Goal: Task Accomplishment & Management: Use online tool/utility

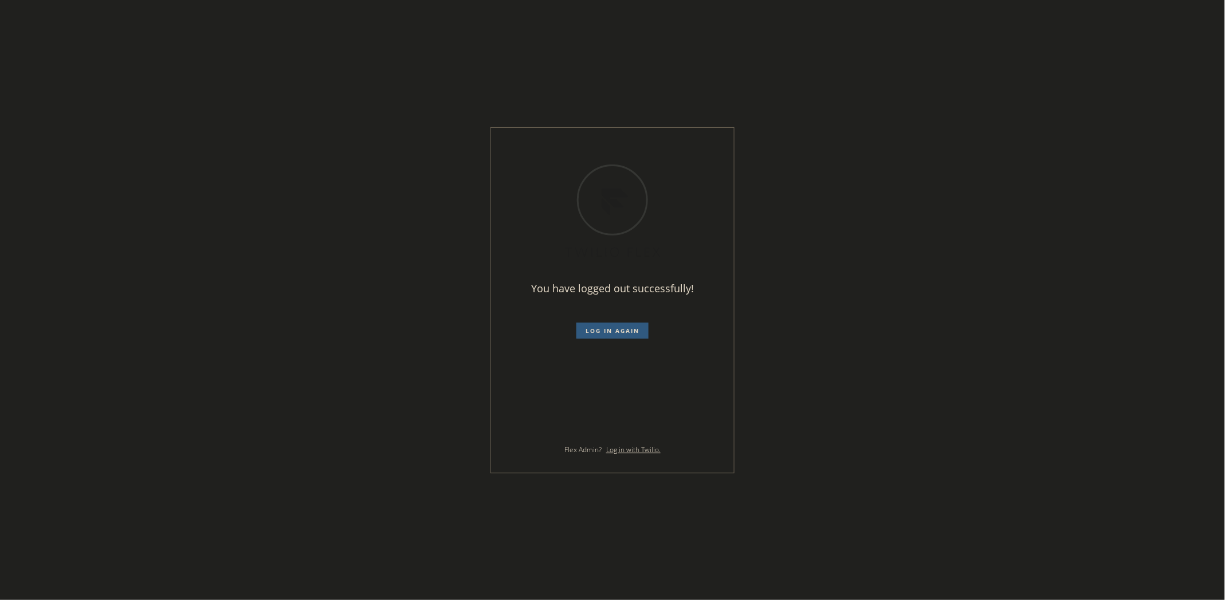
click at [1016, 84] on div "You have logged out successfully! Log in again Flex Admin? Log in with Twilio." at bounding box center [612, 300] width 1225 height 600
click at [609, 331] on span "Log in again" at bounding box center [612, 331] width 54 height 8
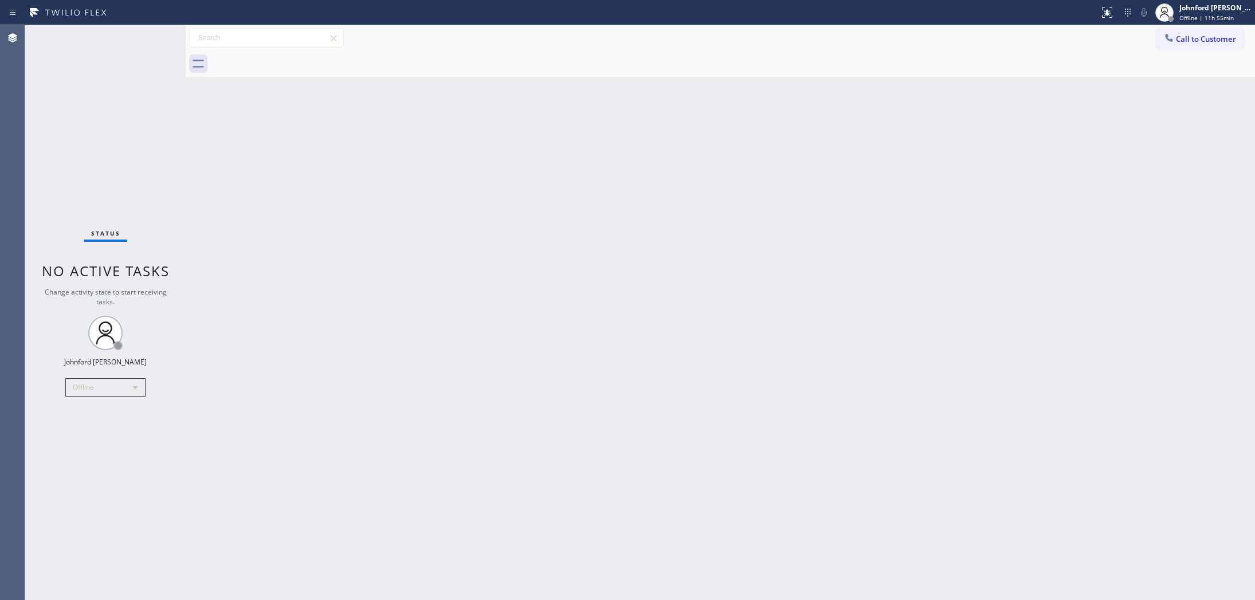
click at [675, 178] on div "Back to Dashboard Change Sender ID Customers Technicians Select a contact Outbo…" at bounding box center [720, 312] width 1069 height 575
click at [107, 391] on div "Offline" at bounding box center [105, 387] width 80 height 18
click at [91, 422] on li "Available" at bounding box center [105, 417] width 78 height 14
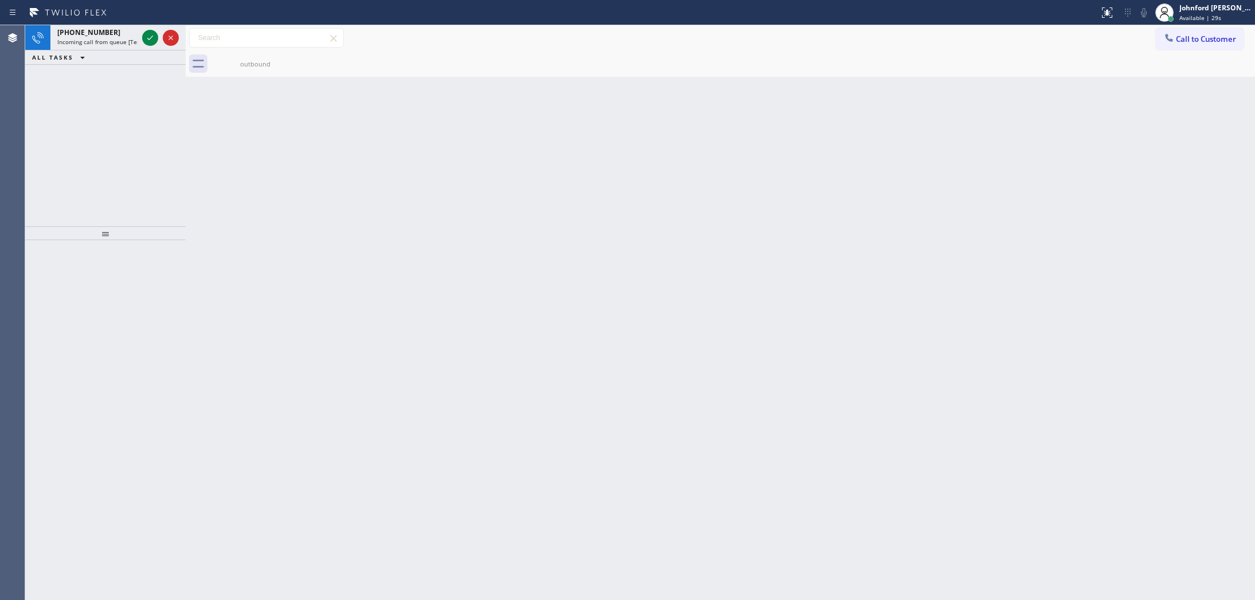
click at [62, 137] on div "+12243520281 Incoming call from queue [Test] All ALL TASKS ALL TASKS ACTIVE TAS…" at bounding box center [105, 125] width 160 height 201
click at [96, 38] on span "Incoming call from queue [Test] All" at bounding box center [104, 42] width 95 height 8
click at [1224, 14] on div "Available | 32s" at bounding box center [1215, 18] width 72 height 8
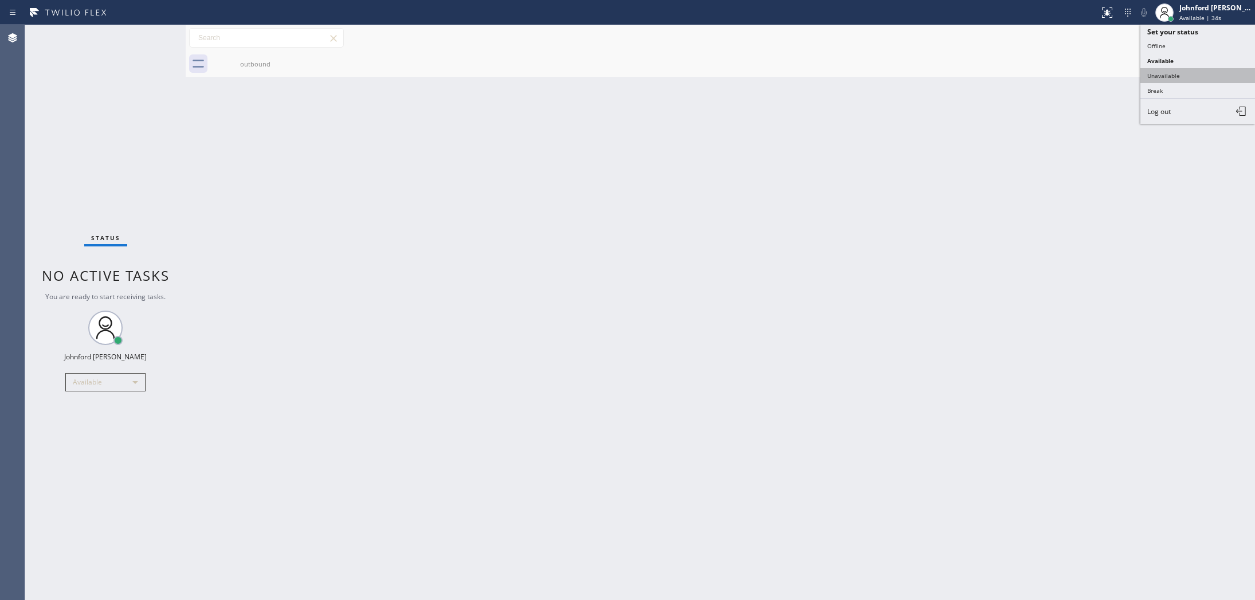
click at [1174, 72] on button "Unavailable" at bounding box center [1197, 75] width 115 height 15
click at [1194, 10] on div "Johnford [PERSON_NAME]" at bounding box center [1215, 8] width 72 height 10
click at [1181, 56] on button "Available" at bounding box center [1197, 60] width 115 height 15
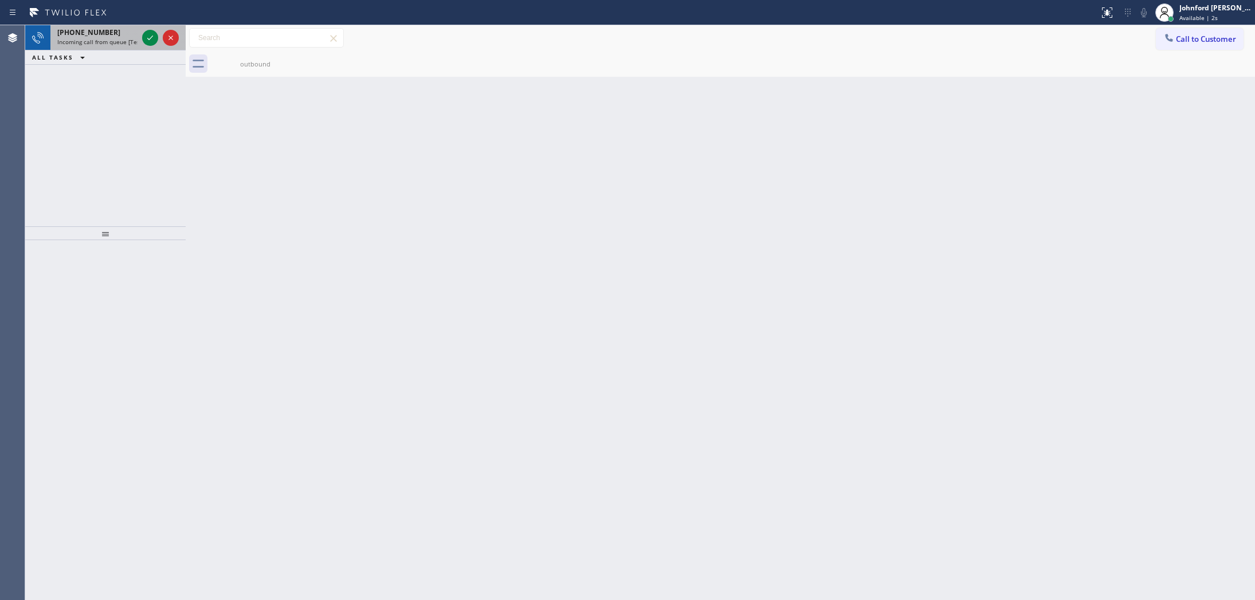
click at [88, 38] on span "Incoming call from queue [Test] All" at bounding box center [104, 42] width 95 height 8
click at [104, 41] on span "Incoming call from queue [Test] All" at bounding box center [104, 42] width 95 height 8
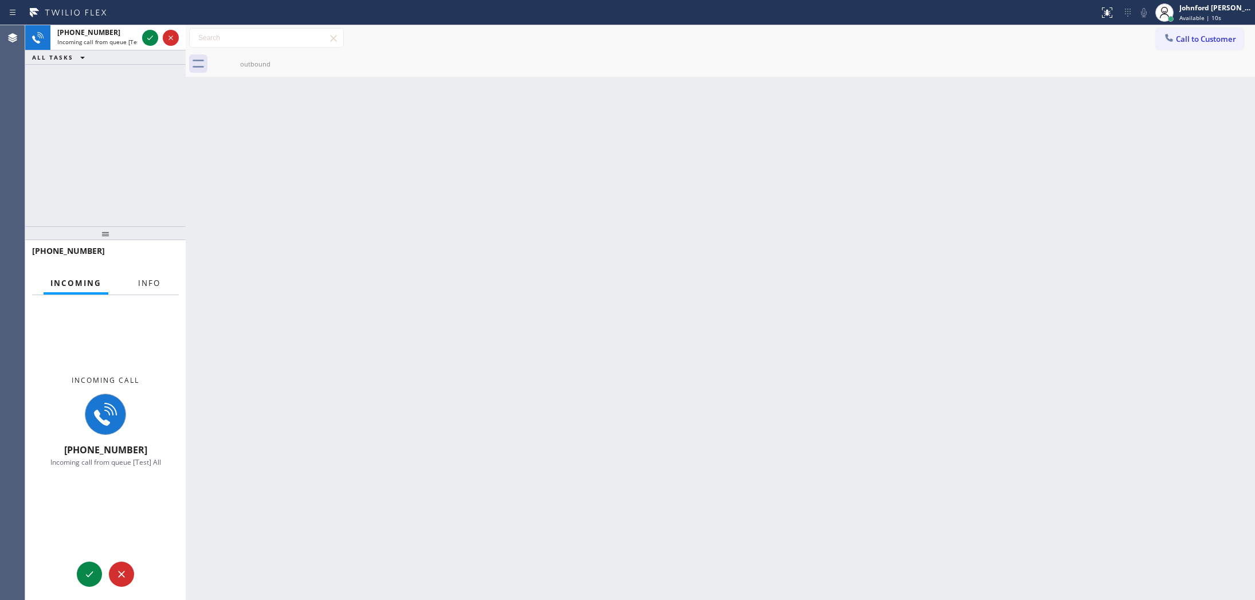
click at [151, 278] on span "Info" at bounding box center [149, 283] width 22 height 10
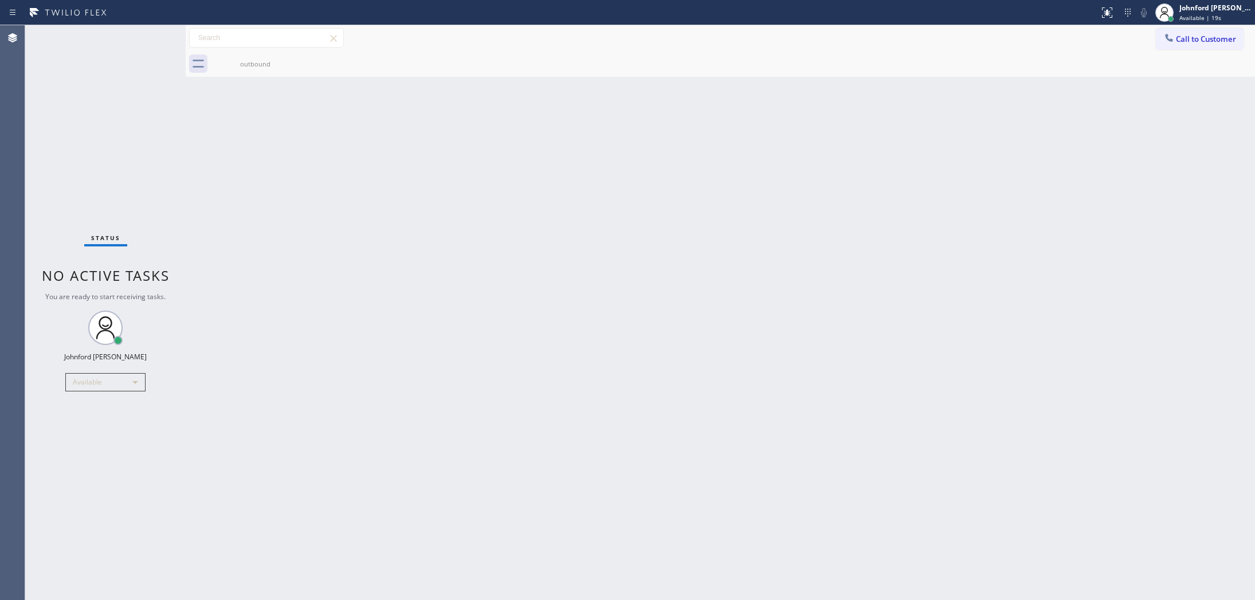
click at [91, 100] on div "Status No active tasks You are ready to start receiving tasks. [PERSON_NAME] Av…" at bounding box center [105, 312] width 160 height 575
click at [1176, 13] on div at bounding box center [1163, 12] width 25 height 25
click at [1170, 73] on button "Unavailable" at bounding box center [1197, 75] width 115 height 15
click at [1204, 14] on span "Unavailable | 30s" at bounding box center [1203, 18] width 49 height 8
click at [1155, 60] on button "Available" at bounding box center [1197, 60] width 115 height 15
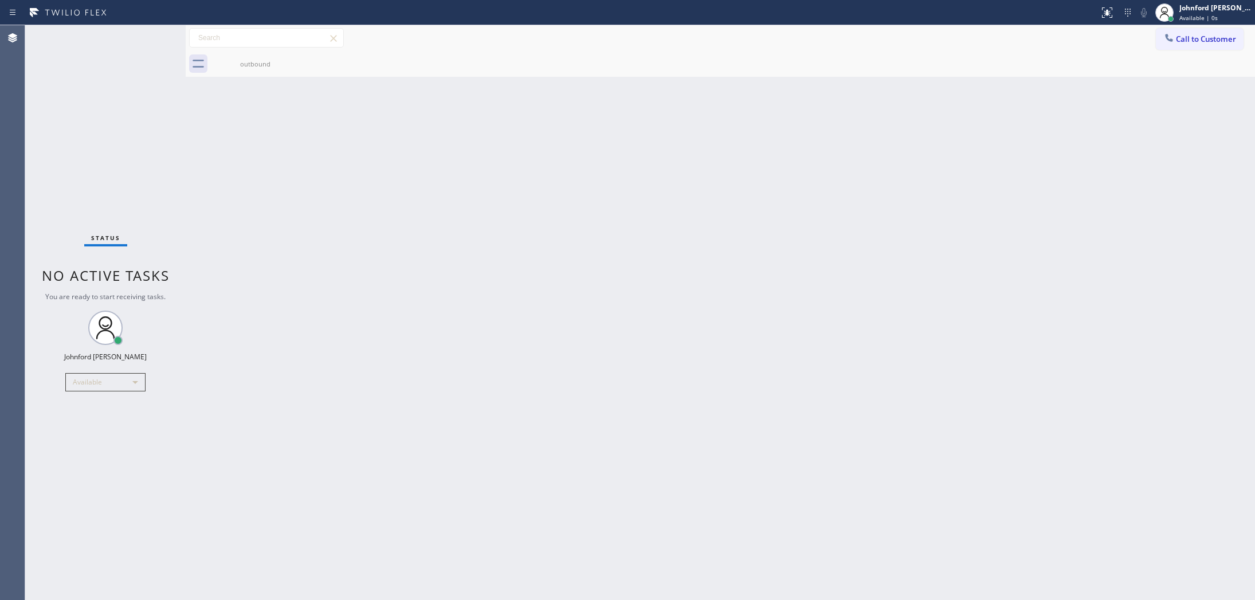
click at [881, 159] on div "Back to Dashboard Change Sender ID Customers Technicians Select a contact Outbo…" at bounding box center [720, 312] width 1069 height 575
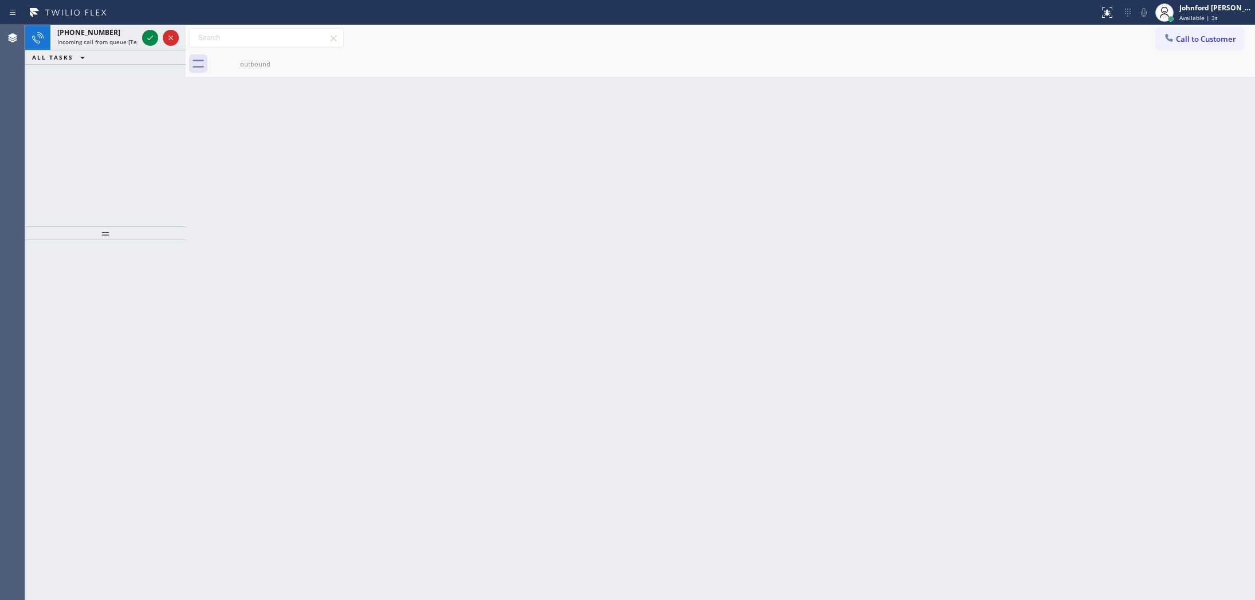
drag, startPoint x: 101, startPoint y: 92, endPoint x: 101, endPoint y: 69, distance: 23.5
click at [100, 92] on div "+12395089661 Incoming call from queue [Test] All ALL TASKS ALL TASKS ACTIVE TAS…" at bounding box center [105, 125] width 160 height 201
click at [103, 49] on div "+12395089661 Incoming call from queue [Test] All" at bounding box center [94, 37] width 89 height 25
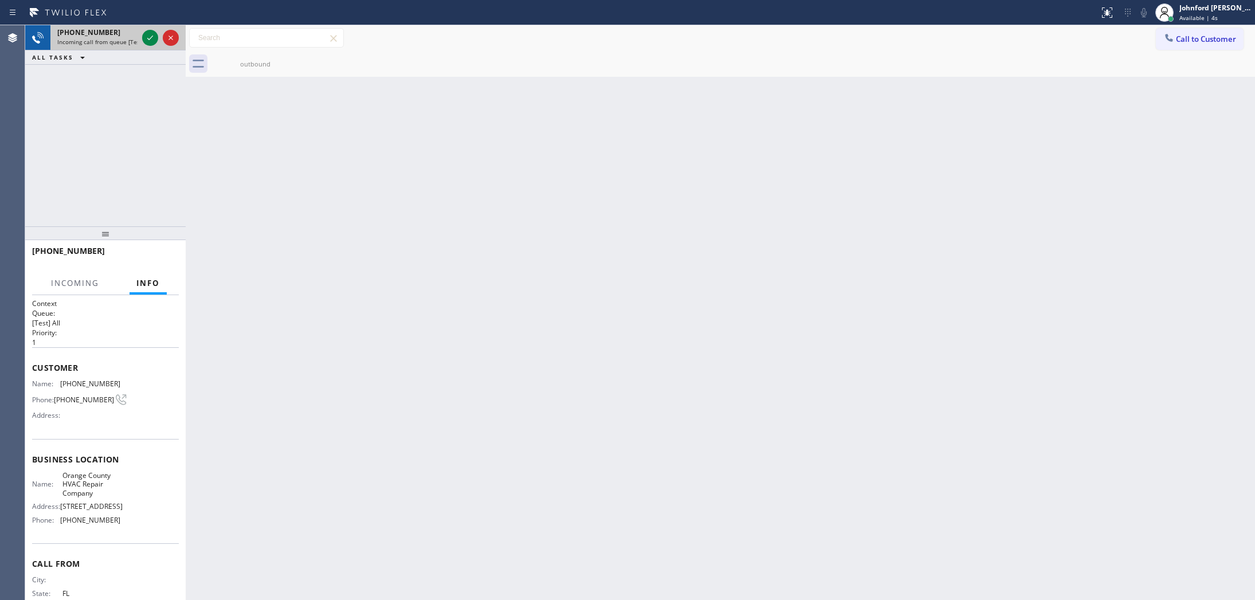
click at [104, 39] on span "Incoming call from queue [Test] All" at bounding box center [104, 42] width 95 height 8
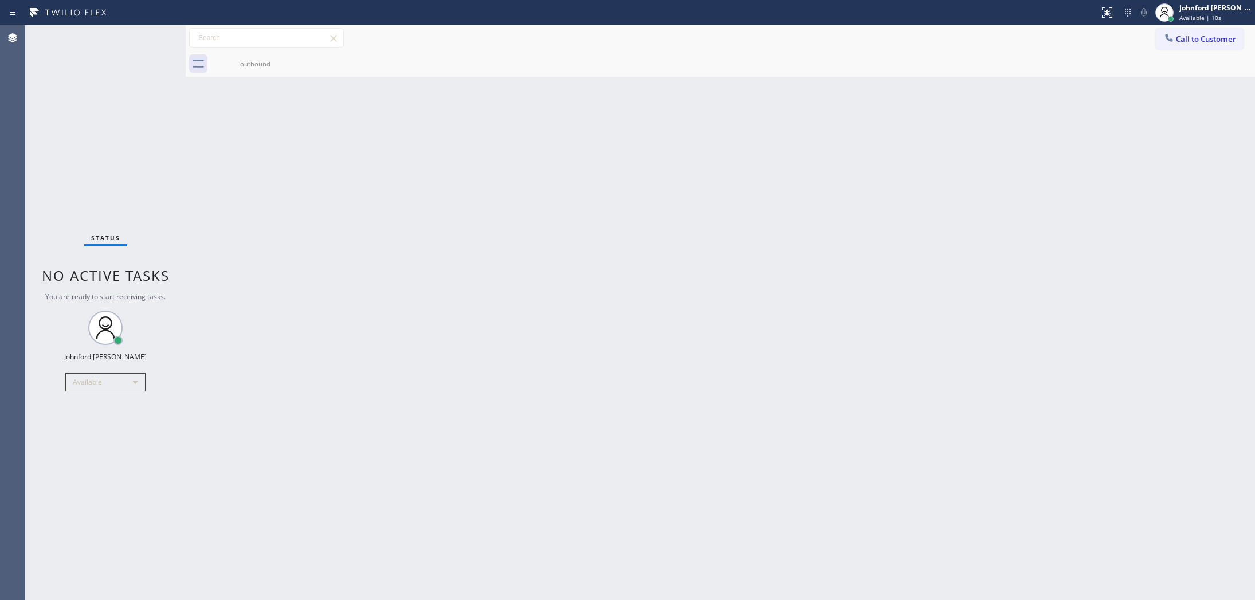
click at [821, 100] on div "Back to Dashboard Change Sender ID Customers Technicians Select a contact Outbo…" at bounding box center [720, 312] width 1069 height 575
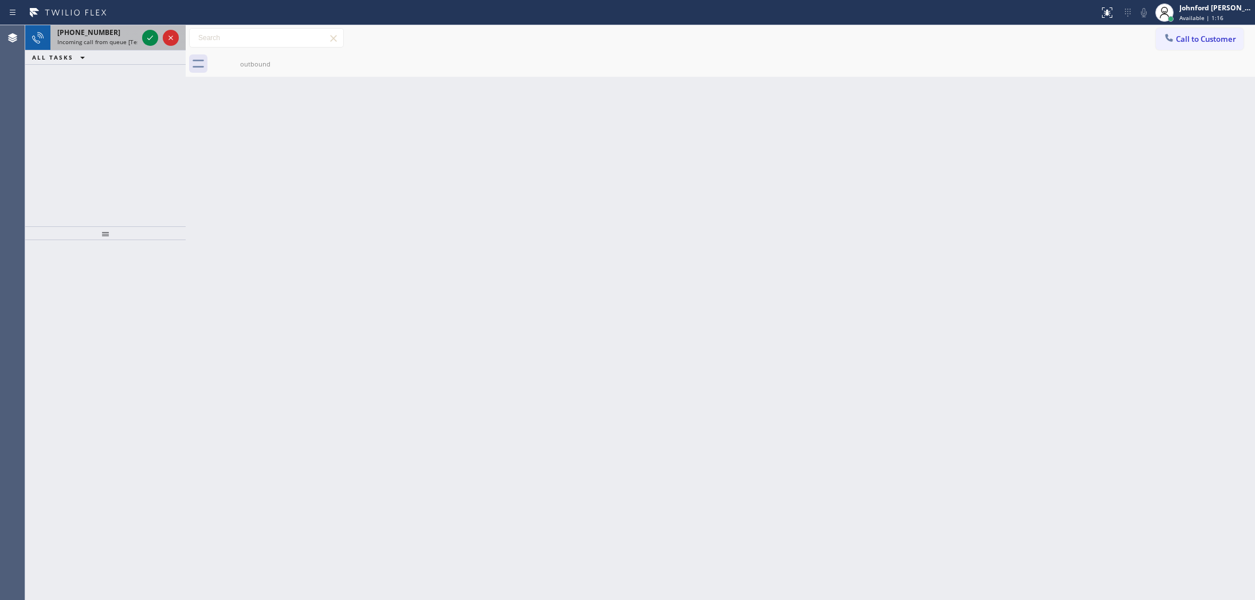
click at [91, 41] on span "Incoming call from queue [Test] All" at bounding box center [104, 42] width 95 height 8
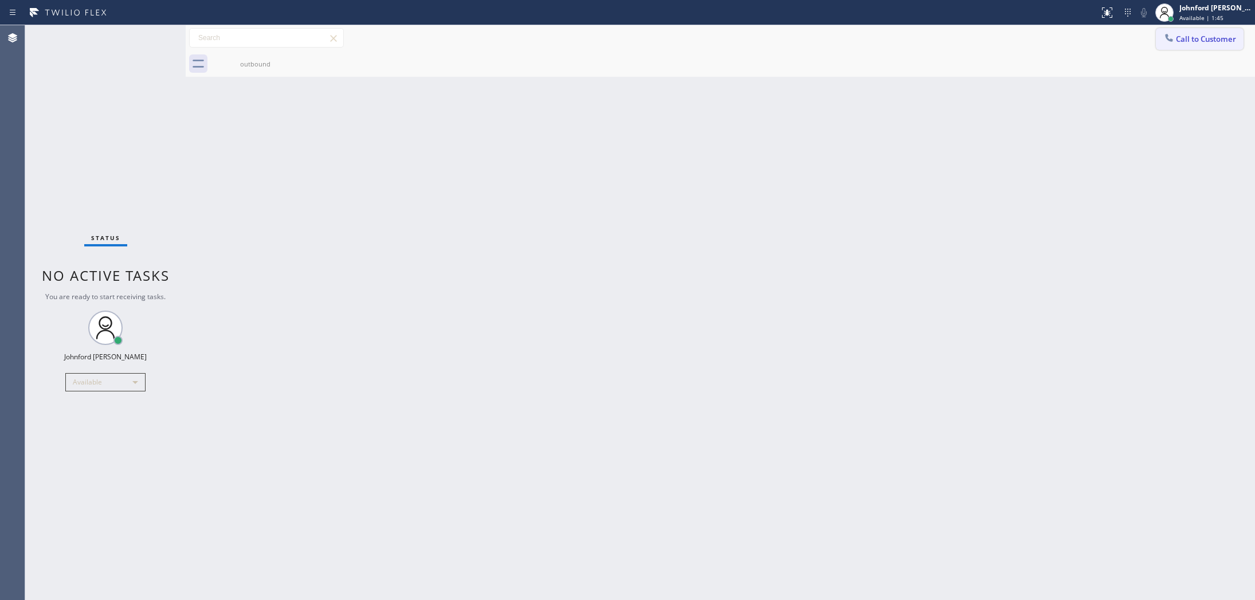
click at [1186, 34] on button "Call to Customer" at bounding box center [1199, 39] width 88 height 22
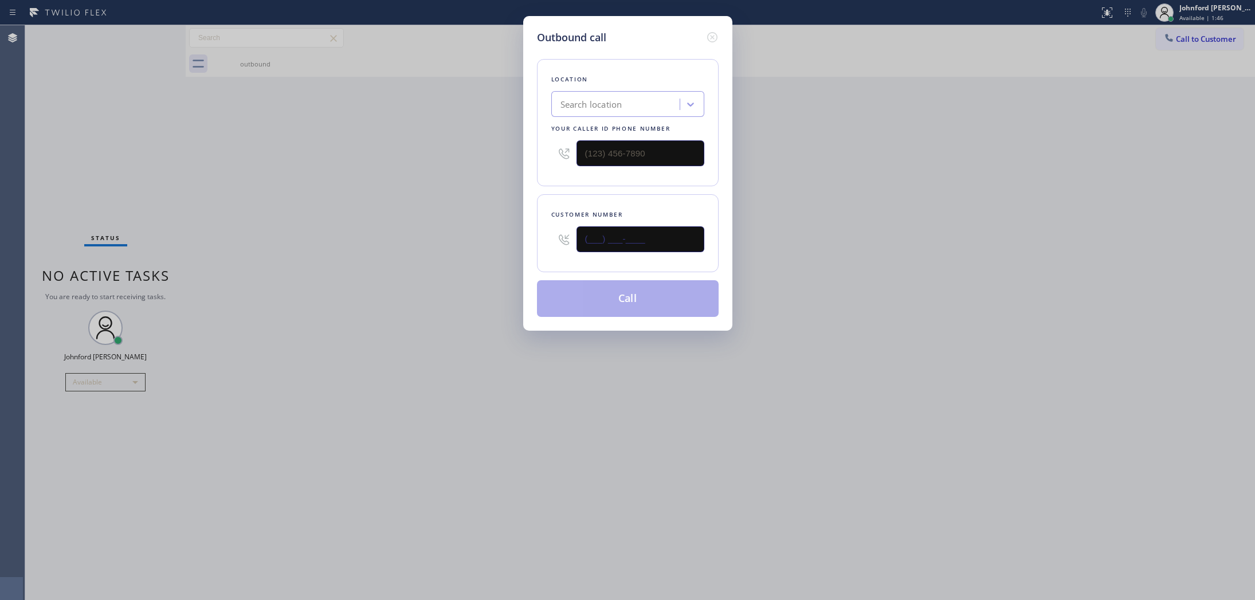
drag, startPoint x: 547, startPoint y: 241, endPoint x: 482, endPoint y: 227, distance: 66.2
click at [462, 241] on div "Outbound call Location Search location Your caller id phone number Customer num…" at bounding box center [627, 300] width 1255 height 600
paste input "347) 513-8682"
type input "(347) 513-8682"
click at [544, 156] on div "Location Search location Your caller id phone number (___) ___-____" at bounding box center [628, 122] width 182 height 127
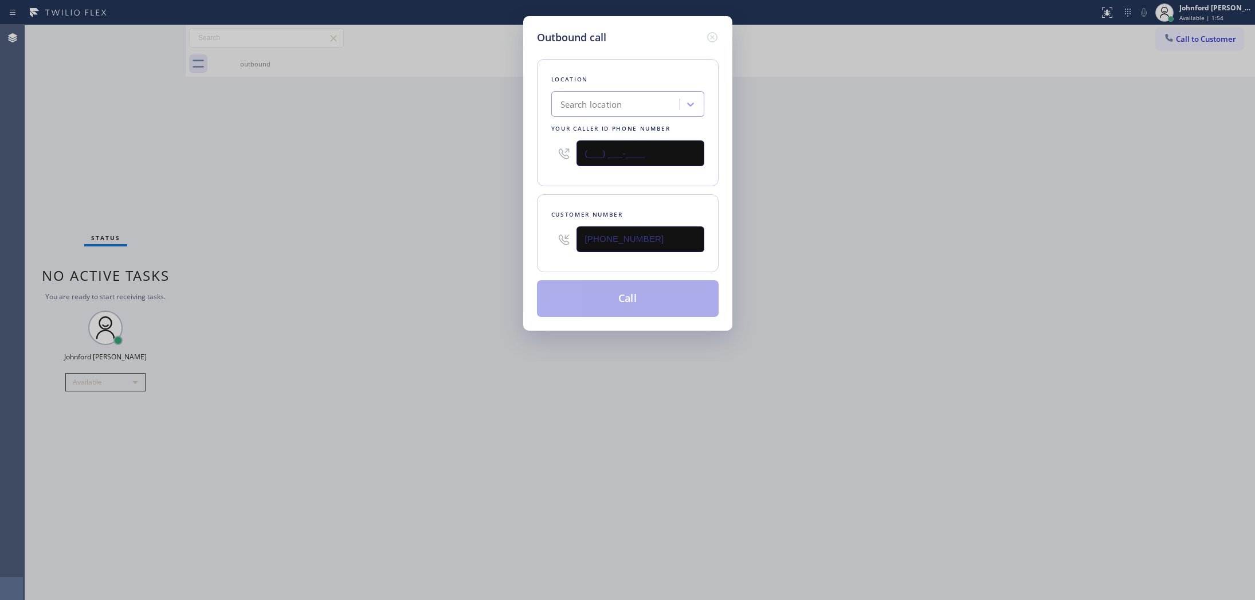
paste input "347) 284-6179"
type input "(347) 284-6179"
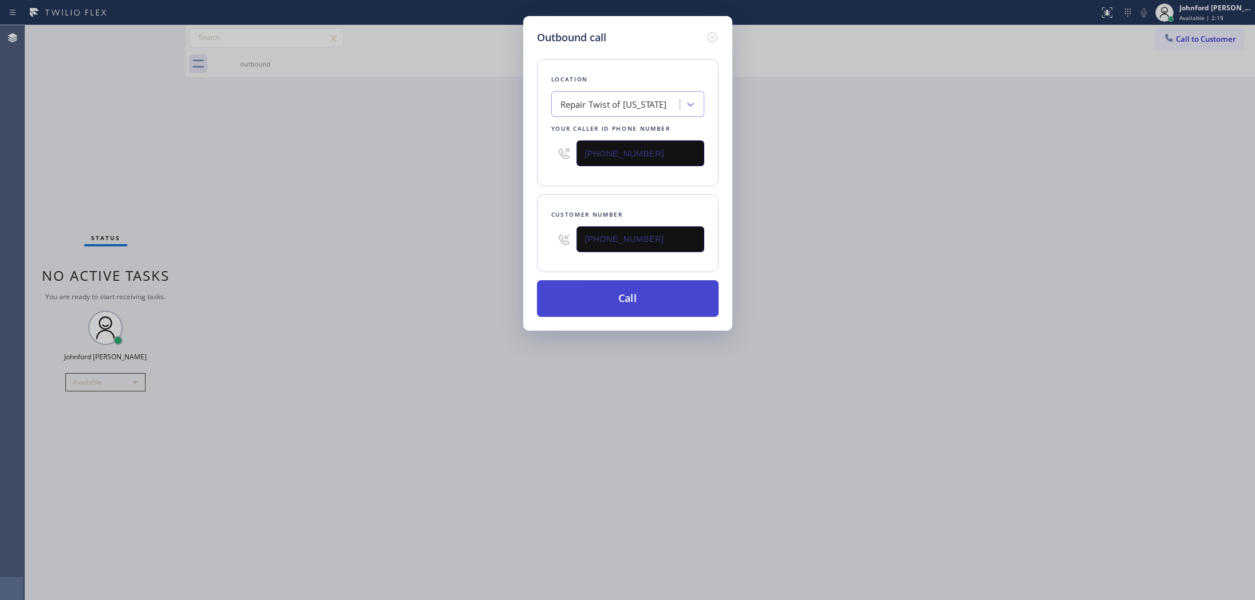
click at [573, 287] on button "Call" at bounding box center [628, 298] width 182 height 37
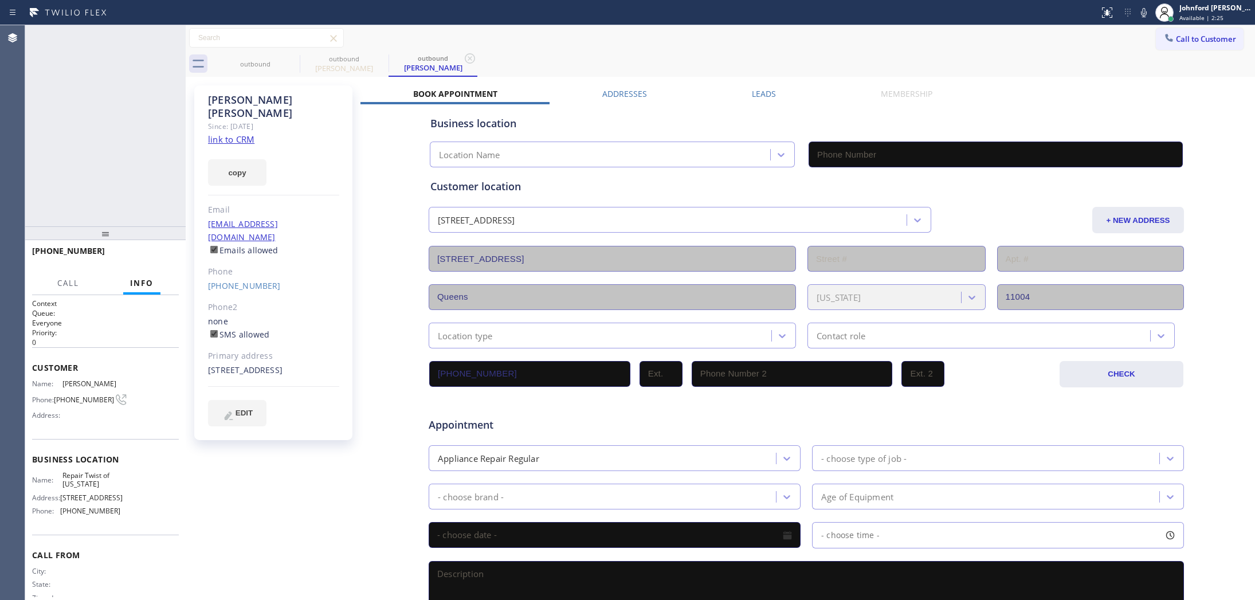
type input "(347) 284-6179"
click at [1147, 15] on icon at bounding box center [1144, 13] width 14 height 14
drag, startPoint x: 1143, startPoint y: 13, endPoint x: 1078, endPoint y: 21, distance: 65.9
click at [1143, 13] on icon at bounding box center [1144, 13] width 14 height 14
click at [288, 66] on div "outbound" at bounding box center [255, 64] width 87 height 9
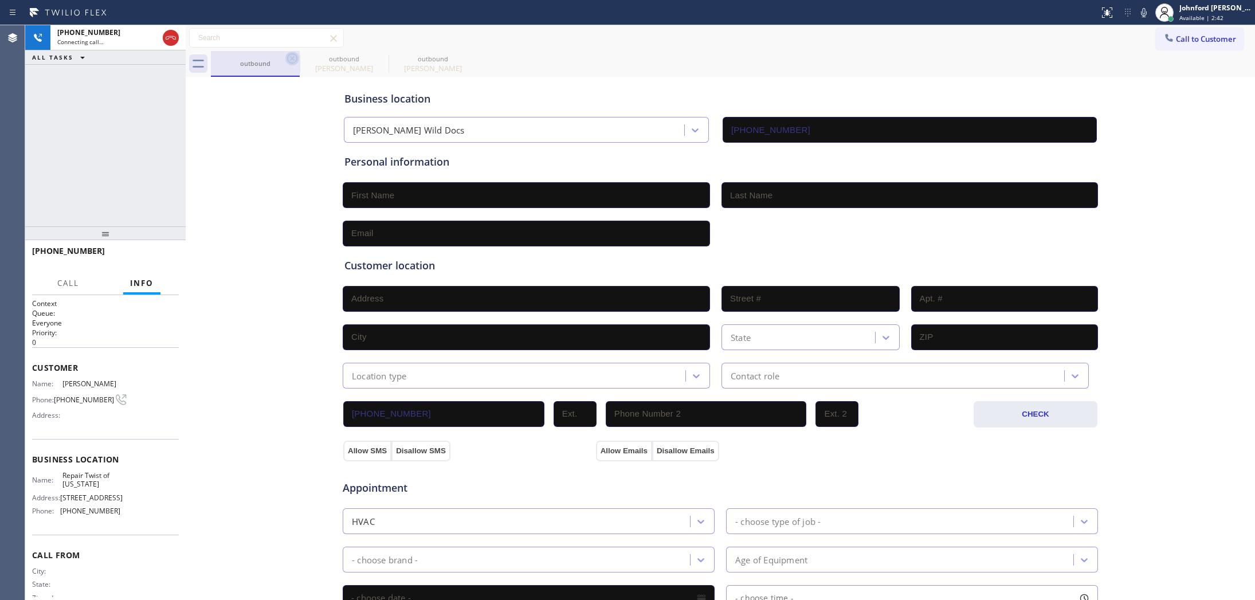
click at [288, 60] on icon at bounding box center [292, 59] width 14 height 14
type input "(347) 284-6179"
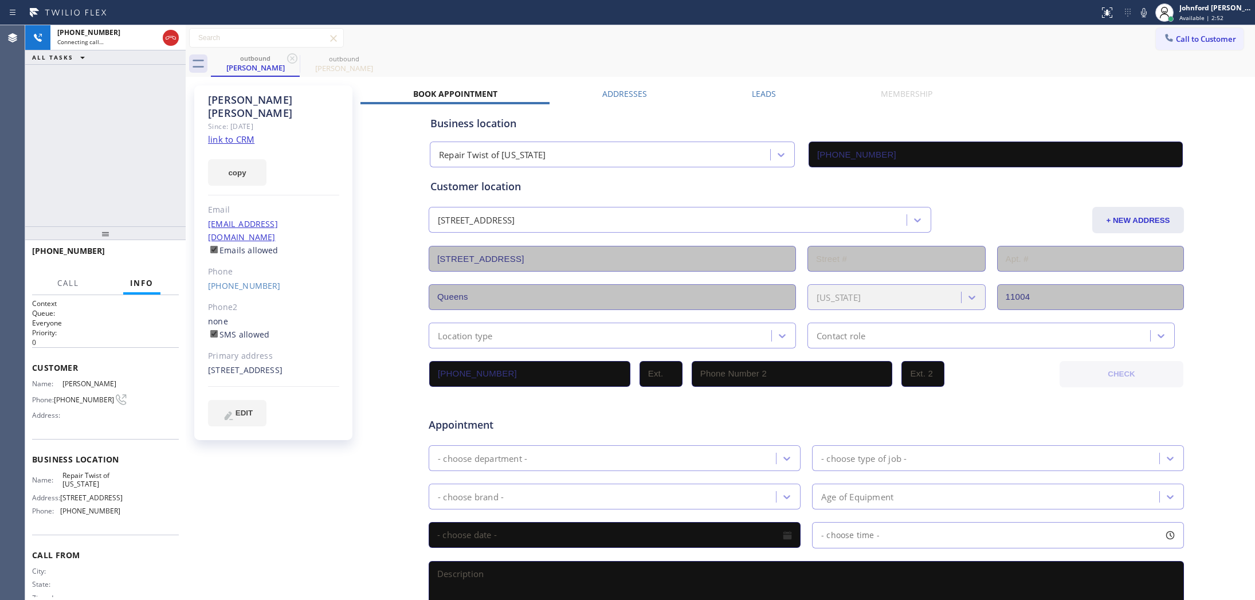
click at [162, 106] on div "+13475138682 Connecting call… ALL TASKS ALL TASKS ACTIVE TASKS TASKS IN WRAP UP" at bounding box center [105, 125] width 160 height 201
drag, startPoint x: 112, startPoint y: 235, endPoint x: 126, endPoint y: 87, distance: 148.5
click at [126, 87] on div "+13475138682 Connecting call… ALL TASKS ALL TASKS ACTIVE TASKS TASKS IN WRAP UP…" at bounding box center [105, 312] width 160 height 575
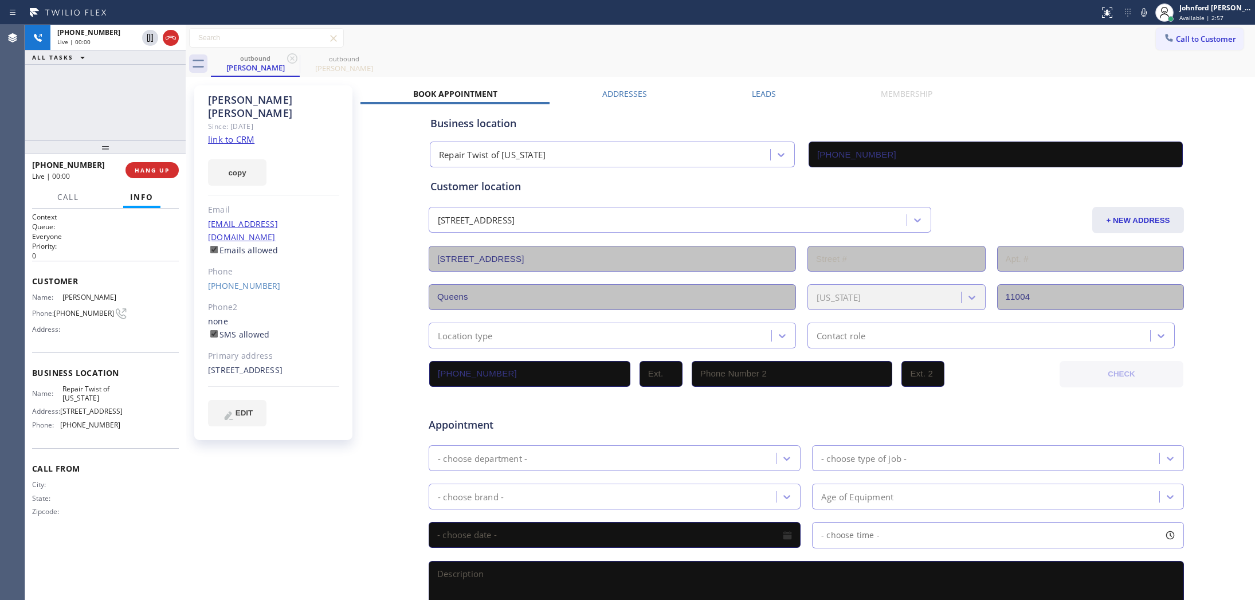
drag, startPoint x: 175, startPoint y: 39, endPoint x: 281, endPoint y: 1, distance: 112.5
click at [175, 39] on icon at bounding box center [171, 37] width 10 height 3
click at [89, 80] on div "ALL TASKS ALL TASKS ACTIVE TASKS TASKS IN WRAP UP +13475138682 Wrap up | 00:09" at bounding box center [105, 82] width 160 height 115
drag, startPoint x: 167, startPoint y: 156, endPoint x: 162, endPoint y: 170, distance: 14.7
click at [166, 154] on div at bounding box center [105, 147] width 160 height 14
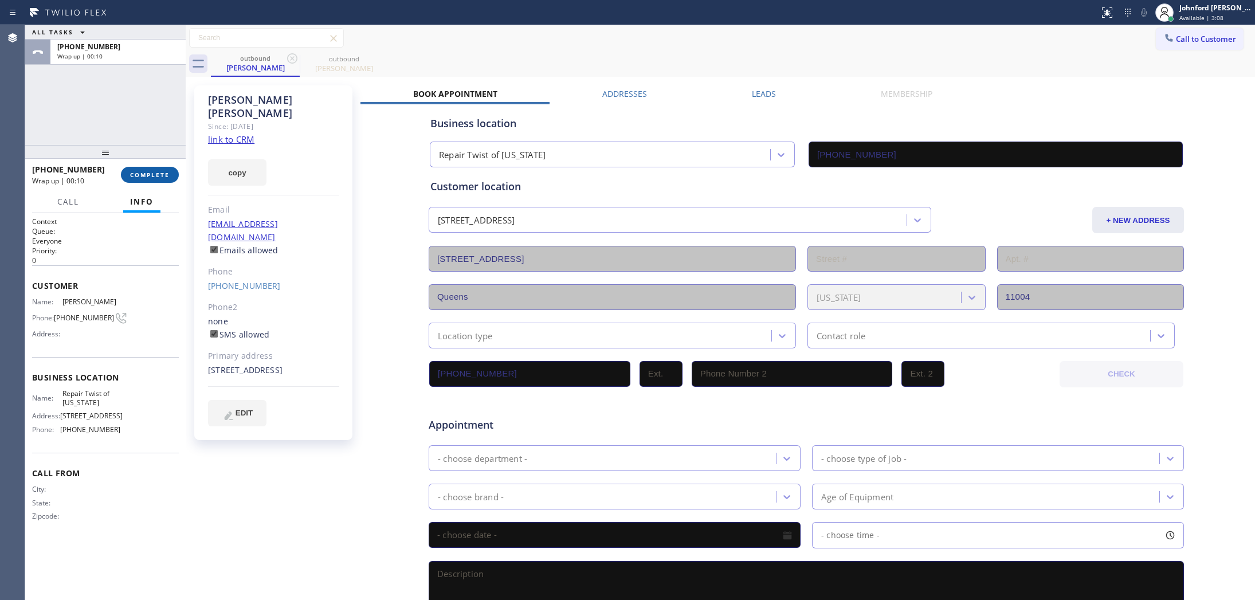
click at [162, 171] on span "COMPLETE" at bounding box center [150, 175] width 40 height 8
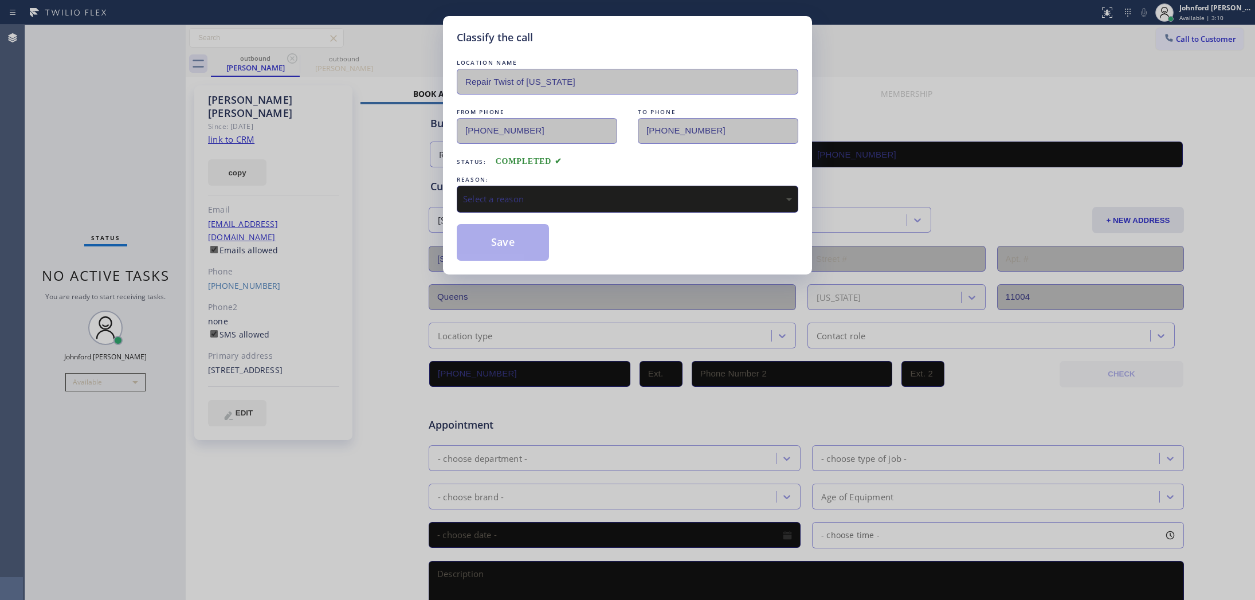
click at [508, 180] on div "REASON:" at bounding box center [627, 180] width 341 height 12
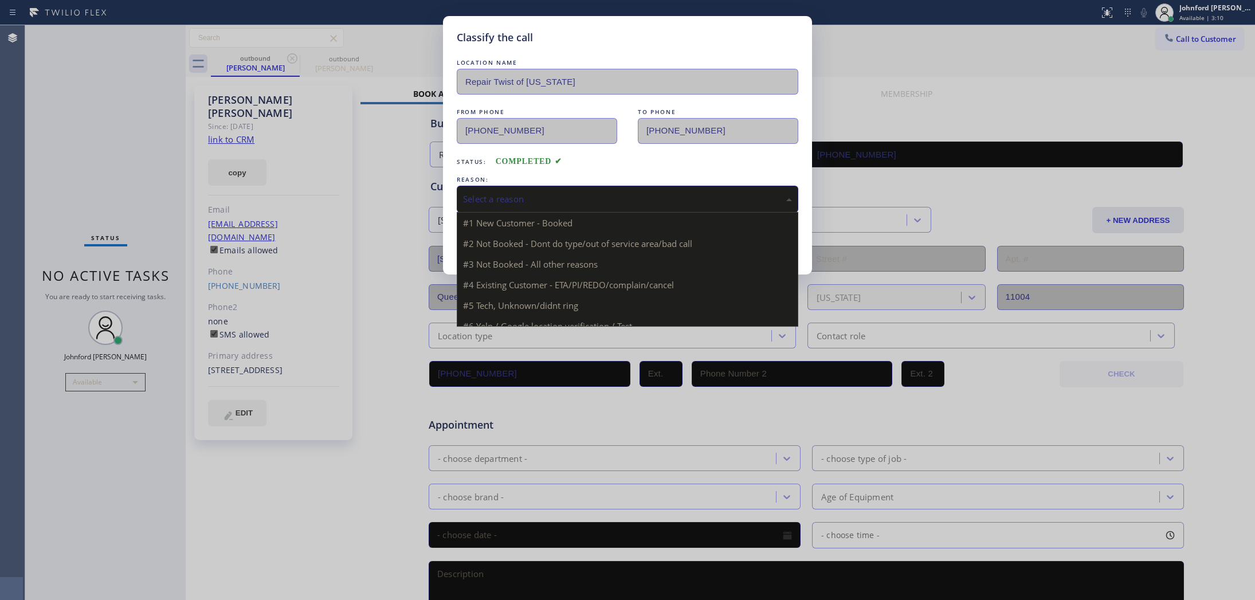
click at [510, 187] on div "Select a reason" at bounding box center [627, 199] width 341 height 27
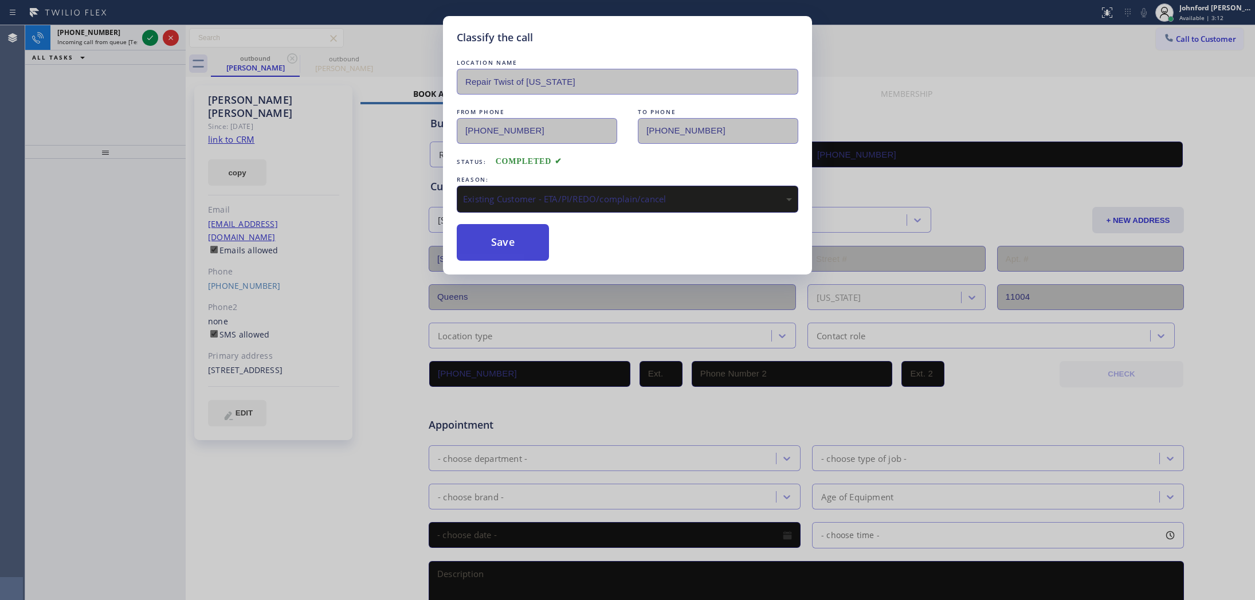
click at [511, 231] on button "Save" at bounding box center [503, 242] width 92 height 37
click at [148, 109] on div "Classify the call LOCATION NAME Repair Twist of New York FROM PHONE (347) 284-6…" at bounding box center [627, 300] width 1255 height 600
click at [89, 36] on div "Classify the call LOCATION NAME Repair Twist of New York FROM PHONE (347) 284-6…" at bounding box center [639, 312] width 1229 height 575
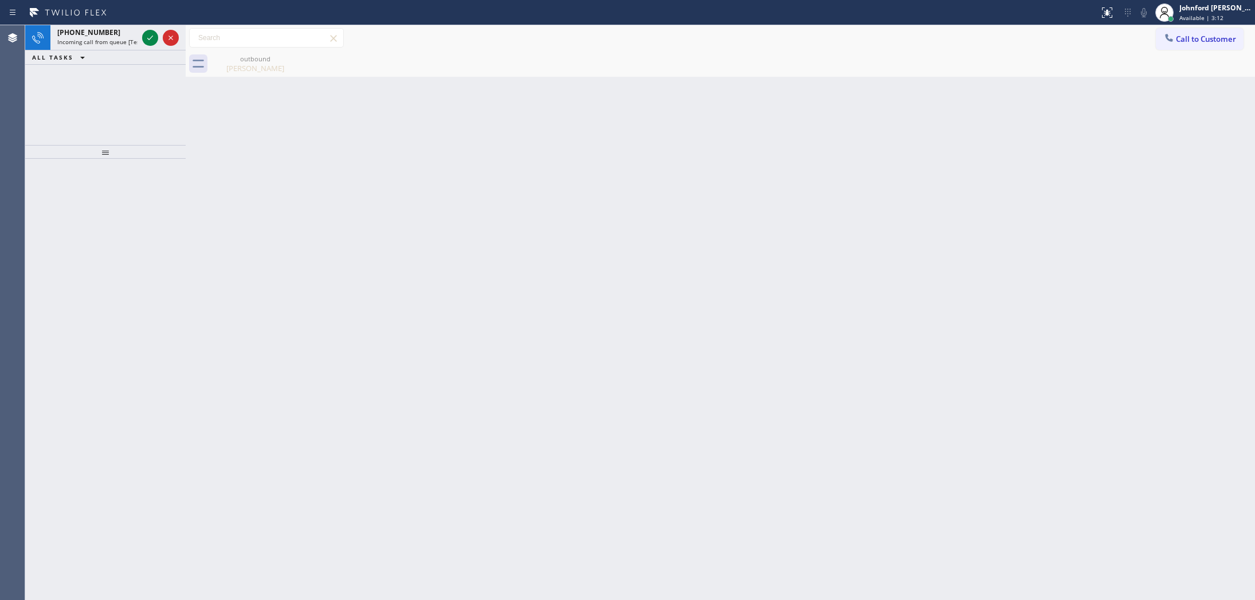
click at [89, 36] on span "+12068900701" at bounding box center [88, 32] width 63 height 10
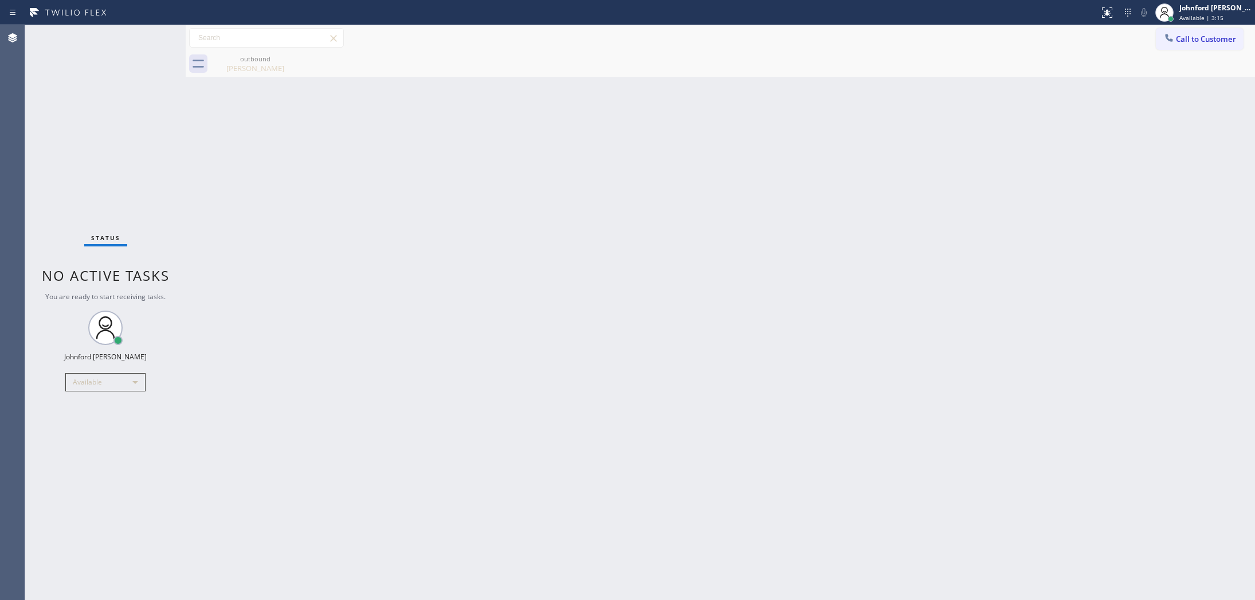
click at [142, 36] on div "Status No active tasks You are ready to start receiving tasks. [PERSON_NAME] Av…" at bounding box center [105, 312] width 160 height 575
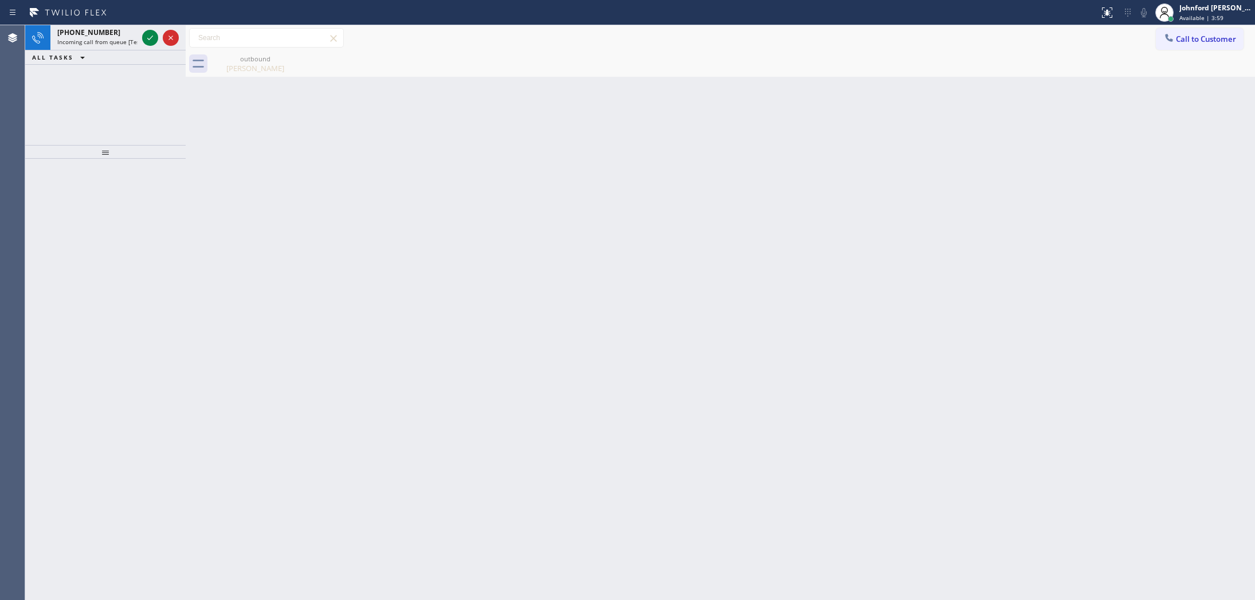
click at [1175, 32] on div at bounding box center [1169, 39] width 14 height 14
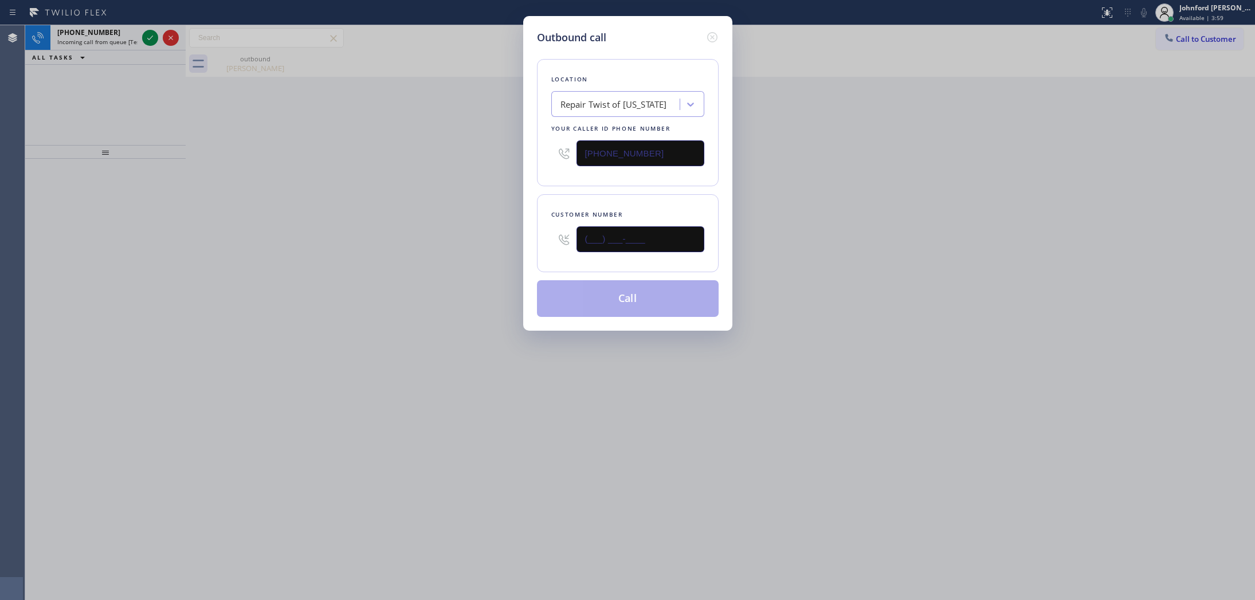
drag, startPoint x: 655, startPoint y: 238, endPoint x: 522, endPoint y: 235, distance: 132.9
click at [523, 235] on div "Outbound call Location Repair Twist of New York Your caller id phone number (34…" at bounding box center [627, 173] width 209 height 315
paste input "405) 326-6427"
type input "(405) 326-6427"
click at [843, 188] on div "Outbound call Location Repair Twist of New York Your caller id phone number (34…" at bounding box center [627, 300] width 1255 height 600
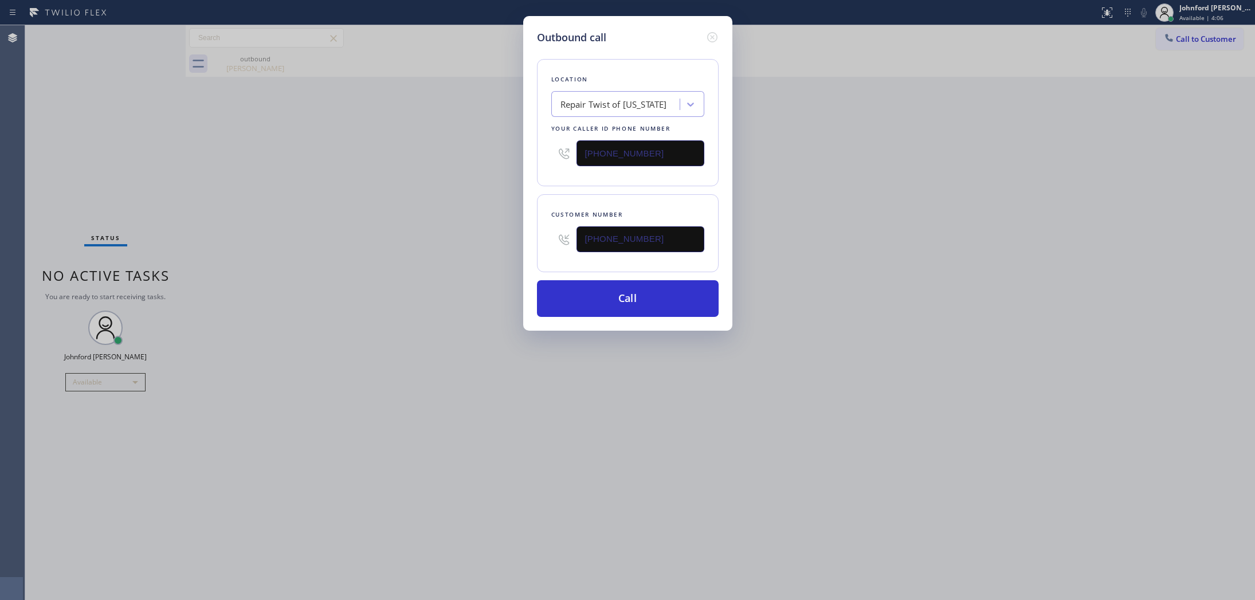
click at [505, 155] on div "Outbound call Location Repair Twist of New York Your caller id phone number (34…" at bounding box center [627, 300] width 1255 height 600
paste input "714) 410-6692"
type input "(714) 410-6692"
click at [431, 164] on div "Outbound call Location Repair Twist of New York Your caller id phone number (71…" at bounding box center [627, 300] width 1255 height 600
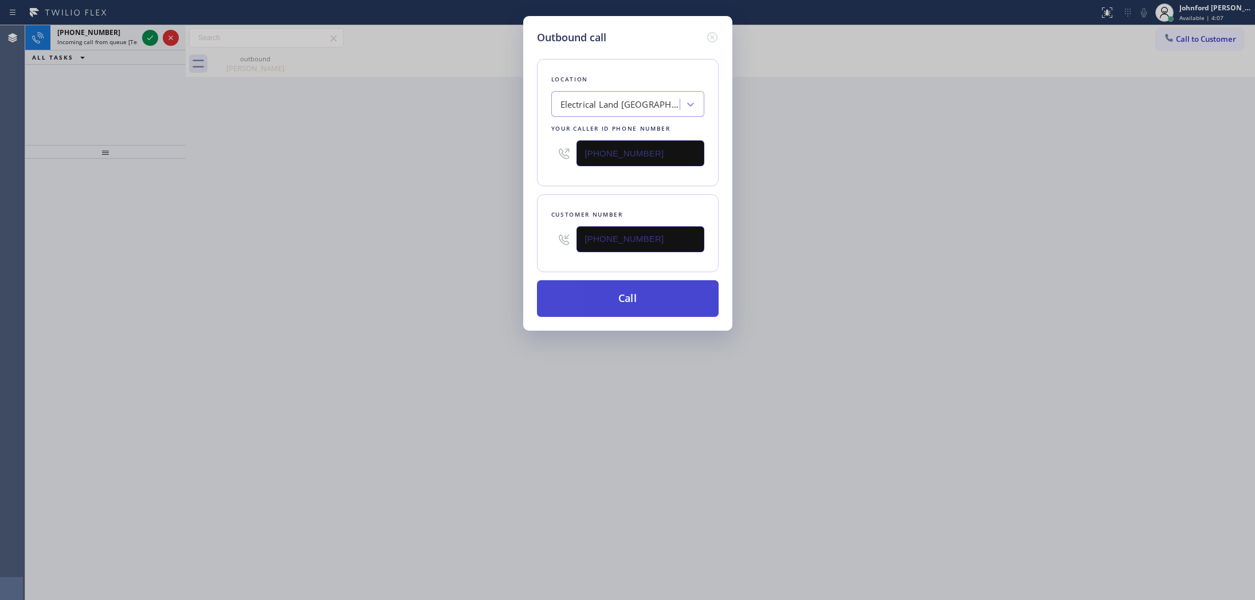
click at [635, 299] on button "Call" at bounding box center [628, 298] width 182 height 37
click at [632, 302] on button "Call" at bounding box center [628, 298] width 182 height 37
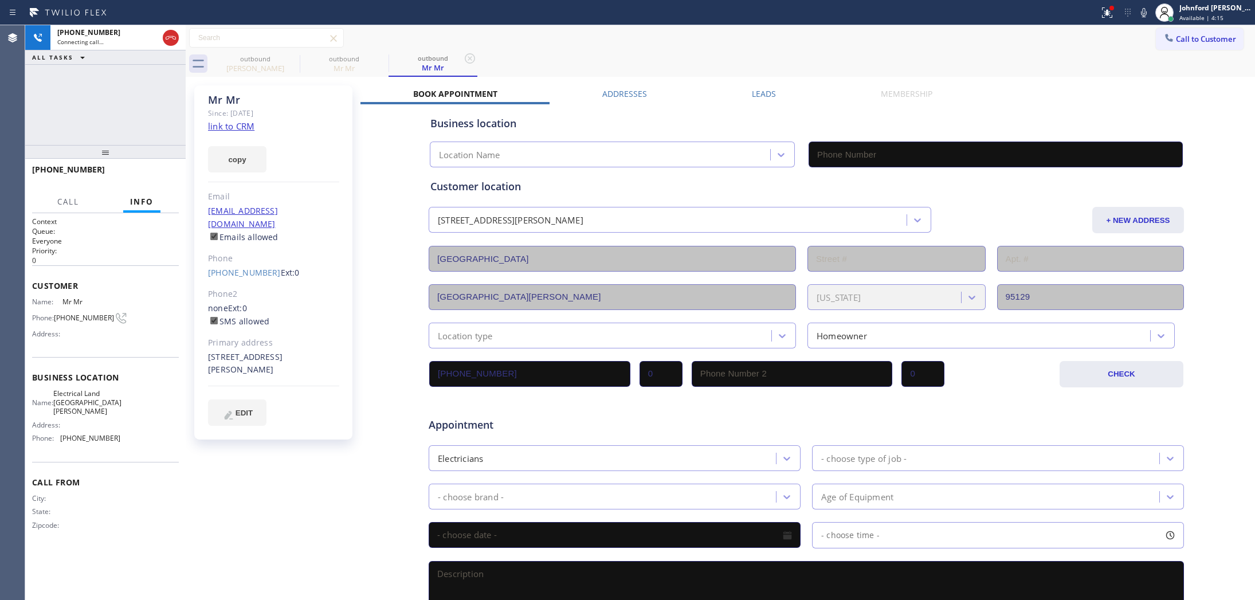
type input "(714) 410-6692"
click at [147, 120] on div "+14053266427 Connecting call… ALL TASKS ALL TASKS ACTIVE TASKS TASKS IN WRAP UP" at bounding box center [105, 85] width 160 height 120
click at [291, 58] on icon at bounding box center [292, 58] width 10 height 10
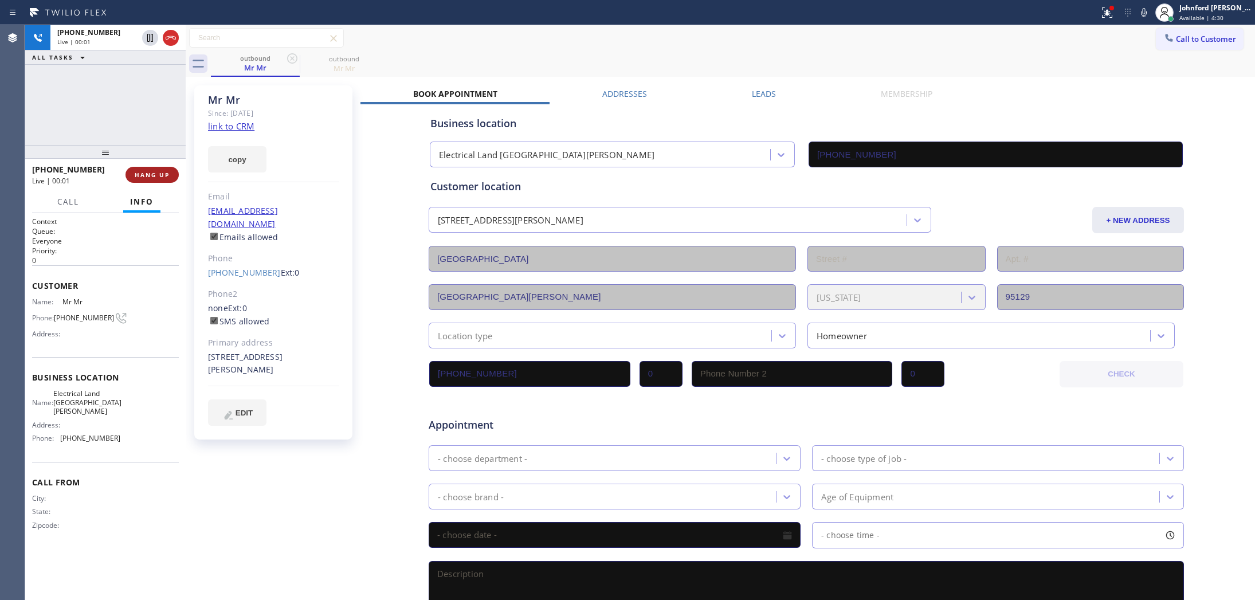
click at [144, 168] on button "HANG UP" at bounding box center [151, 175] width 53 height 16
click at [1176, 39] on span "Call to Customer" at bounding box center [1206, 39] width 60 height 10
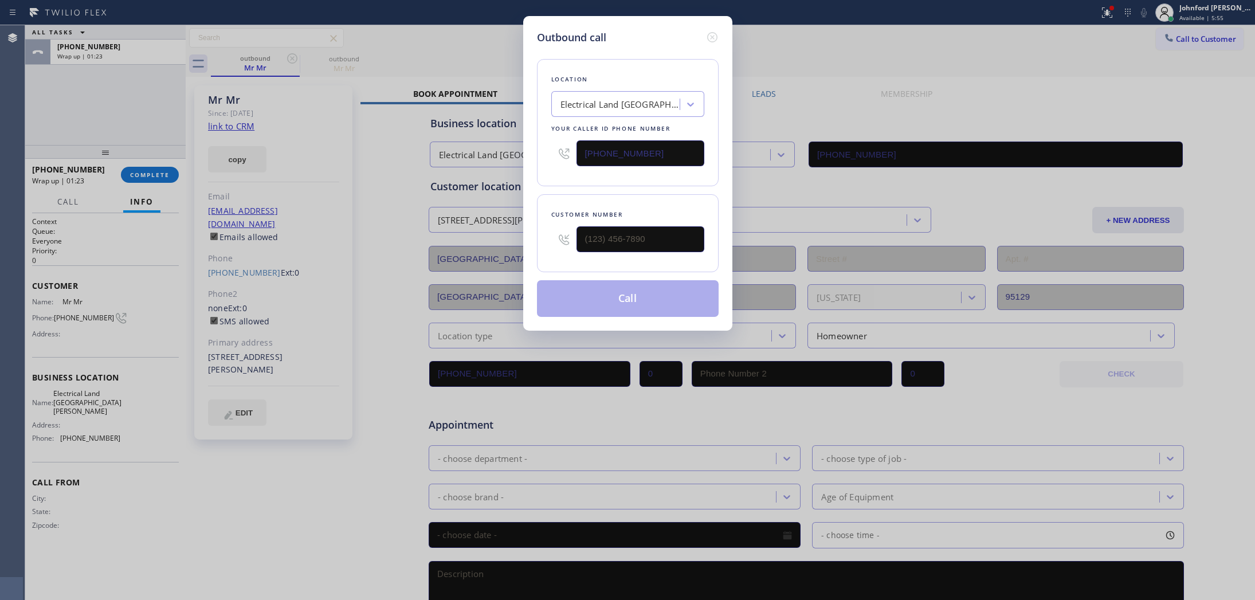
drag, startPoint x: 643, startPoint y: 151, endPoint x: 500, endPoint y: 151, distance: 143.2
click at [500, 151] on div "Outbound call Location Electrical Land Santa Clara Your caller id phone number …" at bounding box center [627, 300] width 1255 height 600
paste input "949) 334-2844"
type input "(949) 334-2844"
drag, startPoint x: 606, startPoint y: 248, endPoint x: 526, endPoint y: 250, distance: 80.2
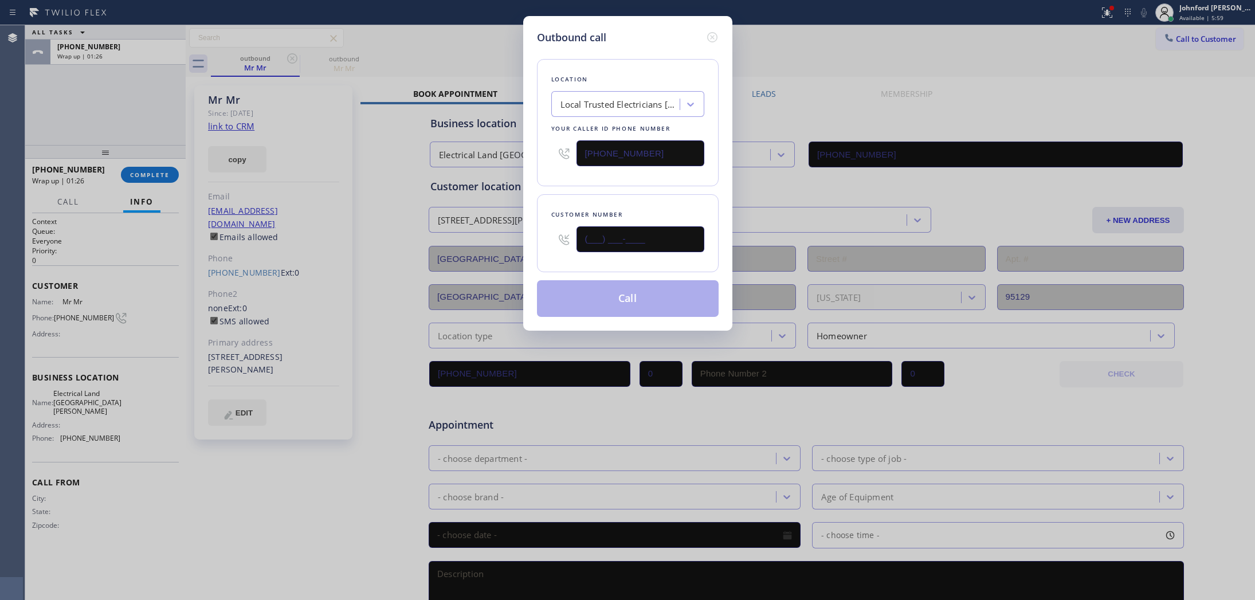
click at [526, 250] on div "Outbound call Location Local Trusted Electricians Lake Forest Your caller id ph…" at bounding box center [627, 173] width 209 height 315
paste input "949) 201-5687"
type input "(949) 201-5687"
click at [593, 298] on button "Call" at bounding box center [628, 298] width 182 height 37
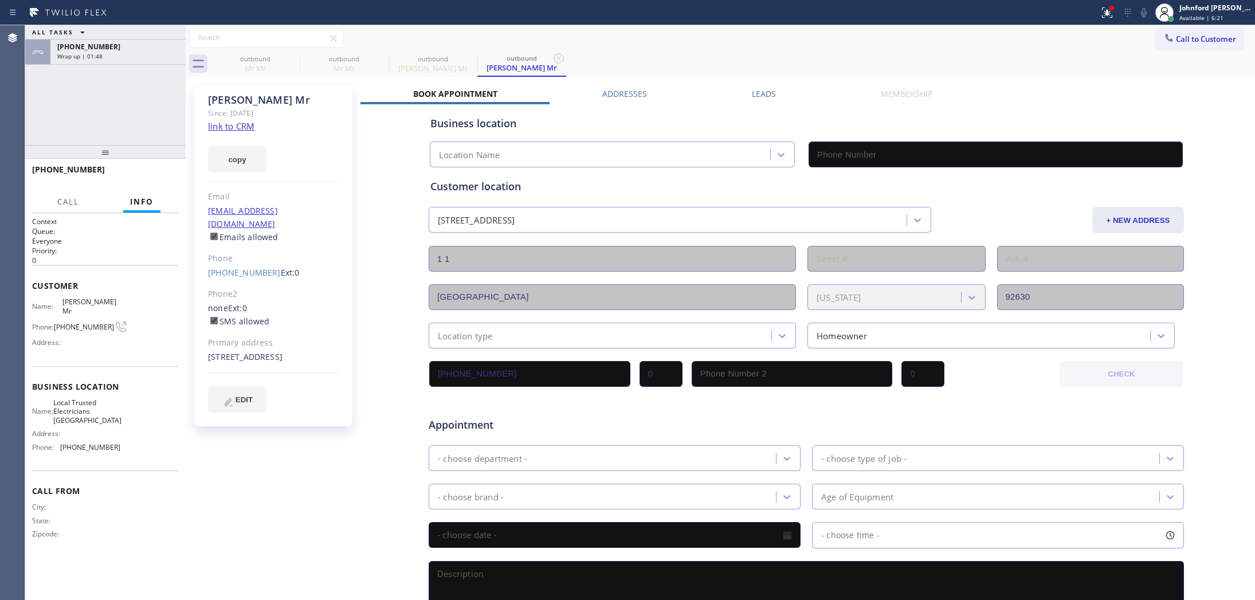
type input "(949) 334-2844"
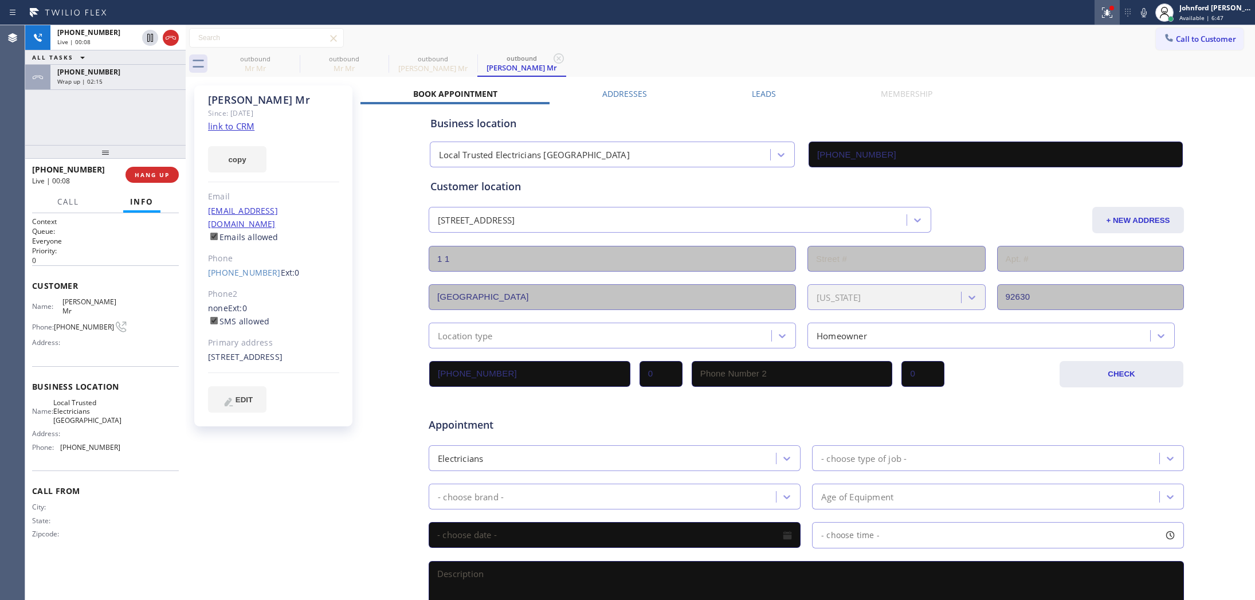
click at [1113, 13] on icon at bounding box center [1107, 13] width 14 height 14
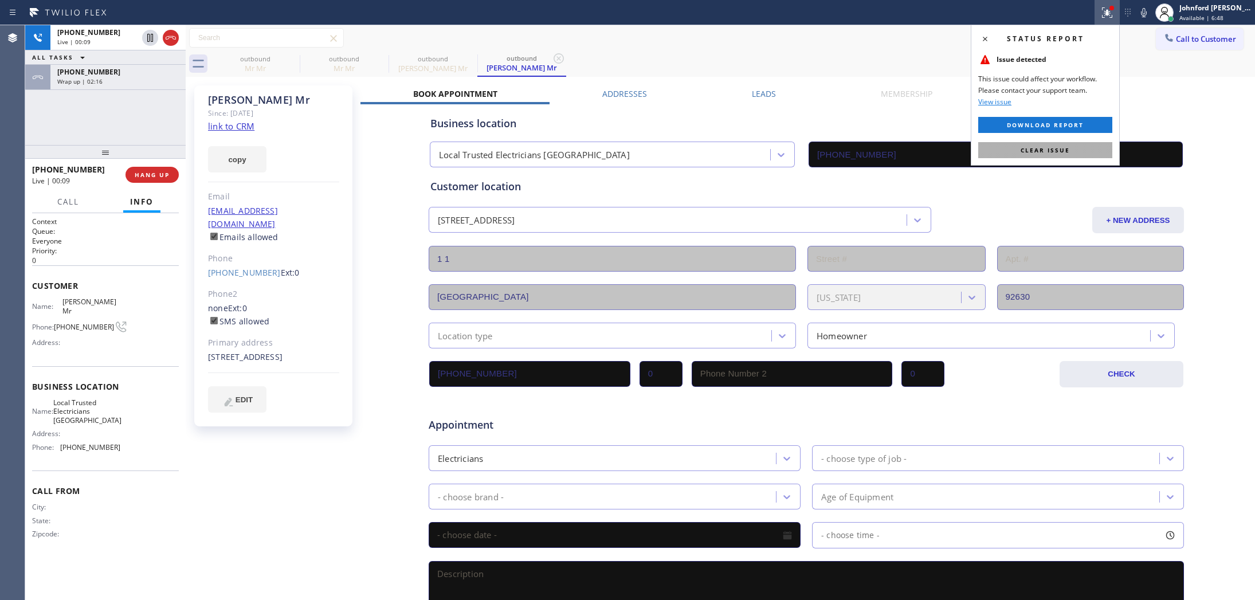
click at [1033, 155] on button "Clear issue" at bounding box center [1045, 150] width 134 height 16
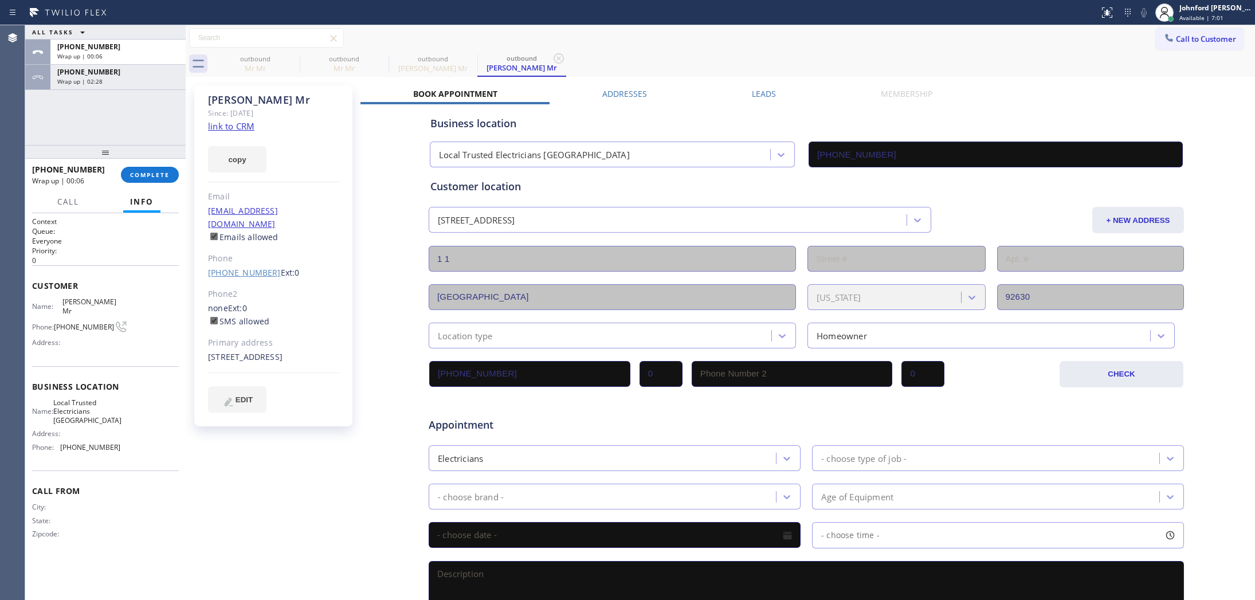
click at [235, 267] on link "(949) 201-5687" at bounding box center [244, 272] width 73 height 11
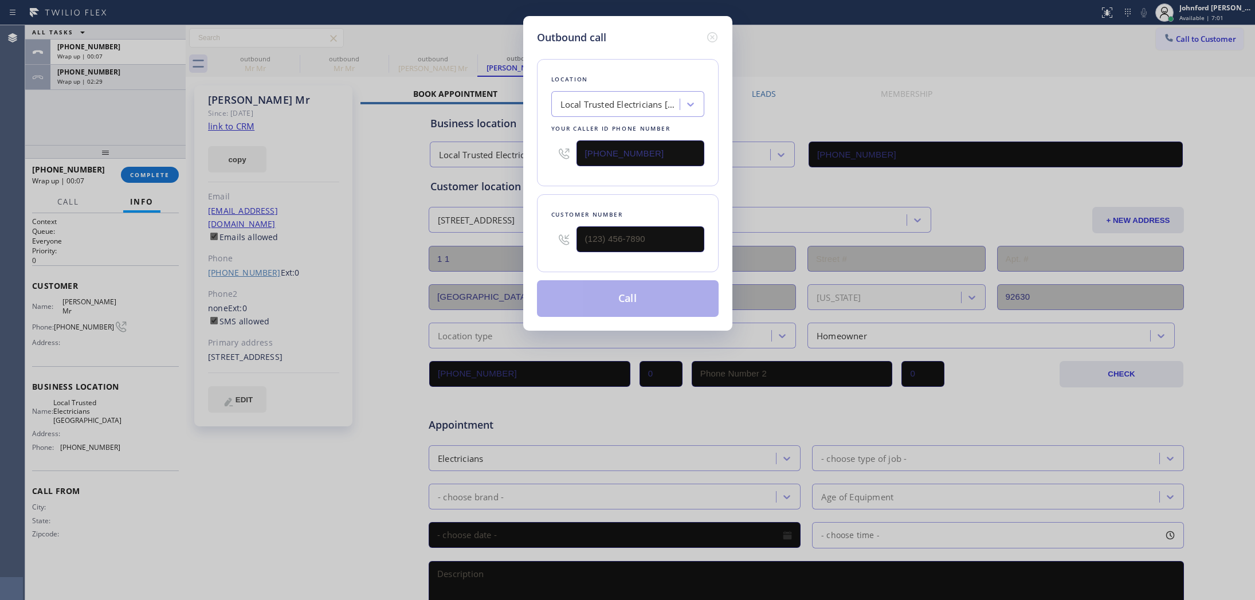
type input "(949) 201-5687"
click at [771, 26] on div "Outbound call Location Local Trusted Electricians Lake Forest Your caller id ph…" at bounding box center [627, 300] width 1255 height 600
click at [666, 299] on button "Call" at bounding box center [628, 298] width 182 height 37
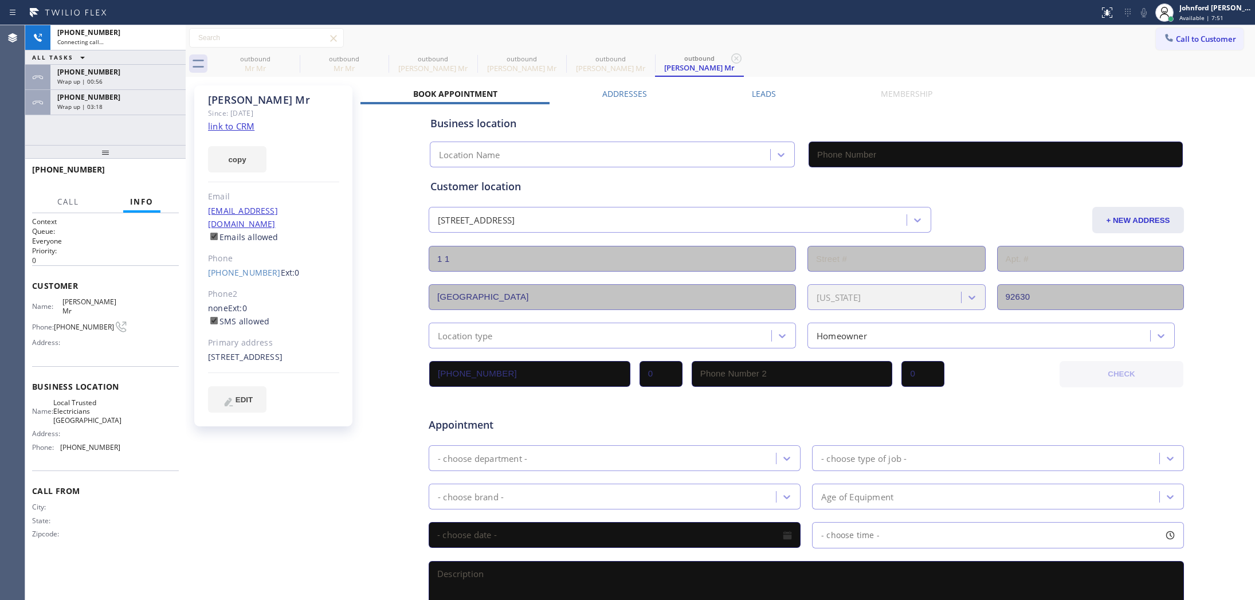
click at [774, 28] on div "Call to Customer Outbound call Location Local Trusted Electricians Lake Forest …" at bounding box center [720, 38] width 1069 height 20
type input "(949) 334-2844"
click at [290, 61] on icon at bounding box center [292, 59] width 14 height 14
click at [0, 0] on icon at bounding box center [0, 0] width 0 height 0
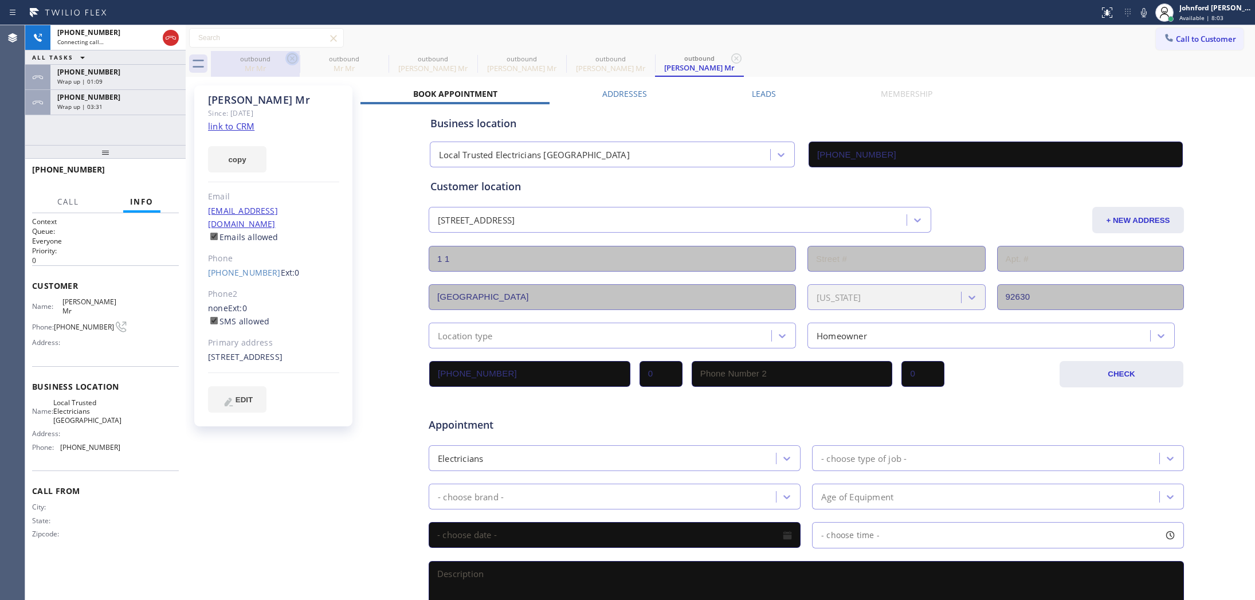
click at [0, 0] on icon at bounding box center [0, 0] width 0 height 0
click at [729, 61] on icon at bounding box center [736, 59] width 14 height 14
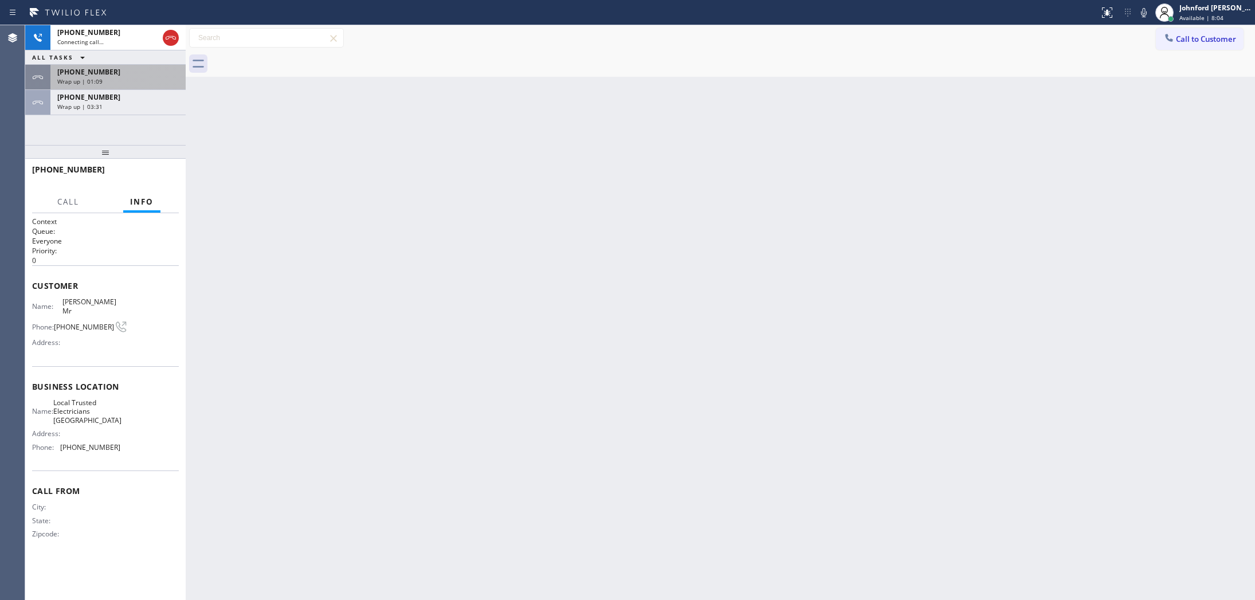
click at [143, 78] on div "Wrap up | 01:09" at bounding box center [117, 81] width 121 height 8
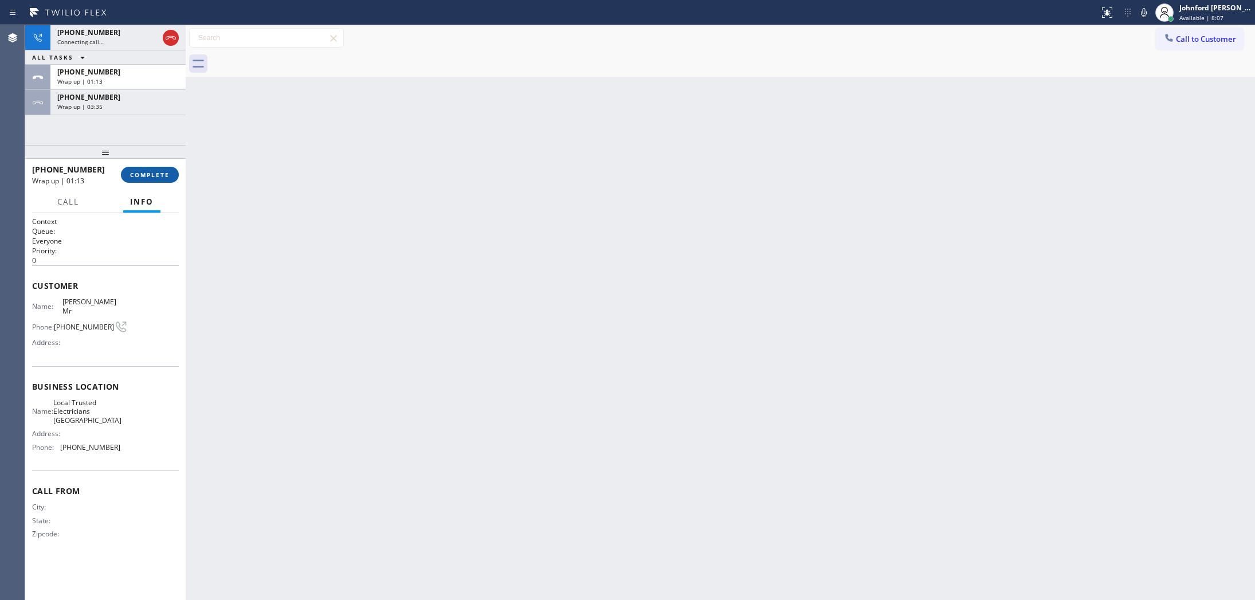
click at [155, 179] on button "COMPLETE" at bounding box center [150, 175] width 58 height 16
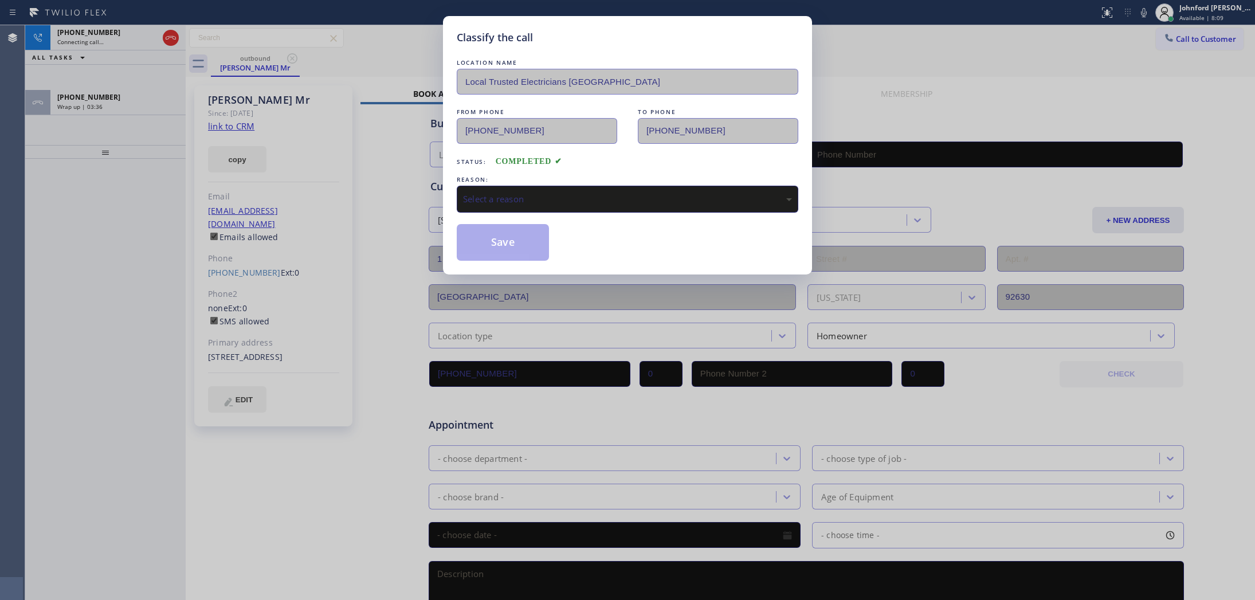
click at [486, 186] on div "Select a reason" at bounding box center [627, 199] width 341 height 27
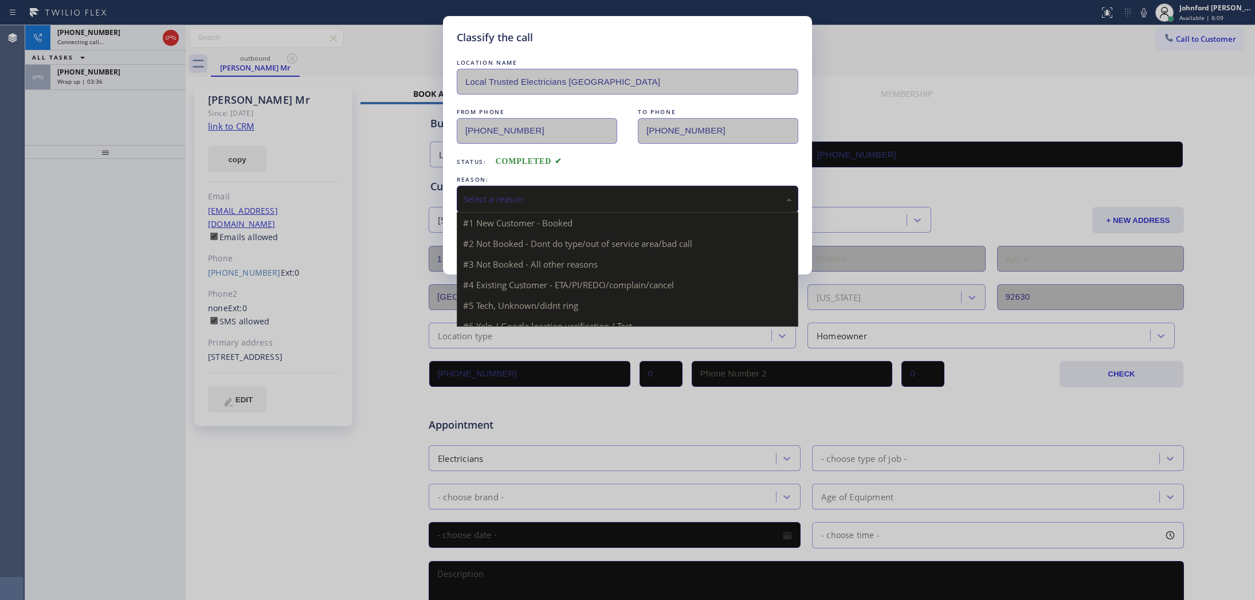
type input "(949) 334-2844"
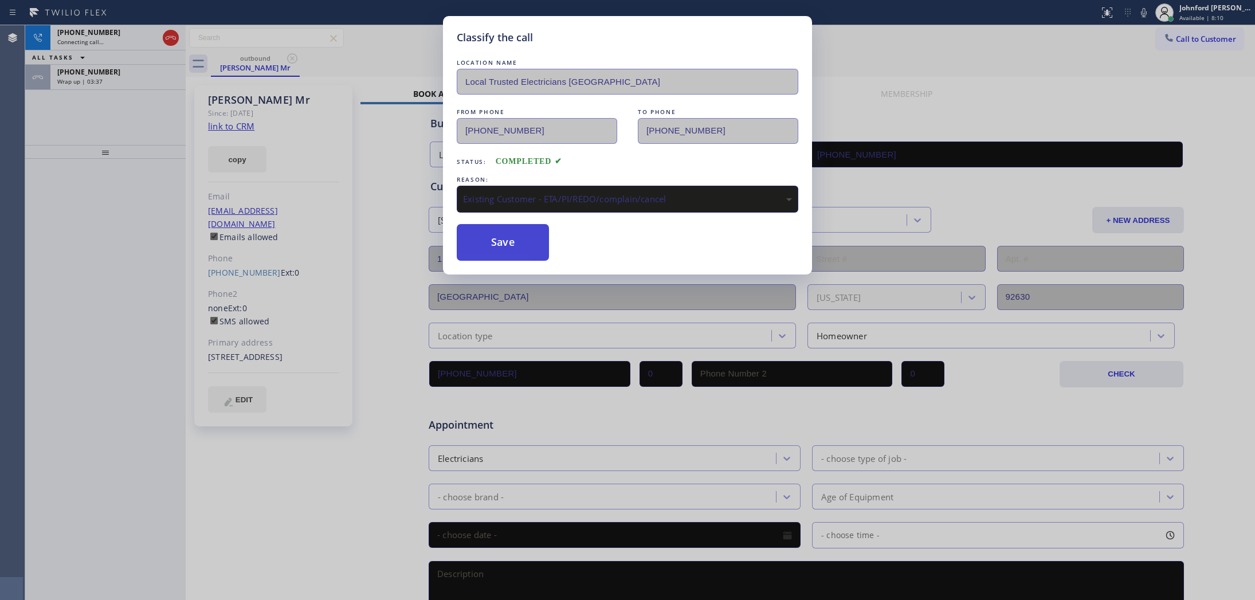
click at [516, 253] on button "Save" at bounding box center [503, 242] width 92 height 37
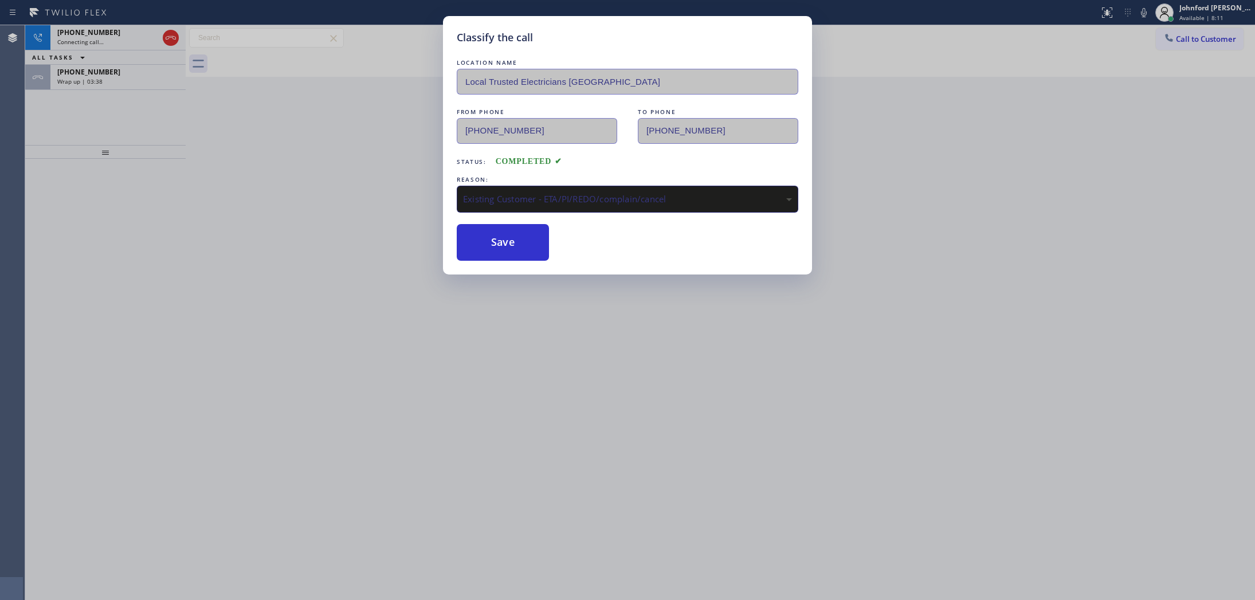
click at [103, 83] on div "Classify the call LOCATION NAME Local Trusted Electricians Lake Forest FROM PHO…" at bounding box center [627, 300] width 1255 height 600
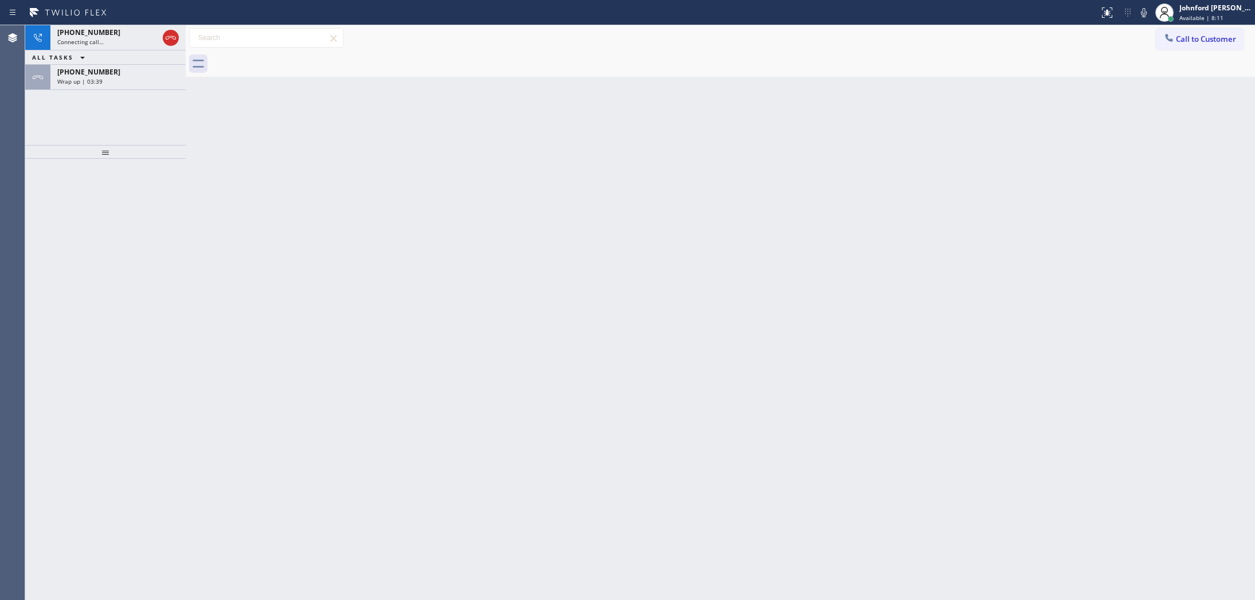
click at [103, 83] on div "Wrap up | 03:39" at bounding box center [117, 81] width 121 height 8
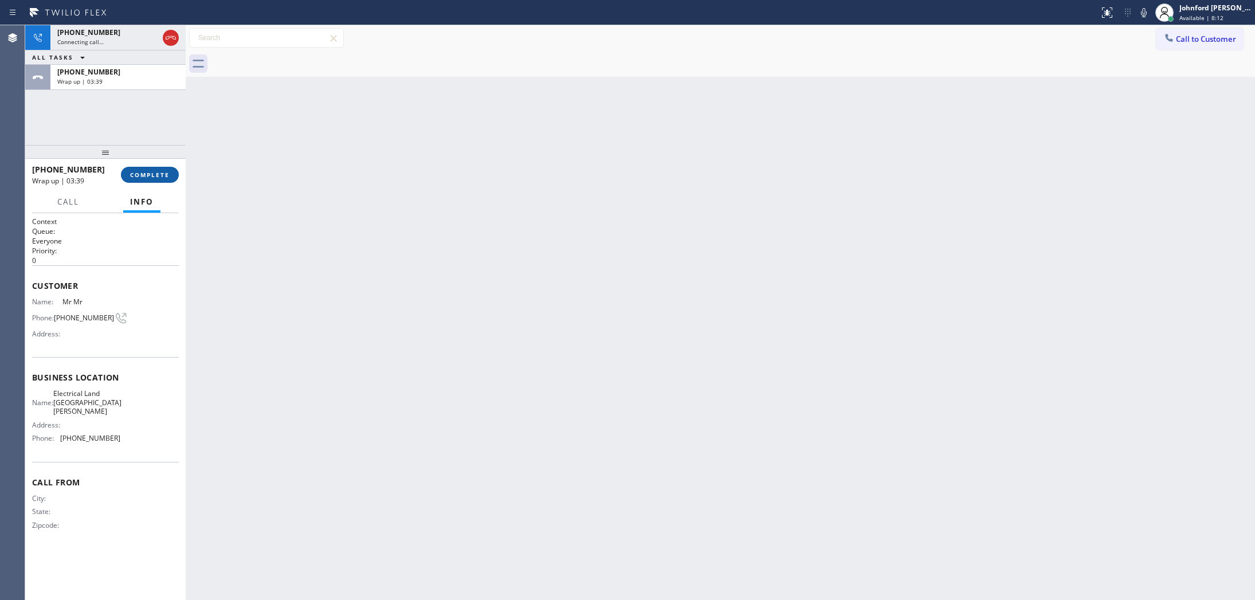
click at [162, 173] on span "COMPLETE" at bounding box center [150, 175] width 40 height 8
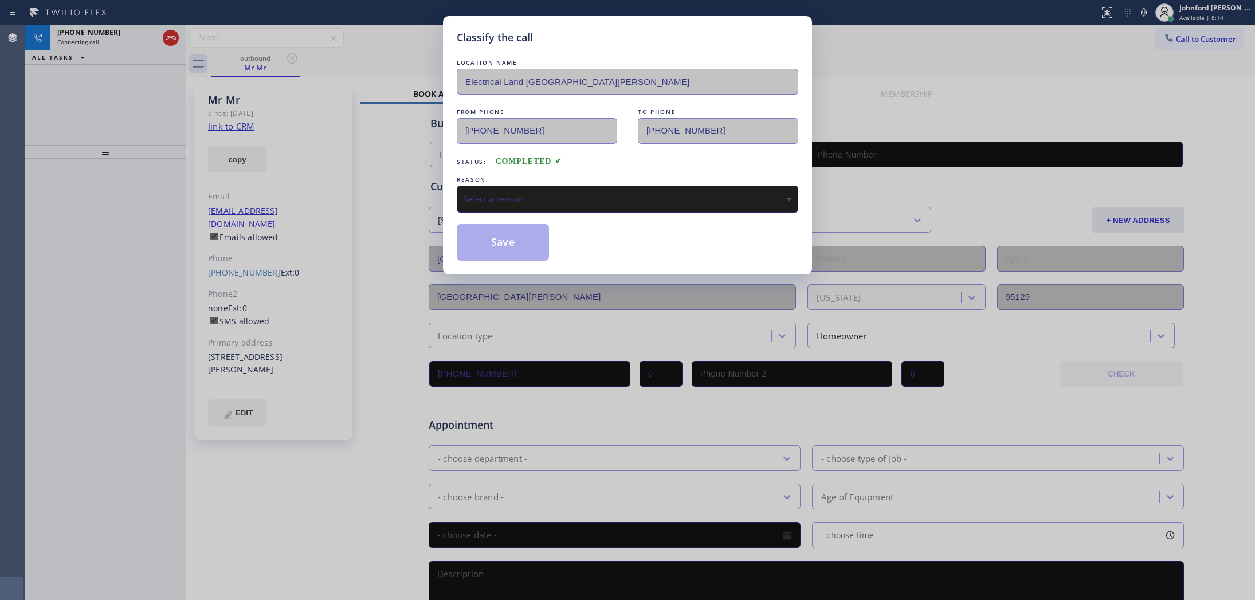
type input "(714) 410-6692"
click at [489, 179] on div "REASON:" at bounding box center [627, 180] width 341 height 12
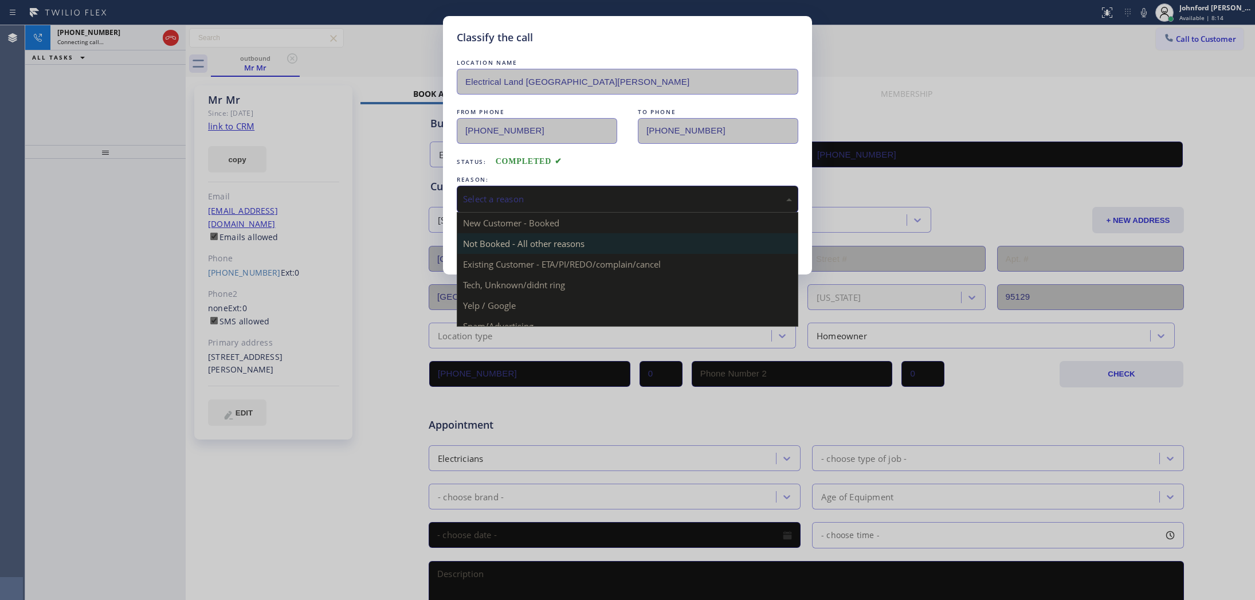
drag, startPoint x: 494, startPoint y: 193, endPoint x: 532, endPoint y: 233, distance: 55.1
click at [494, 194] on div "Select a reason" at bounding box center [627, 198] width 329 height 13
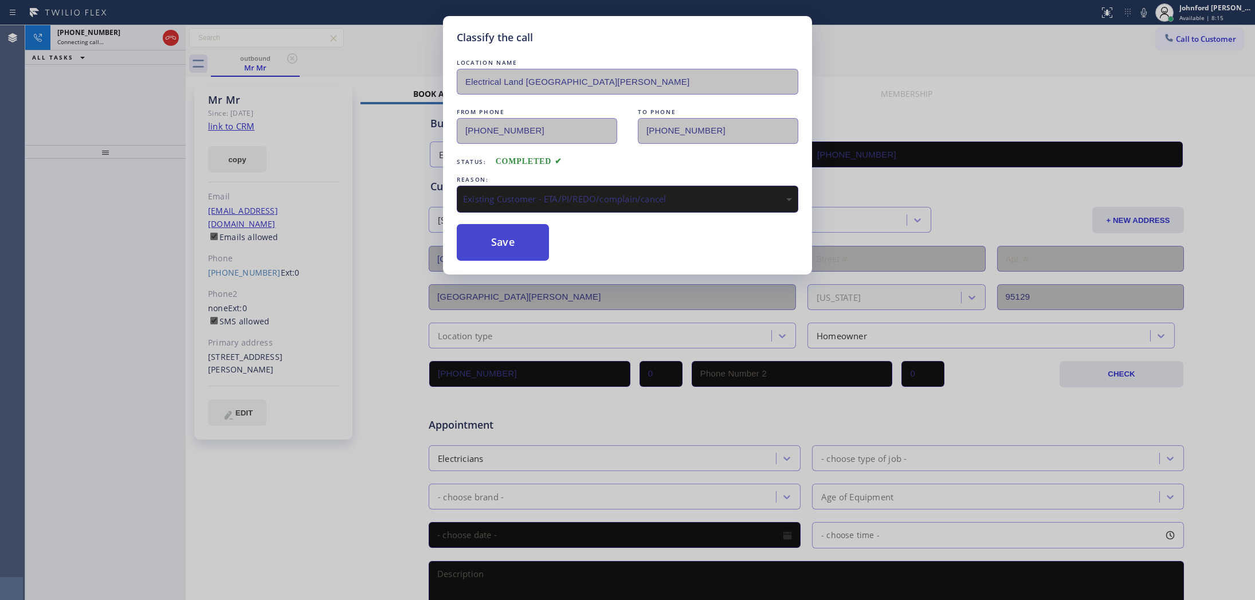
click at [533, 253] on button "Save" at bounding box center [503, 242] width 92 height 37
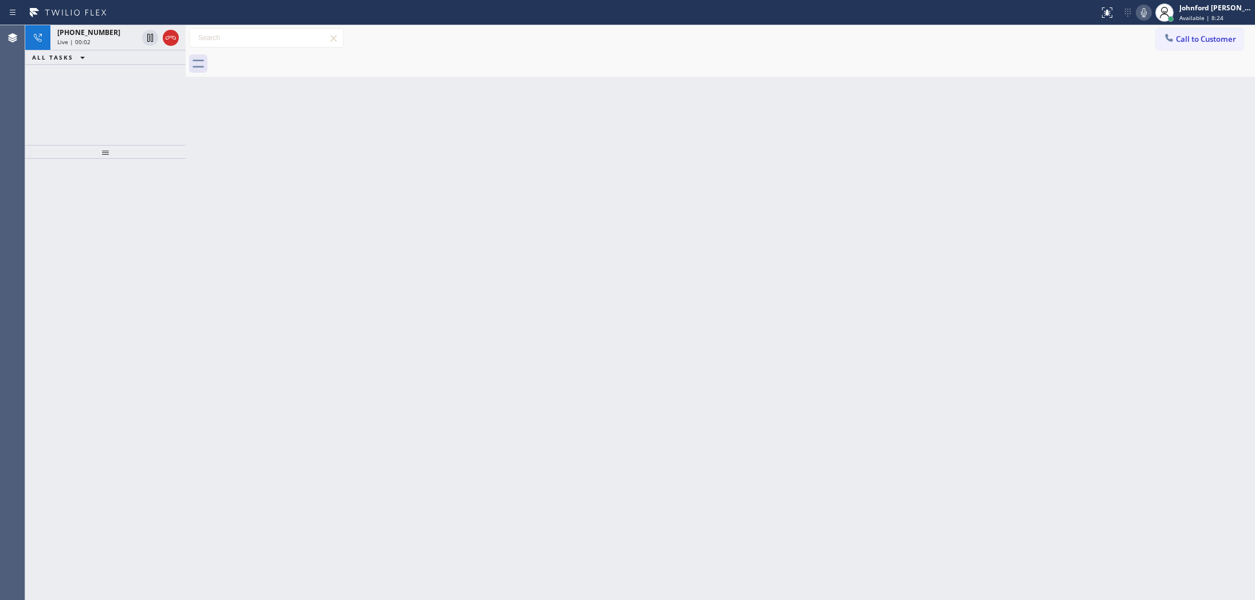
click at [1143, 6] on icon at bounding box center [1144, 13] width 14 height 14
click at [103, 44] on div "Live | 00:38" at bounding box center [97, 42] width 80 height 8
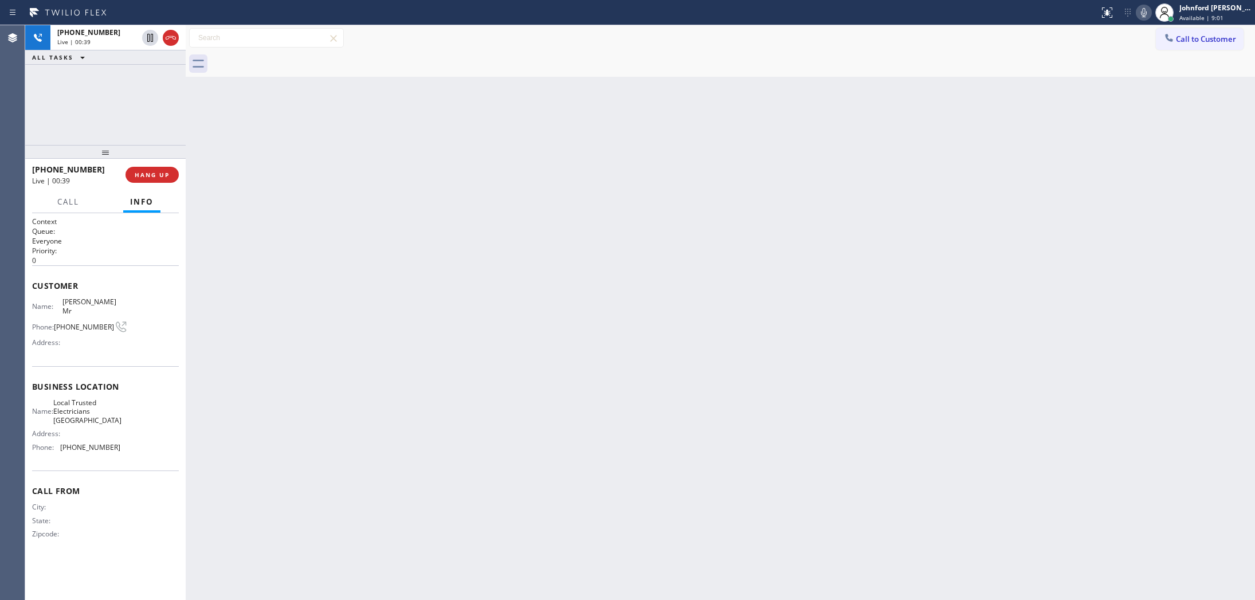
click at [1147, 16] on icon at bounding box center [1144, 13] width 14 height 14
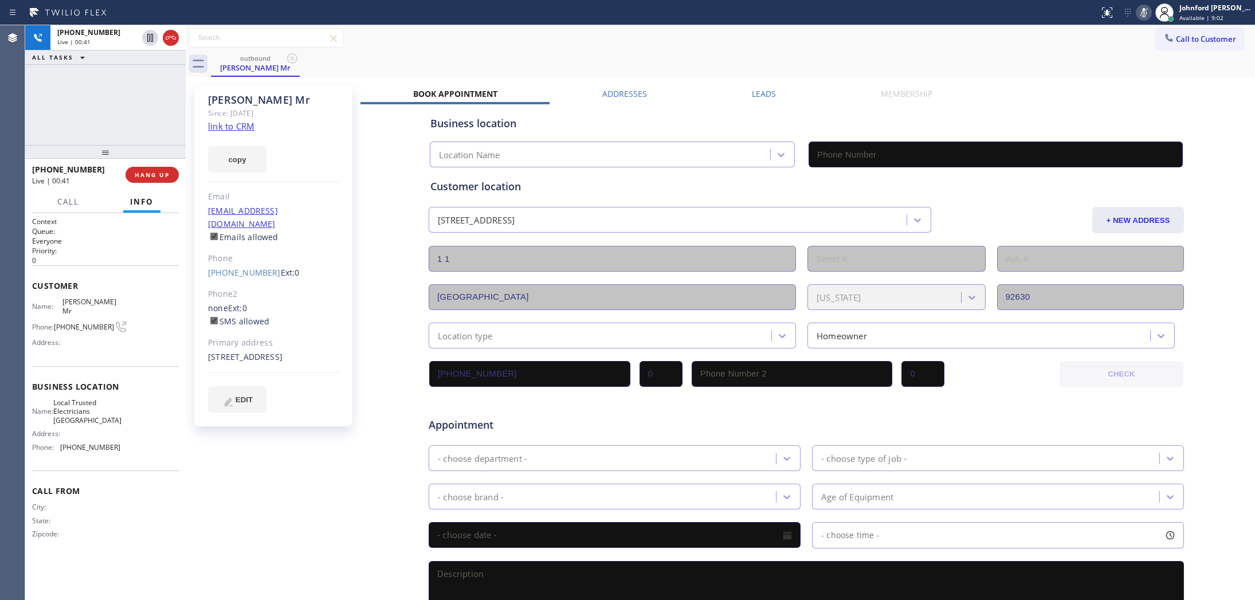
type input "(949) 334-2844"
click at [1138, 15] on icon at bounding box center [1144, 13] width 14 height 14
click at [245, 164] on button "copy" at bounding box center [237, 159] width 58 height 26
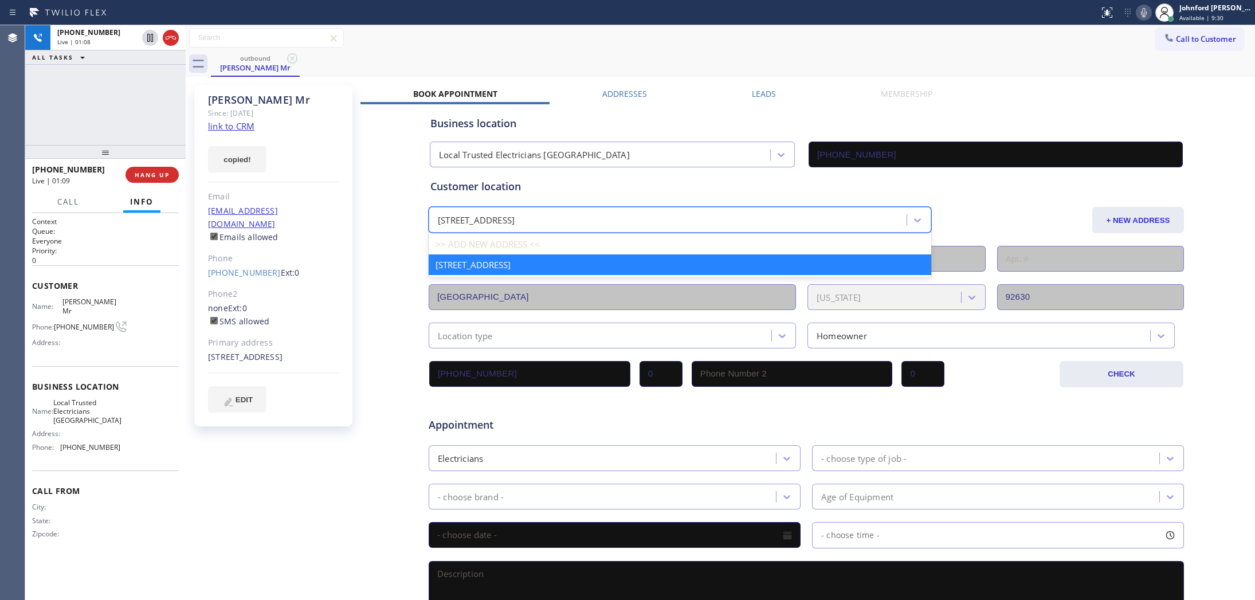
click at [795, 230] on div "1 1 Lake Forest, 92630 CA" at bounding box center [680, 220] width 502 height 26
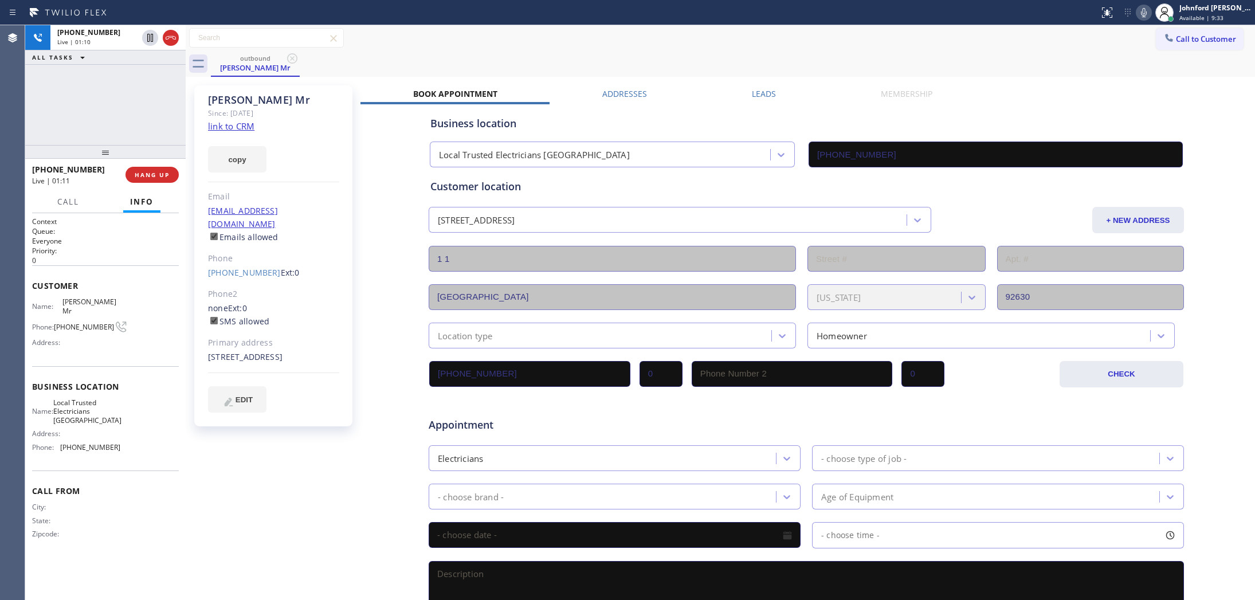
click at [707, 40] on div "Call to Customer Outbound call Location Local Trusted Electricians Lake Forest …" at bounding box center [720, 38] width 1069 height 20
click at [1149, 6] on icon at bounding box center [1144, 13] width 14 height 14
click at [1141, 7] on icon at bounding box center [1144, 13] width 14 height 14
click at [1146, 13] on icon at bounding box center [1144, 12] width 6 height 9
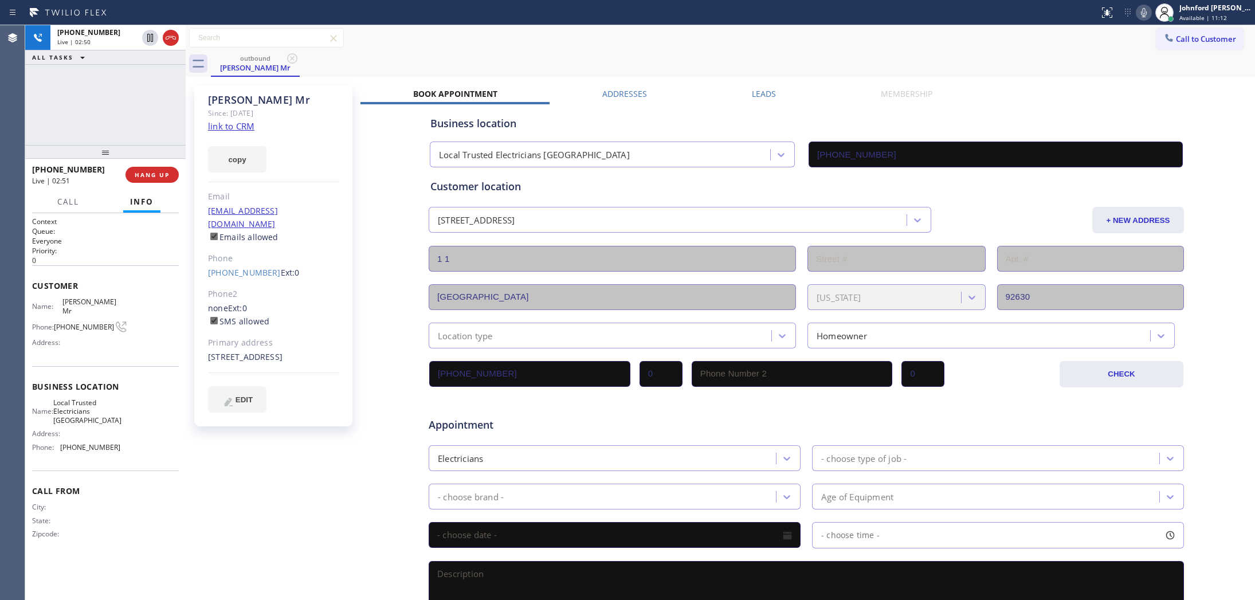
click at [1146, 10] on icon at bounding box center [1144, 13] width 14 height 14
click at [1140, 13] on icon at bounding box center [1144, 13] width 14 height 14
click at [64, 99] on div "+19492015687 Live | 04:26 ALL TASKS ALL TASKS ACTIVE TASKS TASKS IN WRAP UP" at bounding box center [105, 85] width 160 height 120
click at [1144, 13] on icon at bounding box center [1144, 12] width 6 height 9
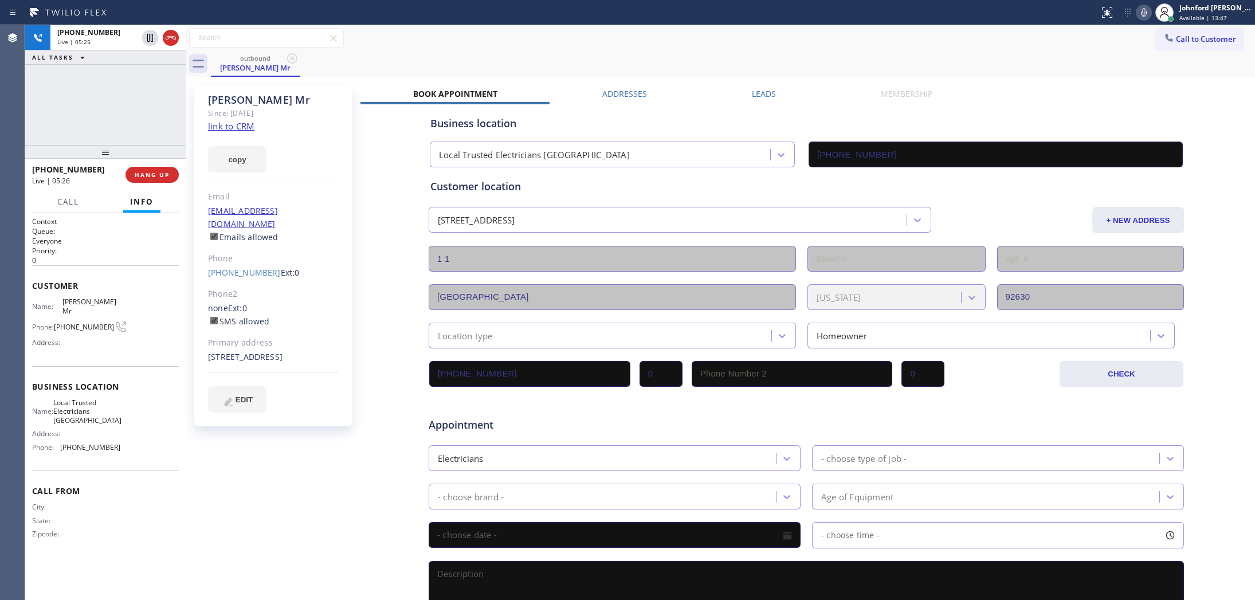
click at [218, 99] on div "Chris Mr" at bounding box center [273, 99] width 131 height 13
copy div "Chris"
click at [733, 63] on div "outbound Chris Mr" at bounding box center [733, 64] width 1044 height 26
click at [1142, 12] on icon at bounding box center [1144, 12] width 6 height 9
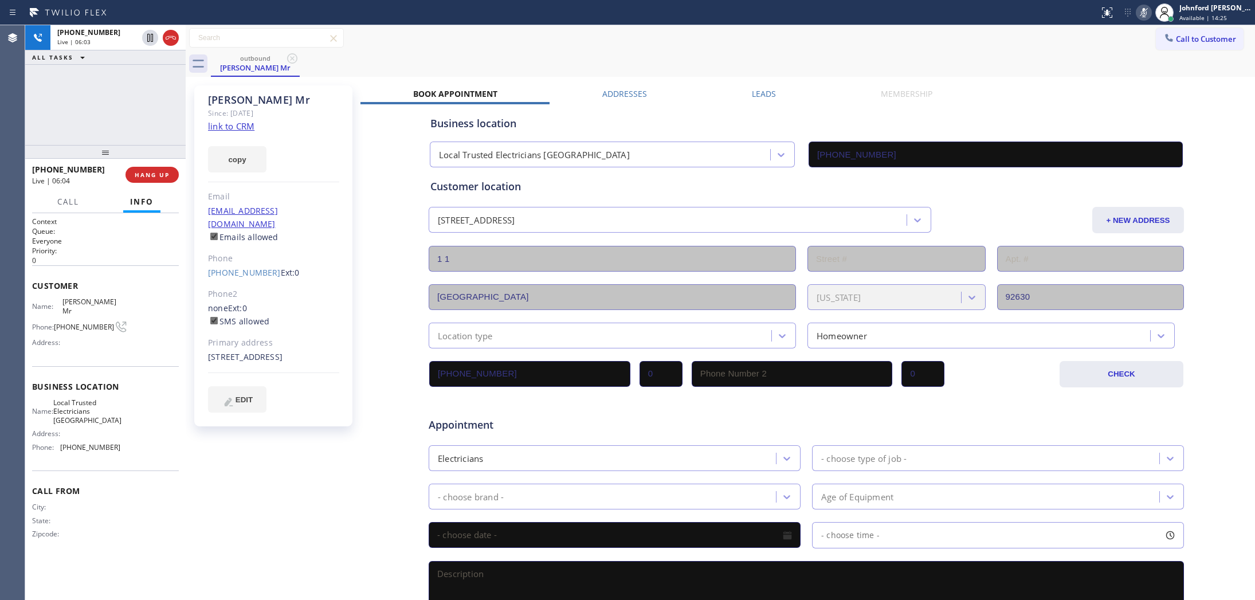
click at [1142, 12] on icon at bounding box center [1144, 13] width 14 height 14
drag, startPoint x: 144, startPoint y: 179, endPoint x: 314, endPoint y: 89, distance: 191.9
click at [144, 179] on button "HANG UP" at bounding box center [151, 175] width 53 height 16
click at [104, 102] on div "ALL TASKS ALL TASKS ACTIVE TASKS TASKS IN WRAP UP +19492015687 Wrap up | 00:08" at bounding box center [105, 85] width 160 height 120
click at [156, 172] on span "COMPLETE" at bounding box center [150, 175] width 40 height 8
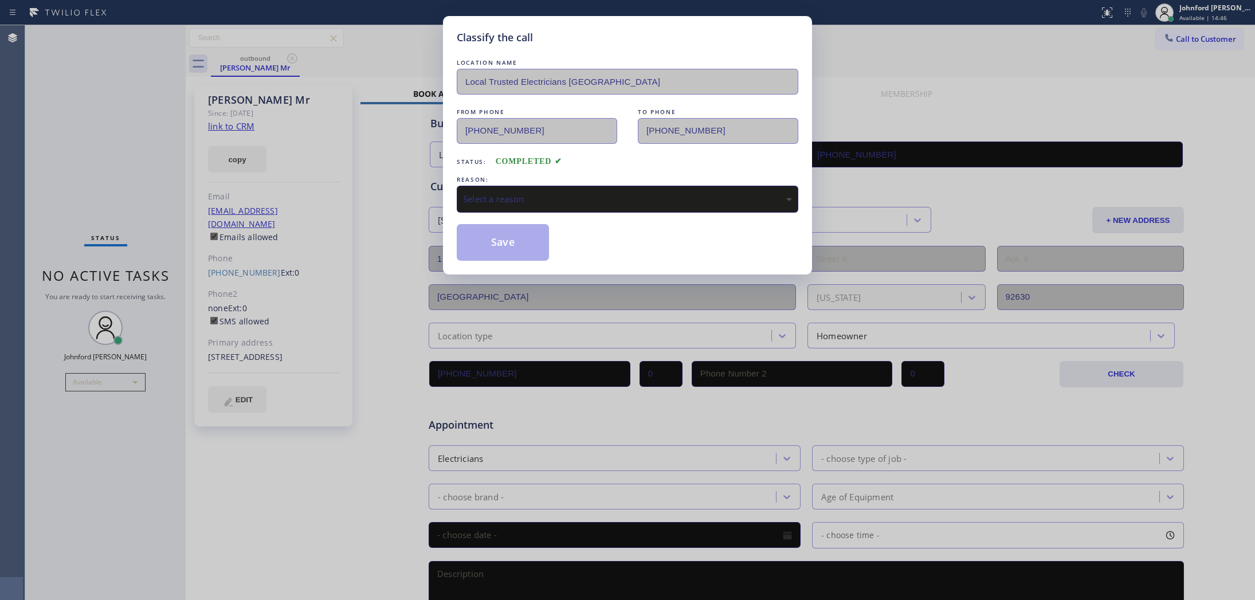
click at [508, 198] on div "Select a reason" at bounding box center [627, 198] width 329 height 13
click at [504, 236] on button "Save" at bounding box center [503, 242] width 92 height 37
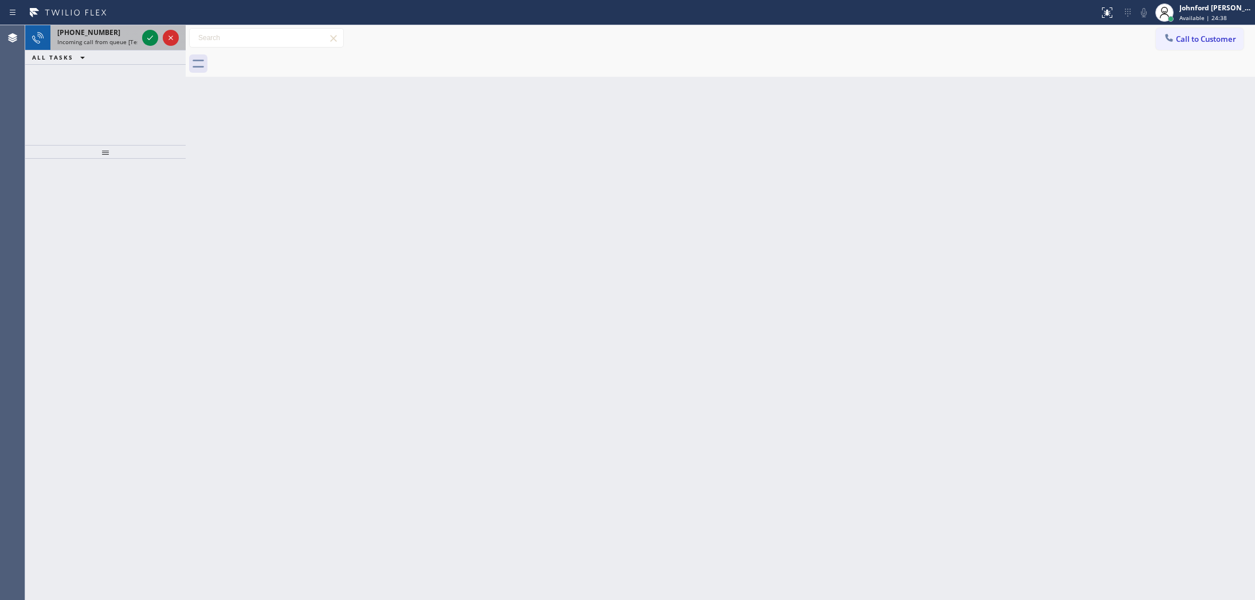
click at [113, 44] on span "Incoming call from queue [Test] All" at bounding box center [104, 42] width 95 height 8
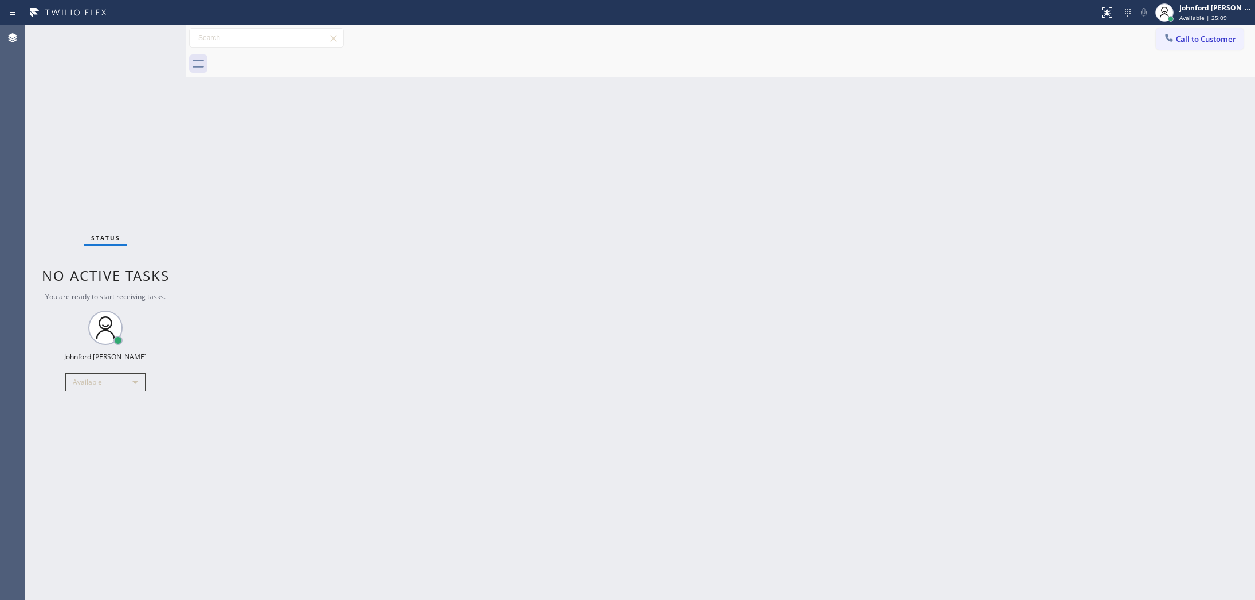
drag, startPoint x: 329, startPoint y: 315, endPoint x: 519, endPoint y: 507, distance: 269.8
click at [333, 319] on div "Back to Dashboard Change Sender ID Customers Technicians Select a contact Outbo…" at bounding box center [720, 312] width 1069 height 575
click at [1196, 44] on button "Call to Customer" at bounding box center [1199, 39] width 88 height 22
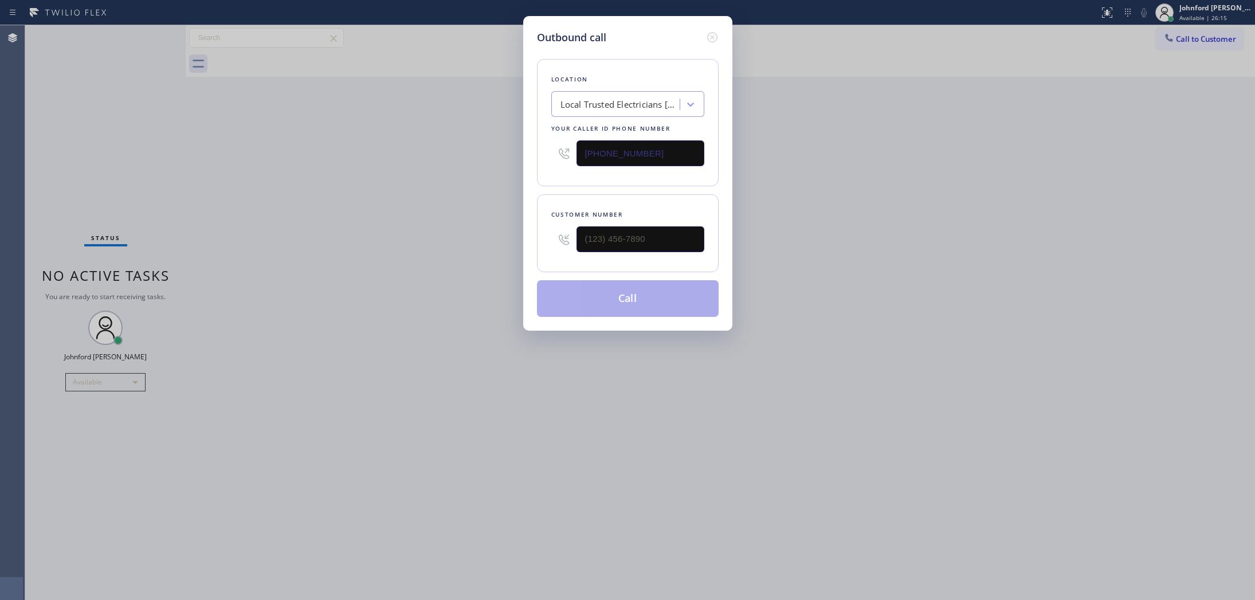
drag, startPoint x: 677, startPoint y: 152, endPoint x: 525, endPoint y: 160, distance: 152.6
click at [525, 160] on div "Outbound call Location Local Trusted Electricians Lake Forest Your caller id ph…" at bounding box center [627, 173] width 209 height 315
paste input "310) 896-4450"
type input "(310) 896-4450"
drag, startPoint x: 654, startPoint y: 227, endPoint x: 493, endPoint y: 239, distance: 161.4
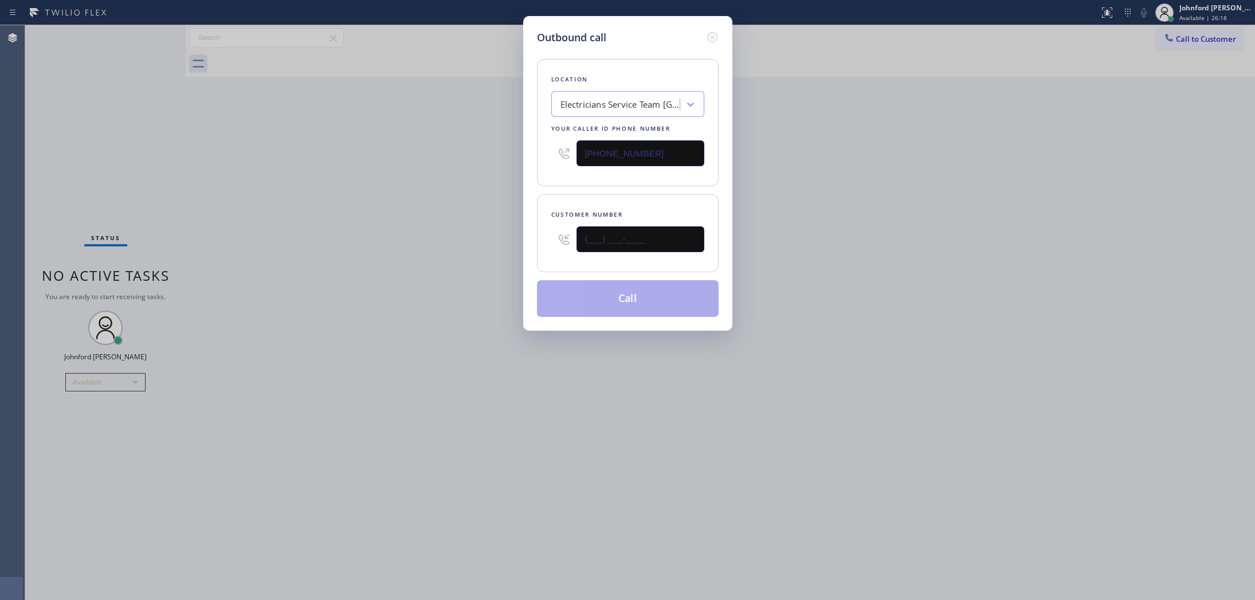
click at [494, 239] on div "Outbound call Location Electricians Service Team West Hollywood Your caller id …" at bounding box center [627, 300] width 1255 height 600
paste input "755) 226-9723"
type input "(755) 226-9723"
drag, startPoint x: 410, startPoint y: 243, endPoint x: 422, endPoint y: 243, distance: 12.0
click at [411, 243] on div "Outbound call Location Electricians Service Team West Hollywood Your caller id …" at bounding box center [627, 300] width 1255 height 600
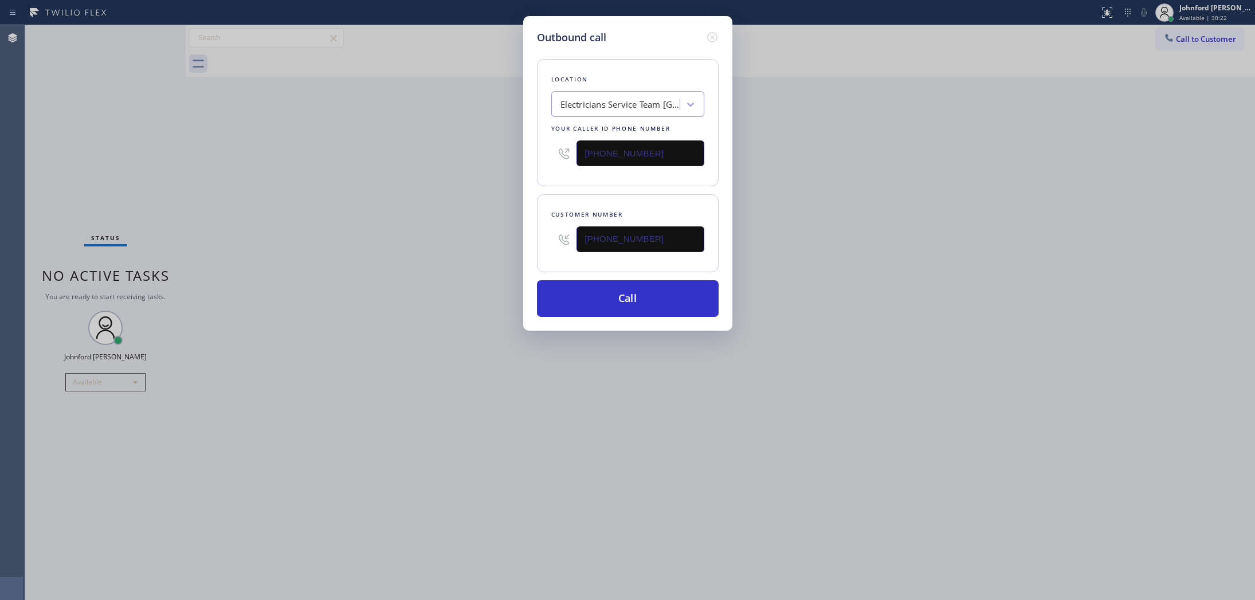
drag, startPoint x: 651, startPoint y: 155, endPoint x: 549, endPoint y: 153, distance: 102.6
click at [549, 153] on div "Location Electricians Service Team West Hollywood Your caller id phone number (…" at bounding box center [628, 122] width 182 height 127
type input "(___) ___-____"
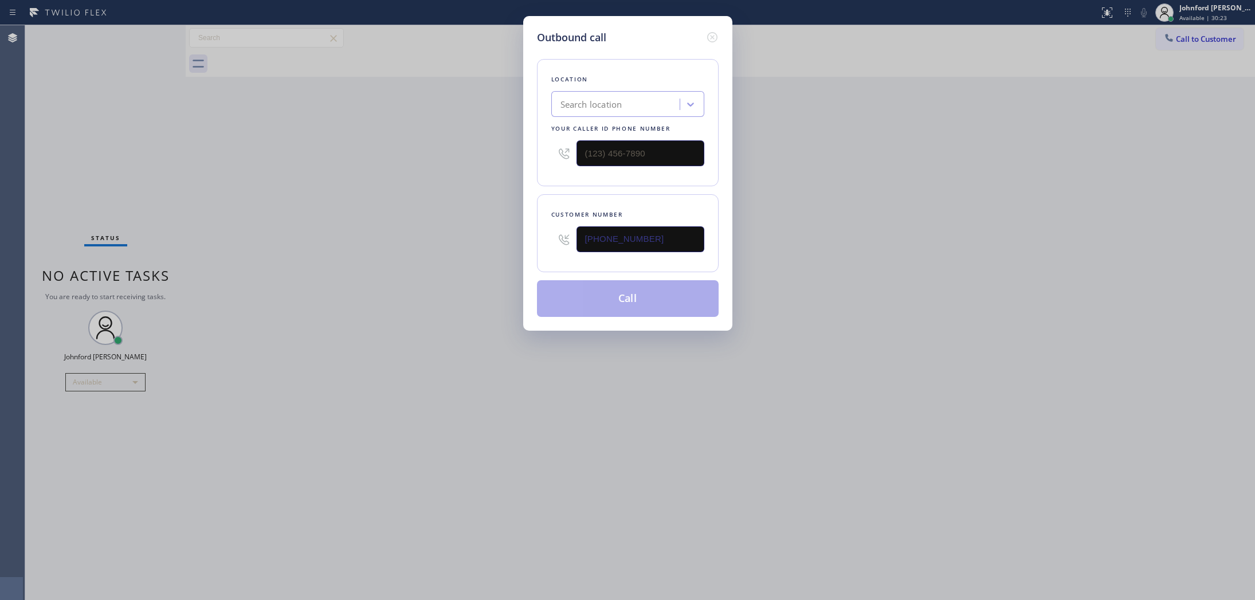
click at [792, 150] on div "Outbound call Location Search location Your caller id phone number Customer num…" at bounding box center [627, 300] width 1255 height 600
click at [653, 154] on input "(___) ___-____" at bounding box center [640, 153] width 128 height 26
drag, startPoint x: 665, startPoint y: 150, endPoint x: 505, endPoint y: 141, distance: 159.5
click at [506, 141] on div "Outbound call Location Search location Your caller id phone number (___) ___-__…" at bounding box center [627, 300] width 1255 height 600
paste input "888) 909-0120"
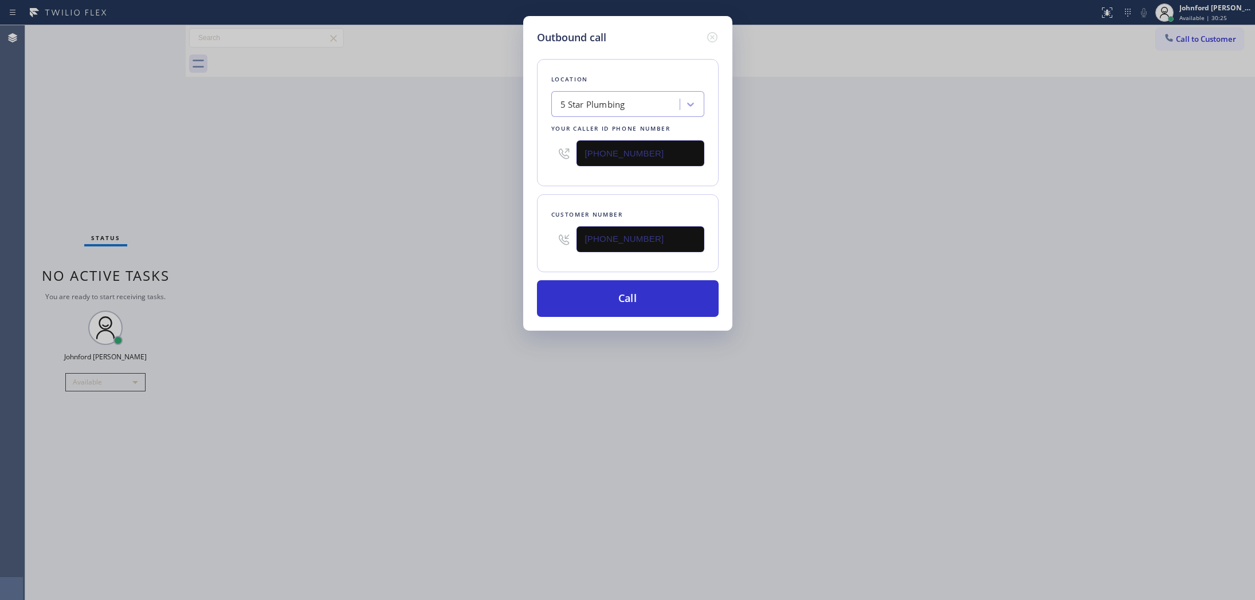
type input "[PHONE_NUMBER]"
drag, startPoint x: 657, startPoint y: 229, endPoint x: 487, endPoint y: 254, distance: 171.9
click at [487, 254] on div "Outbound call Location 5 Star Plumbing Your caller id phone number (888) 909-01…" at bounding box center [627, 300] width 1255 height 600
drag, startPoint x: 686, startPoint y: 136, endPoint x: 517, endPoint y: 145, distance: 169.8
click at [517, 145] on div "Outbound call Location 5 Star Plumbing Your caller id phone number (888) 909-01…" at bounding box center [627, 300] width 1255 height 600
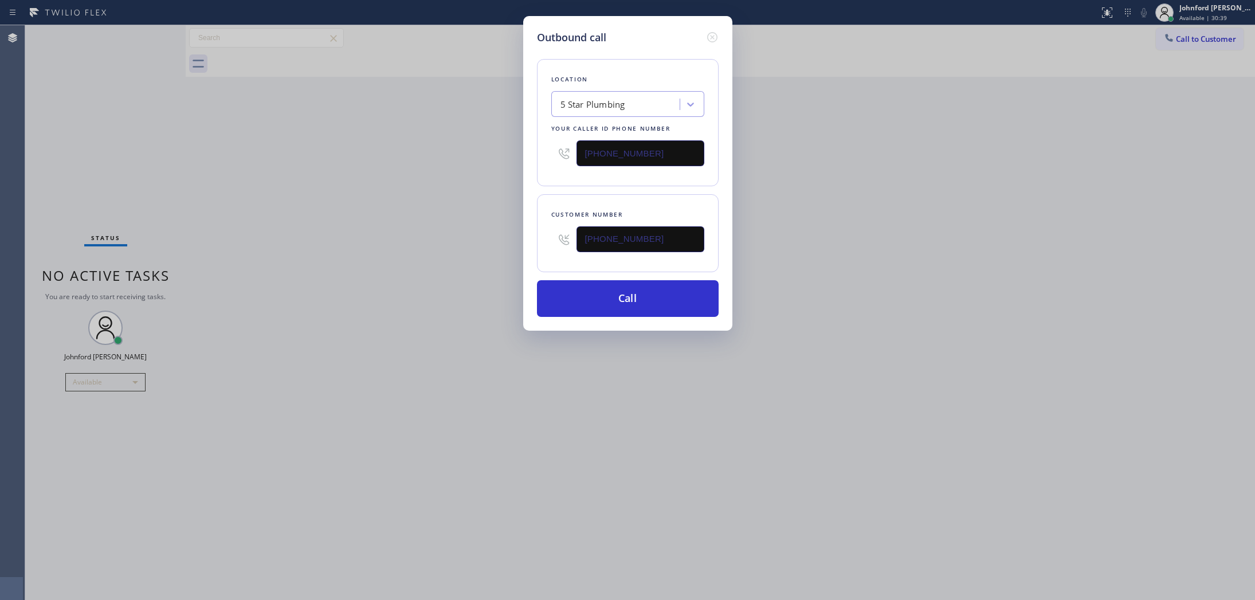
drag, startPoint x: 676, startPoint y: 241, endPoint x: 451, endPoint y: 256, distance: 225.7
click at [454, 256] on div "Outbound call Location 5 Star Plumbing Your caller id phone number (888) 909-01…" at bounding box center [627, 300] width 1255 height 600
paste input "415) 533-1317"
type input "(415) 533-1317"
click at [424, 259] on div "Outbound call Location 5 Star Plumbing Your caller id phone number (888) 909-01…" at bounding box center [627, 300] width 1255 height 600
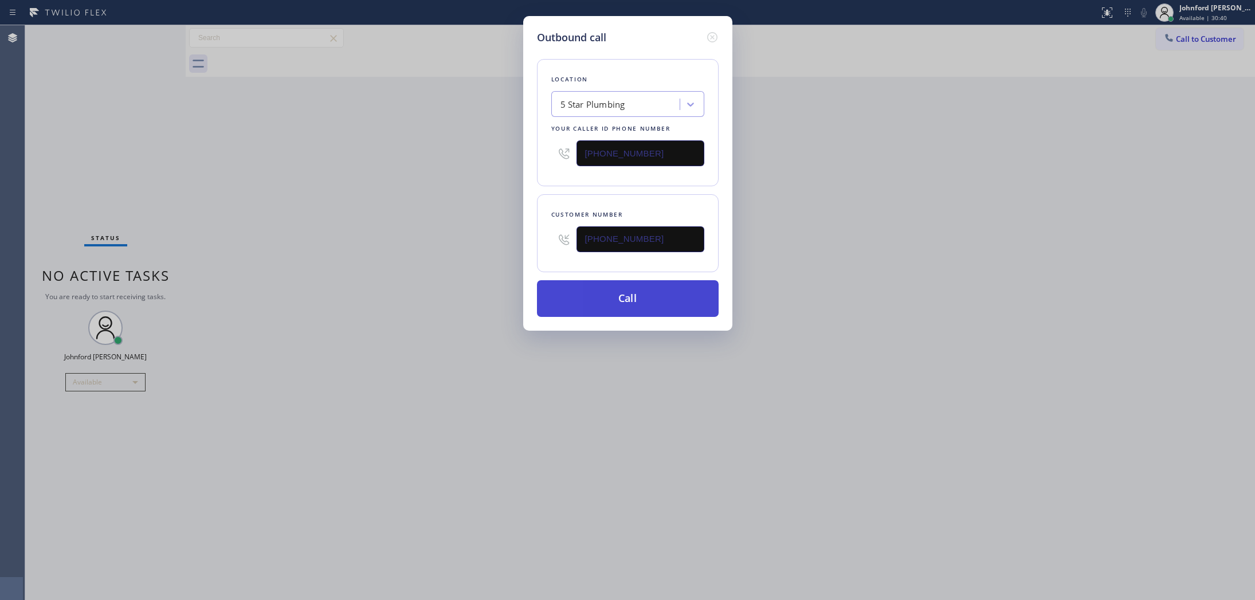
click at [603, 286] on button "Call" at bounding box center [628, 298] width 182 height 37
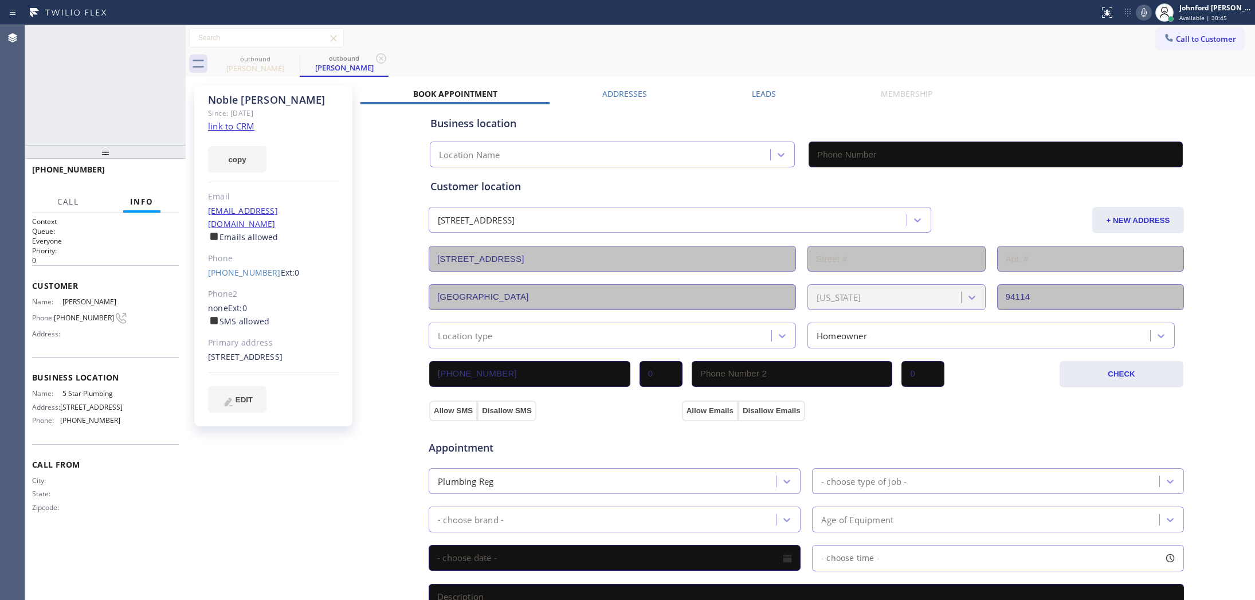
type input "[PHONE_NUMBER]"
click at [172, 128] on div "+14155331317 Live | 00:32 ALL TASKS ALL TASKS ACTIVE TASKS TASKS IN WRAP UP" at bounding box center [105, 85] width 160 height 120
click at [611, 49] on div "Call to Customer Outbound call Location 5 Star Plumbing Your caller id phone nu…" at bounding box center [720, 38] width 1069 height 26
click at [167, 181] on button "HANG UP" at bounding box center [151, 175] width 53 height 16
click at [158, 164] on div "+14155331317 Wrap up | 00:13 COMPLETE" at bounding box center [105, 175] width 147 height 30
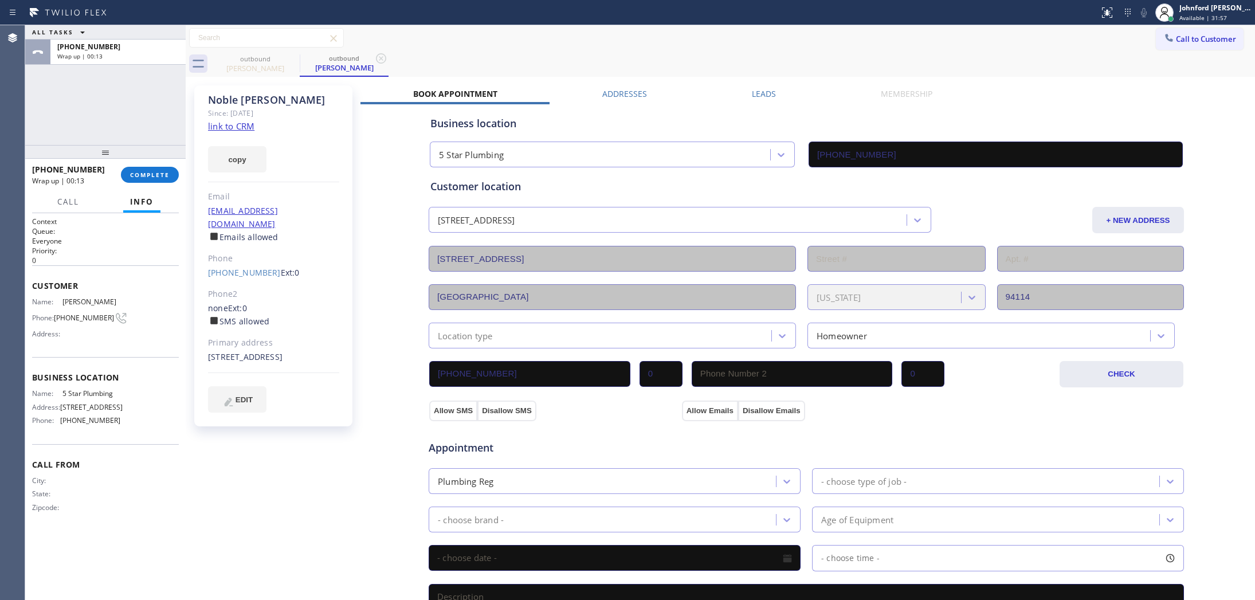
click at [155, 165] on div "+14155331317 Wrap up | 00:13 COMPLETE" at bounding box center [105, 175] width 147 height 30
click at [155, 171] on span "COMPLETE" at bounding box center [150, 175] width 40 height 8
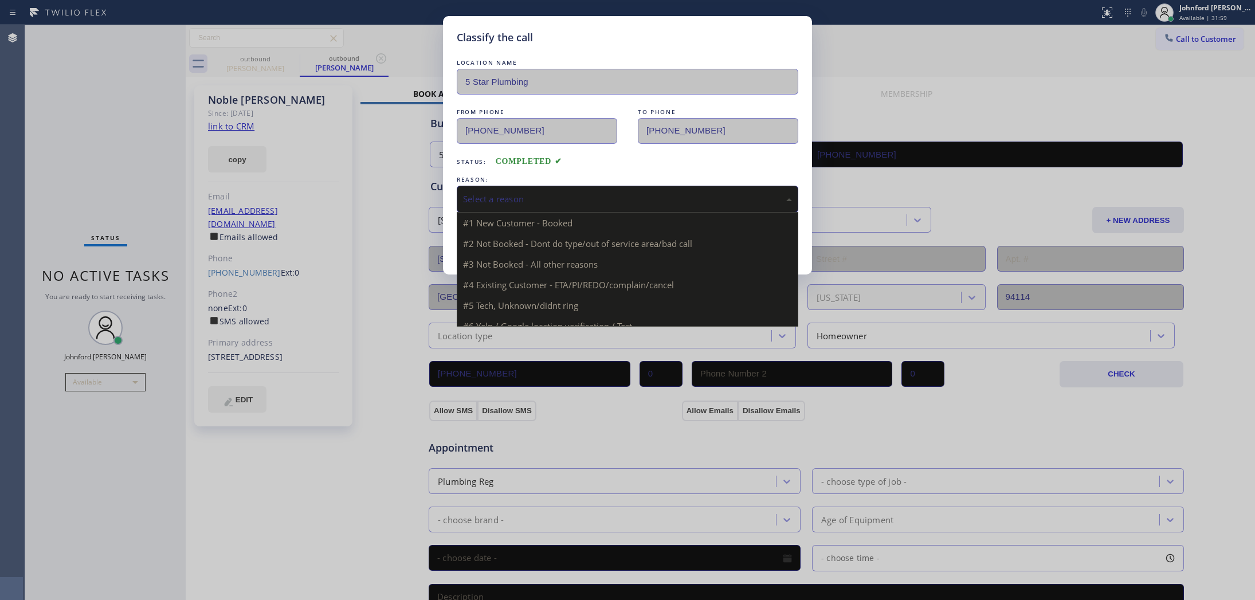
click at [598, 192] on div "Select a reason" at bounding box center [627, 198] width 329 height 13
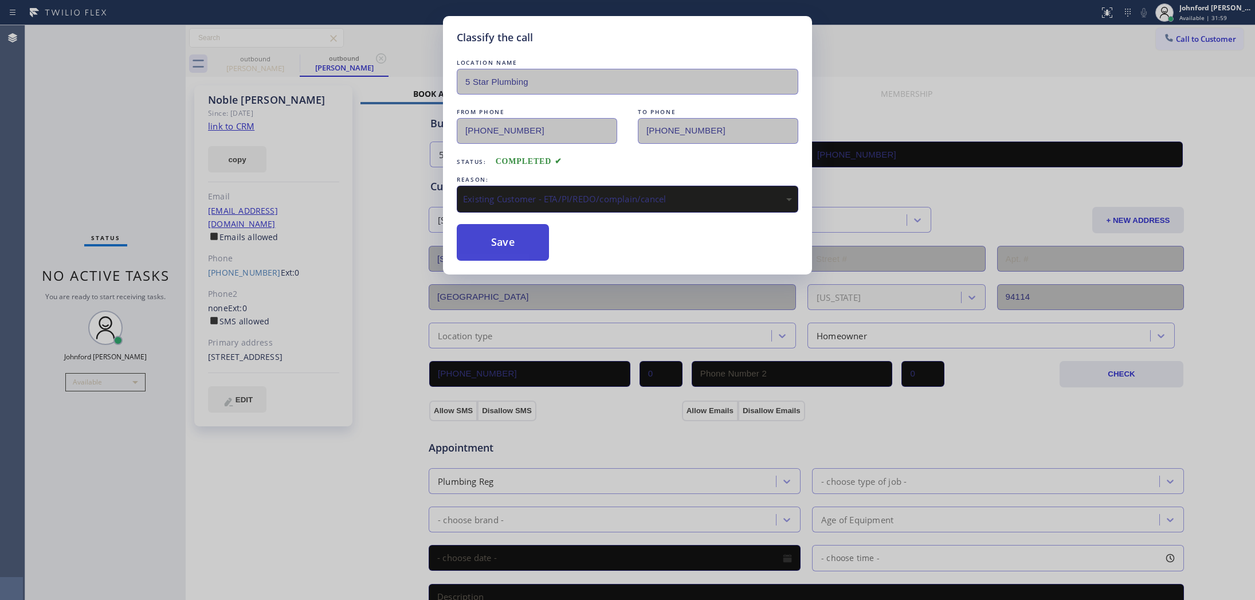
click at [546, 245] on button "Save" at bounding box center [503, 242] width 92 height 37
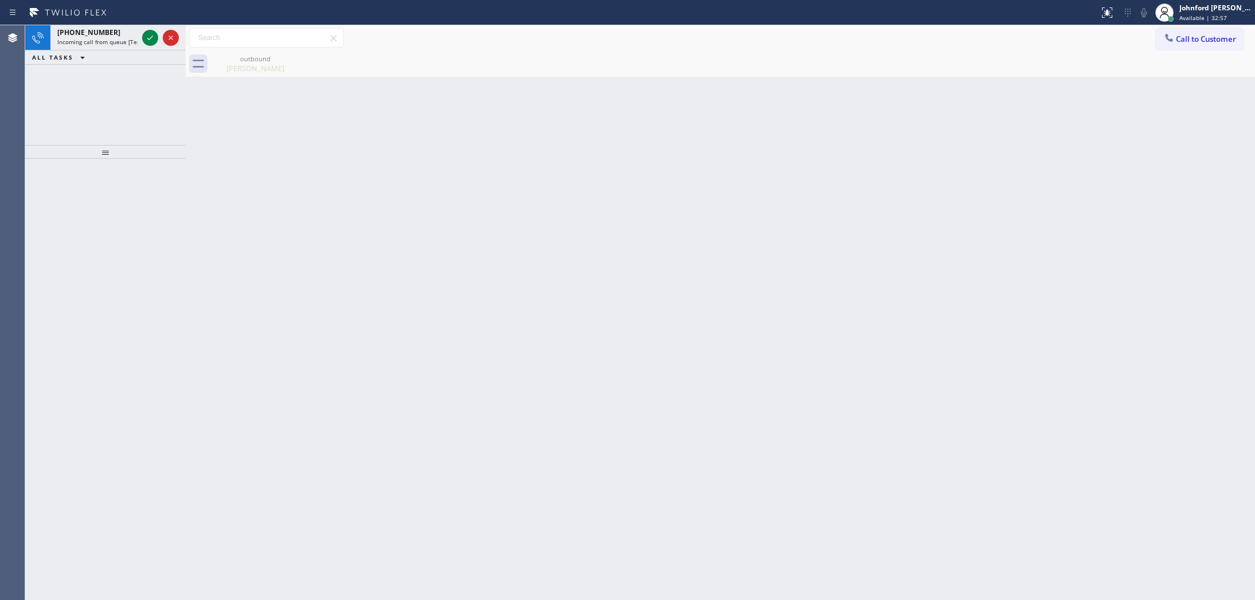
click at [1040, 196] on div "Back to Dashboard Change Sender ID Customers Technicians Select a contact Outbo…" at bounding box center [720, 312] width 1069 height 575
click at [104, 44] on span "Incoming call from queue [Test] All" at bounding box center [104, 42] width 95 height 8
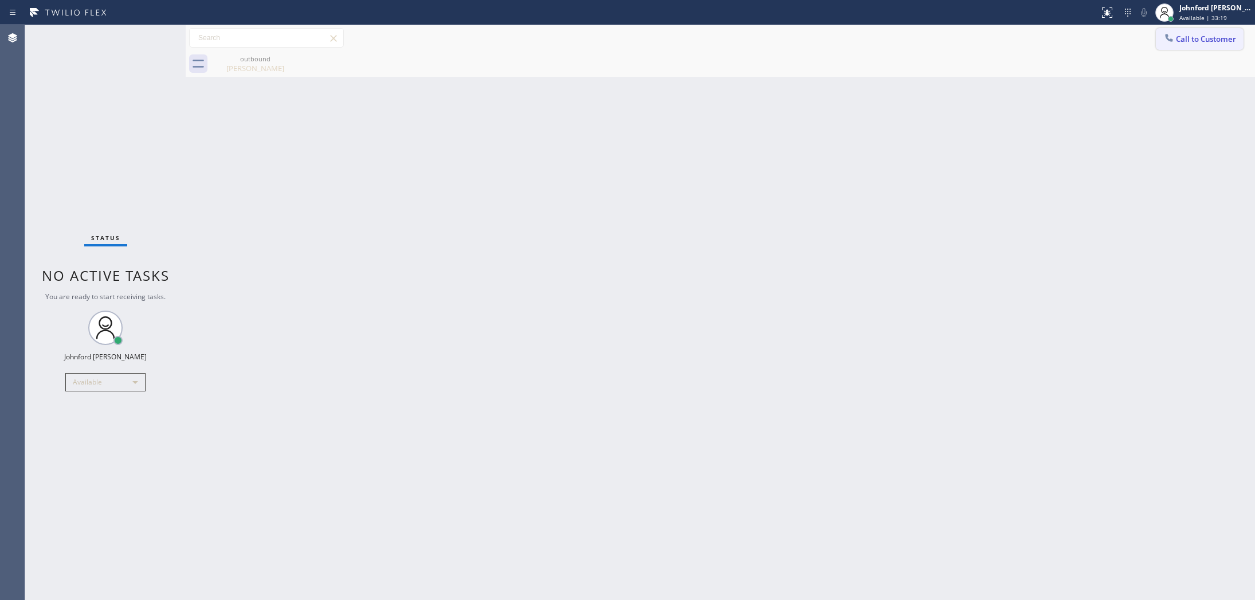
click at [1224, 46] on button "Call to Customer" at bounding box center [1199, 39] width 88 height 22
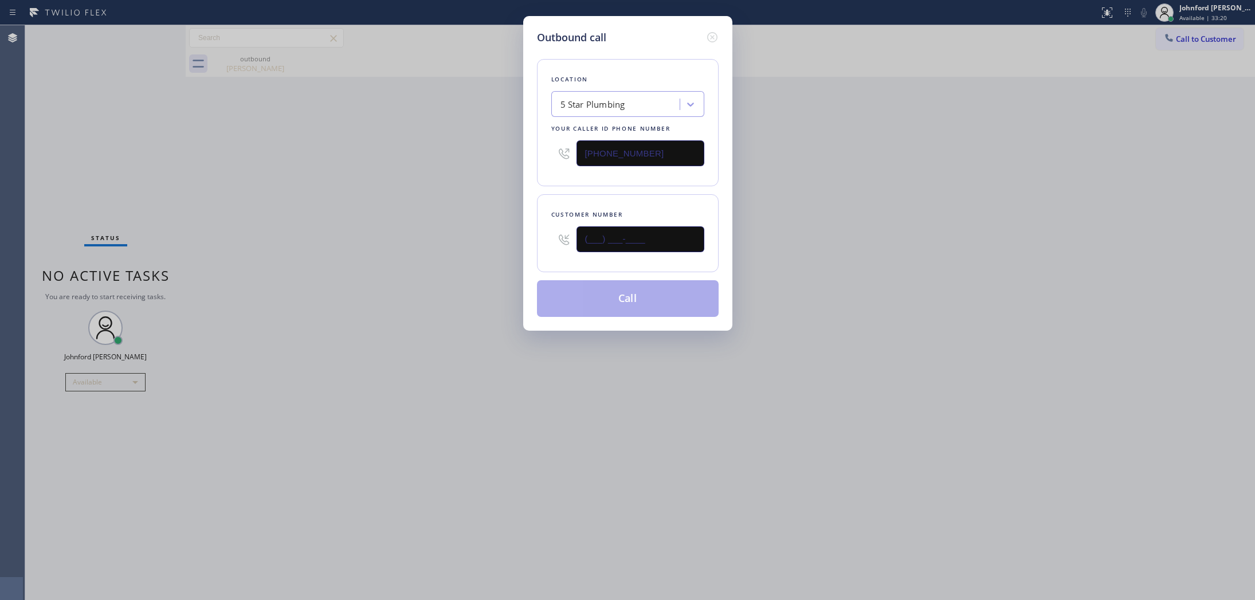
drag, startPoint x: 669, startPoint y: 236, endPoint x: 509, endPoint y: 245, distance: 160.7
click at [509, 245] on div "Outbound call Location 5 Star Plumbing Your caller id phone number (888) 909-01…" at bounding box center [627, 300] width 1255 height 600
paste input "804) 507-3925"
type input "(804) 507-3925"
click at [946, 262] on div "Outbound call Location 5 Star Plumbing Your caller id phone number (888) 909-01…" at bounding box center [627, 300] width 1255 height 600
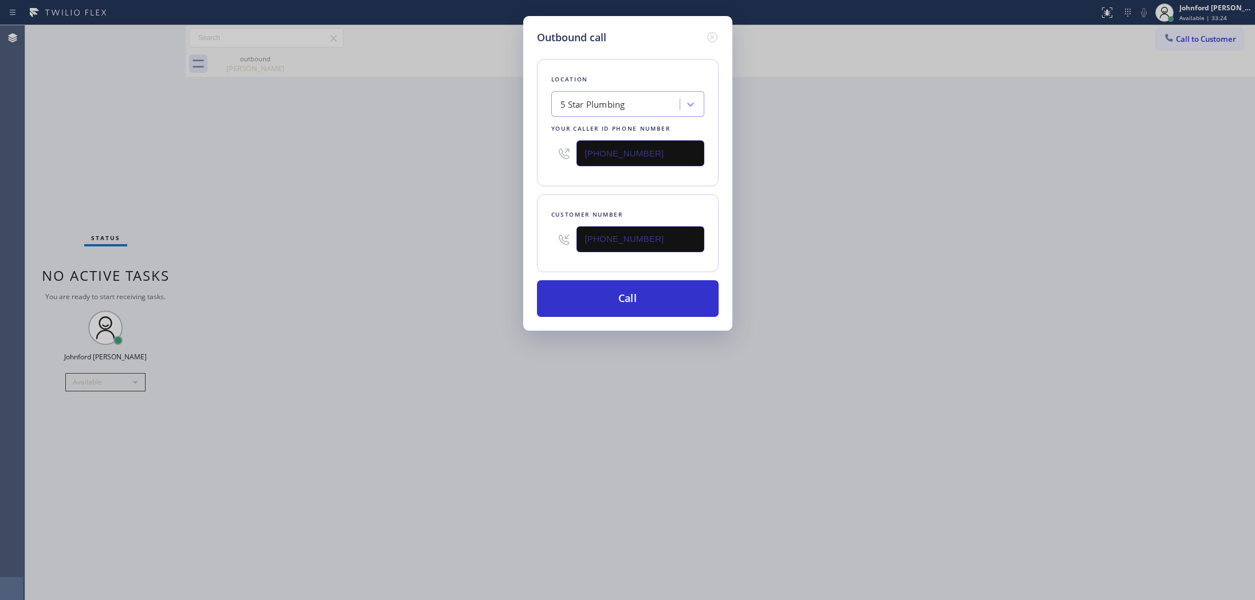
drag, startPoint x: 653, startPoint y: 144, endPoint x: 557, endPoint y: 150, distance: 95.9
click at [557, 150] on div "[PHONE_NUMBER]" at bounding box center [627, 153] width 153 height 37
paste input "917) 997-8115"
type input "(917) 997-8115"
click at [501, 167] on div "Outbound call Location 5 Star Plumbing Your caller id phone number (917) 997-81…" at bounding box center [627, 300] width 1255 height 600
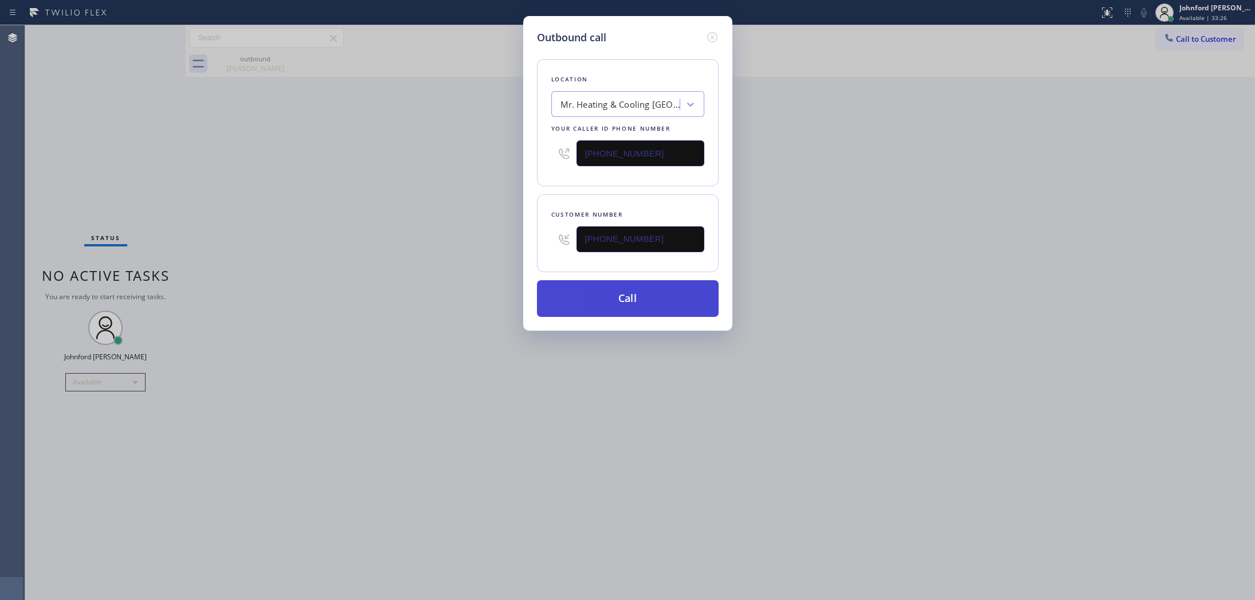
click at [603, 298] on button "Call" at bounding box center [628, 298] width 182 height 37
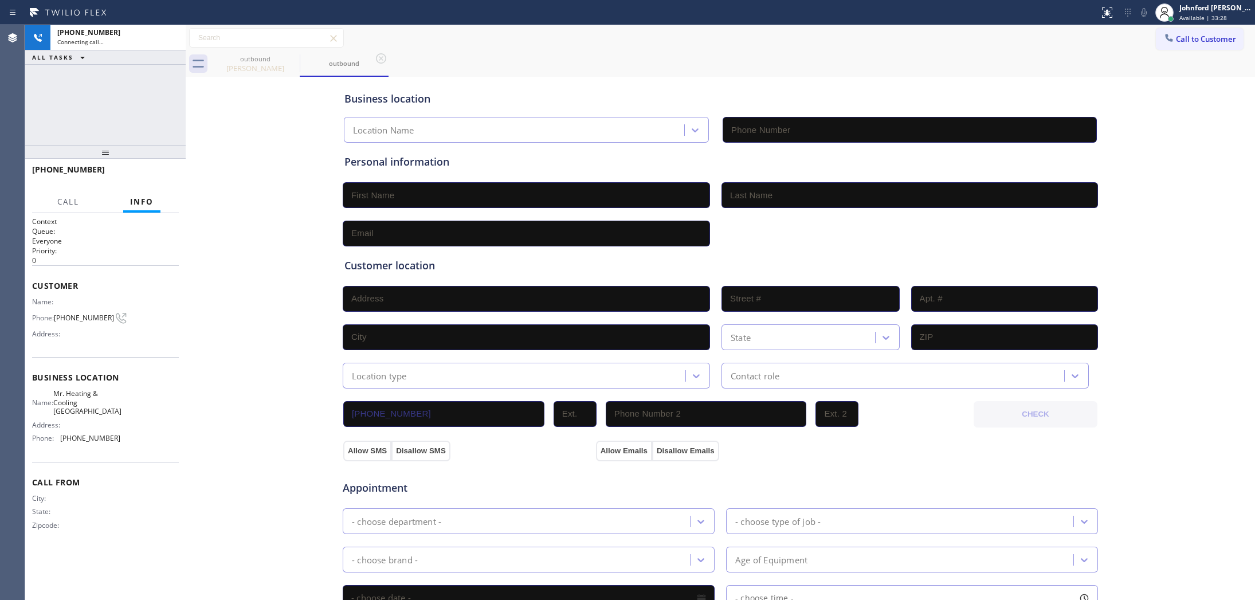
type input "(917) 997-8115"
click at [288, 61] on icon at bounding box center [292, 58] width 10 height 10
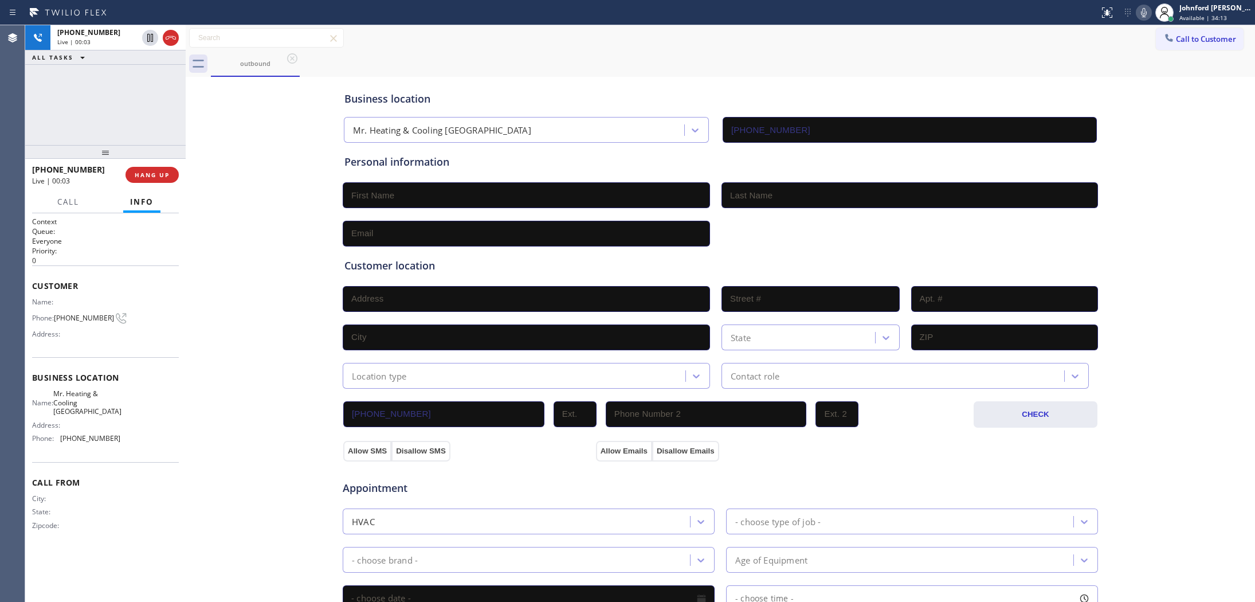
click at [84, 100] on div "+18045073925 Live | 00:03 ALL TASKS ALL TASKS ACTIVE TASKS TASKS IN WRAP UP" at bounding box center [105, 85] width 160 height 120
click at [162, 179] on button "HANG UP" at bounding box center [151, 175] width 53 height 16
click at [162, 179] on button "COMPLETE" at bounding box center [150, 175] width 58 height 16
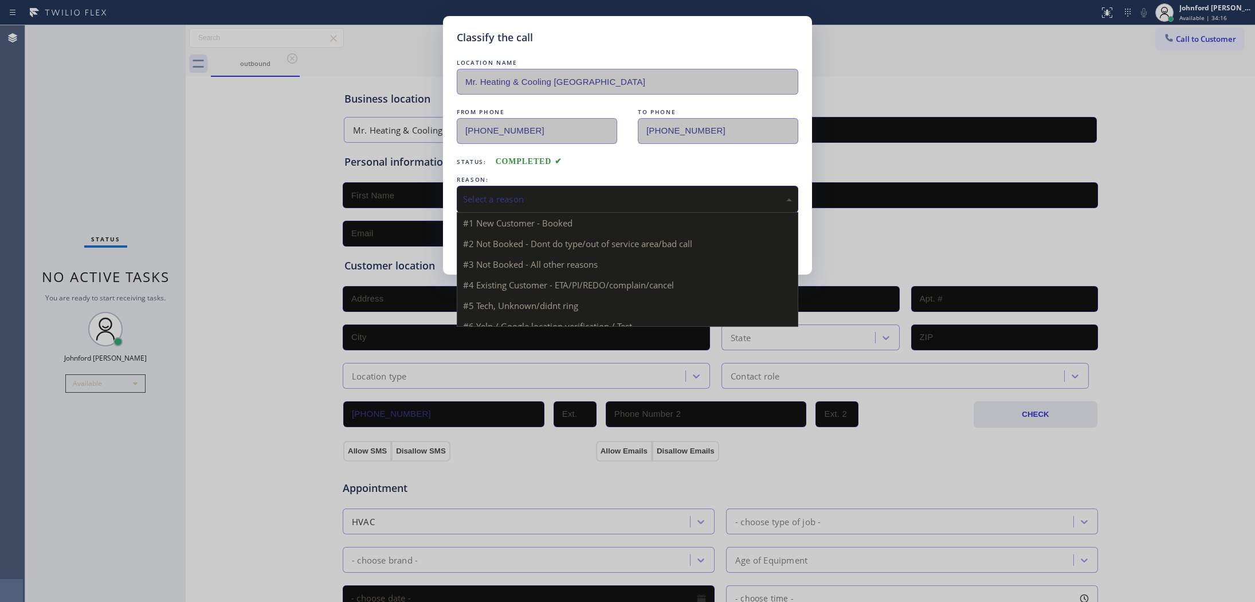
click at [579, 187] on div "Select a reason" at bounding box center [627, 199] width 341 height 27
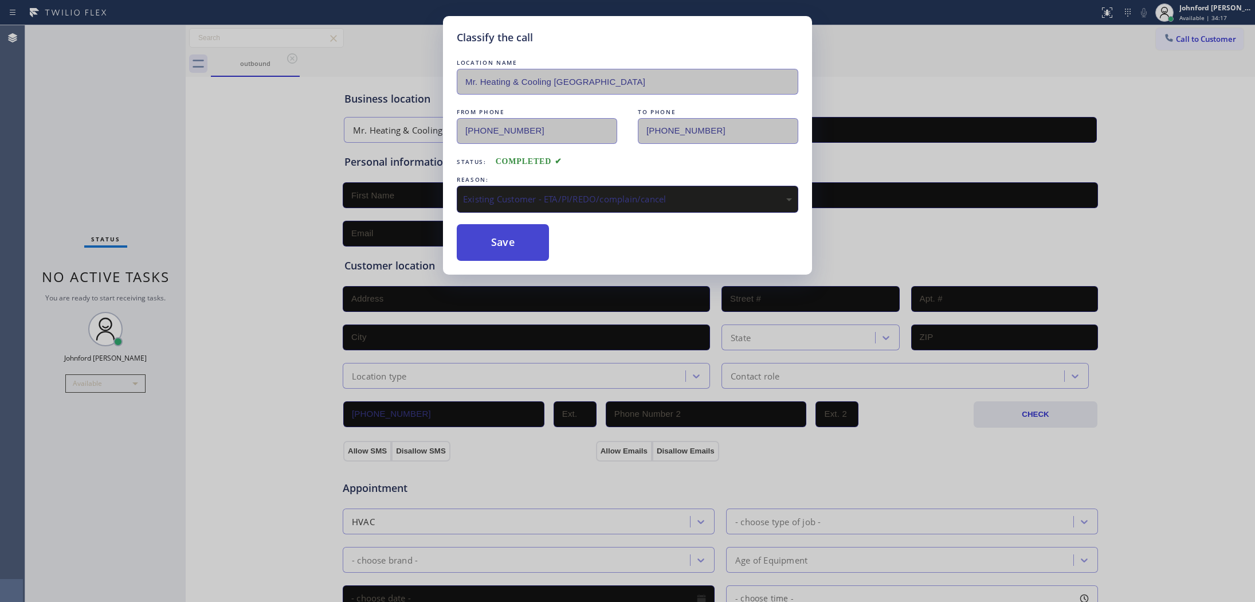
click at [471, 247] on button "Save" at bounding box center [503, 242] width 92 height 37
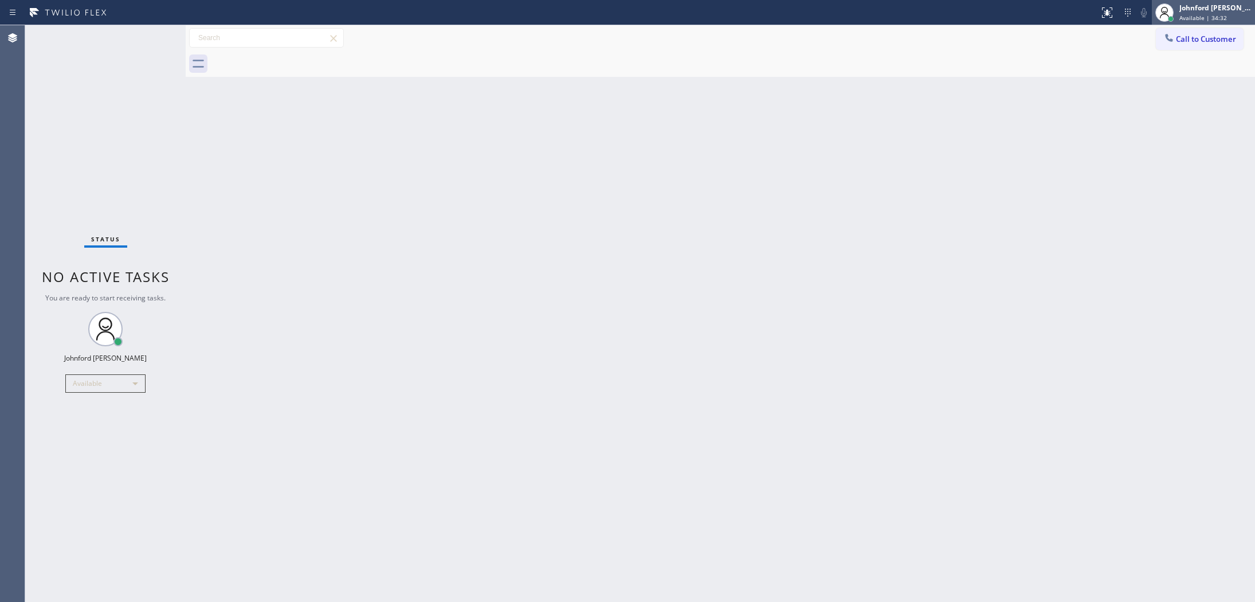
click at [1220, 23] on div "Johnford Colley Donque Available | 34:32" at bounding box center [1202, 12] width 103 height 25
click at [1056, 111] on div "Back to Dashboard Change Sender ID Customers Technicians Select a contact Outbo…" at bounding box center [720, 313] width 1069 height 576
click at [1201, 46] on button "Call to Customer" at bounding box center [1199, 39] width 88 height 22
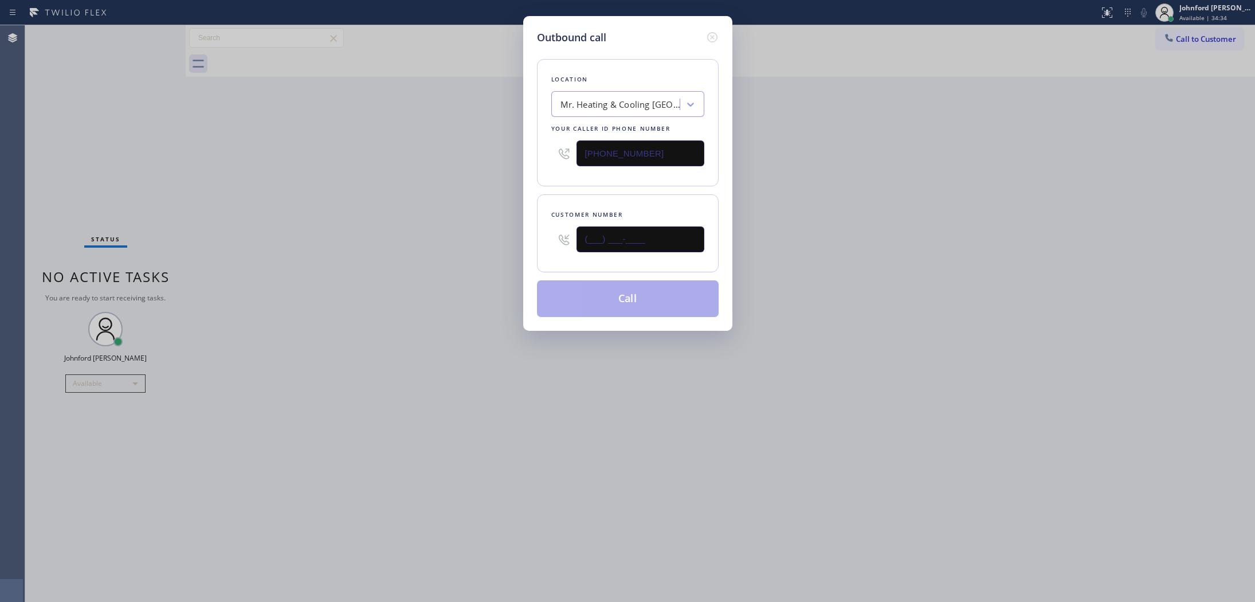
drag, startPoint x: 591, startPoint y: 242, endPoint x: 520, endPoint y: 242, distance: 70.5
click at [520, 242] on div "Outbound call Location Mr. Heating & Cooling Port Richmond Your caller id phone…" at bounding box center [627, 301] width 1255 height 602
paste input "626) 495-7344"
type input "(626) 495-7344"
click at [927, 289] on div "Outbound call Location Mr. Heating & Cooling Port Richmond Your caller id phone…" at bounding box center [627, 301] width 1255 height 602
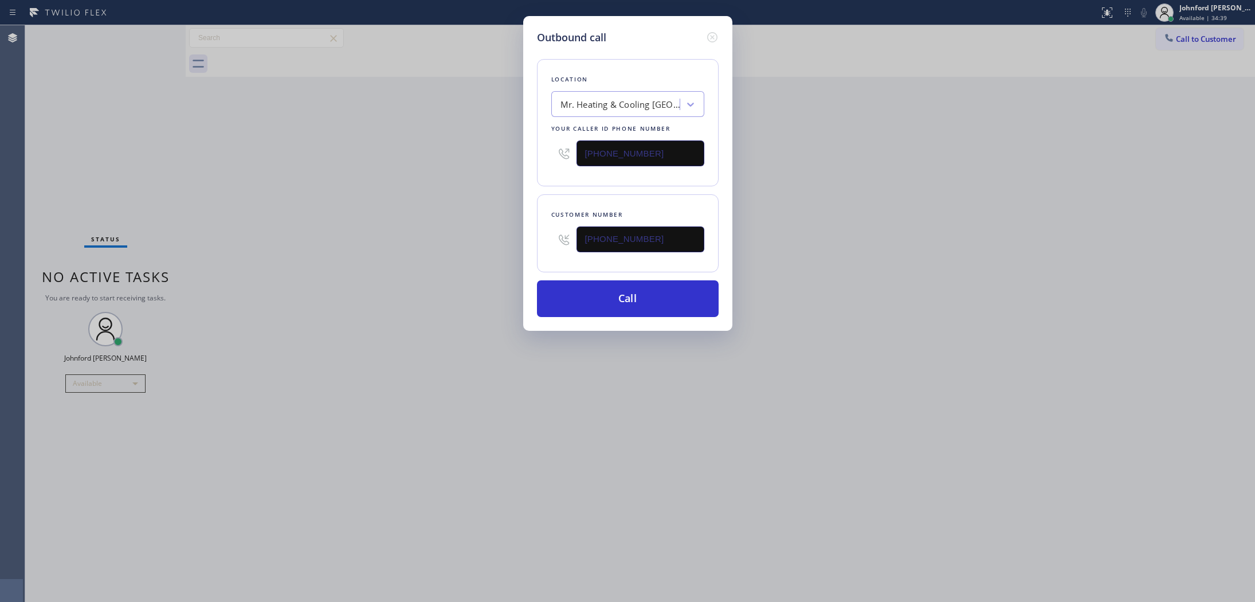
click at [660, 150] on input "(917) 997-8115" at bounding box center [640, 153] width 128 height 26
click at [950, 319] on div "Outbound call Location Mr. Heating & Cooling Port Richmond Your caller id phone…" at bounding box center [627, 301] width 1255 height 602
drag, startPoint x: 654, startPoint y: 142, endPoint x: 448, endPoint y: 155, distance: 206.7
click at [496, 155] on div "Outbound call Location Mr. Heating & Cooling Port Richmond Your caller id phone…" at bounding box center [627, 301] width 1255 height 602
paste input "626) 261-744"
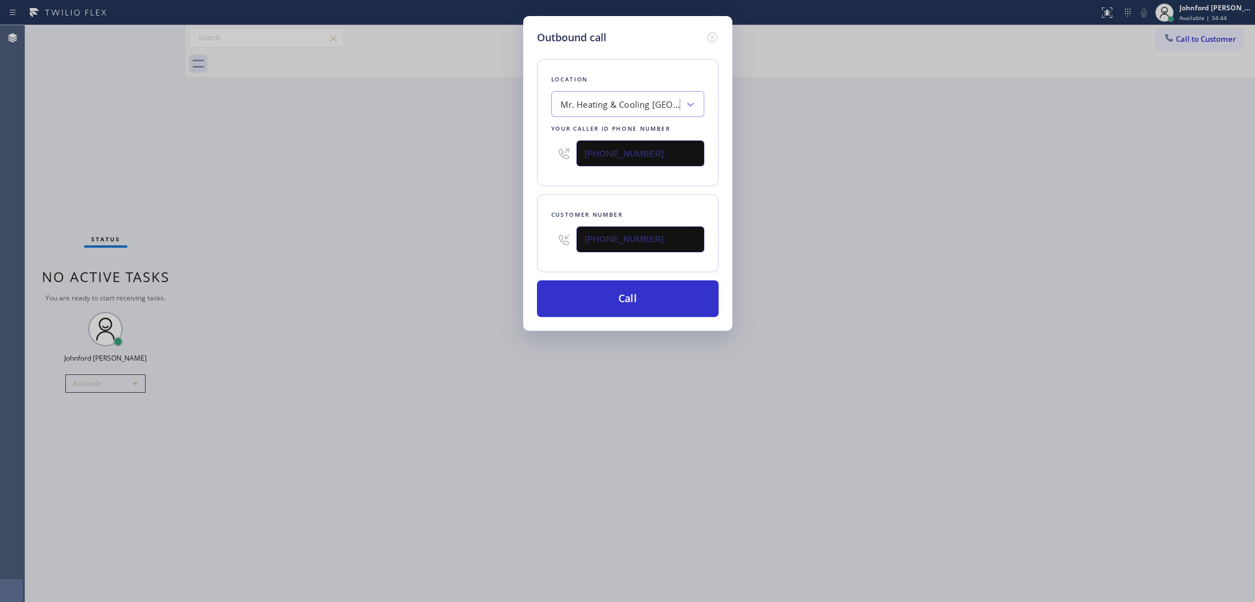
type input "(626) 261-7445"
click at [436, 159] on div "Outbound call Location Mr. Heating & Cooling Port Richmond Your caller id phone…" at bounding box center [627, 301] width 1255 height 602
click at [642, 297] on button "Call" at bounding box center [628, 298] width 182 height 37
drag, startPoint x: 827, startPoint y: 230, endPoint x: 856, endPoint y: 156, distance: 79.7
click at [828, 229] on div "Outbound call Location Pasadena FixIt Repair Your caller id phone number (626) …" at bounding box center [627, 301] width 1255 height 602
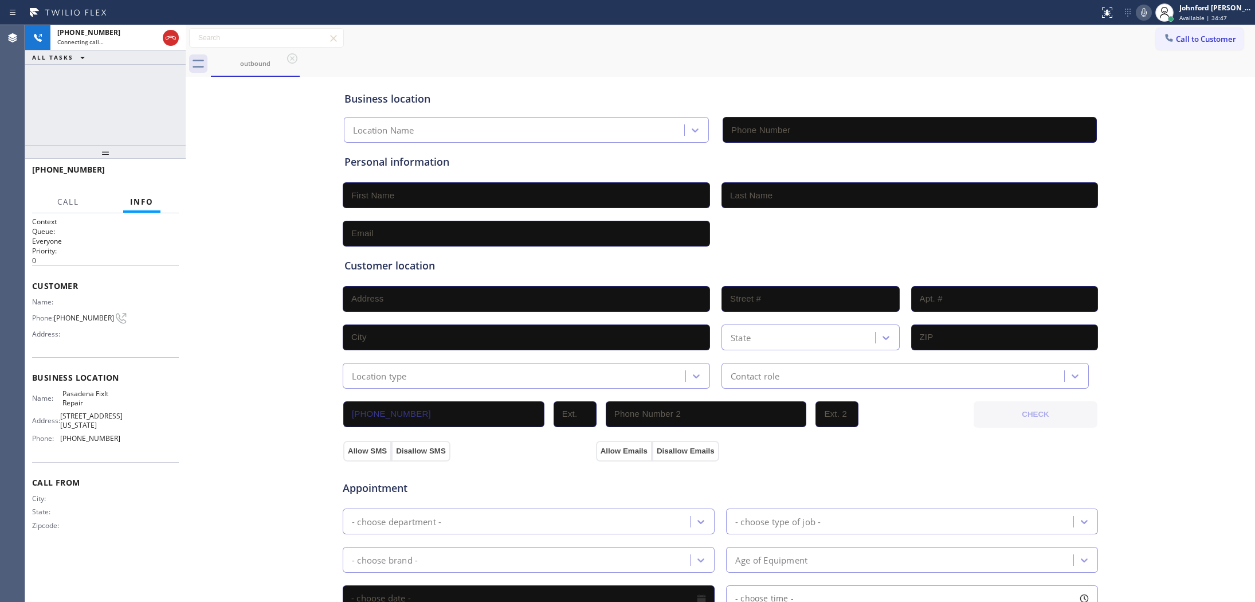
type input "(626) 261-7445"
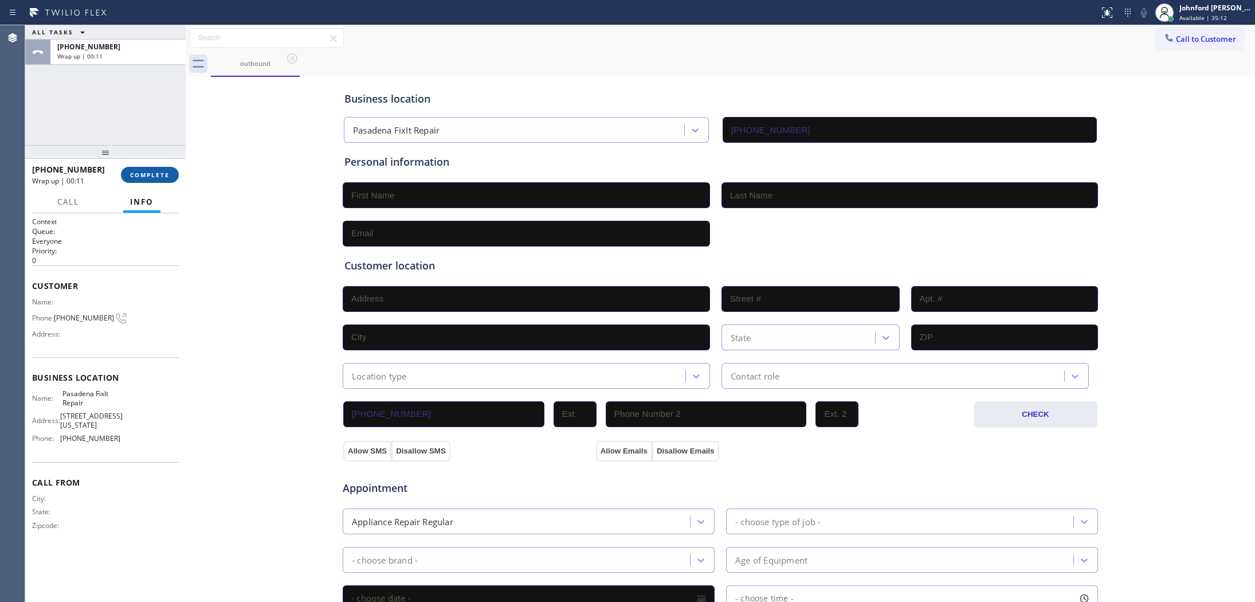
click at [186, 178] on div at bounding box center [186, 313] width 0 height 576
click at [171, 174] on button "COMPLETE" at bounding box center [148, 175] width 58 height 16
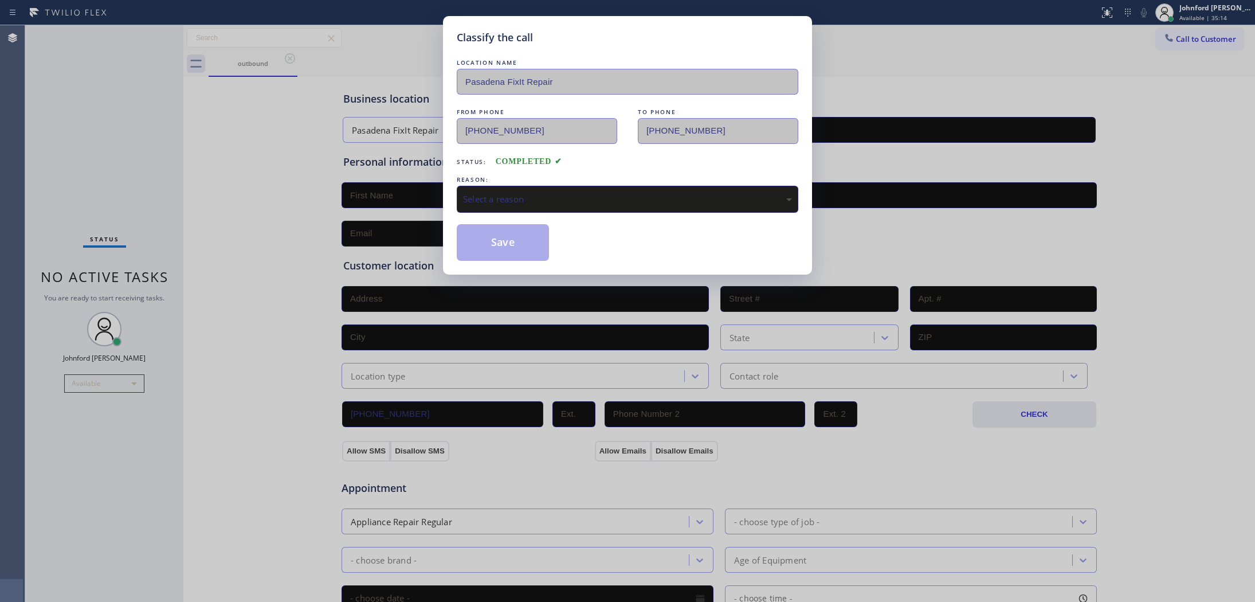
click at [514, 199] on div "Select a reason" at bounding box center [627, 198] width 329 height 13
click at [490, 241] on button "Save" at bounding box center [503, 242] width 92 height 37
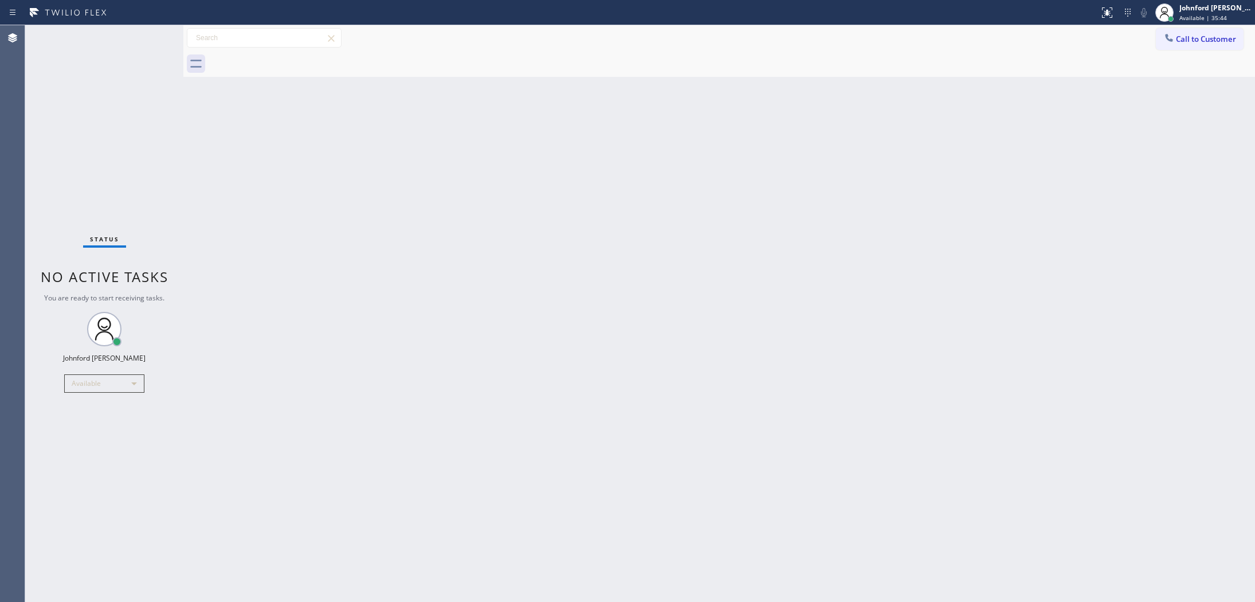
drag, startPoint x: 626, startPoint y: 214, endPoint x: 695, endPoint y: 147, distance: 96.4
click at [626, 214] on div "Back to Dashboard Change Sender ID Customers Technicians Select a contact Outbo…" at bounding box center [718, 313] width 1071 height 576
click at [1183, 43] on button "Call to Customer" at bounding box center [1199, 39] width 88 height 22
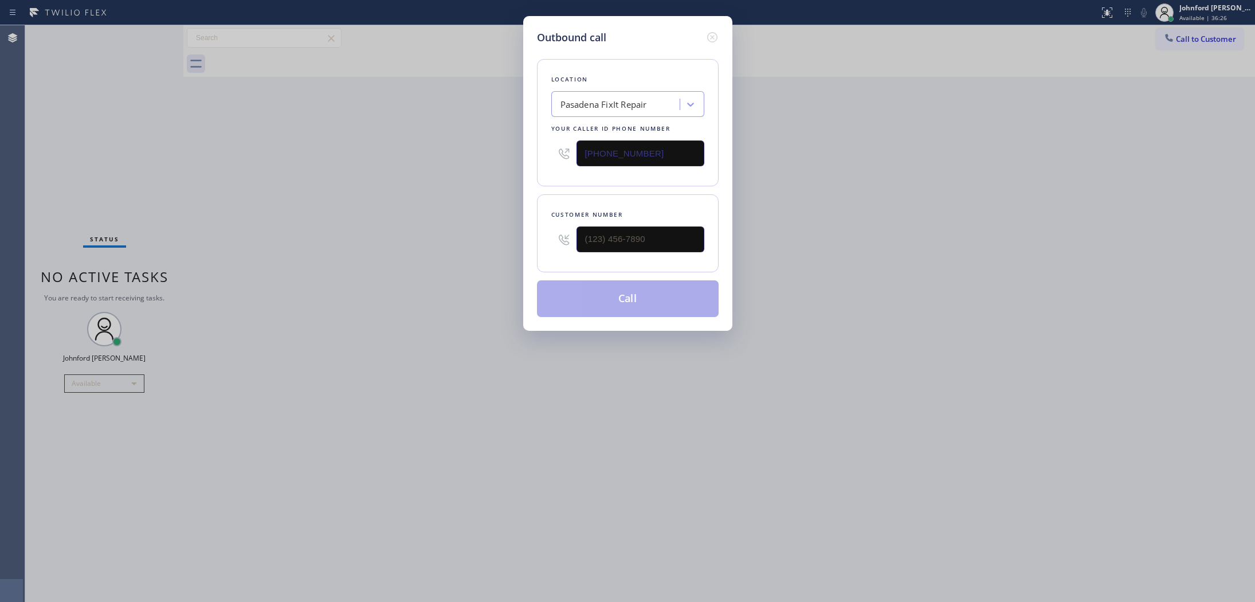
drag, startPoint x: 636, startPoint y: 159, endPoint x: 519, endPoint y: 164, distance: 117.6
click at [516, 163] on div "Outbound call Location Pasadena FixIt Repair Your caller id phone number (626) …" at bounding box center [627, 301] width 1255 height 602
paste input "714) 410-6692"
type input "(714) 410-6692"
drag, startPoint x: 882, startPoint y: 168, endPoint x: 899, endPoint y: 75, distance: 94.4
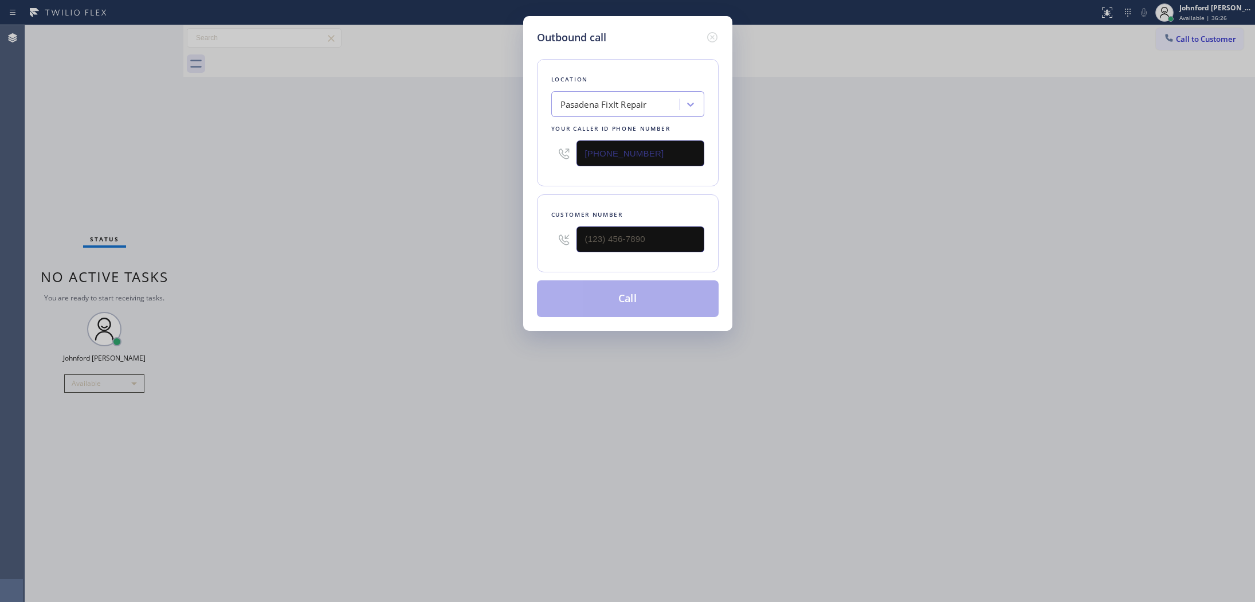
click at [883, 168] on div "Outbound call Location Pasadena FixIt Repair Your caller id phone number (714) …" at bounding box center [627, 301] width 1255 height 602
drag, startPoint x: 647, startPoint y: 238, endPoint x: 473, endPoint y: 260, distance: 176.0
click at [475, 260] on div "Outbound call Location Electrical Land Santa Clara Your caller id phone number …" at bounding box center [627, 301] width 1255 height 602
paste input "405) 326-6427"
type input "(405) 326-6427"
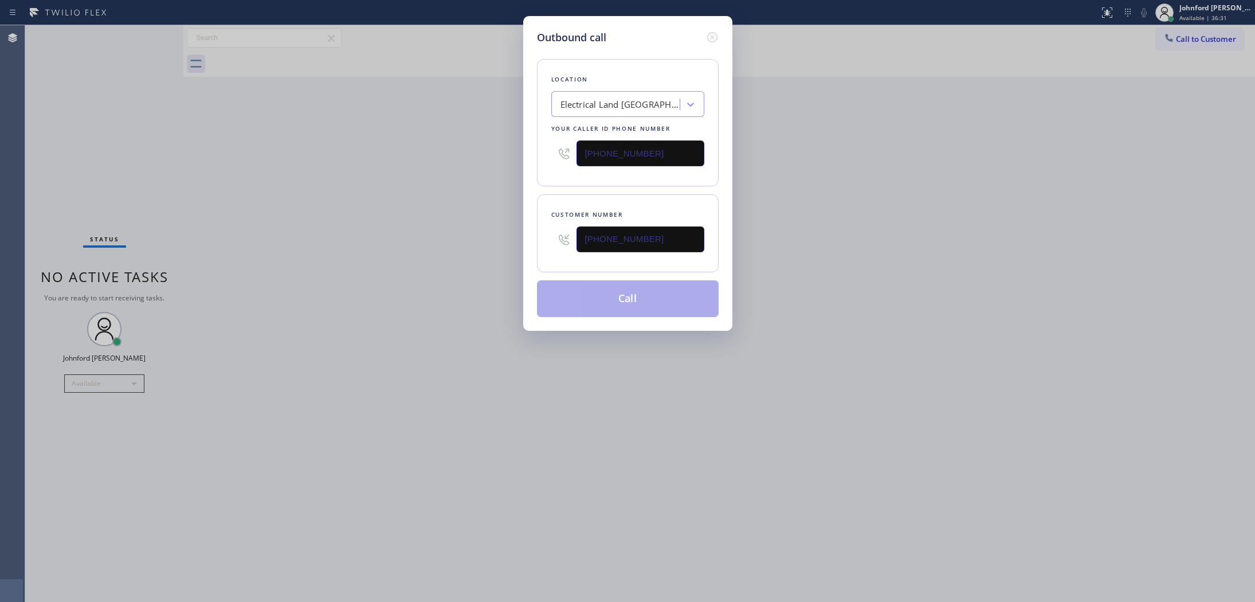
click at [467, 260] on div "Outbound call Location Electrical Land Santa Clara Your caller id phone number …" at bounding box center [627, 301] width 1255 height 602
click at [634, 301] on button "Call" at bounding box center [628, 298] width 182 height 37
click at [617, 292] on button "Call" at bounding box center [628, 298] width 182 height 37
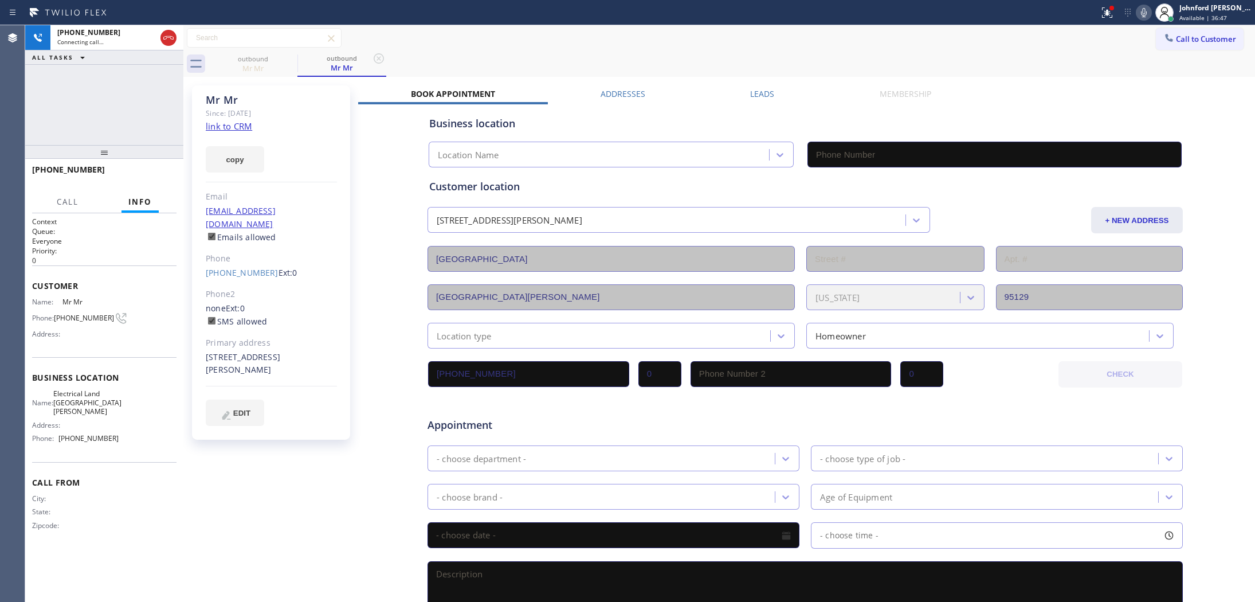
type input "(714) 410-6692"
click at [175, 129] on div "+14053266427 Live | 00:04 ALL TASKS ALL TASKS ACTIVE TASKS TASKS IN WRAP UP" at bounding box center [104, 85] width 158 height 120
click at [161, 174] on span "HANG UP" at bounding box center [149, 175] width 35 height 8
click at [225, 266] on div "(405) 326-6427 Ext: 0" at bounding box center [271, 272] width 131 height 13
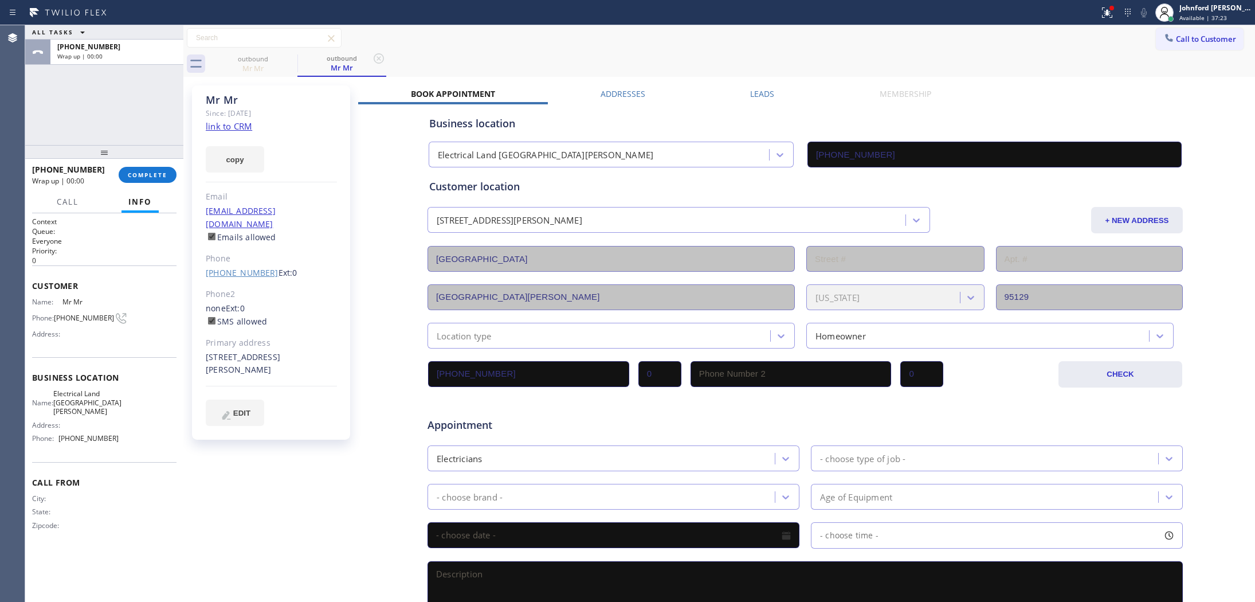
click at [230, 267] on link "(405) 326-6427" at bounding box center [242, 272] width 73 height 11
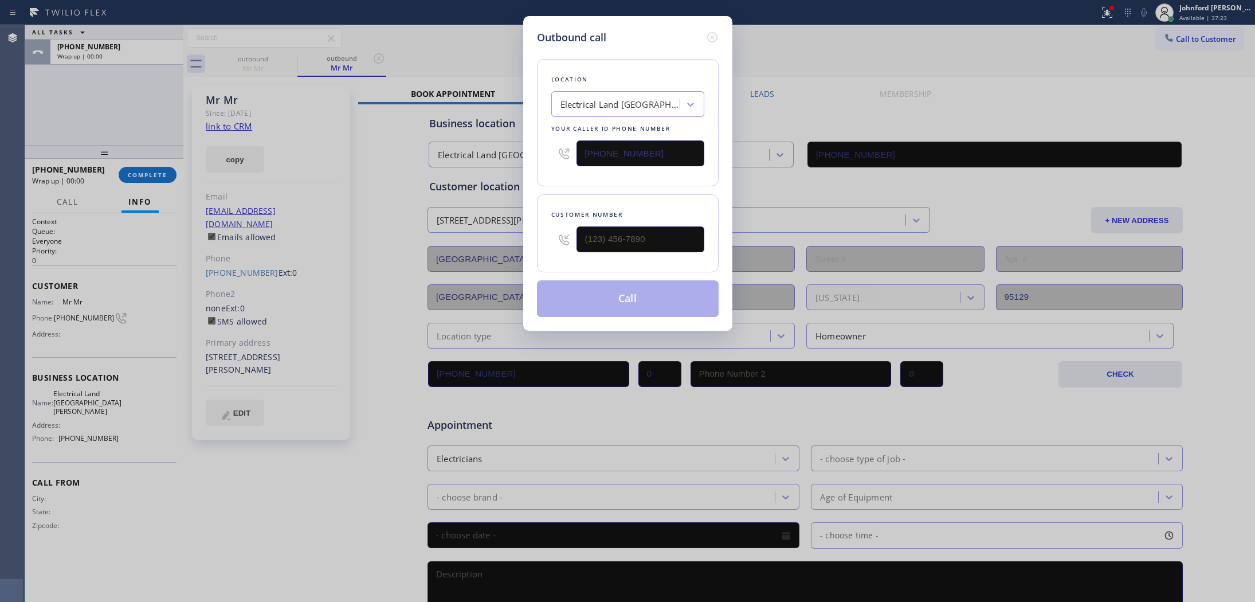
type input "(405) 326-6427"
click at [622, 291] on button "Call" at bounding box center [628, 298] width 182 height 37
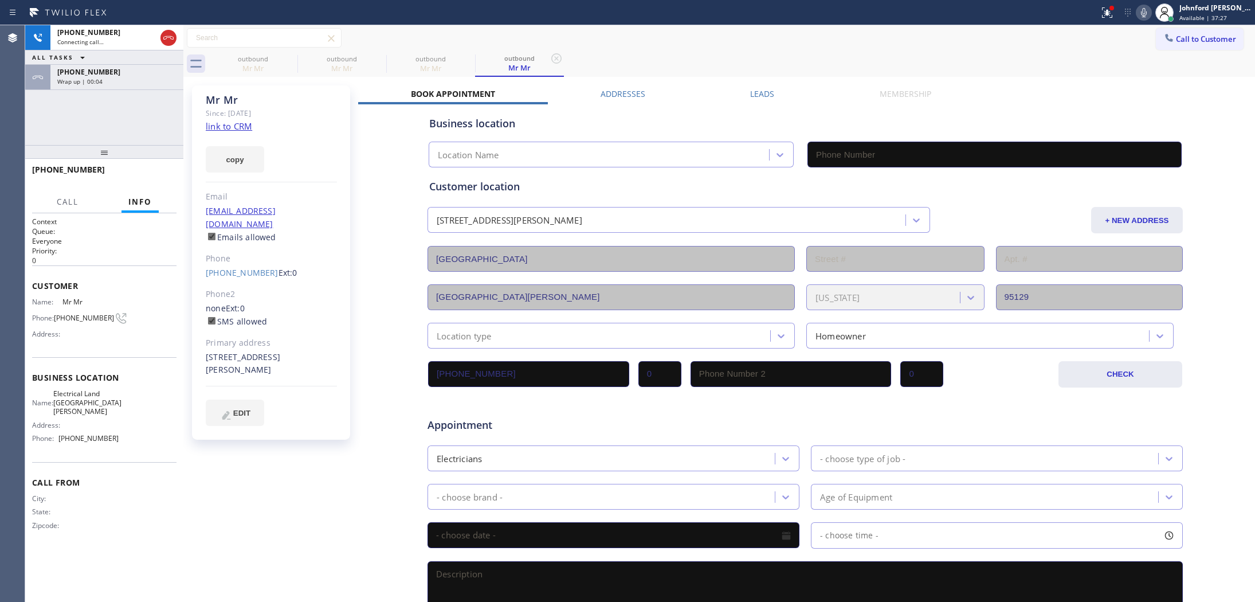
type input "(714) 410-6692"
click at [150, 108] on div "+14053266427 Live | 00:01 ALL TASKS ALL TASKS ACTIVE TASKS TASKS IN WRAP UP +14…" at bounding box center [104, 85] width 158 height 120
click at [156, 174] on span "HANG UP" at bounding box center [149, 175] width 35 height 8
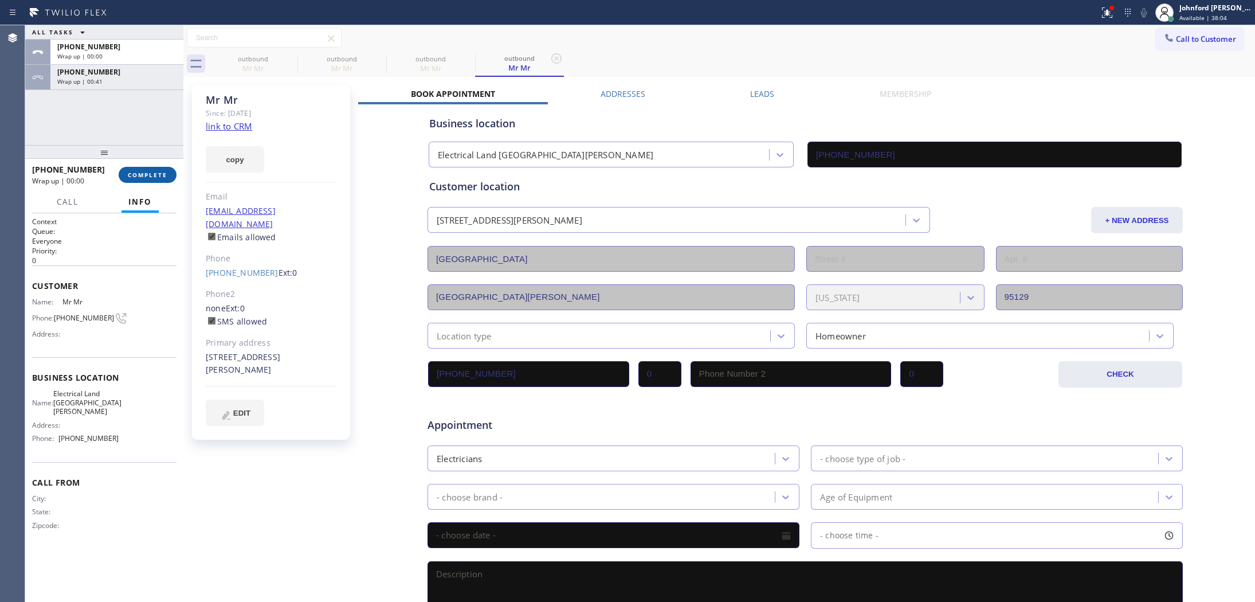
click at [149, 173] on span "COMPLETE" at bounding box center [148, 175] width 40 height 8
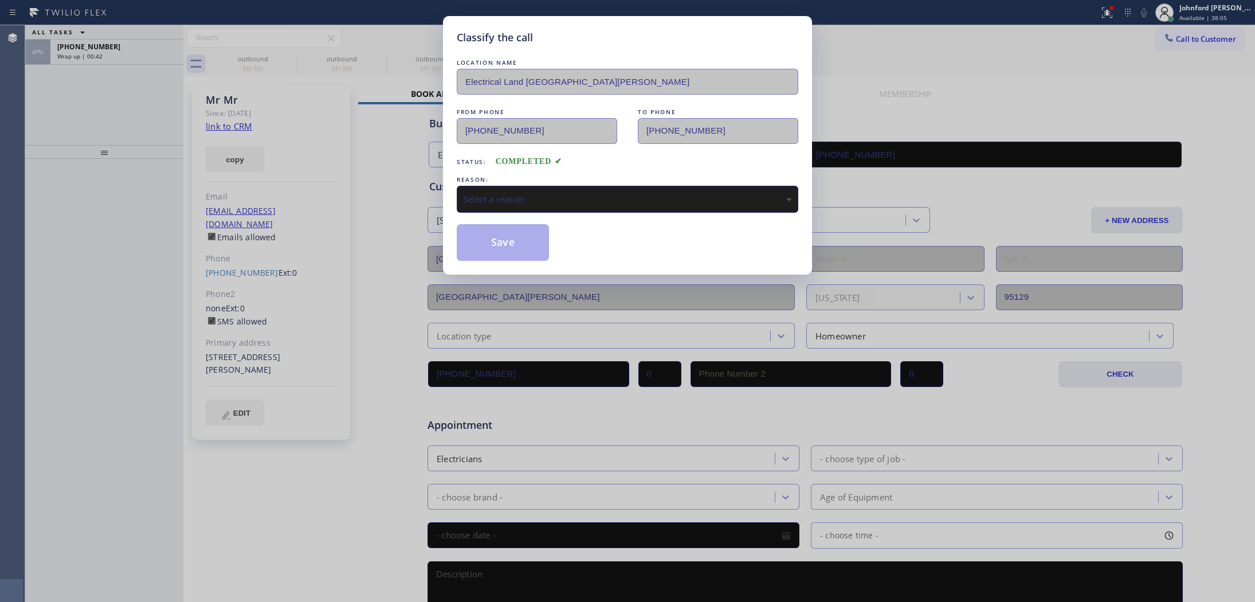
click at [493, 174] on div "REASON:" at bounding box center [627, 180] width 341 height 12
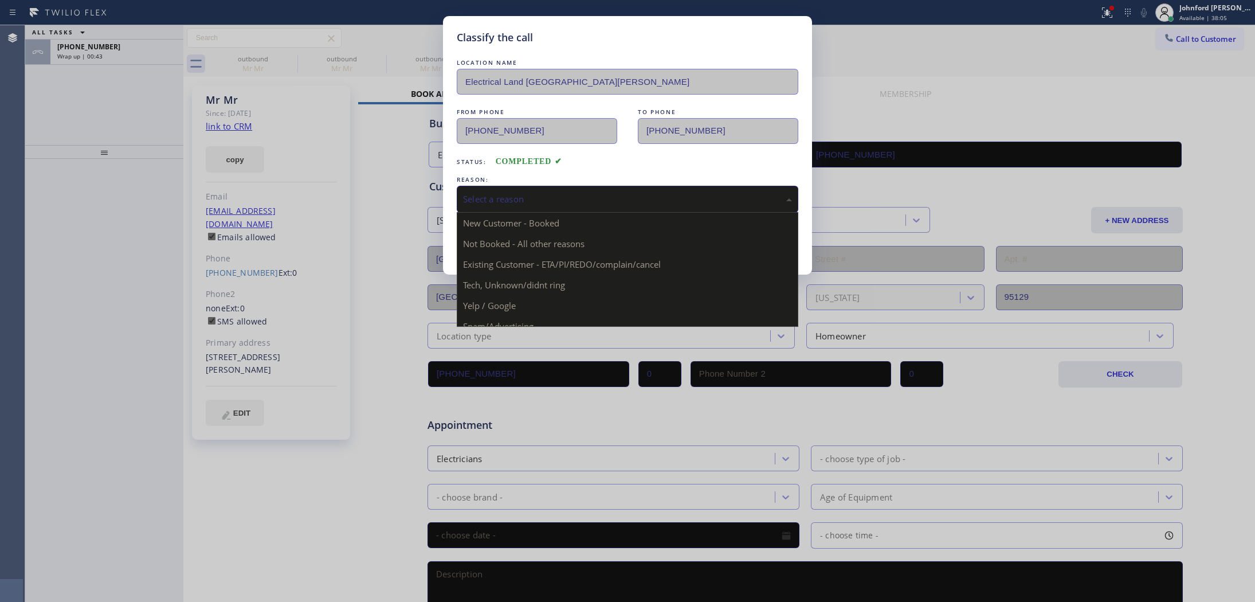
click at [500, 192] on div "Select a reason" at bounding box center [627, 198] width 329 height 13
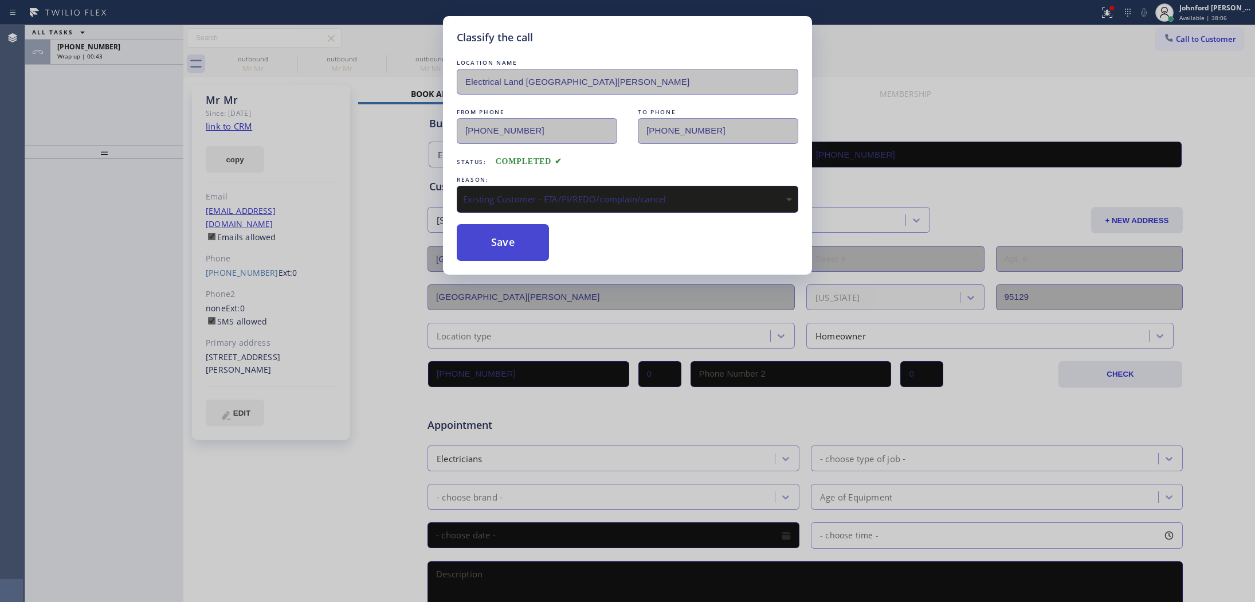
click at [501, 233] on button "Save" at bounding box center [503, 242] width 92 height 37
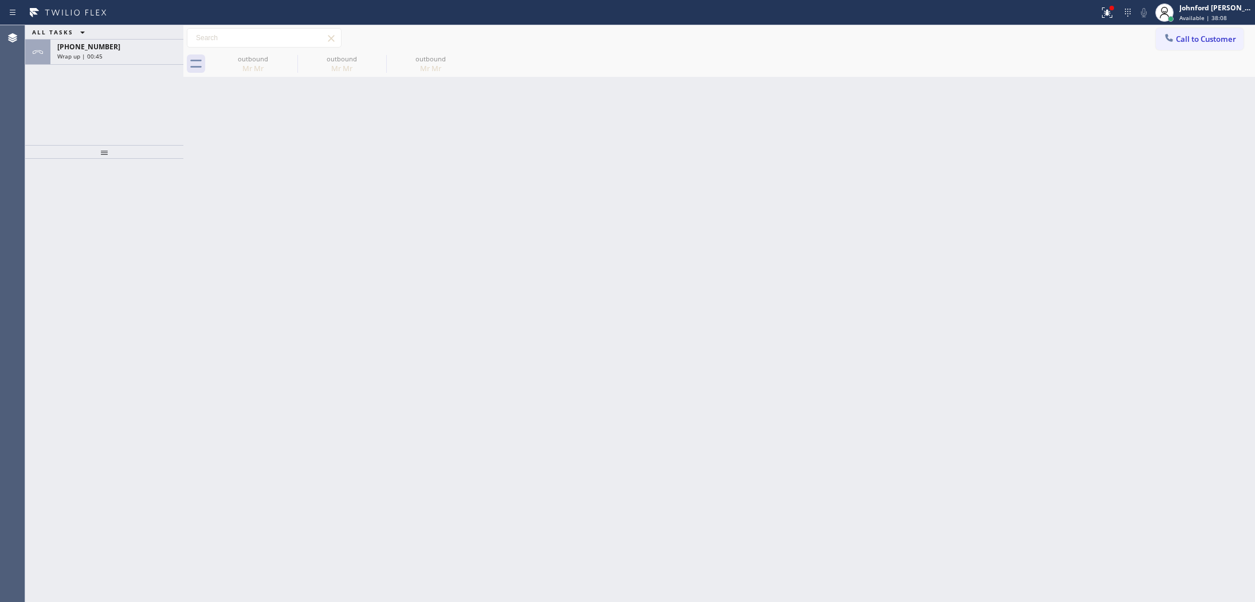
click at [123, 81] on div "ALL TASKS ALL TASKS ACTIVE TASKS TASKS IN WRAP UP +14053266427 Wrap up | 00:45" at bounding box center [104, 85] width 158 height 120
click at [107, 44] on div "+14053266427" at bounding box center [116, 47] width 119 height 10
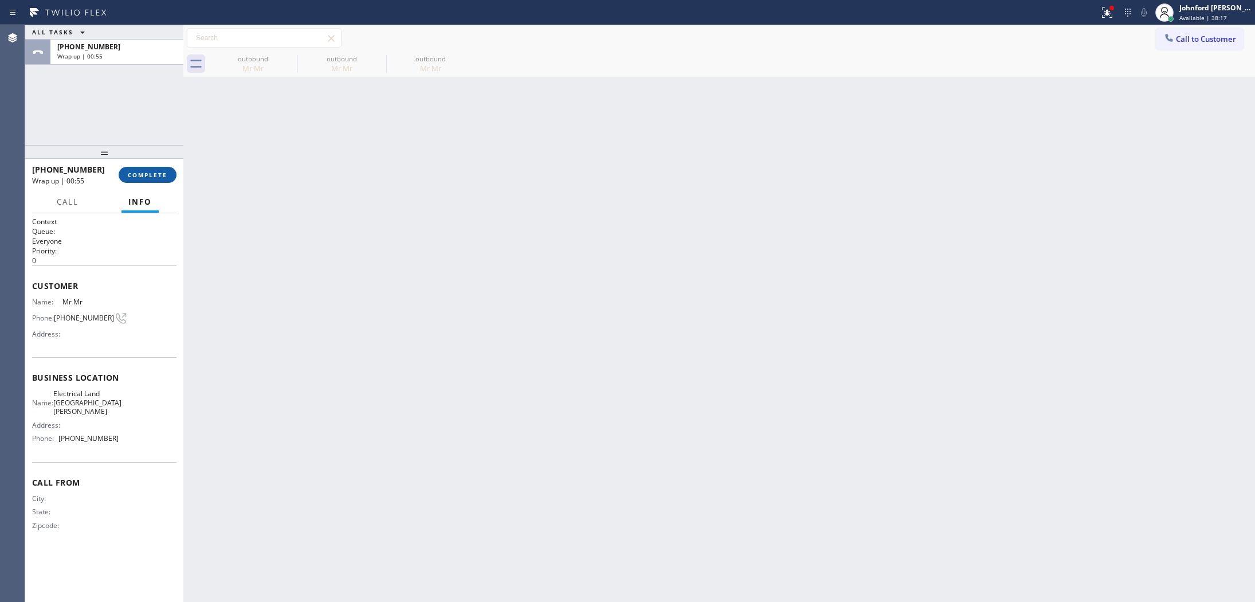
click at [153, 176] on span "COMPLETE" at bounding box center [148, 175] width 40 height 8
click at [165, 172] on button "COMPLETE" at bounding box center [148, 175] width 58 height 16
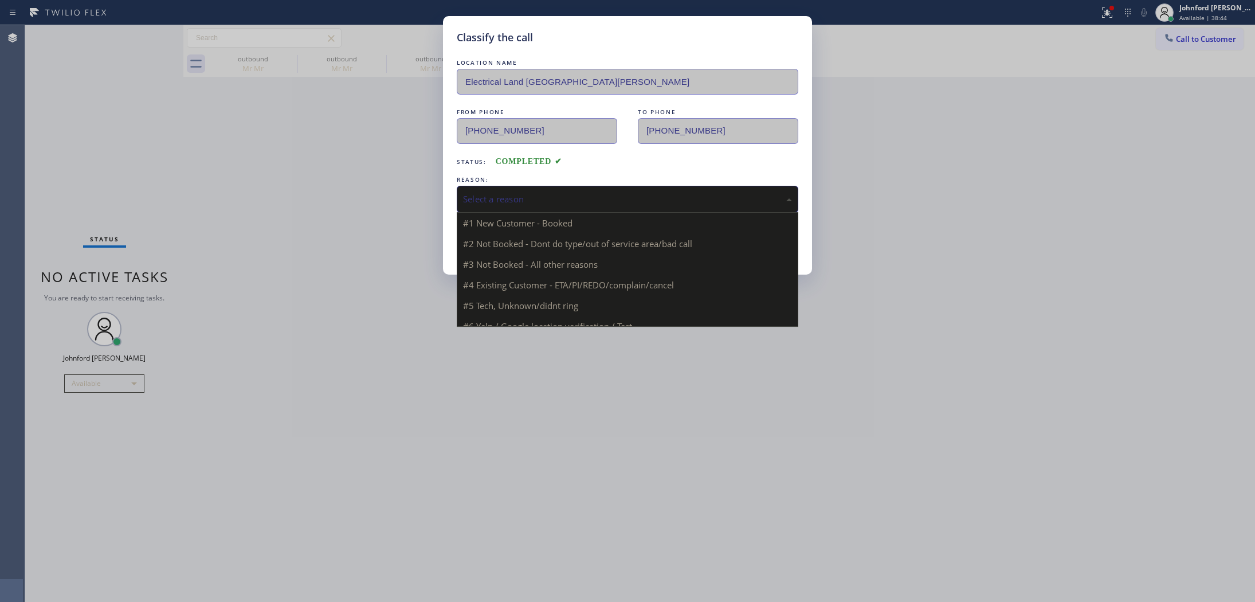
click at [574, 196] on div "Select a reason" at bounding box center [627, 198] width 329 height 13
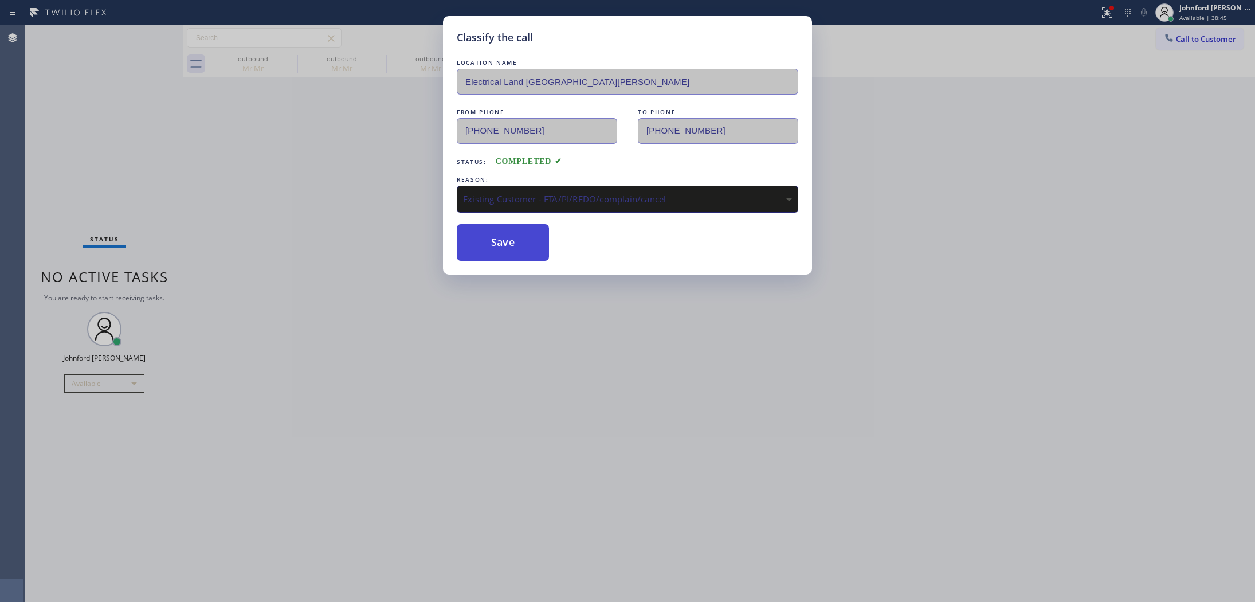
click at [510, 251] on button "Save" at bounding box center [503, 242] width 92 height 37
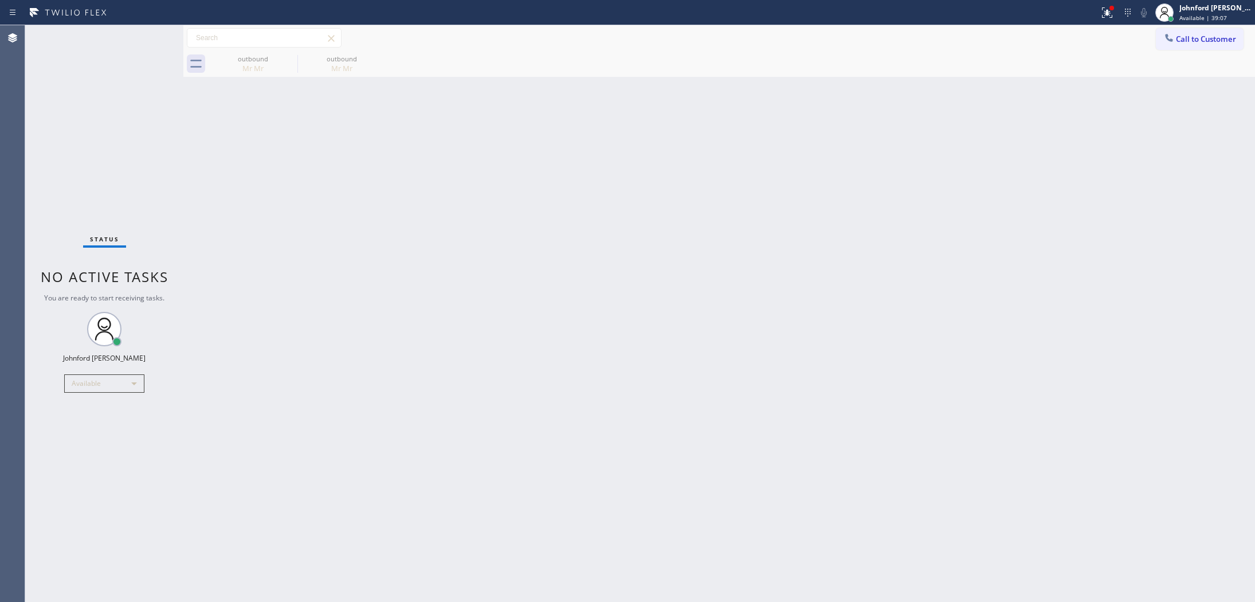
click at [681, 227] on div "Back to Dashboard Change Sender ID Customers Technicians Select a contact Outbo…" at bounding box center [718, 313] width 1071 height 576
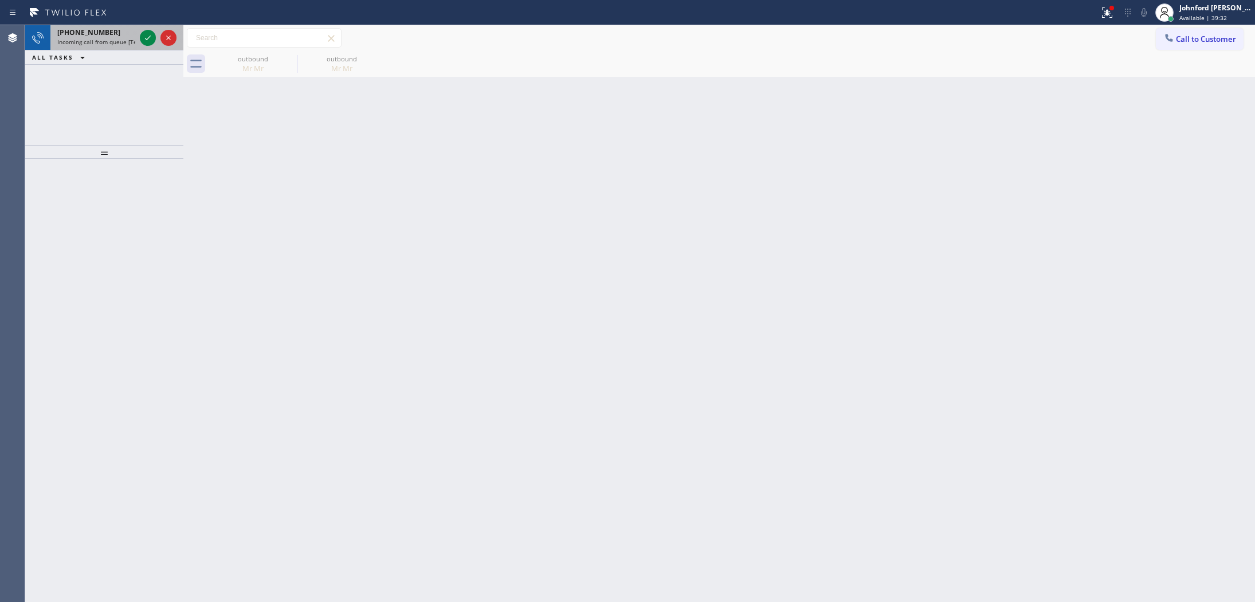
drag, startPoint x: 119, startPoint y: 27, endPoint x: 109, endPoint y: 30, distance: 10.7
click at [115, 27] on div "+12392012129" at bounding box center [96, 32] width 78 height 10
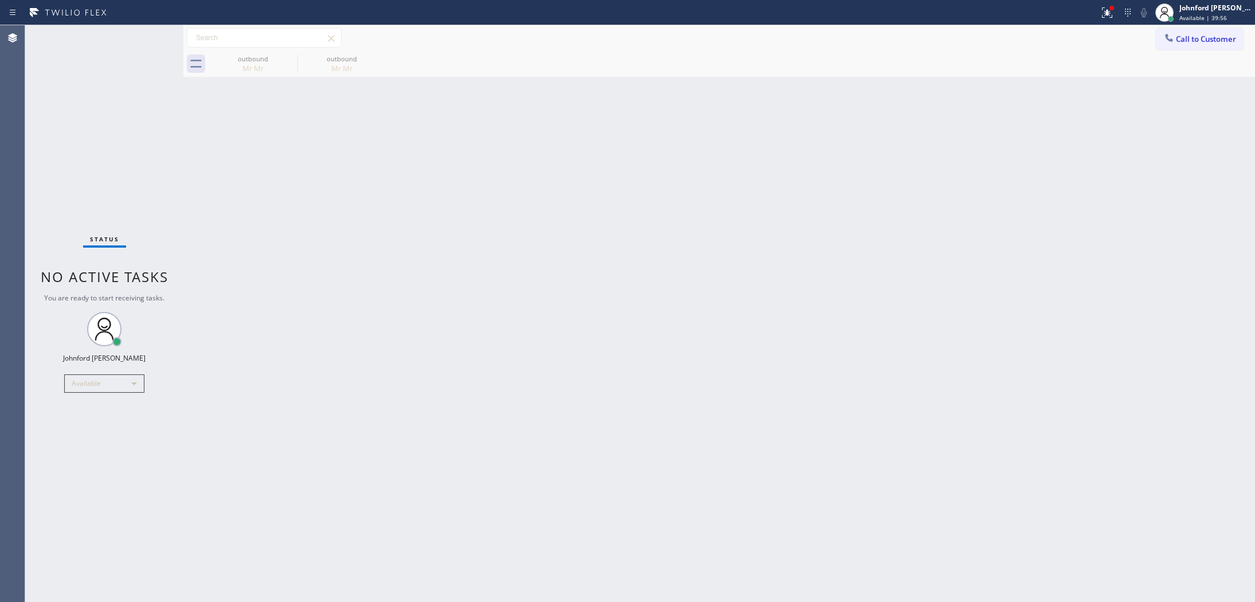
click at [1219, 33] on button "Call to Customer" at bounding box center [1199, 39] width 88 height 22
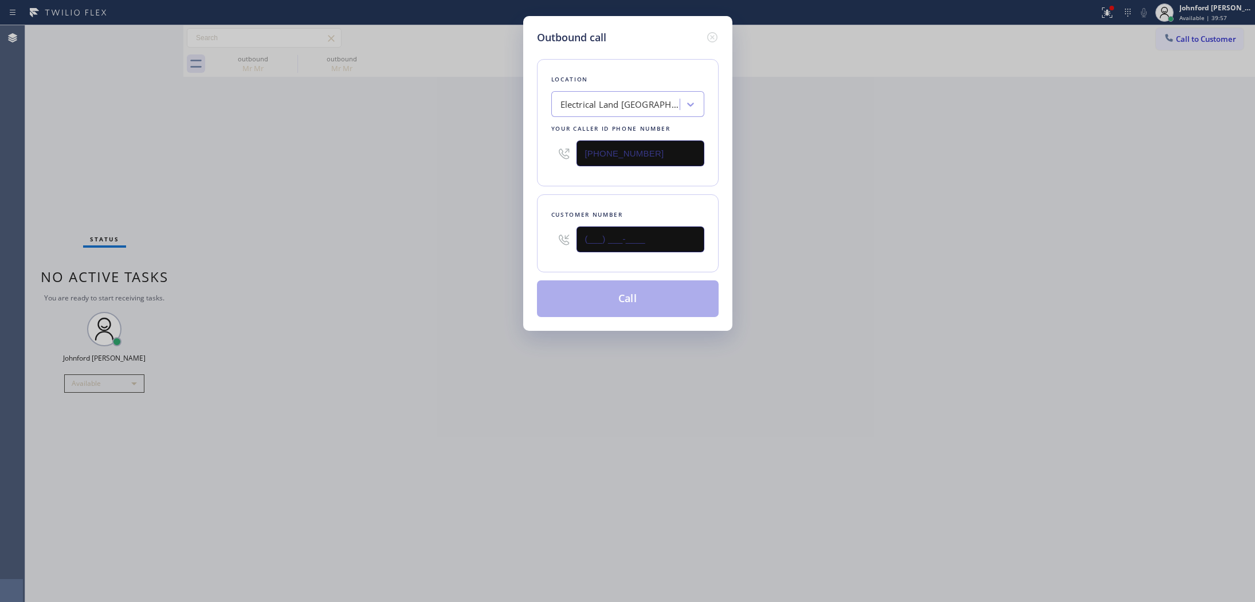
drag, startPoint x: 548, startPoint y: 241, endPoint x: 540, endPoint y: 241, distance: 8.0
click at [542, 241] on div "Customer number (___) ___-____" at bounding box center [628, 233] width 182 height 78
paste input "303) 886-4537"
type input "(303) 886-4537"
drag, startPoint x: 865, startPoint y: 187, endPoint x: 890, endPoint y: 7, distance: 181.6
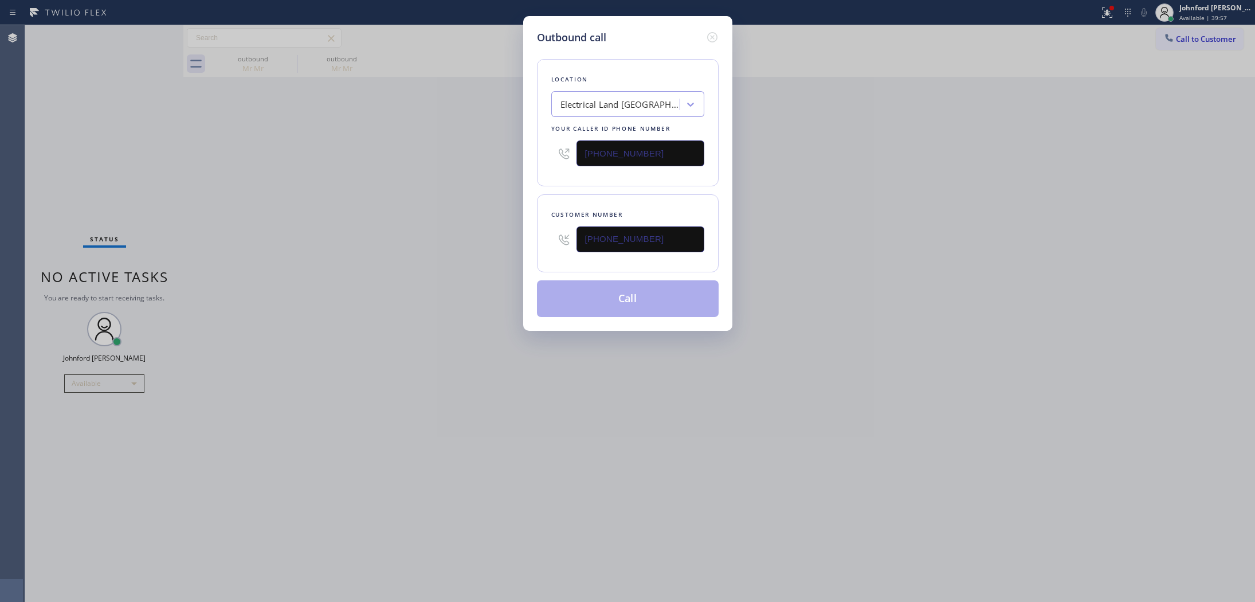
click at [867, 183] on div "Outbound call Location Electrical Land Santa Clara Your caller id phone number …" at bounding box center [627, 301] width 1255 height 602
drag, startPoint x: 653, startPoint y: 163, endPoint x: 556, endPoint y: 163, distance: 97.4
click at [556, 163] on div "(714) 410-6692" at bounding box center [627, 153] width 153 height 37
click at [674, 144] on input "(714) 410-6692" at bounding box center [640, 153] width 128 height 26
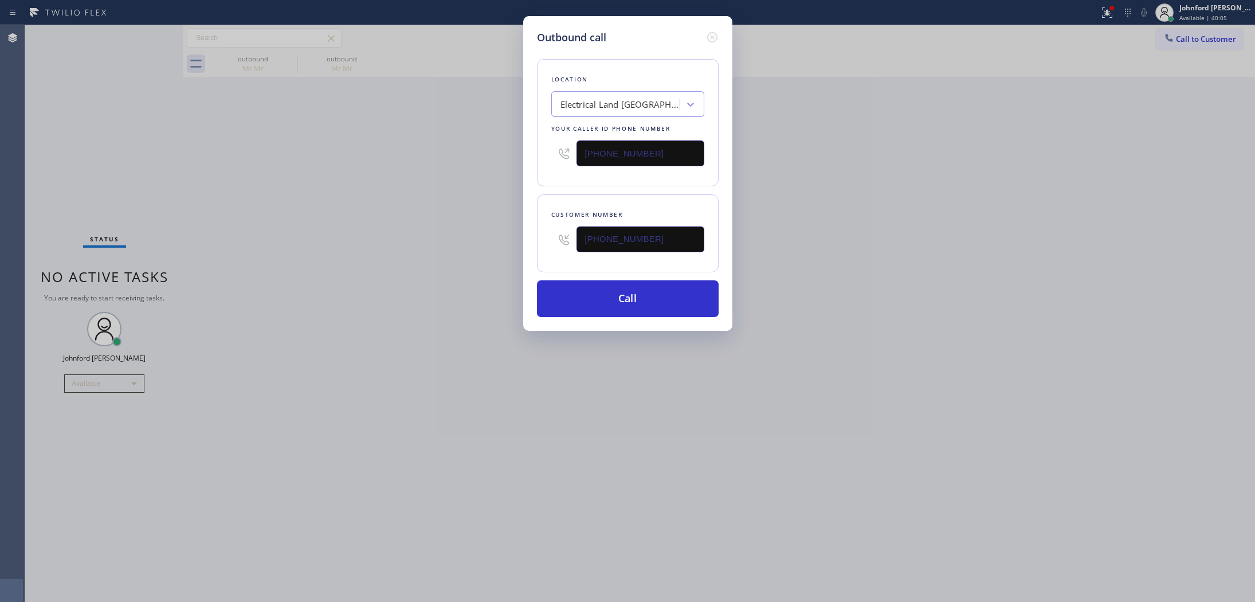
click at [674, 144] on input "(714) 410-6692" at bounding box center [640, 153] width 128 height 26
paste input "20) 740-5899"
type input "(720) 740-5899"
click at [516, 186] on div "Outbound call Location Electrical Land Santa Clara Your caller id phone number …" at bounding box center [627, 301] width 1255 height 602
click at [588, 294] on button "Call" at bounding box center [628, 298] width 182 height 37
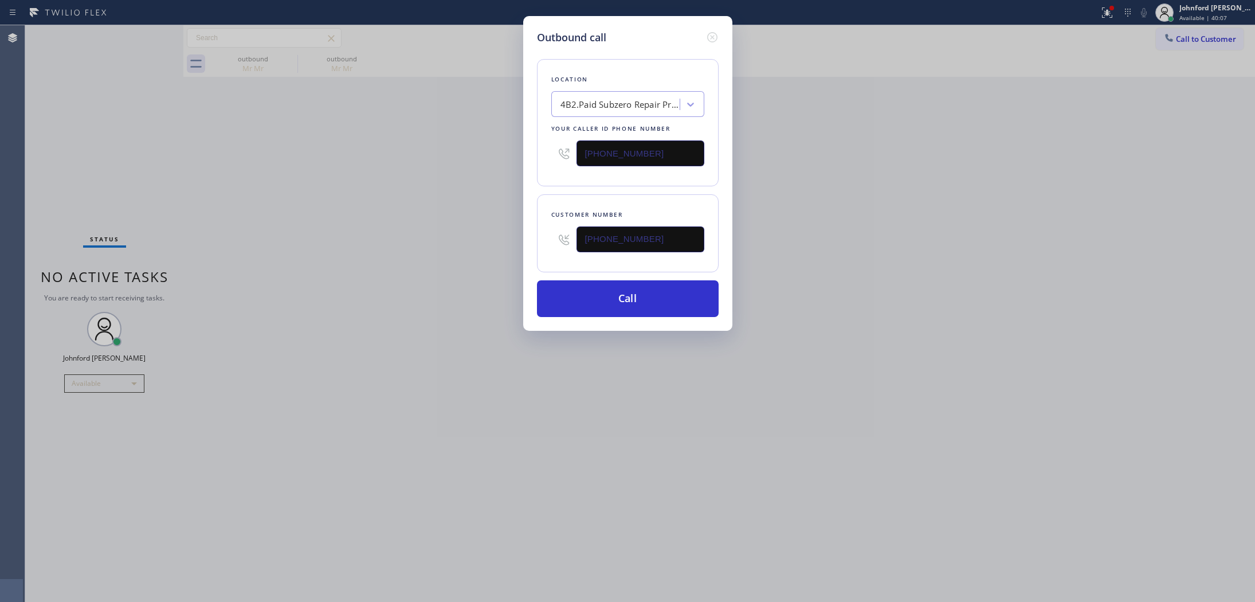
click at [831, 239] on div "Outbound call Location 4B2.Paid Subzero Repair Professionals Your caller id pho…" at bounding box center [627, 301] width 1255 height 602
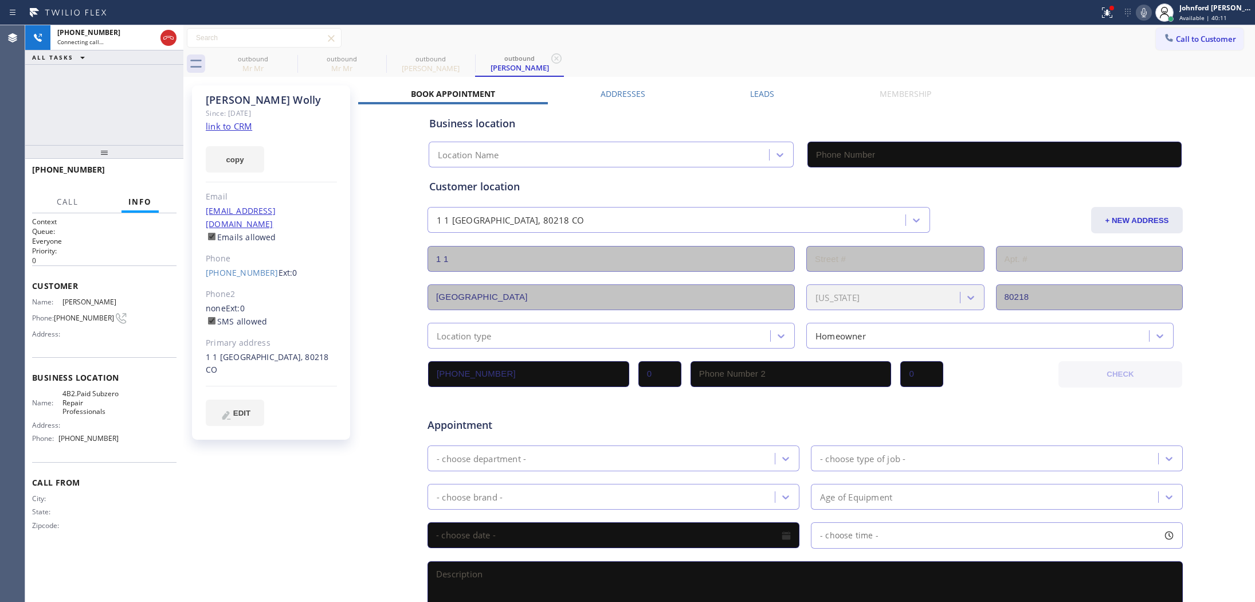
type input "(720) 740-5899"
click at [645, 64] on div "outbound Mr Mr outbound Mr Mr outbound Keith Wolly outbound Keith Wolly" at bounding box center [732, 64] width 1046 height 26
click at [1141, 10] on icon at bounding box center [1144, 13] width 14 height 14
drag, startPoint x: 1112, startPoint y: 20, endPoint x: 1102, endPoint y: 20, distance: 10.3
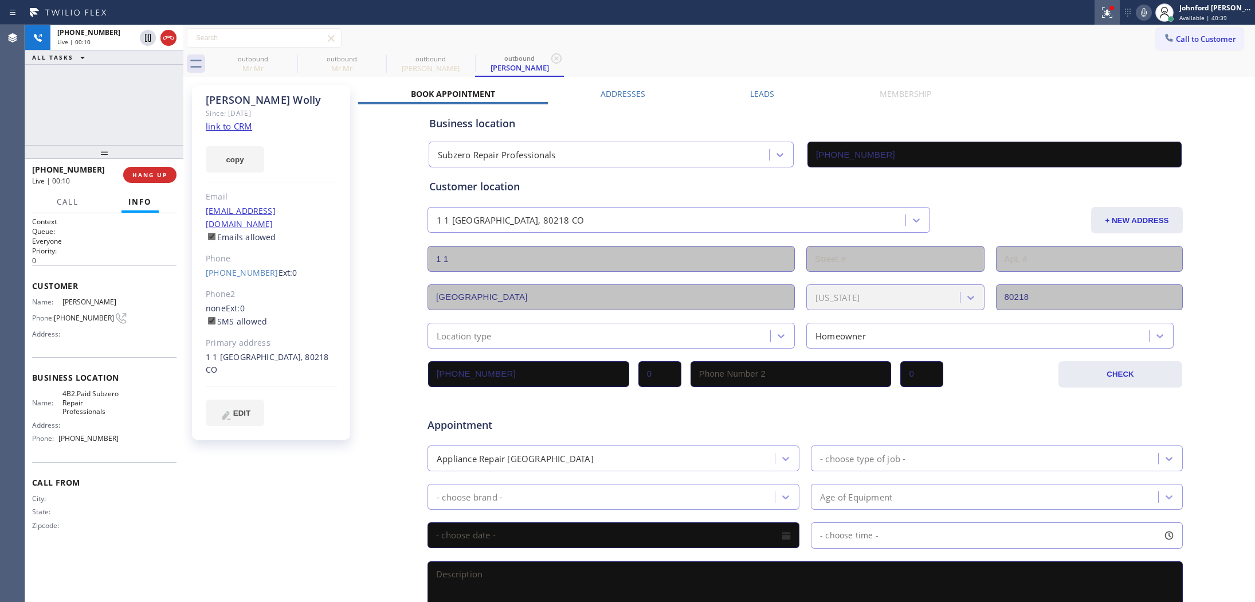
click at [1110, 20] on button at bounding box center [1106, 12] width 25 height 25
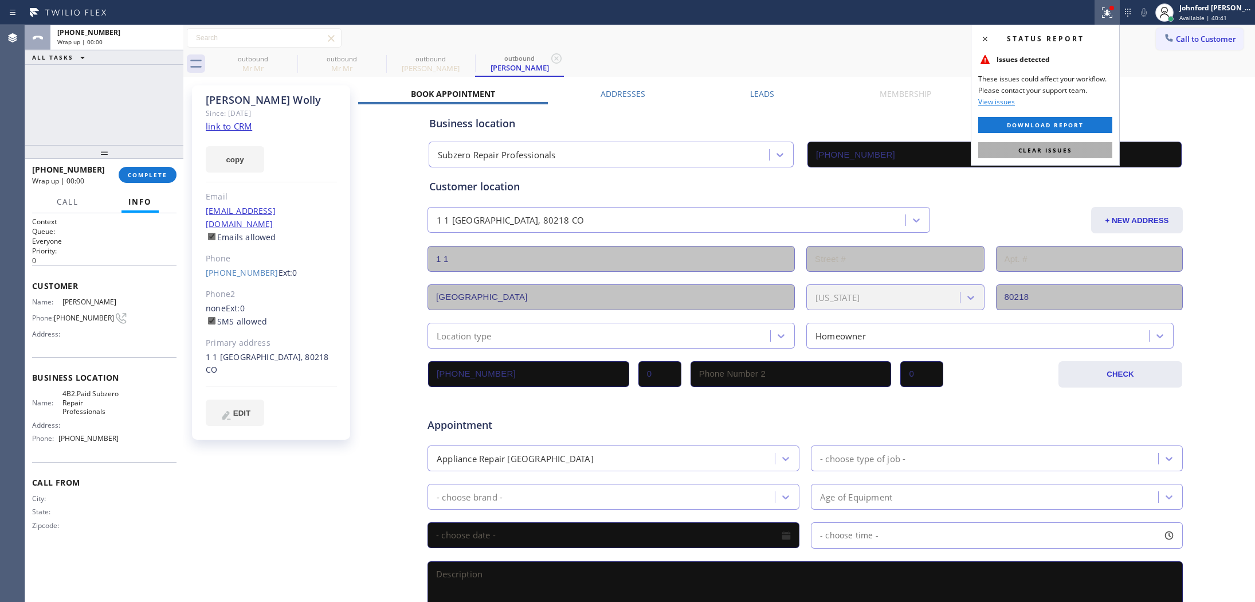
click at [1047, 154] on span "Clear issues" at bounding box center [1045, 150] width 54 height 8
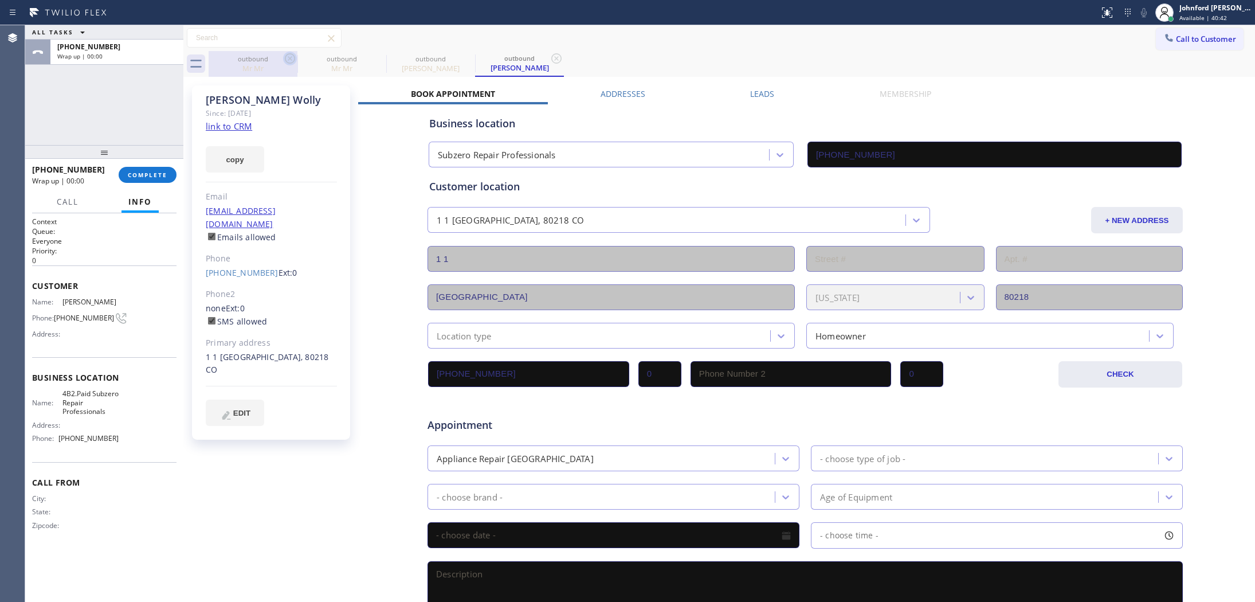
click at [292, 56] on icon at bounding box center [290, 59] width 14 height 14
click at [0, 0] on icon at bounding box center [0, 0] width 0 height 0
type input "(720) 740-5899"
click at [651, 46] on div "Call to Customer Outbound call Location Subzero Repair Professionals Your calle…" at bounding box center [718, 38] width 1071 height 20
click at [147, 138] on div "ALL TASKS ALL TASKS ACTIVE TASKS TASKS IN WRAP UP +13038864537 Wrap up | 00:08" at bounding box center [104, 85] width 158 height 120
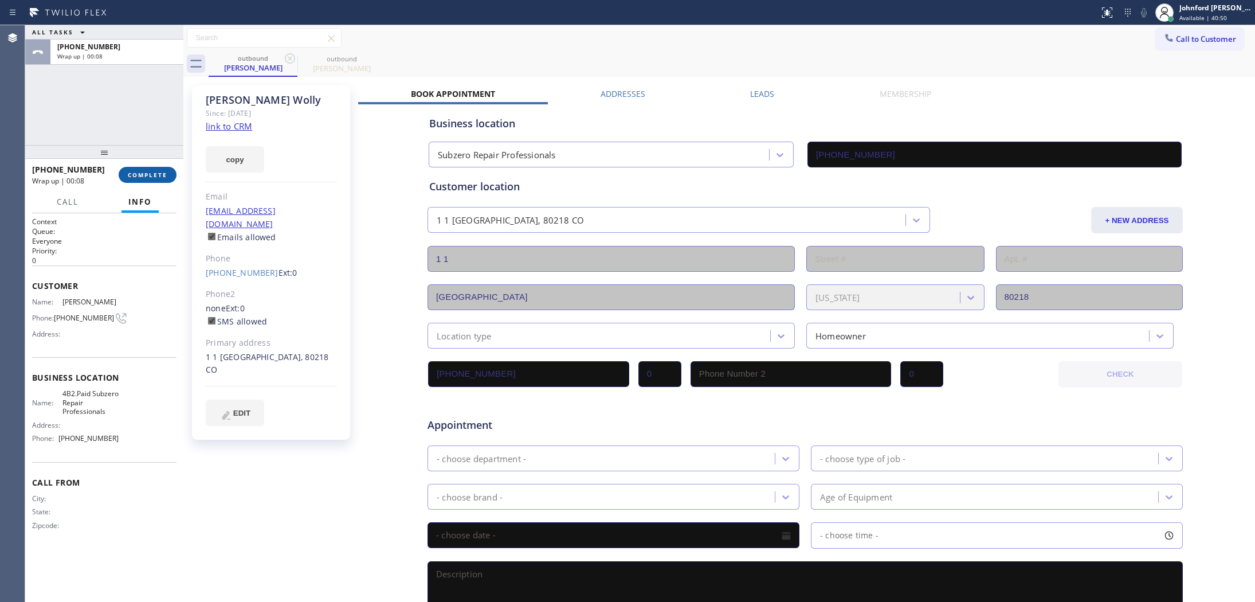
click at [147, 175] on span "COMPLETE" at bounding box center [148, 175] width 40 height 8
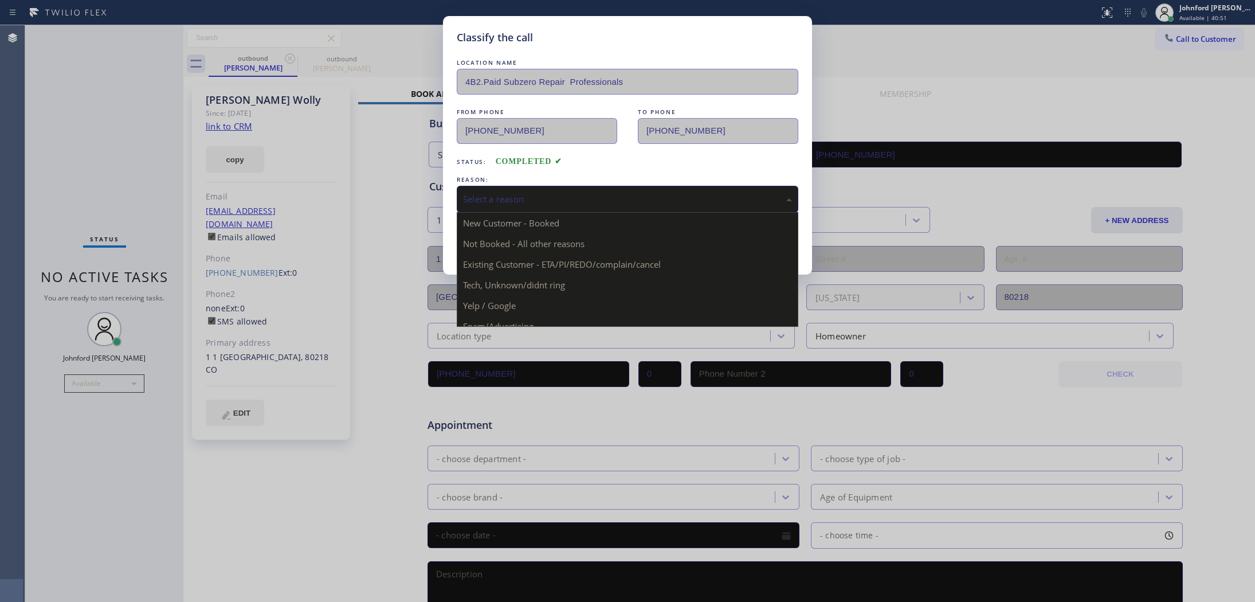
drag, startPoint x: 494, startPoint y: 206, endPoint x: 512, endPoint y: 191, distance: 23.6
click at [497, 206] on div "Select a reason" at bounding box center [627, 199] width 341 height 27
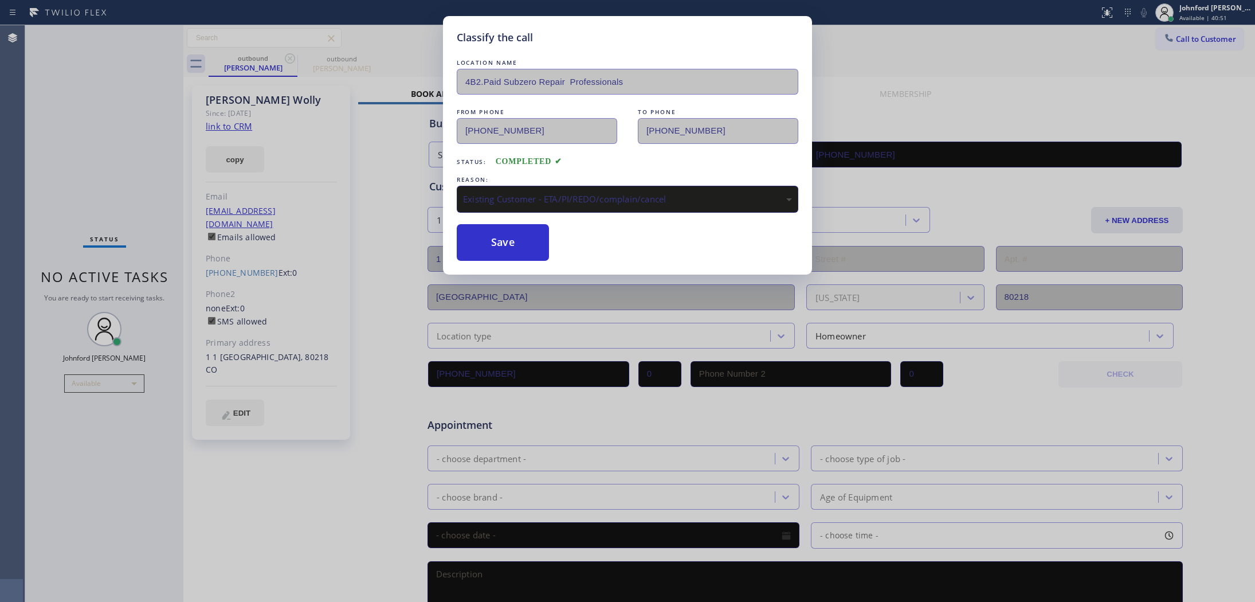
click at [520, 258] on div "Classify the call LOCATION NAME 4B2.Paid Subzero Repair Professionals FROM PHON…" at bounding box center [627, 145] width 369 height 258
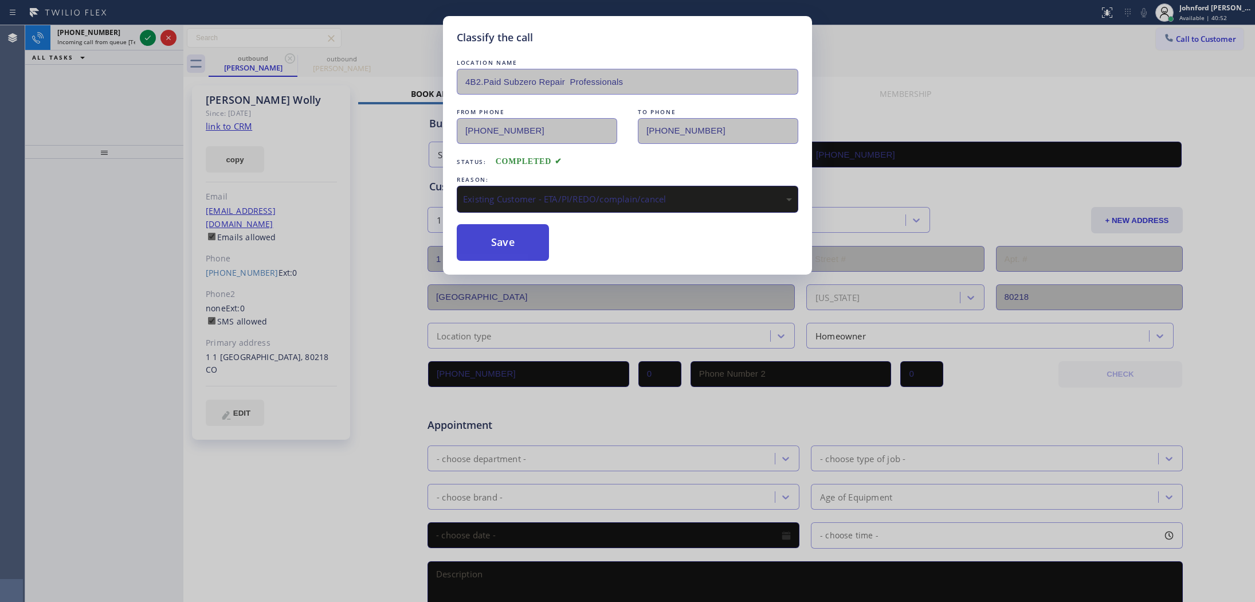
click at [499, 247] on button "Save" at bounding box center [503, 242] width 92 height 37
drag, startPoint x: 131, startPoint y: 95, endPoint x: 139, endPoint y: 46, distance: 49.4
click at [132, 95] on div "Classify the call LOCATION NAME 4B2.Paid Subzero Repair Professionals FROM PHON…" at bounding box center [627, 301] width 1255 height 602
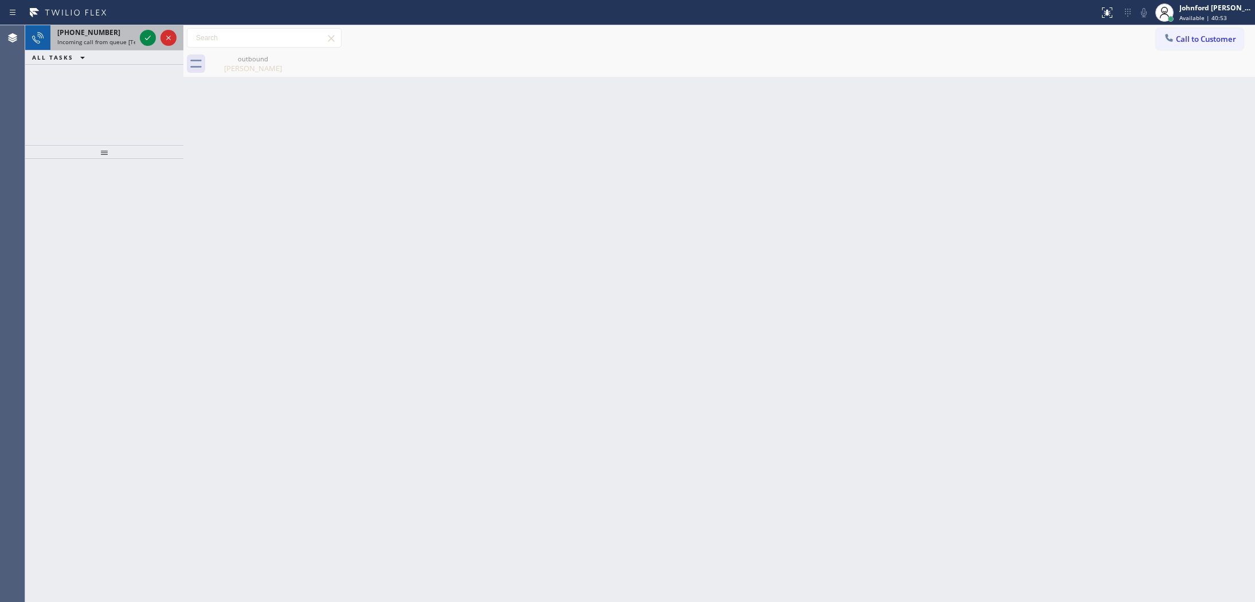
click at [117, 35] on div "+18186202058" at bounding box center [96, 32] width 78 height 10
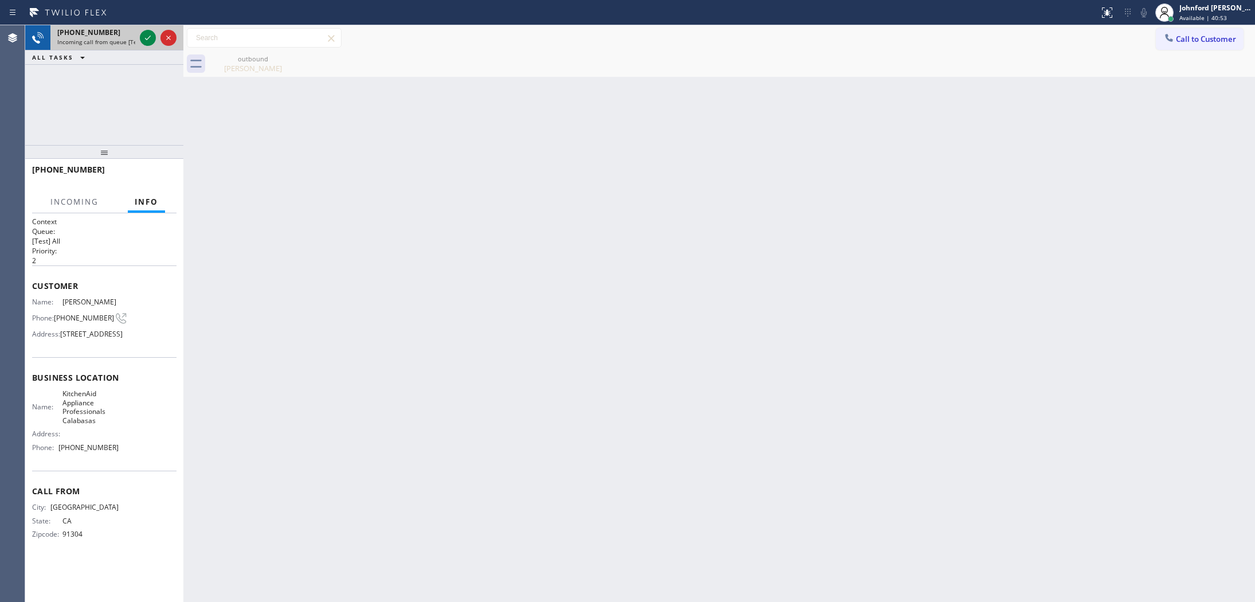
click at [117, 35] on div "+18186202058" at bounding box center [96, 32] width 78 height 10
click at [154, 41] on icon at bounding box center [148, 38] width 14 height 14
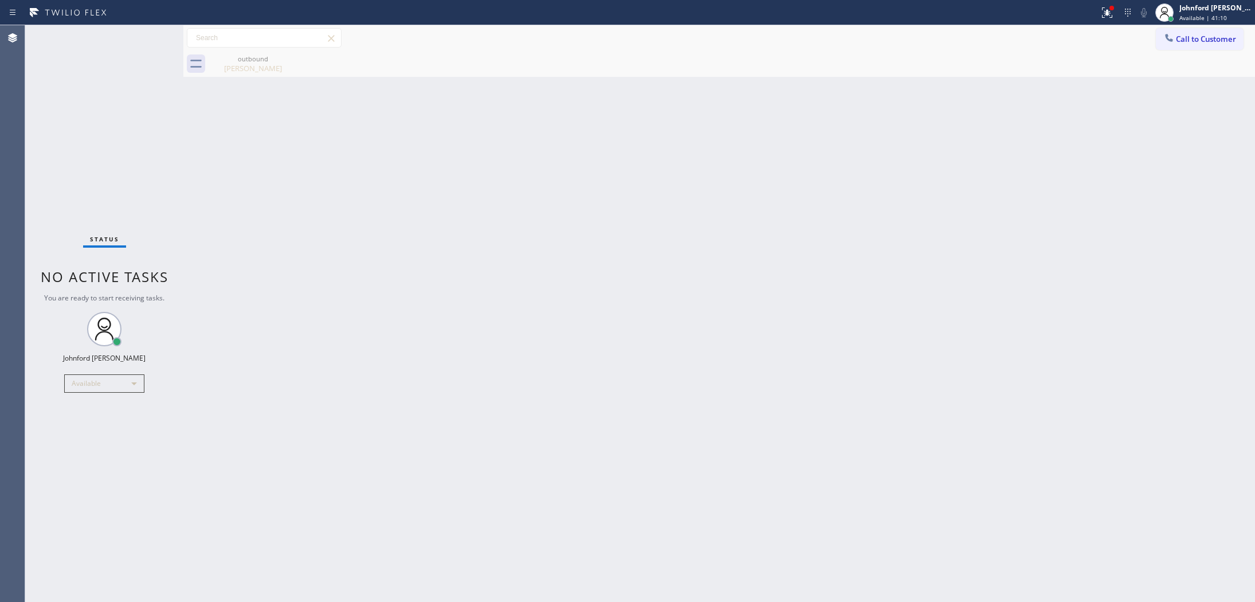
click at [851, 386] on div "Back to Dashboard Change Sender ID Customers Technicians Select a contact Outbo…" at bounding box center [718, 313] width 1071 height 576
drag, startPoint x: 679, startPoint y: 242, endPoint x: 728, endPoint y: 89, distance: 159.8
click at [679, 242] on div "Back to Dashboard Change Sender ID Customers Technicians Select a contact Outbo…" at bounding box center [718, 313] width 1071 height 576
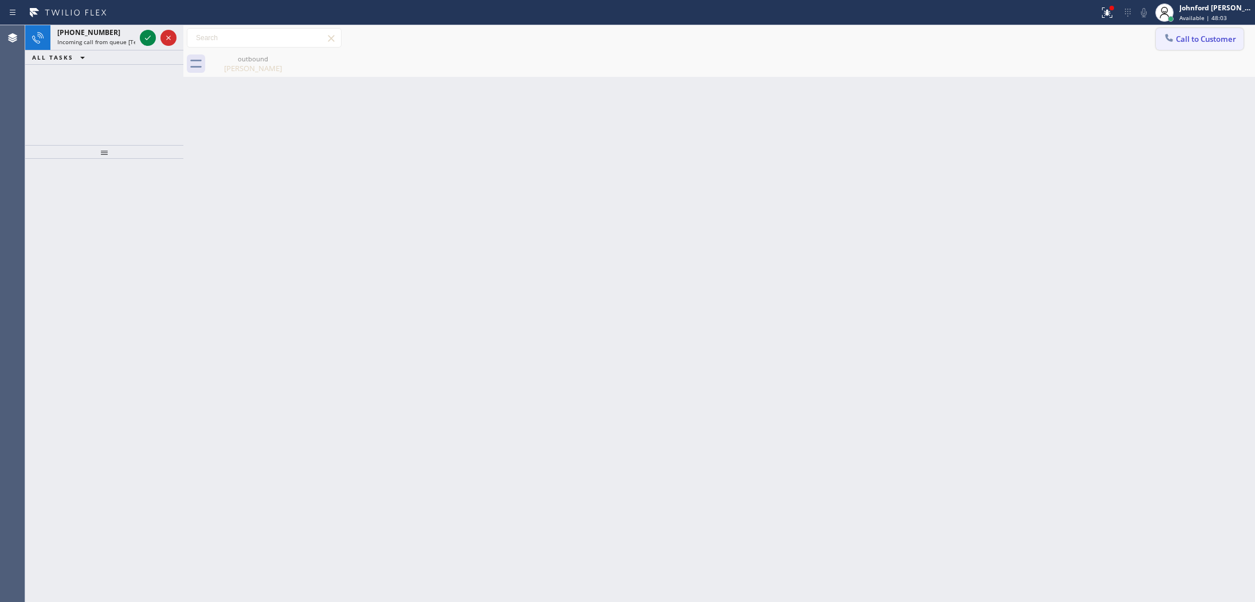
click at [1183, 37] on span "Call to Customer" at bounding box center [1206, 39] width 60 height 10
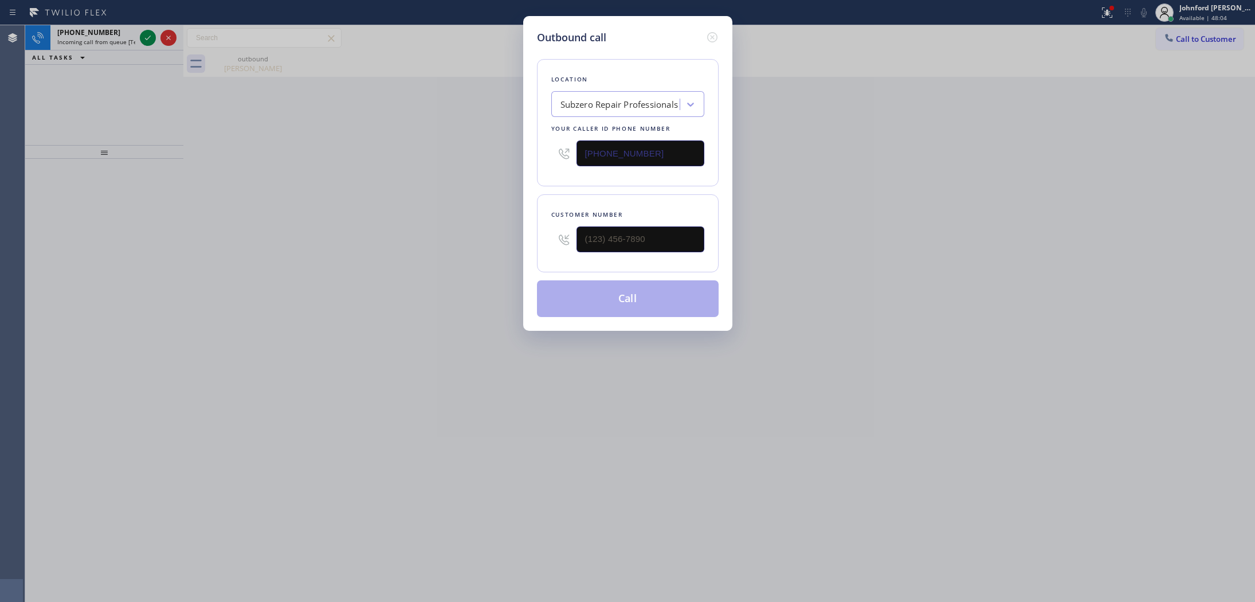
drag, startPoint x: 658, startPoint y: 144, endPoint x: 493, endPoint y: 164, distance: 166.1
click at [493, 164] on div "Outbound call Location Subzero Repair Professionals Your caller id phone number…" at bounding box center [627, 301] width 1255 height 602
paste input "631) 515-6122"
type input "[PHONE_NUMBER]"
drag, startPoint x: 659, startPoint y: 228, endPoint x: 491, endPoint y: 247, distance: 169.0
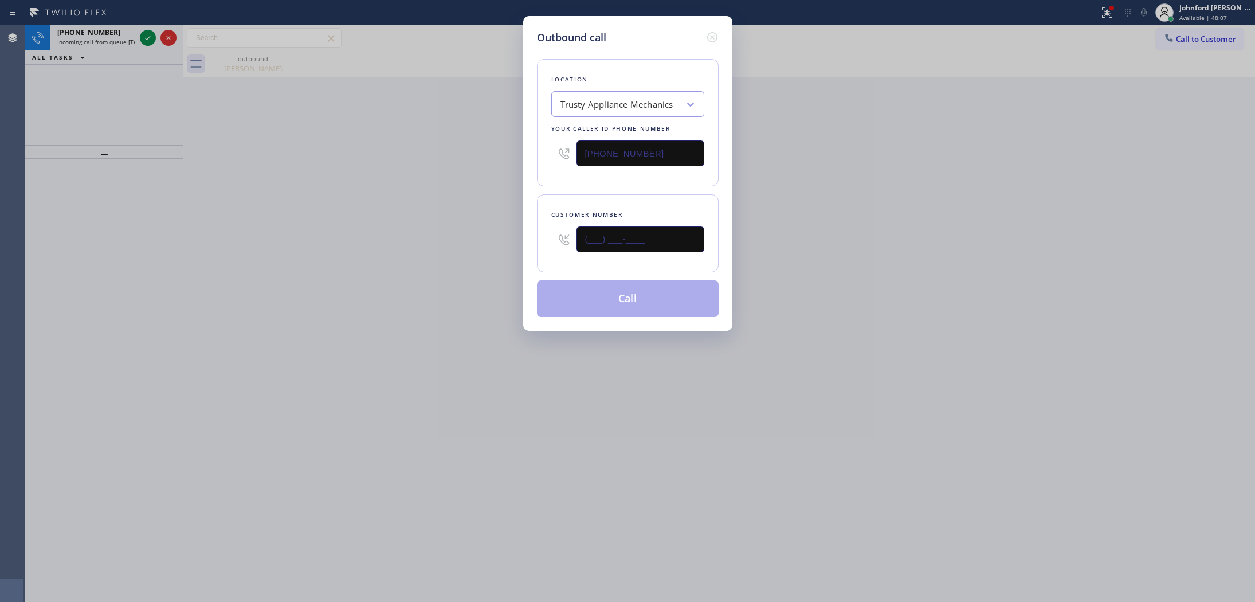
click at [502, 247] on div "Outbound call Location Trusty Appliance Mechanics Your caller id phone number (…" at bounding box center [627, 301] width 1255 height 602
paste input "845) 521-9952"
type input "[PHONE_NUMBER]"
click at [442, 233] on div "Outbound call Location Trusty Appliance Mechanics Your caller id phone number (…" at bounding box center [627, 301] width 1255 height 602
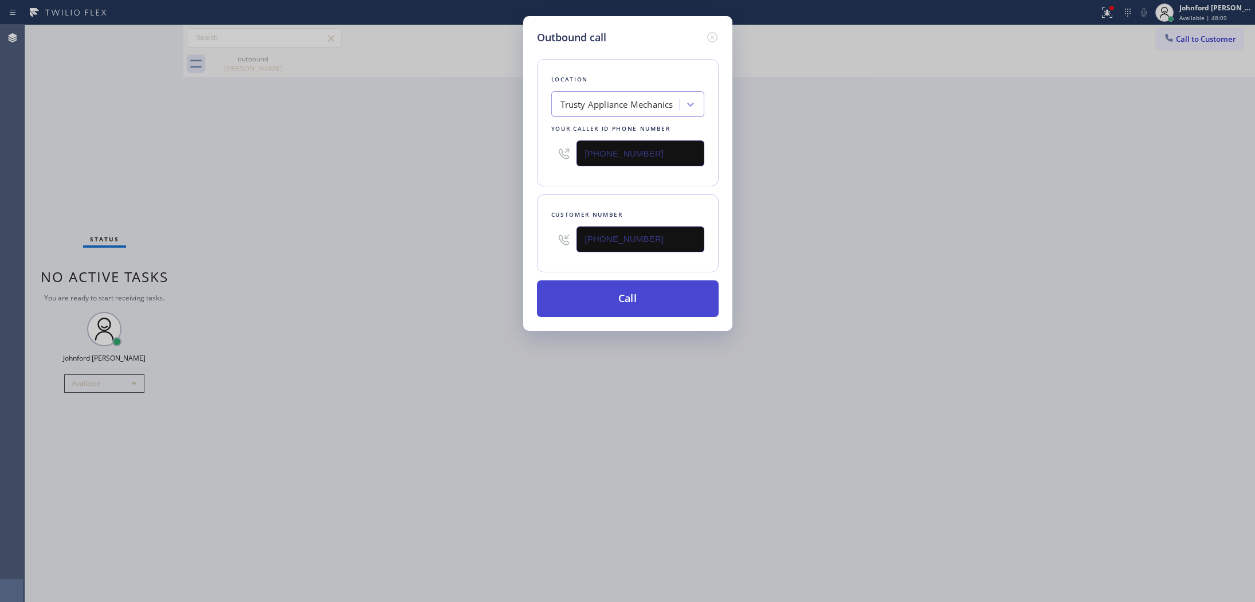
click at [626, 305] on button "Call" at bounding box center [628, 298] width 182 height 37
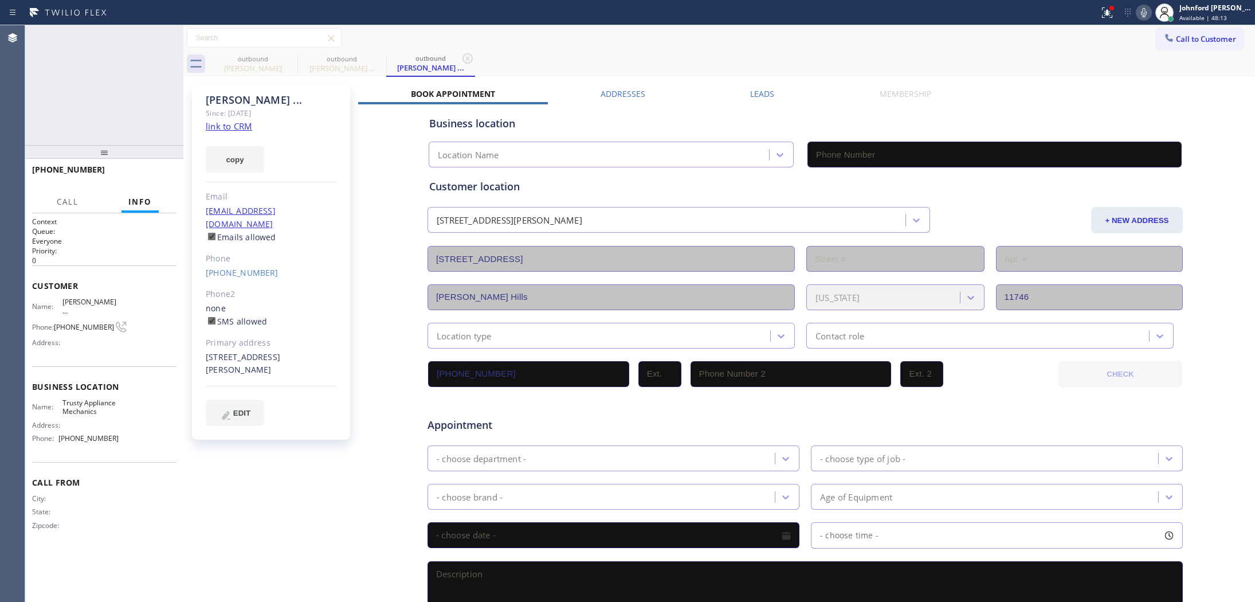
type input "[PHONE_NUMBER]"
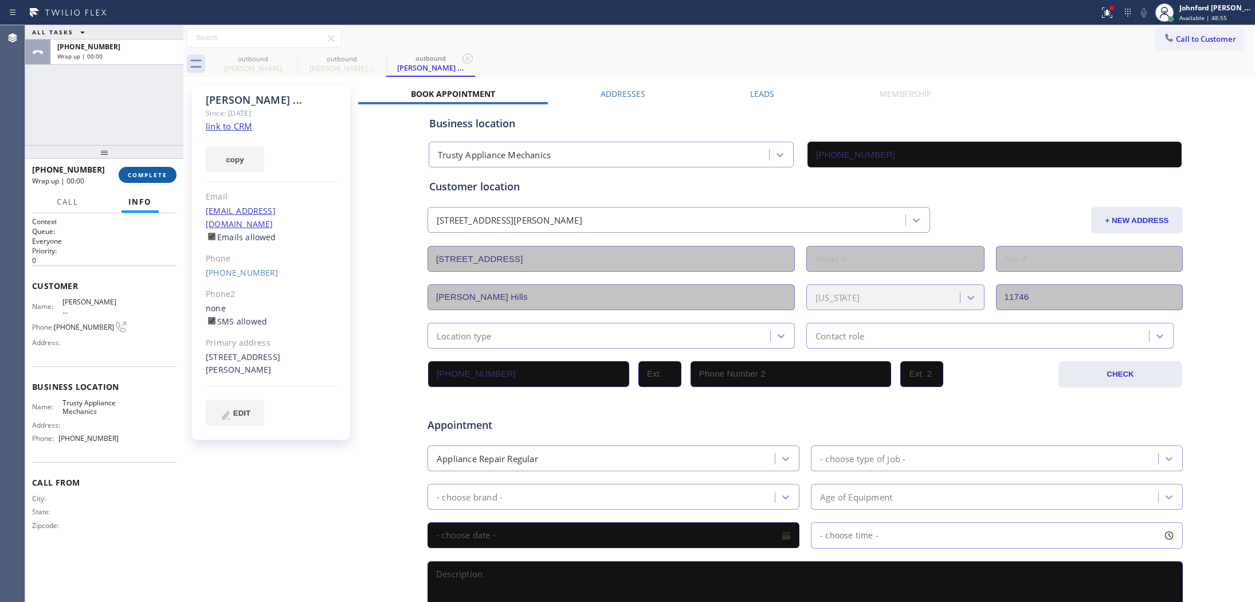
click at [153, 173] on span "COMPLETE" at bounding box center [148, 175] width 40 height 8
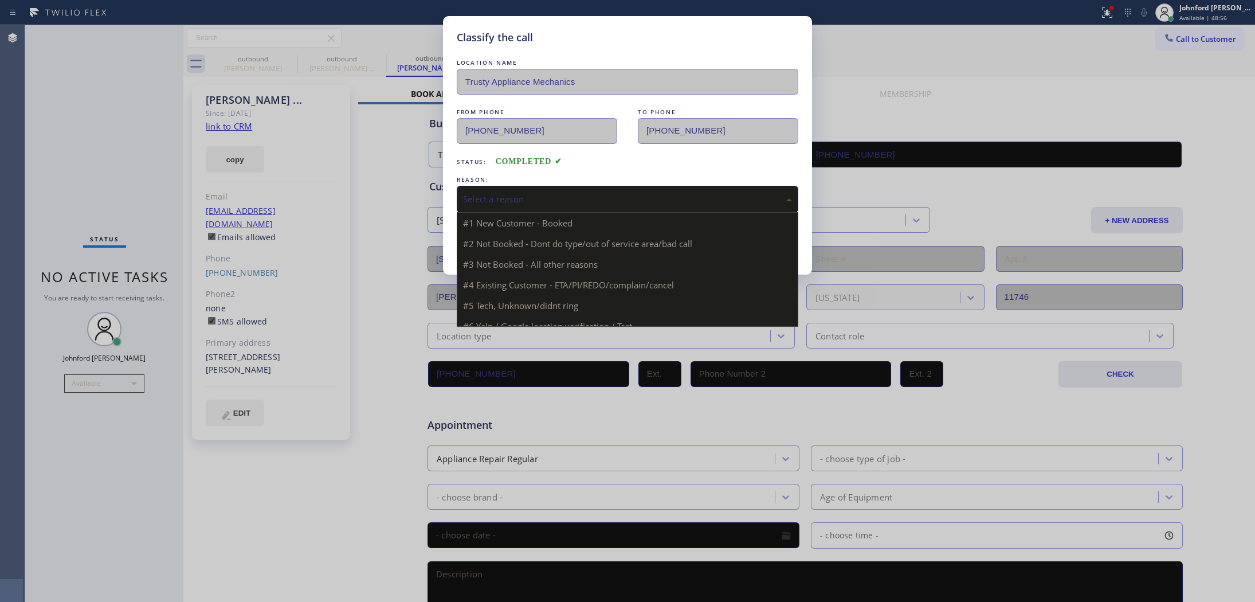
click at [537, 193] on div "Select a reason" at bounding box center [627, 198] width 329 height 13
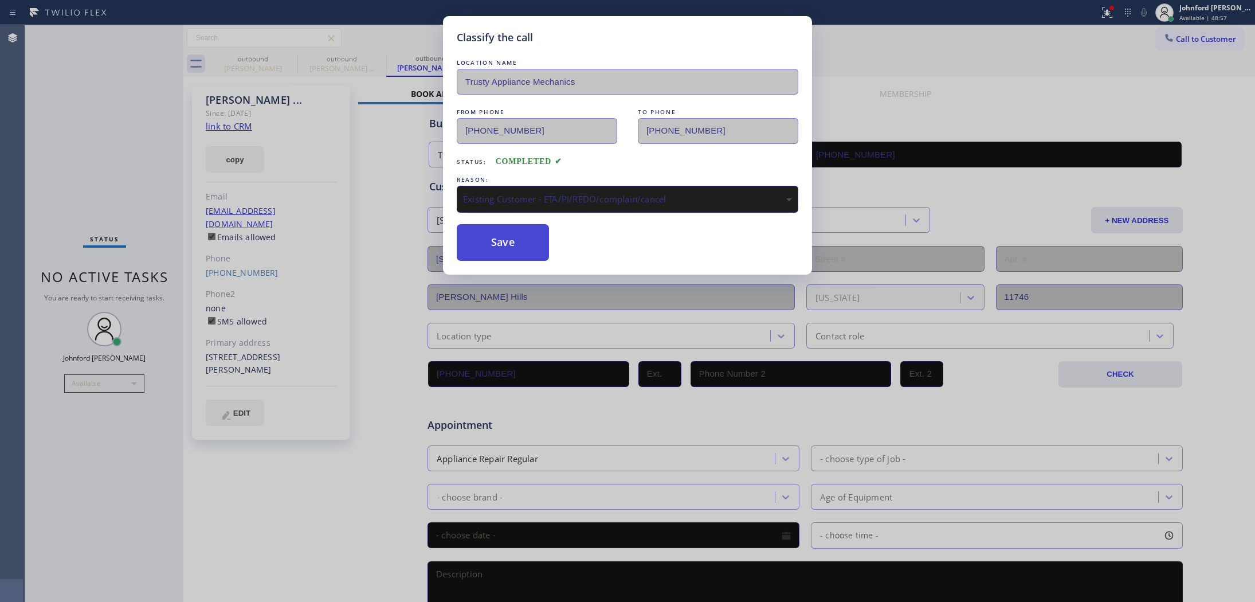
click at [529, 245] on button "Save" at bounding box center [503, 242] width 92 height 37
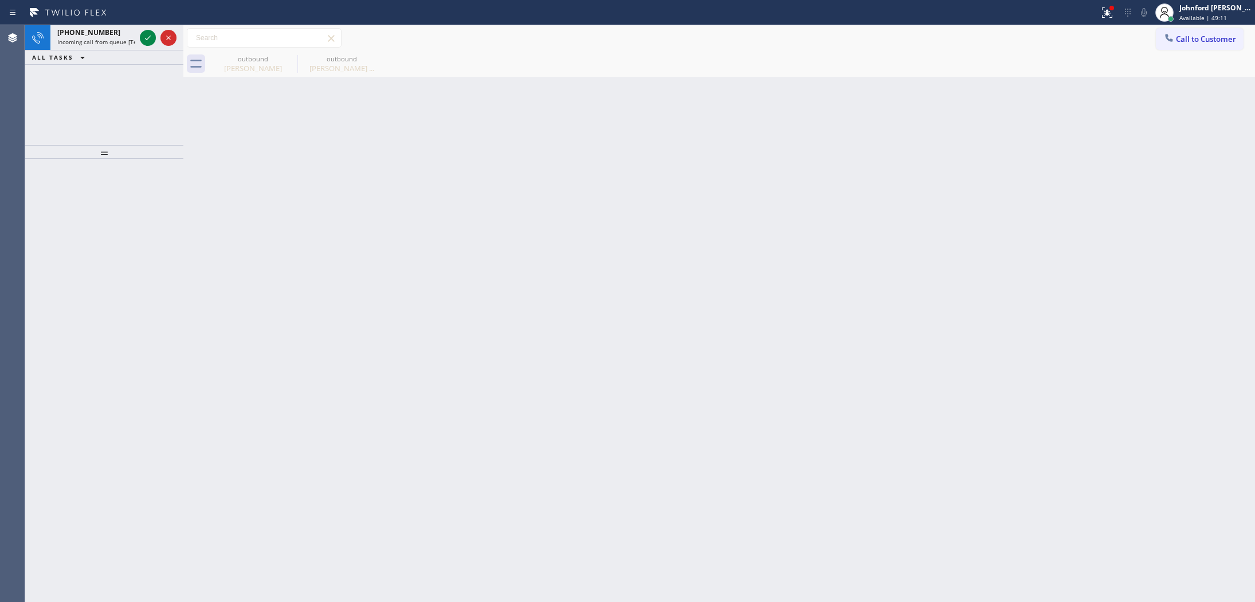
click at [697, 228] on div "Back to Dashboard Change Sender ID Customers Technicians Select a contact Outbo…" at bounding box center [718, 313] width 1071 height 576
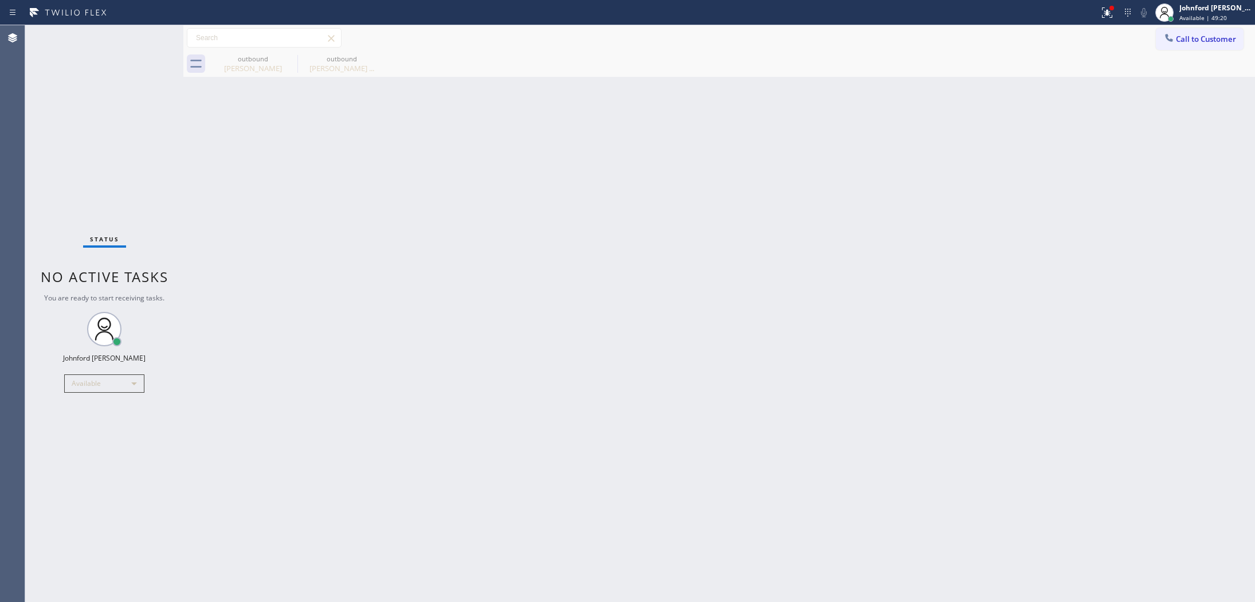
click at [737, 239] on div "Back to Dashboard Change Sender ID Customers Technicians Select a contact Outbo…" at bounding box center [718, 313] width 1071 height 576
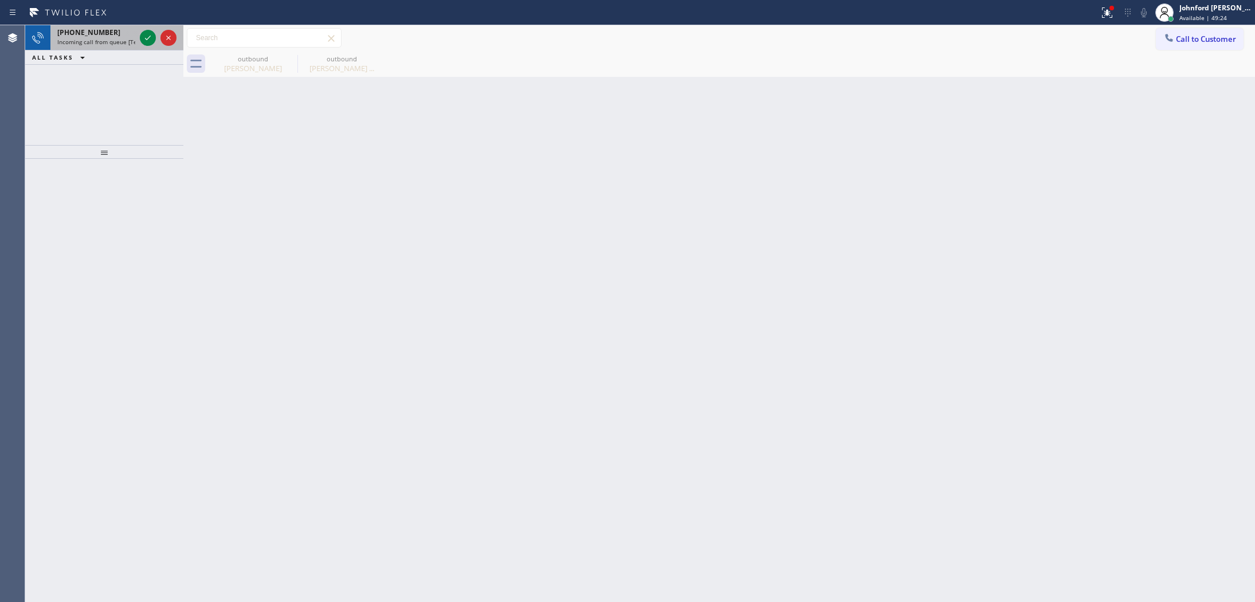
click at [83, 43] on span "Incoming call from queue [Test] All" at bounding box center [104, 42] width 95 height 8
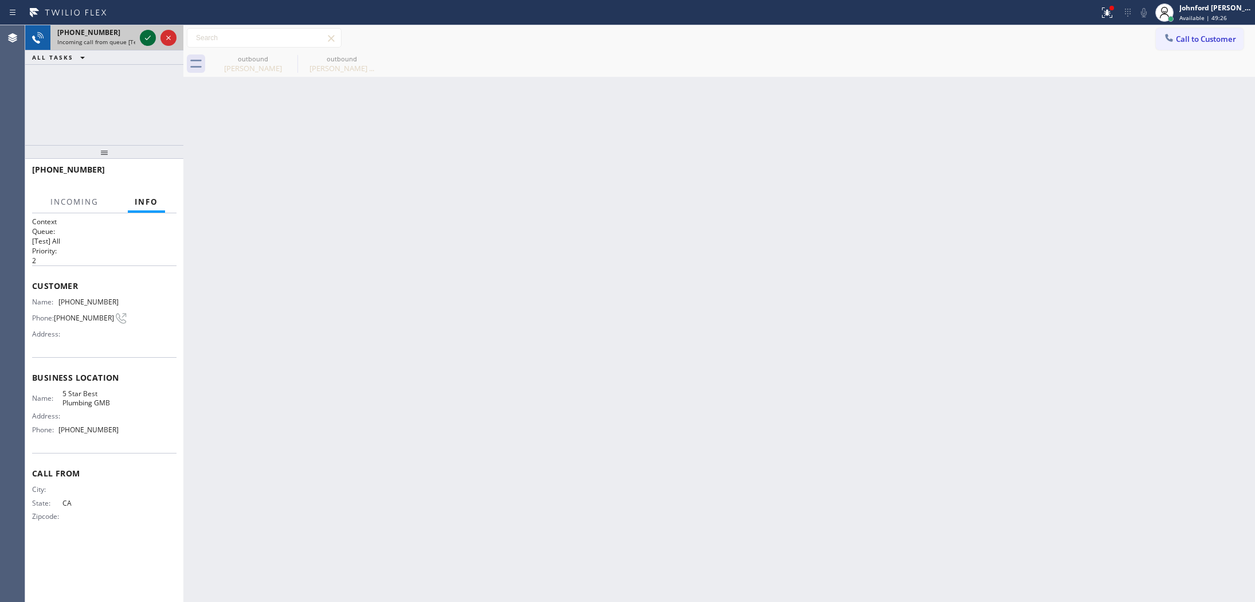
click at [141, 38] on icon at bounding box center [148, 38] width 14 height 14
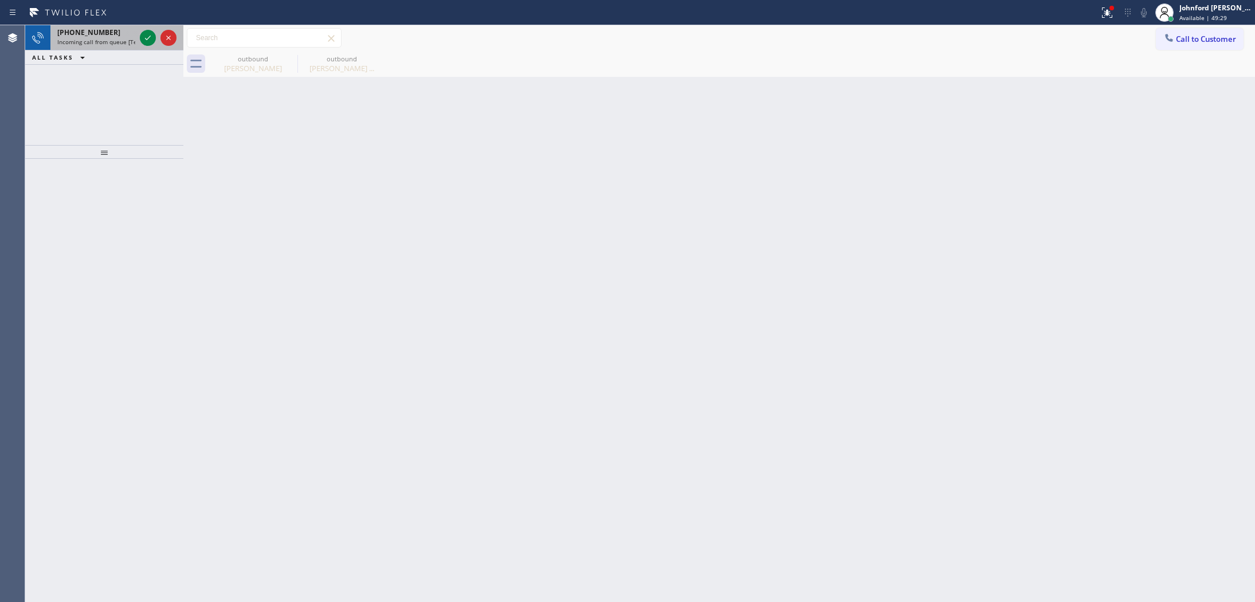
click at [109, 42] on span "Incoming call from queue [Test] All" at bounding box center [104, 42] width 95 height 8
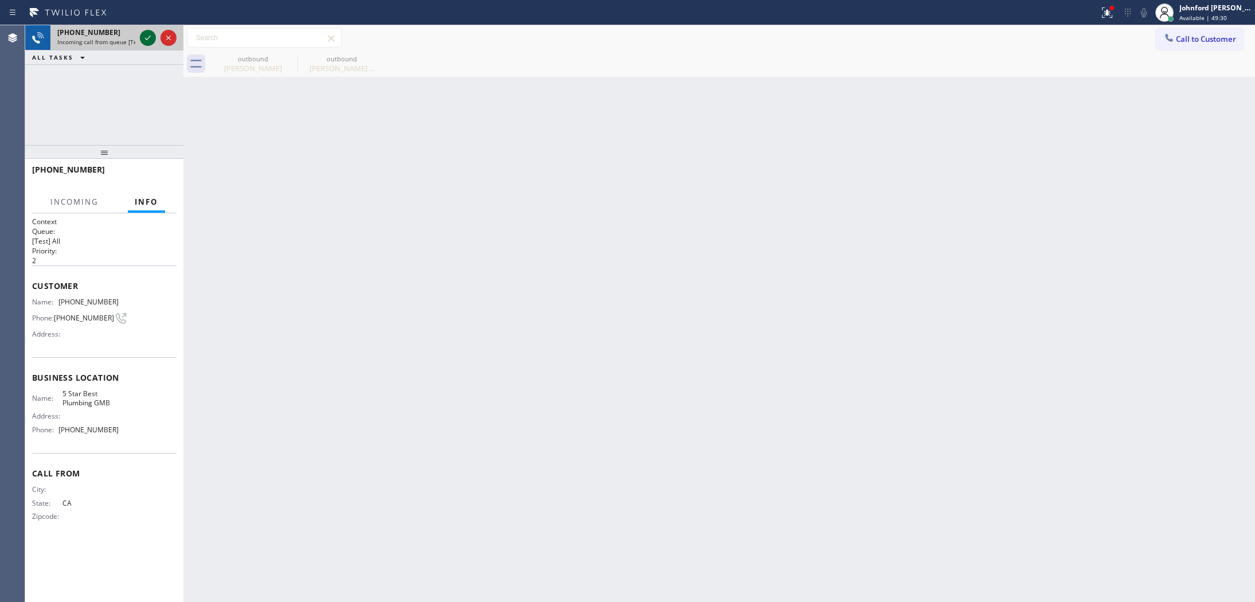
click at [144, 37] on icon at bounding box center [148, 38] width 14 height 14
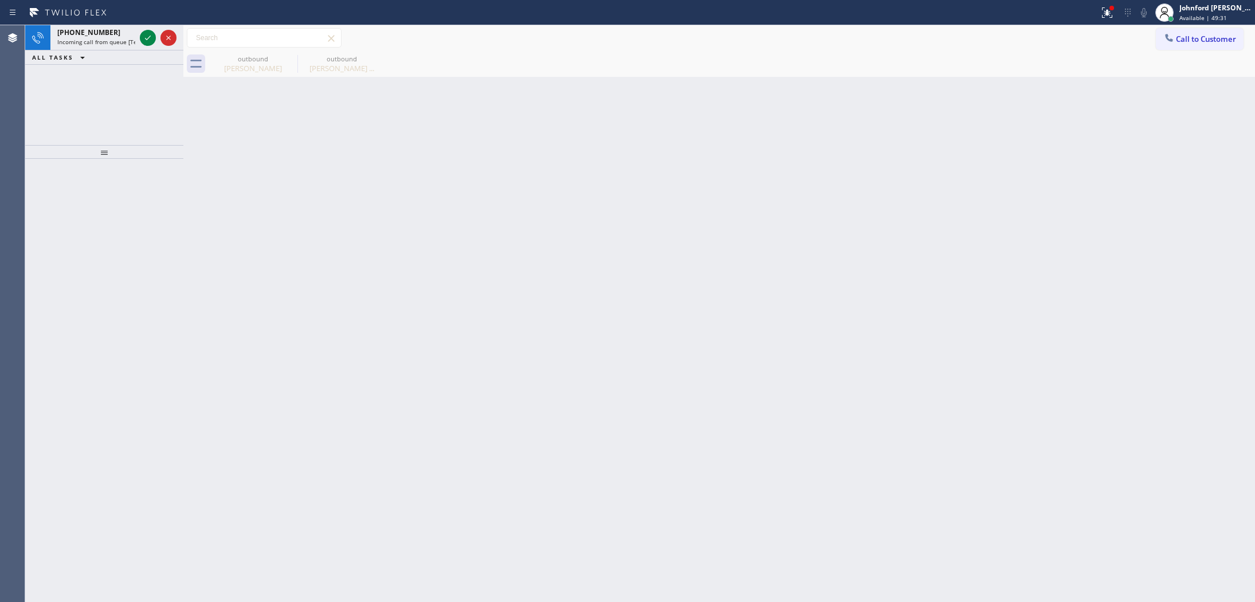
click at [110, 50] on div "ALL TASKS ALL TASKS ACTIVE TASKS TASKS IN WRAP UP" at bounding box center [104, 57] width 158 height 14
click at [133, 42] on span "Incoming call from queue [Test] All" at bounding box center [104, 42] width 95 height 8
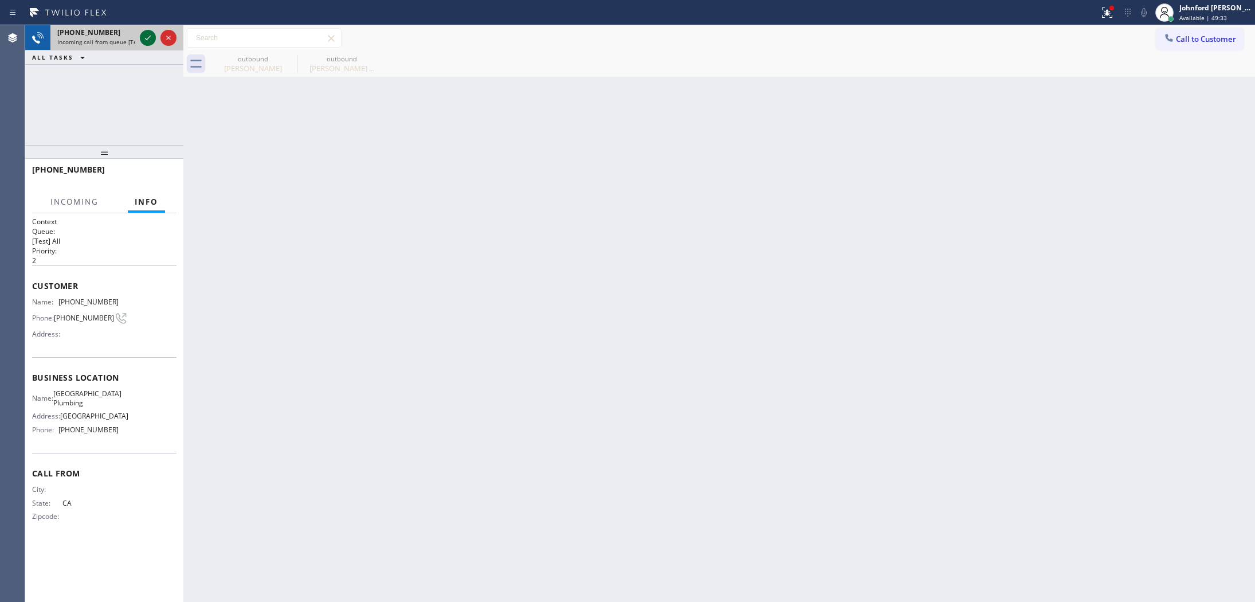
click at [141, 40] on icon at bounding box center [148, 38] width 14 height 14
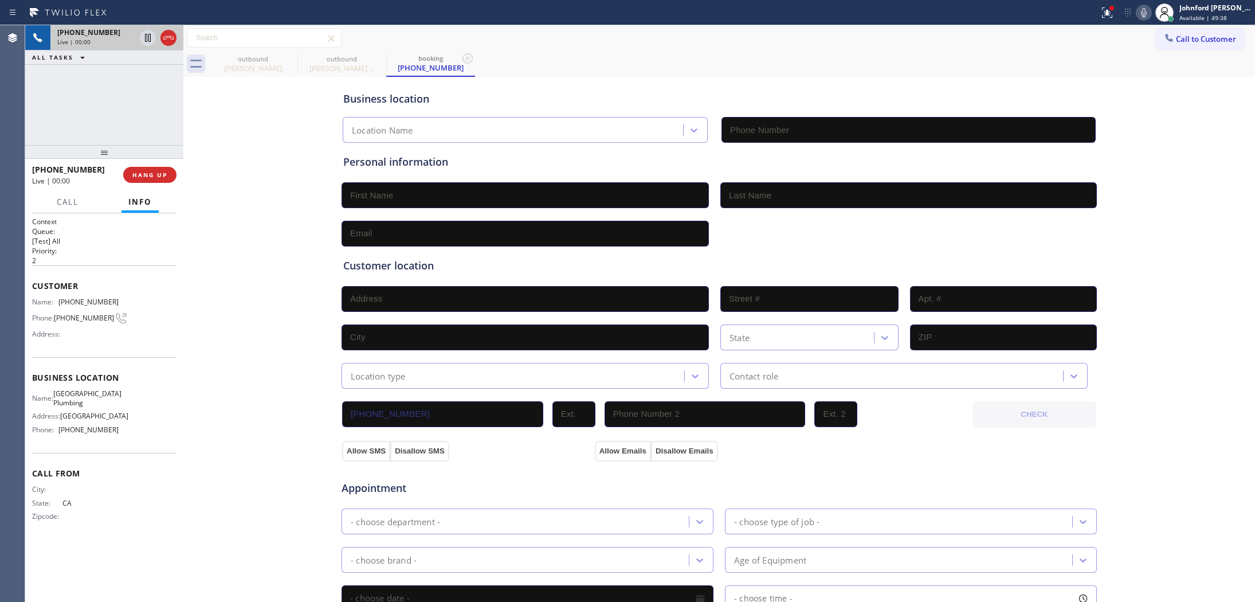
type input "(213) 474-7849"
click at [288, 59] on icon at bounding box center [290, 59] width 14 height 14
type input "[PHONE_NUMBER]"
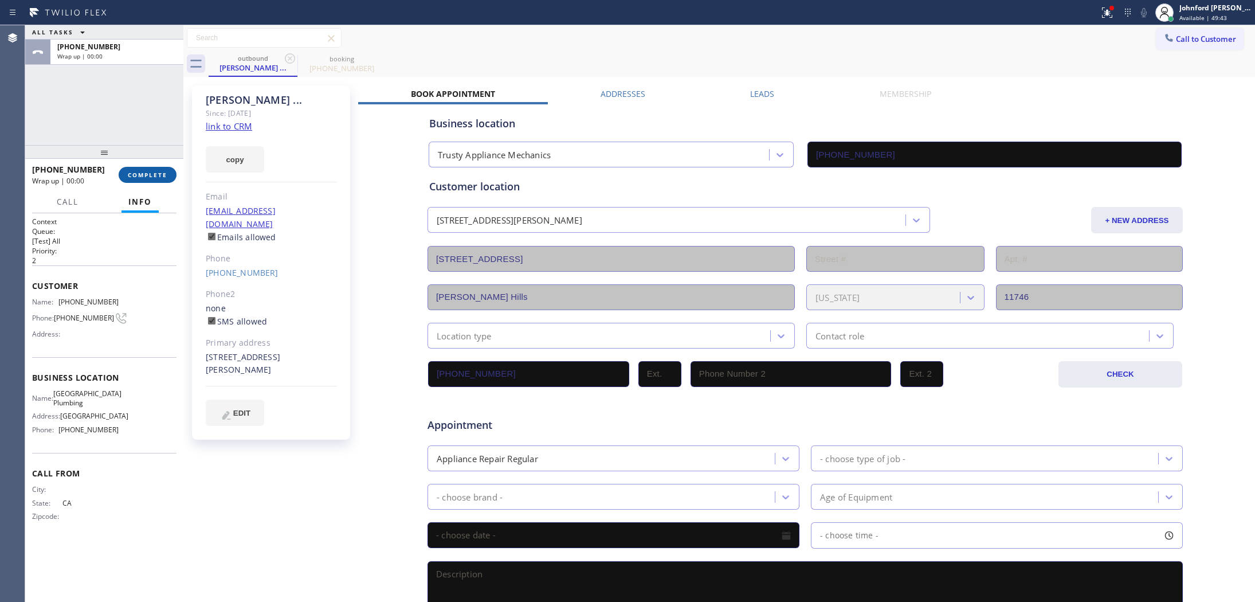
click at [148, 182] on button "COMPLETE" at bounding box center [148, 175] width 58 height 16
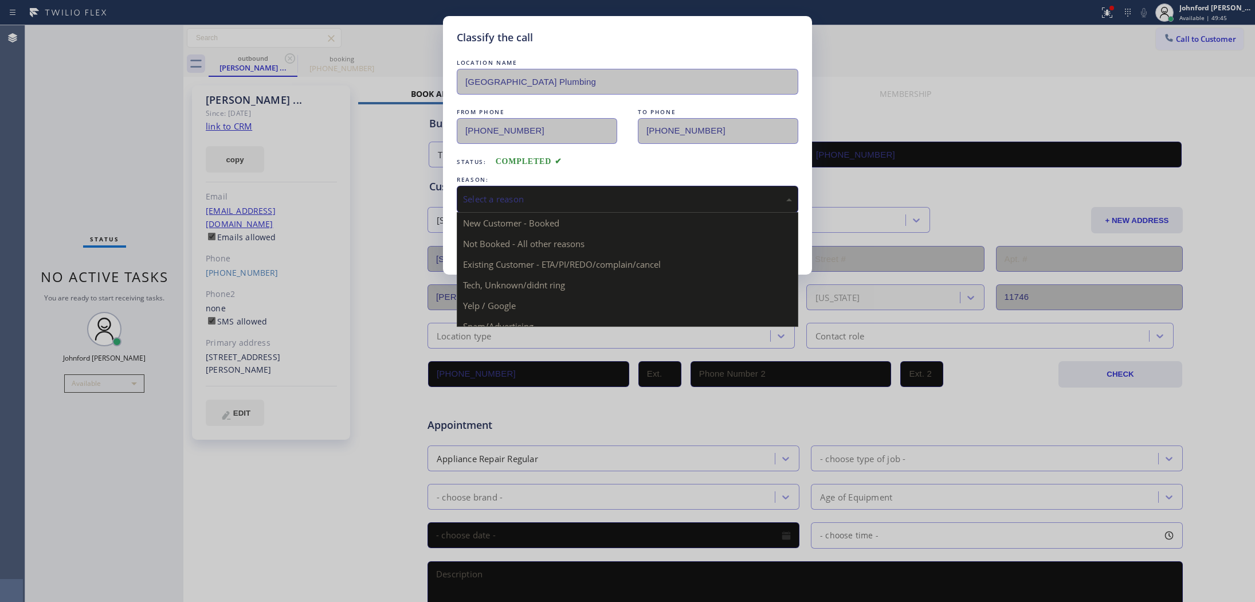
click at [529, 205] on div "Select a reason" at bounding box center [627, 199] width 341 height 27
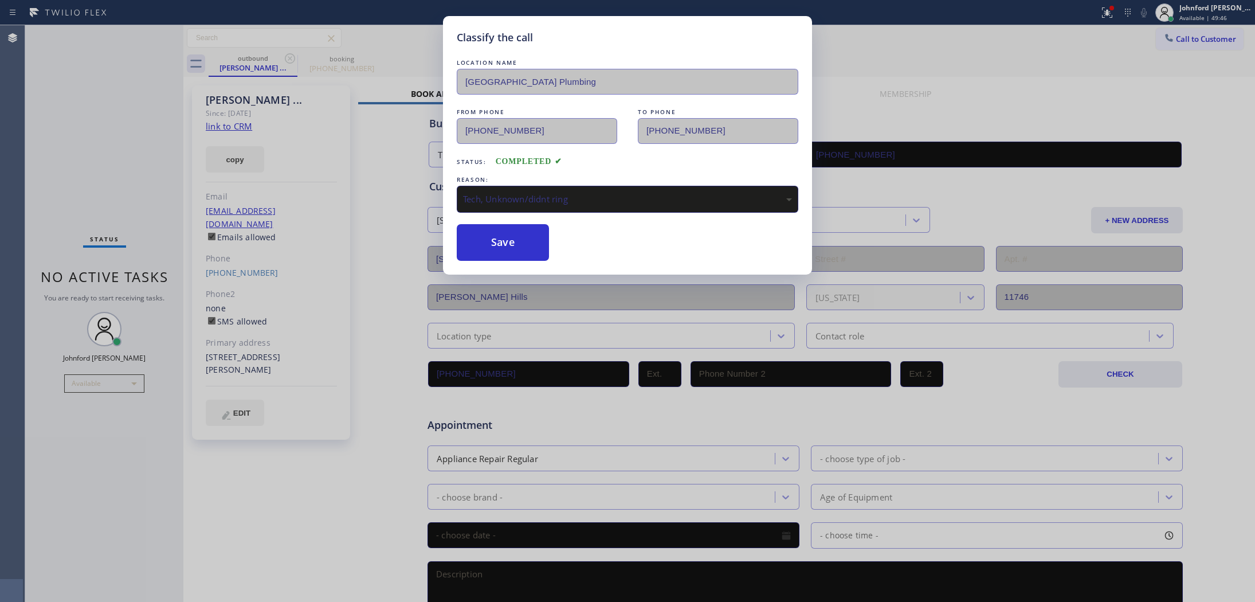
click at [510, 211] on div "LOCATION NAME University Park Plumbing FROM PHONE (213) 497-6173 TO PHONE (213)…" at bounding box center [627, 159] width 341 height 204
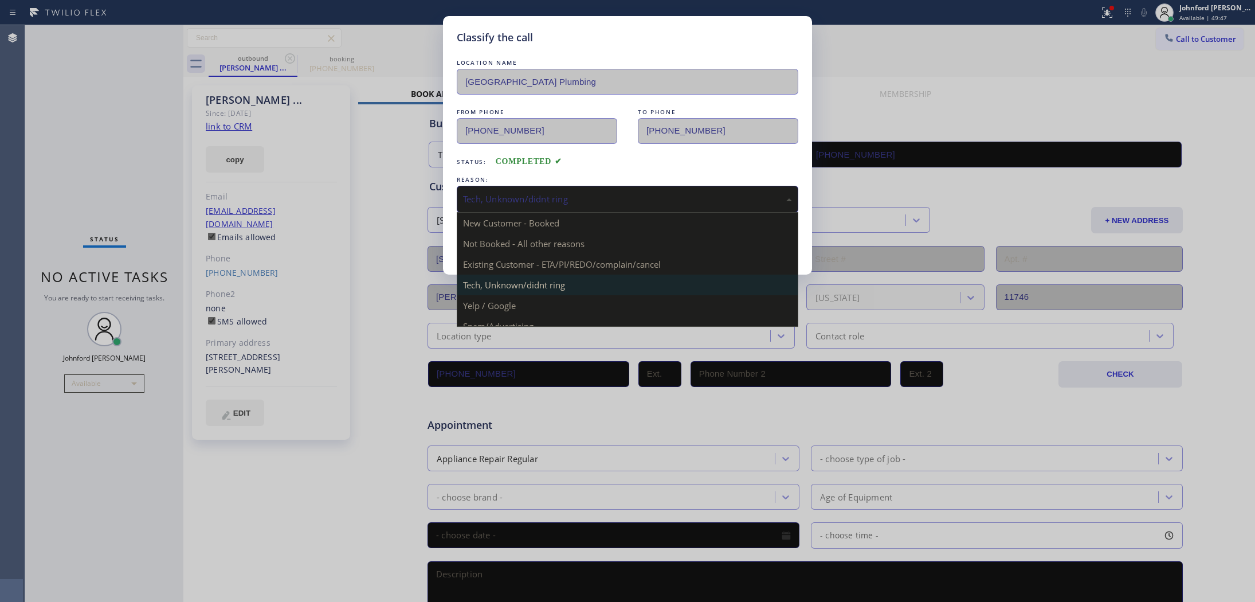
drag, startPoint x: 514, startPoint y: 191, endPoint x: 528, endPoint y: 261, distance: 71.7
click at [516, 194] on div "Tech, Unknown/didnt ring" at bounding box center [627, 198] width 329 height 13
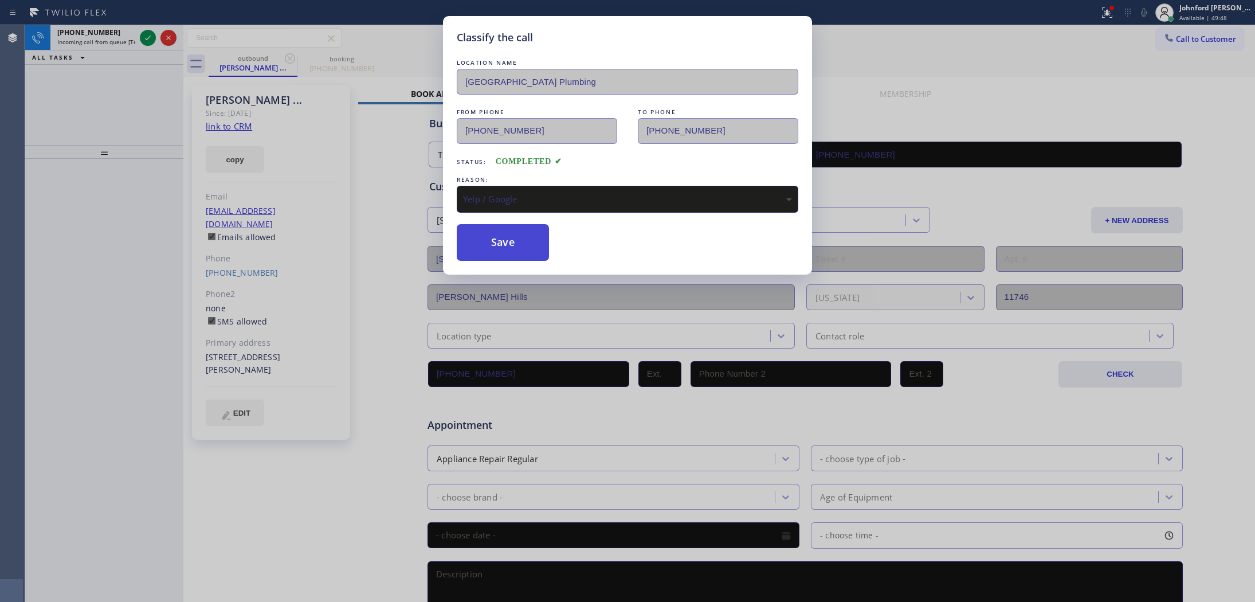
drag, startPoint x: 510, startPoint y: 304, endPoint x: 522, endPoint y: 239, distance: 66.4
drag, startPoint x: 522, startPoint y: 239, endPoint x: 137, endPoint y: 78, distance: 417.1
click at [519, 238] on button "Save" at bounding box center [503, 242] width 92 height 37
click at [74, 27] on div "Classify the call LOCATION NAME University Park Plumbing FROM PHONE (213) 497-6…" at bounding box center [627, 301] width 1255 height 602
click at [99, 41] on div "Classify the call LOCATION NAME University Park Plumbing FROM PHONE (213) 497-6…" at bounding box center [627, 301] width 1255 height 602
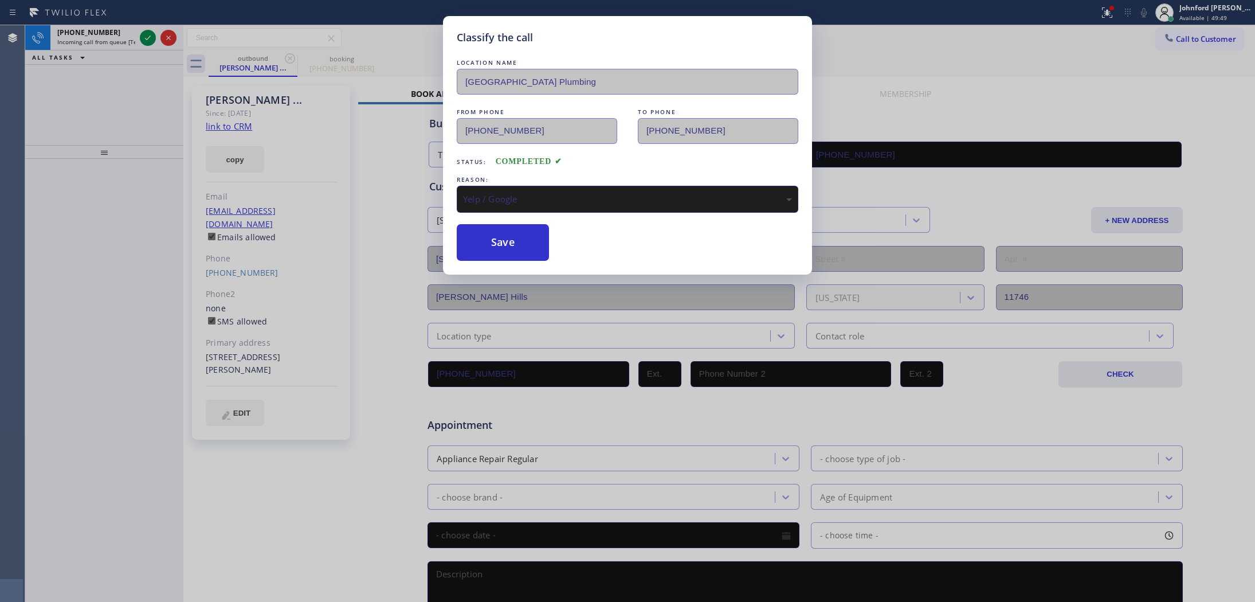
click at [117, 41] on div "Classify the call LOCATION NAME University Park Plumbing FROM PHONE (213) 497-6…" at bounding box center [627, 301] width 1255 height 602
click at [119, 41] on div "Classify the call LOCATION NAME University Park Plumbing FROM PHONE (213) 497-6…" at bounding box center [627, 301] width 1255 height 602
click at [502, 235] on button "Save" at bounding box center [503, 242] width 92 height 37
click at [112, 44] on div "Classify the call LOCATION NAME University Park Plumbing FROM PHONE (213) 497-6…" at bounding box center [627, 301] width 1255 height 602
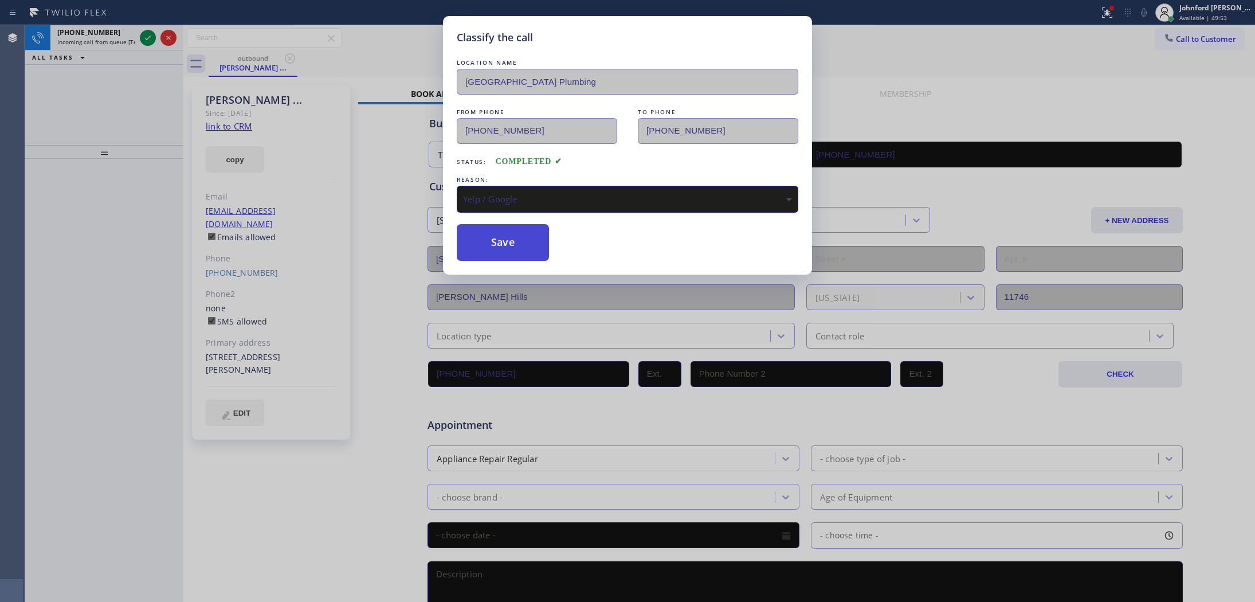
click at [518, 243] on button "Save" at bounding box center [503, 242] width 92 height 37
click at [519, 243] on button "Save" at bounding box center [503, 242] width 92 height 37
click at [523, 243] on button "Save" at bounding box center [503, 242] width 92 height 37
click at [520, 243] on button "Save" at bounding box center [503, 242] width 92 height 37
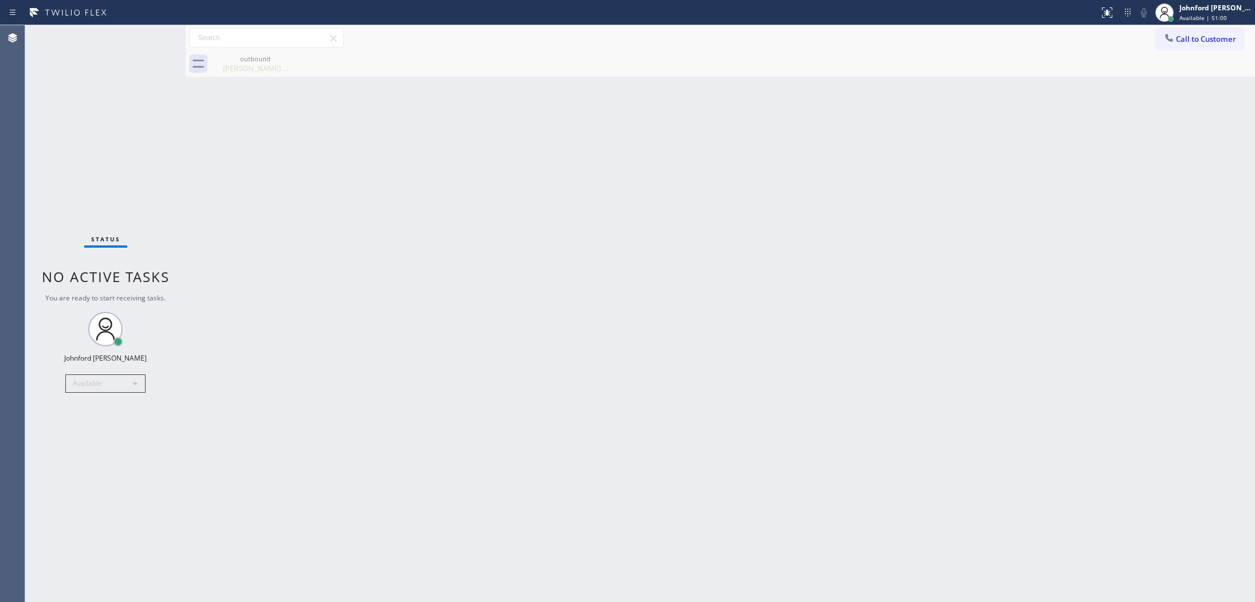
click at [1179, 52] on div "outbound [PERSON_NAME] ..." at bounding box center [733, 64] width 1044 height 26
click at [1167, 36] on icon at bounding box center [1168, 37] width 7 height 7
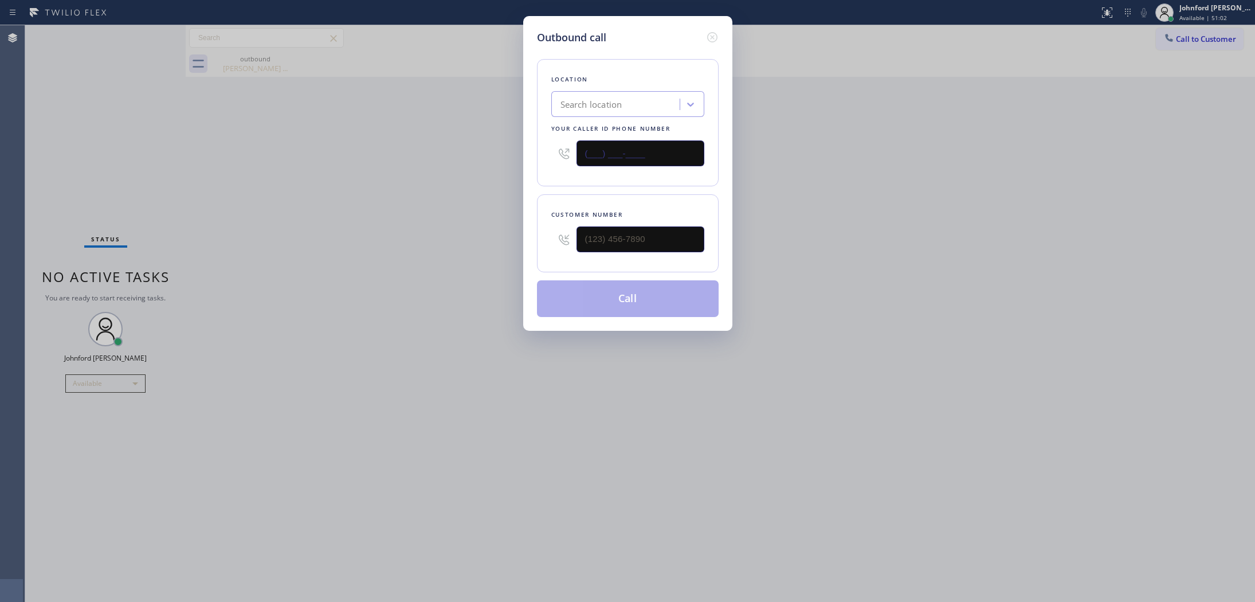
drag, startPoint x: 672, startPoint y: 154, endPoint x: 537, endPoint y: 146, distance: 134.8
click at [556, 147] on div "(___) ___-____" at bounding box center [627, 153] width 153 height 37
paste input "214) 817-2065"
type input "[PHONE_NUMBER]"
drag, startPoint x: 648, startPoint y: 236, endPoint x: 533, endPoint y: 242, distance: 115.3
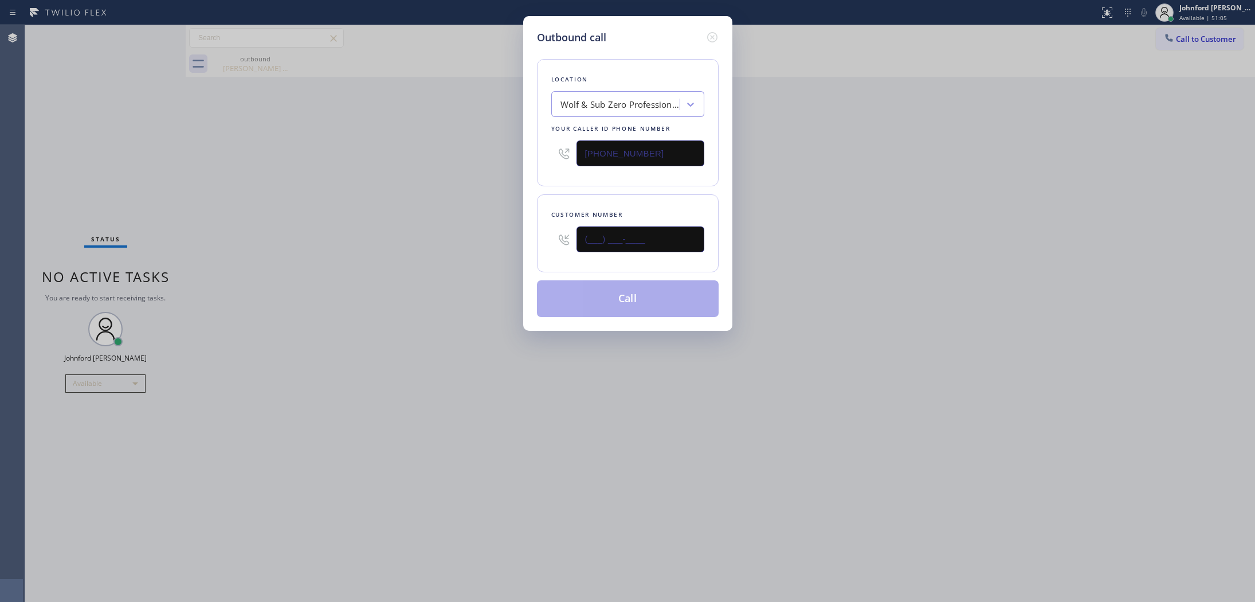
click at [536, 241] on div "Outbound call Location Wolf & Sub Zero Professionals [GEOGRAPHIC_DATA] Your cal…" at bounding box center [627, 173] width 209 height 315
paste input "940) 231-6544"
type input "[PHONE_NUMBER]"
click at [508, 243] on div "Outbound call Location Wolf & Sub Zero Professionals [GEOGRAPHIC_DATA] Your cal…" at bounding box center [627, 301] width 1255 height 602
click at [597, 292] on button "Call" at bounding box center [628, 298] width 182 height 37
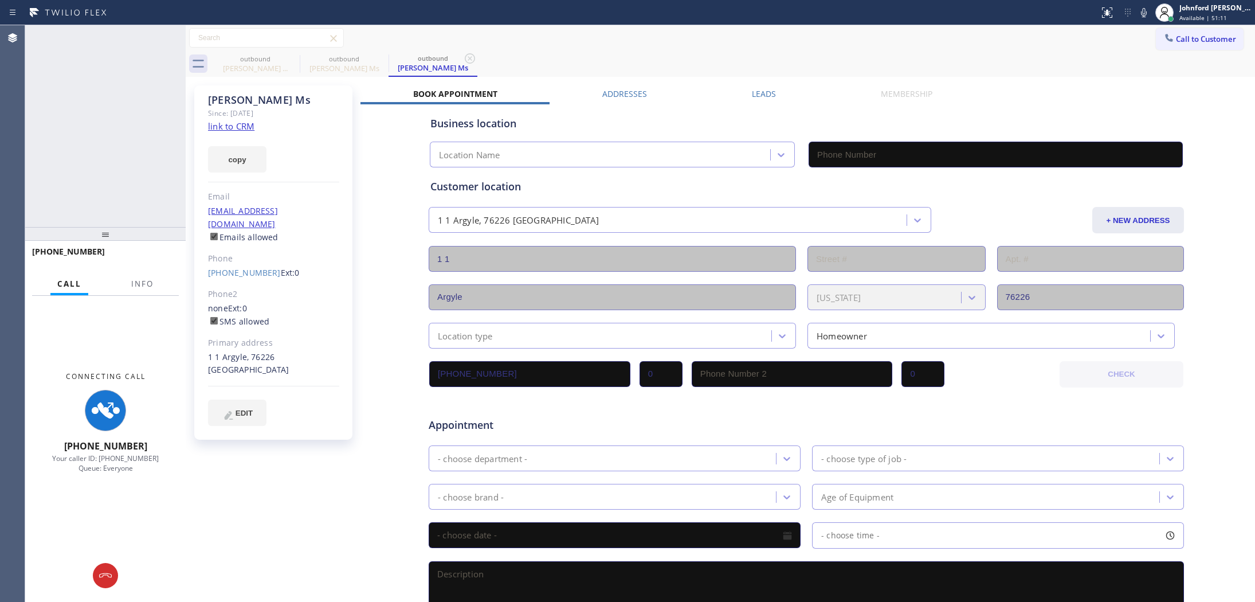
type input "[PHONE_NUMBER]"
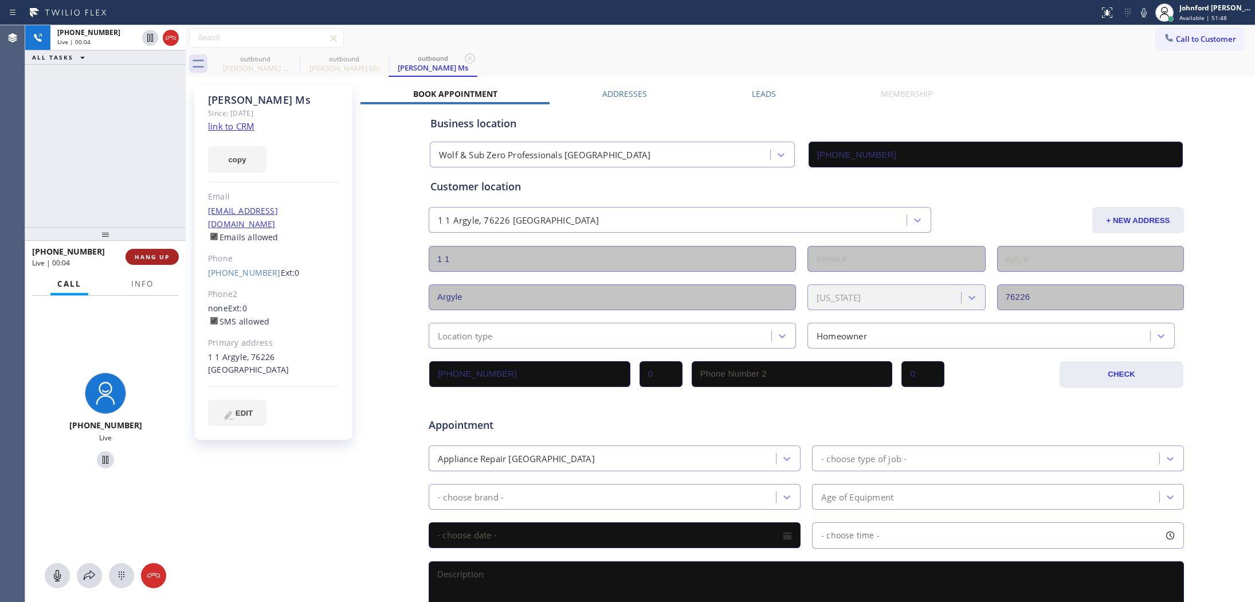
click at [156, 256] on span "HANG UP" at bounding box center [152, 257] width 35 height 8
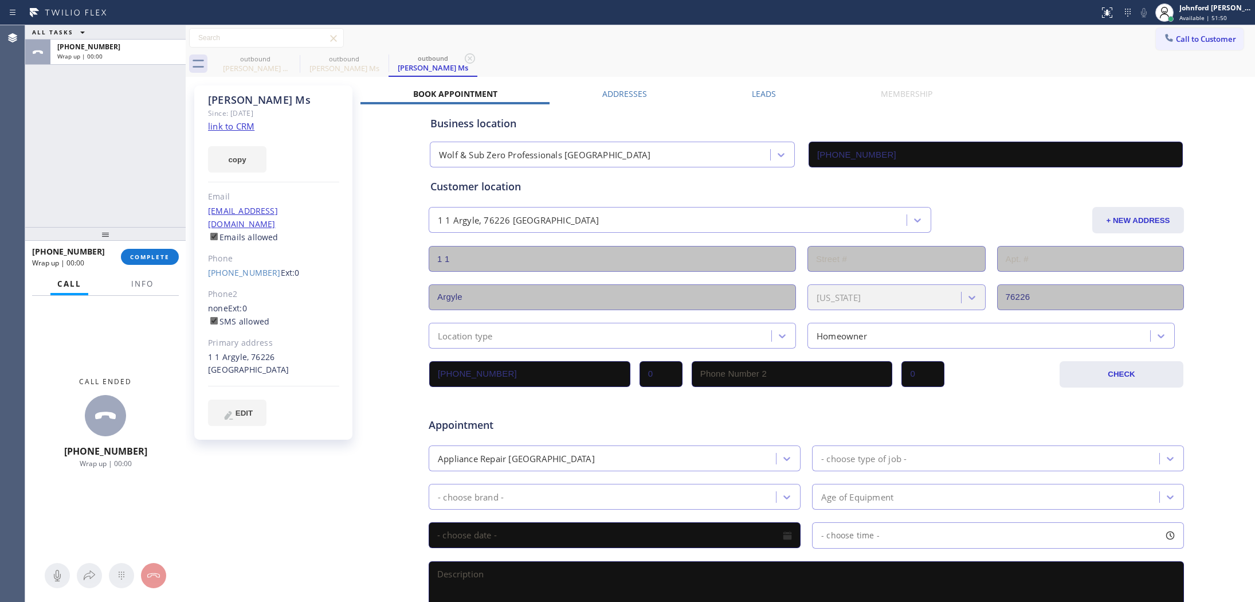
drag, startPoint x: 755, startPoint y: 90, endPoint x: 1077, endPoint y: 140, distance: 325.9
click at [757, 93] on label "Leads" at bounding box center [764, 93] width 24 height 11
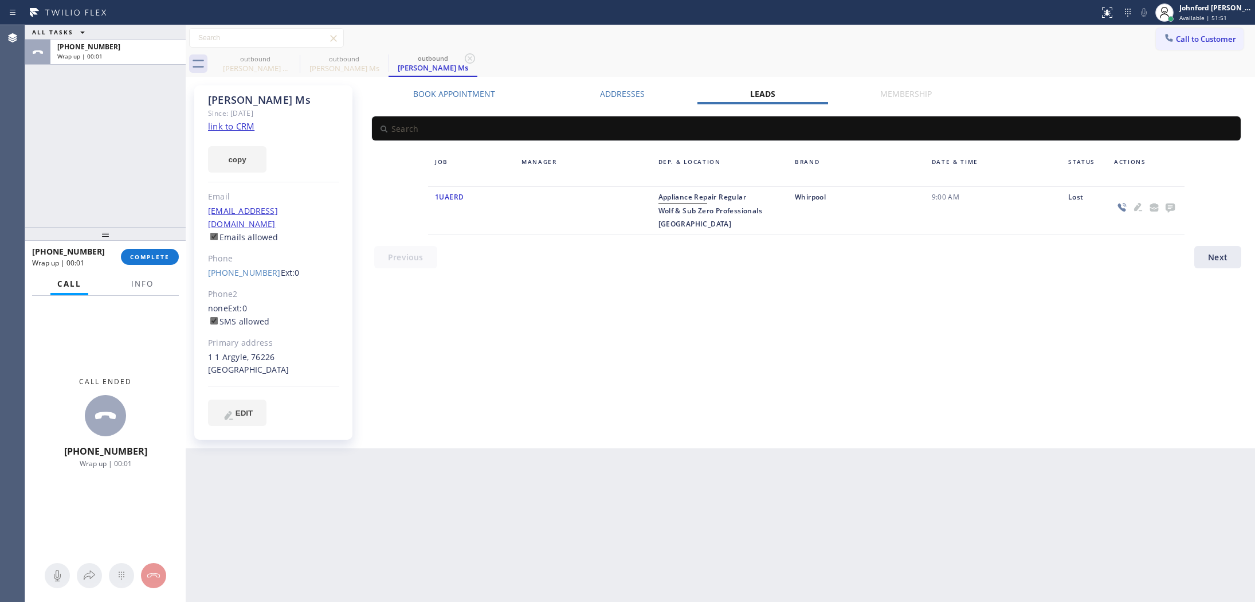
click at [1165, 203] on icon at bounding box center [1169, 207] width 9 height 9
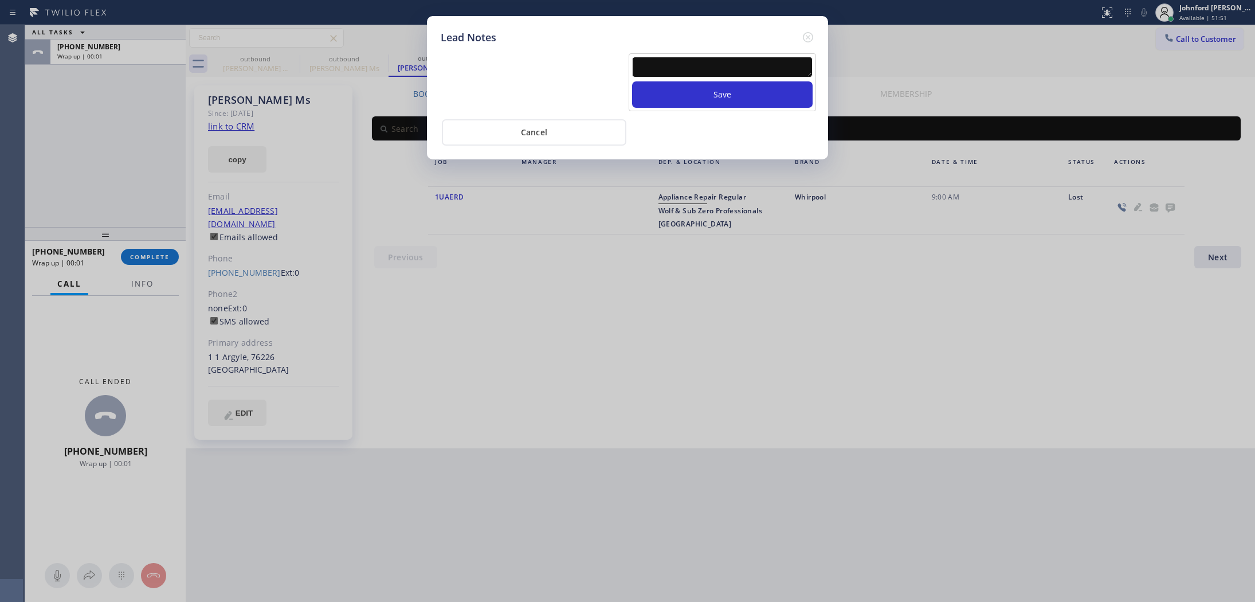
click at [695, 57] on textarea at bounding box center [722, 67] width 180 height 21
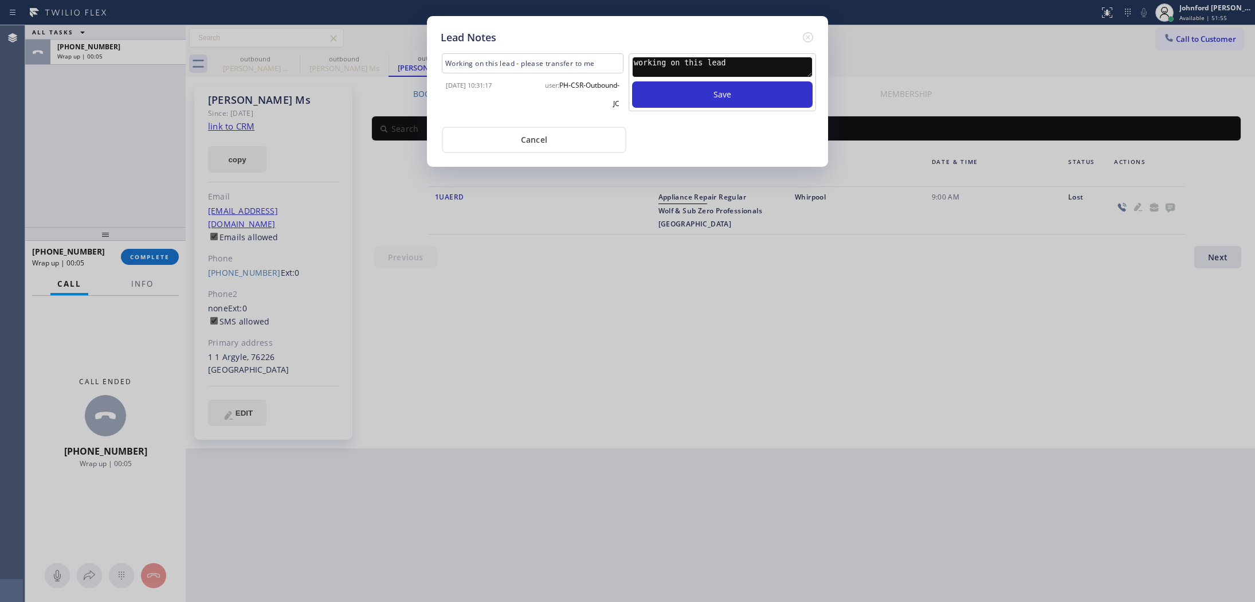
type textarea "working on this lead"
click at [632, 81] on button "Save" at bounding box center [722, 94] width 180 height 26
click at [803, 32] on icon at bounding box center [808, 37] width 10 height 10
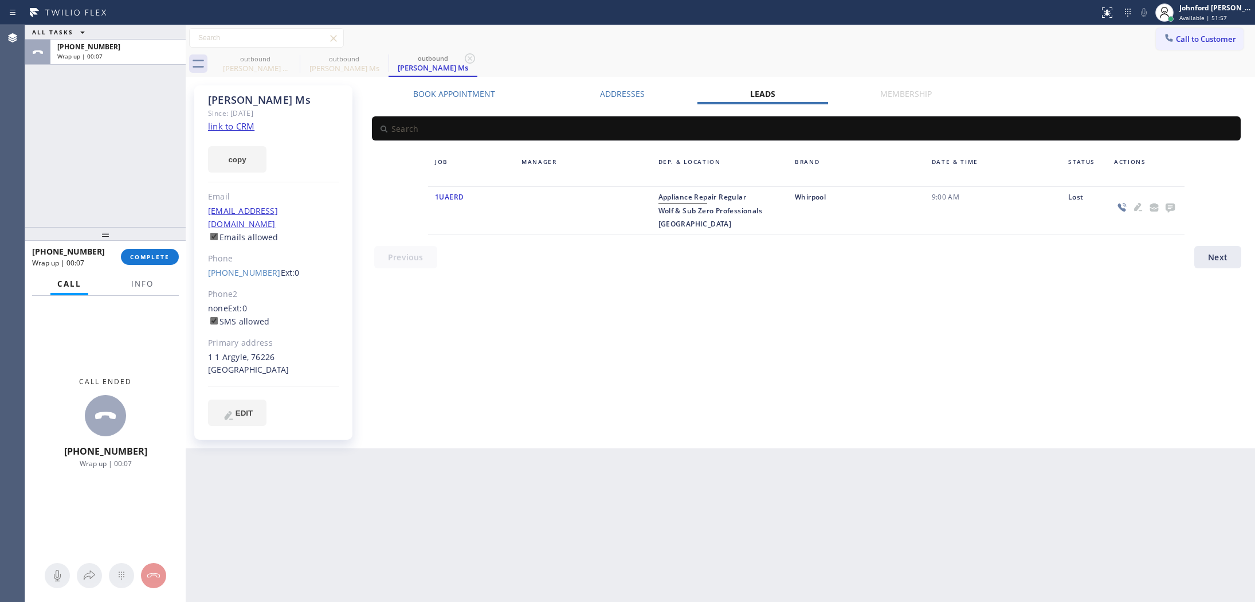
click at [159, 239] on div at bounding box center [105, 234] width 160 height 14
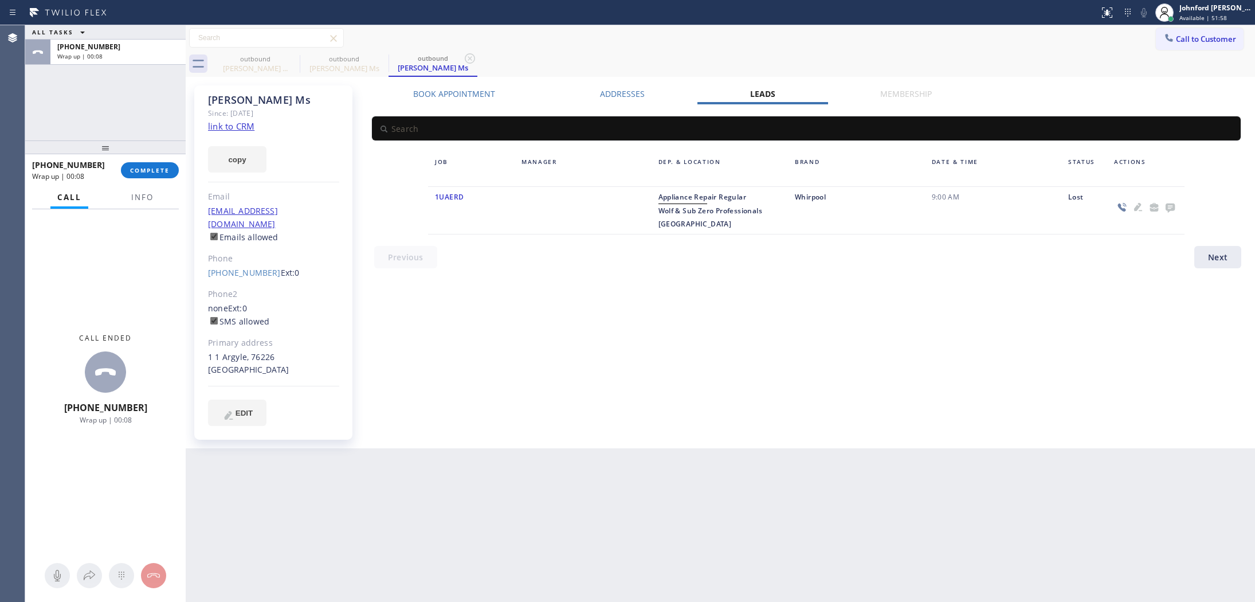
drag, startPoint x: 128, startPoint y: 230, endPoint x: 125, endPoint y: 96, distance: 134.1
click at [125, 93] on div "ALL TASKS ALL TASKS ACTIVE TASKS TASKS IN WRAP UP [PHONE_NUMBER] Wrap up | 00:0…" at bounding box center [105, 313] width 160 height 576
click at [165, 170] on span "COMPLETE" at bounding box center [150, 170] width 40 height 8
click at [136, 190] on button "Info" at bounding box center [142, 197] width 36 height 22
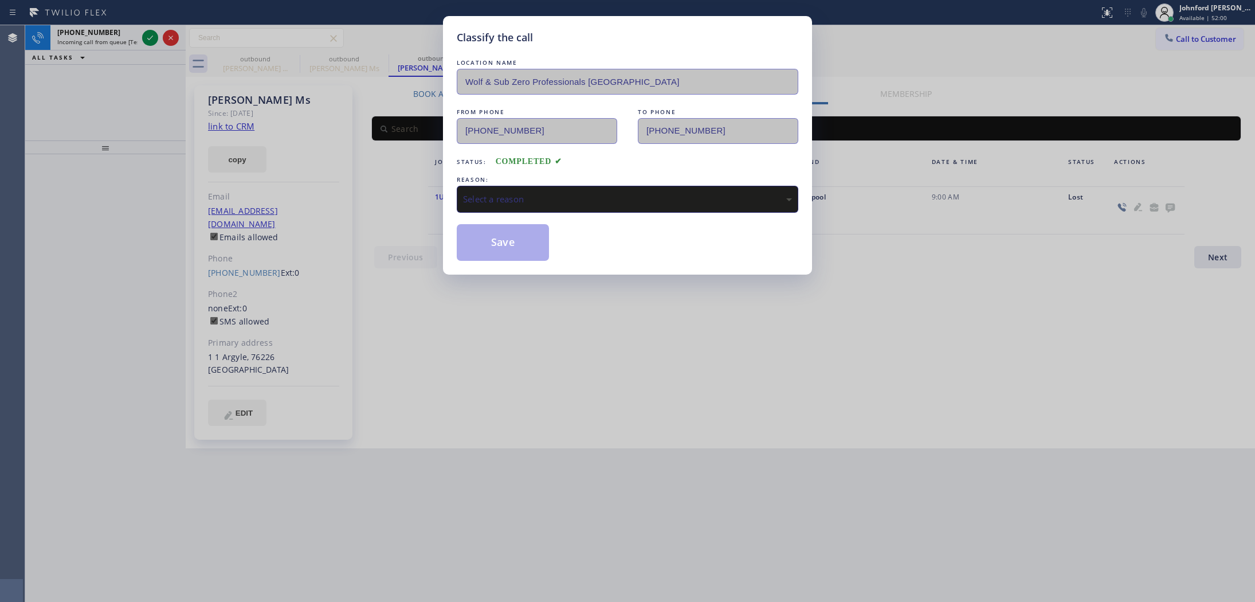
click at [533, 194] on div "Select a reason" at bounding box center [627, 198] width 329 height 13
click at [525, 247] on button "Save" at bounding box center [503, 242] width 92 height 37
click at [109, 49] on div "Classify the call LOCATION NAME Wolf & Sub Zero Professionals Dallas FROM PHONE…" at bounding box center [627, 301] width 1255 height 602
click at [109, 45] on div "Classify the call LOCATION NAME Wolf & Sub Zero Professionals Dallas FROM PHONE…" at bounding box center [627, 301] width 1255 height 602
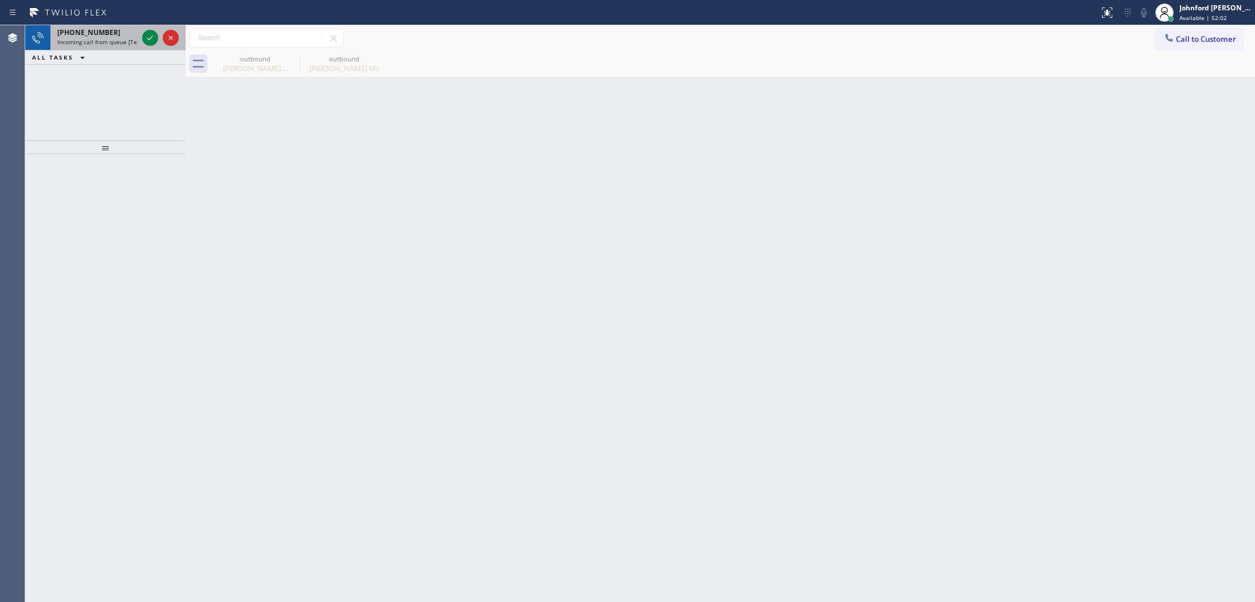
click at [122, 44] on span "Incoming call from queue [Test] All" at bounding box center [104, 42] width 95 height 8
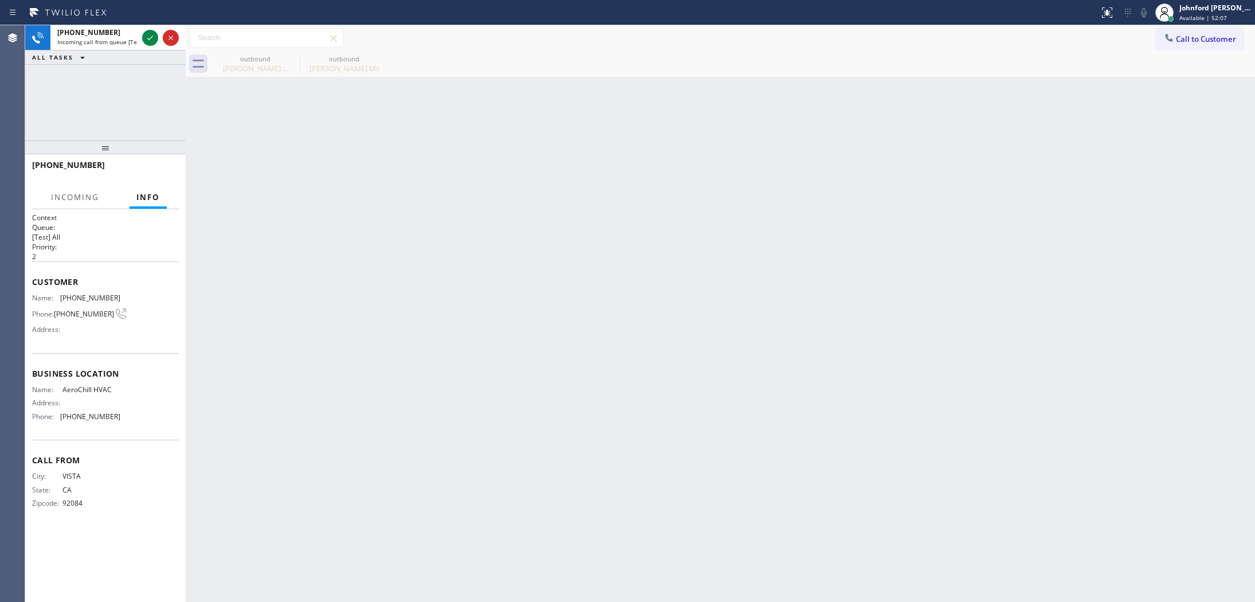
click at [605, 288] on div "Back to Dashboard Change Sender ID Customers Technicians Select a contact Outbo…" at bounding box center [720, 313] width 1069 height 576
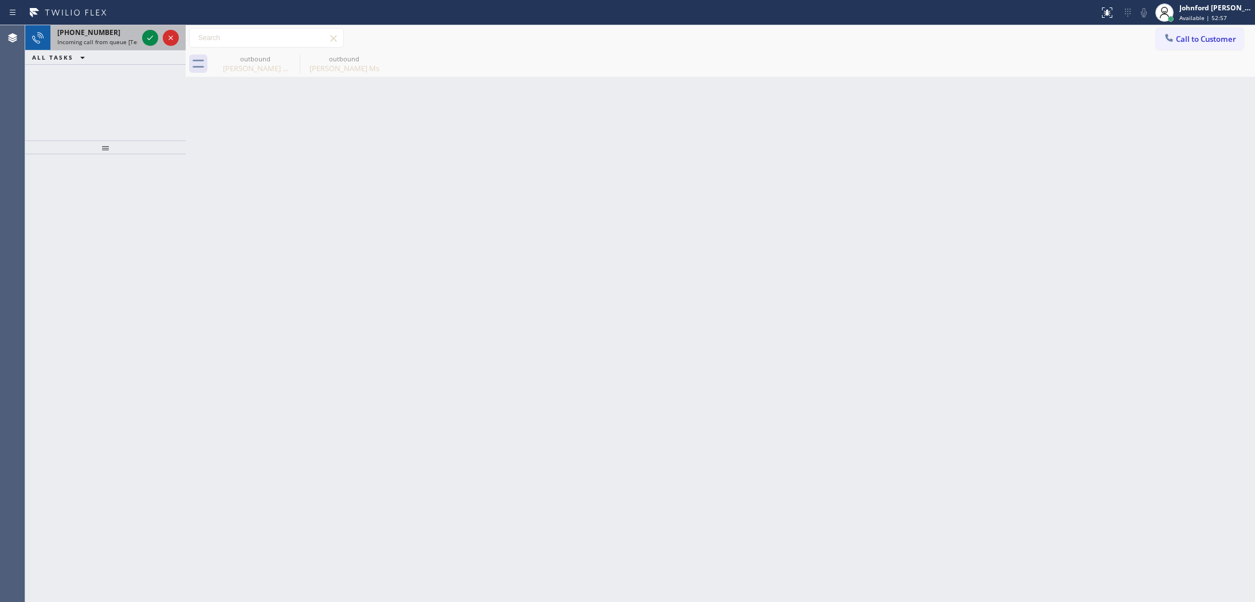
click at [87, 34] on span "[PHONE_NUMBER]" at bounding box center [88, 32] width 63 height 10
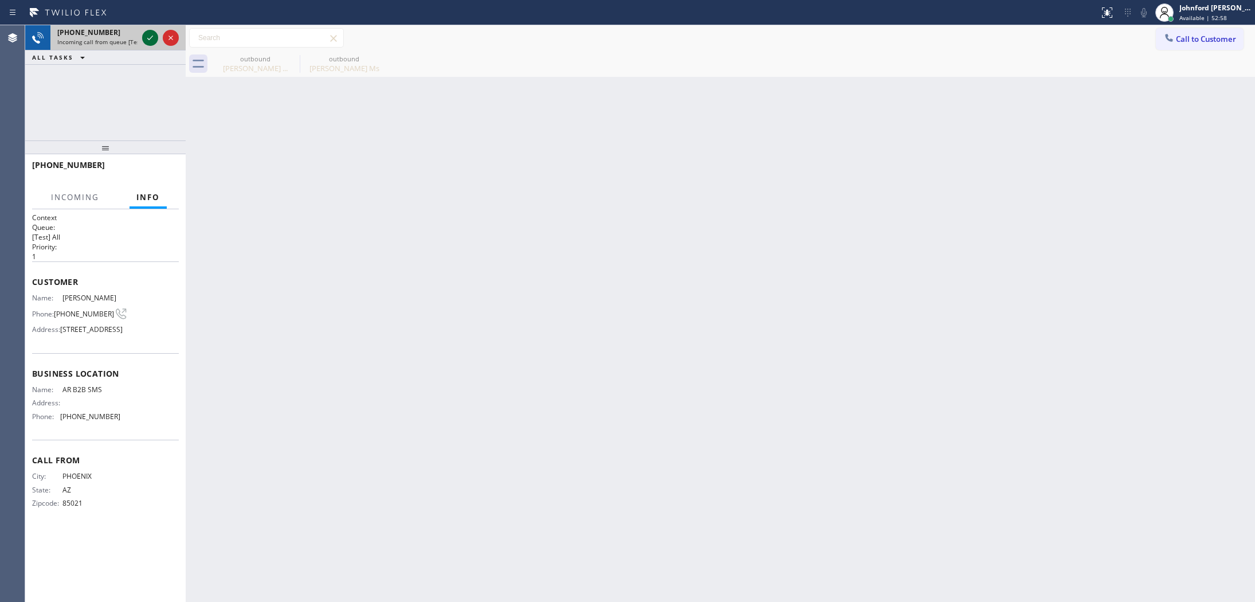
click at [144, 32] on icon at bounding box center [150, 38] width 14 height 14
click at [276, 60] on div "outbound" at bounding box center [255, 58] width 87 height 9
type input "[PHONE_NUMBER]"
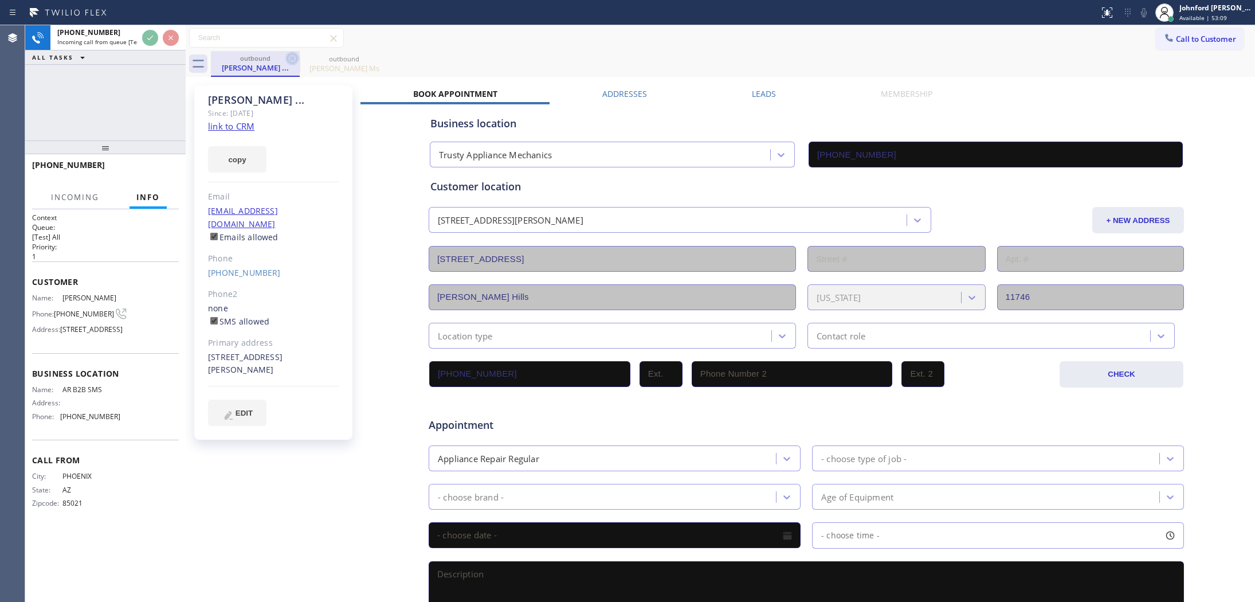
click at [292, 58] on icon at bounding box center [292, 58] width 10 height 10
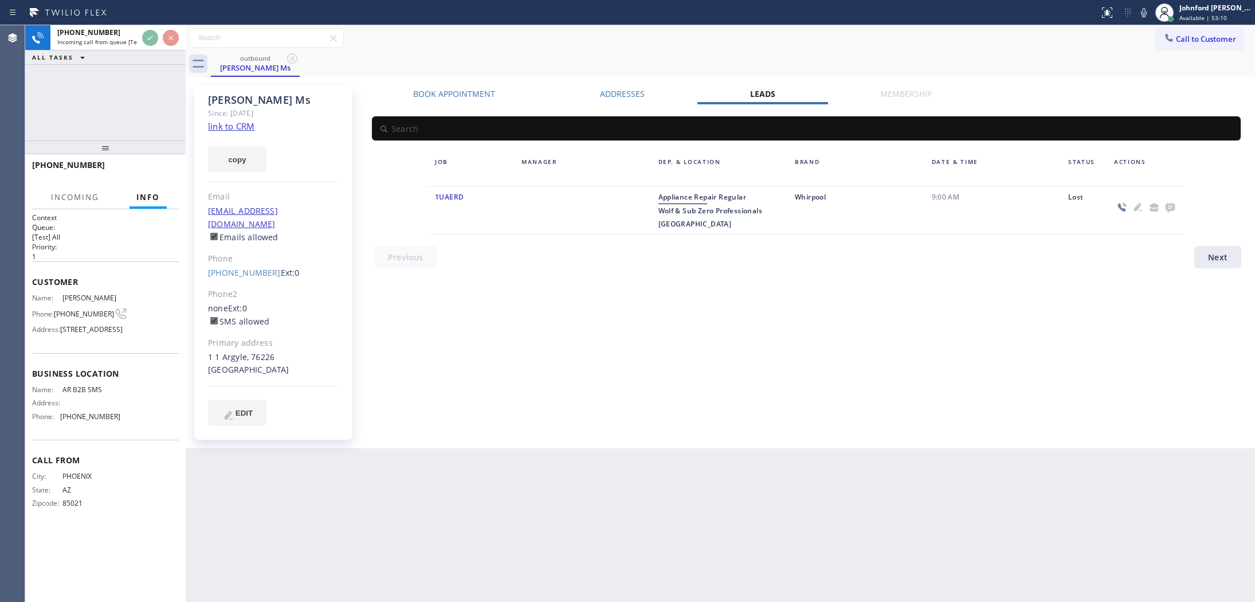
click at [292, 58] on icon at bounding box center [292, 58] width 10 height 10
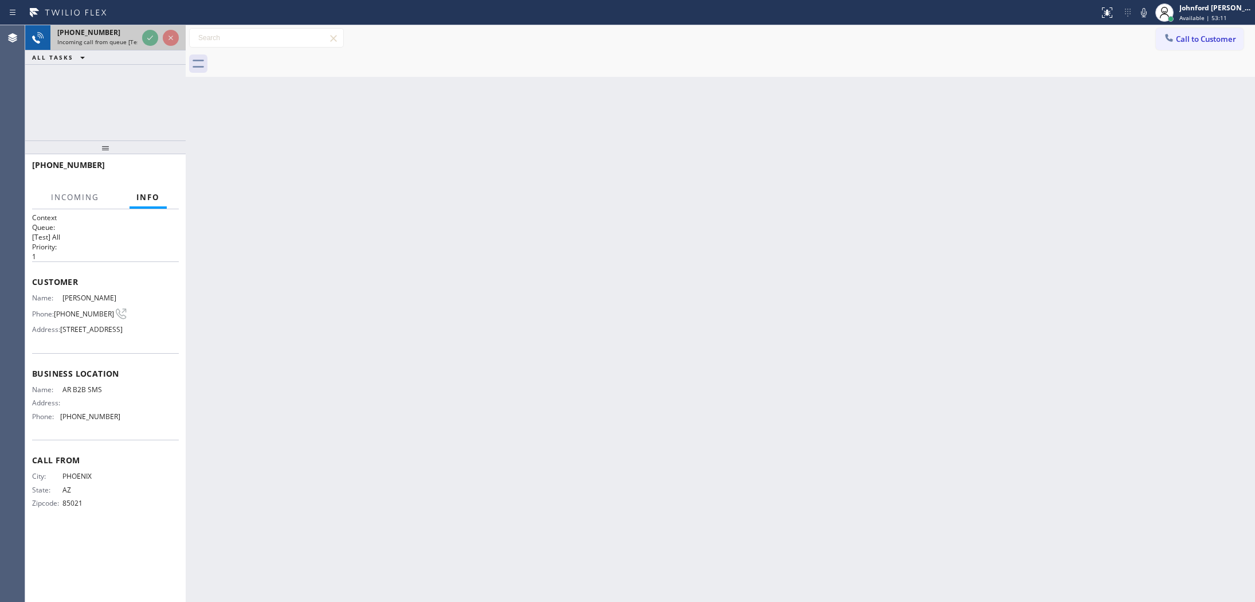
click at [108, 38] on span "Incoming call from queue [Test] All" at bounding box center [104, 42] width 95 height 8
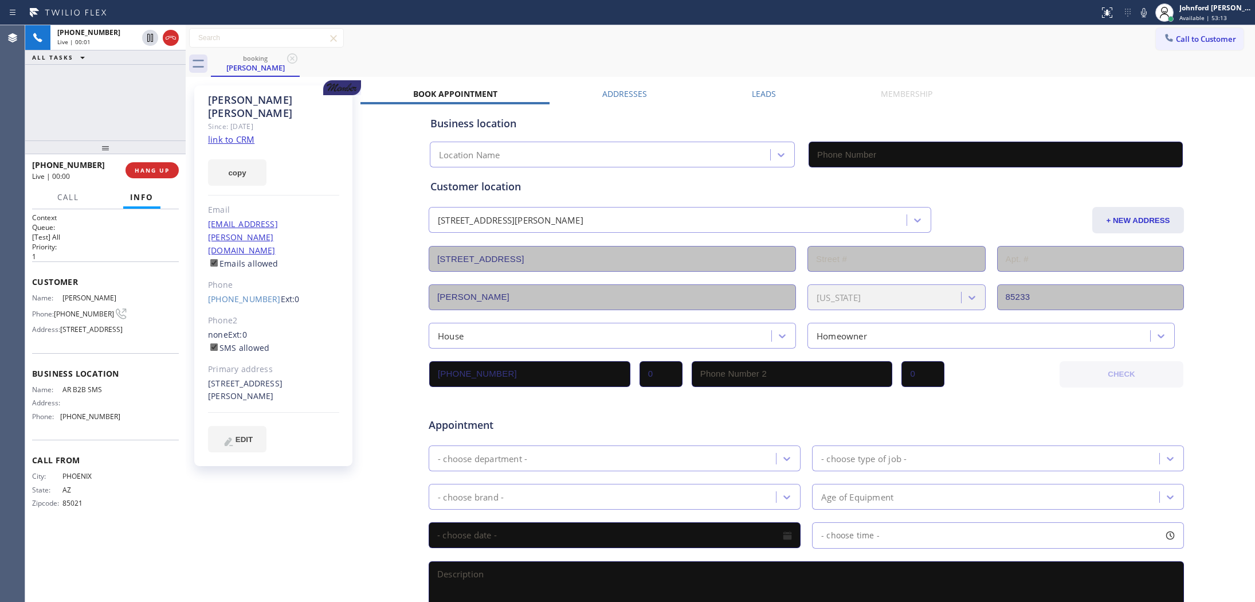
type input "[PHONE_NUMBER]"
click at [238, 133] on link "link to CRM" at bounding box center [231, 138] width 46 height 11
click at [1137, 13] on icon at bounding box center [1144, 13] width 14 height 14
click at [1143, 7] on icon at bounding box center [1144, 13] width 14 height 14
click at [986, 51] on div "booking [PERSON_NAME]" at bounding box center [733, 64] width 1044 height 26
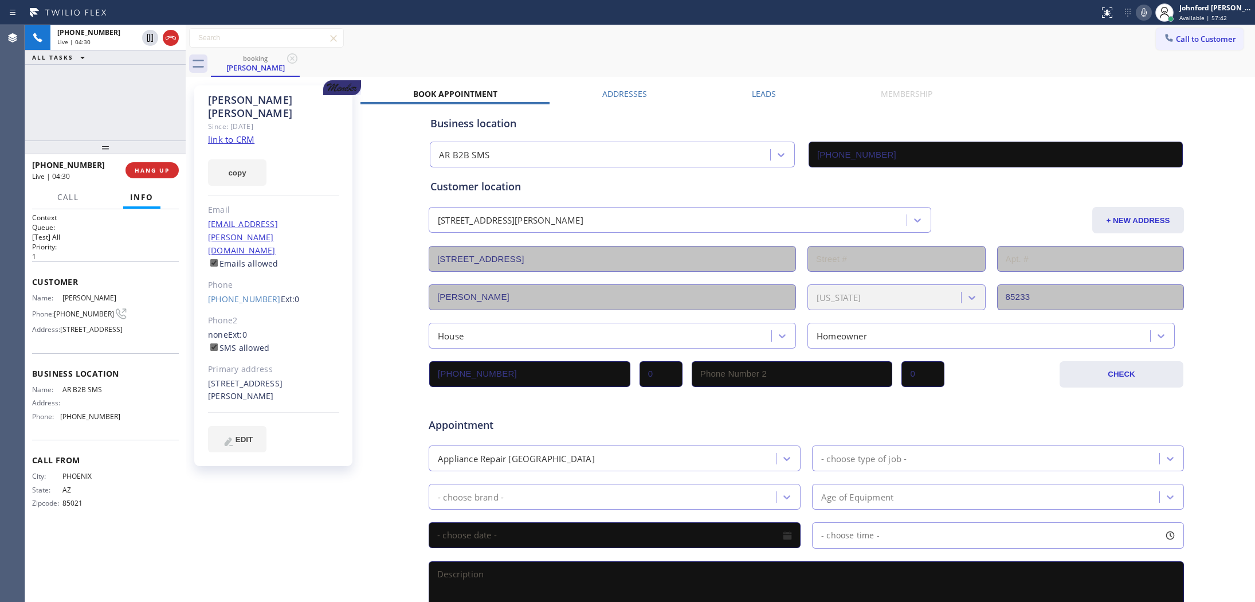
drag, startPoint x: 886, startPoint y: 41, endPoint x: 889, endPoint y: 21, distance: 20.3
click at [886, 41] on div "Call to Customer Outbound call Location Wolf & Sub Zero Professionals [GEOGRAPH…" at bounding box center [720, 38] width 1069 height 20
click at [997, 43] on div "Call to Customer Outbound call Location Wolf & Sub Zero Professionals [GEOGRAPH…" at bounding box center [720, 38] width 1069 height 20
click at [146, 167] on span "HANG UP" at bounding box center [152, 170] width 35 height 8
click at [93, 420] on span "[PHONE_NUMBER]" at bounding box center [90, 416] width 60 height 9
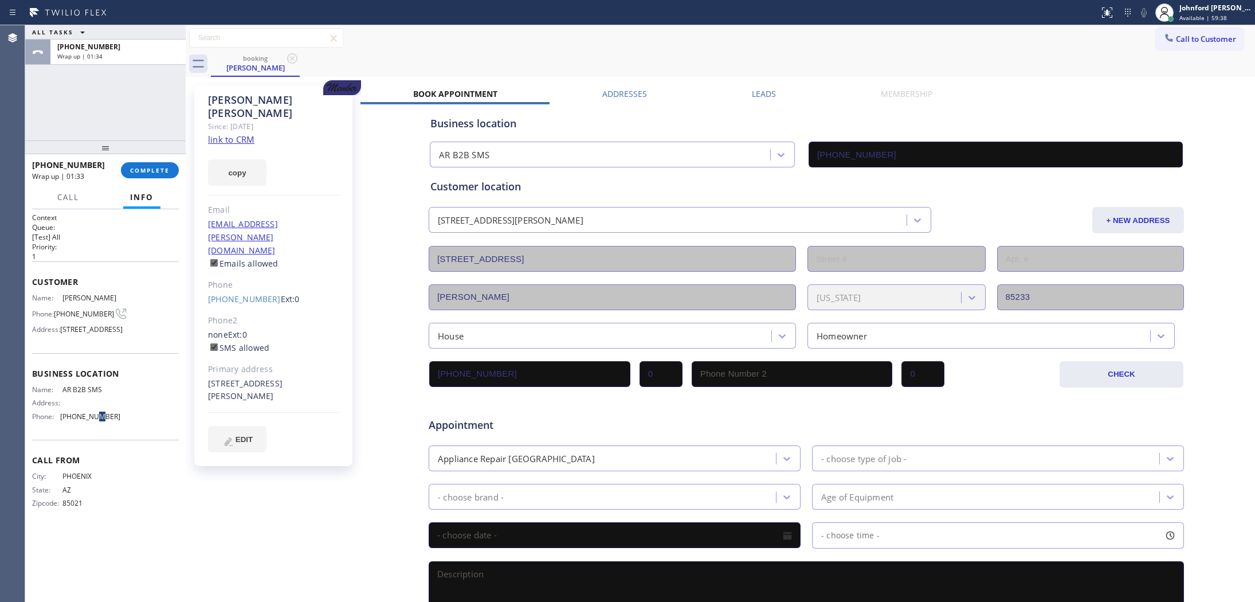
click at [93, 420] on span "[PHONE_NUMBER]" at bounding box center [90, 416] width 60 height 9
copy span "[PHONE_NUMBER]"
click at [150, 180] on div "[PHONE_NUMBER] Wrap up | 01:34 COMPLETE" at bounding box center [105, 170] width 147 height 30
click at [156, 166] on span "COMPLETE" at bounding box center [150, 170] width 40 height 8
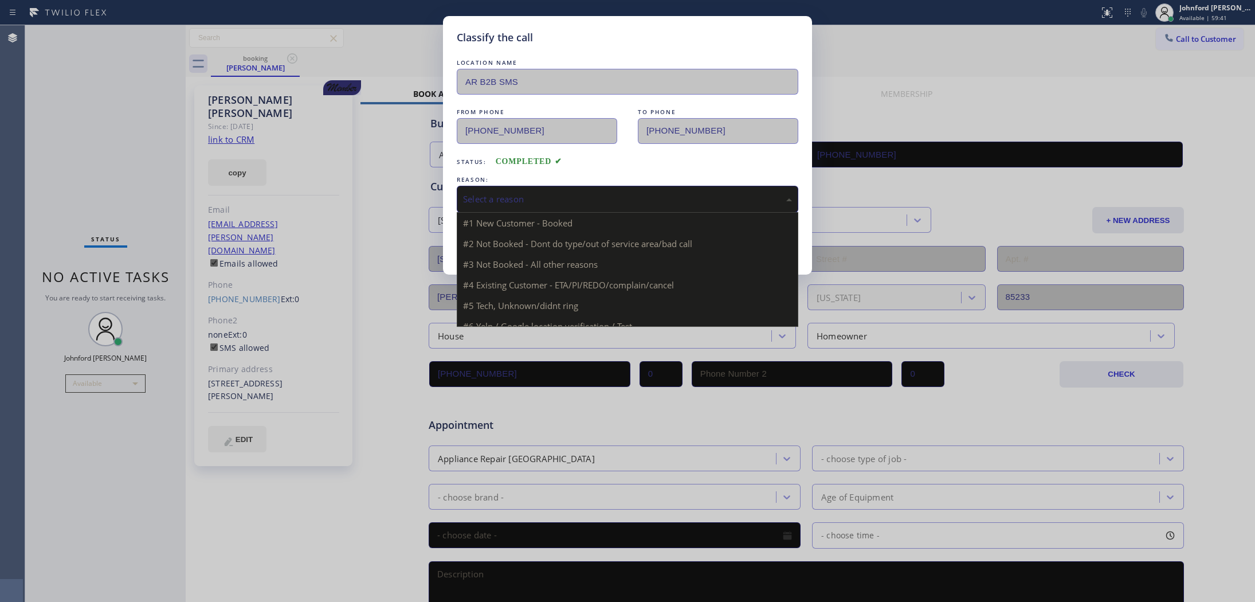
click at [527, 207] on div "Select a reason" at bounding box center [627, 199] width 341 height 27
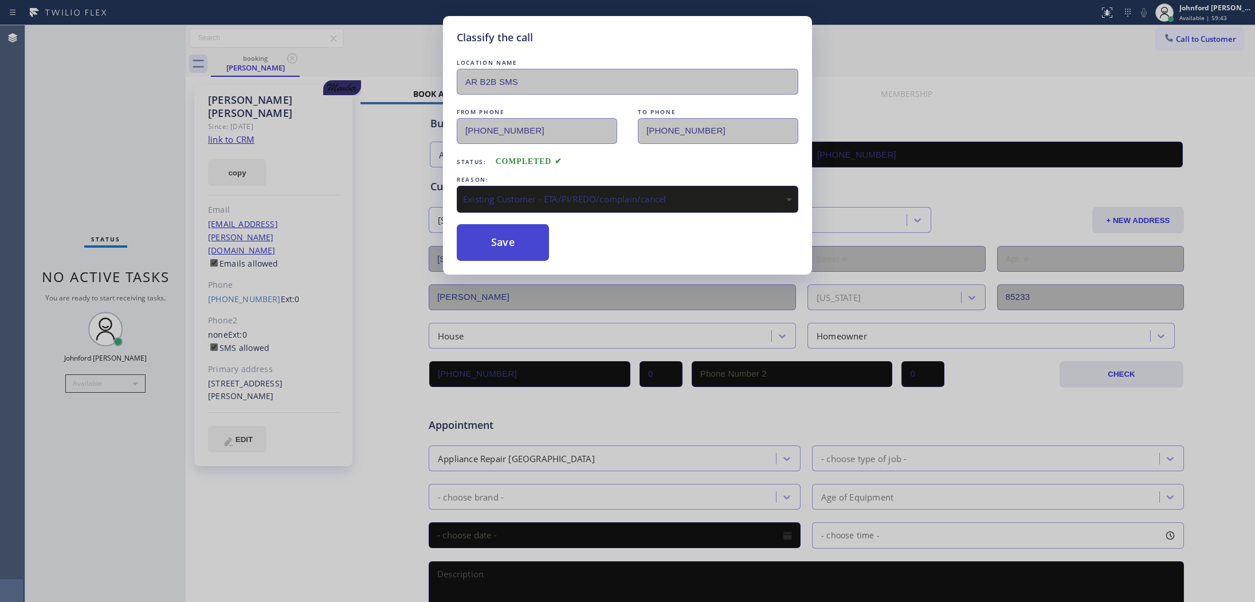
click at [507, 242] on button "Save" at bounding box center [503, 242] width 92 height 37
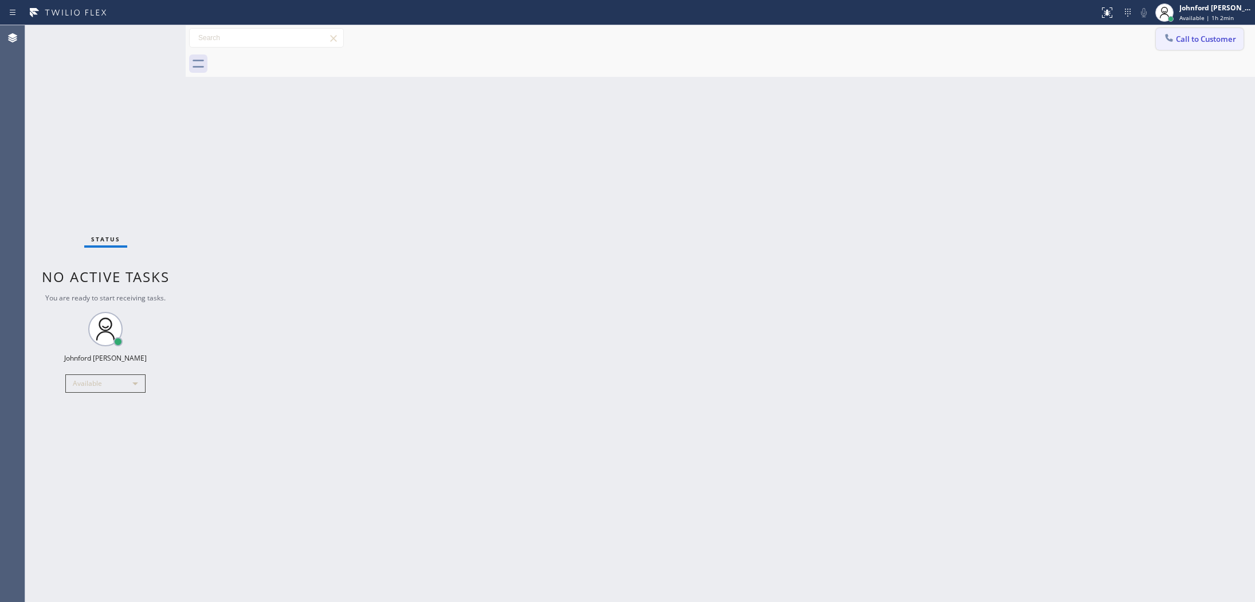
click at [1175, 29] on button "Call to Customer" at bounding box center [1199, 39] width 88 height 22
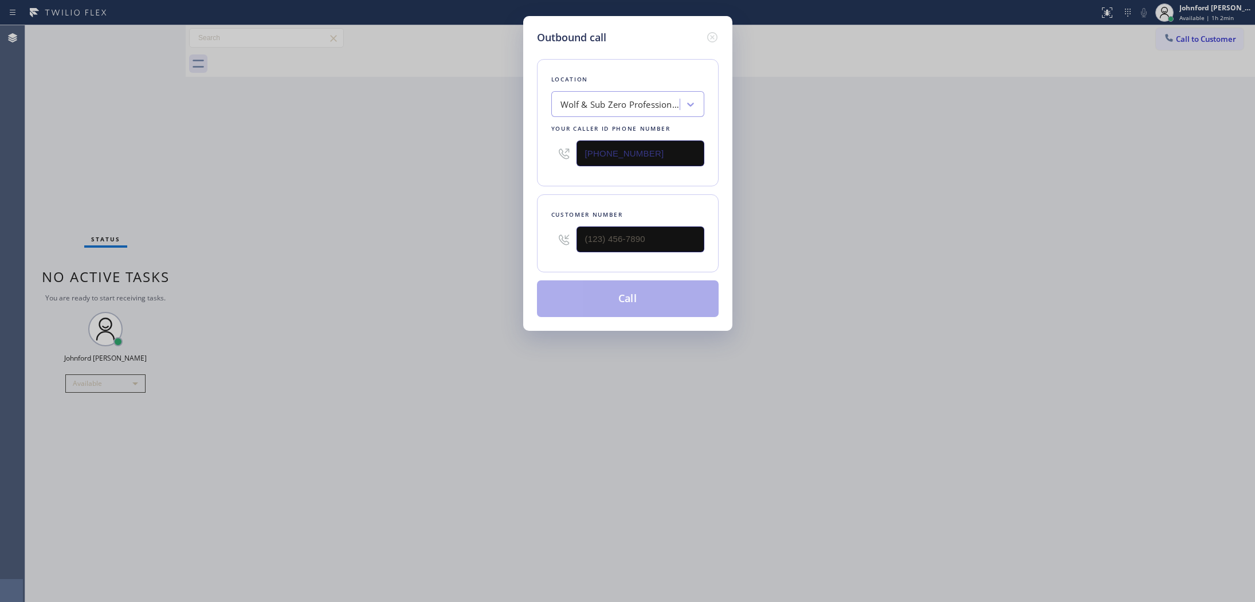
drag, startPoint x: 646, startPoint y: 146, endPoint x: 556, endPoint y: 146, distance: 89.9
click at [556, 146] on div "[PHONE_NUMBER]" at bounding box center [627, 153] width 153 height 37
drag, startPoint x: 548, startPoint y: 231, endPoint x: 561, endPoint y: 207, distance: 27.7
click at [534, 231] on div "Outbound call Location Wolf & Sub Zero Professionals [GEOGRAPHIC_DATA] Your cal…" at bounding box center [627, 173] width 209 height 315
paste input "310) 773-7907"
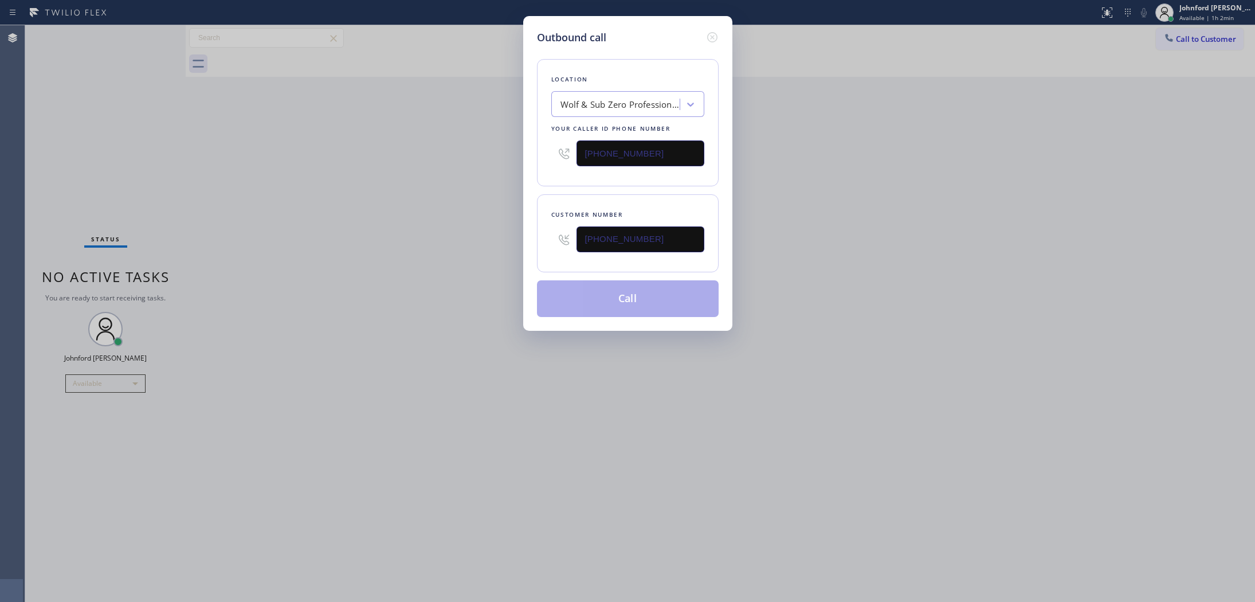
type input "[PHONE_NUMBER]"
drag, startPoint x: 555, startPoint y: 147, endPoint x: 499, endPoint y: 150, distance: 55.7
click at [514, 147] on div "Outbound call Location Wolf & Sub Zero Professionals [GEOGRAPHIC_DATA] Your cal…" at bounding box center [627, 301] width 1255 height 602
paste input "805) 261-2411"
type input "[PHONE_NUMBER]"
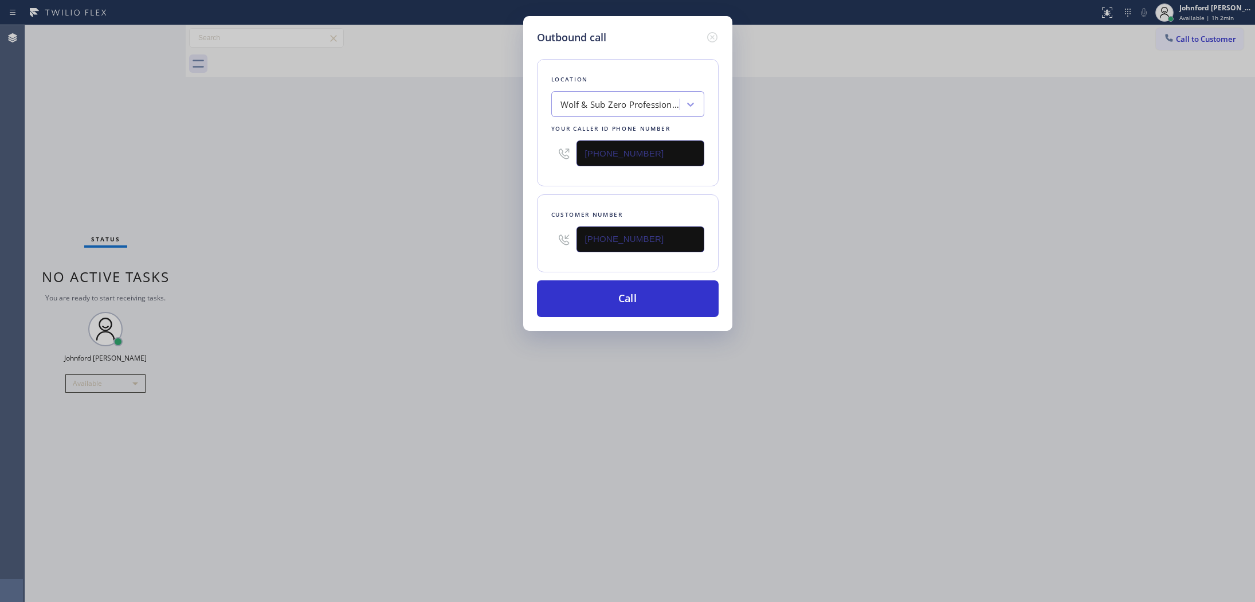
click at [480, 154] on div "Outbound call Location Wolf & Sub Zero Professionals [GEOGRAPHIC_DATA] Your cal…" at bounding box center [627, 301] width 1255 height 602
click at [588, 305] on button "Call" at bounding box center [628, 298] width 182 height 37
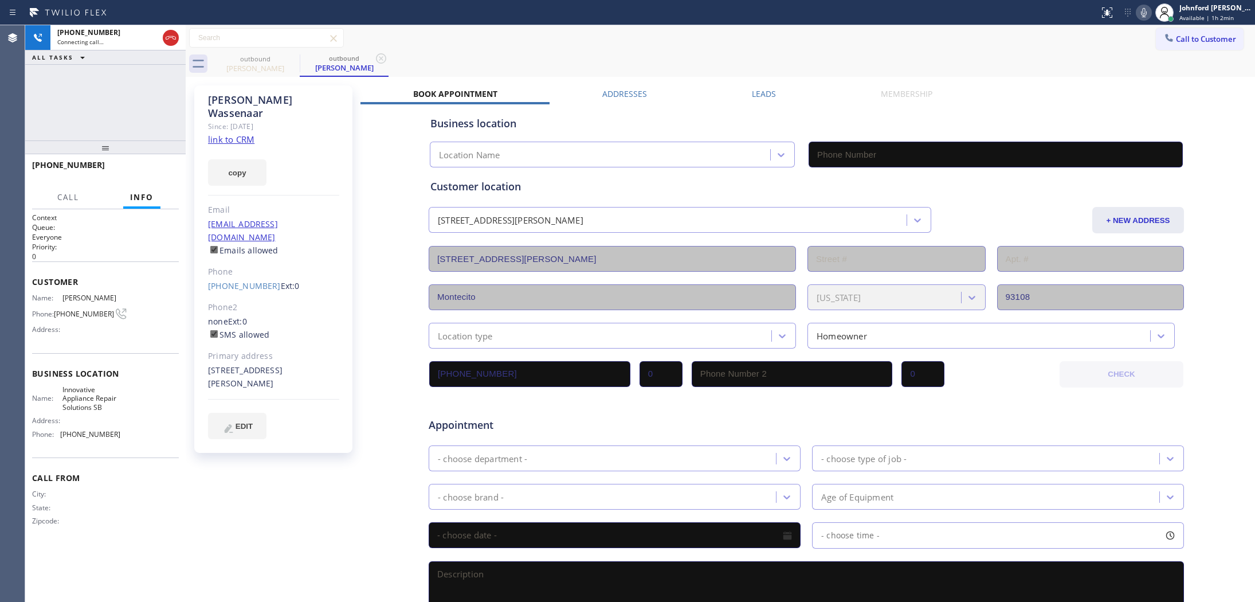
type input "[PHONE_NUMBER]"
click at [781, 53] on div "outbound [PERSON_NAME] outbound [PERSON_NAME]" at bounding box center [733, 64] width 1044 height 26
click at [1139, 18] on div "Status report No issues detected If you experience an issue, please download th…" at bounding box center [1174, 12] width 160 height 25
click at [1141, 13] on icon at bounding box center [1144, 13] width 14 height 14
click at [1139, 12] on icon at bounding box center [1144, 13] width 14 height 14
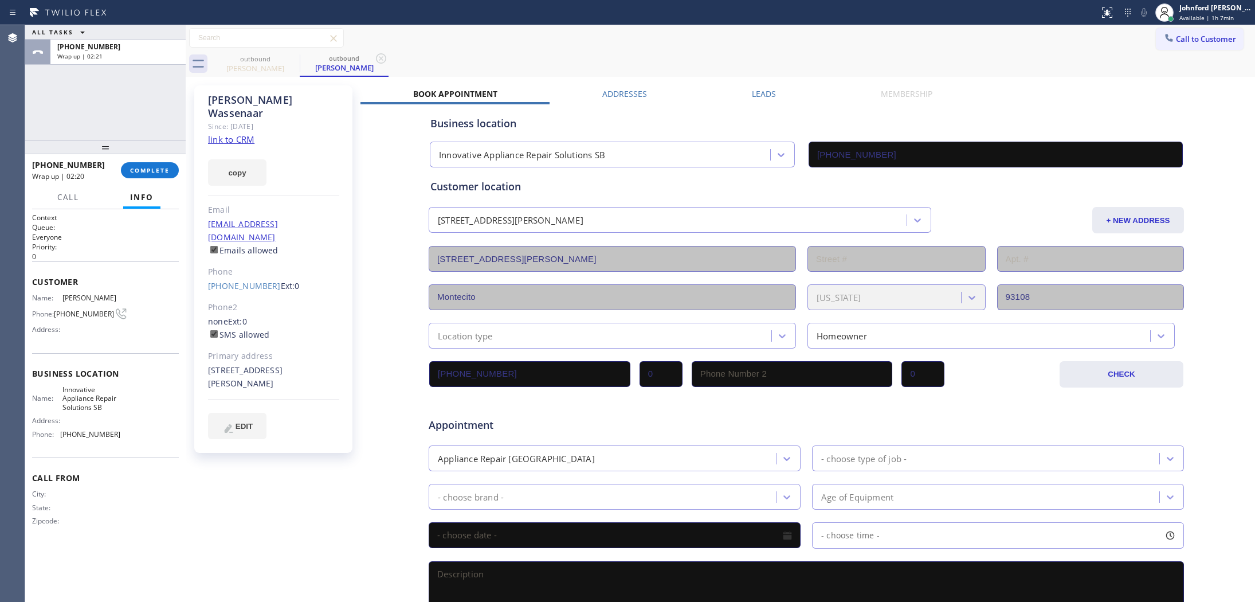
click at [186, 164] on div at bounding box center [186, 313] width 0 height 576
click at [166, 162] on button "COMPLETE" at bounding box center [150, 170] width 58 height 16
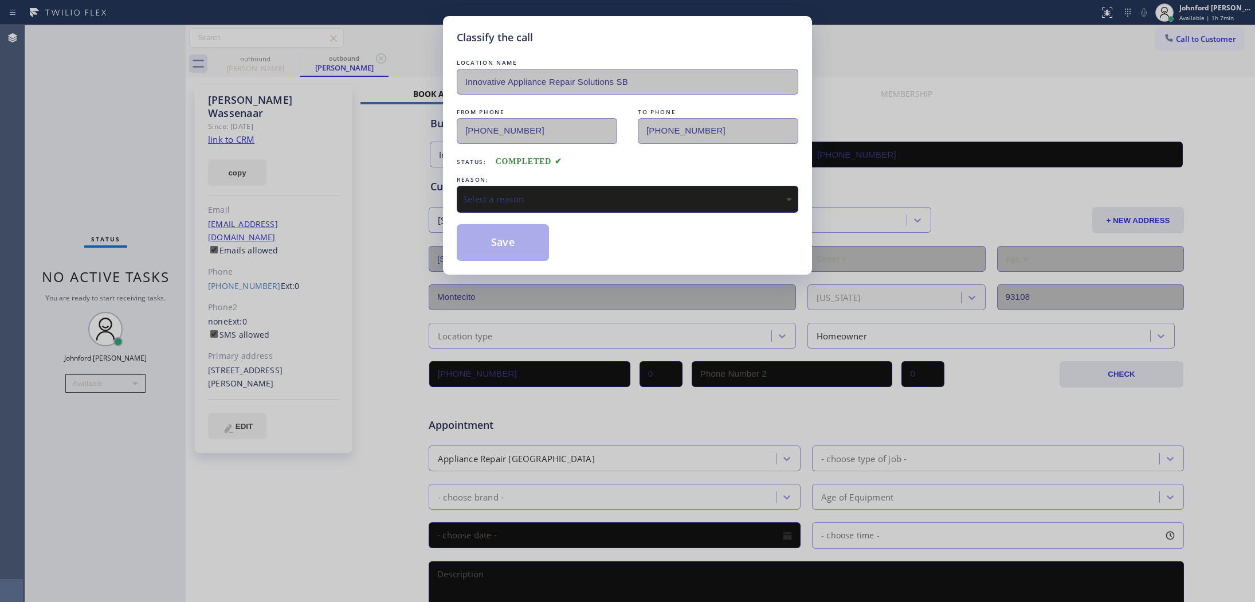
click at [511, 180] on div "REASON:" at bounding box center [627, 180] width 341 height 12
click at [522, 193] on div "Select a reason" at bounding box center [627, 198] width 329 height 13
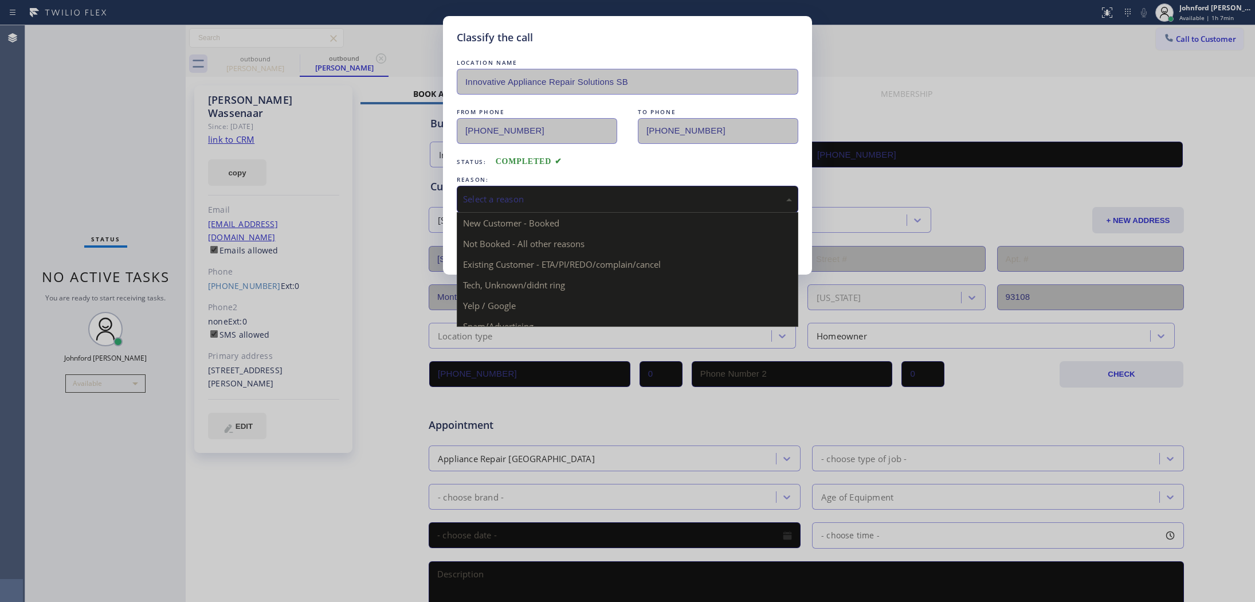
drag, startPoint x: 544, startPoint y: 257, endPoint x: 514, endPoint y: 245, distance: 32.5
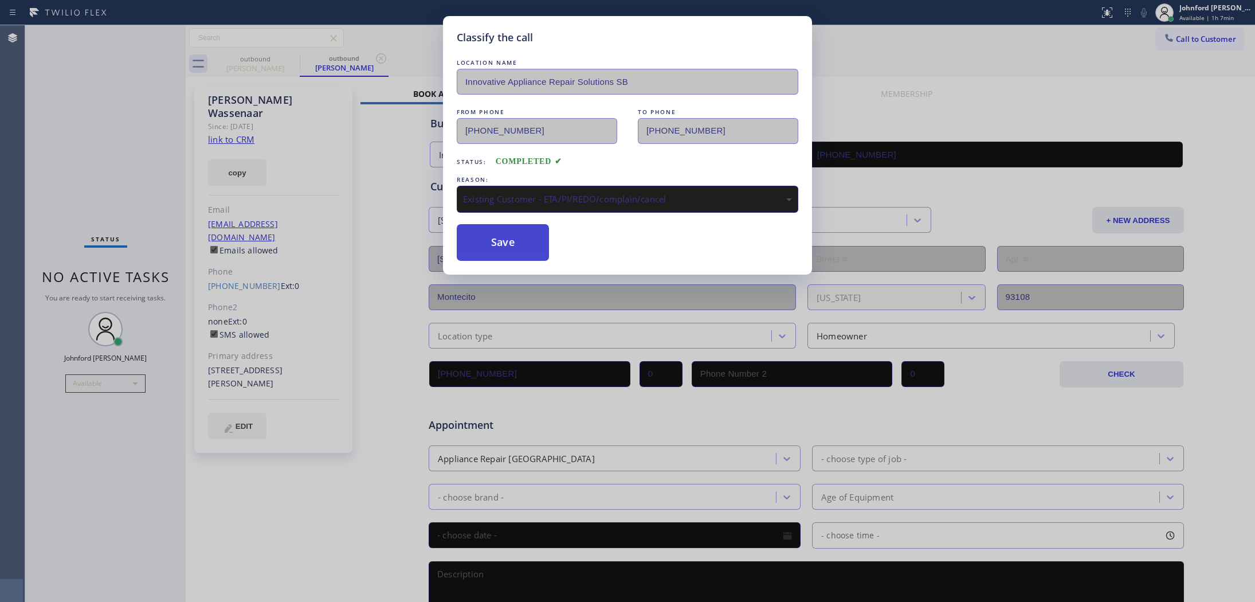
click at [514, 245] on button "Save" at bounding box center [503, 242] width 92 height 37
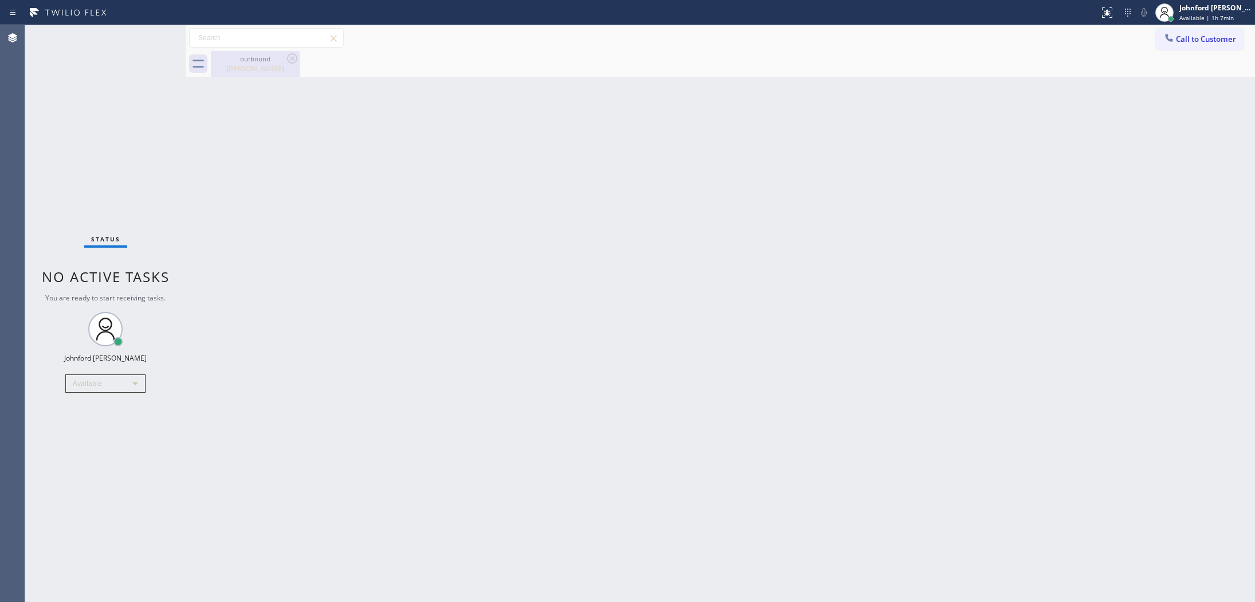
click at [233, 61] on div "outbound" at bounding box center [255, 58] width 87 height 9
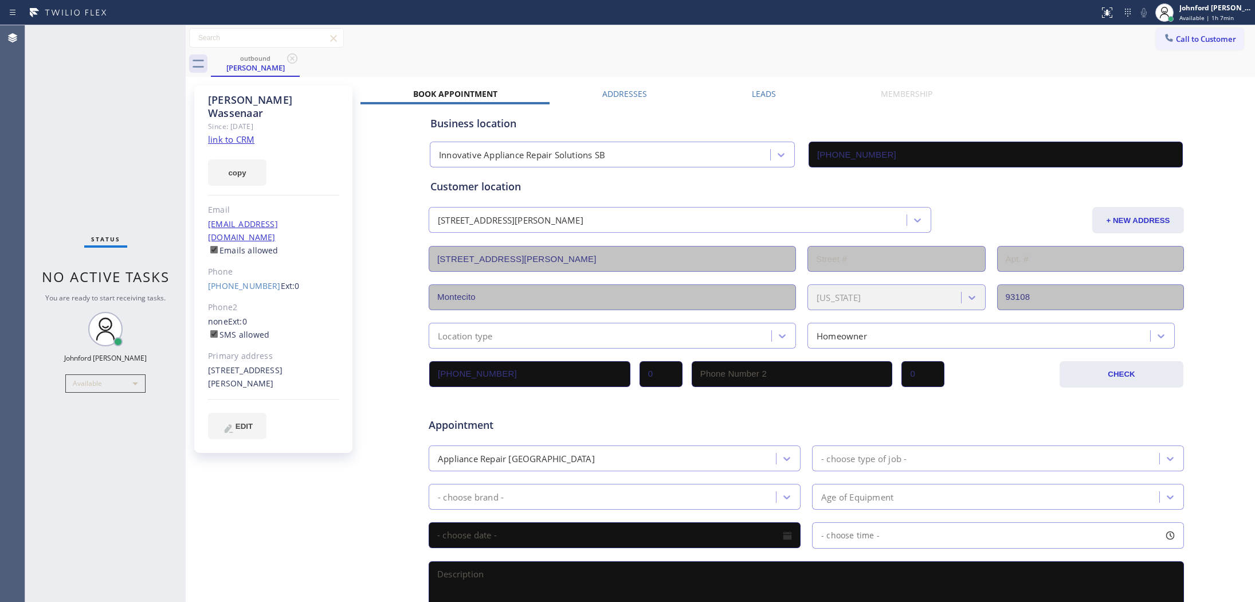
click at [219, 104] on div "[PERSON_NAME]" at bounding box center [273, 106] width 131 height 26
copy div "[PERSON_NAME]"
click at [294, 57] on icon at bounding box center [292, 59] width 14 height 14
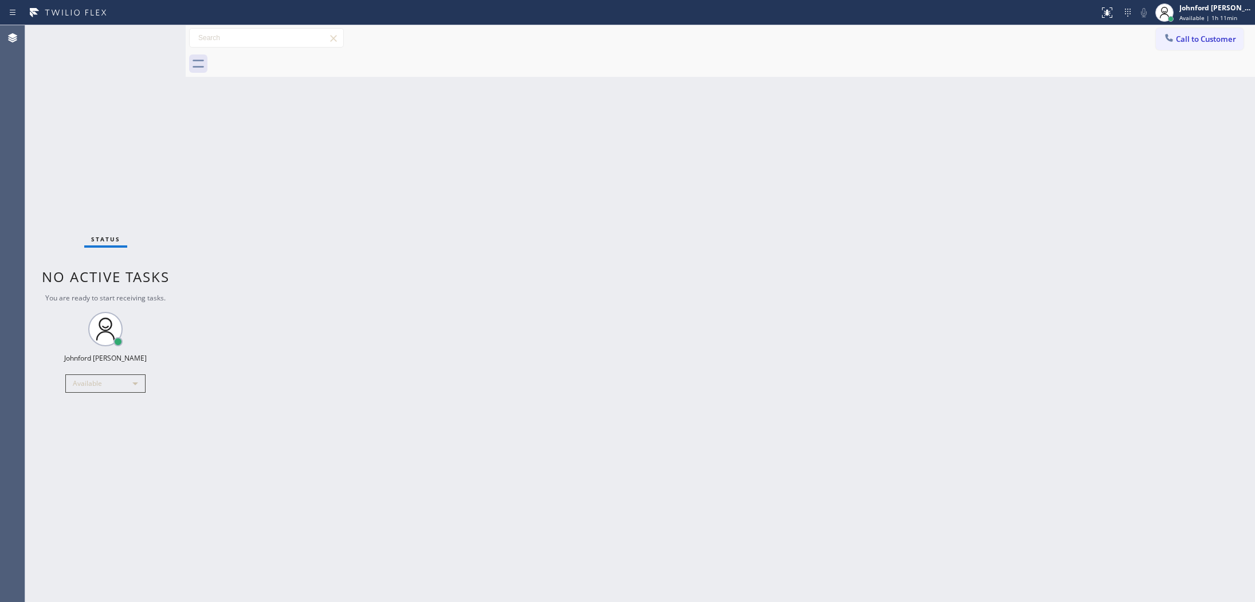
drag, startPoint x: 608, startPoint y: 38, endPoint x: 712, endPoint y: 3, distance: 109.4
click at [635, 32] on div "Call to Customer Outbound call Location Innovative Appliance Repair Solutions S…" at bounding box center [720, 38] width 1069 height 20
drag, startPoint x: 864, startPoint y: 365, endPoint x: 898, endPoint y: 150, distance: 218.0
click at [865, 364] on div "Back to Dashboard Change Sender ID Customers Technicians Select a contact Outbo…" at bounding box center [720, 313] width 1069 height 576
click at [540, 116] on div "Back to Dashboard Change Sender ID Customers Technicians Select a contact Outbo…" at bounding box center [720, 313] width 1069 height 576
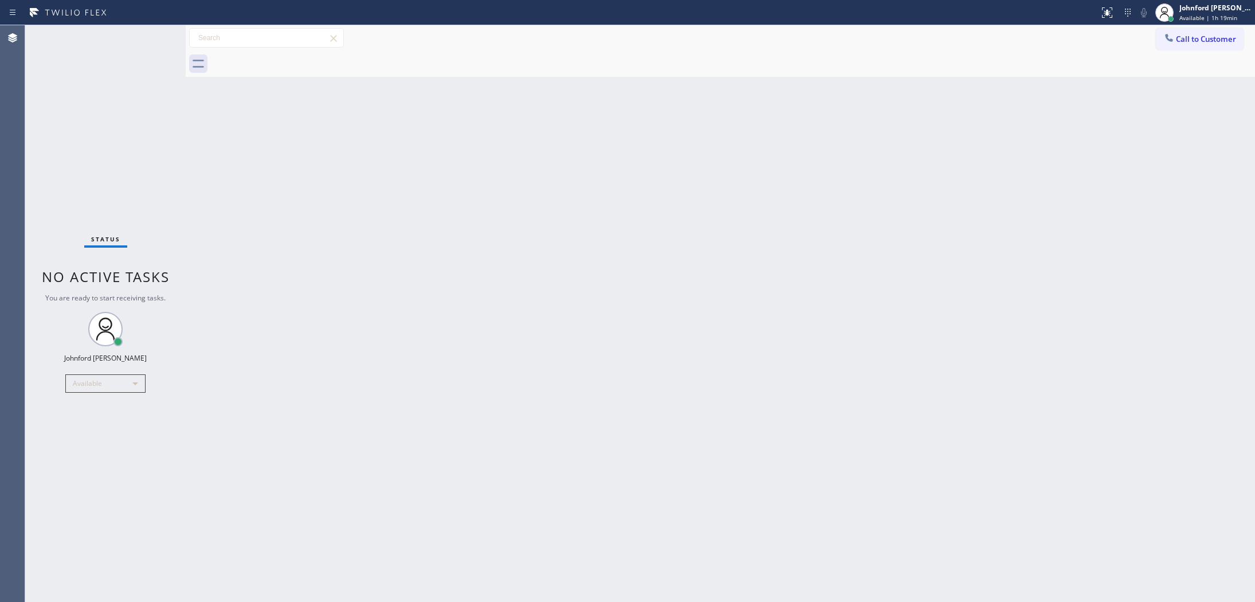
click at [854, 284] on div "Back to Dashboard Change Sender ID Customers Technicians Select a contact Outbo…" at bounding box center [720, 313] width 1069 height 576
click at [622, 275] on div "Back to Dashboard Change Sender ID Customers Technicians Select a contact Outbo…" at bounding box center [720, 313] width 1069 height 576
drag, startPoint x: 1196, startPoint y: 42, endPoint x: 1190, endPoint y: 41, distance: 5.8
click at [1197, 41] on span "Call to Customer" at bounding box center [1206, 39] width 60 height 10
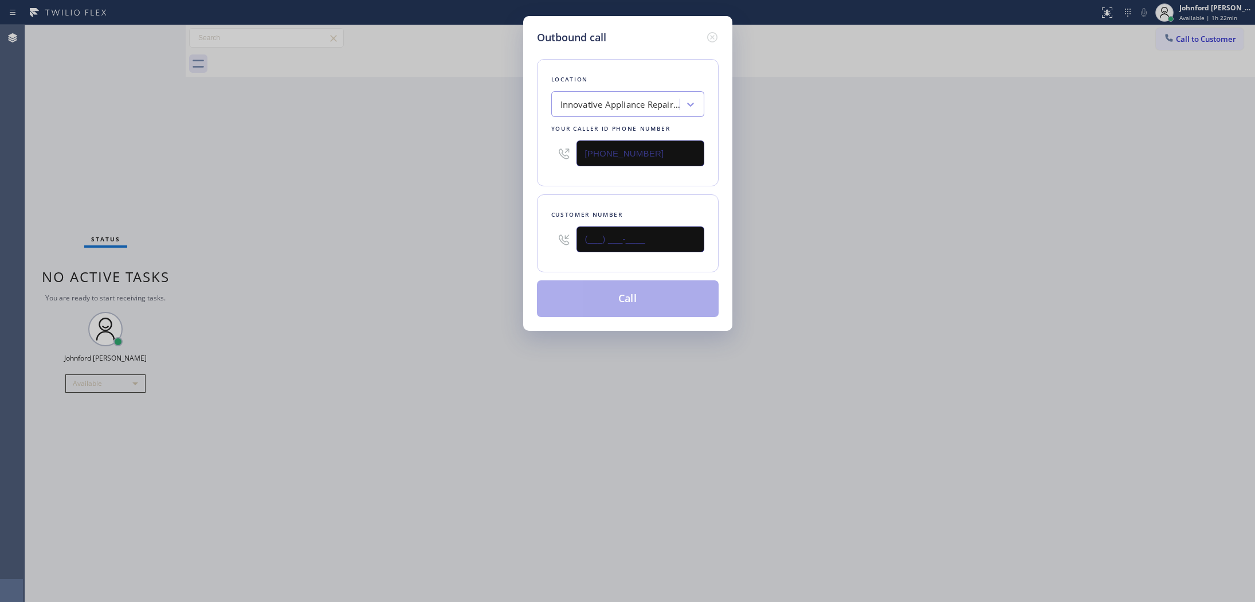
drag, startPoint x: 623, startPoint y: 249, endPoint x: 525, endPoint y: 255, distance: 97.6
click at [525, 255] on div "Outbound call Location Innovative Appliance Repair Solutions SB Your caller id …" at bounding box center [627, 173] width 209 height 315
paste input "949) 690-3902"
type input "[PHONE_NUMBER]"
drag, startPoint x: 803, startPoint y: 226, endPoint x: 880, endPoint y: 57, distance: 185.6
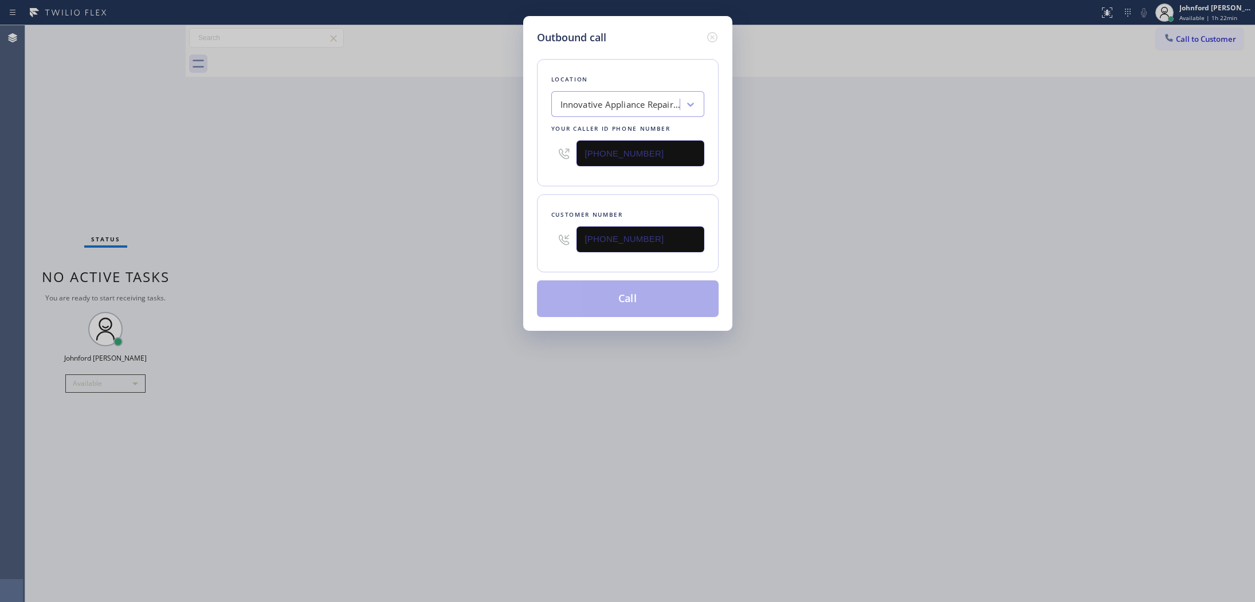
click at [805, 225] on div "Outbound call Location Innovative Appliance Repair Solutions SB Your caller id …" at bounding box center [627, 301] width 1255 height 602
paste input "88) 909-0120"
drag, startPoint x: 648, startPoint y: 154, endPoint x: 474, endPoint y: 167, distance: 174.7
click at [475, 166] on div "Outbound call Location Innovative Appliance Repair Solutions SB Your caller id …" at bounding box center [627, 301] width 1255 height 602
click at [468, 168] on div "Outbound call Location Innovative Appliance Repair Solutions SB Your caller id …" at bounding box center [627, 301] width 1255 height 602
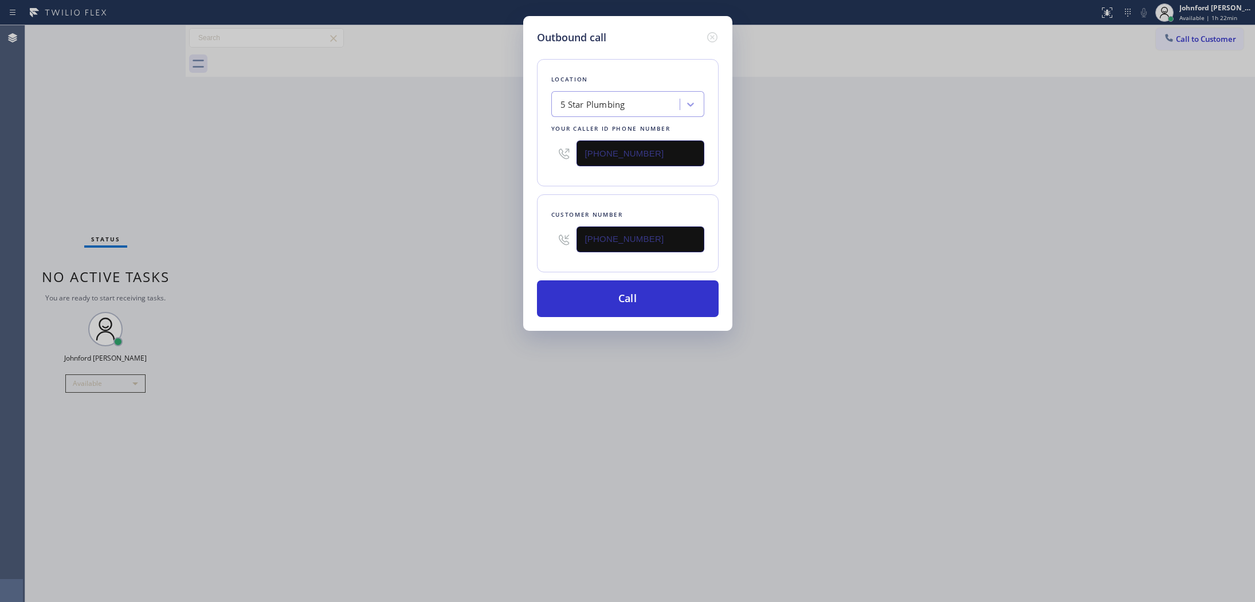
paste input "00) 686-5038"
drag, startPoint x: 648, startPoint y: 147, endPoint x: 484, endPoint y: 150, distance: 163.9
click at [484, 150] on div "Outbound call Location 5 Star Plumbing Your caller id phone number [PHONE_NUMBE…" at bounding box center [627, 301] width 1255 height 602
click at [461, 152] on div "Outbound call Location 5 Star Plumbing Your caller id phone number [PHONE_NUMBE…" at bounding box center [627, 301] width 1255 height 602
drag, startPoint x: 682, startPoint y: 154, endPoint x: 516, endPoint y: 167, distance: 167.3
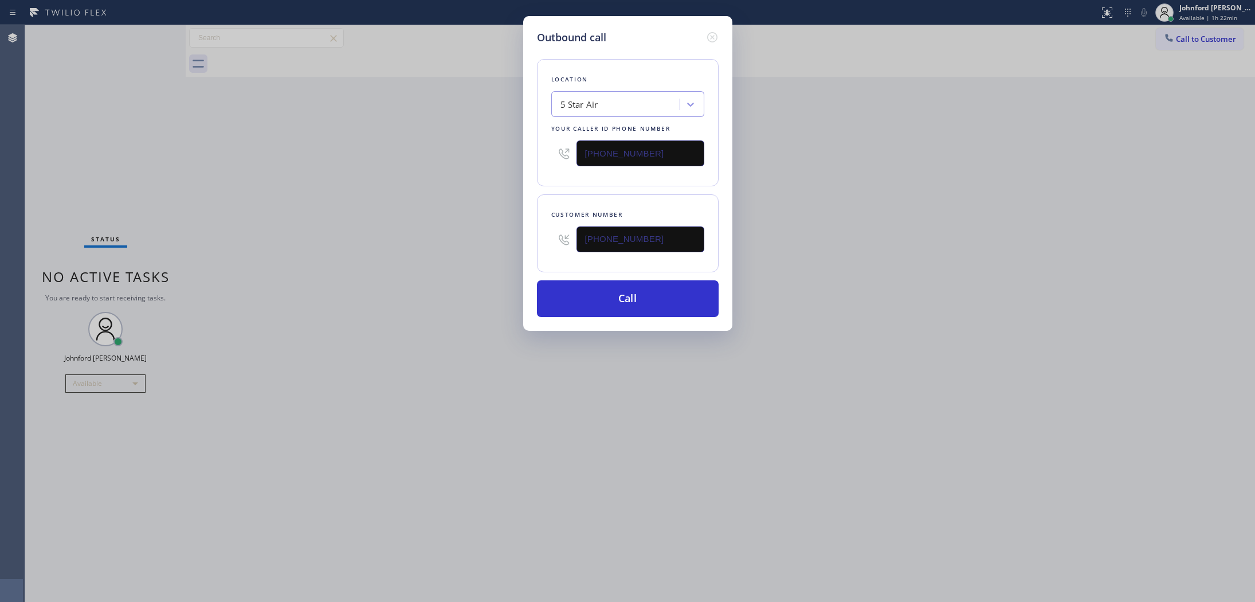
click at [524, 166] on div "Outbound call Location 5 Star Air Your caller id phone number [PHONE_NUMBER] Cu…" at bounding box center [627, 173] width 209 height 315
paste input "55) 731-4952"
type input "[PHONE_NUMBER]"
click at [484, 172] on div "Outbound call Location 5 Star Air Your caller id phone number [PHONE_NUMBER] Cu…" at bounding box center [627, 301] width 1255 height 602
click at [614, 296] on button "Call" at bounding box center [628, 298] width 182 height 37
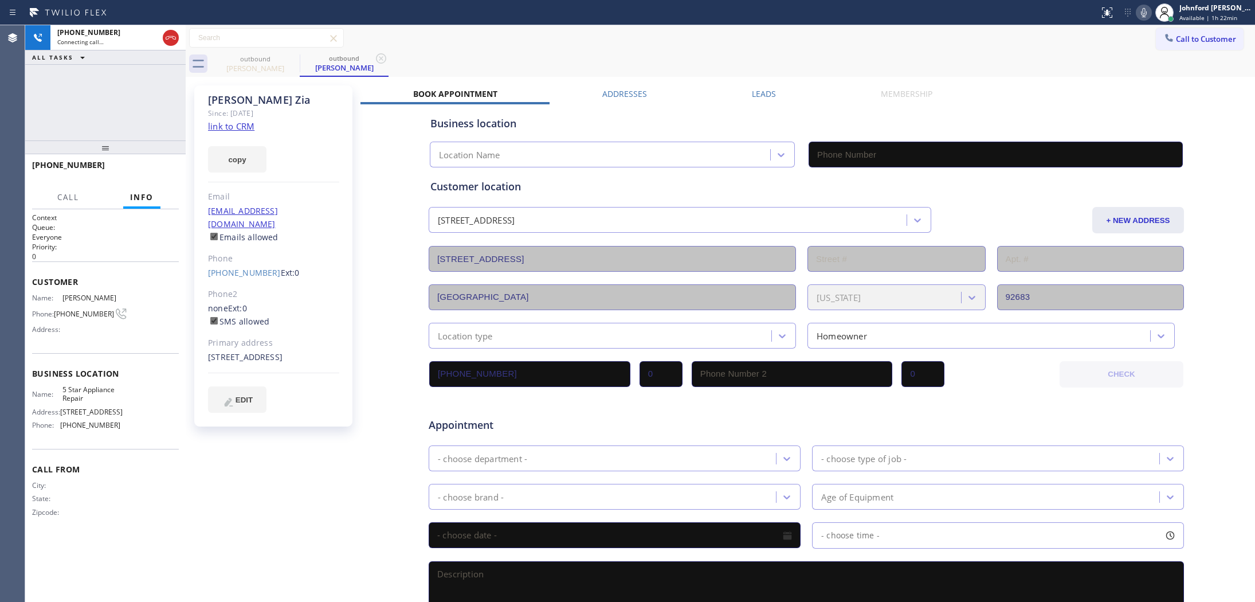
click at [231, 128] on link "link to CRM" at bounding box center [231, 125] width 46 height 11
type input "[PHONE_NUMBER]"
click at [1134, 18] on div "Status report No issues detected If you experience an issue, please download th…" at bounding box center [1174, 12] width 160 height 25
click at [1139, 13] on icon at bounding box center [1144, 13] width 14 height 14
click at [1140, 13] on icon at bounding box center [1144, 13] width 14 height 14
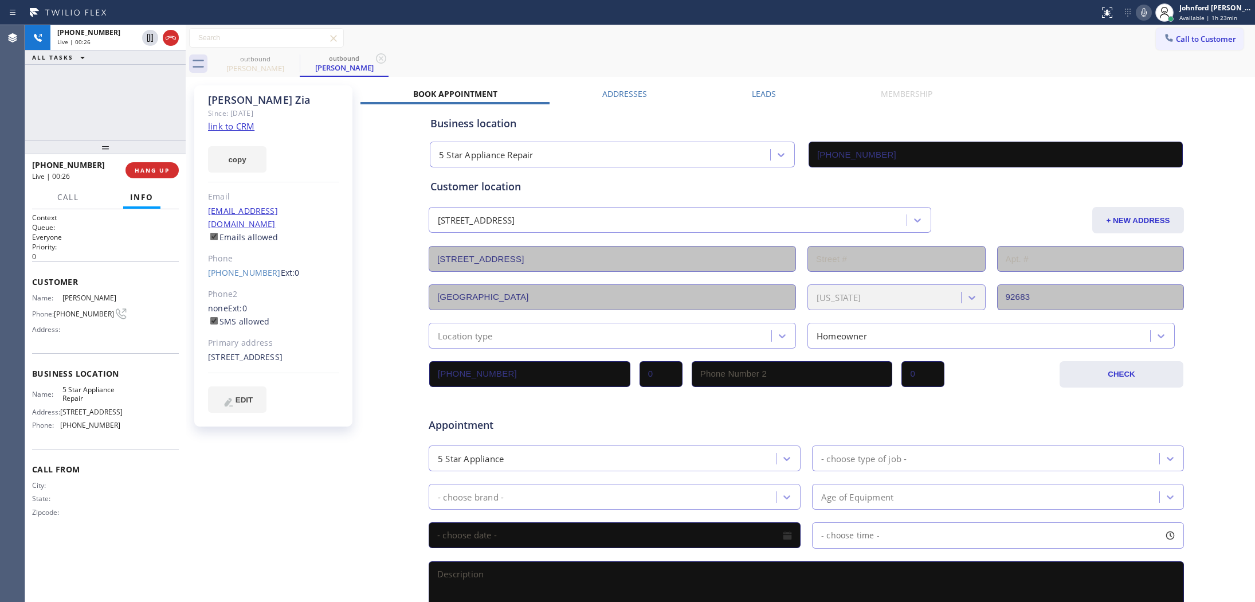
click at [1140, 6] on icon at bounding box center [1144, 13] width 14 height 14
click at [1143, 15] on icon at bounding box center [1144, 12] width 6 height 9
click at [1139, 10] on icon at bounding box center [1144, 13] width 14 height 14
click at [1139, 14] on icon at bounding box center [1144, 13] width 14 height 14
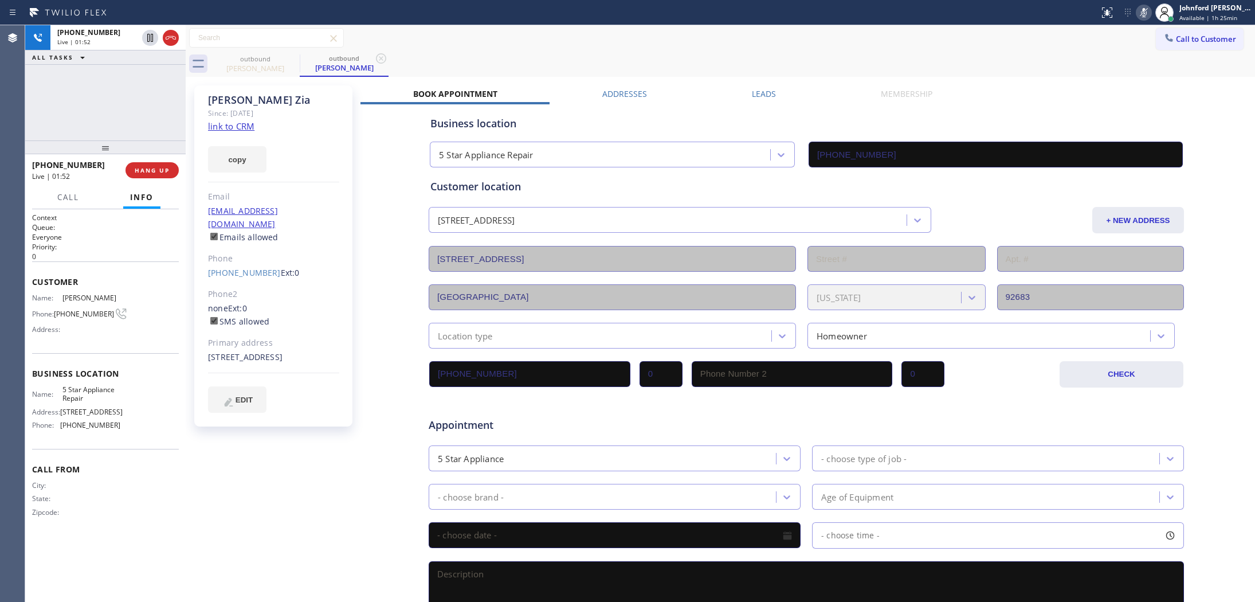
click at [1140, 13] on icon at bounding box center [1144, 13] width 14 height 14
click at [1141, 10] on icon at bounding box center [1144, 13] width 14 height 14
click at [1139, 9] on icon at bounding box center [1144, 13] width 14 height 14
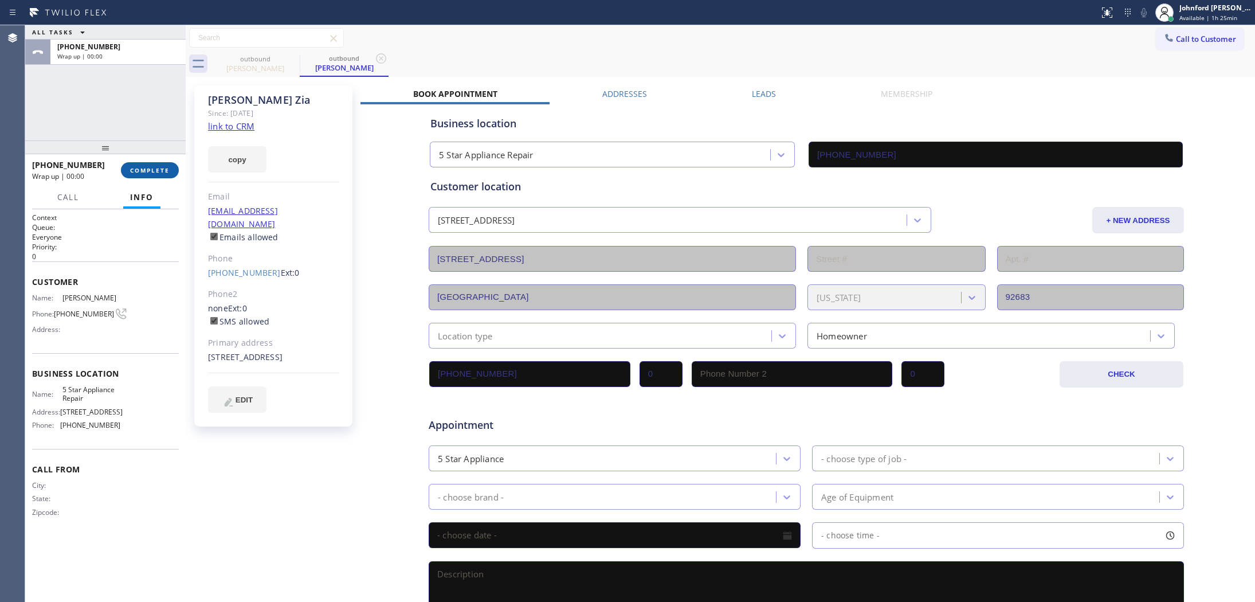
click at [150, 174] on span "COMPLETE" at bounding box center [150, 170] width 40 height 8
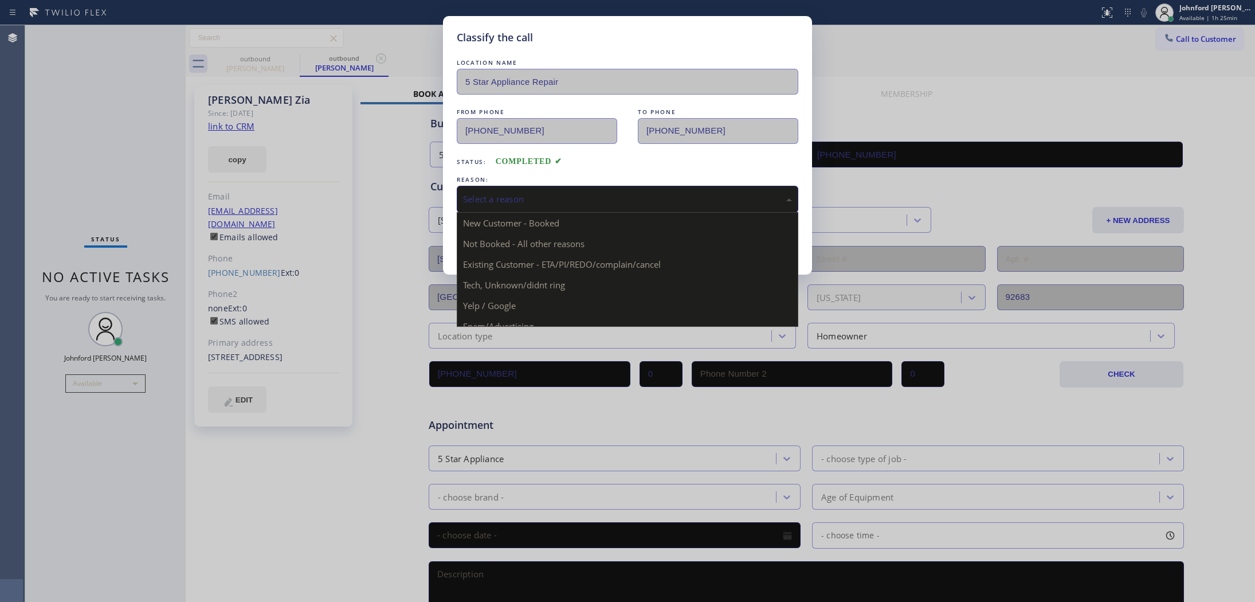
click at [504, 196] on div "Select a reason" at bounding box center [627, 198] width 329 height 13
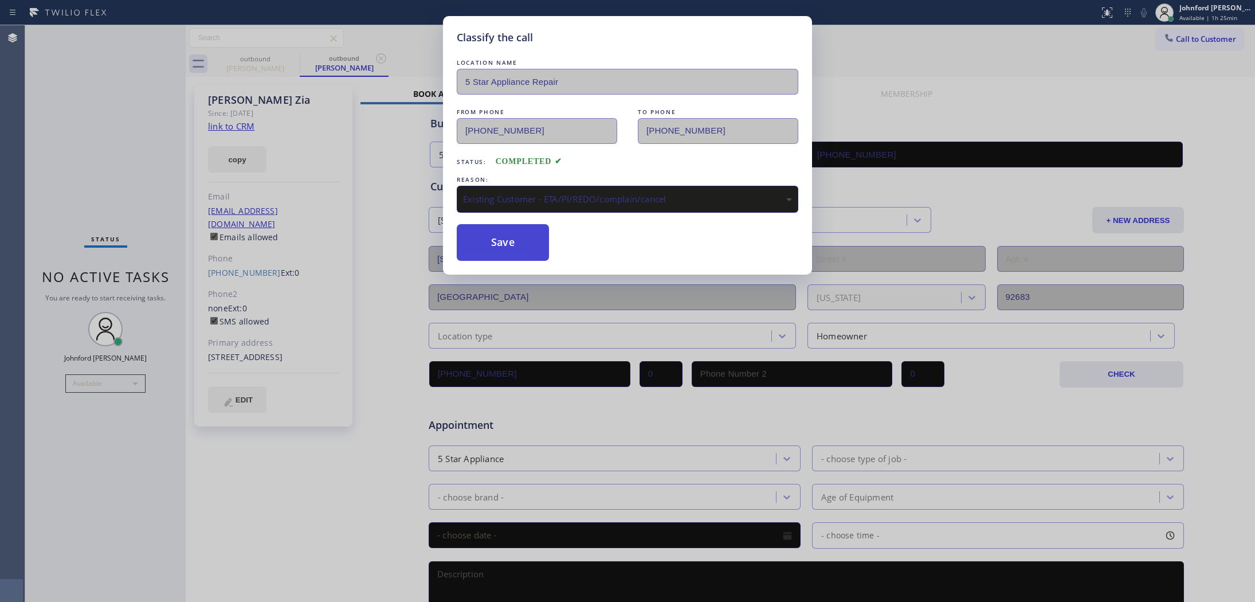
click at [528, 242] on button "Save" at bounding box center [503, 242] width 92 height 37
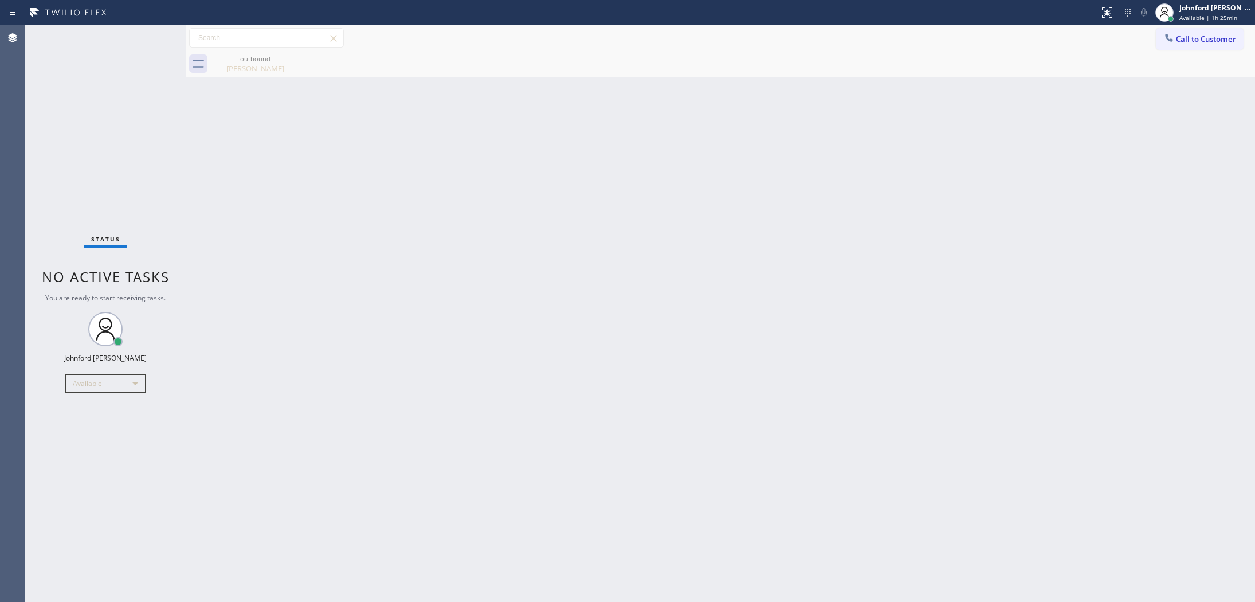
click at [863, 183] on div "Back to Dashboard Change Sender ID Customers Technicians Select a contact Outbo…" at bounding box center [720, 313] width 1069 height 576
click at [258, 68] on div "[PERSON_NAME]" at bounding box center [255, 68] width 87 height 10
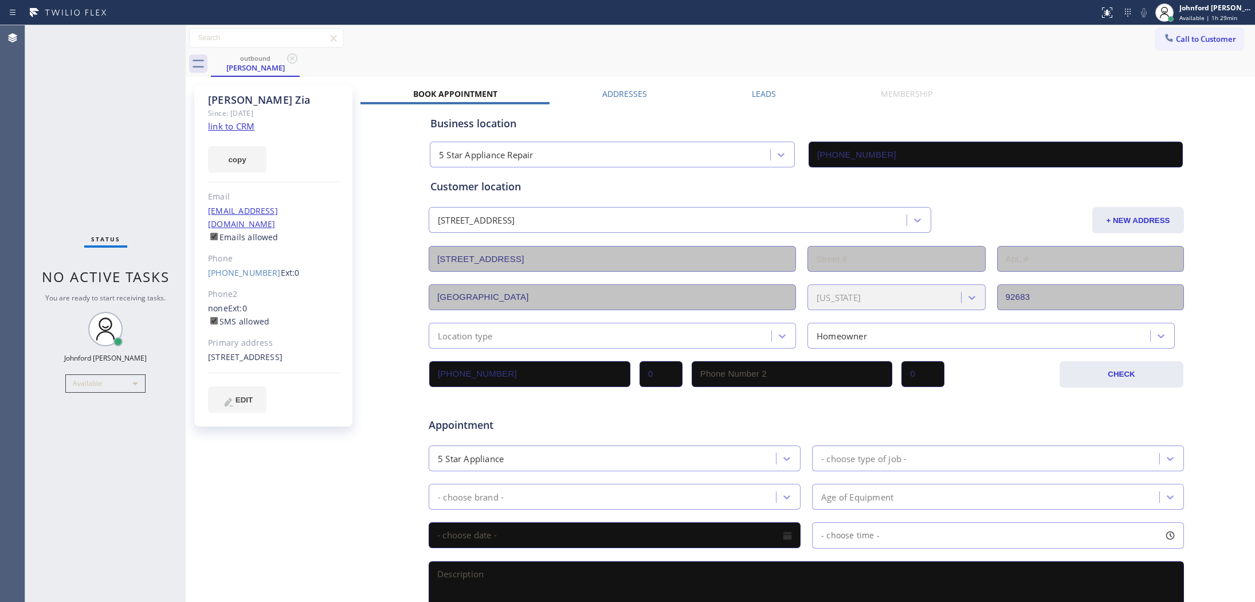
click at [228, 124] on link "link to CRM" at bounding box center [231, 125] width 46 height 11
click at [1181, 36] on span "Call to Customer" at bounding box center [1206, 39] width 60 height 10
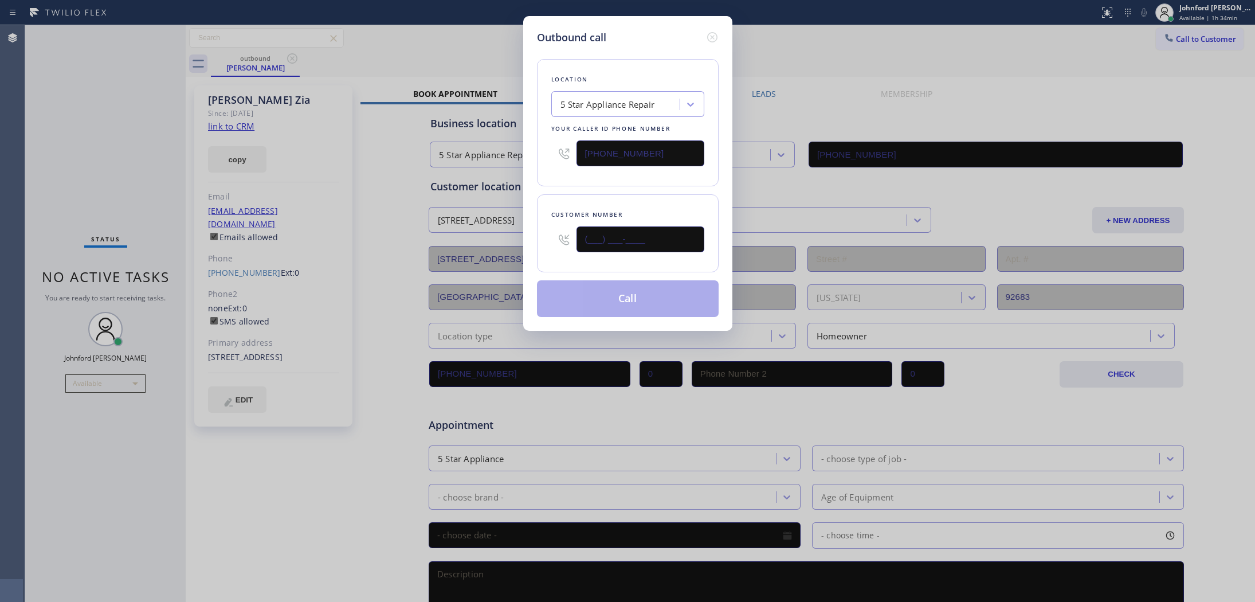
drag, startPoint x: 602, startPoint y: 235, endPoint x: 511, endPoint y: 236, distance: 90.5
click at [511, 236] on div "Outbound call Location 5 Star Appliance Repair Your caller id phone number [PHO…" at bounding box center [627, 301] width 1255 height 602
paste input "909) 225-9072"
type input "[PHONE_NUMBER]"
click at [577, 184] on div "Location 5 Star Appliance Repair Your caller id phone number [PHONE_NUMBER] Cus…" at bounding box center [628, 181] width 182 height 272
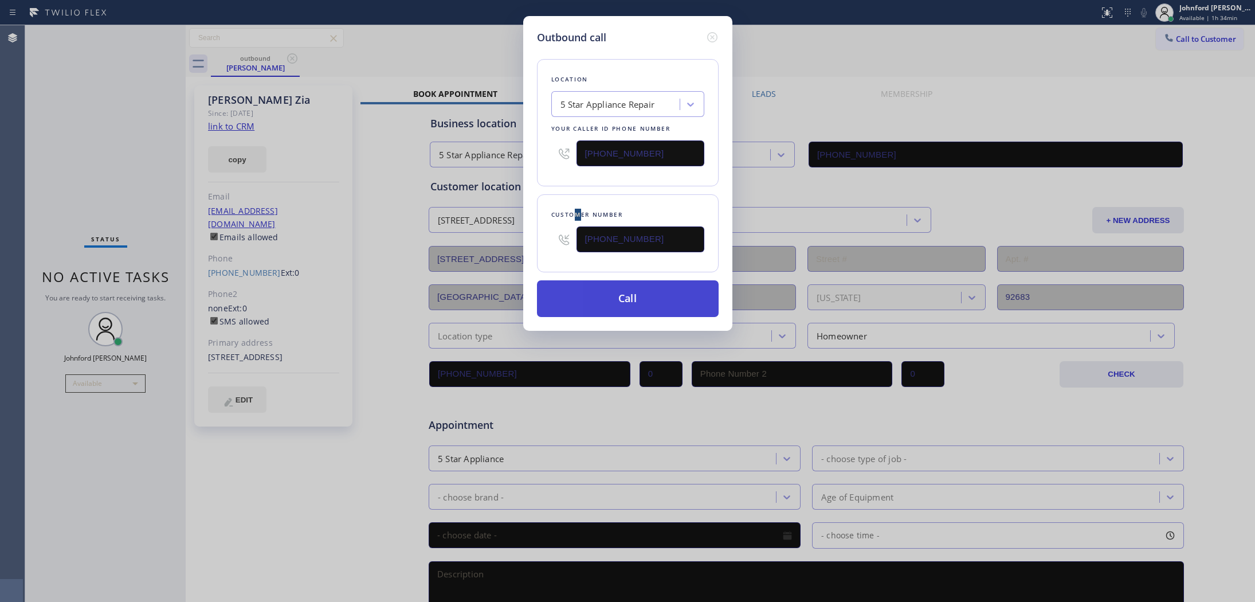
click at [610, 294] on button "Call" at bounding box center [628, 298] width 182 height 37
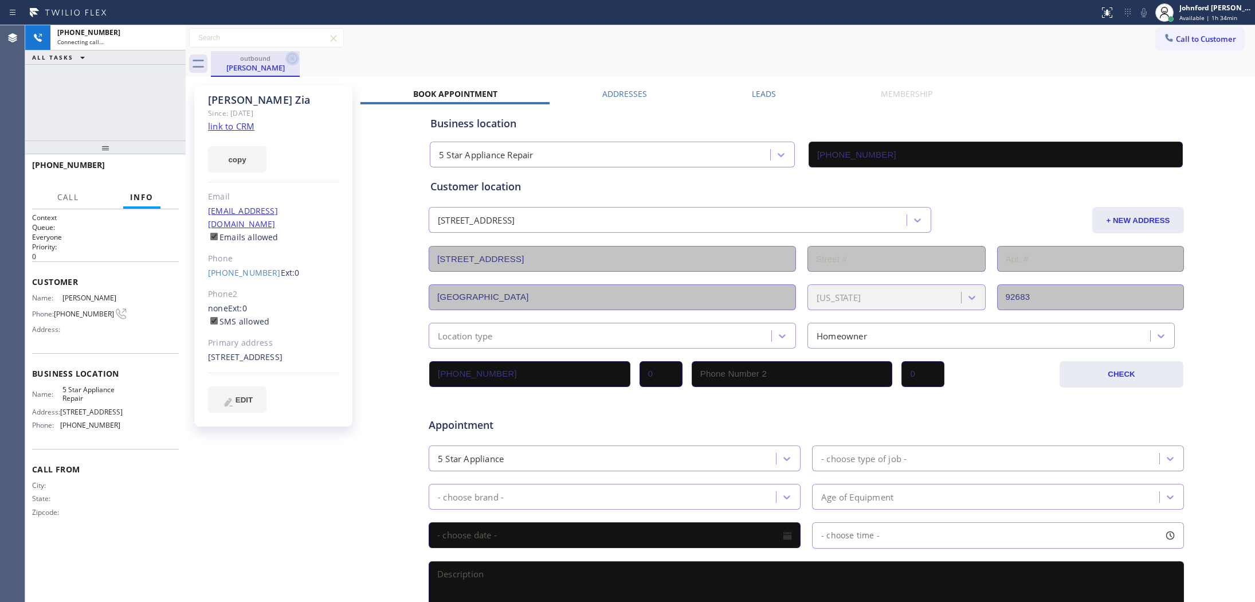
click at [290, 64] on icon at bounding box center [292, 59] width 14 height 14
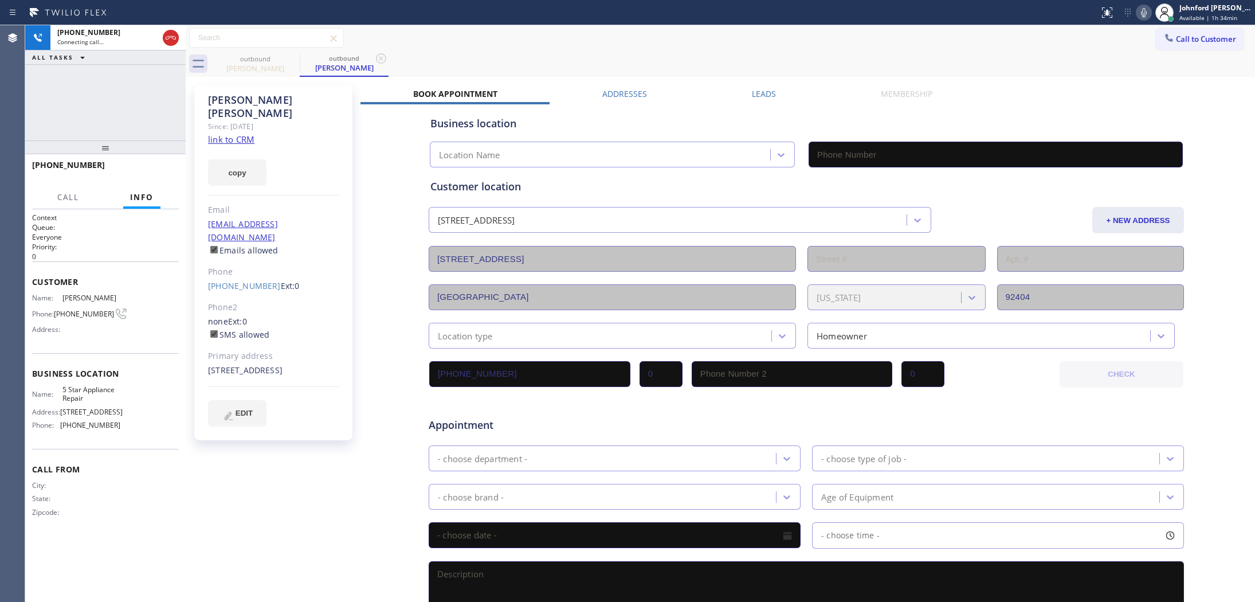
click at [245, 133] on link "link to CRM" at bounding box center [231, 138] width 46 height 11
type input "[PHONE_NUMBER]"
click at [171, 161] on div "[PHONE_NUMBER] Live | 00:06 HANG UP" at bounding box center [105, 170] width 147 height 30
click at [166, 163] on button "HANG UP" at bounding box center [151, 170] width 53 height 16
click at [162, 165] on button "COMPLETE" at bounding box center [150, 170] width 58 height 16
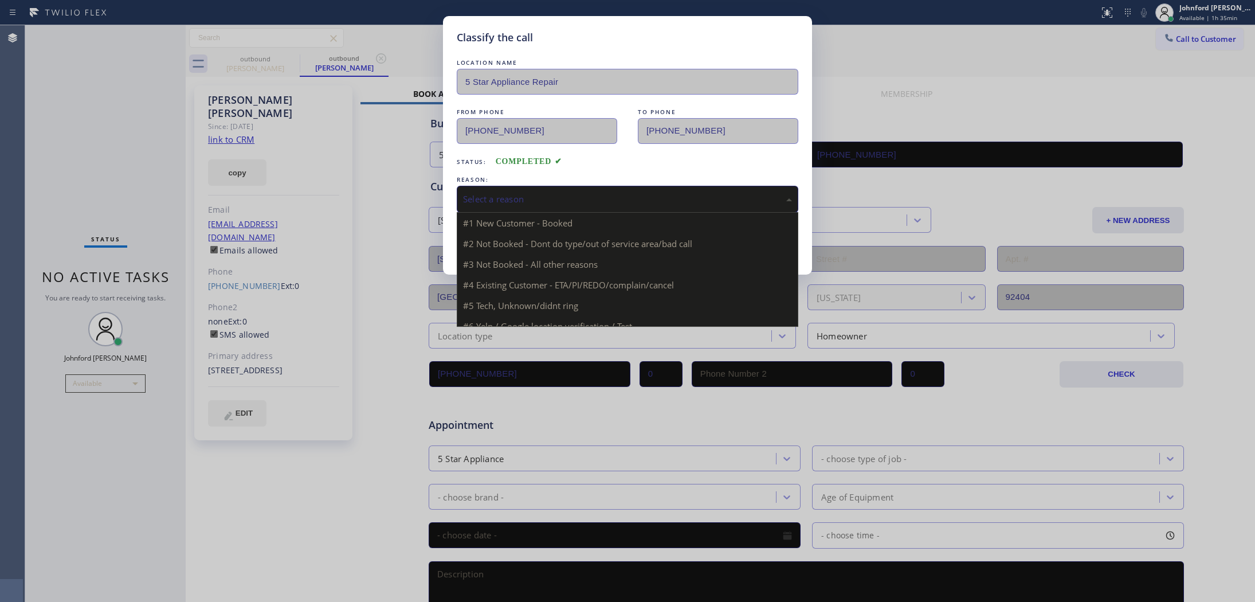
click at [512, 202] on div "Select a reason" at bounding box center [627, 199] width 341 height 27
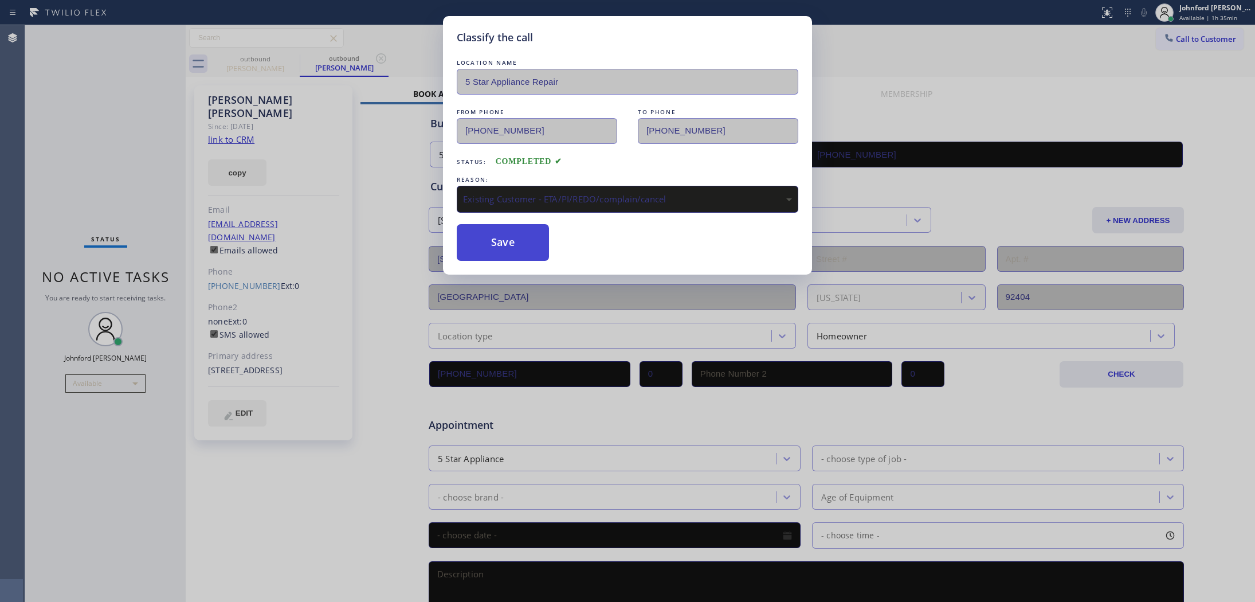
drag, startPoint x: 564, startPoint y: 261, endPoint x: 497, endPoint y: 249, distance: 68.1
click at [502, 253] on button "Save" at bounding box center [503, 242] width 92 height 37
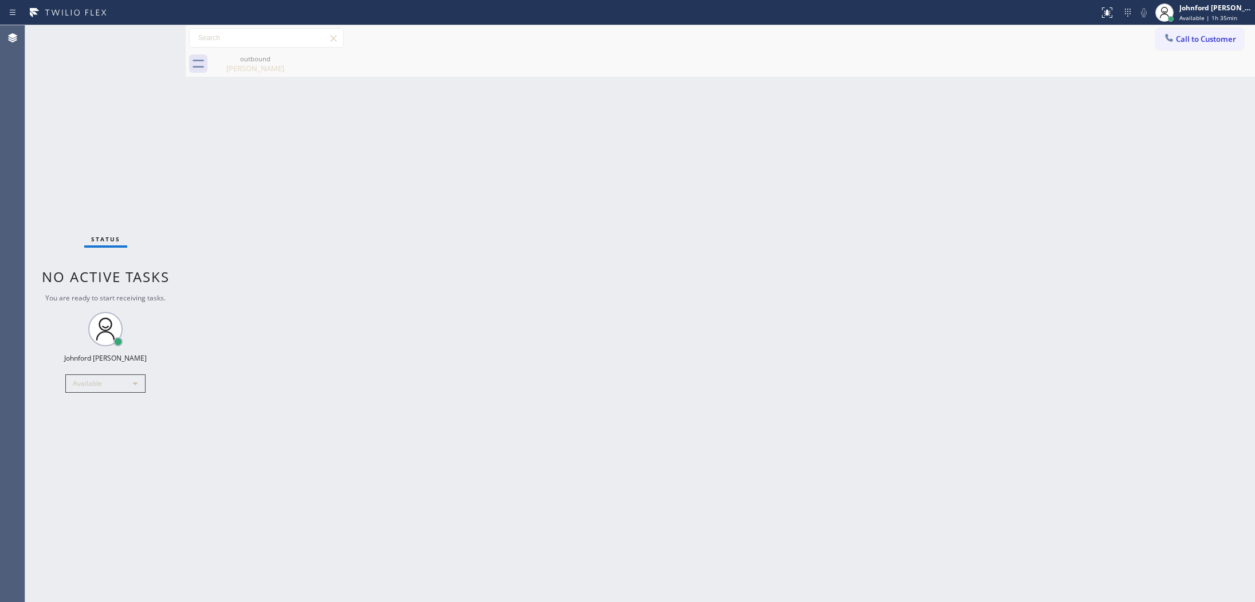
click at [249, 64] on div "[PERSON_NAME]" at bounding box center [255, 68] width 87 height 10
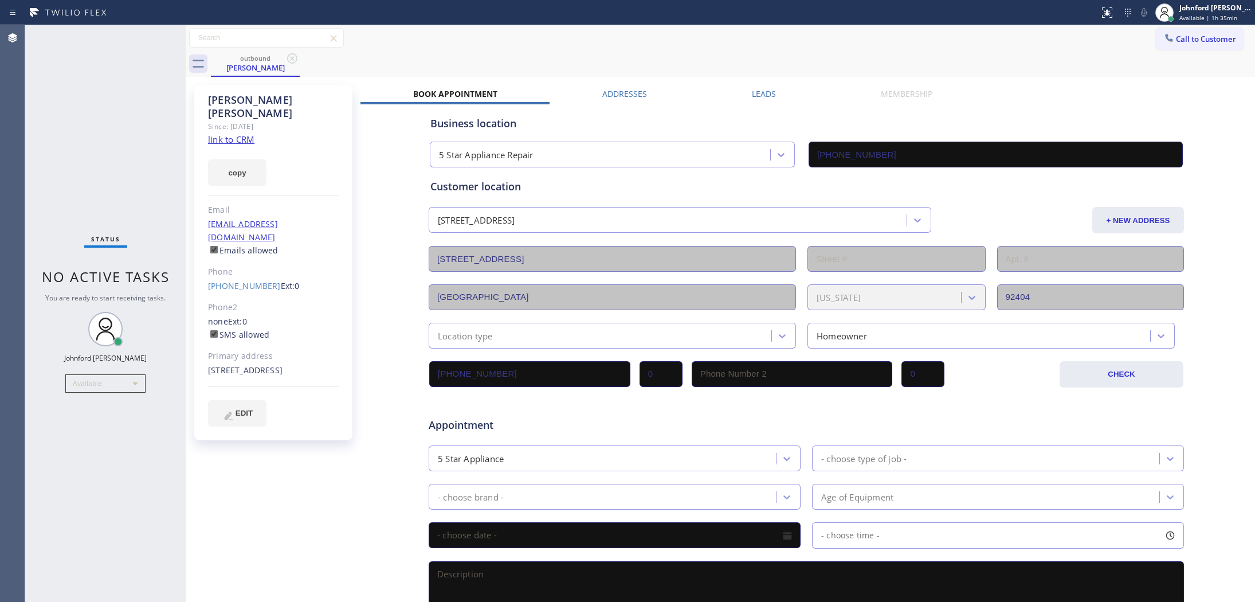
click at [242, 133] on link "link to CRM" at bounding box center [231, 138] width 46 height 11
click at [239, 269] on div "[PERSON_NAME] Since: [DATE] link to CRM copy Email [EMAIL_ADDRESS][DOMAIN_NAME]…" at bounding box center [273, 262] width 158 height 355
click at [233, 280] on link "[PHONE_NUMBER]" at bounding box center [244, 285] width 73 height 11
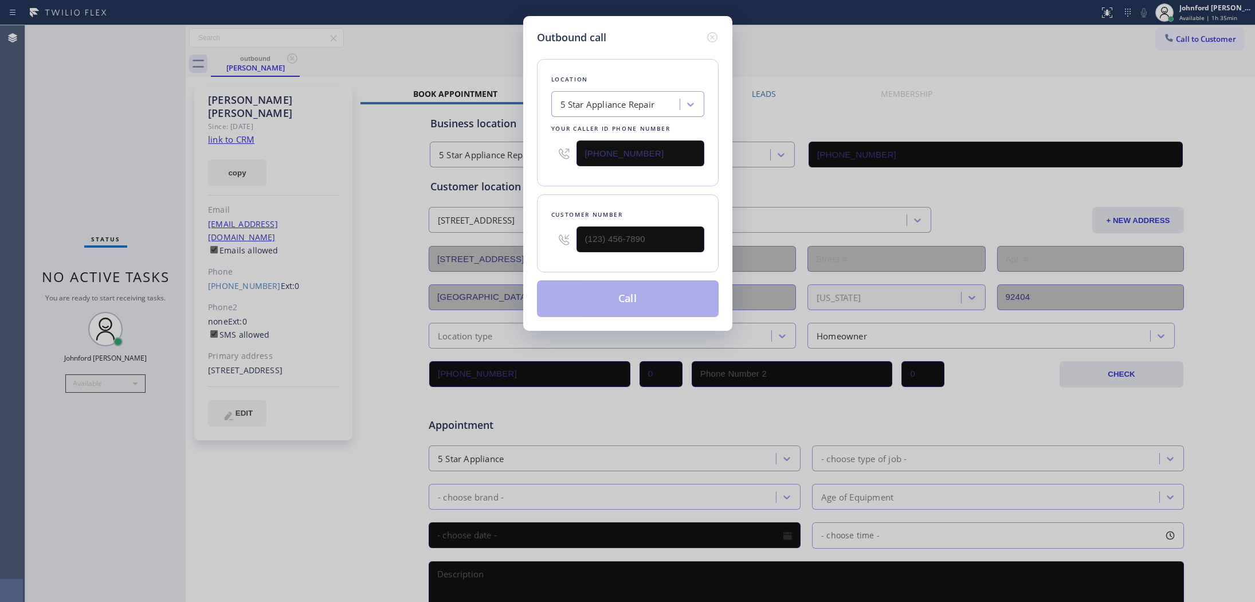
type input "[PHONE_NUMBER]"
drag, startPoint x: 674, startPoint y: 142, endPoint x: 523, endPoint y: 150, distance: 151.4
click at [523, 150] on div "Outbound call Location 5 Star Appliance Repair Your caller id phone number [PHO…" at bounding box center [627, 173] width 209 height 315
paste input "909) 442-4276"
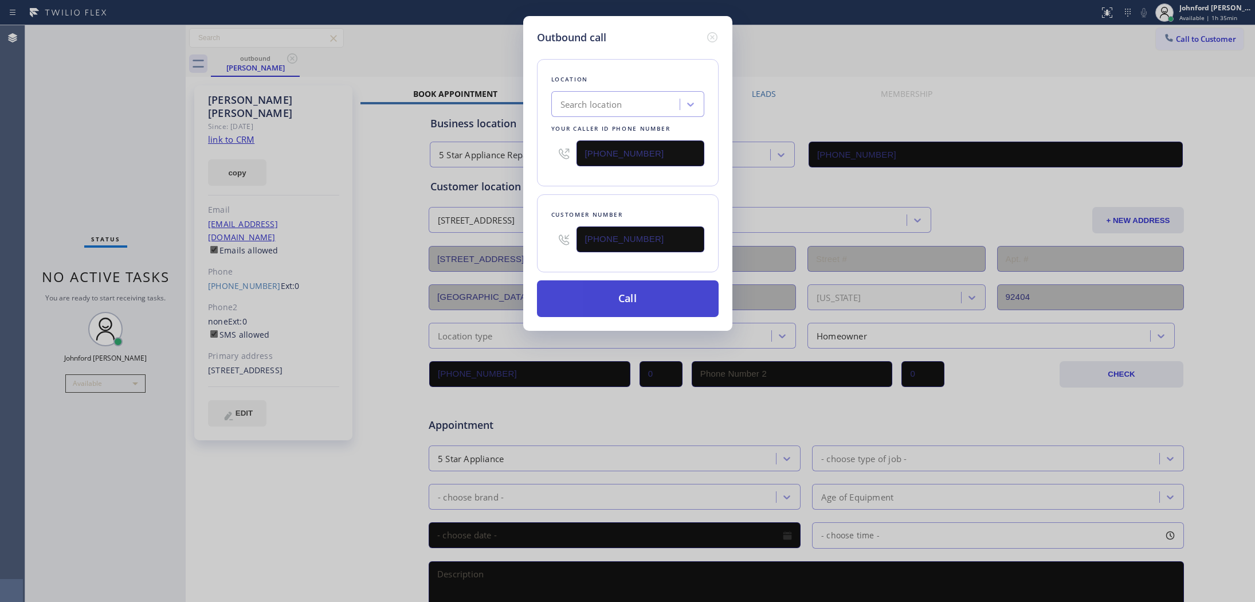
type input "[PHONE_NUMBER]"
click at [602, 294] on button "Call" at bounding box center [628, 298] width 182 height 37
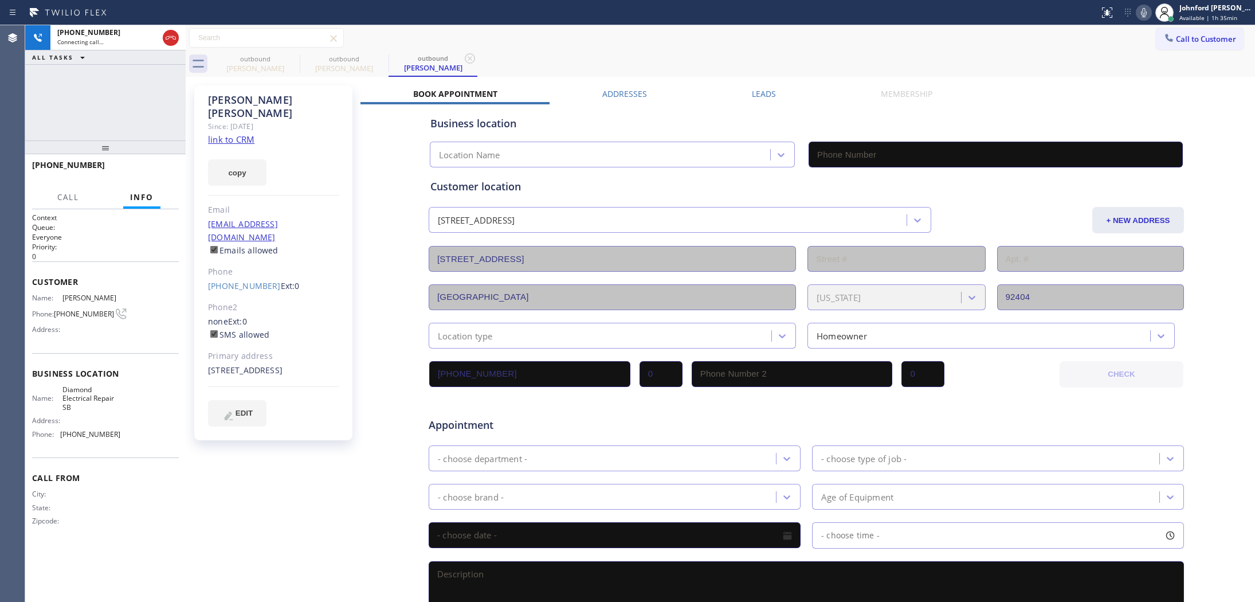
type input "[PHONE_NUMBER]"
click at [294, 57] on icon at bounding box center [292, 59] width 14 height 14
drag, startPoint x: 585, startPoint y: 37, endPoint x: 670, endPoint y: 6, distance: 91.0
click at [588, 34] on div "Call to Customer Outbound call Location 5 Star Appliance Repair Your caller id …" at bounding box center [720, 38] width 1069 height 20
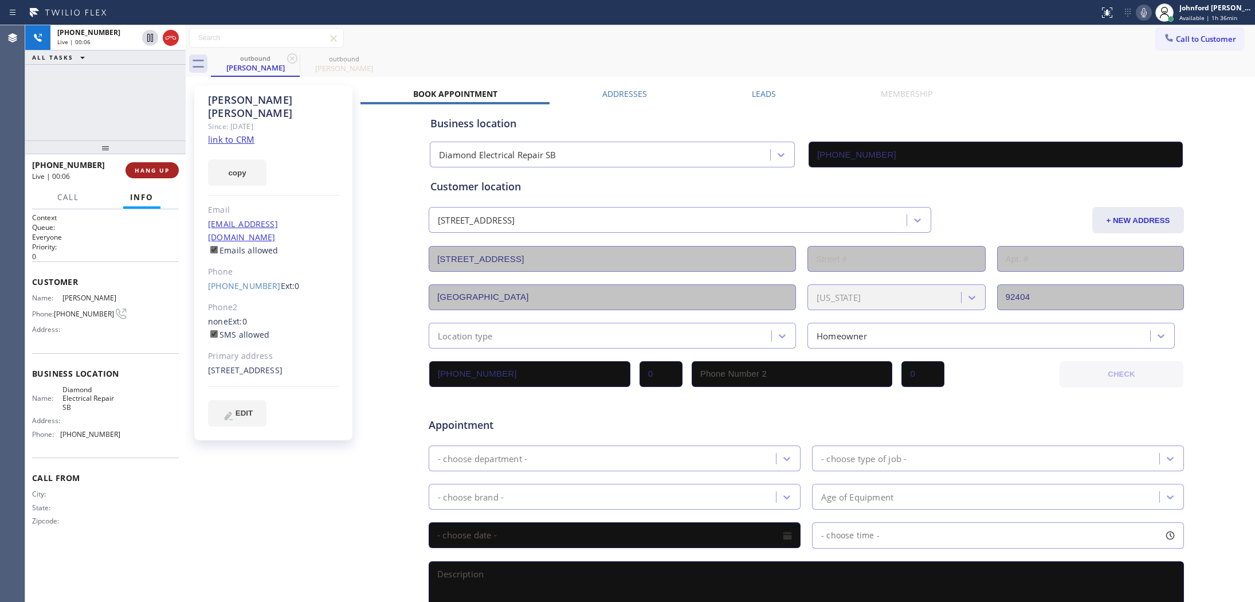
click at [144, 168] on span "HANG UP" at bounding box center [152, 170] width 35 height 8
click at [173, 178] on button "COMPLETE" at bounding box center [150, 170] width 58 height 16
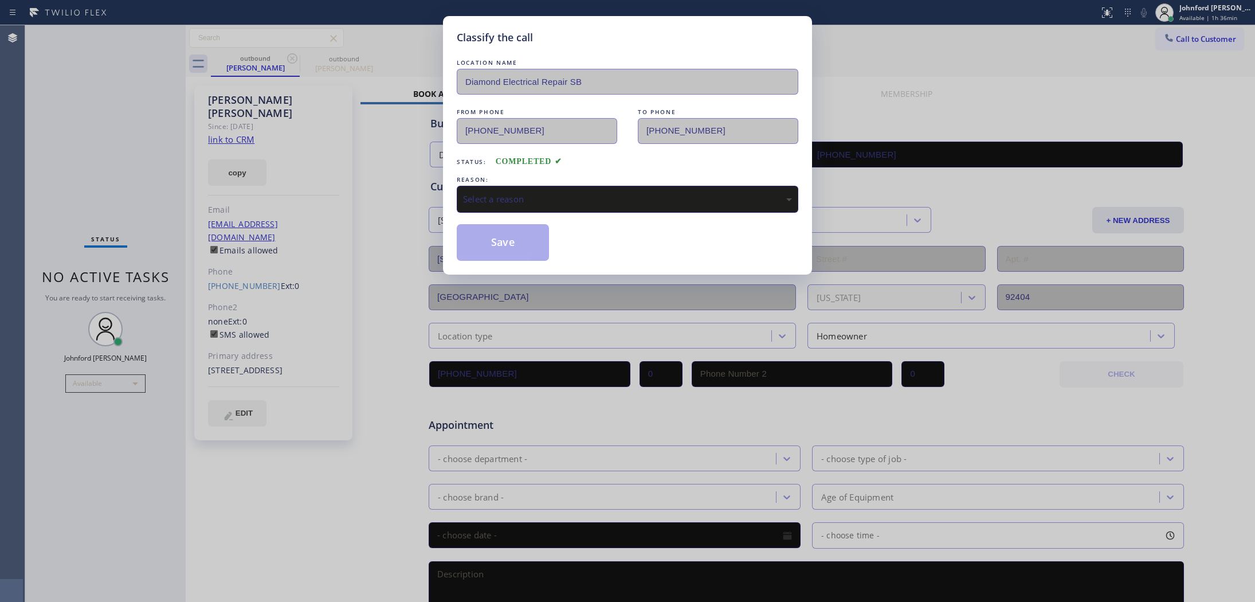
drag, startPoint x: 525, startPoint y: 195, endPoint x: 655, endPoint y: 196, distance: 130.0
click at [543, 186] on div "Select a reason" at bounding box center [627, 199] width 341 height 27
click at [505, 247] on button "Save" at bounding box center [503, 242] width 92 height 37
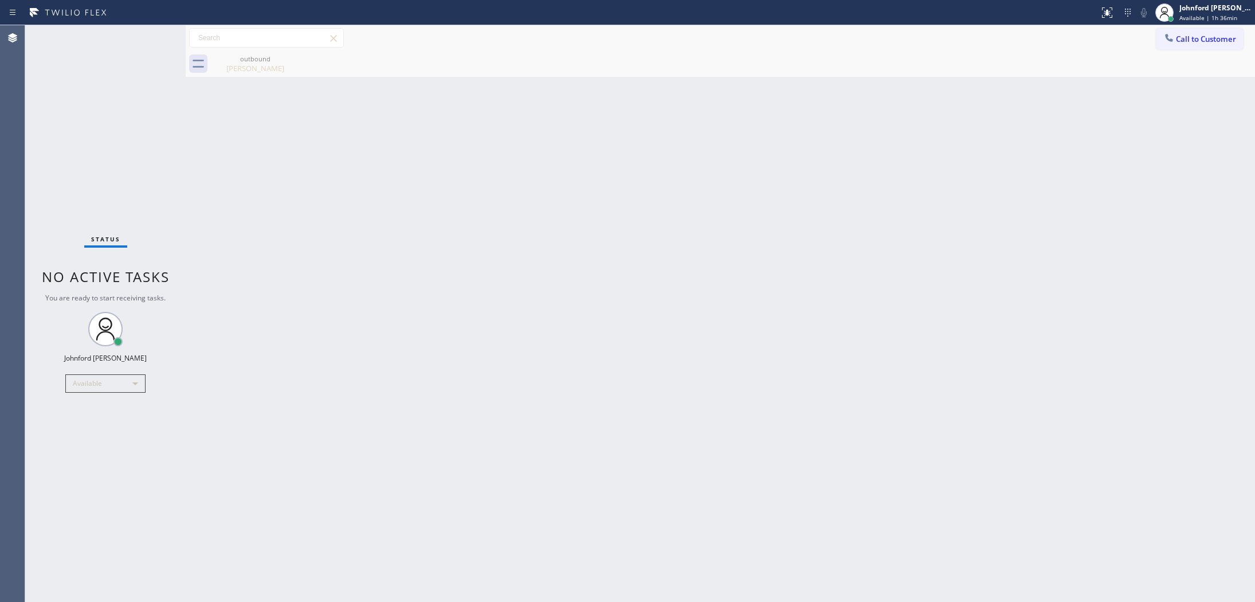
drag, startPoint x: 1161, startPoint y: 38, endPoint x: 1150, endPoint y: 43, distance: 12.6
click at [1168, 36] on button "Call to Customer" at bounding box center [1199, 39] width 88 height 22
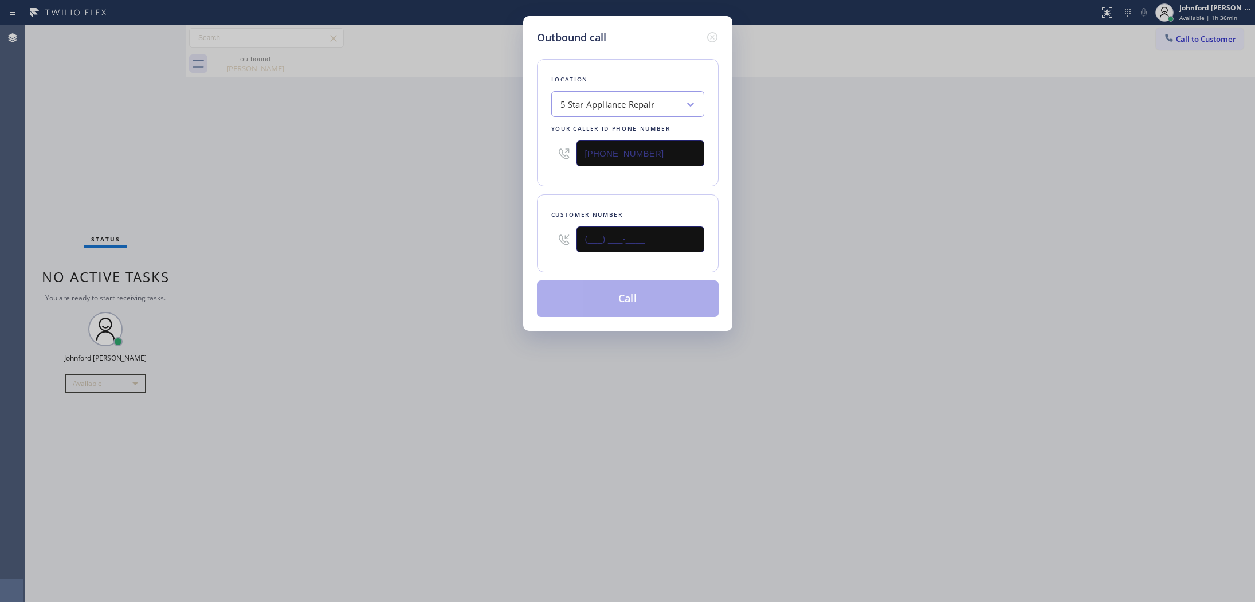
drag, startPoint x: 654, startPoint y: 245, endPoint x: 484, endPoint y: 253, distance: 169.8
click at [498, 253] on div "Outbound call Location 5 Star Appliance Repair Your caller id phone number [PHO…" at bounding box center [627, 301] width 1255 height 602
paste input "917) 922-3963"
type input "[PHONE_NUMBER]"
click at [477, 253] on div "Outbound call Location 5 Star Appliance Repair Your caller id phone number [PHO…" at bounding box center [627, 301] width 1255 height 602
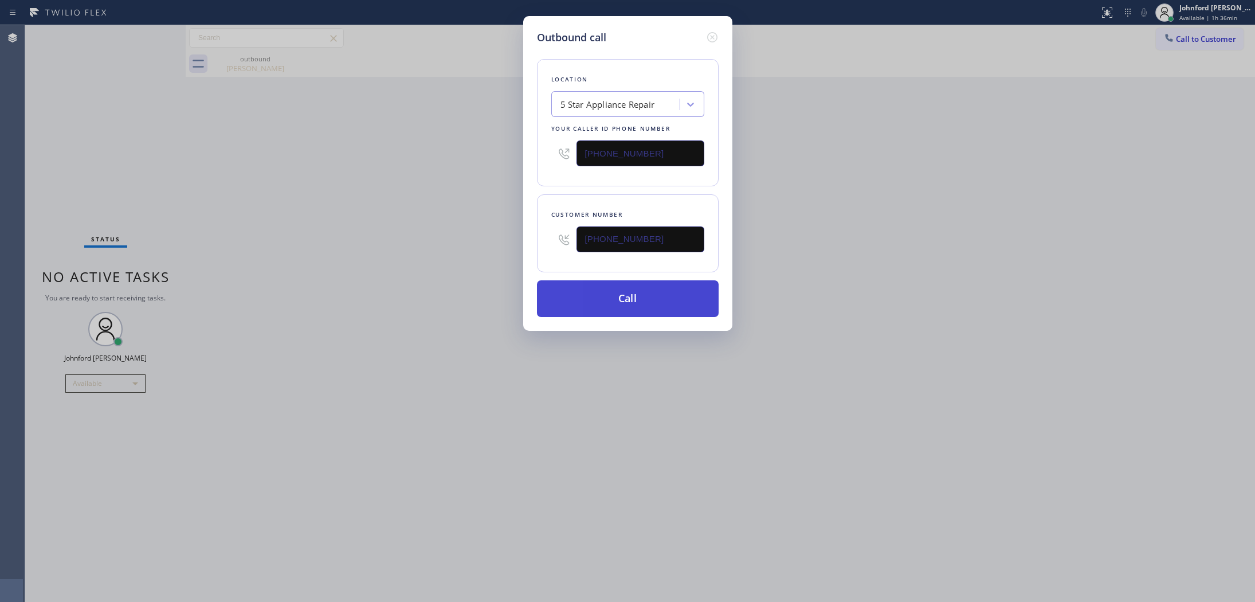
click at [596, 293] on button "Call" at bounding box center [628, 298] width 182 height 37
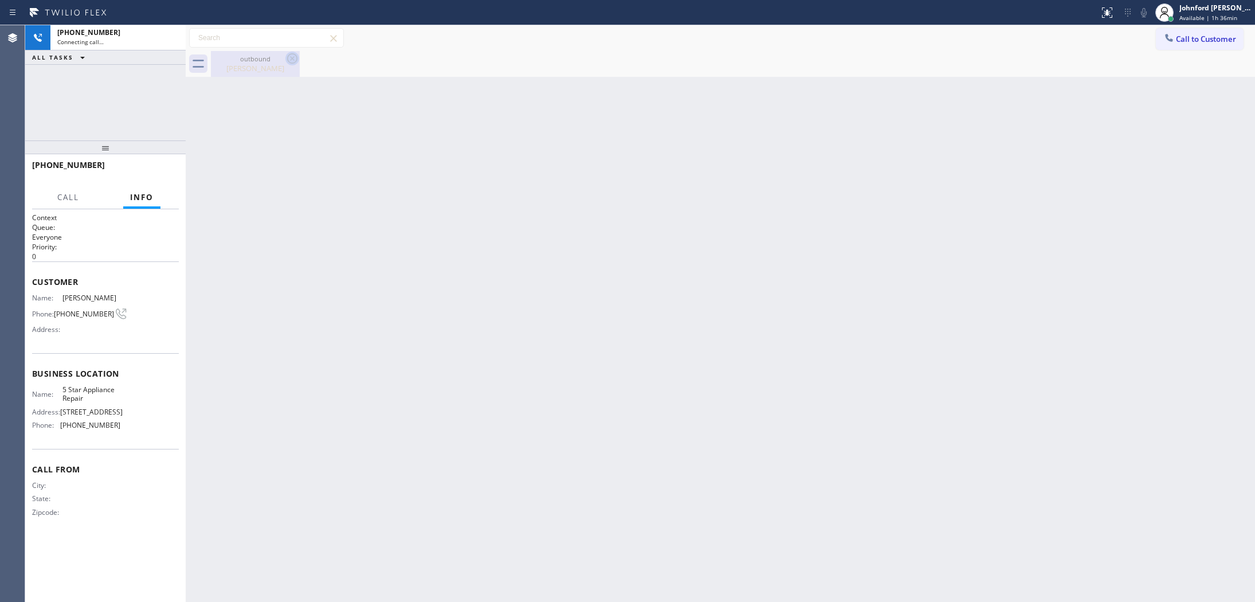
click at [288, 61] on icon at bounding box center [292, 58] width 10 height 10
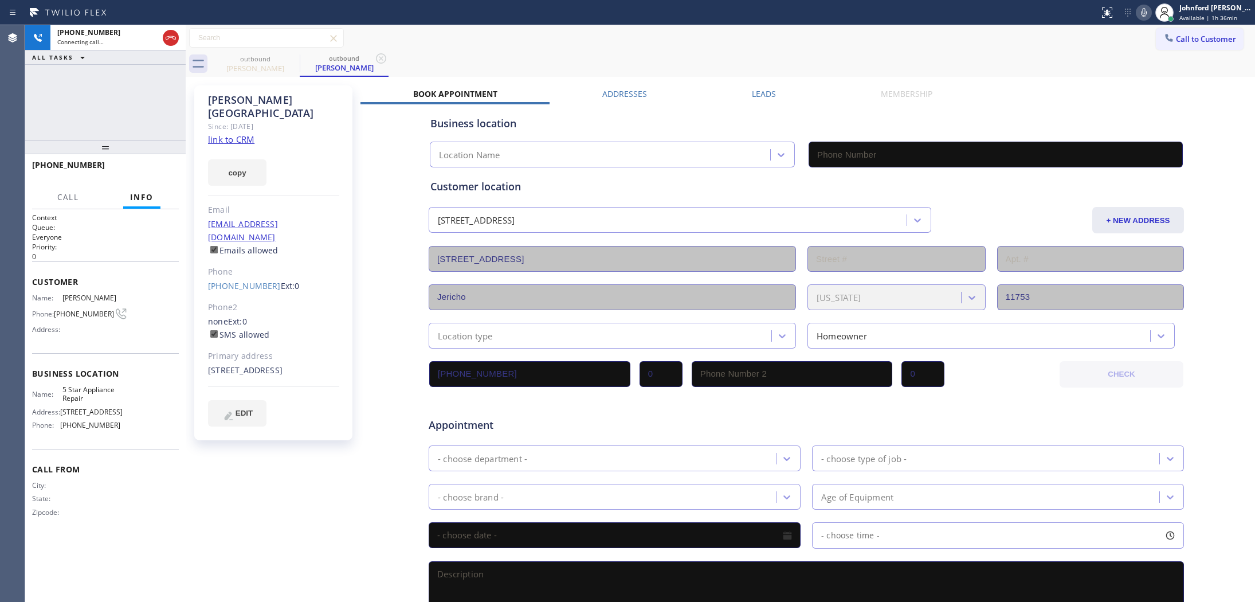
click at [233, 133] on link "link to CRM" at bounding box center [231, 138] width 46 height 11
type input "[PHONE_NUMBER]"
click at [163, 164] on button "HANG UP" at bounding box center [151, 170] width 53 height 16
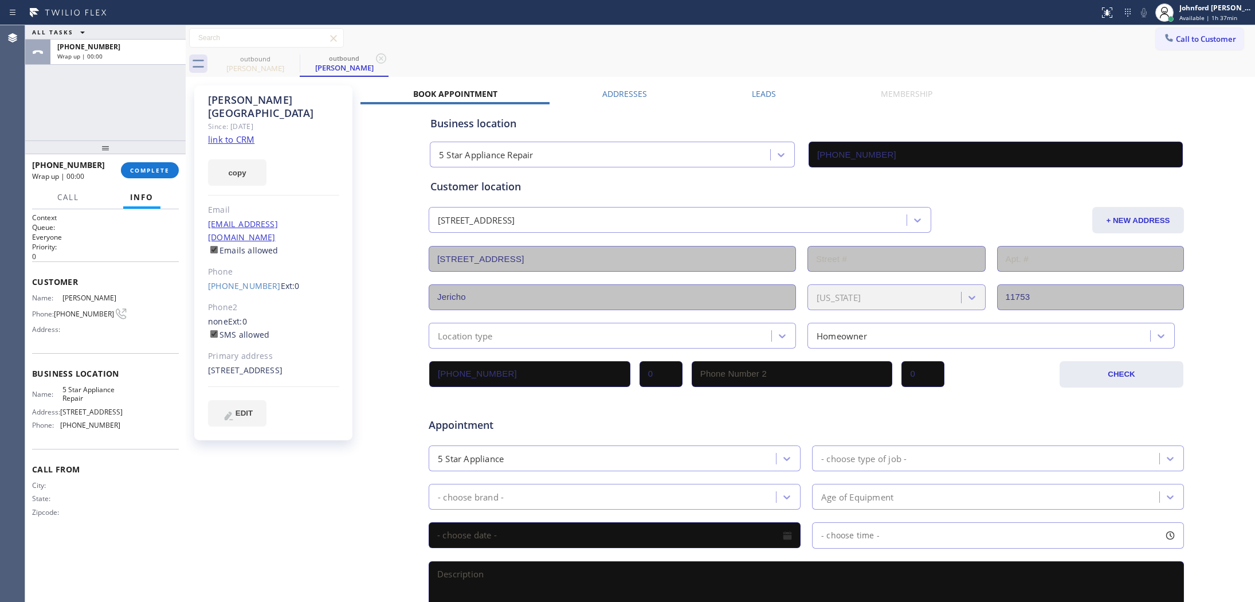
click at [222, 280] on link "[PHONE_NUMBER]" at bounding box center [244, 285] width 73 height 11
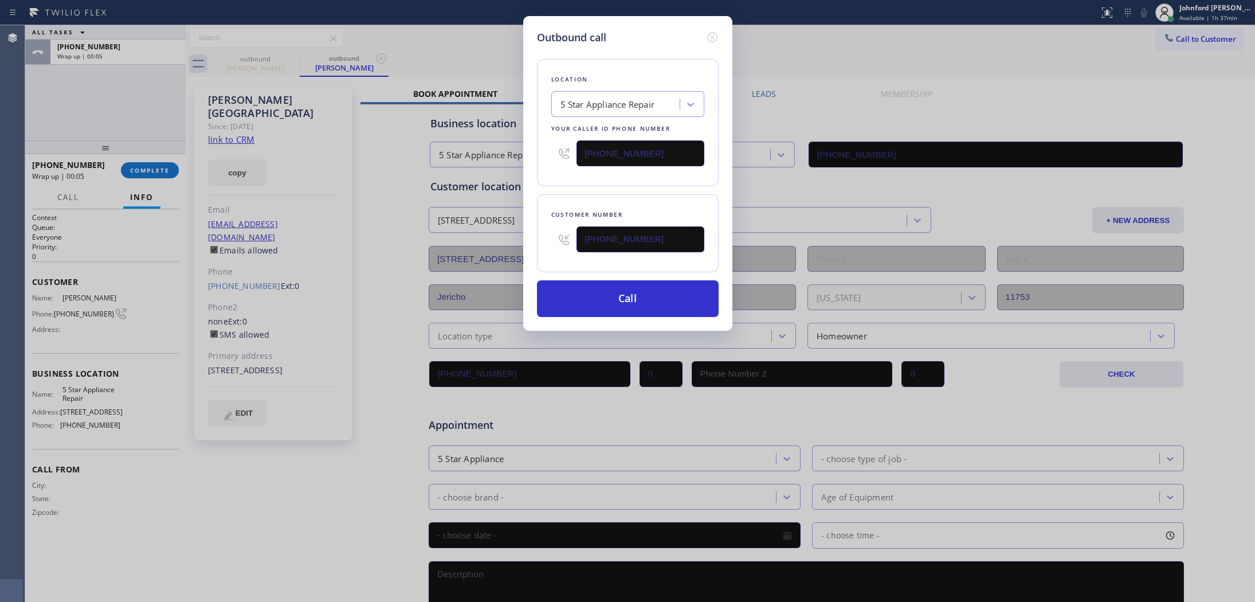
type input "[PHONE_NUMBER]"
drag, startPoint x: 669, startPoint y: 148, endPoint x: 538, endPoint y: 156, distance: 130.9
click at [545, 153] on div "Location 5 Star Appliance Repair Your caller id phone number [PHONE_NUMBER]" at bounding box center [628, 122] width 182 height 127
paste input "917) 935-43"
type input "[PHONE_NUMBER]"
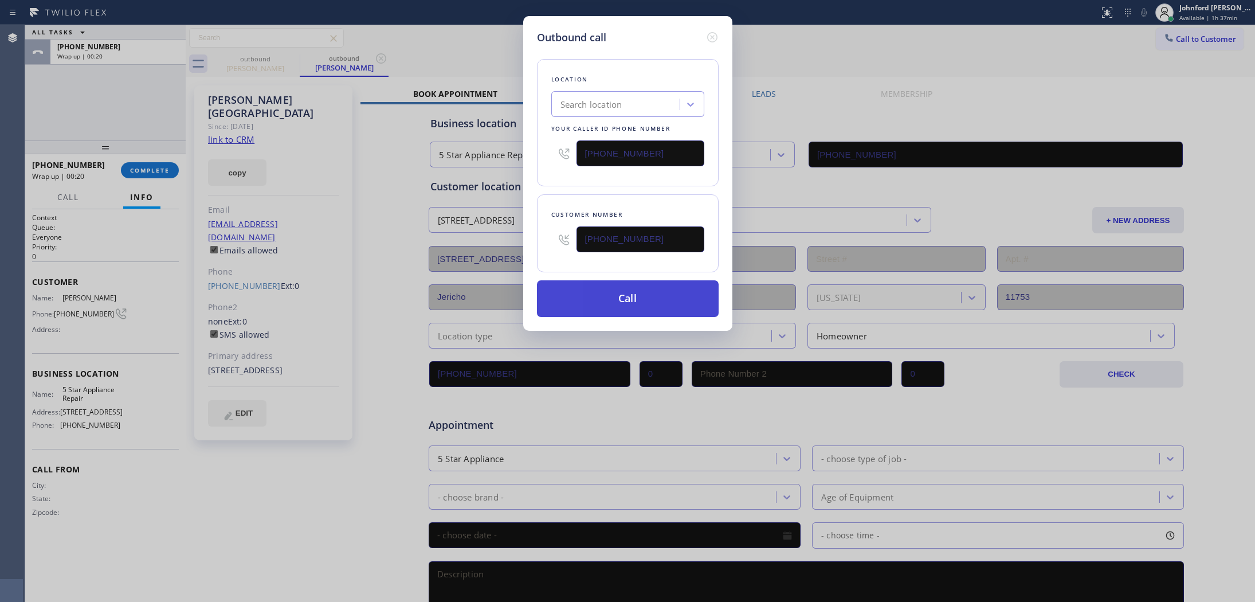
click at [606, 293] on button "Call" at bounding box center [628, 298] width 182 height 37
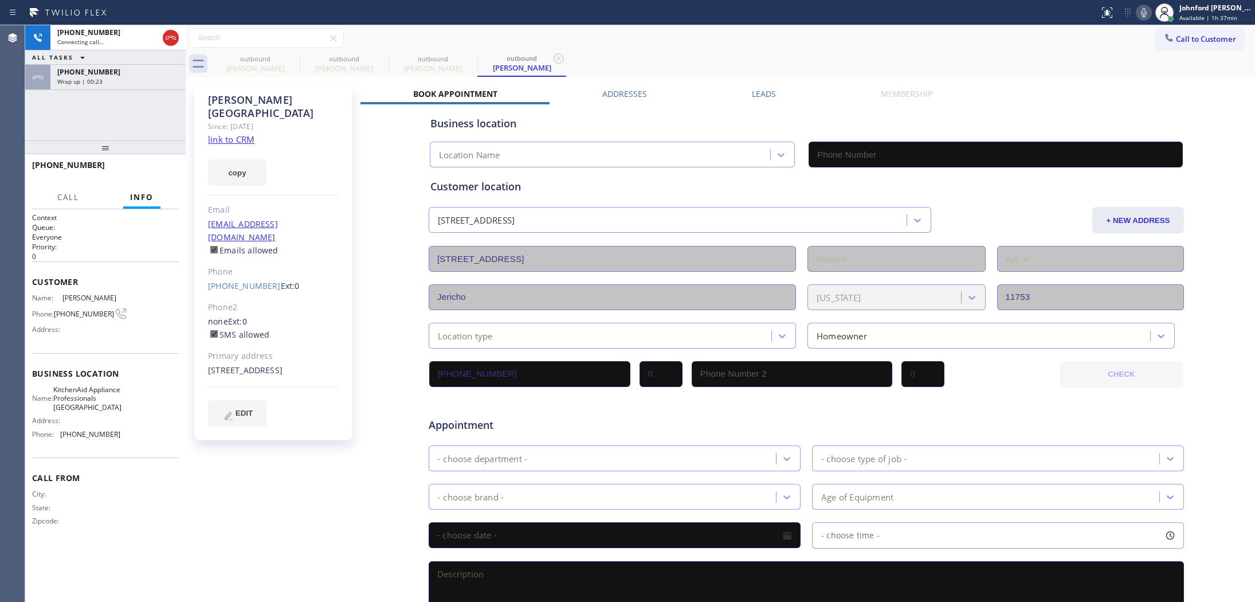
click at [763, 57] on div "outbound [PERSON_NAME] outbound [PERSON_NAME] outbound [PERSON_NAME] outbound […" at bounding box center [733, 64] width 1044 height 26
click at [755, 54] on div "outbound [PERSON_NAME] outbound [PERSON_NAME] outbound [PERSON_NAME] outbound […" at bounding box center [733, 64] width 1044 height 26
type input "[PHONE_NUMBER]"
click at [163, 170] on span "HANG UP" at bounding box center [152, 170] width 35 height 8
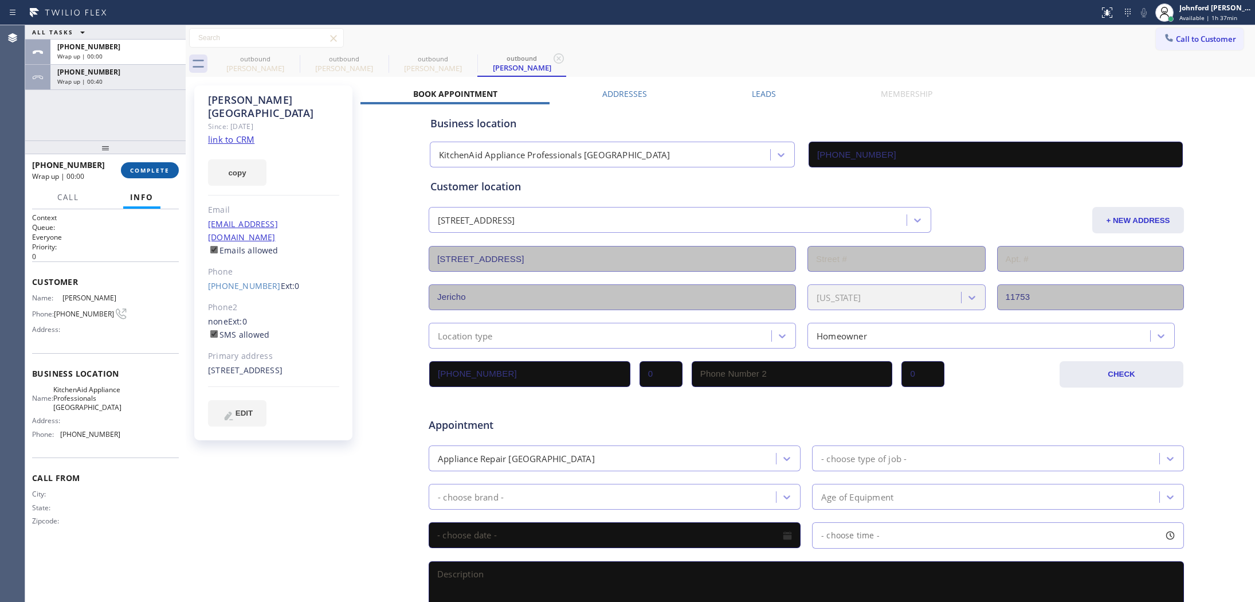
click at [163, 170] on span "COMPLETE" at bounding box center [150, 170] width 40 height 8
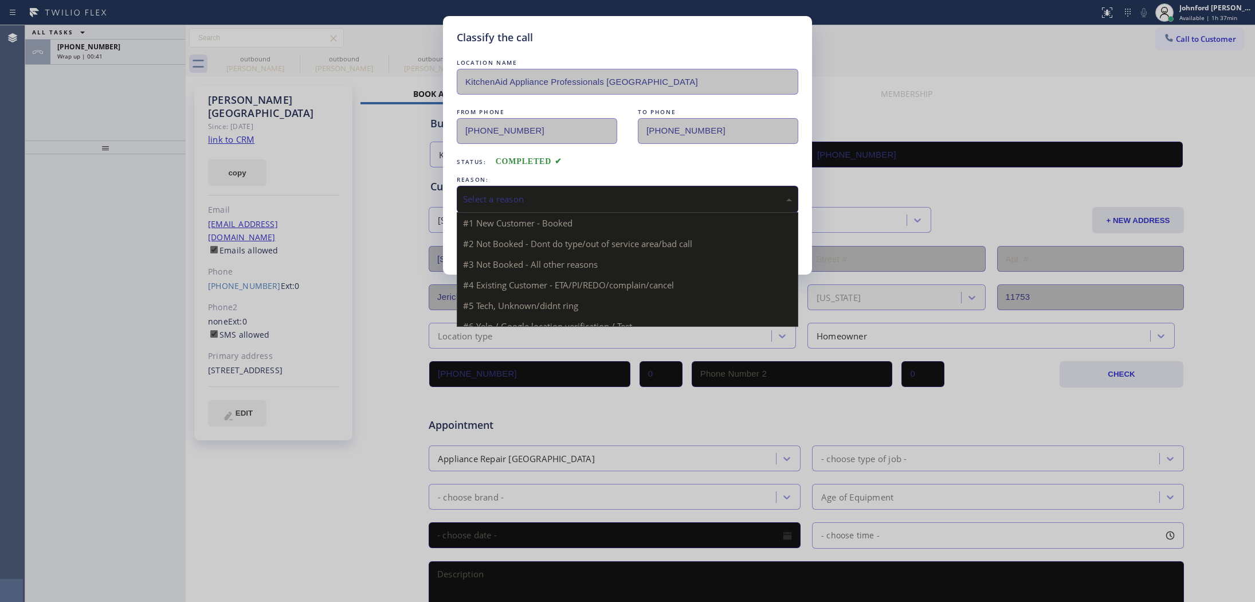
drag, startPoint x: 504, startPoint y: 194, endPoint x: 517, endPoint y: 194, distance: 12.6
click at [511, 194] on div "Select a reason" at bounding box center [627, 198] width 329 height 13
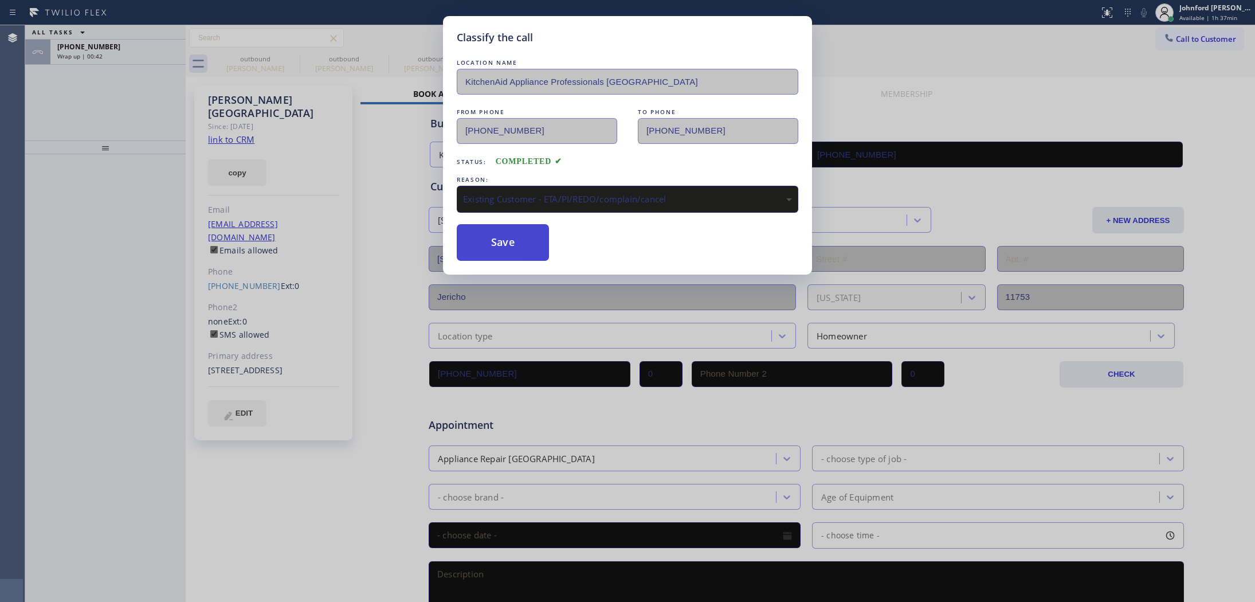
click at [522, 242] on button "Save" at bounding box center [503, 242] width 92 height 37
click at [135, 52] on div "Classify the call LOCATION NAME KitchenAid Appliance Professionals [GEOGRAPHIC_…" at bounding box center [627, 301] width 1255 height 602
click at [135, 52] on div "Classify the call LOCATION NAME Wolf & Sub Zero Professionals Dallas FROM PHONE…" at bounding box center [639, 313] width 1229 height 576
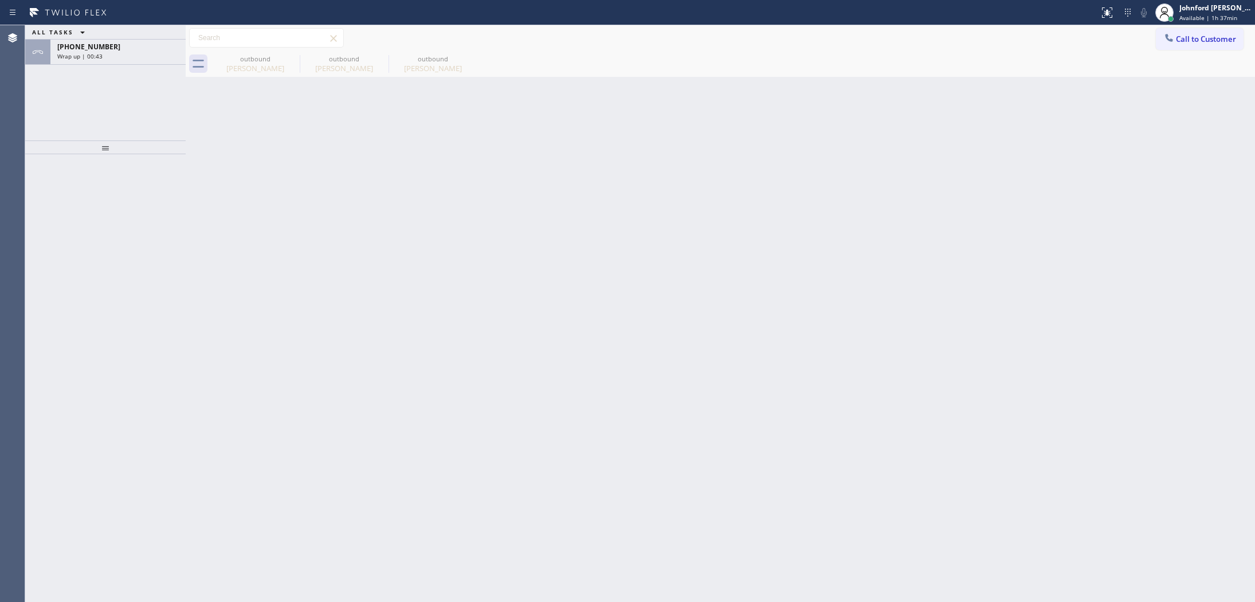
click at [135, 52] on div "Wrap up | 00:43" at bounding box center [117, 56] width 121 height 8
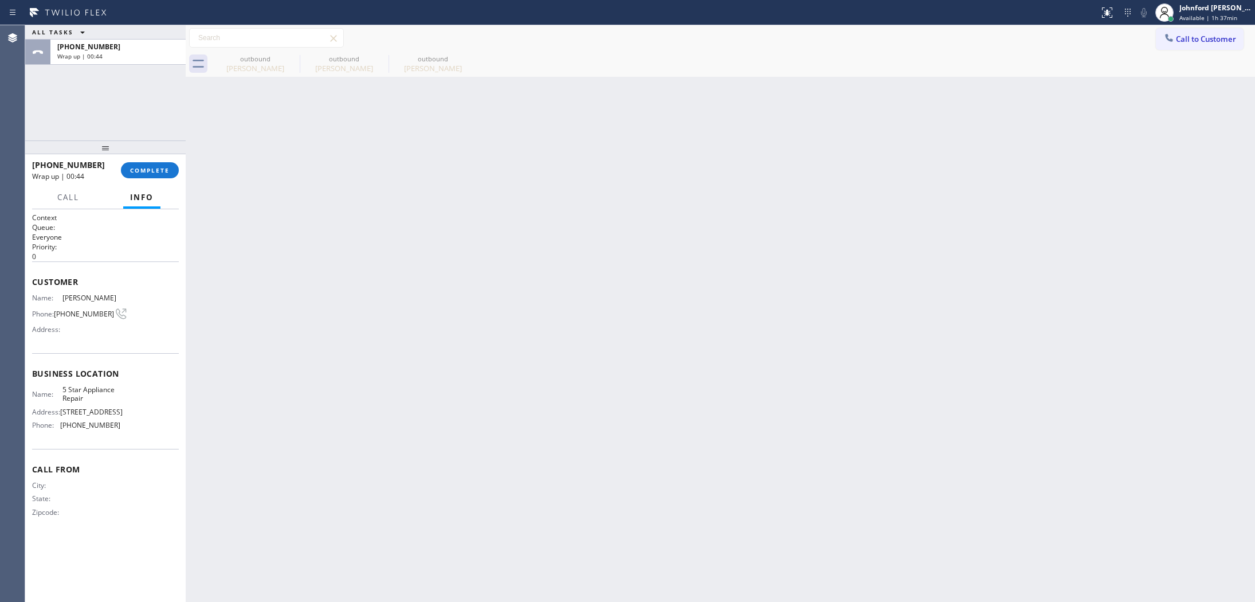
click at [135, 52] on div "Wrap up | 00:44" at bounding box center [117, 56] width 121 height 8
drag, startPoint x: 162, startPoint y: 182, endPoint x: 158, endPoint y: 164, distance: 18.8
click at [160, 181] on div "[PHONE_NUMBER] Wrap up | 00:44 COMPLETE" at bounding box center [105, 170] width 147 height 30
click at [158, 163] on button "COMPLETE" at bounding box center [150, 170] width 58 height 16
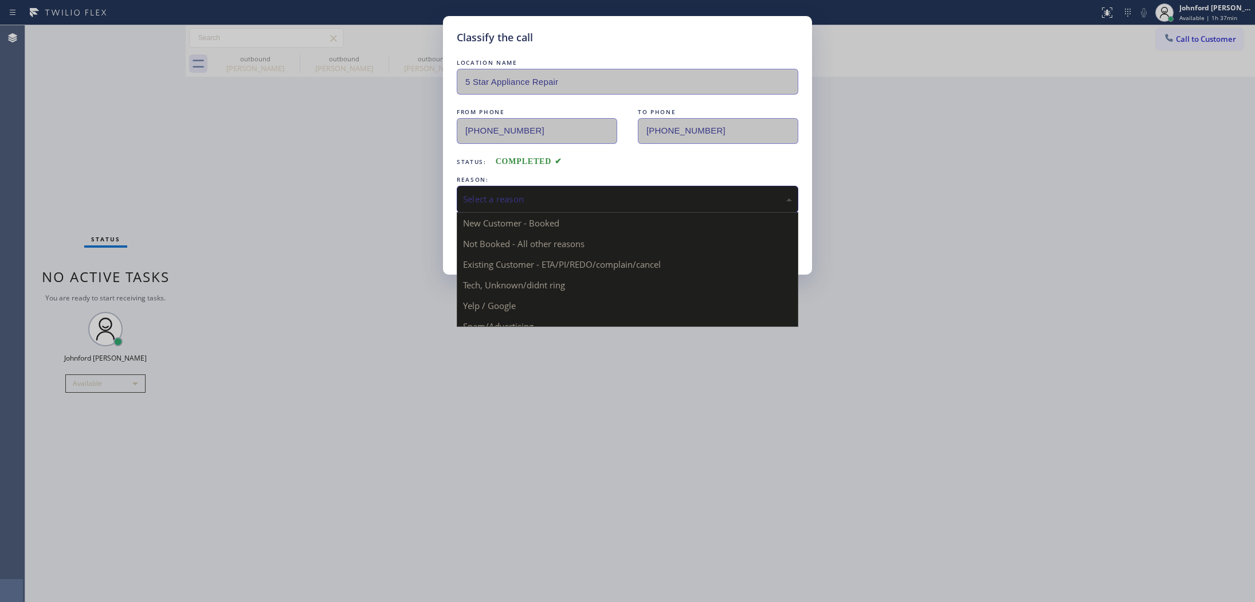
click at [629, 192] on div "Select a reason" at bounding box center [627, 198] width 329 height 13
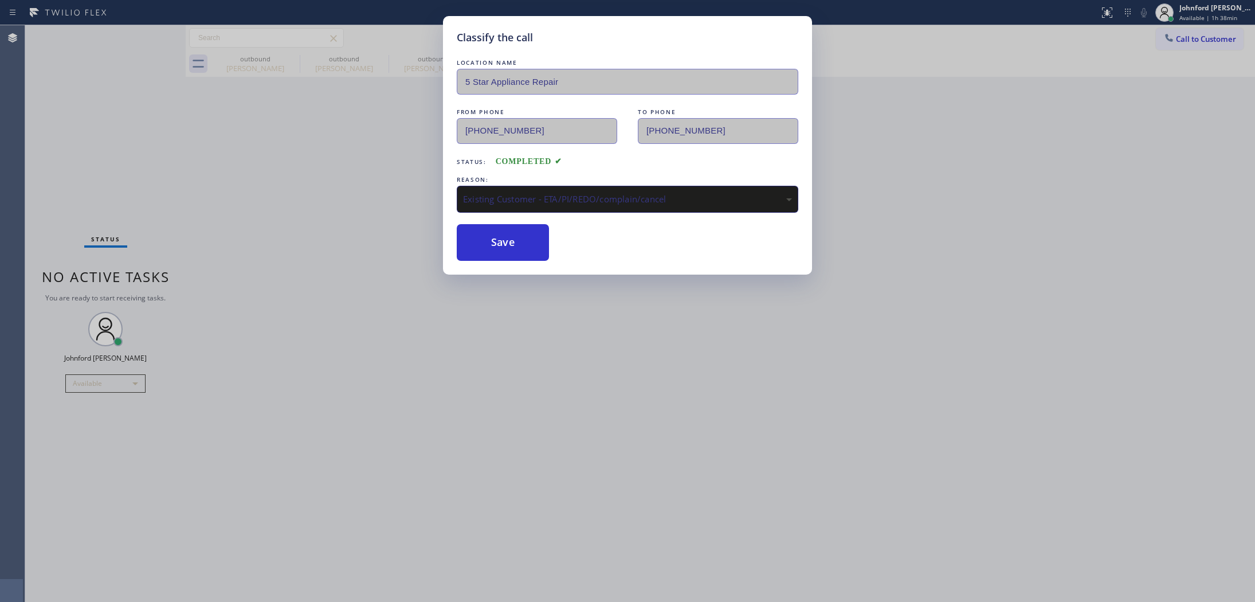
drag, startPoint x: 482, startPoint y: 238, endPoint x: 800, endPoint y: 1, distance: 395.9
click at [482, 236] on button "Save" at bounding box center [503, 242] width 92 height 37
type input "[PHONE_NUMBER]"
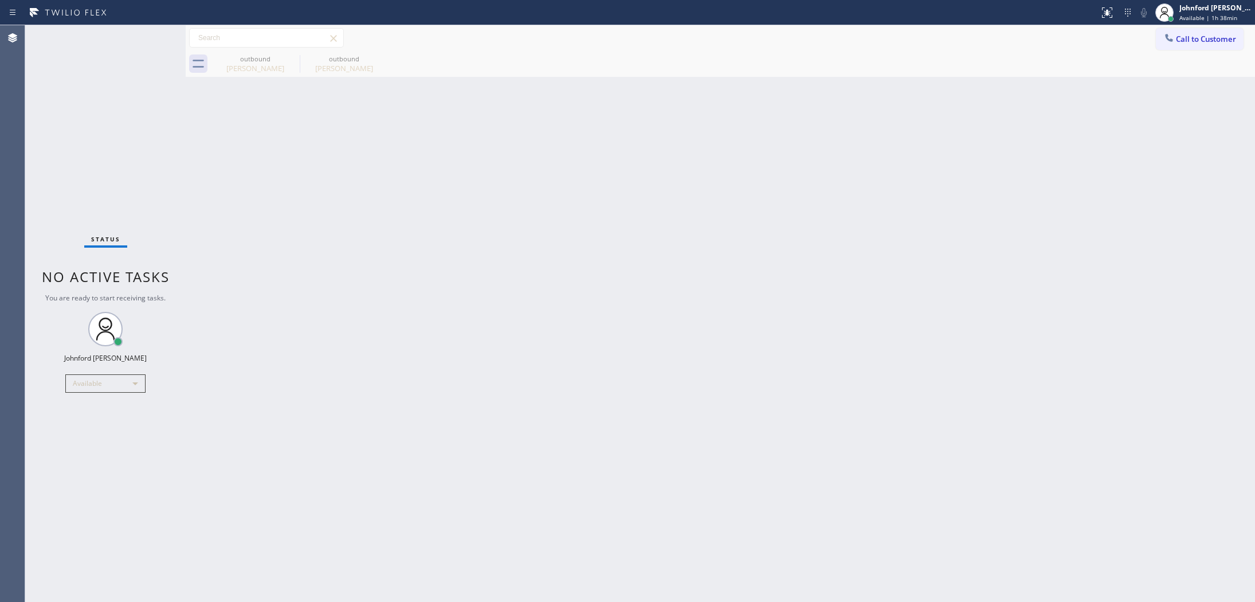
click at [1169, 32] on icon at bounding box center [1168, 37] width 11 height 11
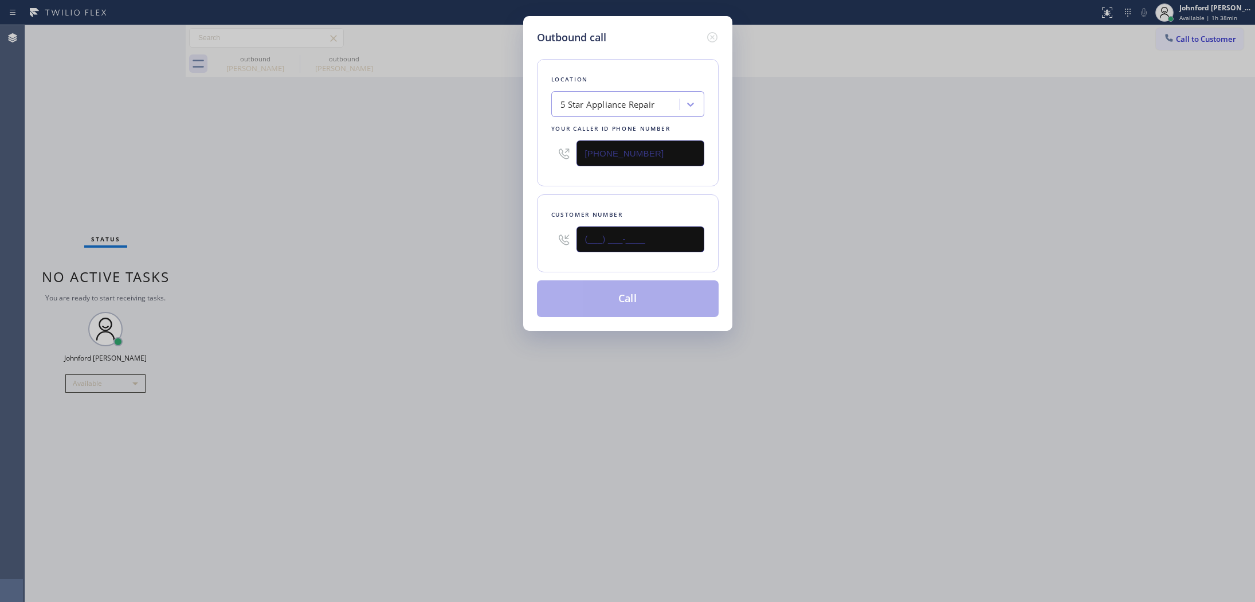
drag, startPoint x: 697, startPoint y: 230, endPoint x: 510, endPoint y: 235, distance: 186.8
click at [513, 235] on div "Outbound call Location 5 Star Appliance Repair Your caller id phone number [PHO…" at bounding box center [627, 301] width 1255 height 602
paste input "310) 895-8039"
type input "[PHONE_NUMBER]"
click at [471, 237] on div "Outbound call Location 5 Star Appliance Repair Your caller id phone number [PHO…" at bounding box center [627, 301] width 1255 height 602
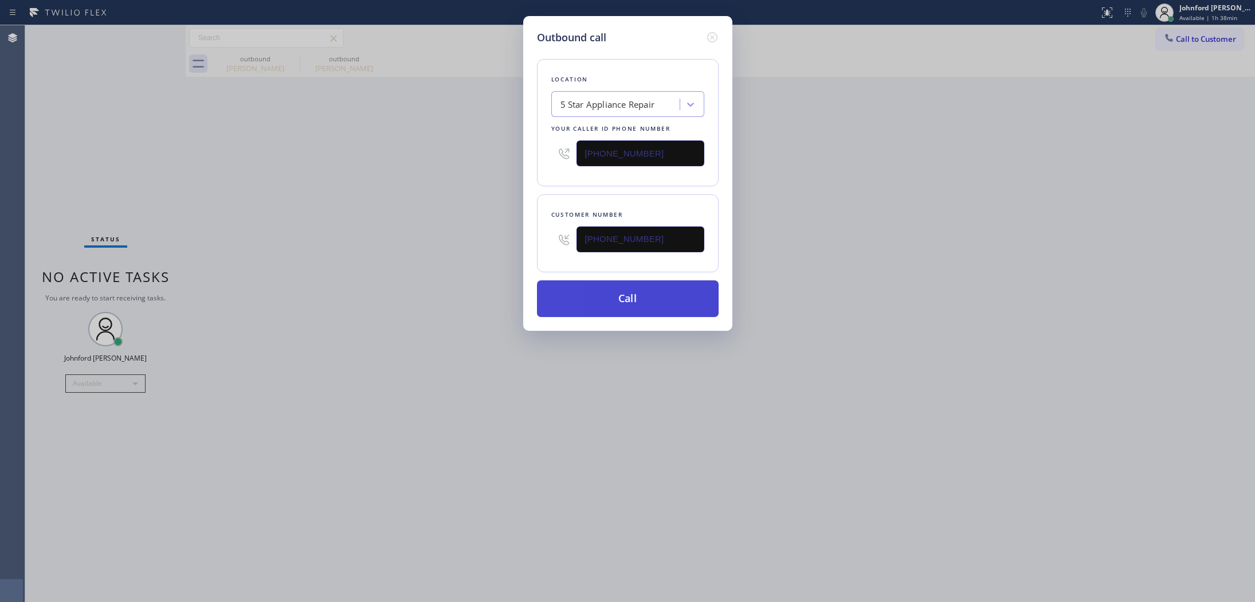
click at [580, 300] on button "Call" at bounding box center [628, 298] width 182 height 37
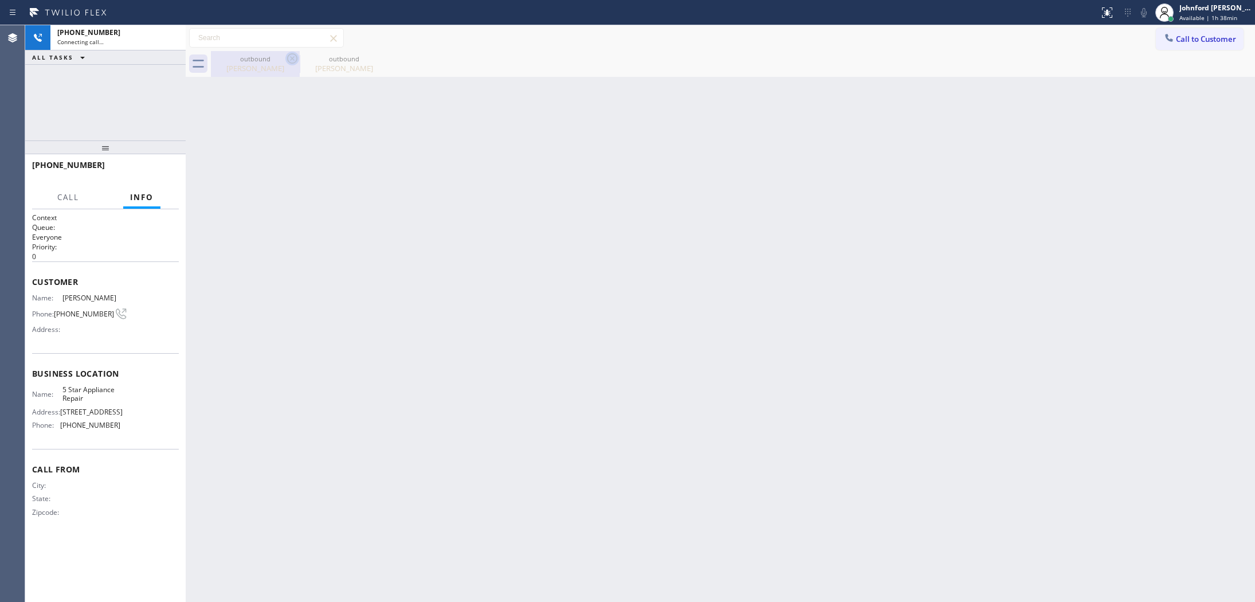
click at [289, 58] on icon at bounding box center [292, 59] width 14 height 14
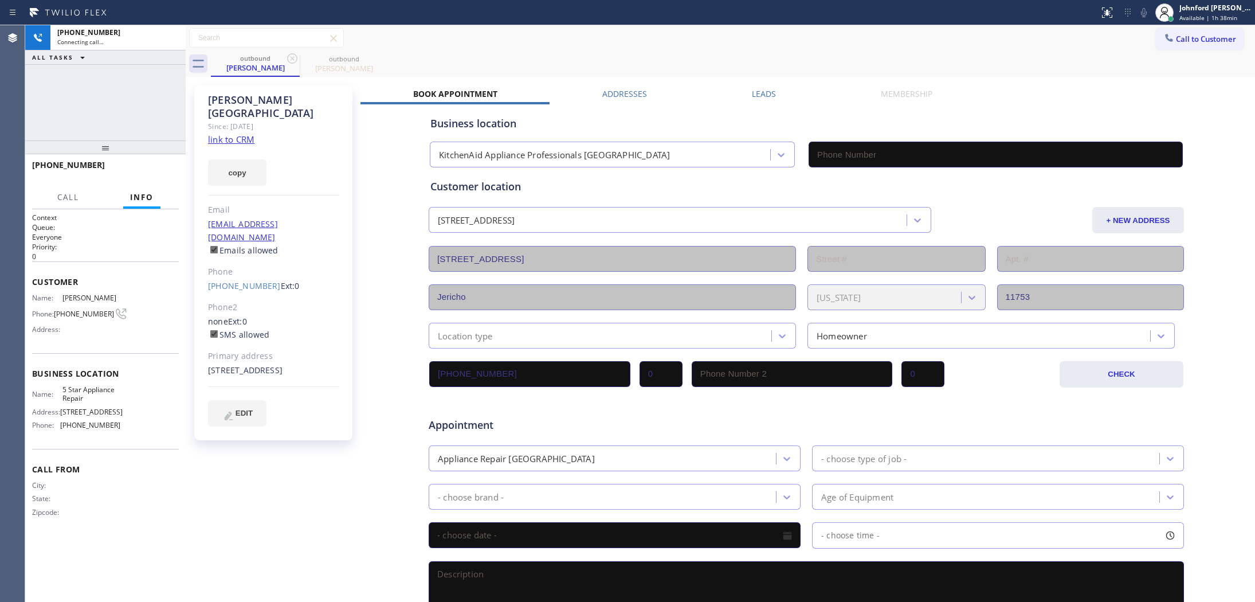
click at [289, 58] on icon at bounding box center [292, 59] width 14 height 14
type input "[PHONE_NUMBER]"
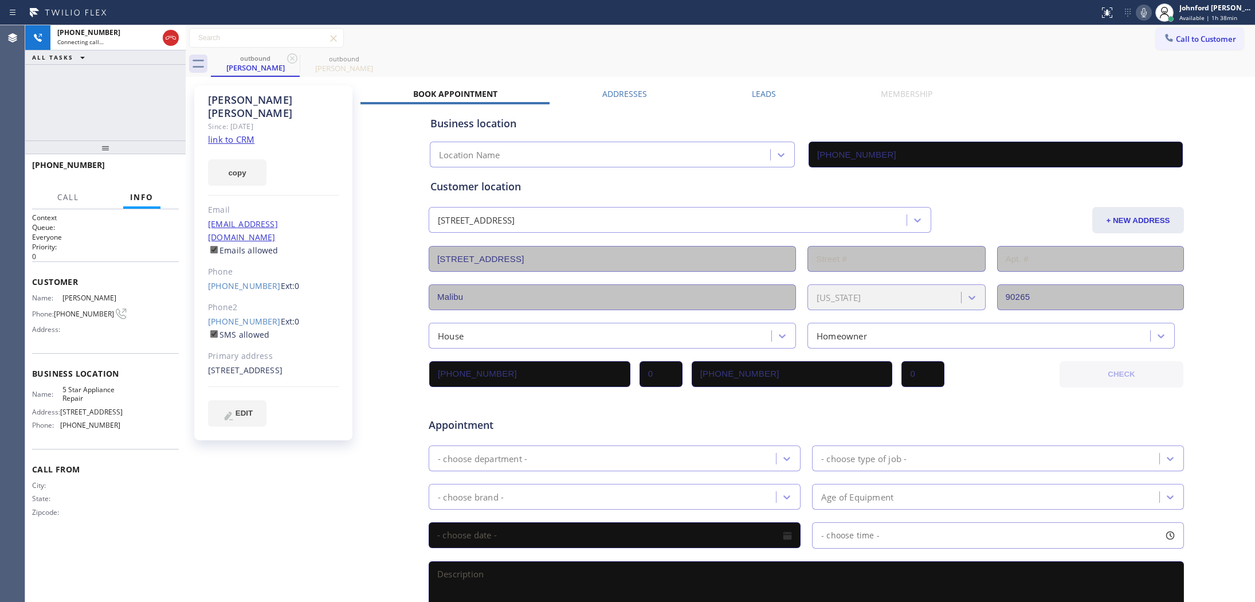
click at [243, 133] on link "link to CRM" at bounding box center [231, 138] width 46 height 11
click at [1140, 13] on icon at bounding box center [1144, 13] width 14 height 14
click at [156, 167] on span "HANG UP" at bounding box center [152, 170] width 35 height 8
click at [244, 280] on link "[PHONE_NUMBER]" at bounding box center [244, 285] width 73 height 11
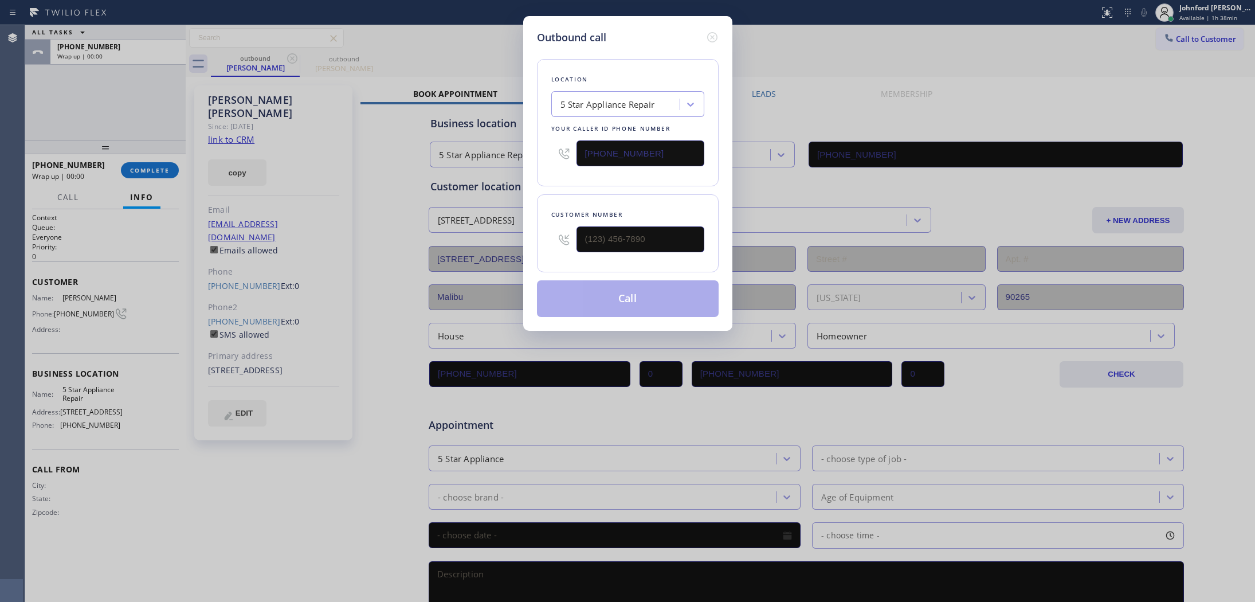
type input "[PHONE_NUMBER]"
drag, startPoint x: 680, startPoint y: 141, endPoint x: 543, endPoint y: 154, distance: 137.4
click at [543, 154] on div "Location 5 Star Appliance Repair Your caller id phone number [PHONE_NUMBER]" at bounding box center [628, 122] width 182 height 127
paste input "310) 740-9737"
type input "[PHONE_NUMBER]"
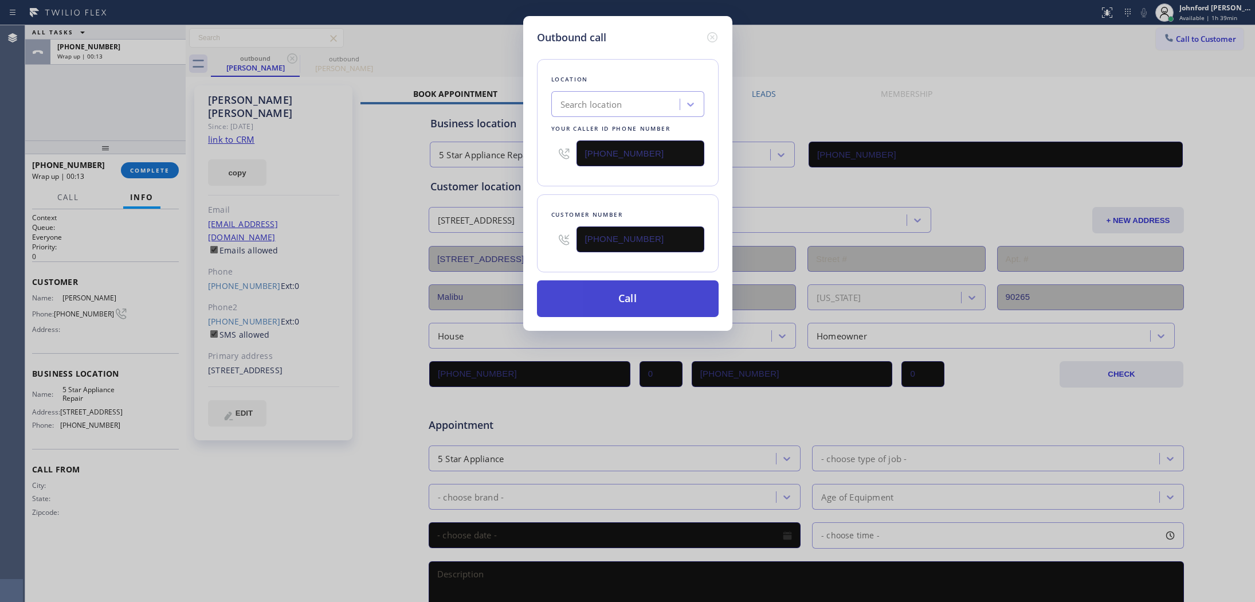
click at [596, 301] on button "Call" at bounding box center [628, 298] width 182 height 37
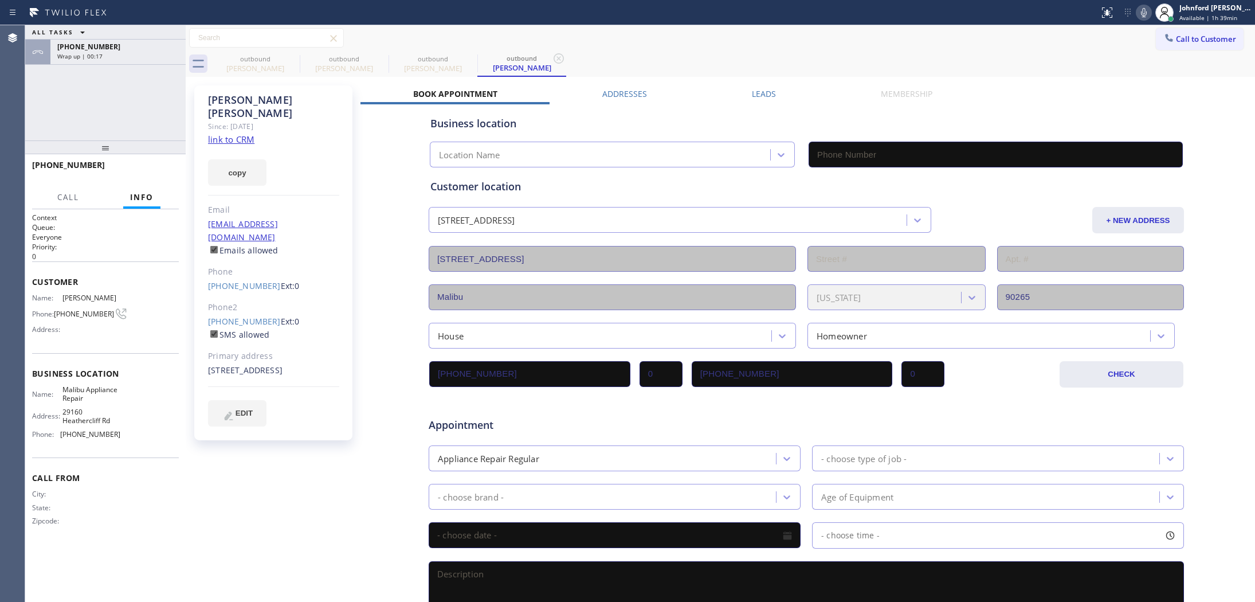
type input "[PHONE_NUMBER]"
click at [139, 83] on div "Wrap up | 00:22" at bounding box center [117, 81] width 121 height 8
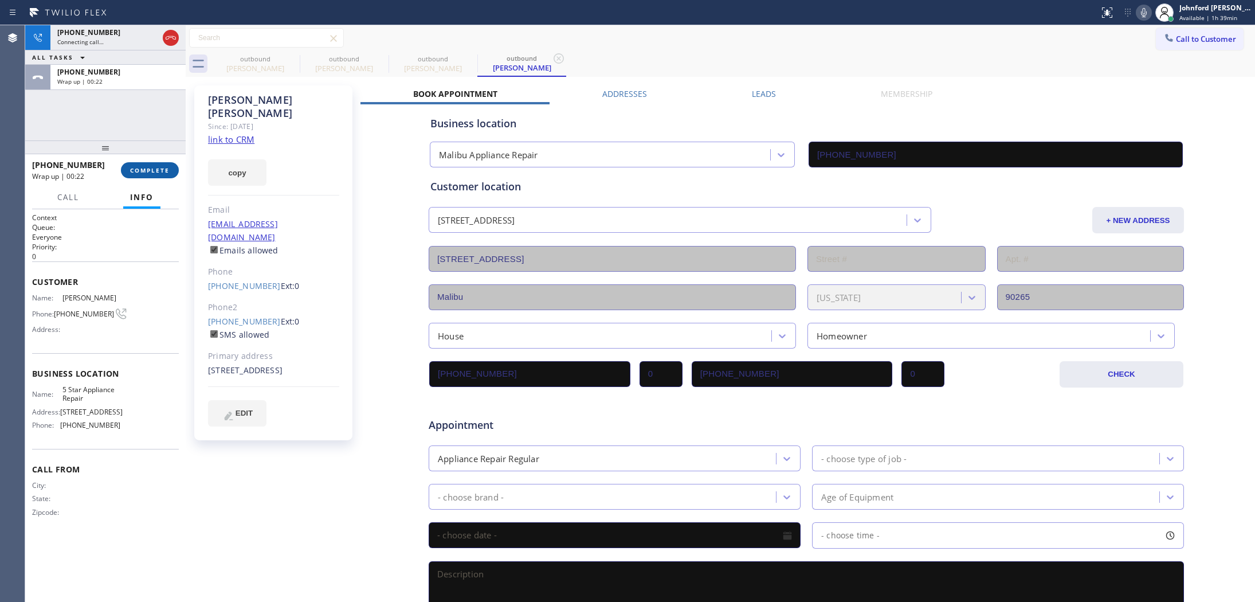
click at [147, 169] on span "COMPLETE" at bounding box center [150, 170] width 40 height 8
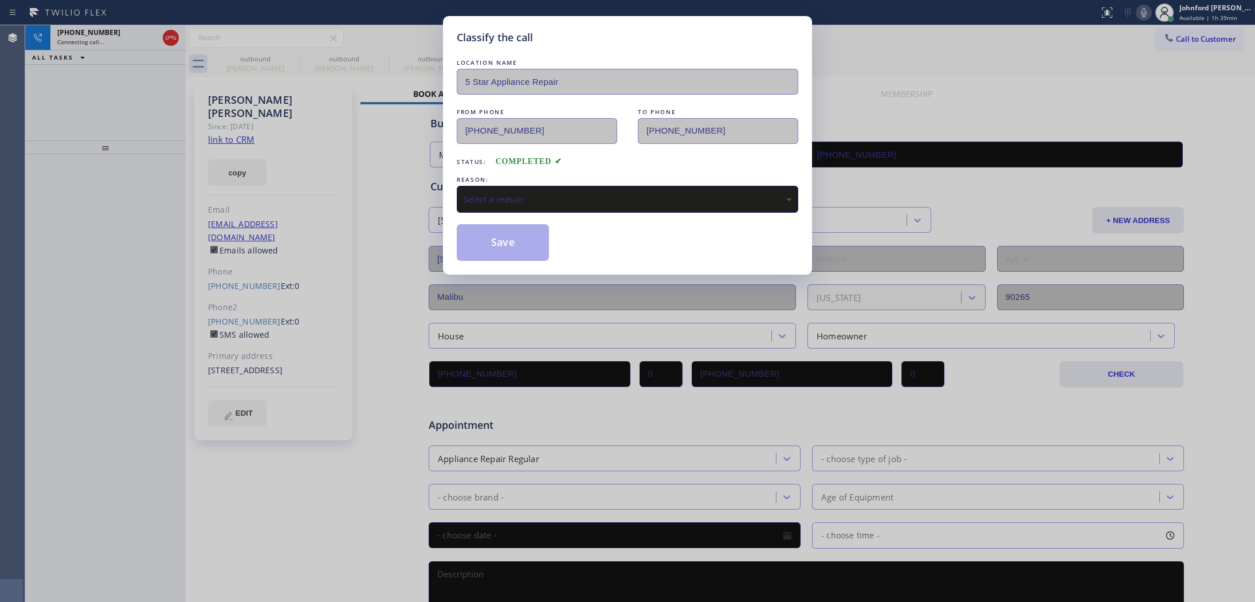
click at [620, 186] on div "Select a reason" at bounding box center [627, 199] width 341 height 27
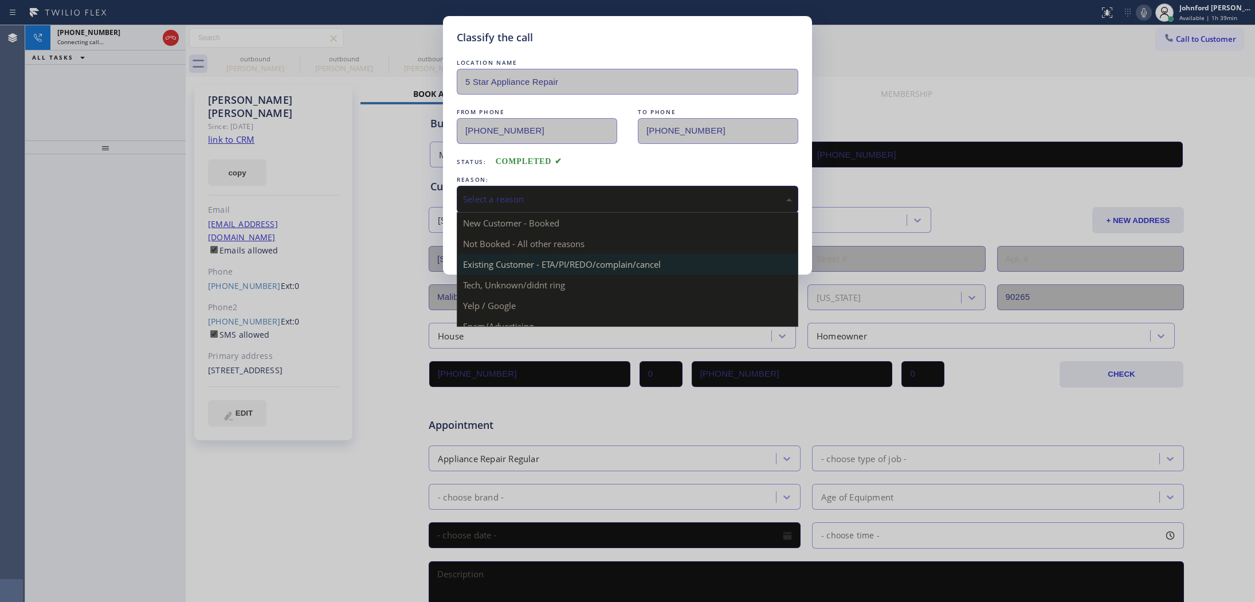
drag, startPoint x: 552, startPoint y: 258, endPoint x: 536, endPoint y: 258, distance: 15.5
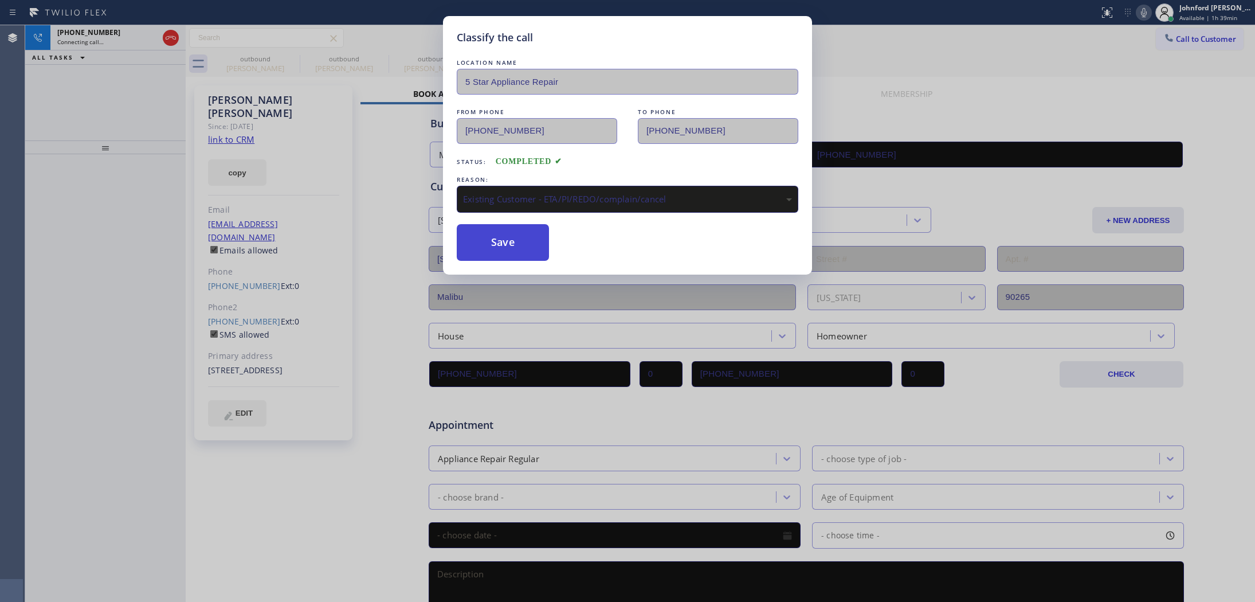
click at [491, 245] on button "Save" at bounding box center [503, 242] width 92 height 37
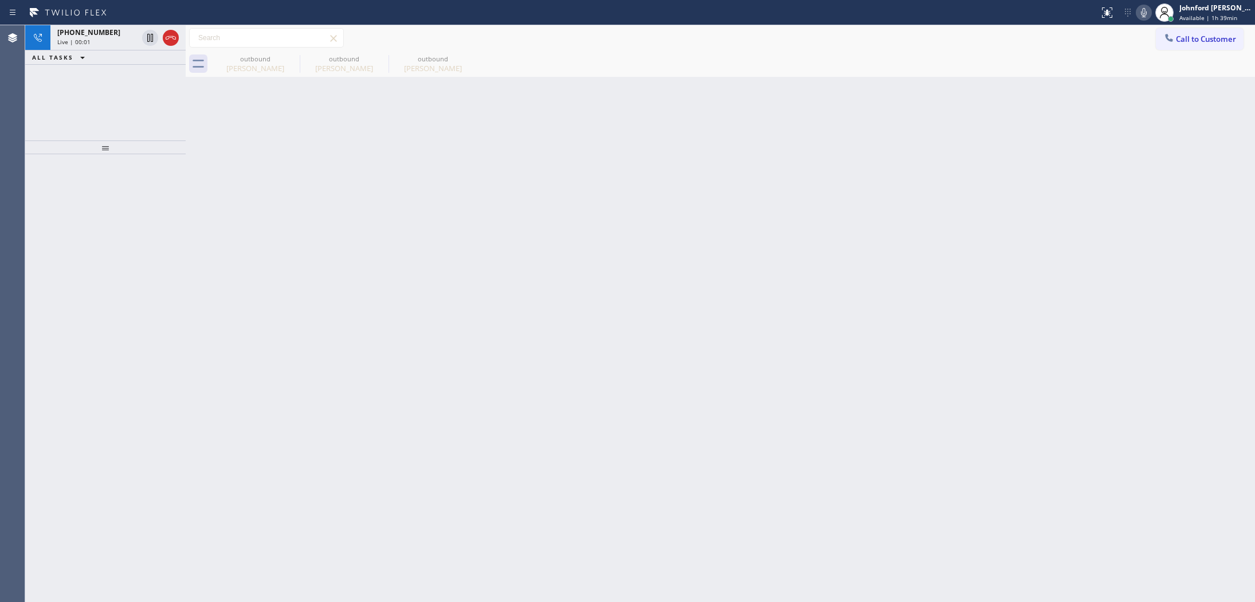
click at [941, 185] on div "Back to Dashboard Change Sender ID Customers Technicians Select a contact Outbo…" at bounding box center [720, 313] width 1069 height 576
click at [1147, 10] on icon at bounding box center [1144, 13] width 14 height 14
click at [1143, 10] on icon at bounding box center [1144, 13] width 14 height 14
click at [1143, 10] on icon at bounding box center [1144, 12] width 6 height 9
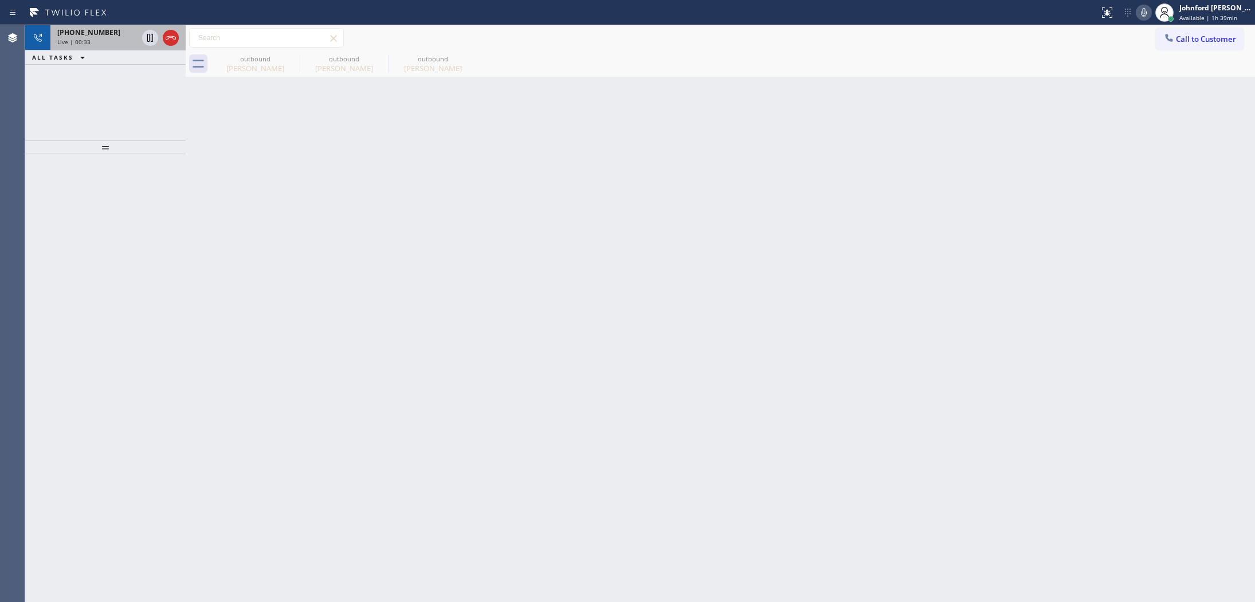
click at [180, 42] on div at bounding box center [160, 37] width 41 height 25
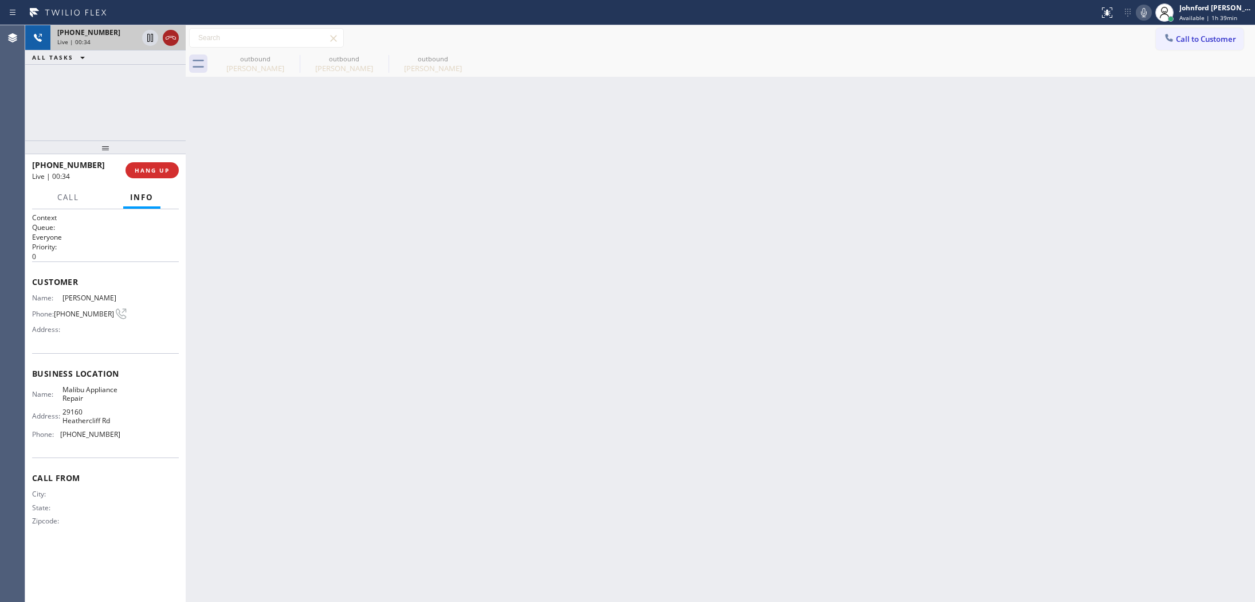
click at [176, 41] on icon at bounding box center [171, 38] width 14 height 14
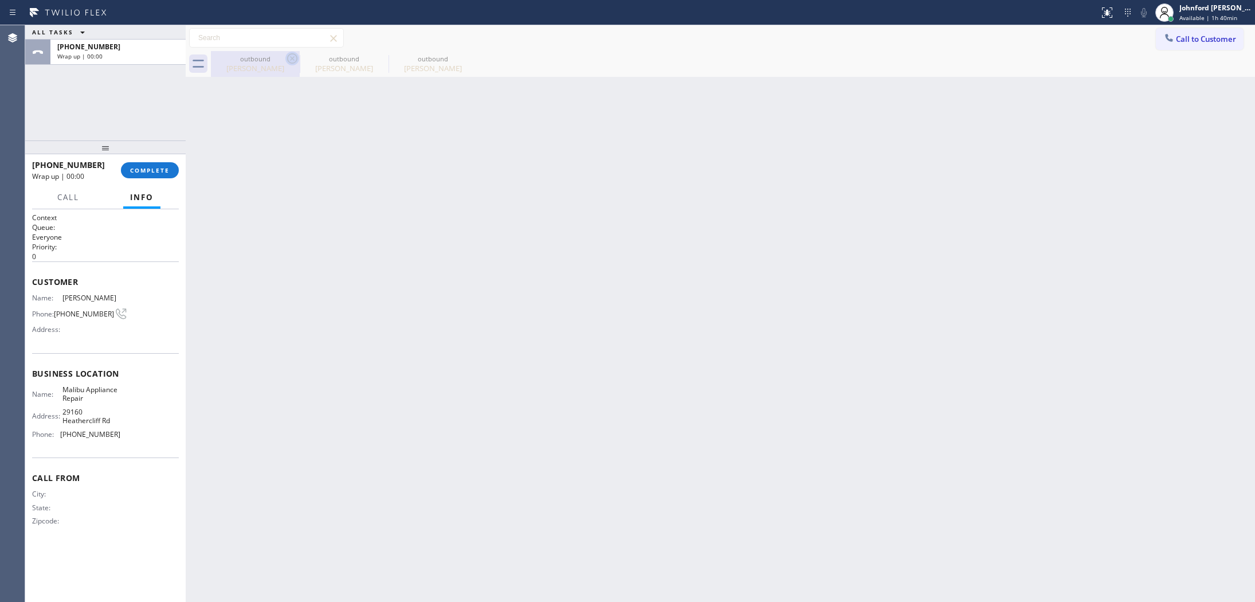
click at [288, 64] on icon at bounding box center [292, 59] width 14 height 14
type input "[PHONE_NUMBER]"
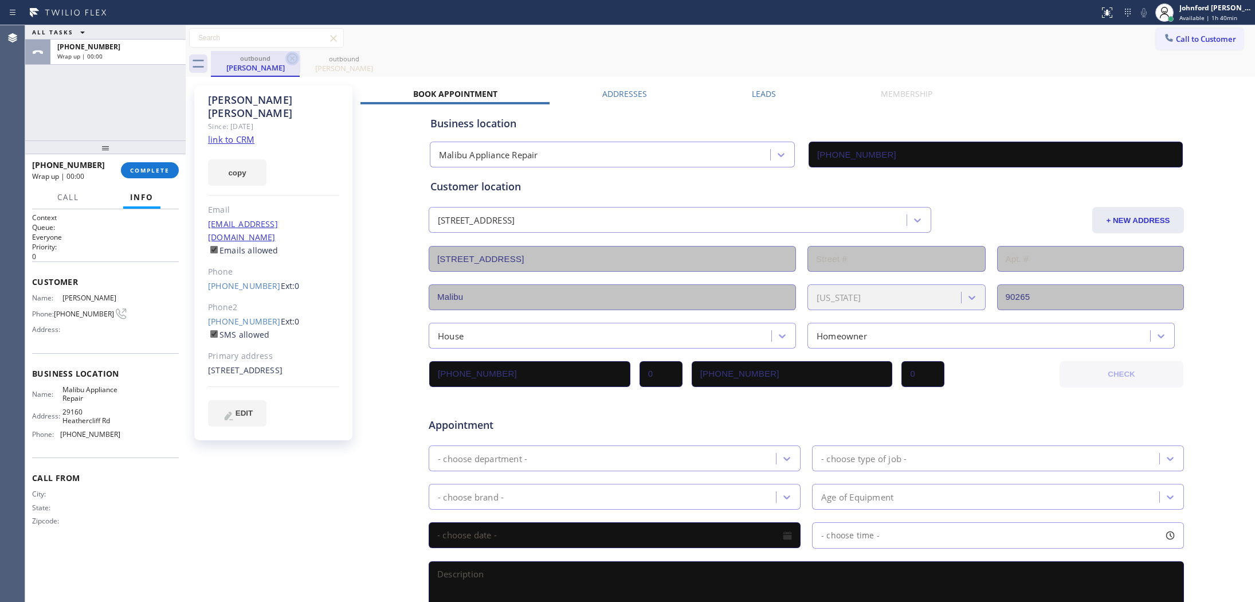
click at [289, 60] on icon at bounding box center [292, 59] width 14 height 14
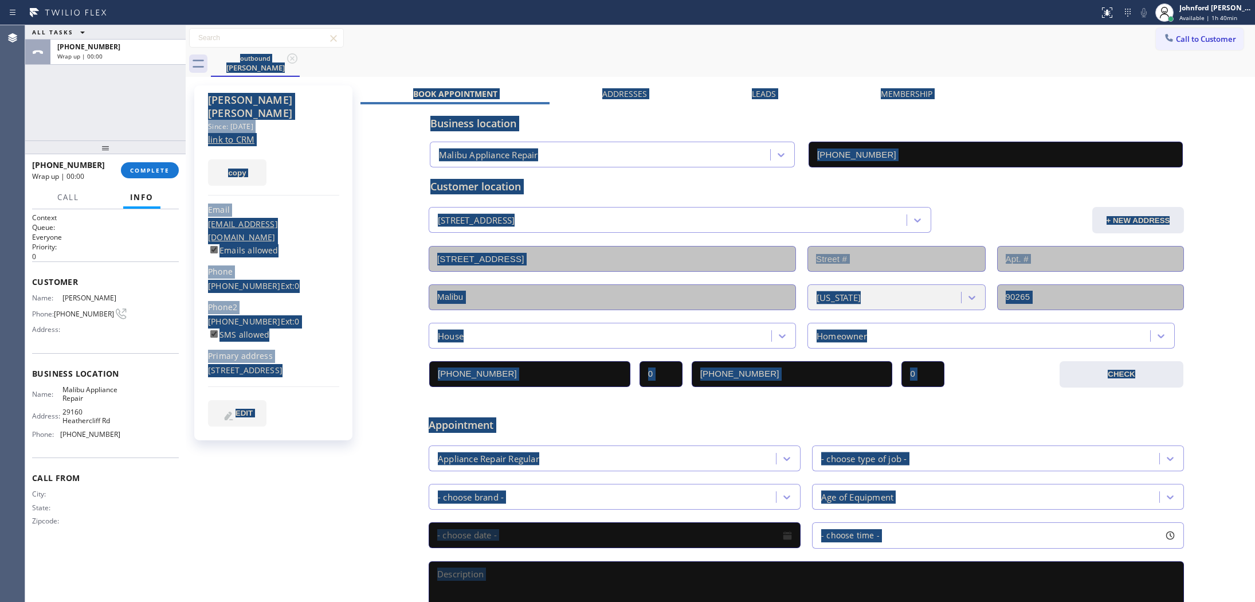
click at [293, 58] on div "outbound [PERSON_NAME]" at bounding box center [733, 64] width 1044 height 26
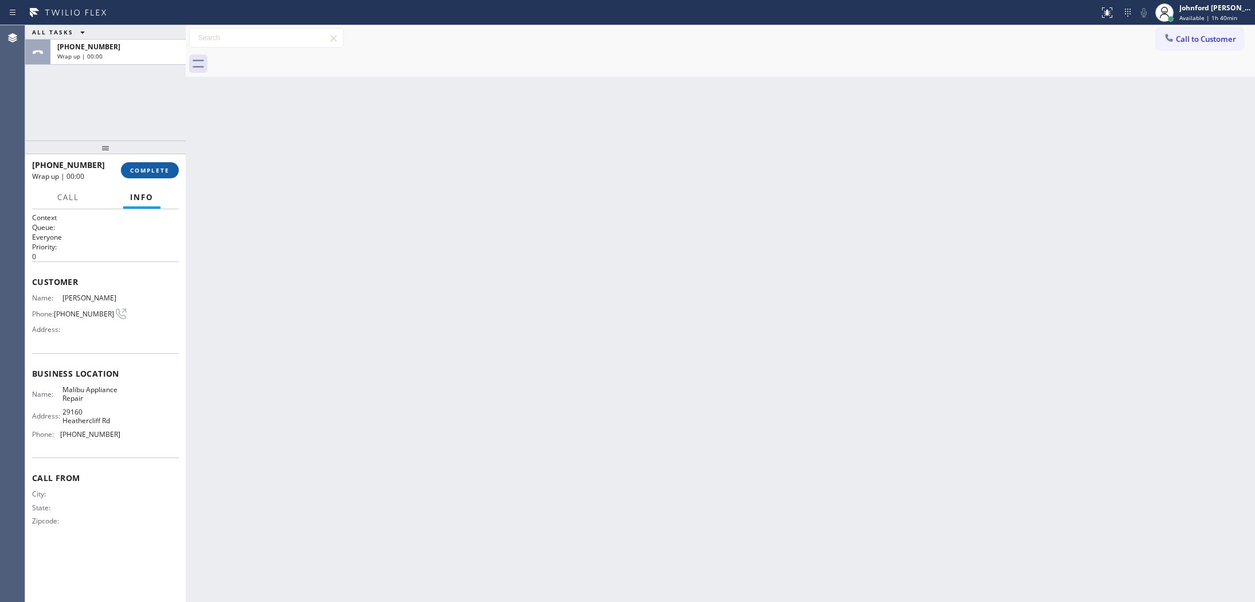
click at [132, 167] on button "COMPLETE" at bounding box center [150, 170] width 58 height 16
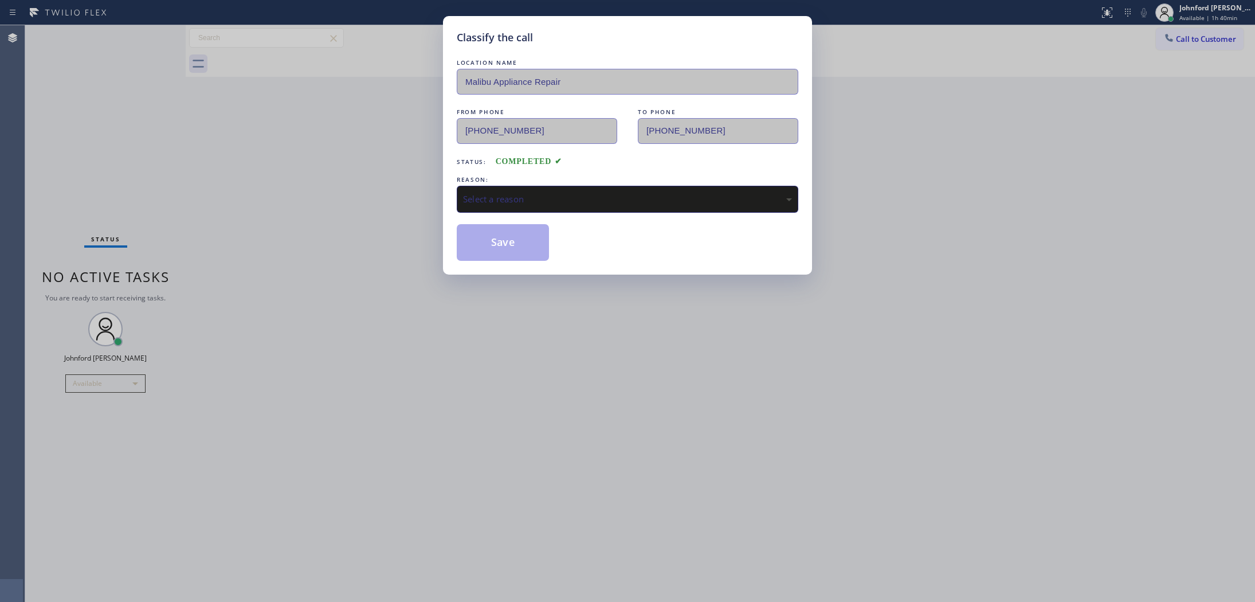
drag, startPoint x: 533, startPoint y: 199, endPoint x: 552, endPoint y: 198, distance: 18.9
click at [533, 199] on div "Select a reason" at bounding box center [627, 198] width 329 height 13
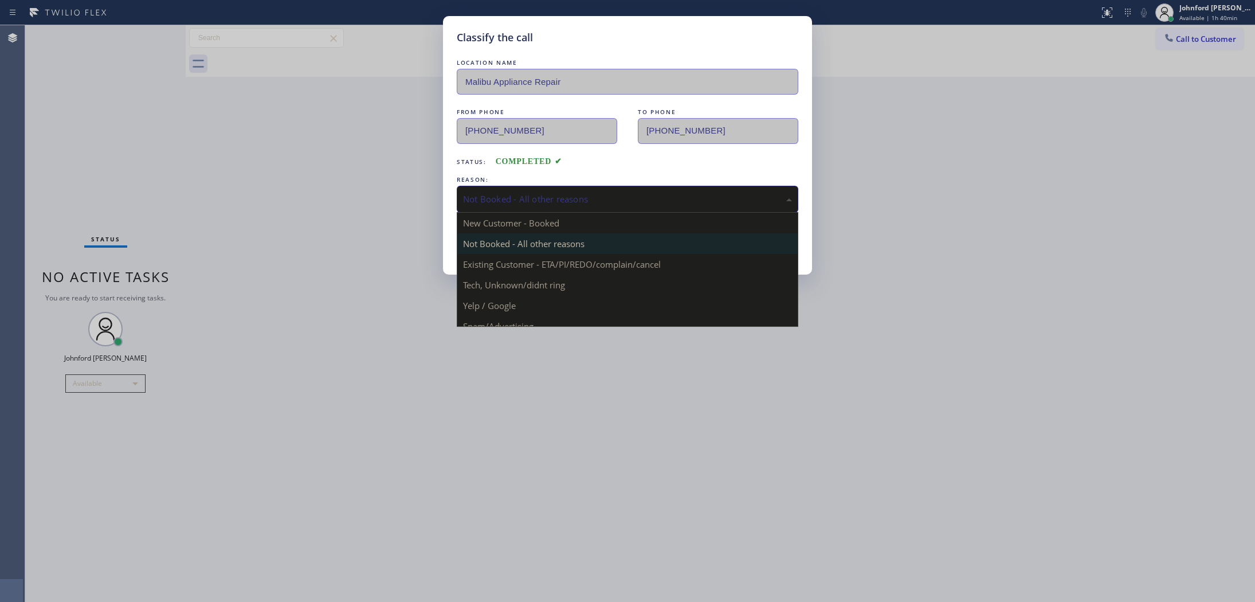
click at [528, 192] on div "Not Booked - All other reasons" at bounding box center [627, 198] width 329 height 13
drag, startPoint x: 540, startPoint y: 272, endPoint x: 507, endPoint y: 267, distance: 33.1
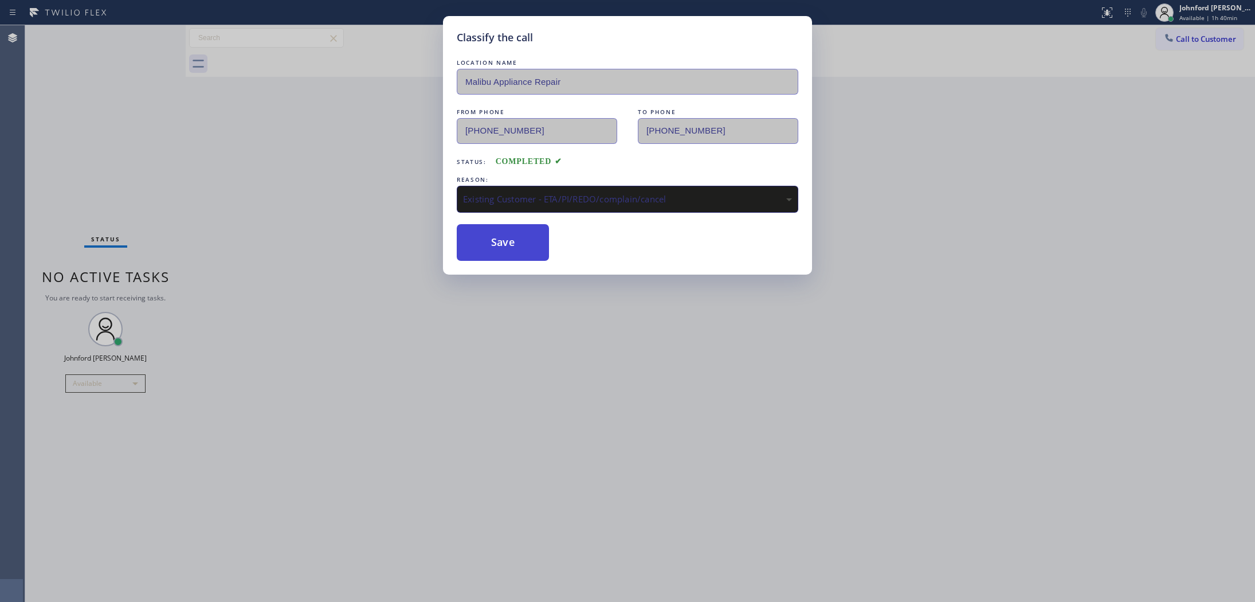
click at [474, 251] on button "Save" at bounding box center [503, 242] width 92 height 37
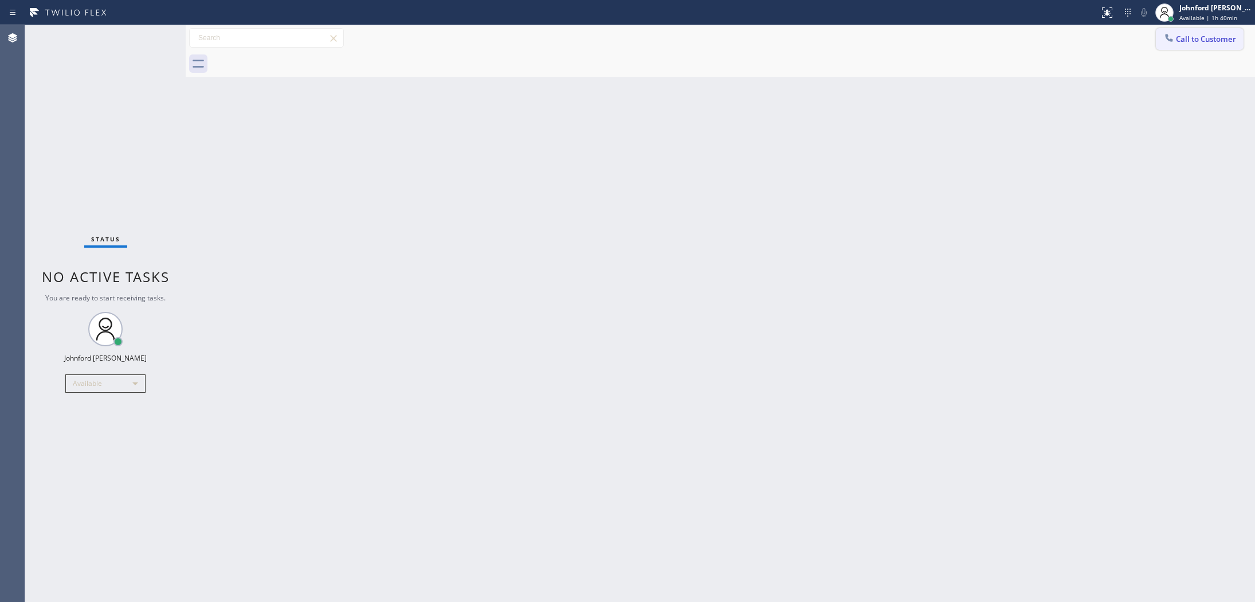
click at [1183, 42] on span "Call to Customer" at bounding box center [1206, 39] width 60 height 10
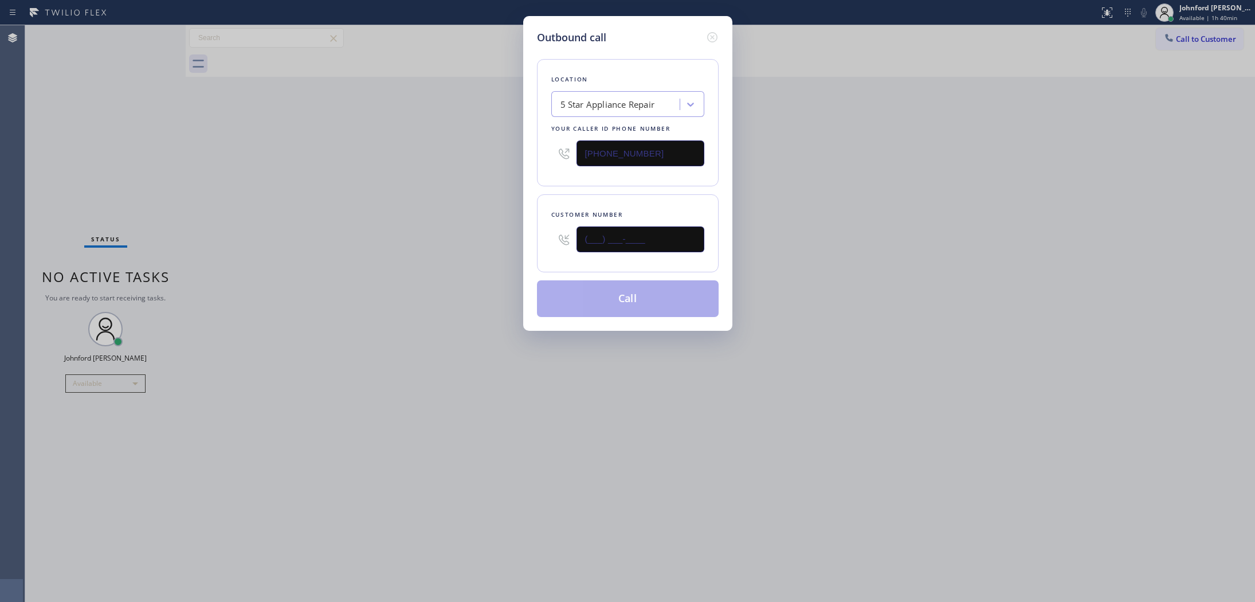
drag, startPoint x: 657, startPoint y: 226, endPoint x: 522, endPoint y: 235, distance: 134.9
click at [523, 235] on div "Outbound call Location 5 Star Appliance Repair Your caller id phone number [PHO…" at bounding box center [627, 173] width 209 height 315
paste input "480) 228-3671"
type input "[PHONE_NUMBER]"
click at [451, 235] on div "Outbound call Location 5 Star Appliance Repair Your caller id phone number [PHO…" at bounding box center [627, 301] width 1255 height 602
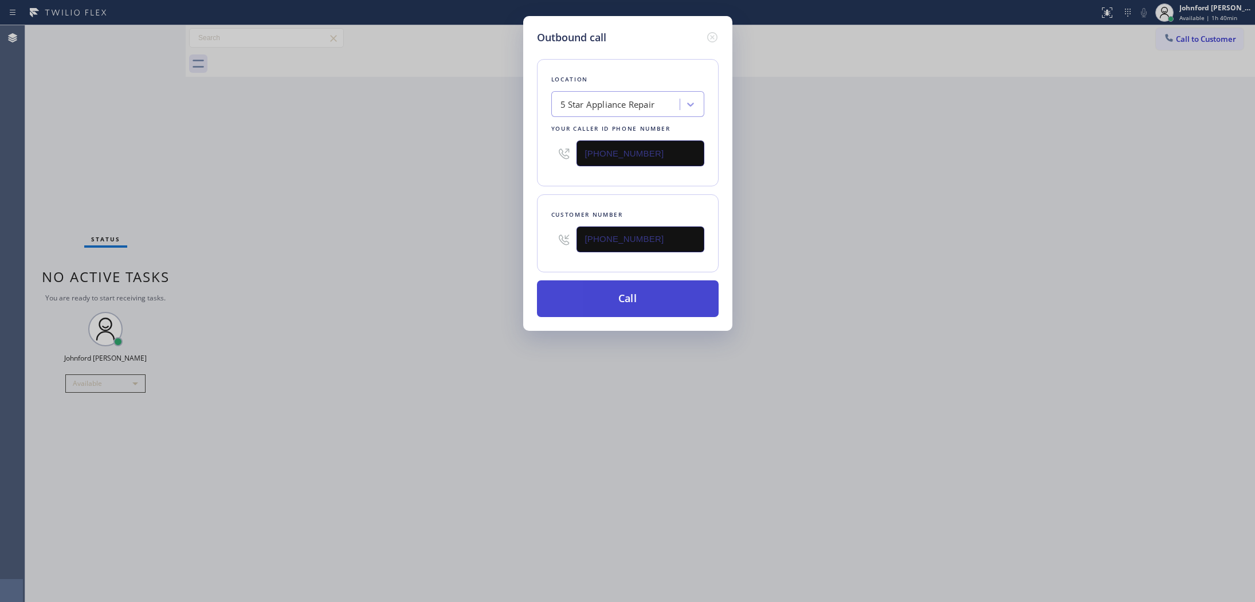
click at [642, 290] on button "Call" at bounding box center [628, 298] width 182 height 37
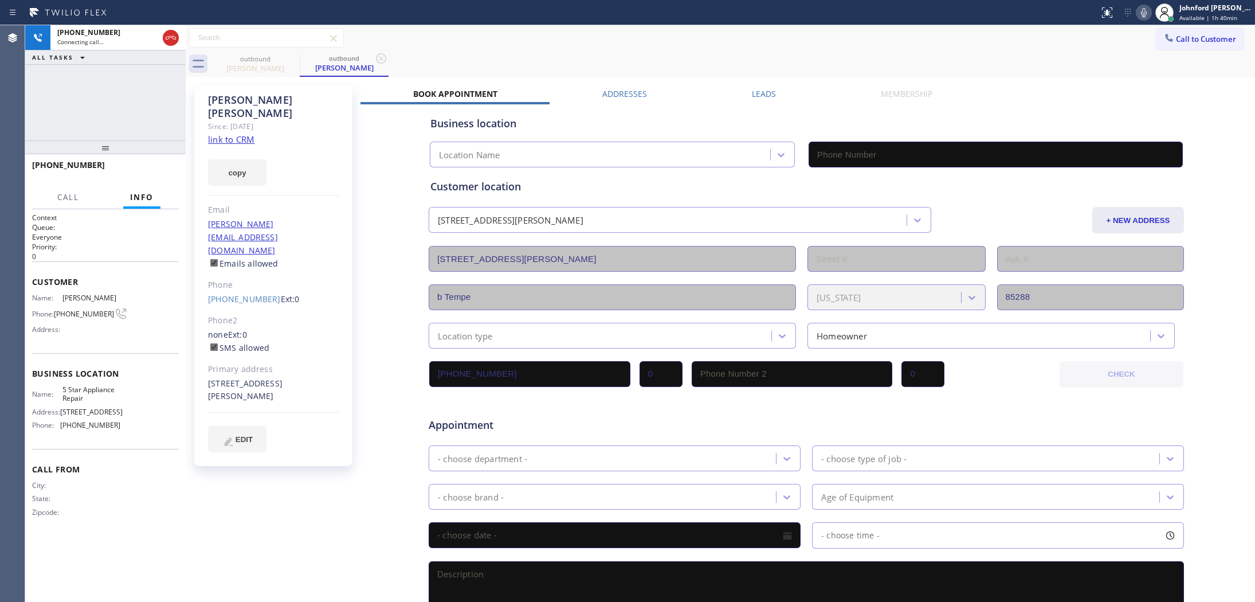
click at [230, 133] on link "link to CRM" at bounding box center [231, 138] width 46 height 11
type input "[PHONE_NUMBER]"
click at [237, 133] on link "link to CRM" at bounding box center [231, 138] width 46 height 11
click at [178, 33] on div at bounding box center [171, 38] width 16 height 14
click at [235, 293] on link "[PHONE_NUMBER]" at bounding box center [244, 298] width 73 height 11
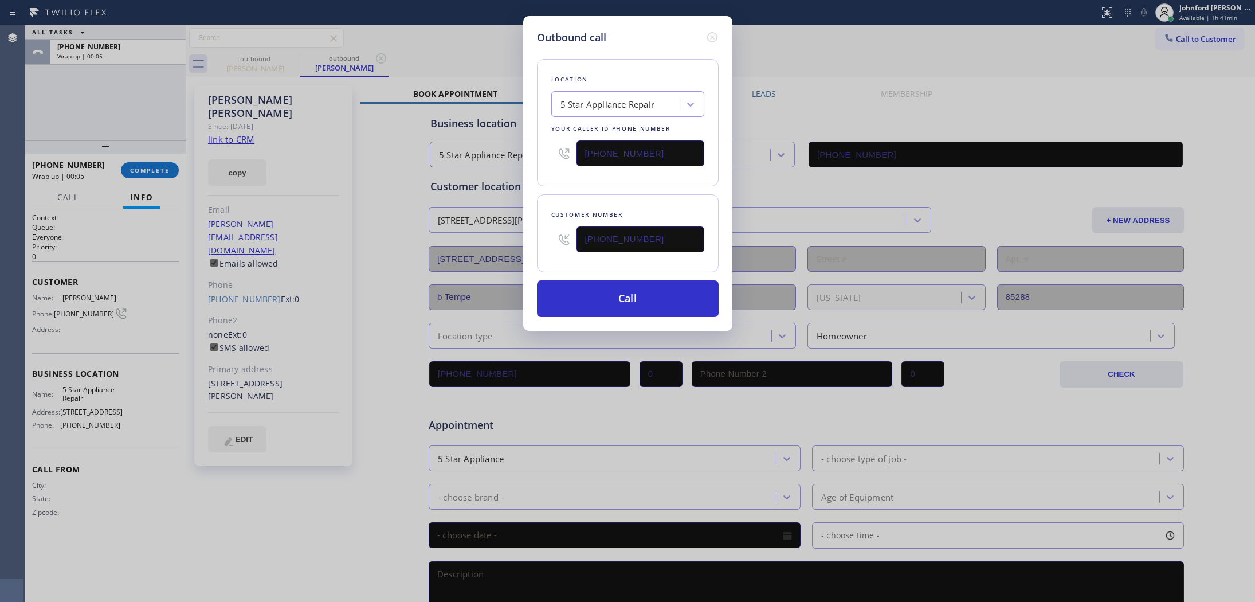
type input "[PHONE_NUMBER]"
drag, startPoint x: 666, startPoint y: 162, endPoint x: 526, endPoint y: 155, distance: 139.9
click at [528, 155] on div "Outbound call Location 5 Star Appliance Repair Your caller id phone number [PHO…" at bounding box center [627, 173] width 209 height 315
paste input "33) 988-3885"
type input "[PHONE_NUMBER]"
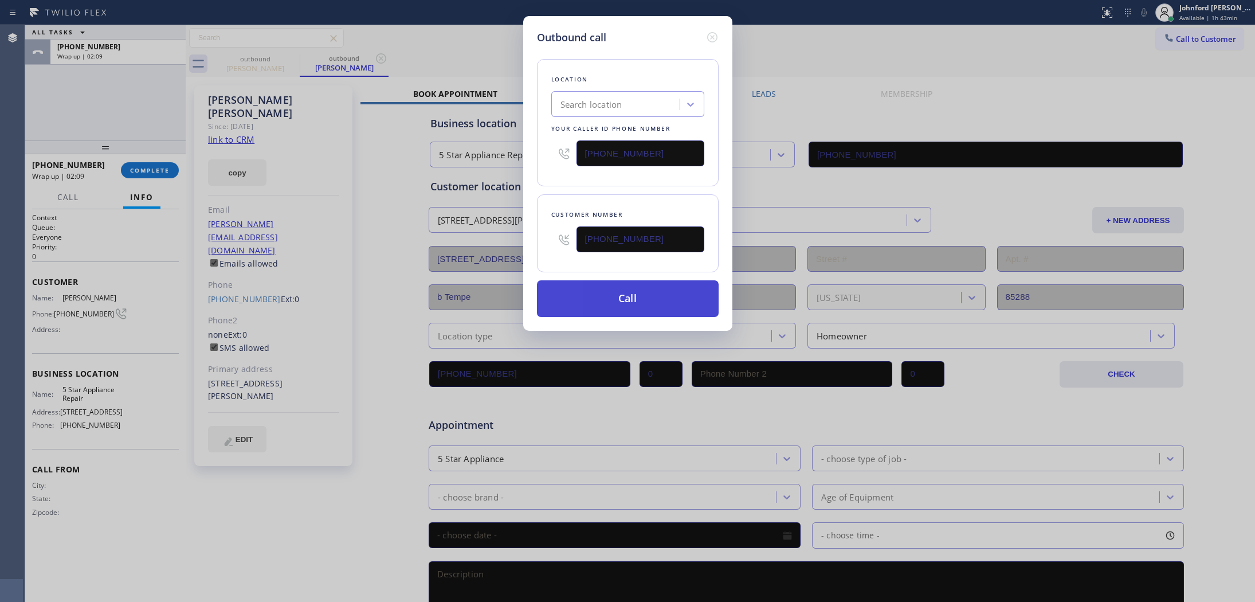
click at [605, 295] on button "Call" at bounding box center [628, 298] width 182 height 37
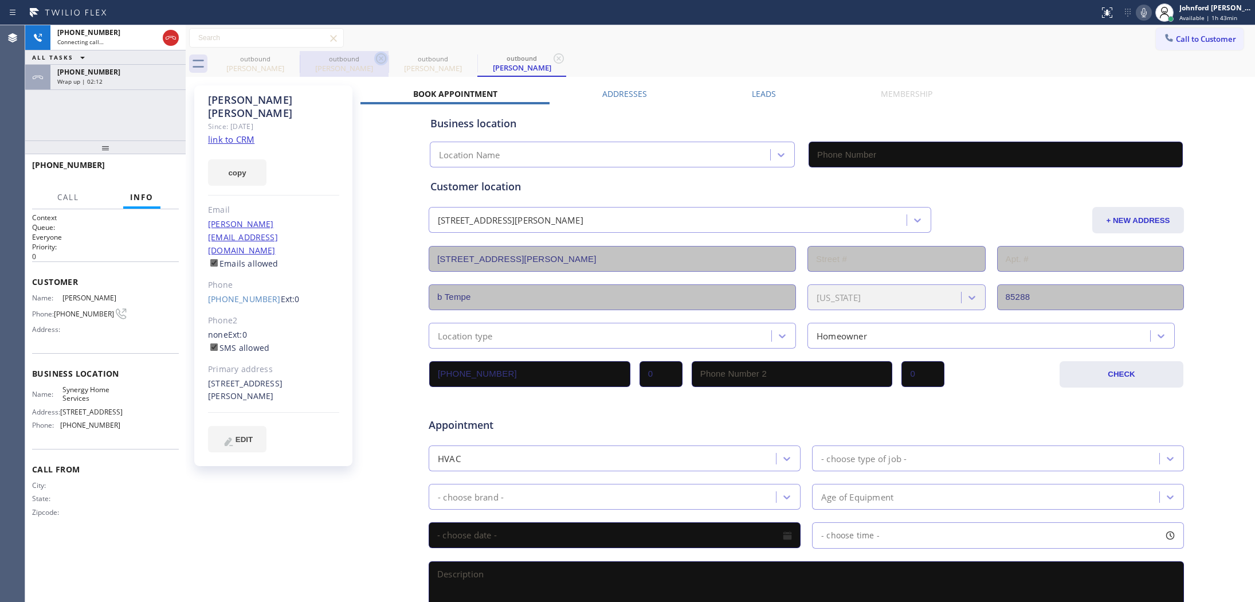
click at [0, 0] on icon at bounding box center [0, 0] width 0 height 0
click at [374, 61] on icon at bounding box center [381, 59] width 14 height 14
type input "[PHONE_NUMBER]"
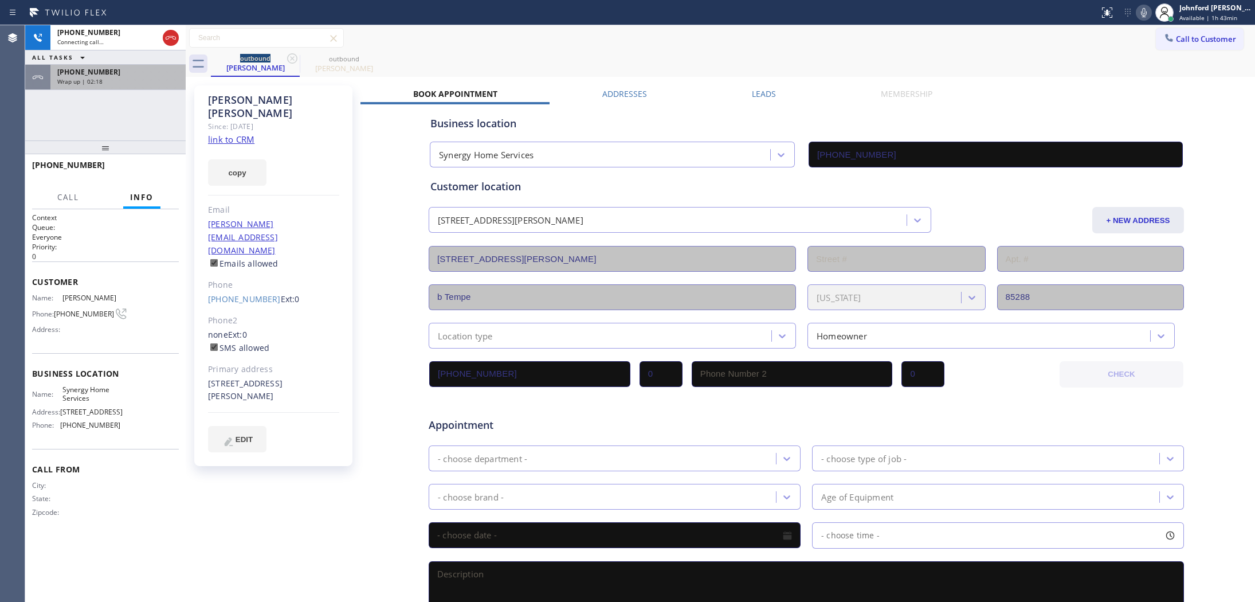
click at [139, 75] on div "[PHONE_NUMBER]" at bounding box center [117, 72] width 121 height 10
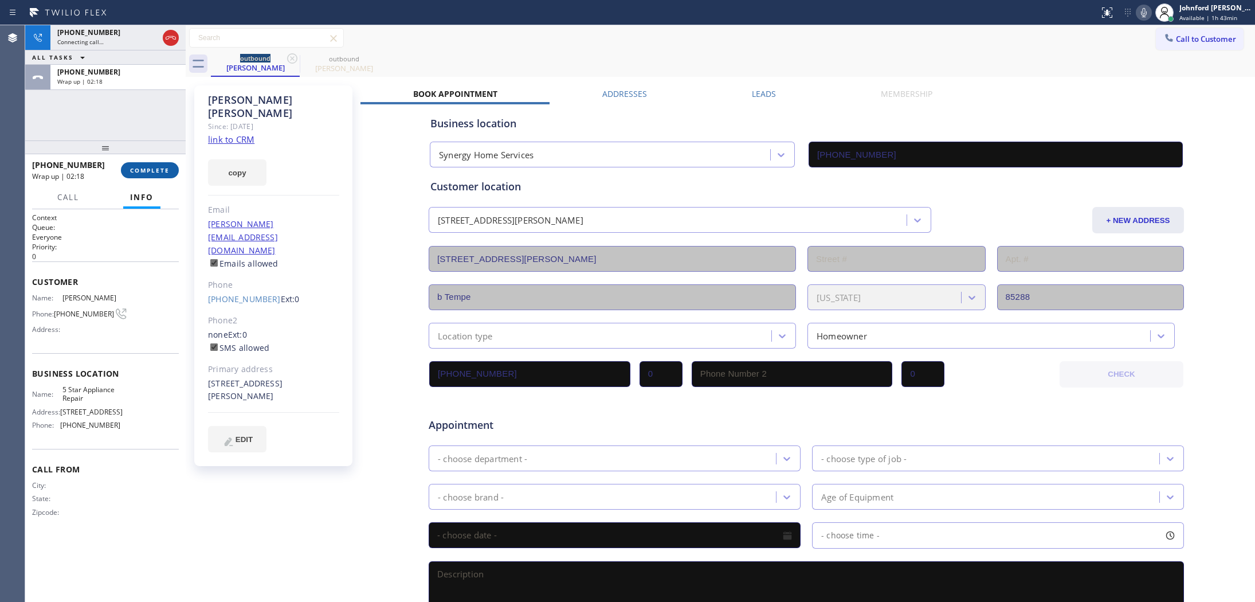
click at [135, 168] on span "COMPLETE" at bounding box center [150, 170] width 40 height 8
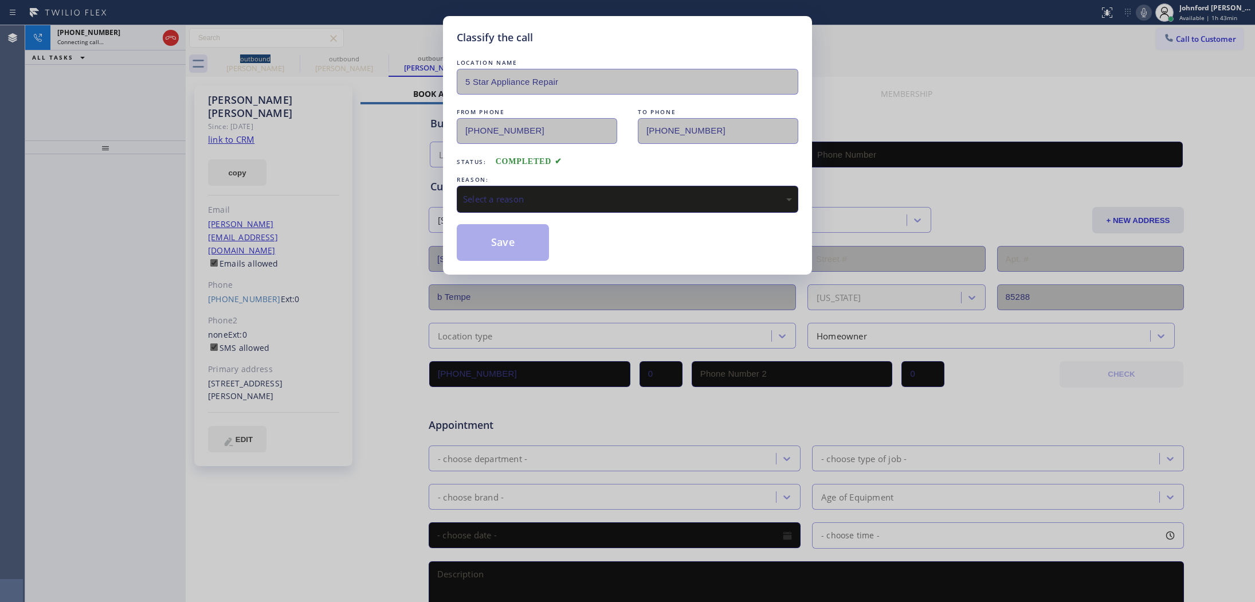
type input "[PHONE_NUMBER]"
click at [534, 186] on div "Select a reason" at bounding box center [627, 199] width 341 height 27
click at [510, 195] on div "Not Booked - All other reasons" at bounding box center [627, 198] width 329 height 13
click at [496, 239] on button "Save" at bounding box center [503, 242] width 92 height 37
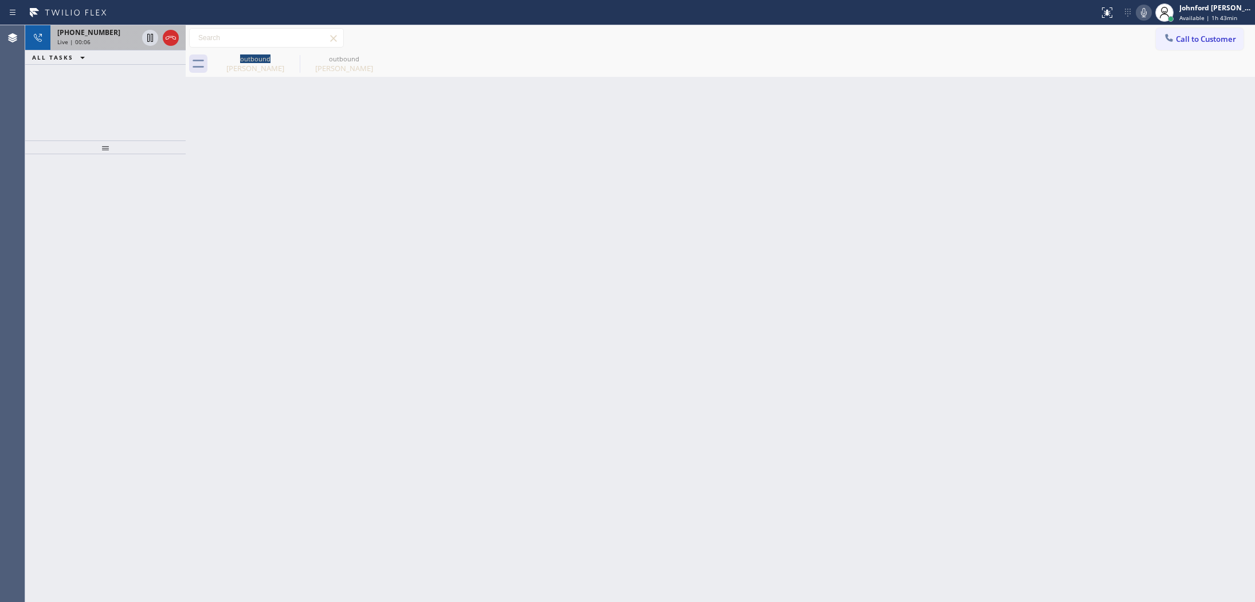
click at [161, 30] on div at bounding box center [160, 37] width 41 height 25
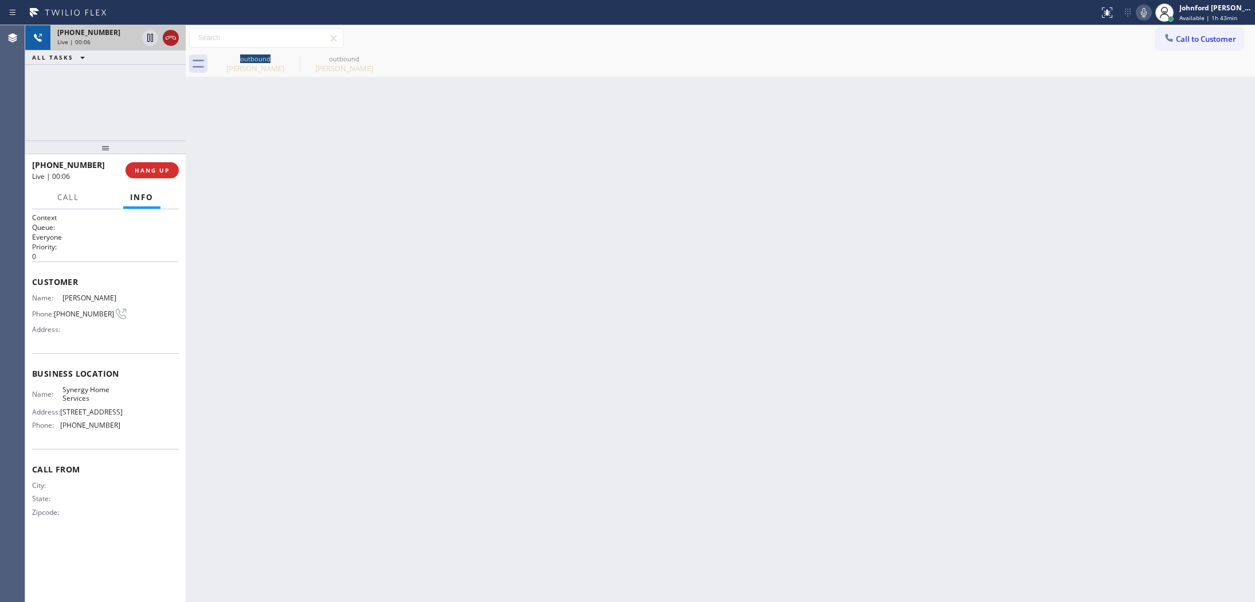
click at [167, 37] on icon at bounding box center [171, 38] width 14 height 14
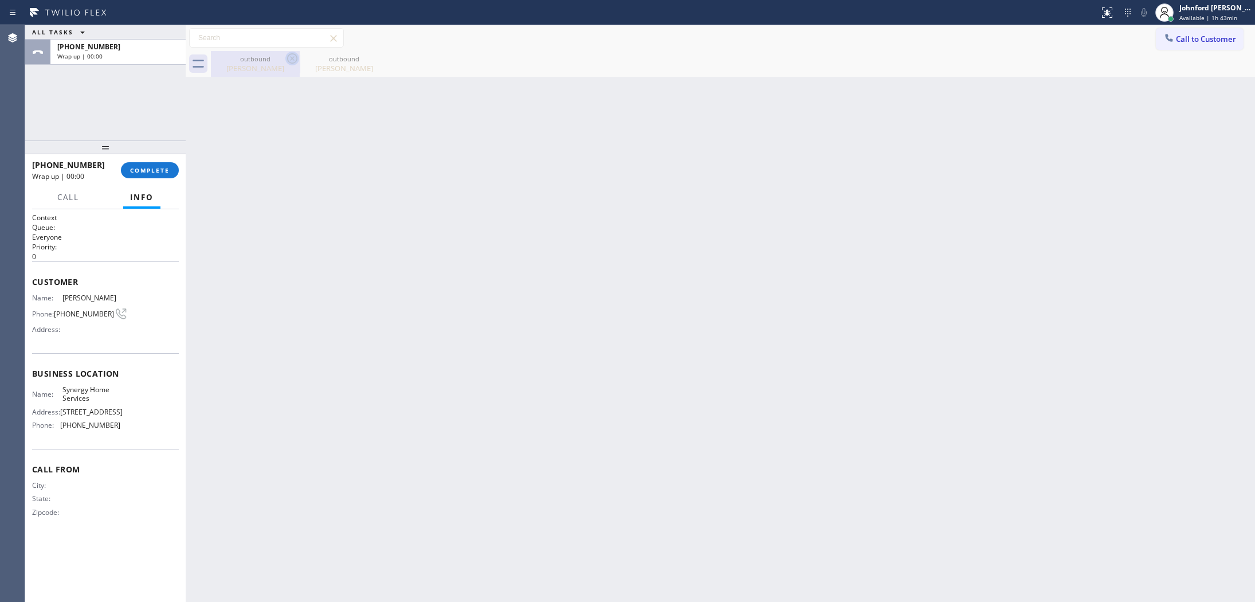
click at [289, 53] on icon at bounding box center [292, 59] width 14 height 14
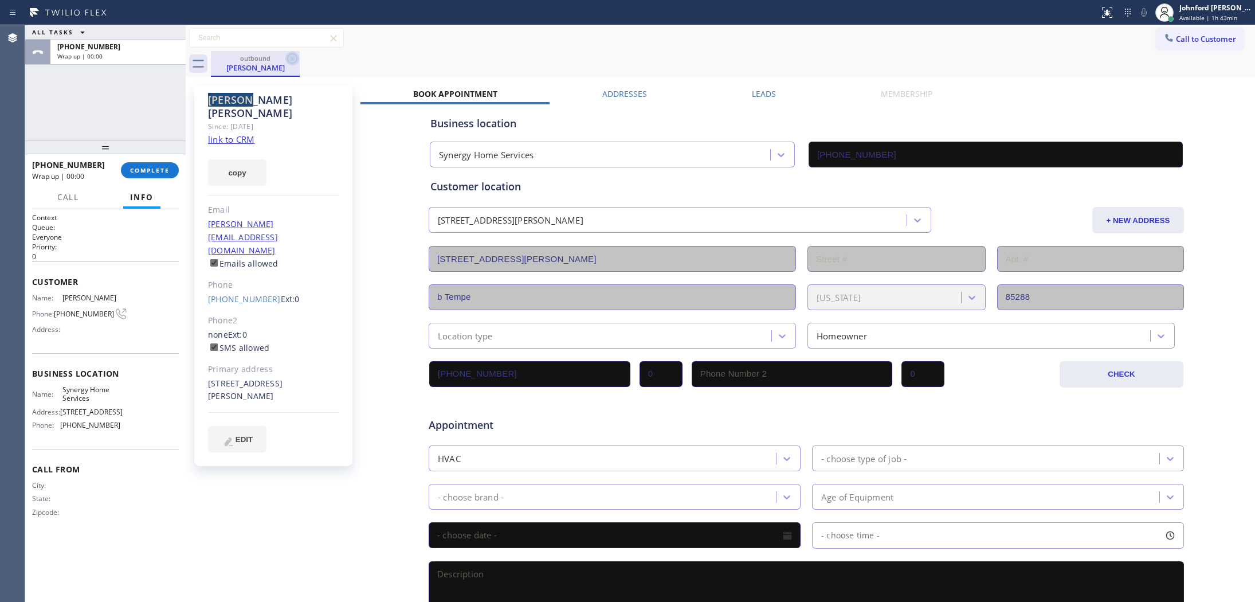
click at [290, 53] on icon at bounding box center [292, 59] width 14 height 14
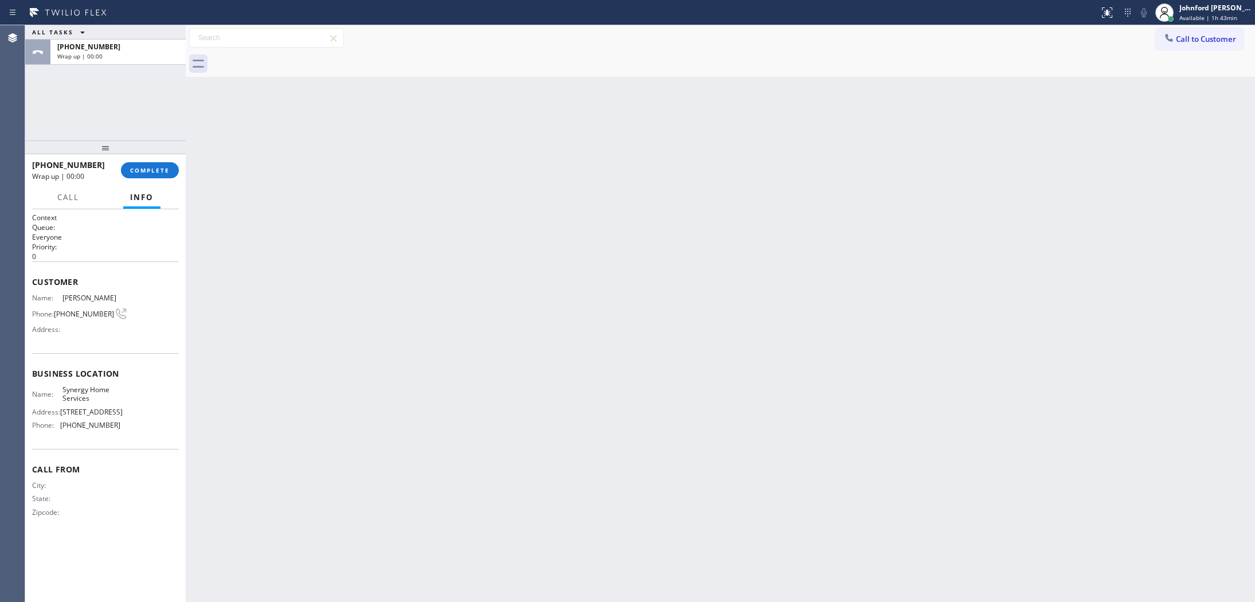
click at [290, 53] on div at bounding box center [733, 64] width 1044 height 26
click at [113, 95] on div "ALL TASKS ALL TASKS ACTIVE TASKS TASKS IN WRAP UP [PHONE_NUMBER] Wrap up | 00:11" at bounding box center [105, 82] width 160 height 115
click at [147, 165] on button "COMPLETE" at bounding box center [150, 170] width 58 height 16
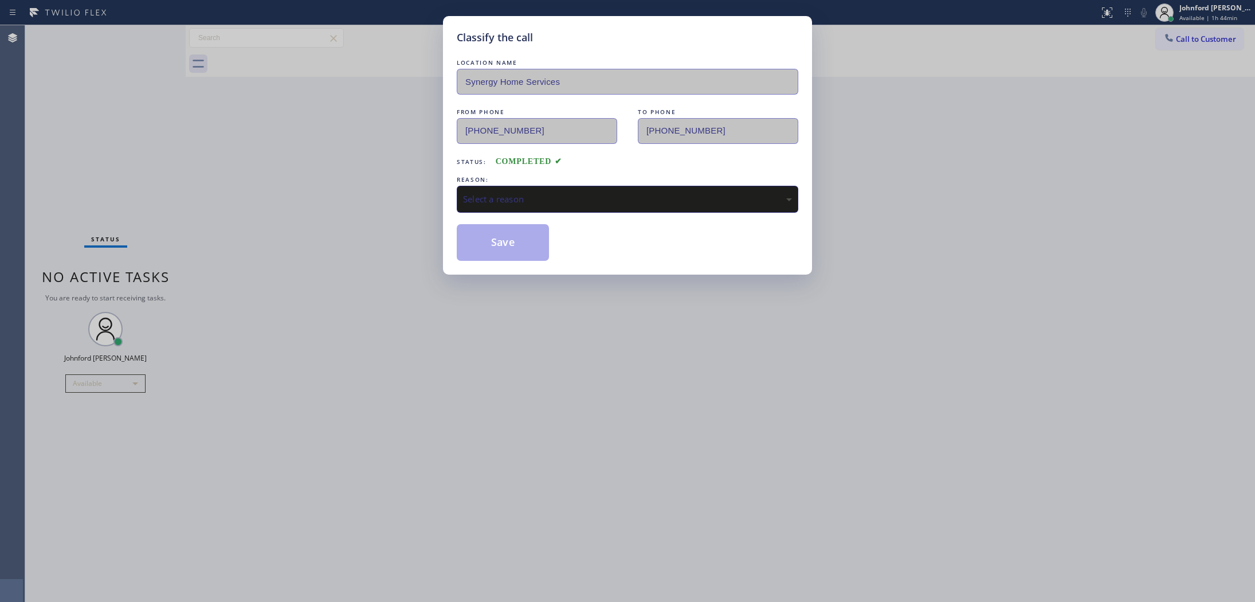
click at [501, 181] on div "REASON:" at bounding box center [627, 180] width 341 height 12
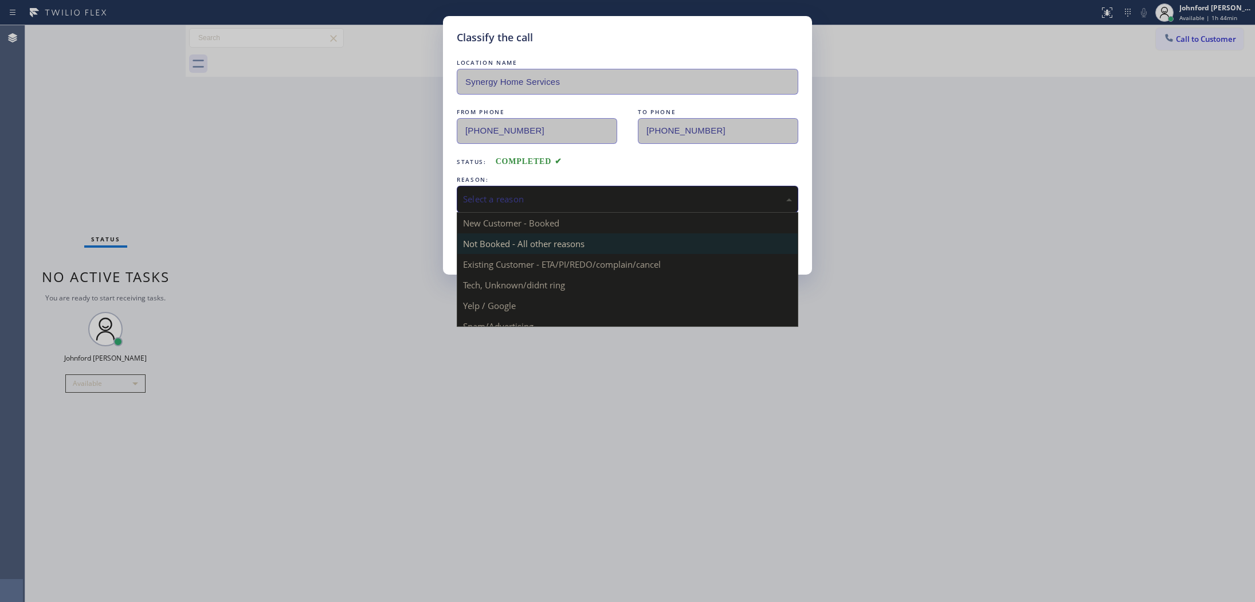
drag, startPoint x: 542, startPoint y: 199, endPoint x: 595, endPoint y: 245, distance: 69.5
click at [543, 198] on div "Select a reason" at bounding box center [627, 198] width 329 height 13
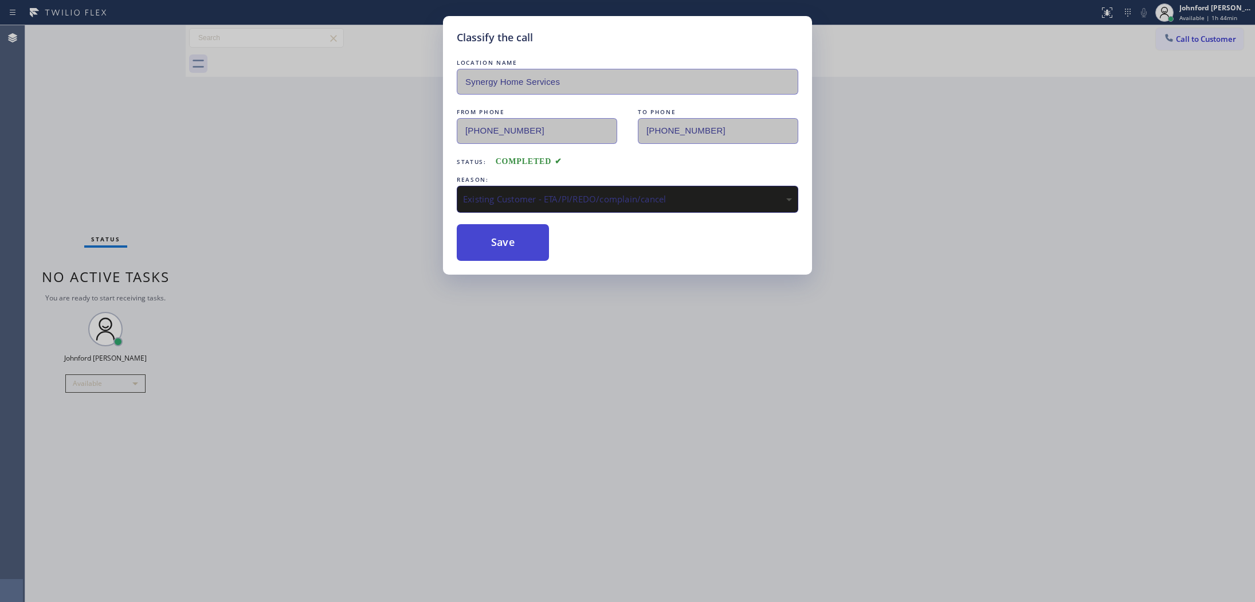
drag, startPoint x: 566, startPoint y: 270, endPoint x: 504, endPoint y: 242, distance: 67.9
click at [502, 241] on button "Save" at bounding box center [503, 242] width 92 height 37
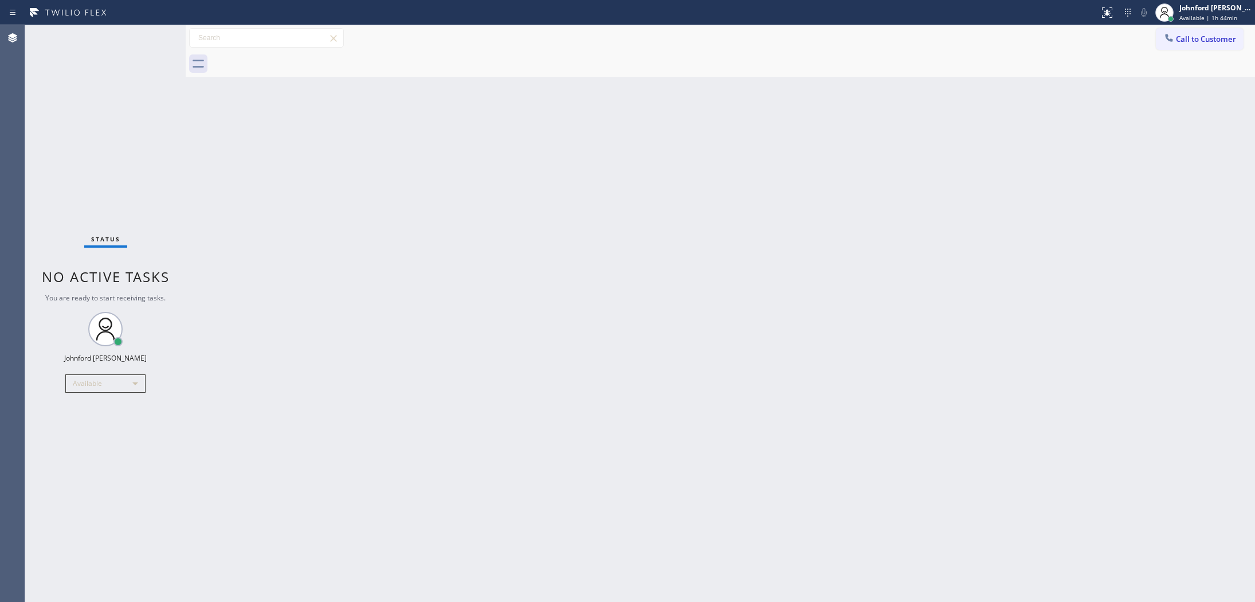
click at [1032, 221] on div "Back to Dashboard Change Sender ID Customers Technicians Select a contact Outbo…" at bounding box center [720, 313] width 1069 height 576
click at [1203, 34] on button "Call to Customer" at bounding box center [1199, 39] width 88 height 22
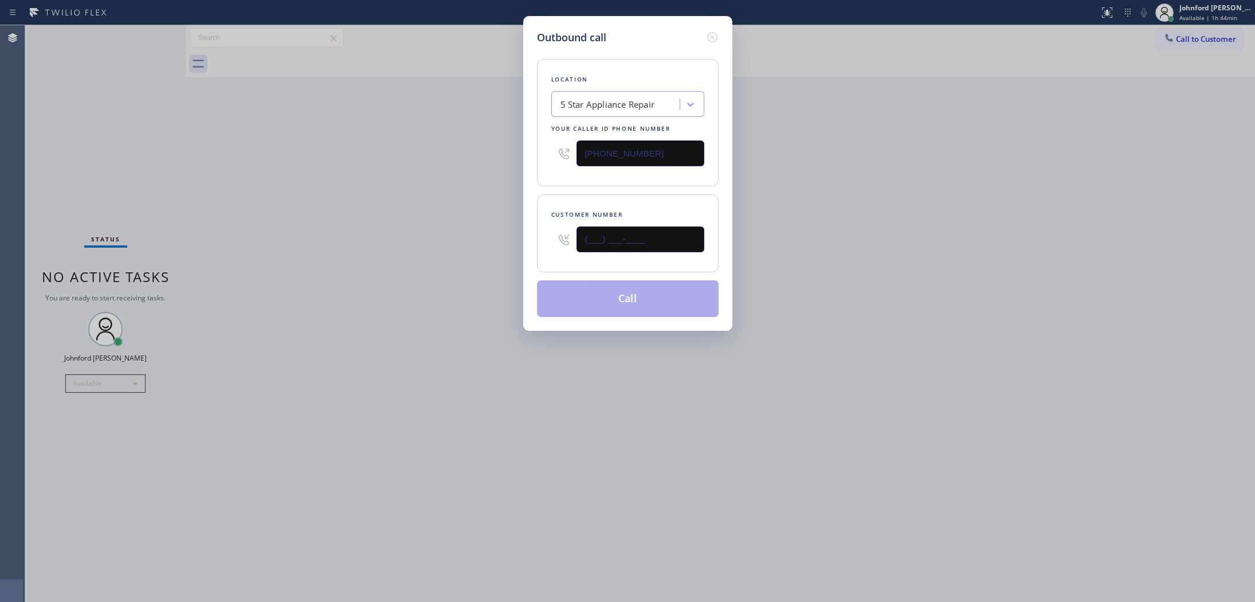
drag, startPoint x: 651, startPoint y: 231, endPoint x: 410, endPoint y: 252, distance: 242.1
click at [419, 252] on div "Outbound call Location 5 Star Appliance Repair Your caller id phone number [PHO…" at bounding box center [627, 301] width 1255 height 602
paste input "253) 350-0365"
type input "[PHONE_NUMBER]"
click at [407, 252] on div "Outbound call Location 5 Star Appliance Repair Your caller id phone number [PHO…" at bounding box center [627, 301] width 1255 height 602
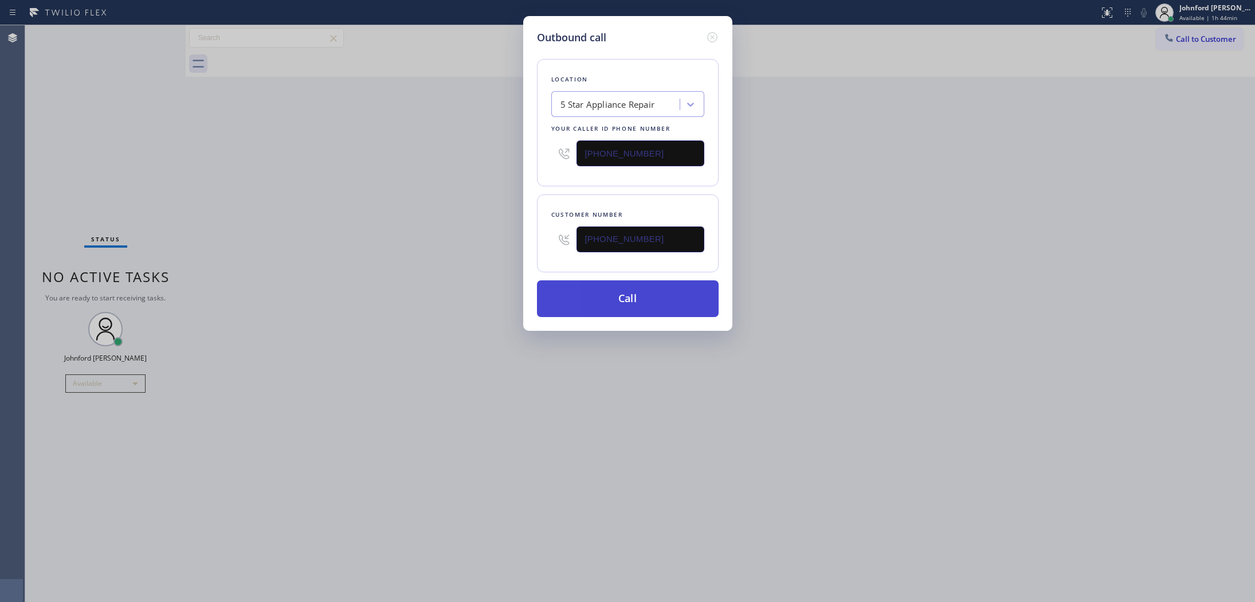
click at [615, 294] on button "Call" at bounding box center [628, 298] width 182 height 37
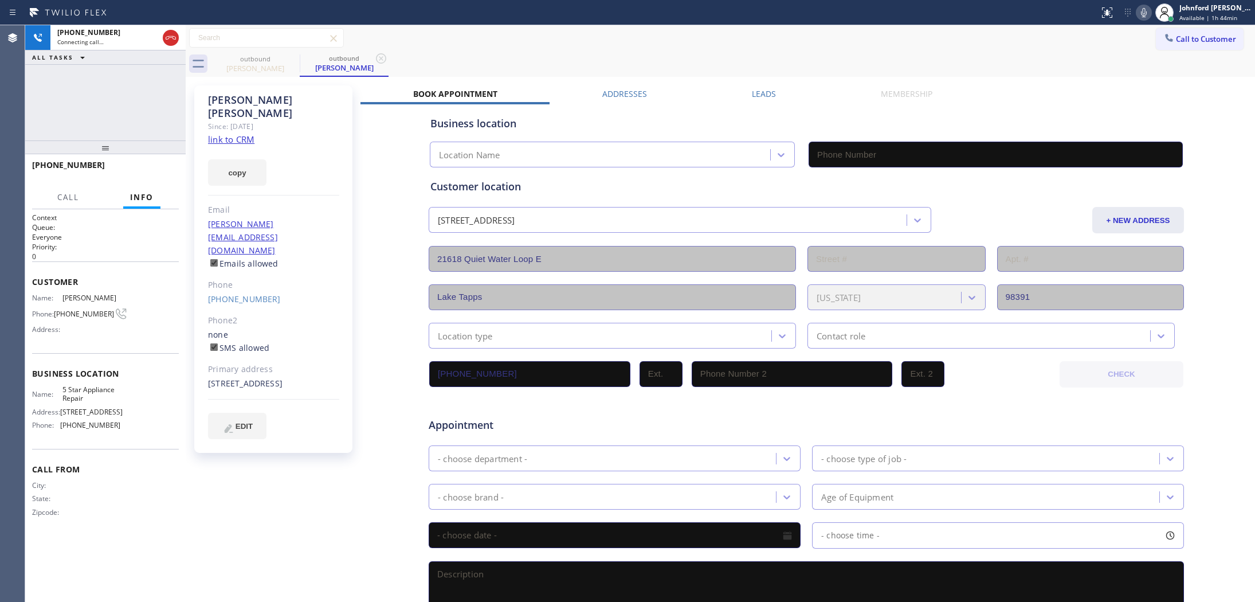
click at [247, 133] on link "link to CRM" at bounding box center [231, 138] width 46 height 11
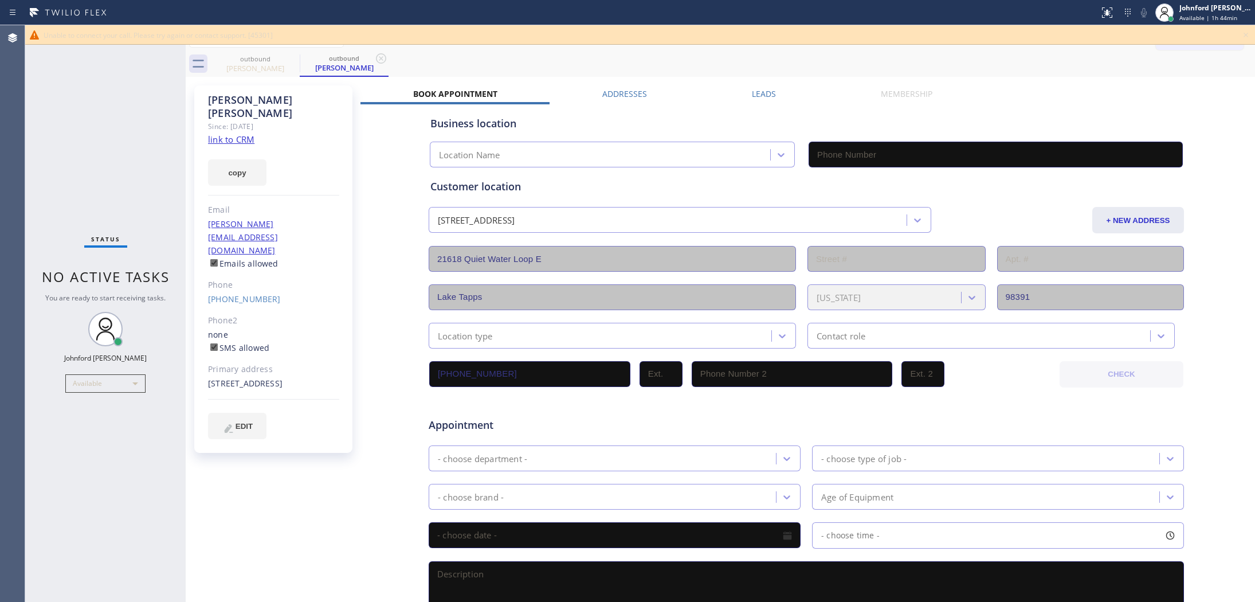
type input "[PHONE_NUMBER]"
click at [245, 268] on div "[PERSON_NAME] Since: [DATE] link to CRM copy Email [PERSON_NAME][EMAIL_ADDRESS]…" at bounding box center [273, 268] width 158 height 367
click at [258, 293] on div "[PHONE_NUMBER]" at bounding box center [273, 299] width 131 height 13
click at [230, 293] on link "[PHONE_NUMBER]" at bounding box center [244, 298] width 73 height 11
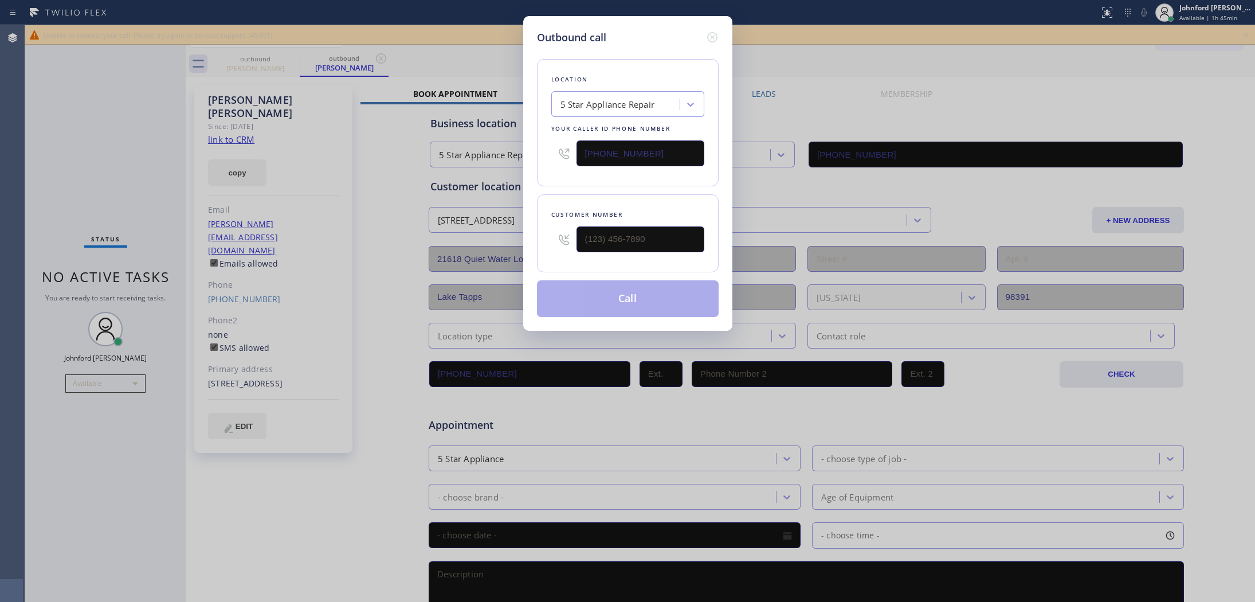
type input "[PHONE_NUMBER]"
drag, startPoint x: 643, startPoint y: 155, endPoint x: 528, endPoint y: 195, distance: 121.4
click at [514, 155] on div "Outbound call Location 5 Star Appliance Repair Your caller id phone number [PHO…" at bounding box center [627, 301] width 1255 height 602
paste input "206) 557-6220"
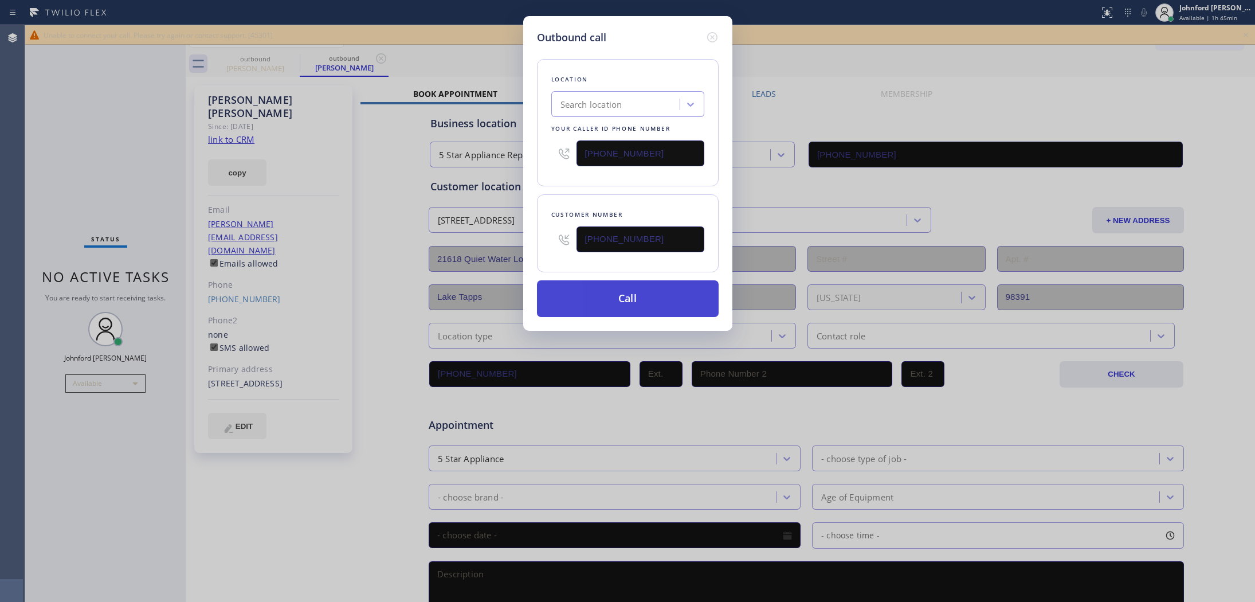
type input "[PHONE_NUMBER]"
click at [608, 290] on button "Call" at bounding box center [628, 298] width 182 height 37
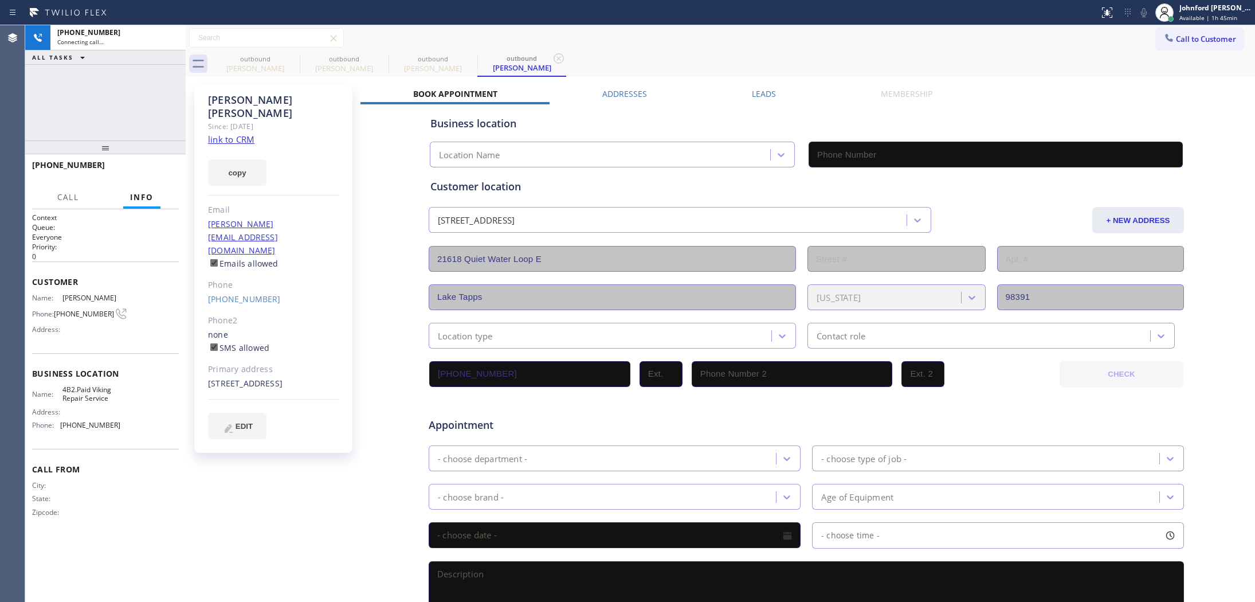
type input "[PHONE_NUMBER]"
click at [295, 55] on icon at bounding box center [292, 58] width 10 height 10
click at [0, 0] on icon at bounding box center [0, 0] width 0 height 0
type input "[PHONE_NUMBER]"
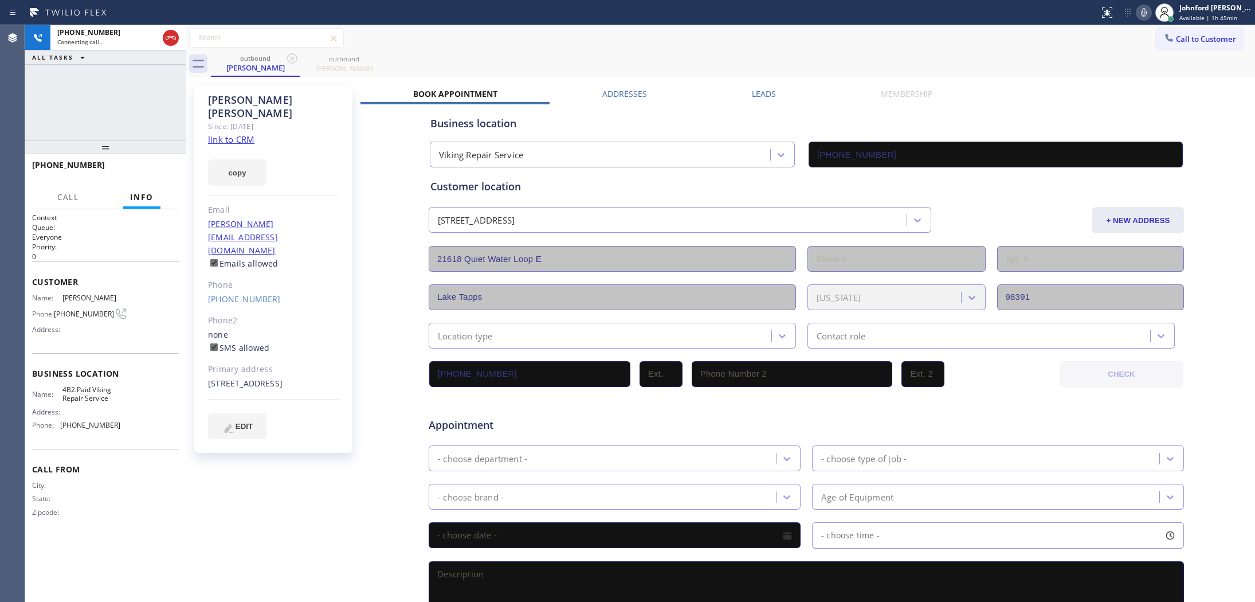
click at [640, 65] on div "outbound [PERSON_NAME] outbound [PERSON_NAME]" at bounding box center [733, 64] width 1044 height 26
click at [147, 167] on span "HANG UP" at bounding box center [152, 170] width 35 height 8
click at [147, 167] on span "COMPLETE" at bounding box center [150, 170] width 40 height 8
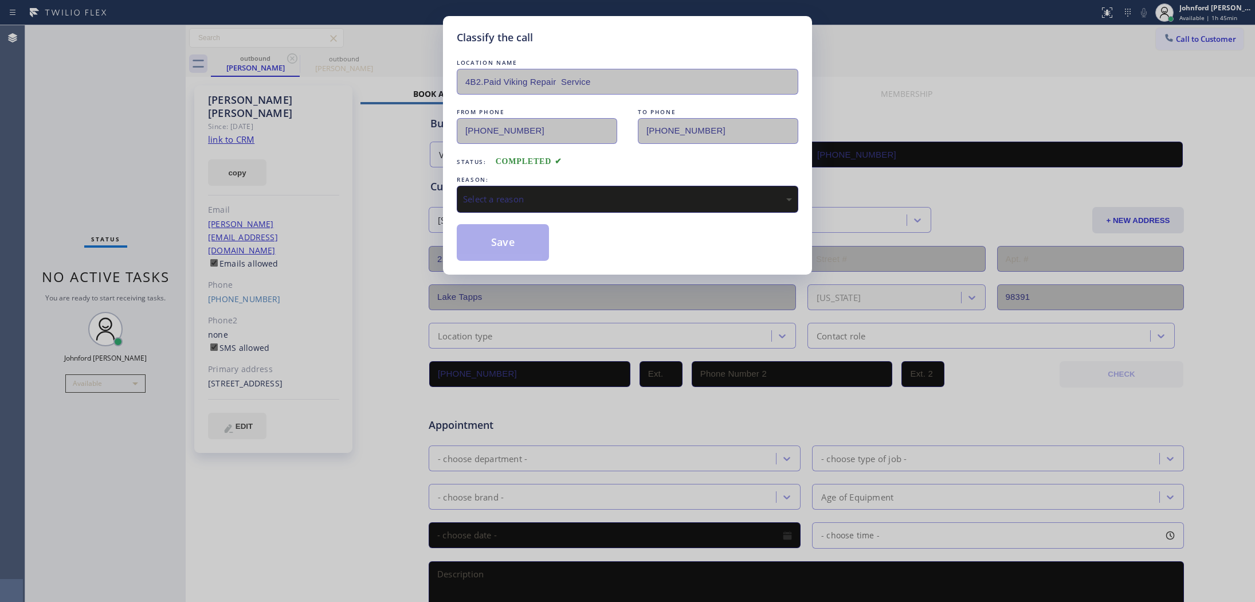
click at [596, 187] on div "Select a reason" at bounding box center [627, 199] width 341 height 27
click at [512, 212] on div "LOCATION NAME 4B2.Paid Viking Repair Service FROM PHONE [PHONE_NUMBER] TO PHONE…" at bounding box center [627, 159] width 341 height 204
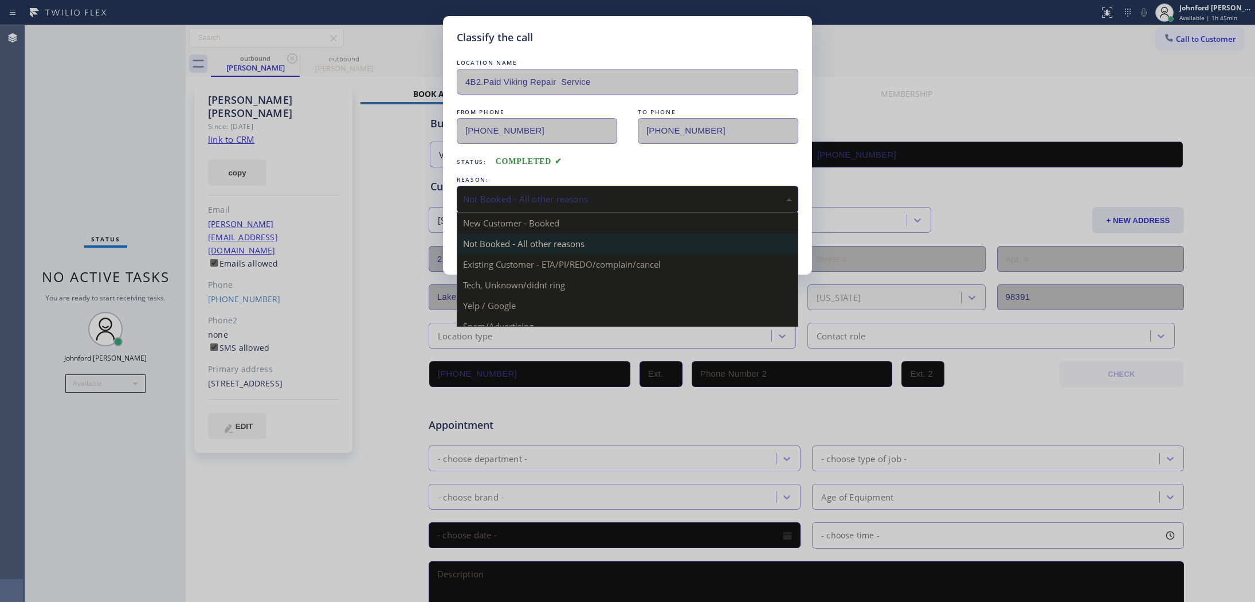
click at [513, 206] on div "Not Booked - All other reasons" at bounding box center [627, 199] width 341 height 27
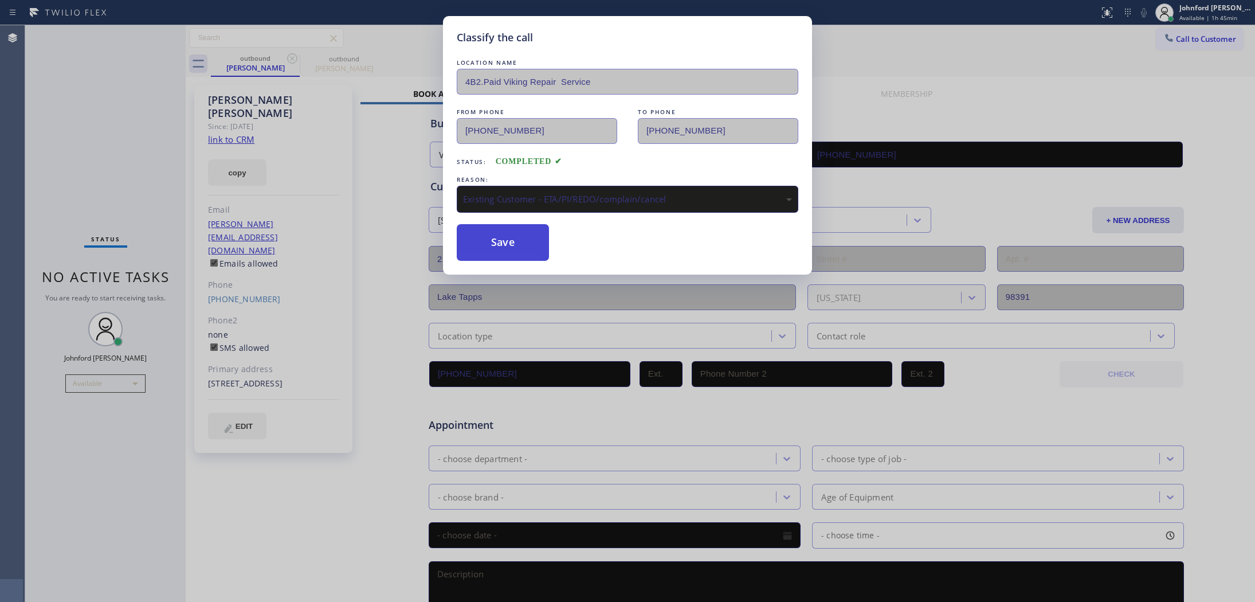
click at [486, 245] on button "Save" at bounding box center [503, 242] width 92 height 37
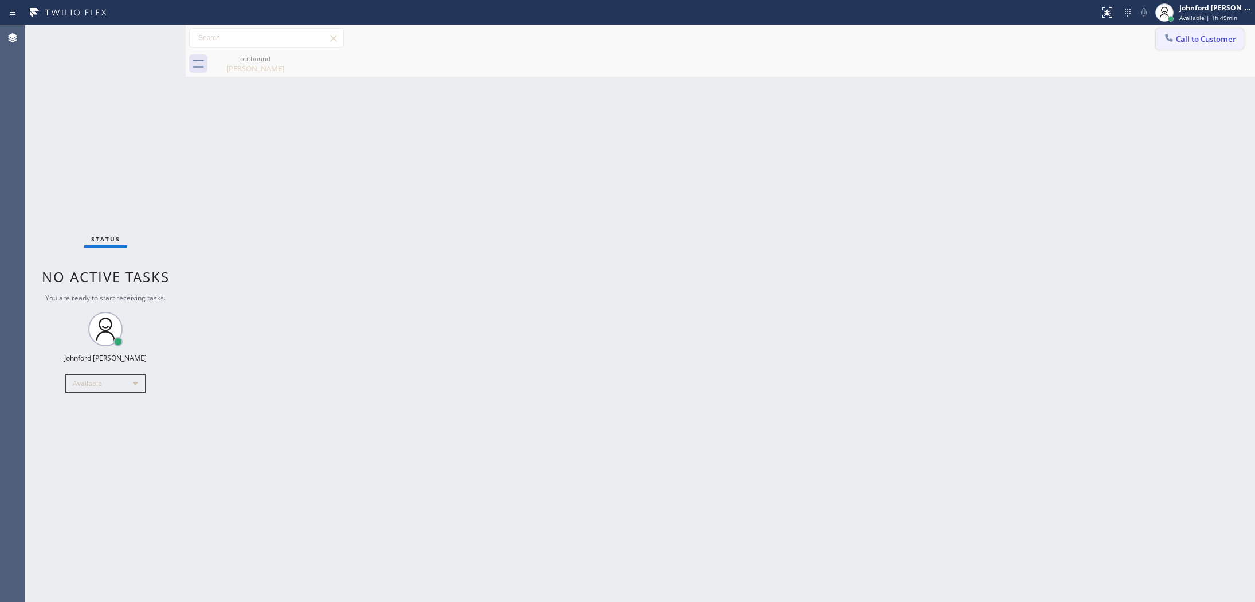
click at [1164, 41] on icon at bounding box center [1168, 37] width 11 height 11
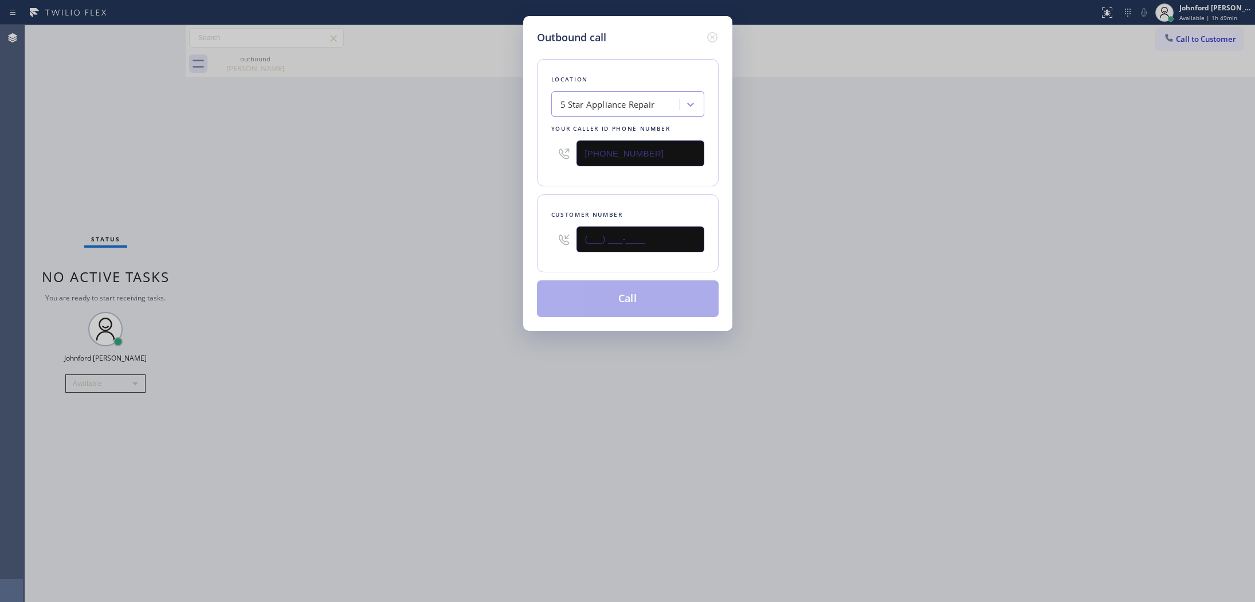
drag, startPoint x: 604, startPoint y: 227, endPoint x: 516, endPoint y: 211, distance: 89.8
click at [533, 216] on div "Outbound call Location 5 Star Appliance Repair Your caller id phone number [PHO…" at bounding box center [627, 173] width 209 height 315
paste input "917) 602-8030"
type input "[PHONE_NUMBER]"
drag, startPoint x: 477, startPoint y: 205, endPoint x: 520, endPoint y: 238, distance: 53.9
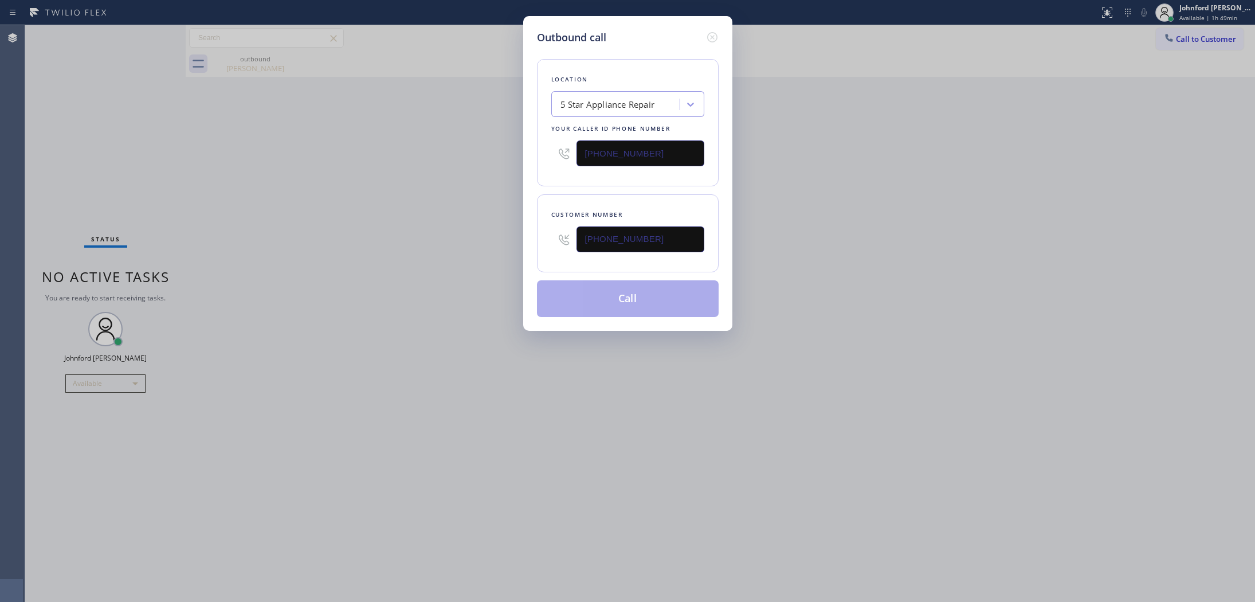
click at [477, 209] on div "Outbound call Location 5 Star Appliance Repair Your caller id phone number [PHO…" at bounding box center [627, 301] width 1255 height 602
click at [608, 309] on button "Call" at bounding box center [628, 298] width 182 height 37
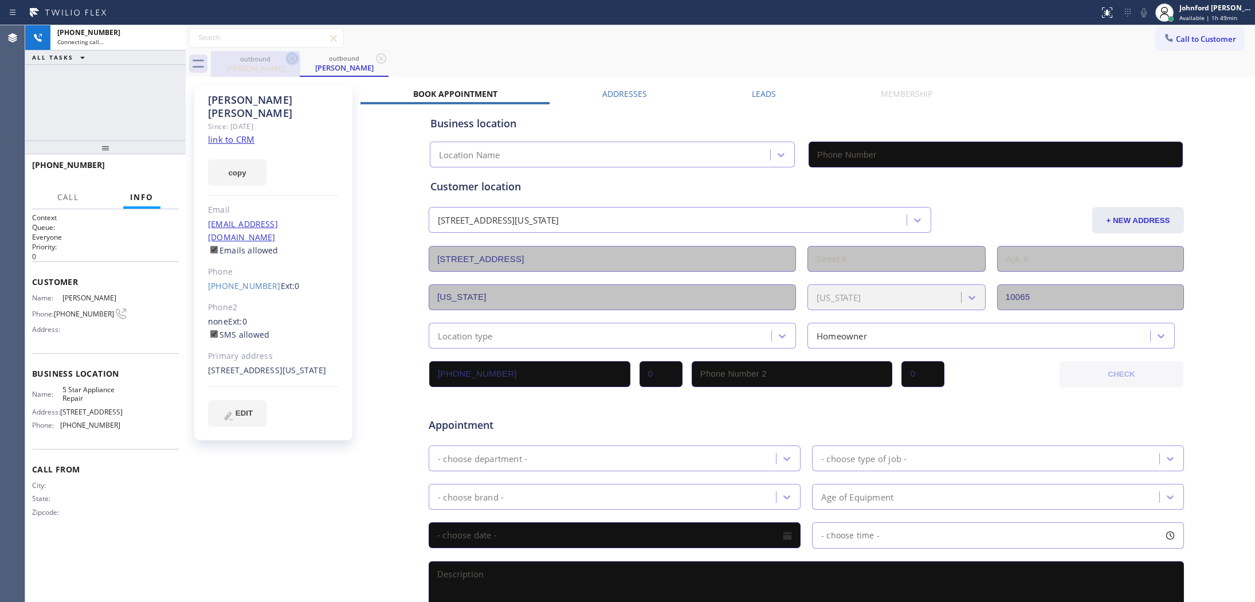
click at [290, 58] on icon at bounding box center [292, 59] width 14 height 14
click at [235, 133] on link "link to CRM" at bounding box center [231, 138] width 46 height 11
type input "[PHONE_NUMBER]"
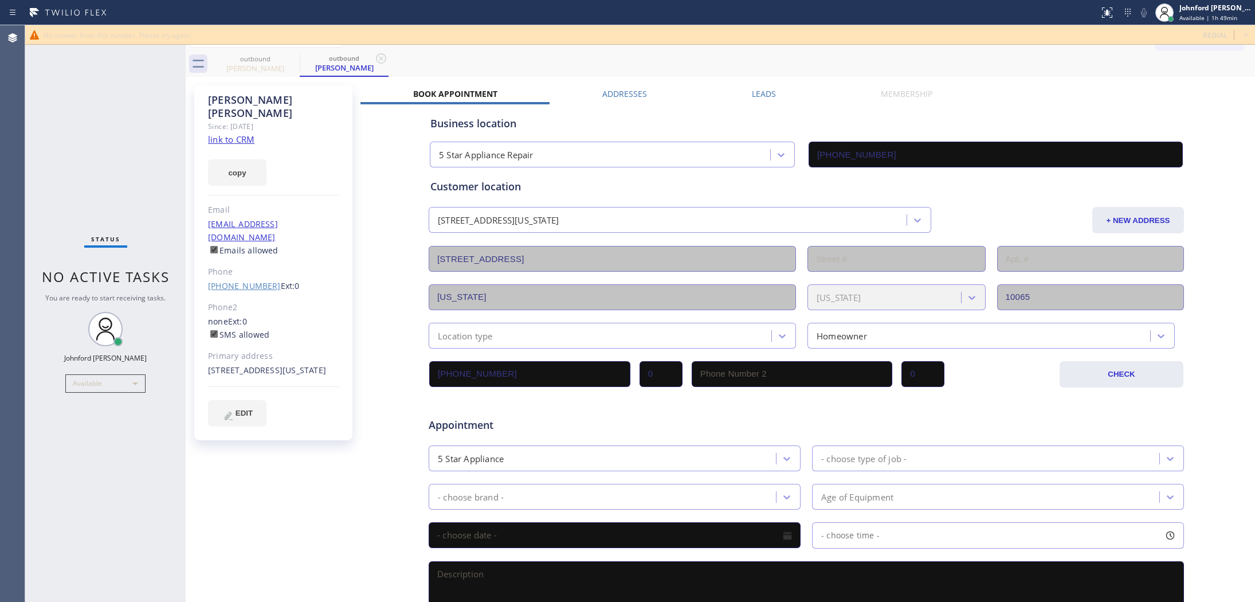
click at [256, 280] on link "[PHONE_NUMBER]" at bounding box center [244, 285] width 73 height 11
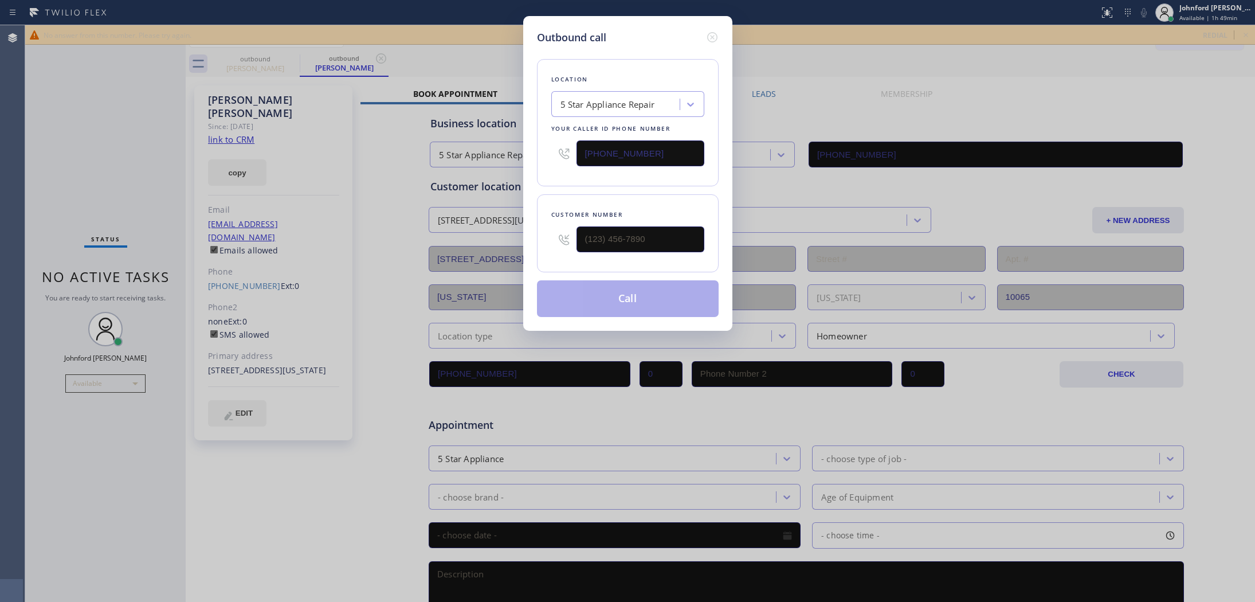
type input "[PHONE_NUMBER]"
drag, startPoint x: 685, startPoint y: 159, endPoint x: 562, endPoint y: 150, distance: 122.9
click at [568, 147] on div "[PHONE_NUMBER]" at bounding box center [627, 153] width 153 height 37
paste input "323) 416-234"
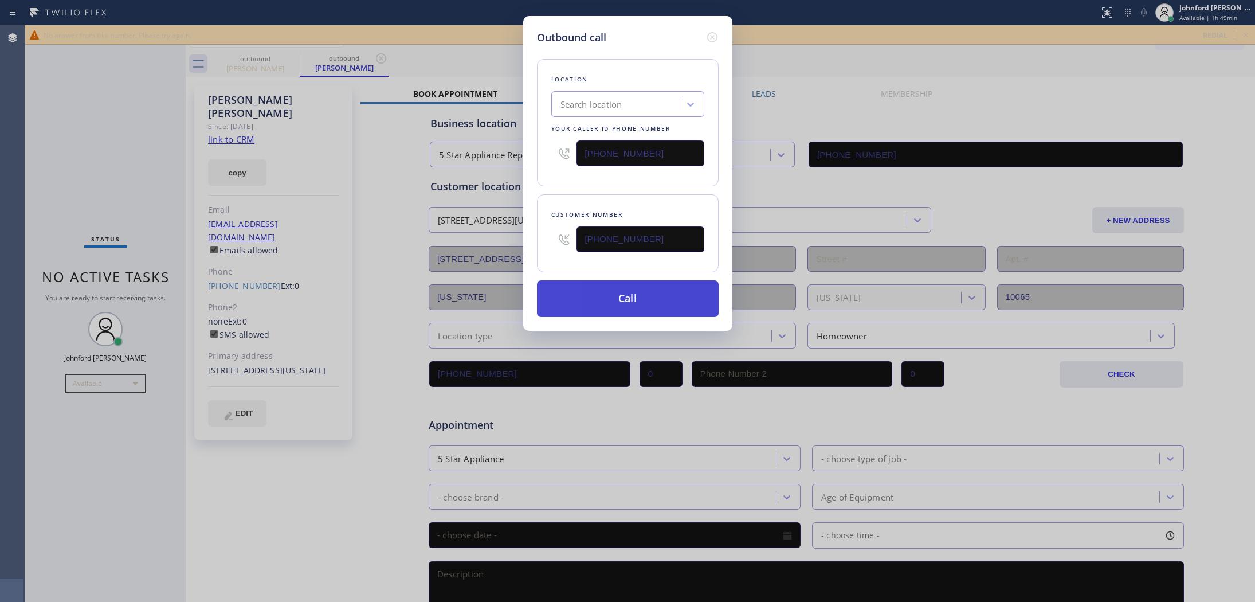
type input "[PHONE_NUMBER]"
click at [600, 298] on button "Call" at bounding box center [628, 298] width 182 height 37
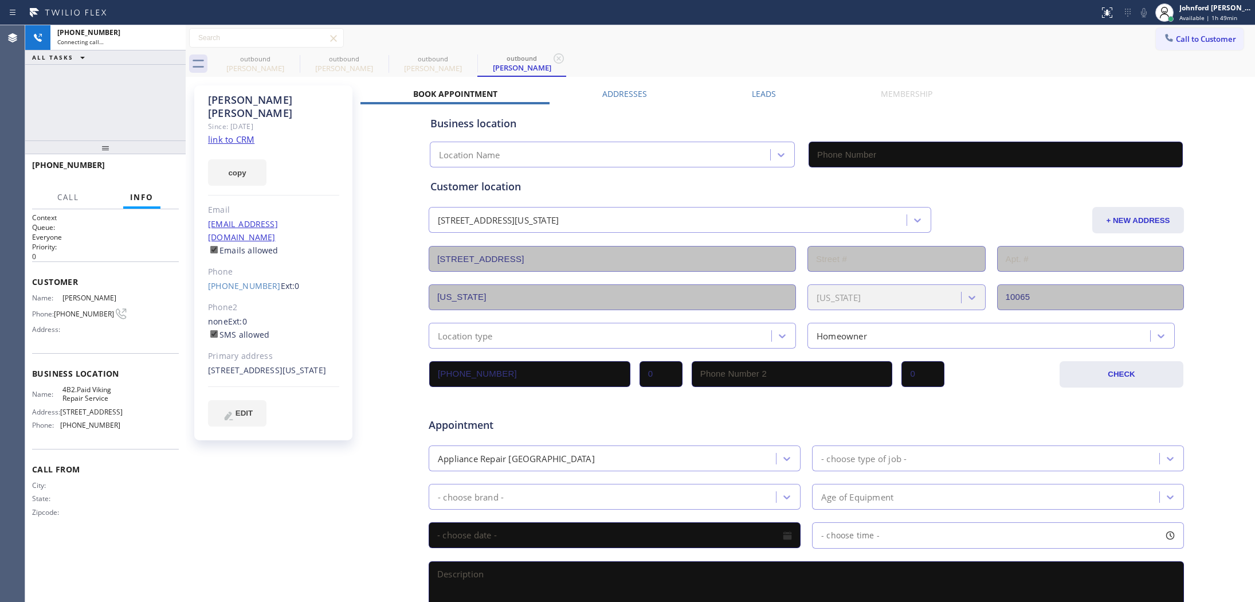
type input "[PHONE_NUMBER]"
drag, startPoint x: 726, startPoint y: 70, endPoint x: 459, endPoint y: 115, distance: 270.0
click at [726, 70] on div "outbound [PERSON_NAME] outbound [PERSON_NAME] outbound [PERSON_NAME] outbound […" at bounding box center [733, 64] width 1044 height 26
click at [167, 44] on icon at bounding box center [171, 38] width 14 height 14
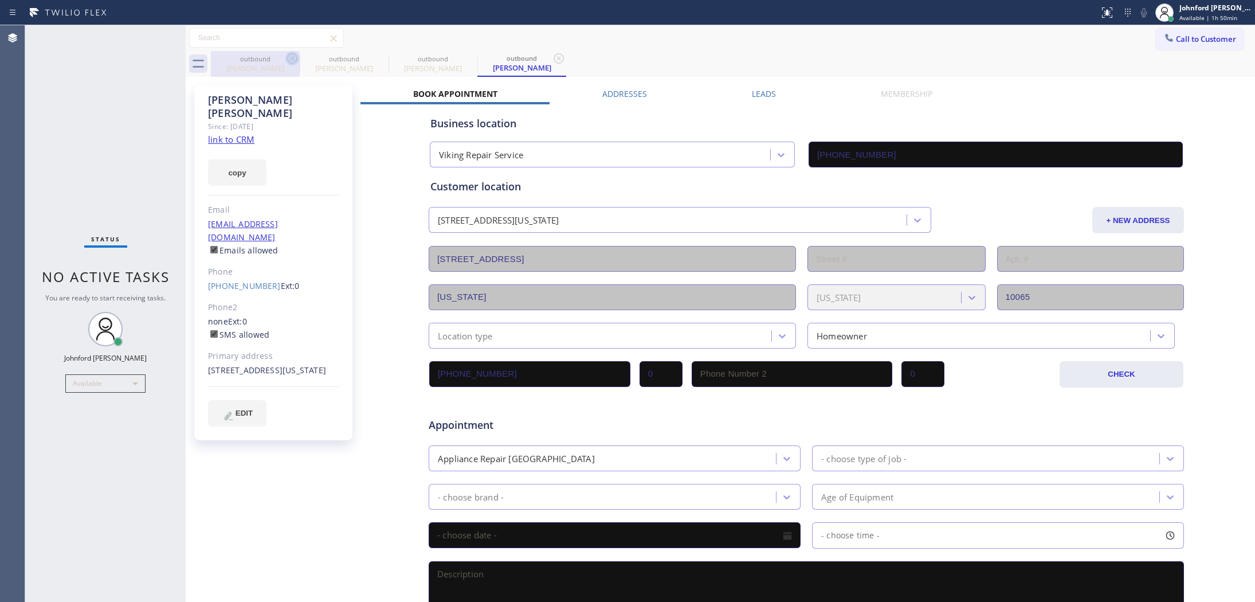
click at [288, 58] on icon at bounding box center [292, 58] width 10 height 10
type input "[PHONE_NUMBER]"
click at [288, 58] on icon at bounding box center [292, 58] width 10 height 10
click at [0, 0] on icon at bounding box center [0, 0] width 0 height 0
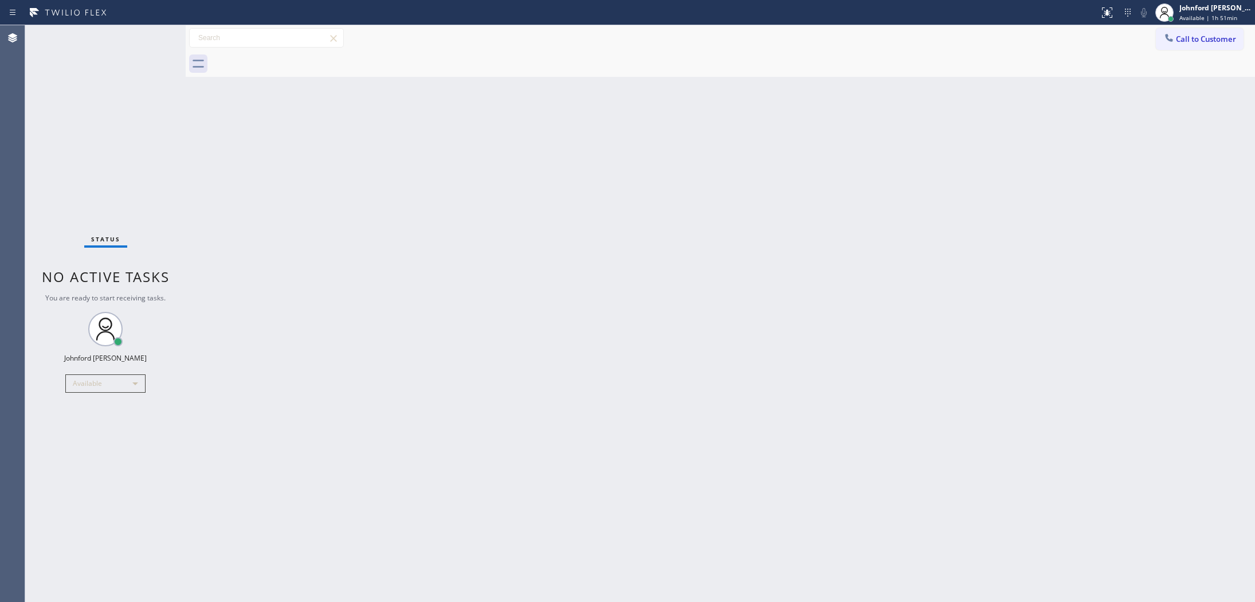
click at [895, 328] on div "Back to Dashboard Change Sender ID Customers Technicians Select a contact Outbo…" at bounding box center [720, 313] width 1069 height 576
click at [970, 328] on div "Back to Dashboard Change Sender ID Customers Technicians Select a contact Outbo…" at bounding box center [720, 313] width 1069 height 576
click at [674, 299] on div "Back to Dashboard Change Sender ID Customers Technicians Select a contact Outbo…" at bounding box center [720, 313] width 1069 height 576
click at [974, 425] on div "Back to Dashboard Change Sender ID Customers Technicians Select a contact Outbo…" at bounding box center [720, 313] width 1069 height 576
click at [891, 398] on div "Back to Dashboard Change Sender ID Customers Technicians Select a contact Outbo…" at bounding box center [720, 313] width 1069 height 576
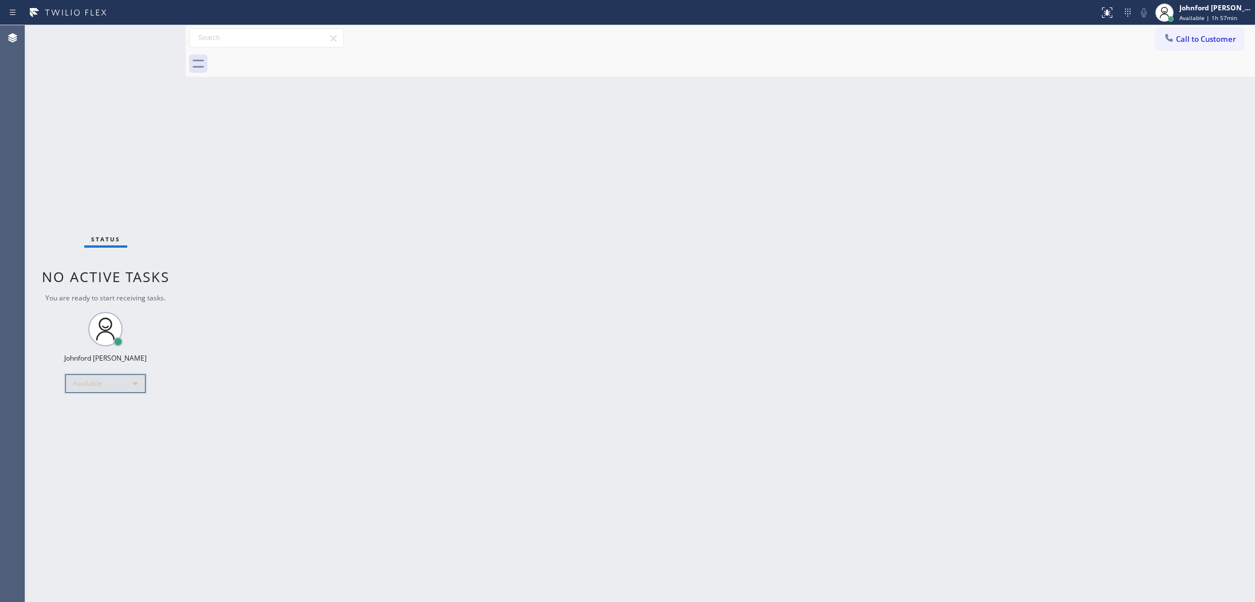
click at [122, 380] on div "Available" at bounding box center [105, 383] width 80 height 18
click at [85, 442] on li "Break" at bounding box center [105, 442] width 78 height 14
click at [585, 296] on div "Back to Dashboard Change Sender ID Customers Technicians Select a contact Outbo…" at bounding box center [720, 313] width 1069 height 576
click at [92, 384] on div "Break" at bounding box center [105, 388] width 80 height 18
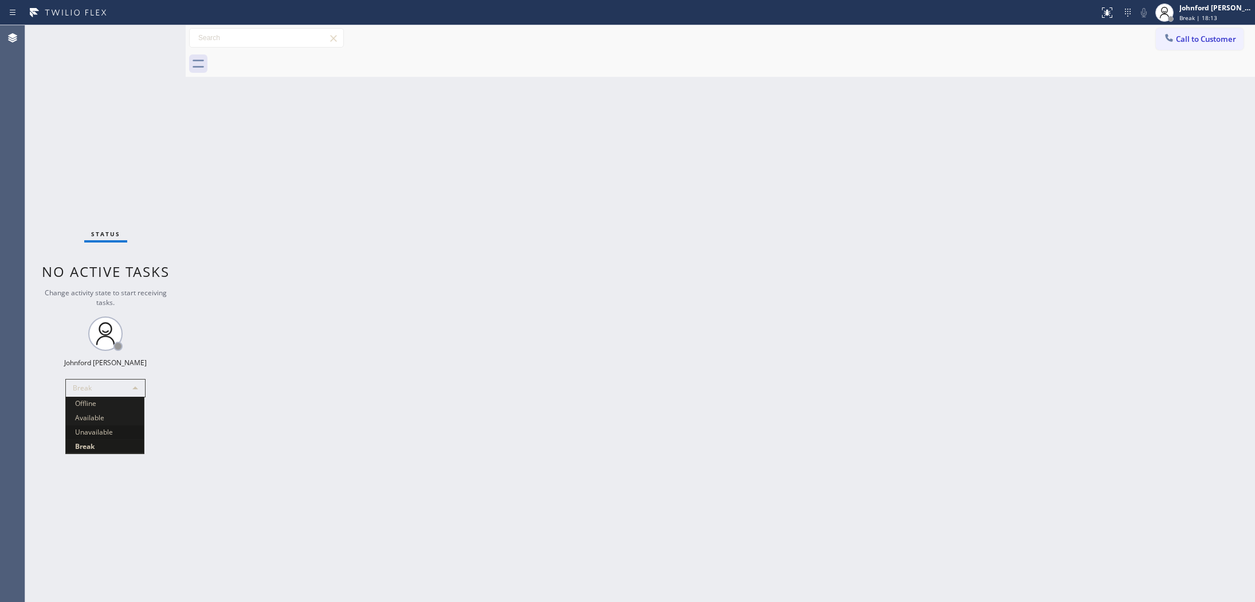
click at [92, 427] on li "Unavailable" at bounding box center [105, 432] width 78 height 14
click at [84, 394] on div "Unavailable" at bounding box center [105, 388] width 80 height 18
click at [91, 418] on li "Available" at bounding box center [105, 418] width 78 height 14
click at [89, 394] on div "Status No active tasks You are ready to start receiving tasks. [PERSON_NAME] Av…" at bounding box center [105, 313] width 160 height 576
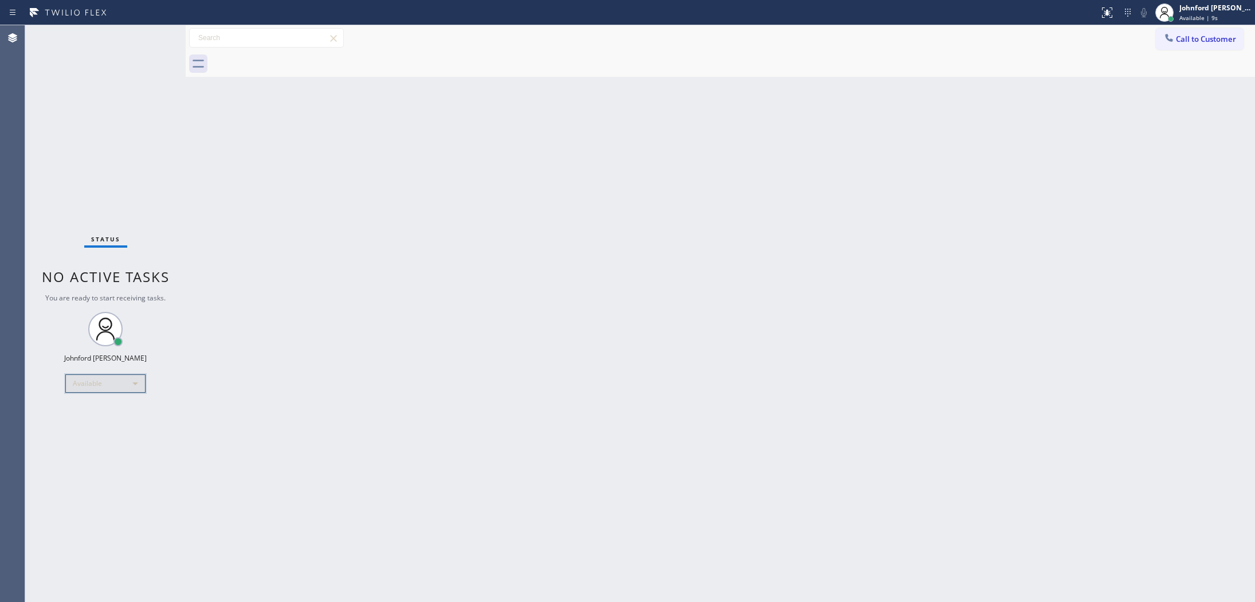
click at [89, 384] on div "Available" at bounding box center [105, 383] width 80 height 18
click at [98, 422] on li "Unavailable" at bounding box center [105, 427] width 78 height 14
click at [98, 393] on div "Unavailable" at bounding box center [105, 388] width 80 height 18
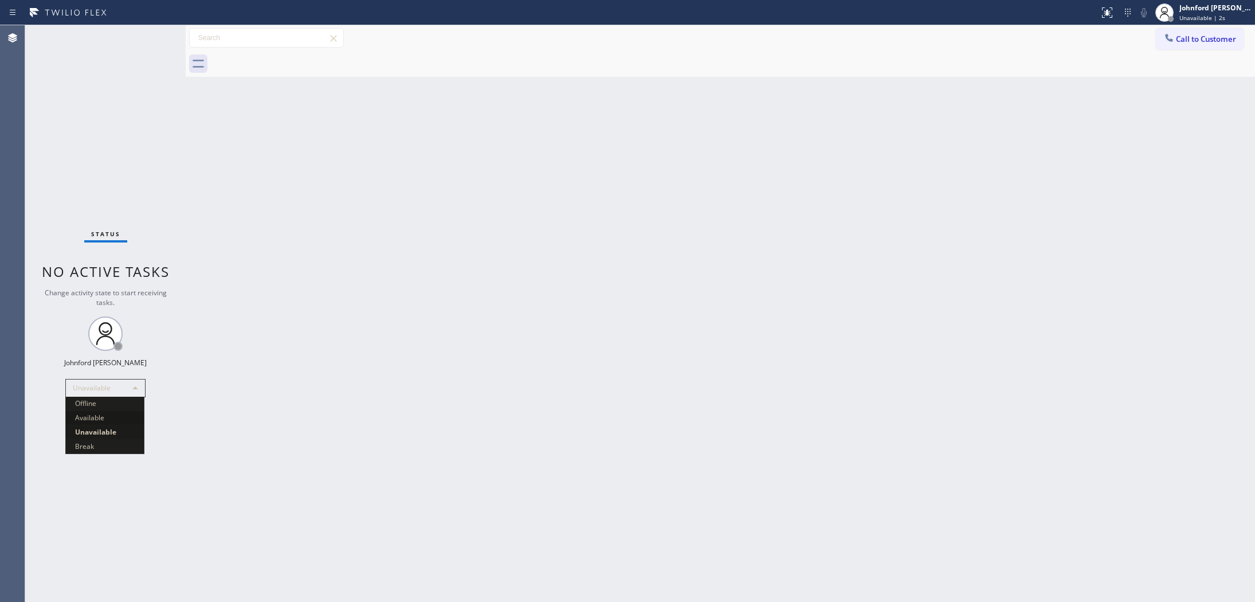
click at [92, 421] on li "Available" at bounding box center [105, 418] width 78 height 14
click at [996, 130] on div "Back to Dashboard Change Sender ID Customers Technicians Select a contact Outbo…" at bounding box center [720, 313] width 1069 height 576
drag, startPoint x: 47, startPoint y: 64, endPoint x: 138, endPoint y: 35, distance: 95.7
click at [49, 64] on div "Status No active tasks You are ready to start receiving tasks. [PERSON_NAME] Av…" at bounding box center [105, 313] width 160 height 576
click at [1192, 36] on span "Call to Customer" at bounding box center [1206, 39] width 60 height 10
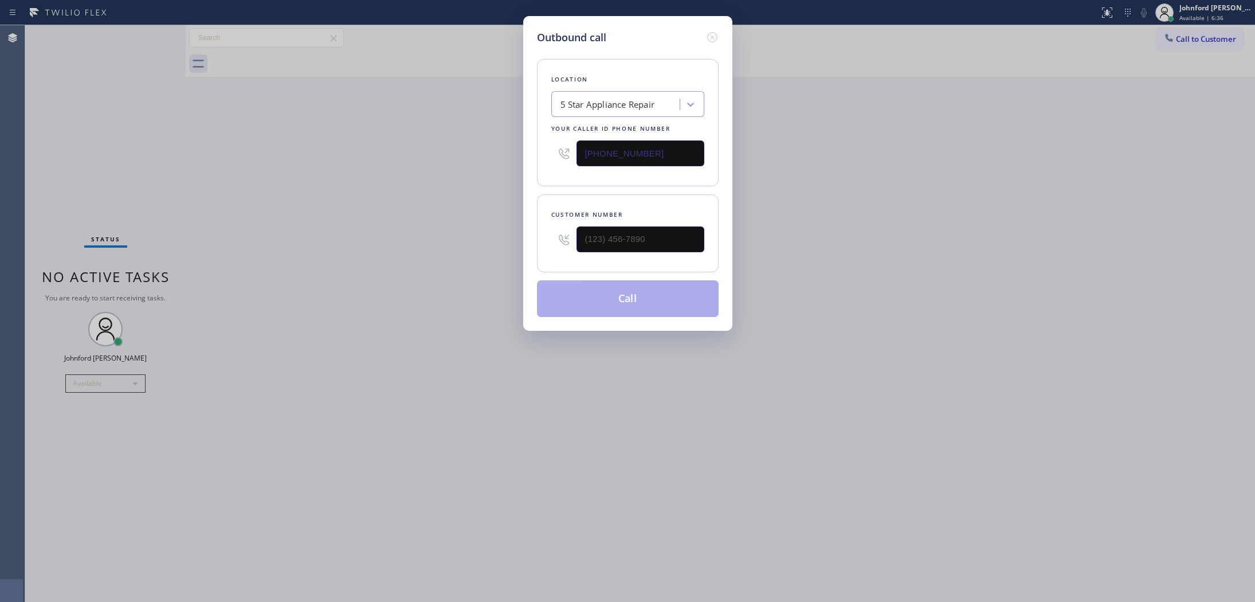
drag, startPoint x: 671, startPoint y: 136, endPoint x: 513, endPoint y: 141, distance: 158.8
click at [513, 141] on div "Outbound call Location 5 Star Appliance Repair Your caller id phone number [PHO…" at bounding box center [627, 301] width 1255 height 602
paste input "805) 261-2411"
type input "[PHONE_NUMBER]"
drag, startPoint x: 620, startPoint y: 235, endPoint x: 461, endPoint y: 237, distance: 158.7
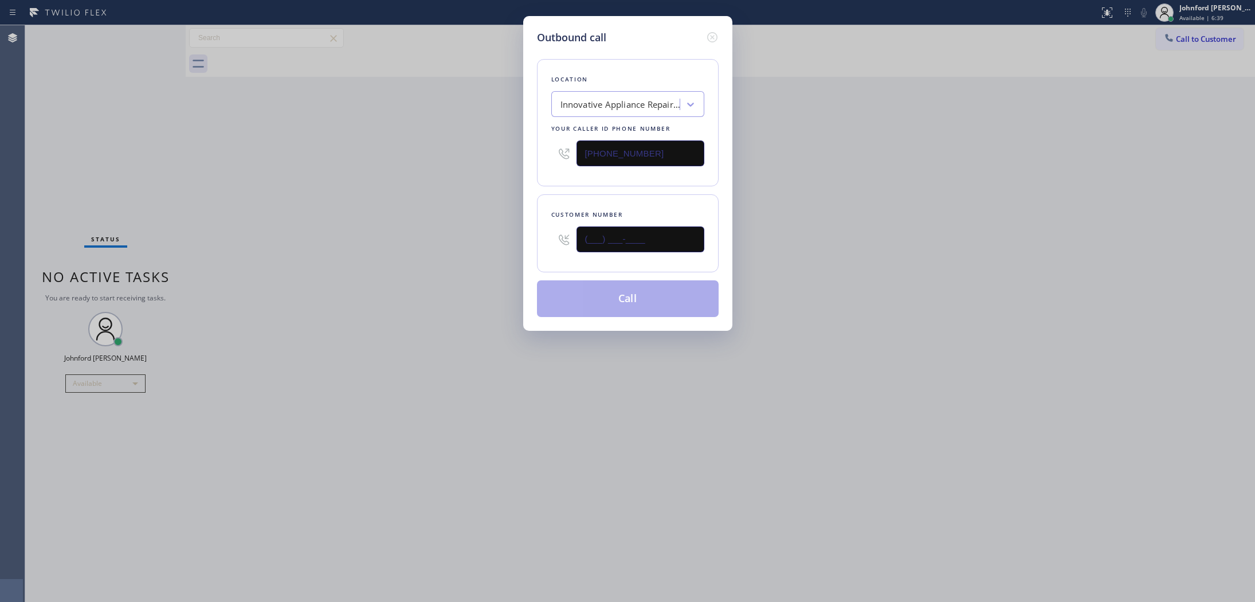
click at [485, 237] on div "Outbound call Location Innovative Appliance Repair Solutions SB Your caller id …" at bounding box center [627, 301] width 1255 height 602
paste input "310) 773-7907"
type input "[PHONE_NUMBER]"
click at [461, 237] on div "Outbound call Location Innovative Appliance Repair Solutions SB Your caller id …" at bounding box center [627, 301] width 1255 height 602
click at [597, 281] on button "Call" at bounding box center [628, 298] width 182 height 37
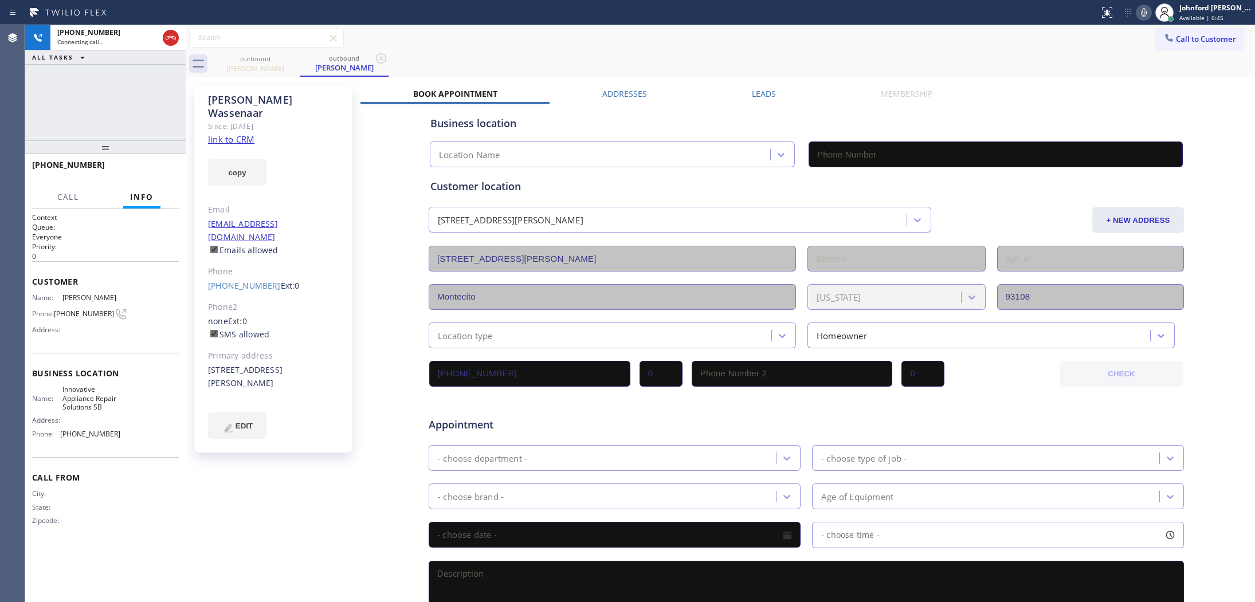
type input "[PHONE_NUMBER]"
click at [771, 52] on div "outbound [PERSON_NAME] outbound [PERSON_NAME]" at bounding box center [733, 64] width 1044 height 26
click at [1138, 14] on div "Status report No issues detected If you experience an issue, please download th…" at bounding box center [1174, 12] width 160 height 25
click at [1138, 14] on icon at bounding box center [1144, 13] width 14 height 14
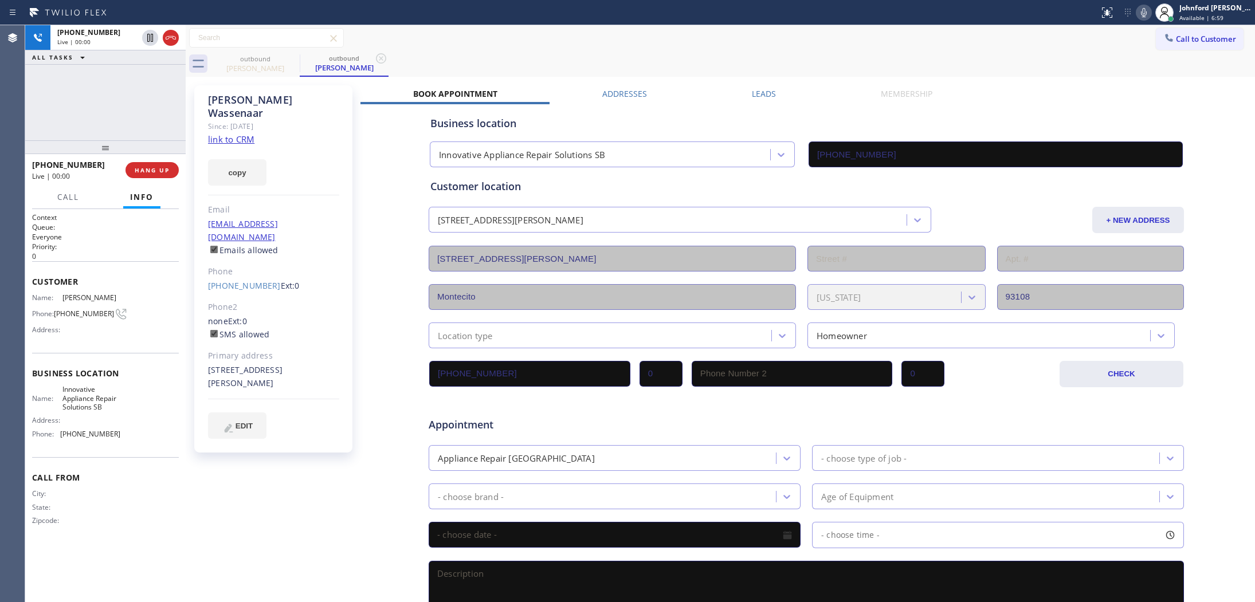
click at [144, 104] on div "[PHONE_NUMBER] Live | 00:00 ALL TASKS ALL TASKS ACTIVE TASKS TASKS IN WRAP UP" at bounding box center [105, 82] width 160 height 115
click at [1143, 9] on icon at bounding box center [1144, 13] width 14 height 14
click at [1143, 9] on icon at bounding box center [1144, 12] width 6 height 9
click at [162, 172] on span "HANG UP" at bounding box center [152, 170] width 35 height 8
drag, startPoint x: 196, startPoint y: 262, endPoint x: 258, endPoint y: 261, distance: 62.5
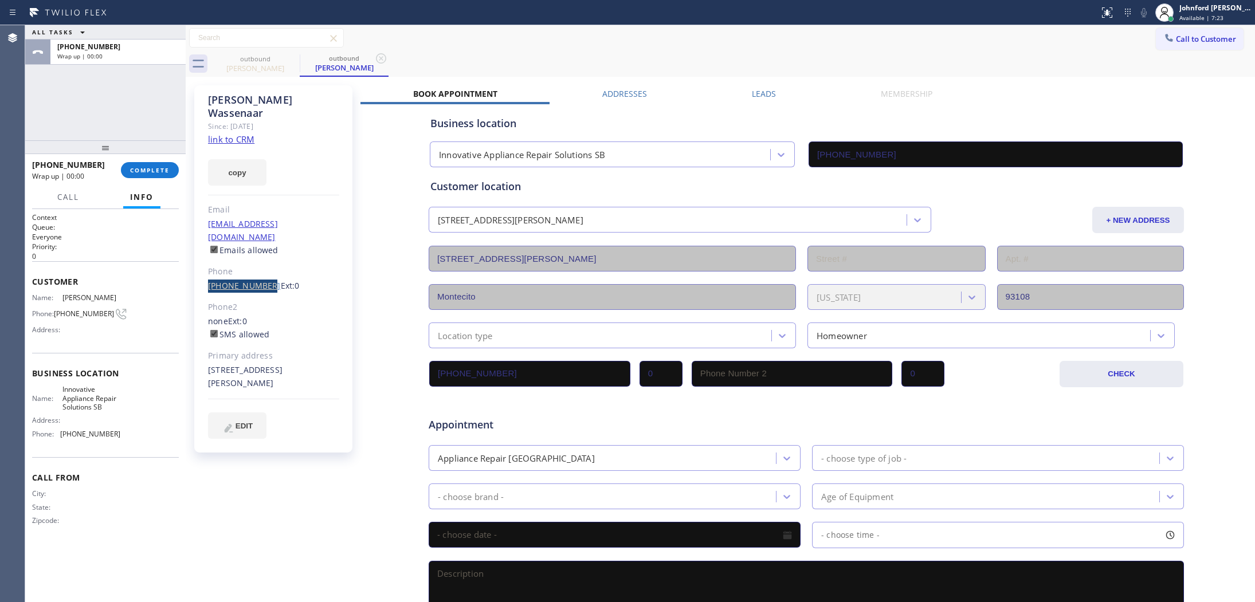
click at [258, 261] on div "[PERSON_NAME] Since: [DATE] link to CRM copy Email [EMAIL_ADDRESS][DOMAIN_NAME]…" at bounding box center [273, 268] width 158 height 367
click at [92, 122] on div "ALL TASKS ALL TASKS ACTIVE TASKS TASKS IN WRAP UP [PHONE_NUMBER] Wrap up | 00:18" at bounding box center [105, 82] width 160 height 115
click at [158, 178] on button "COMPLETE" at bounding box center [150, 170] width 58 height 16
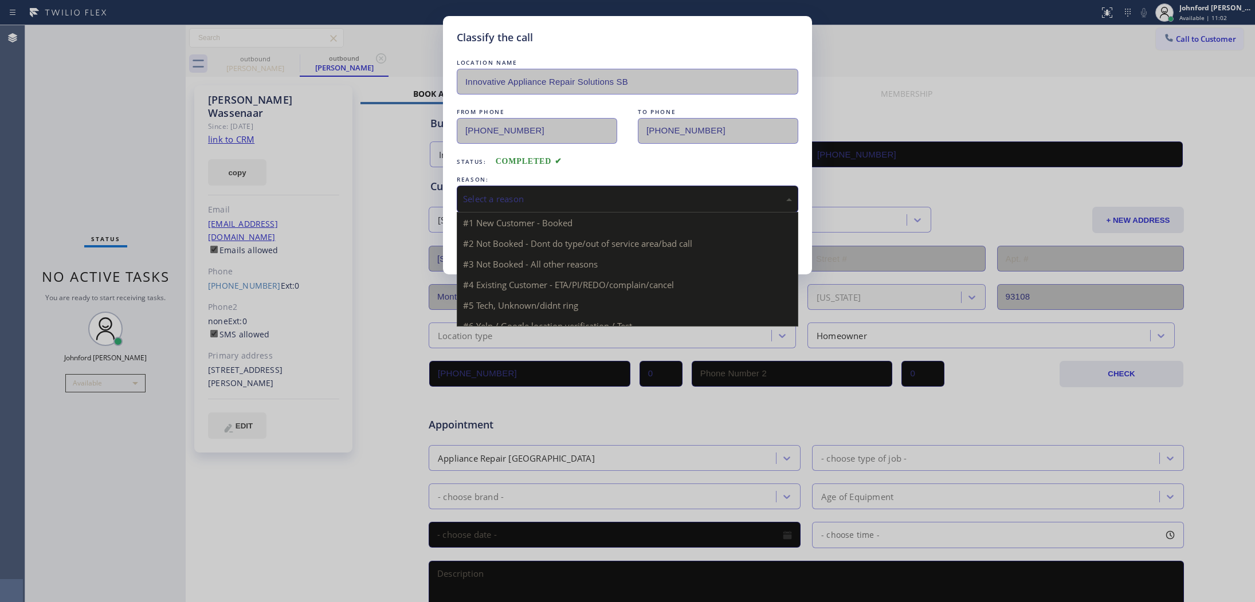
click at [540, 201] on div "Select a reason" at bounding box center [627, 198] width 329 height 13
click at [517, 186] on div "Tech, Unknown/didnt ring" at bounding box center [627, 199] width 341 height 27
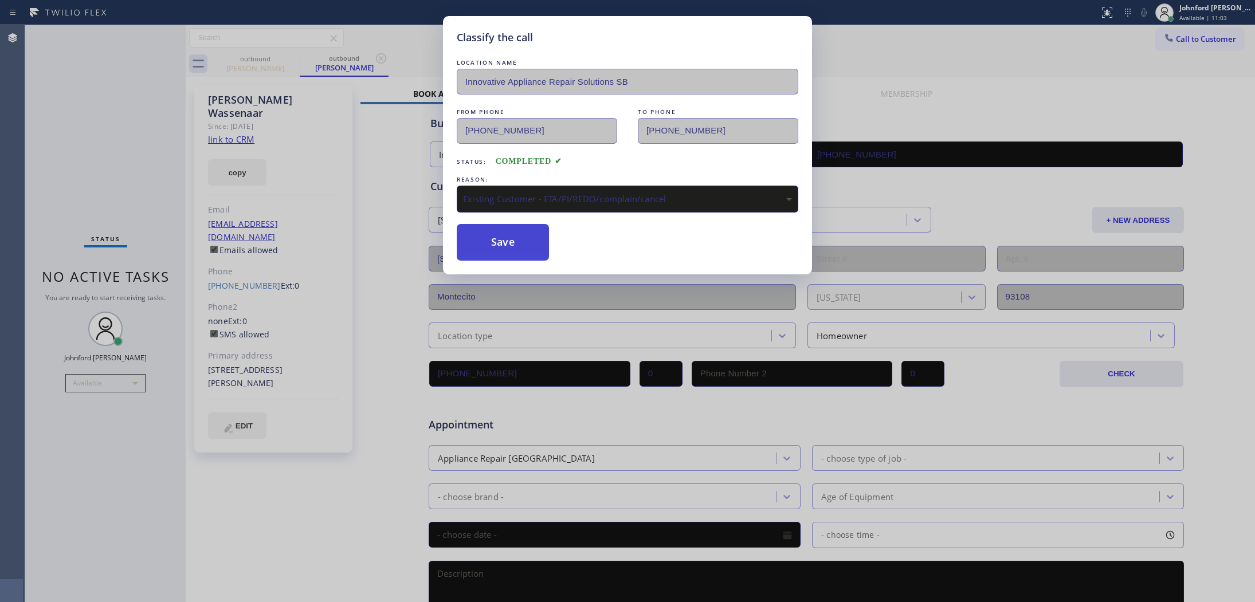
click at [512, 241] on button "Save" at bounding box center [503, 242] width 92 height 37
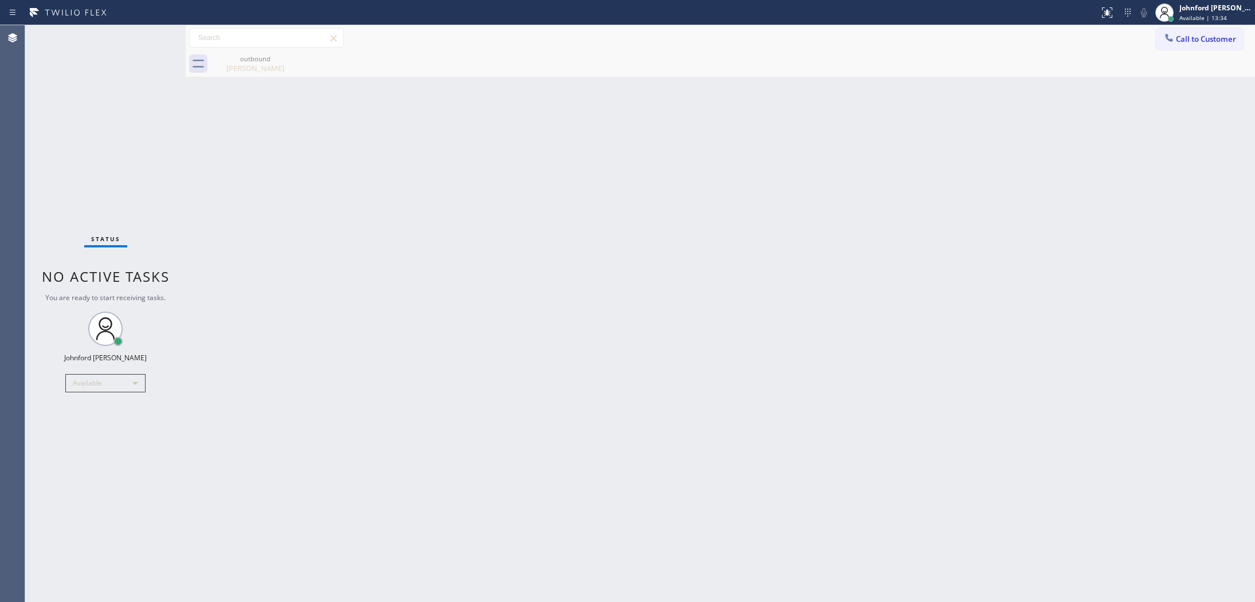
click at [1192, 39] on span "Call to Customer" at bounding box center [1206, 39] width 60 height 10
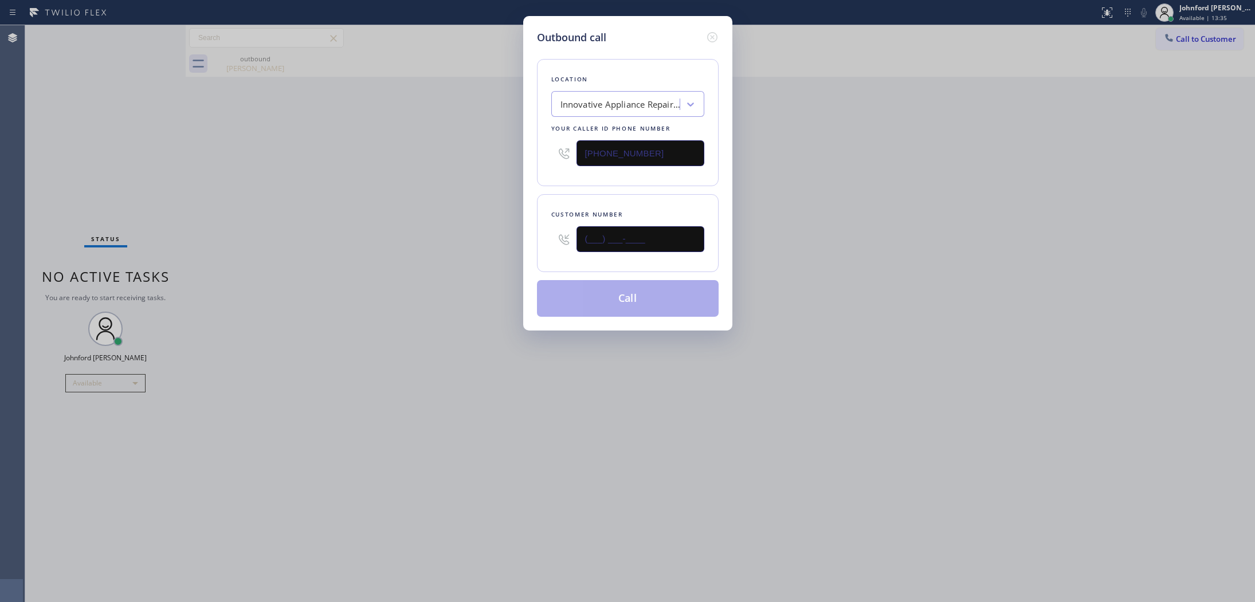
drag, startPoint x: 572, startPoint y: 239, endPoint x: 470, endPoint y: 245, distance: 102.2
click at [525, 239] on div "Outbound call Location Innovative Appliance Repair Solutions SB Your caller id …" at bounding box center [627, 173] width 209 height 315
paste input "818) 288-1316"
type input "[PHONE_NUMBER]"
click at [434, 245] on div "Outbound call Location Innovative Appliance Repair Solutions SB Your caller id …" at bounding box center [627, 301] width 1255 height 602
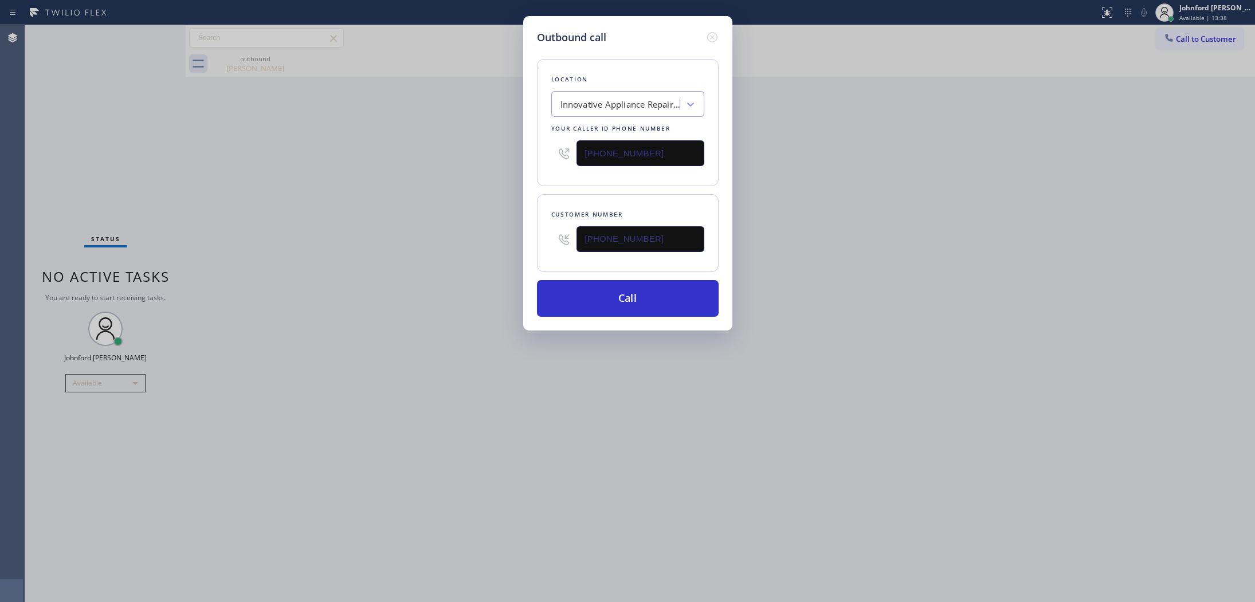
paste input "0) 686-5038"
drag, startPoint x: 640, startPoint y: 156, endPoint x: 462, endPoint y: 178, distance: 178.9
click at [493, 176] on div "Outbound call Location Innovative Appliance Repair Solutions SB Your caller id …" at bounding box center [627, 301] width 1255 height 602
click at [454, 179] on div "Outbound call Location Innovative Appliance Repair Solutions SB Your caller id …" at bounding box center [627, 301] width 1255 height 602
click at [958, 165] on div "Outbound call Location Innovative Appliance Repair Solutions SB Your caller id …" at bounding box center [627, 301] width 1255 height 602
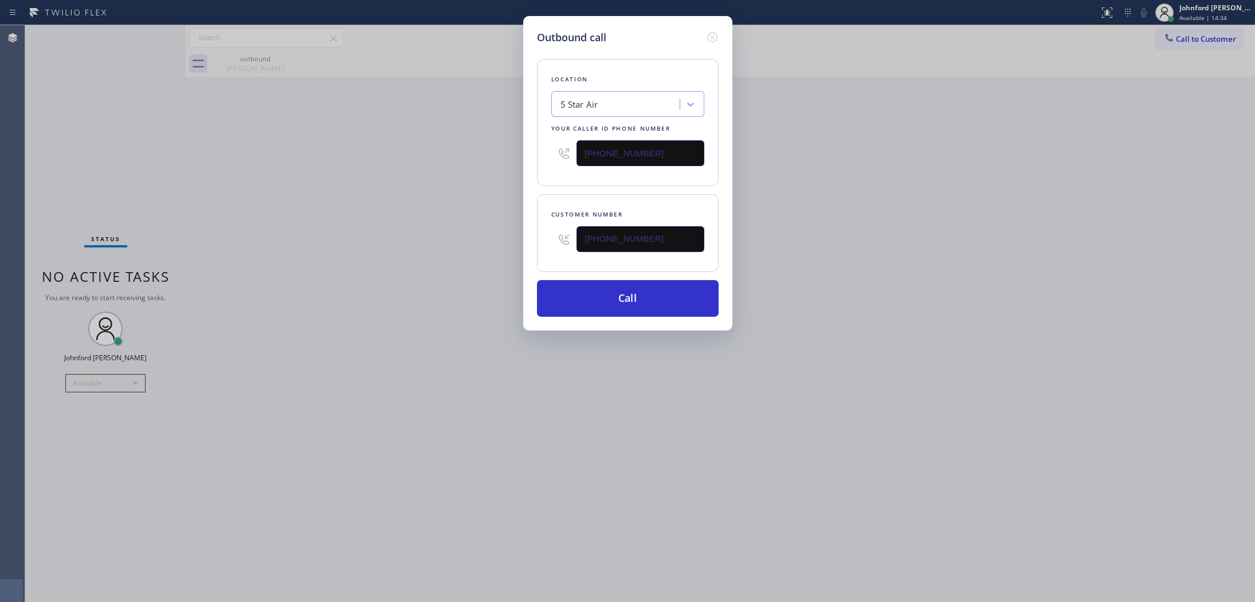
drag, startPoint x: 636, startPoint y: 155, endPoint x: 510, endPoint y: 159, distance: 126.1
click at [518, 158] on div "Outbound call Location 5 Star Air Your caller id phone number [PHONE_NUMBER] Cu…" at bounding box center [627, 301] width 1255 height 602
paste input "44) 201-9257"
type input "[PHONE_NUMBER]"
click at [460, 168] on div "Outbound call Location 5 Star Air Your caller id phone number [PHONE_NUMBER] Cu…" at bounding box center [627, 301] width 1255 height 602
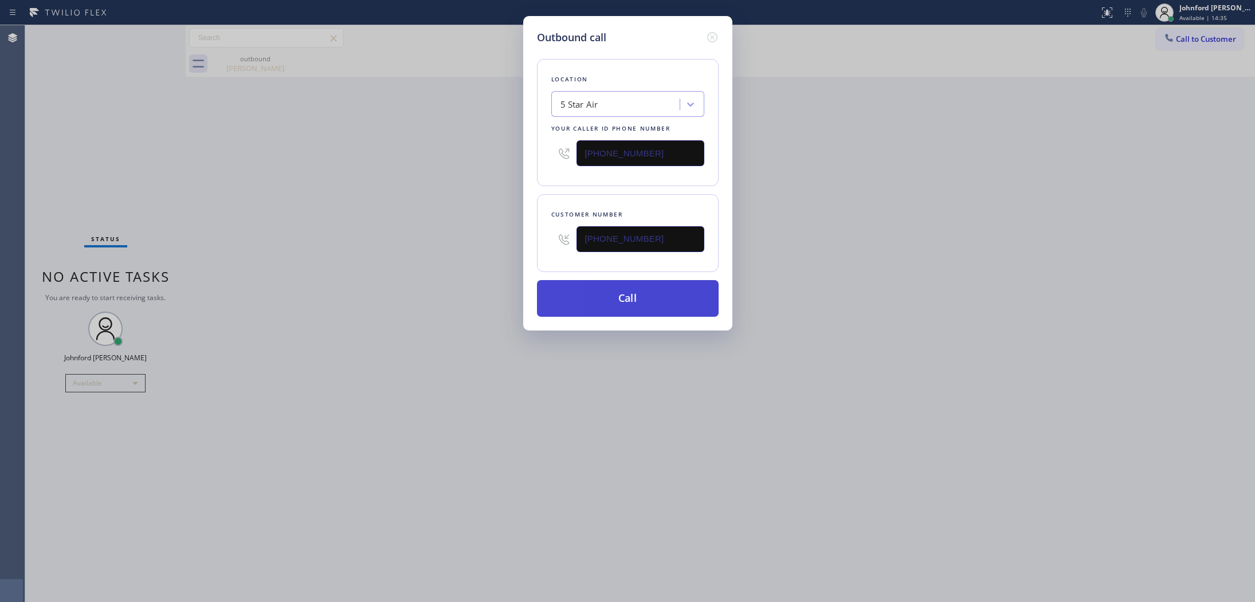
click at [618, 301] on button "Call" at bounding box center [628, 298] width 182 height 37
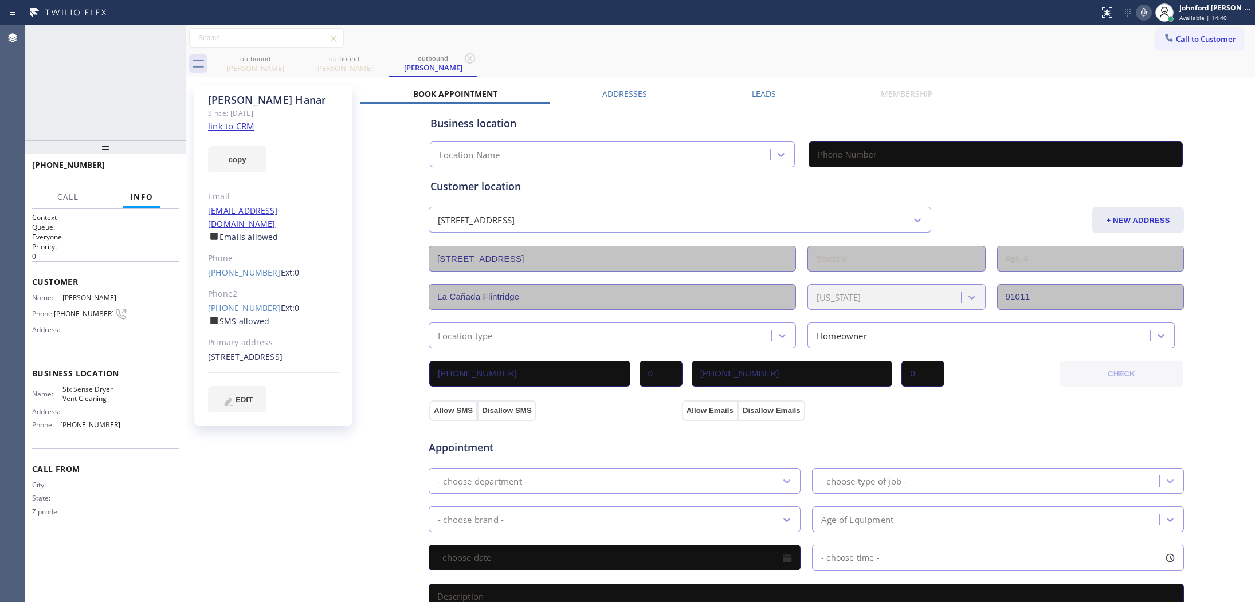
type input "[PHONE_NUMBER]"
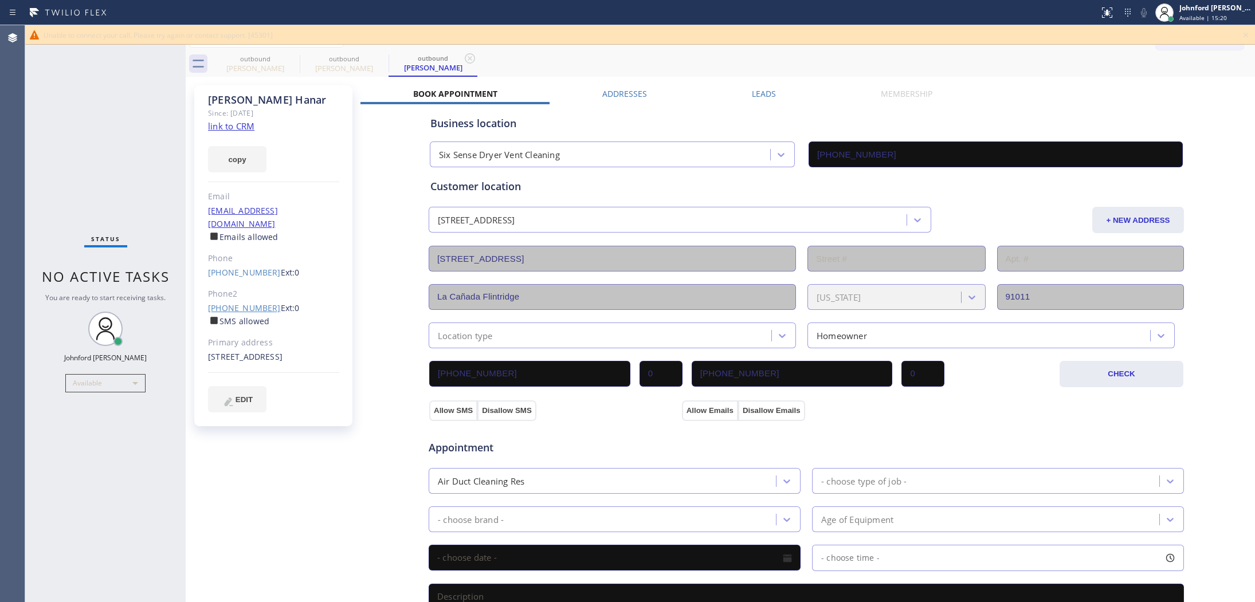
click at [237, 302] on link "[PHONE_NUMBER]" at bounding box center [244, 307] width 73 height 11
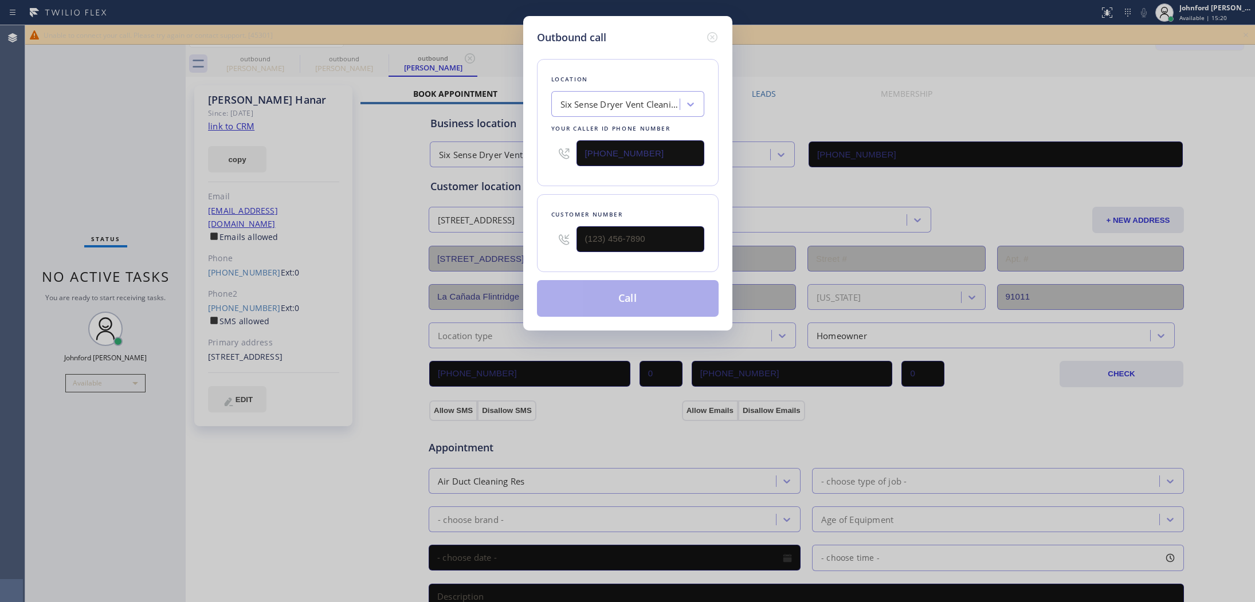
type input "[PHONE_NUMBER]"
click at [619, 294] on button "Call" at bounding box center [628, 298] width 182 height 37
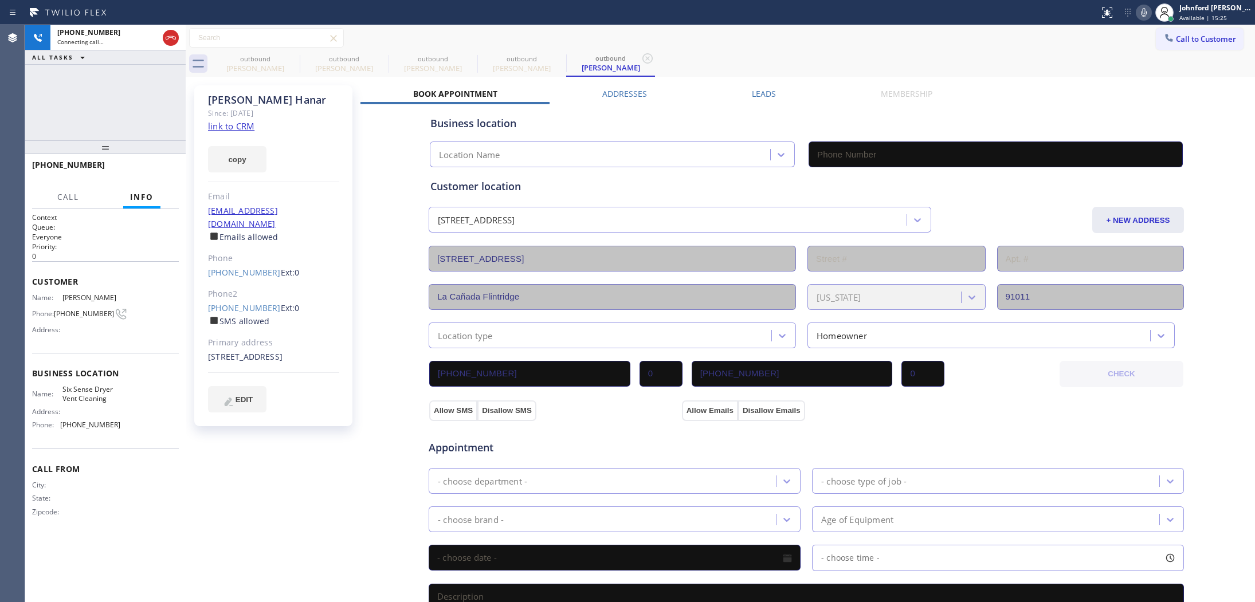
click at [290, 47] on div at bounding box center [266, 37] width 155 height 19
click at [290, 55] on icon at bounding box center [292, 59] width 14 height 14
click at [374, 56] on icon at bounding box center [381, 59] width 14 height 14
click at [298, 63] on icon at bounding box center [292, 59] width 14 height 14
click at [296, 63] on icon at bounding box center [292, 59] width 14 height 14
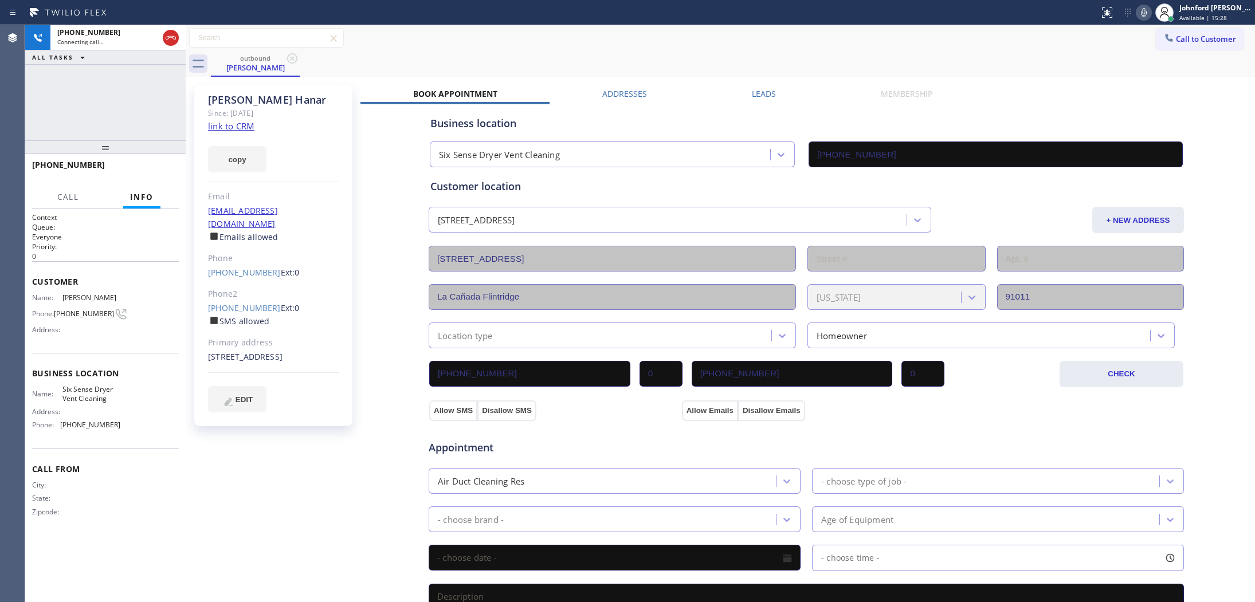
drag, startPoint x: 608, startPoint y: 60, endPoint x: 825, endPoint y: 60, distance: 217.1
click at [625, 60] on div "outbound [PERSON_NAME]" at bounding box center [733, 64] width 1044 height 26
click at [1142, 10] on icon at bounding box center [1144, 12] width 6 height 9
click at [1143, 11] on icon at bounding box center [1144, 13] width 14 height 14
click at [77, 112] on div "[PHONE_NUMBER] Live | 00:00 ALL TASKS ALL TASKS ACTIVE TASKS TASKS IN WRAP UP" at bounding box center [105, 82] width 160 height 115
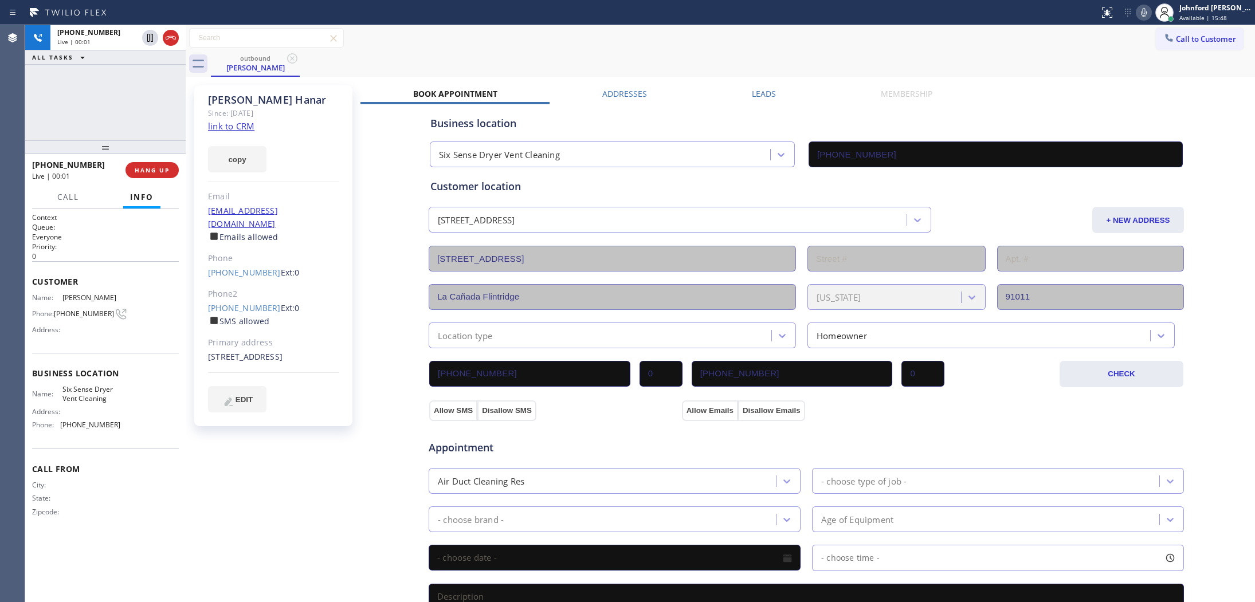
click at [642, 63] on div "outbound [PERSON_NAME]" at bounding box center [733, 64] width 1044 height 26
click at [690, 55] on div "outbound [PERSON_NAME]" at bounding box center [733, 64] width 1044 height 26
click at [1139, 15] on icon at bounding box center [1144, 13] width 14 height 14
click at [1143, 13] on icon at bounding box center [1144, 13] width 14 height 14
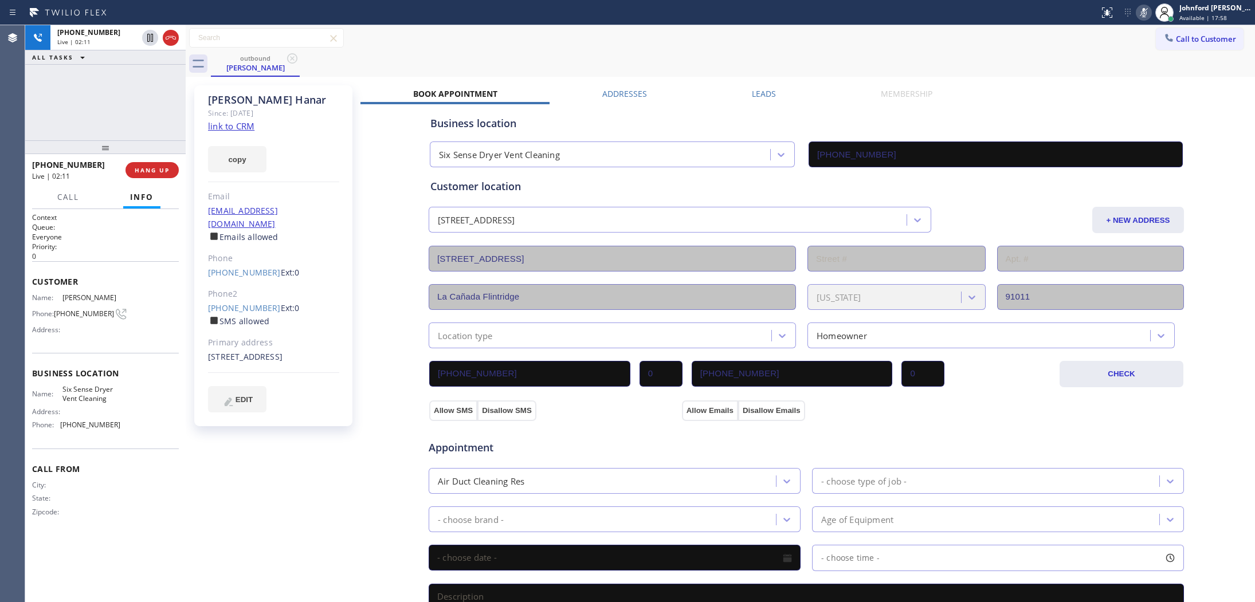
click at [1143, 13] on icon at bounding box center [1144, 13] width 14 height 14
click at [726, 50] on div "Call to Customer Outbound call Location Six Sense Dryer Vent Cleaning Your call…" at bounding box center [720, 51] width 1069 height 52
click at [1140, 12] on icon at bounding box center [1144, 13] width 14 height 14
click at [1144, 13] on icon at bounding box center [1144, 12] width 6 height 9
drag, startPoint x: 1144, startPoint y: 13, endPoint x: 1129, endPoint y: 6, distance: 17.2
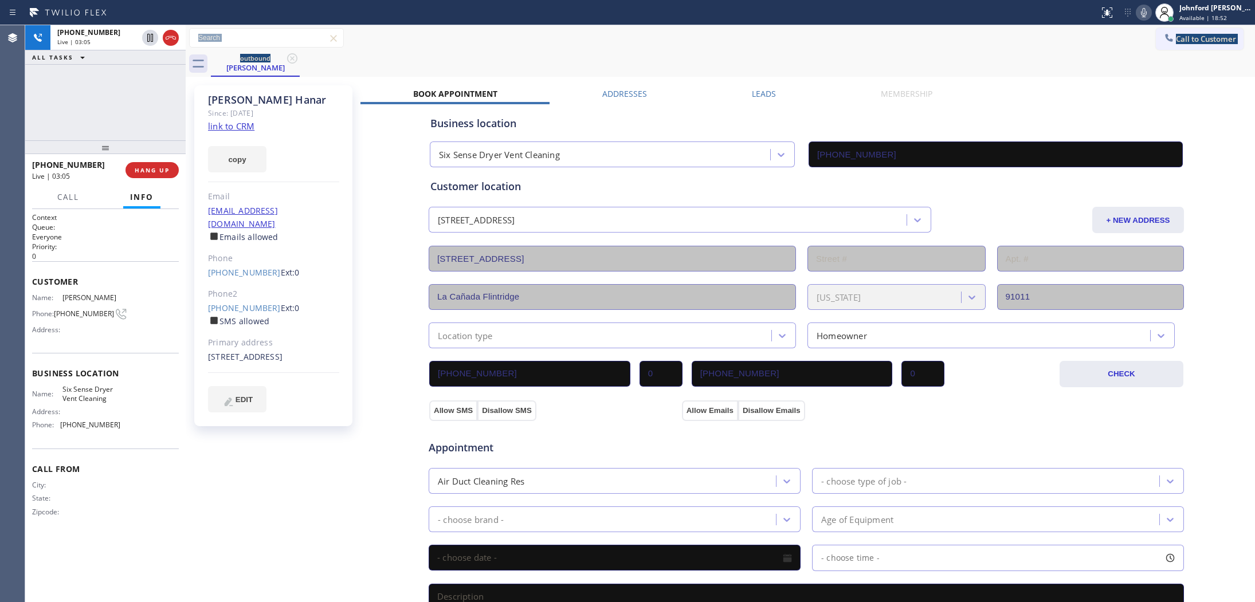
click at [1139, 13] on icon at bounding box center [1144, 13] width 14 height 14
click at [78, 90] on div "[PHONE_NUMBER] Live | 04:28 ALL TASKS ALL TASKS ACTIVE TASKS TASKS IN WRAP UP" at bounding box center [105, 82] width 160 height 115
click at [1143, 11] on icon at bounding box center [1144, 13] width 14 height 14
click at [1139, 11] on icon at bounding box center [1144, 13] width 14 height 14
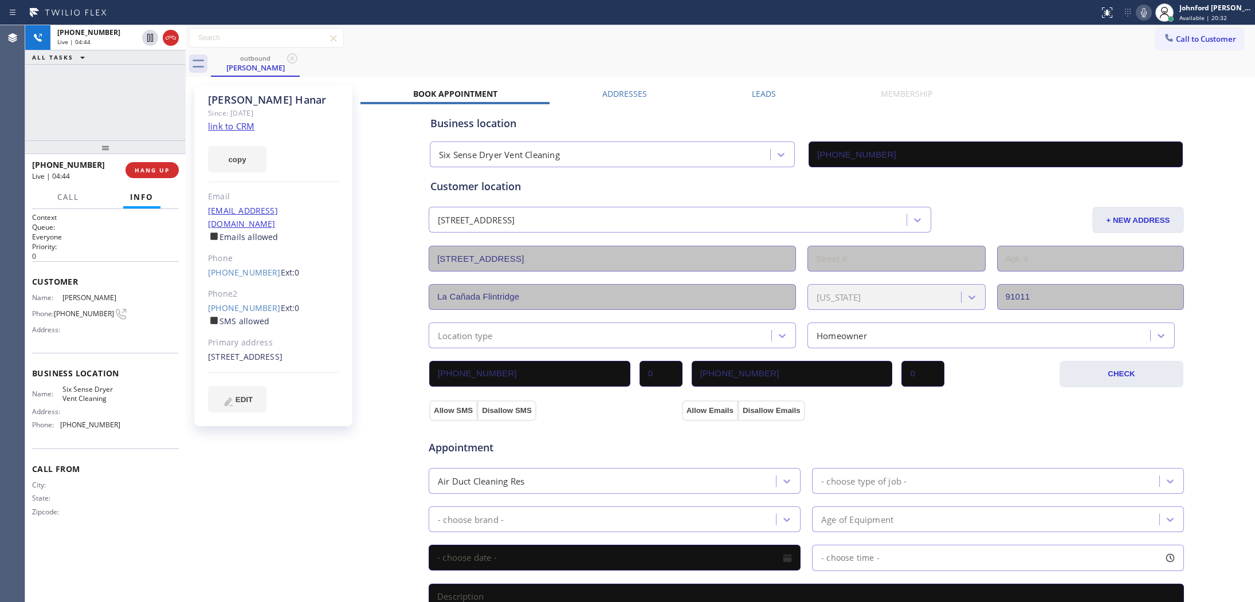
click at [883, 50] on div "Call to Customer Outbound call Location Six Sense Dryer Vent Cleaning Your call…" at bounding box center [720, 38] width 1069 height 26
click at [724, 52] on div "outbound [PERSON_NAME]" at bounding box center [733, 64] width 1044 height 26
click at [746, 42] on div "Call to Customer Outbound call Location Six Sense Dryer Vent Cleaning Your call…" at bounding box center [720, 38] width 1069 height 20
drag, startPoint x: 637, startPoint y: 55, endPoint x: 742, endPoint y: 38, distance: 106.7
click at [637, 55] on div "outbound [PERSON_NAME]" at bounding box center [733, 64] width 1044 height 26
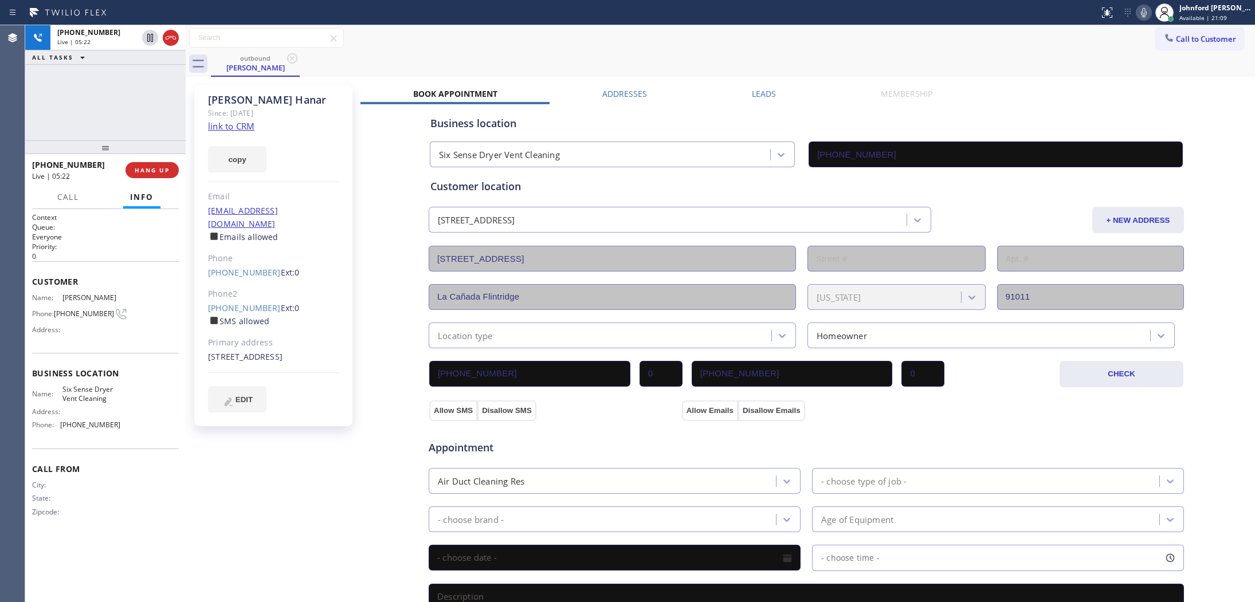
click at [1146, 17] on icon at bounding box center [1144, 13] width 14 height 14
click at [1137, 16] on icon at bounding box center [1144, 13] width 14 height 14
click at [1138, 16] on icon at bounding box center [1144, 13] width 14 height 14
click at [169, 170] on span "HANG UP" at bounding box center [152, 170] width 35 height 8
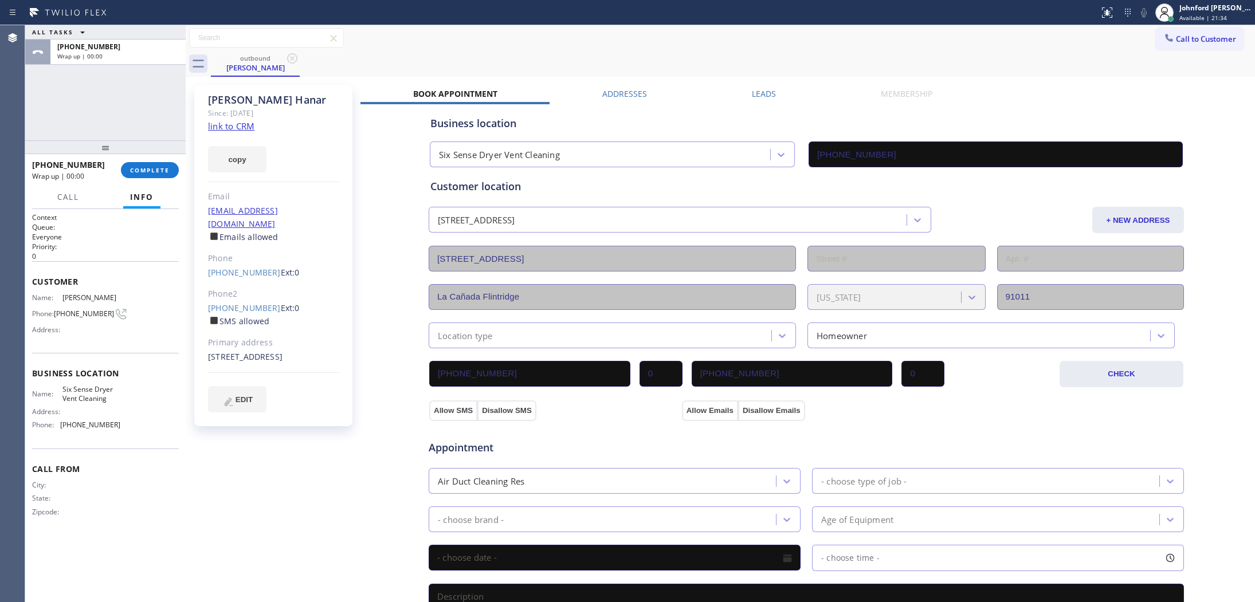
click at [843, 52] on div "outbound [PERSON_NAME]" at bounding box center [733, 64] width 1044 height 26
click at [80, 386] on span "Six Sense Dryer Vent Cleaning" at bounding box center [90, 394] width 57 height 18
copy span "Six Sense Dryer Vent Cleaning"
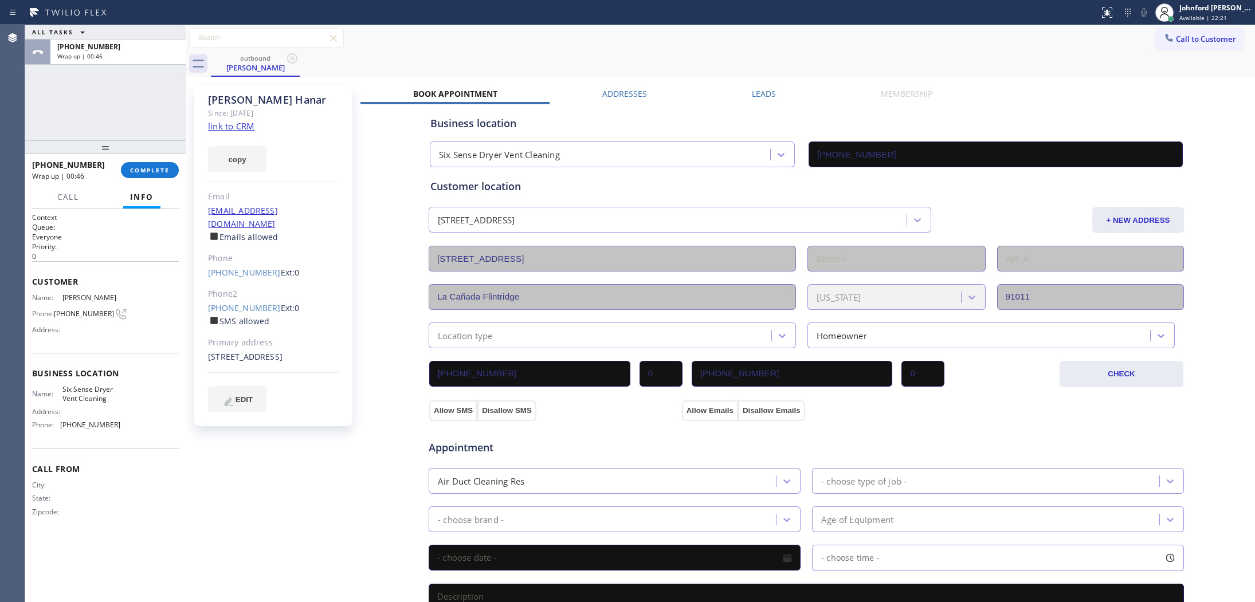
click at [754, 41] on div "Call to Customer Outbound call Location Six Sense Dryer Vent Cleaning Your call…" at bounding box center [720, 38] width 1069 height 20
click at [1224, 49] on button "Call to Customer" at bounding box center [1199, 39] width 88 height 22
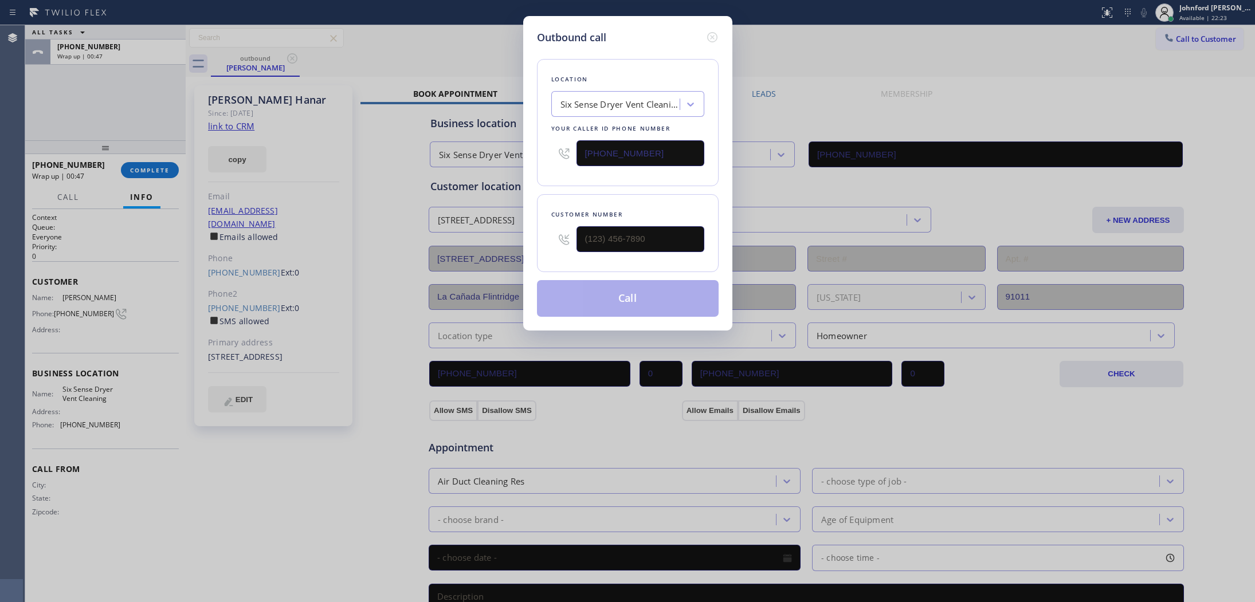
click at [628, 106] on div "Six Sense Dryer Vent Cleaning" at bounding box center [620, 104] width 120 height 13
paste input "5 Star Air Duct cleaning"
type input "5 Star Air Duct cleaning"
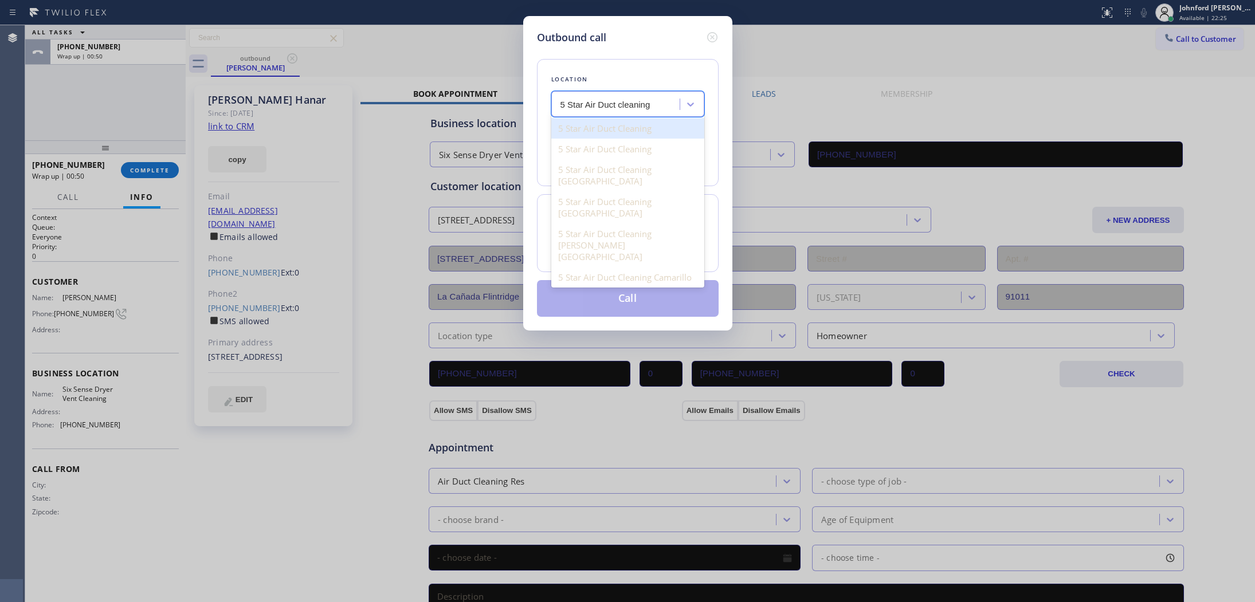
click at [622, 127] on div "5 Star Air Duct Cleaning" at bounding box center [627, 128] width 153 height 21
type input "[PHONE_NUMBER]"
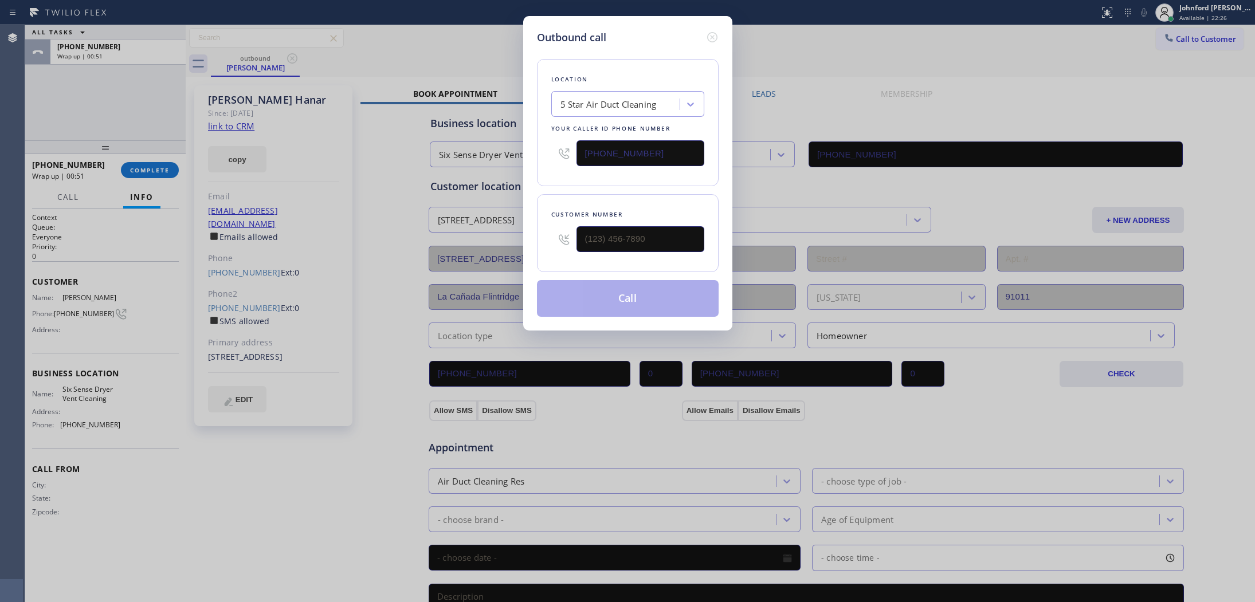
drag, startPoint x: 671, startPoint y: 152, endPoint x: 543, endPoint y: 152, distance: 127.8
click at [543, 152] on div "Location 5 Star Air Duct Cleaning Your caller id phone number [PHONE_NUMBER]" at bounding box center [628, 122] width 182 height 127
click at [712, 30] on icon at bounding box center [712, 37] width 14 height 14
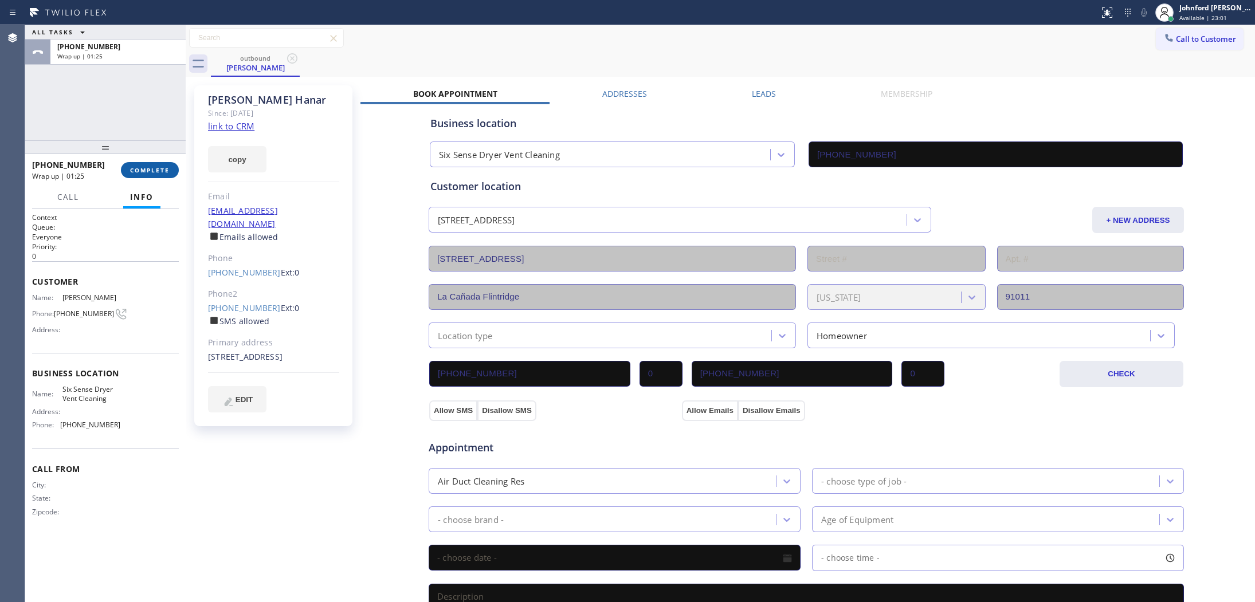
click at [165, 169] on span "COMPLETE" at bounding box center [150, 170] width 40 height 8
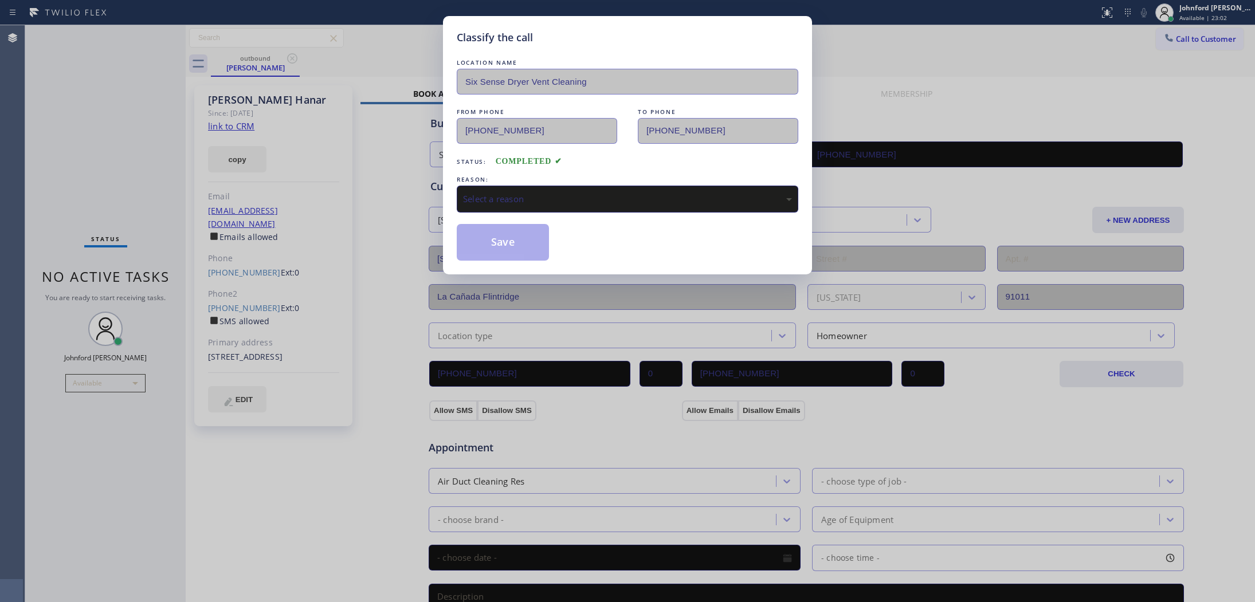
click at [525, 204] on div "Select a reason" at bounding box center [627, 199] width 341 height 27
click at [528, 252] on button "Save" at bounding box center [503, 242] width 92 height 37
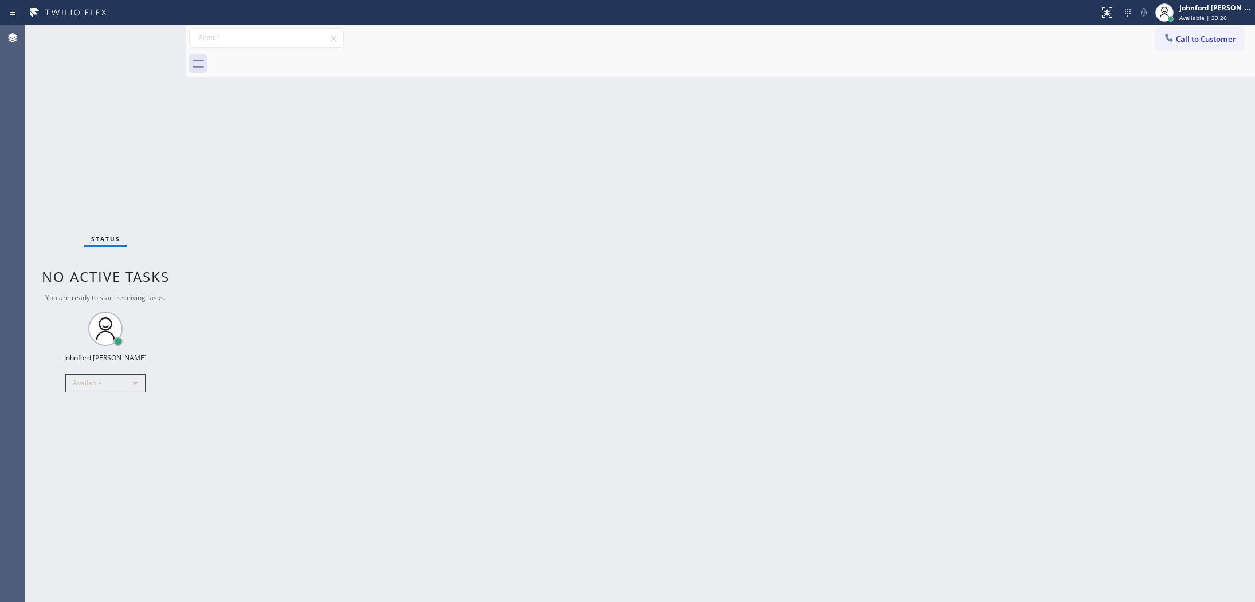
click at [95, 175] on div "Status No active tasks You are ready to start receiving tasks. [PERSON_NAME] Av…" at bounding box center [105, 313] width 160 height 577
click at [1186, 41] on span "Call to Customer" at bounding box center [1206, 39] width 60 height 10
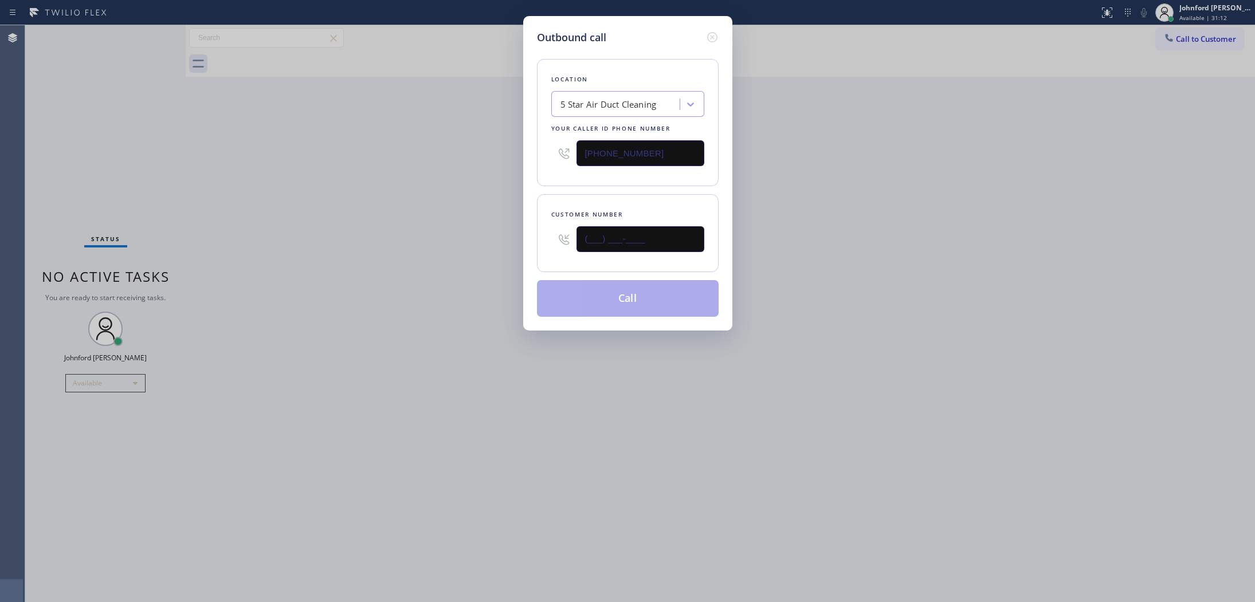
drag, startPoint x: 662, startPoint y: 238, endPoint x: 462, endPoint y: 246, distance: 200.7
click at [488, 246] on div "Outbound call Location 5 Star Air Duct Cleaning Your caller id phone number [PH…" at bounding box center [627, 301] width 1255 height 602
paste input "559) 433-5997"
click at [387, 255] on div "Outbound call Location 5 Star Air Duct Cleaning Your caller id phone number [PH…" at bounding box center [627, 301] width 1255 height 602
drag, startPoint x: 673, startPoint y: 222, endPoint x: 571, endPoint y: 235, distance: 103.4
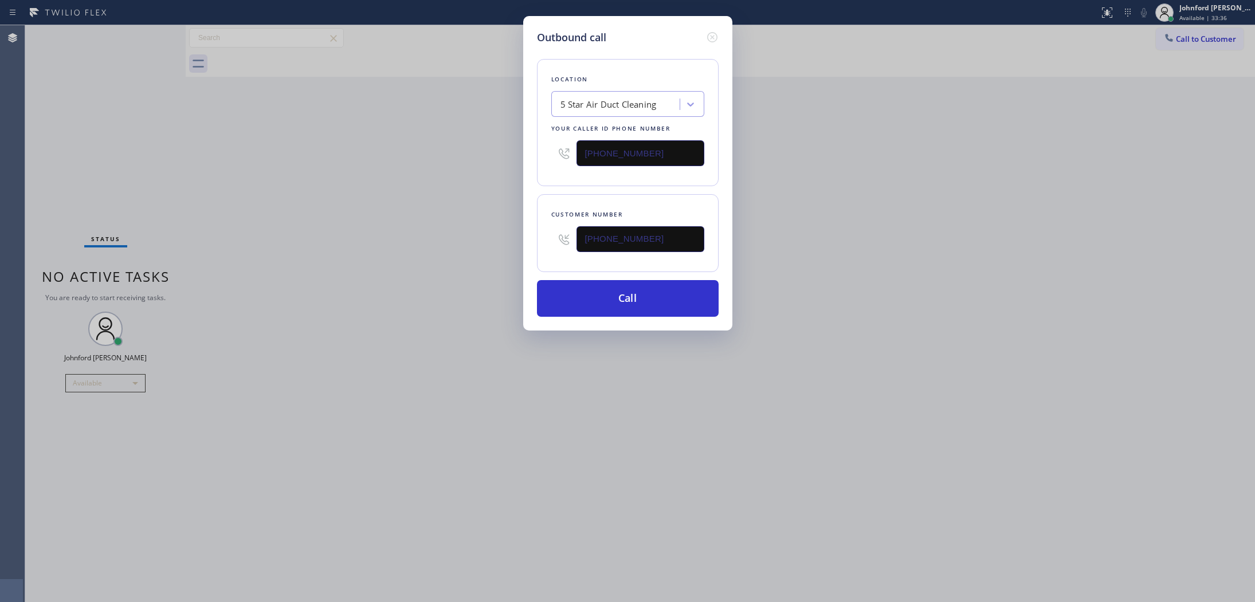
click at [573, 234] on div "[PHONE_NUMBER]" at bounding box center [627, 239] width 153 height 37
drag, startPoint x: 663, startPoint y: 241, endPoint x: 510, endPoint y: 250, distance: 153.8
click at [521, 249] on div "Outbound call Location 5 Star Air Duct Cleaning Your caller id phone number [PH…" at bounding box center [627, 301] width 1255 height 602
paste input "661) 993-8521"
click at [484, 258] on div "Outbound call Location 5 Star Air Duct Cleaning Your caller id phone number [PH…" at bounding box center [627, 301] width 1255 height 602
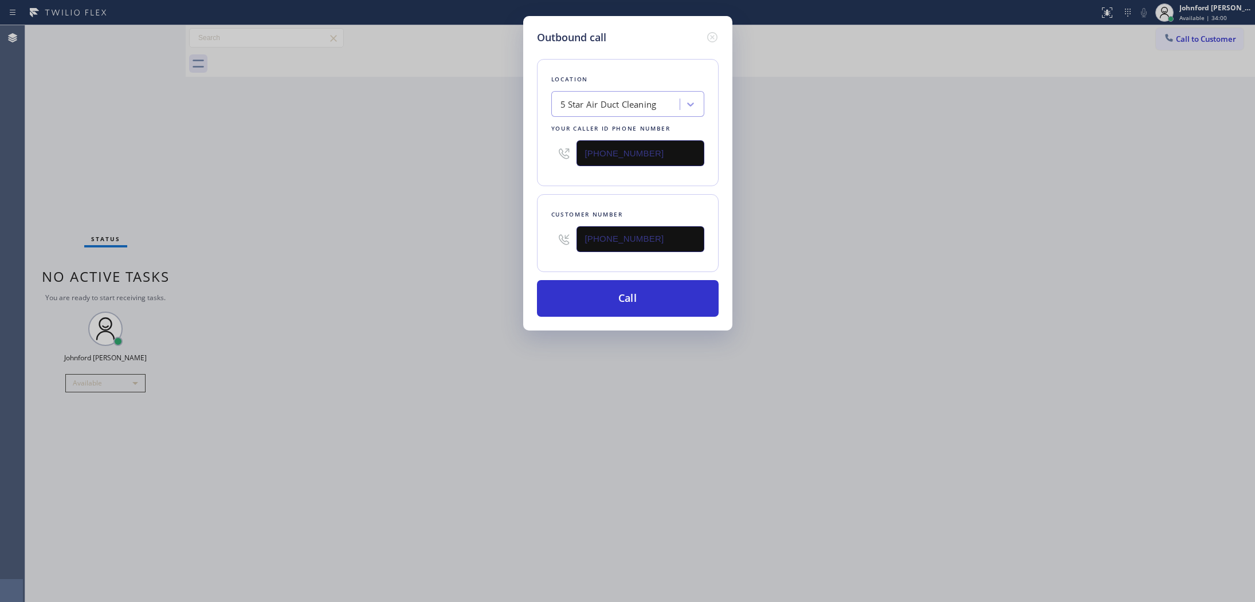
drag, startPoint x: 579, startPoint y: 227, endPoint x: 484, endPoint y: 231, distance: 95.2
click at [485, 231] on div "Outbound call Location 5 Star Air Duct Cleaning Your caller id phone number [PH…" at bounding box center [627, 301] width 1255 height 602
click at [643, 226] on input "[PHONE_NUMBER]" at bounding box center [640, 239] width 128 height 26
drag, startPoint x: 643, startPoint y: 223, endPoint x: 431, endPoint y: 247, distance: 213.3
click at [434, 247] on div "Outbound call Location 5 Star Air Duct Cleaning Your caller id phone number [PH…" at bounding box center [627, 301] width 1255 height 602
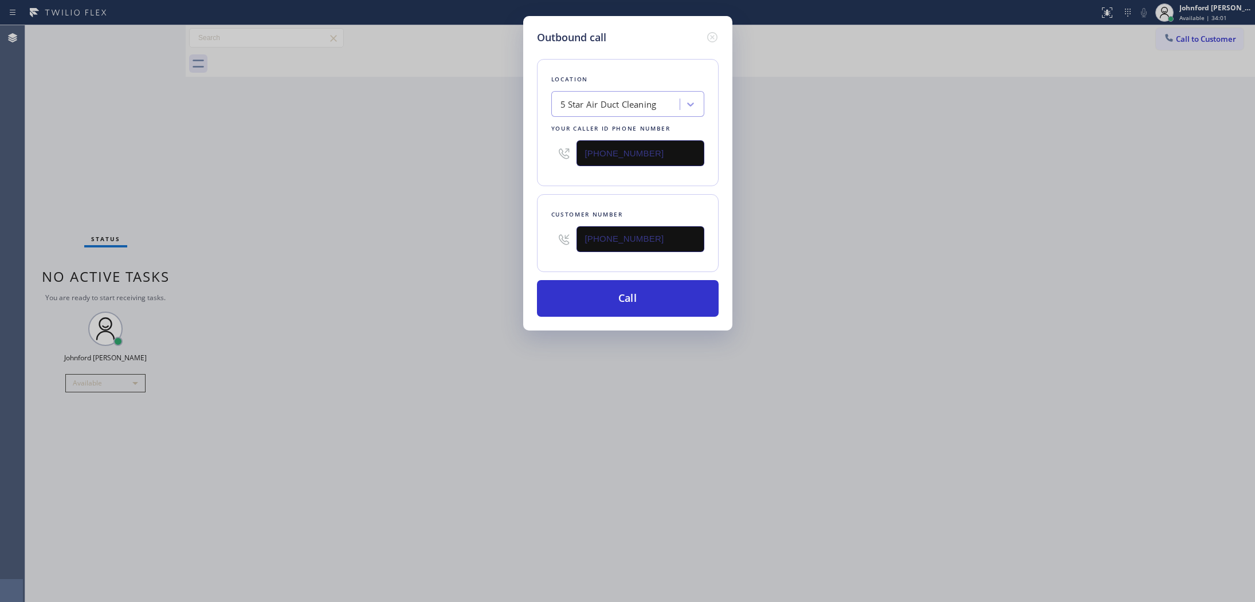
paste input "310) 770-8555"
type input "[PHONE_NUMBER]"
click at [404, 244] on div "Outbound call Location 5 Star Air Duct Cleaning Your caller id phone number [PH…" at bounding box center [627, 301] width 1255 height 602
drag, startPoint x: 645, startPoint y: 158, endPoint x: 417, endPoint y: 182, distance: 229.3
click at [462, 170] on div "Outbound call Location 5 Star Air Duct Cleaning Your caller id phone number [PH…" at bounding box center [627, 301] width 1255 height 602
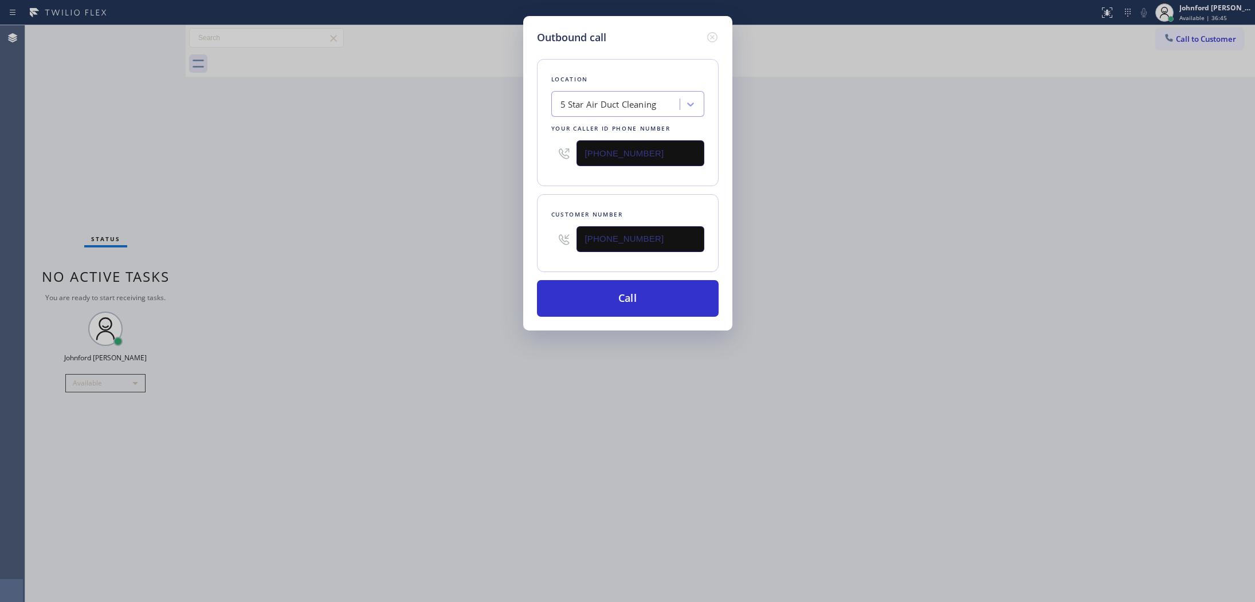
paste input "00) 686-503"
type input "[PHONE_NUMBER]"
click at [414, 183] on div "Outbound call Location 5 Star Air Duct Cleaning Your caller id phone number [PH…" at bounding box center [627, 301] width 1255 height 602
click at [566, 290] on button "Call" at bounding box center [628, 298] width 182 height 37
drag, startPoint x: 961, startPoint y: 268, endPoint x: 968, endPoint y: 262, distance: 9.3
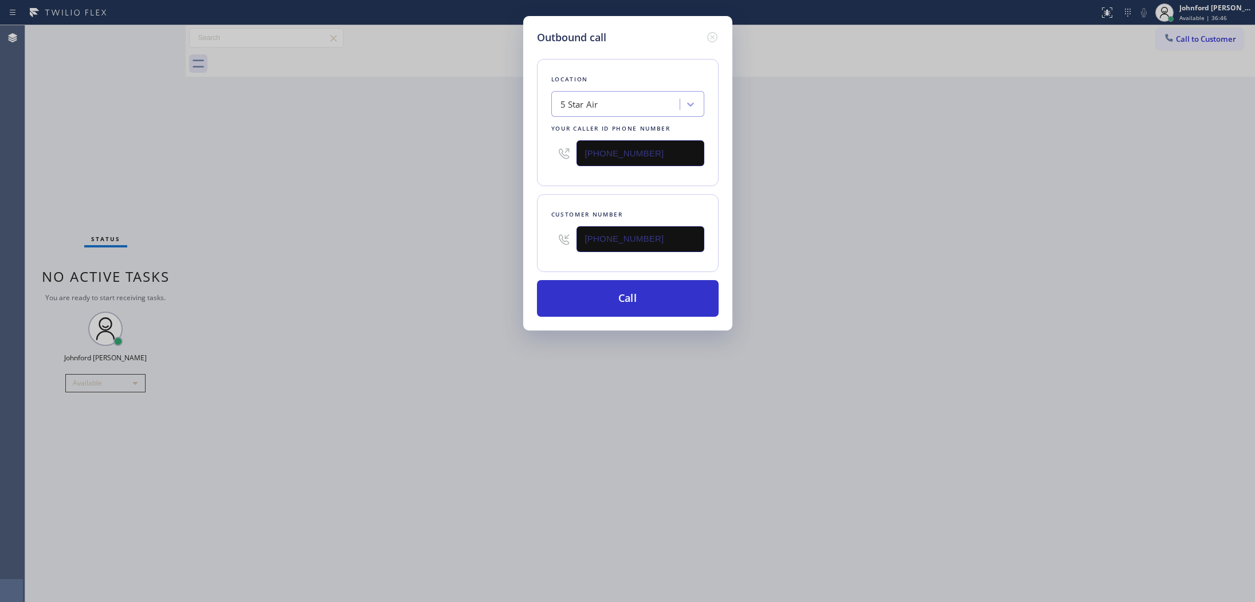
click at [968, 262] on div "Outbound call Location 5 Star Air Your caller id phone number [PHONE_NUMBER] Cu…" at bounding box center [627, 301] width 1255 height 602
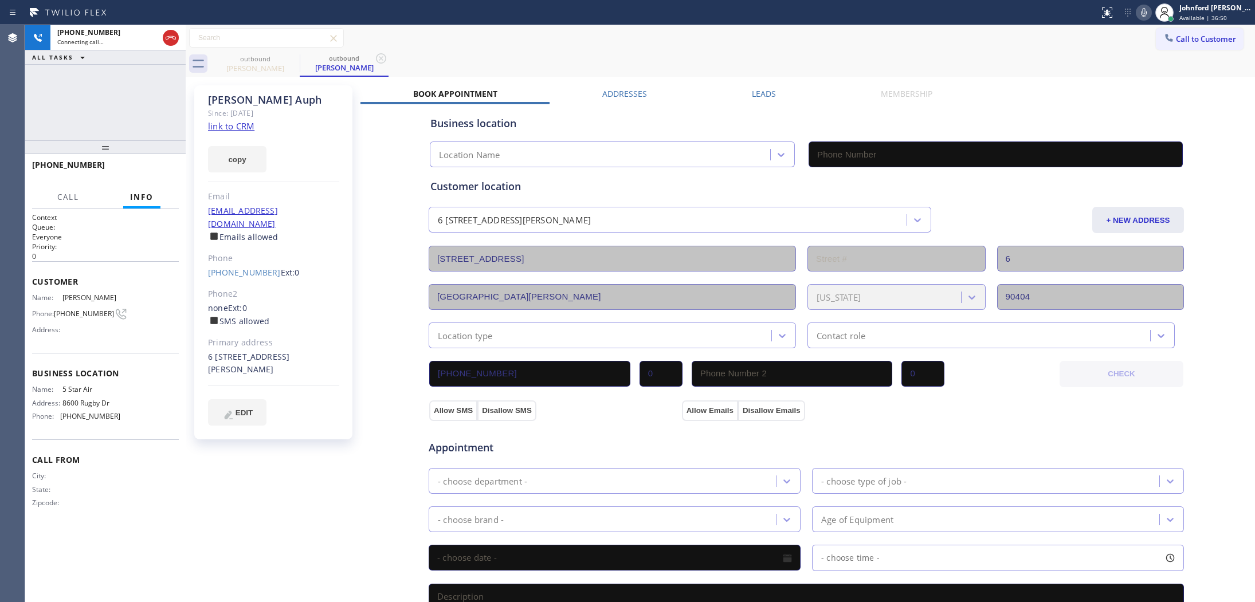
click at [689, 50] on div "Call to Customer Outbound call Location 5 Star Air Your caller id phone number …" at bounding box center [720, 38] width 1069 height 26
type input "[PHONE_NUMBER]"
click at [153, 168] on span "HANG UP" at bounding box center [152, 170] width 35 height 8
click at [226, 267] on link "[PHONE_NUMBER]" at bounding box center [244, 272] width 73 height 11
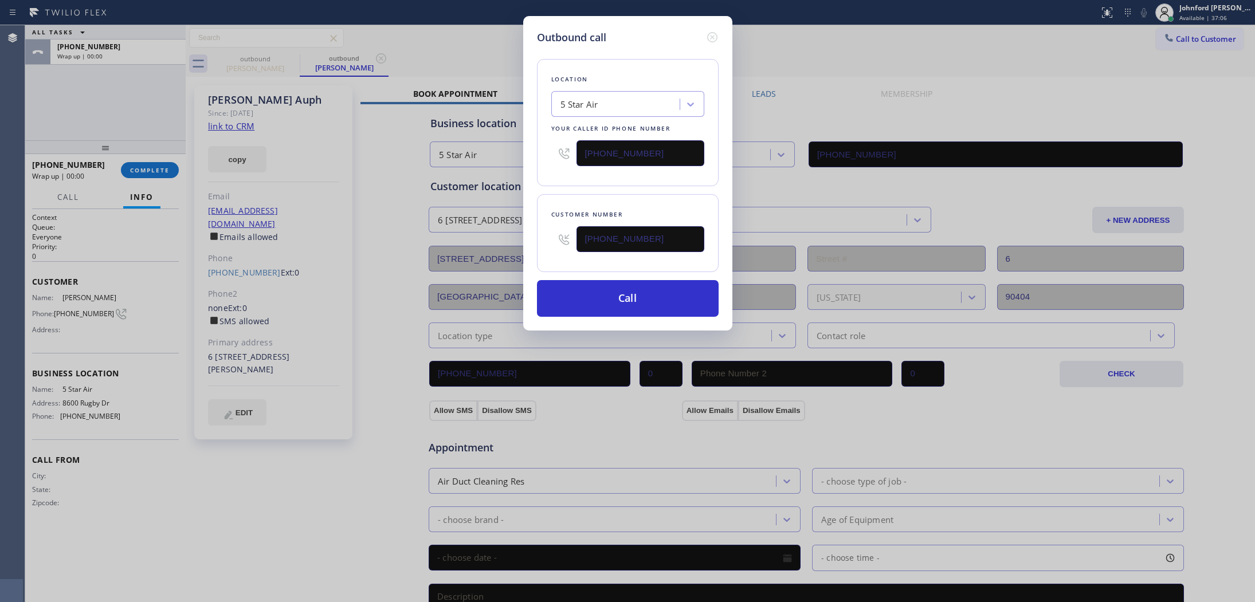
type input "[PHONE_NUMBER]"
drag, startPoint x: 643, startPoint y: 146, endPoint x: 538, endPoint y: 158, distance: 105.5
click at [538, 158] on div "Location 5 Star Air Your caller id phone number [PHONE_NUMBER]" at bounding box center [628, 122] width 182 height 127
paste input "310) 953-4762"
type input "[PHONE_NUMBER]"
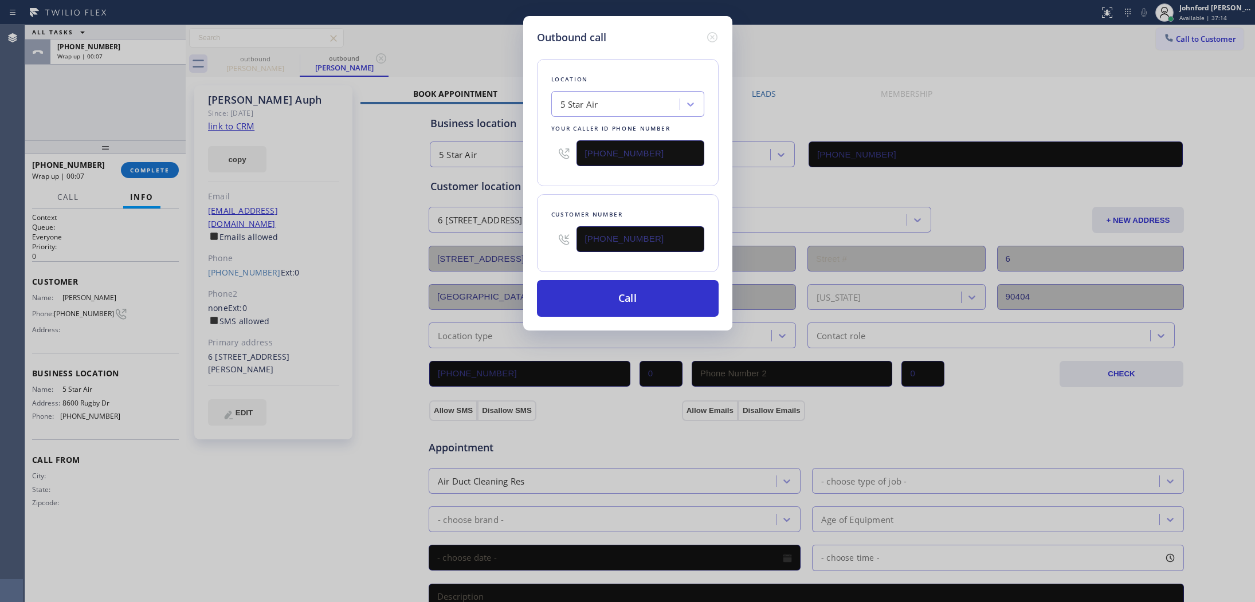
drag, startPoint x: 548, startPoint y: 174, endPoint x: 575, endPoint y: 238, distance: 70.1
click at [548, 175] on div "Location 5 Star Air Your caller id phone number [PHONE_NUMBER]" at bounding box center [628, 122] width 182 height 127
click at [606, 293] on button "Call" at bounding box center [628, 298] width 182 height 37
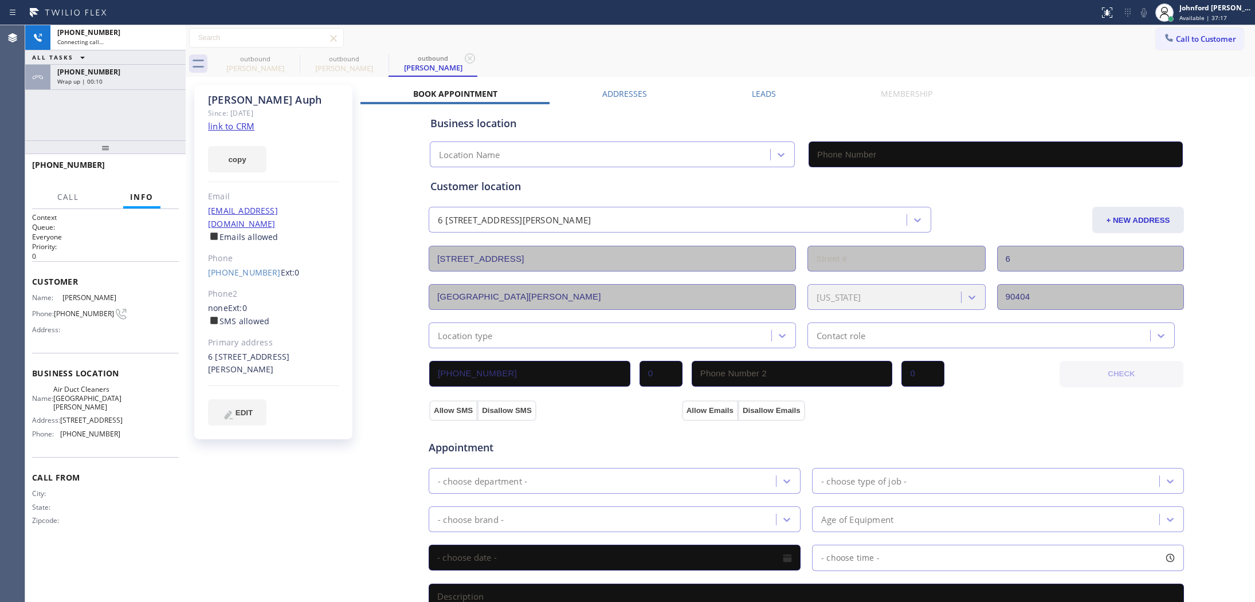
click at [734, 51] on div "outbound [PERSON_NAME] outbound [PERSON_NAME] outbound [PERSON_NAME]" at bounding box center [733, 64] width 1044 height 26
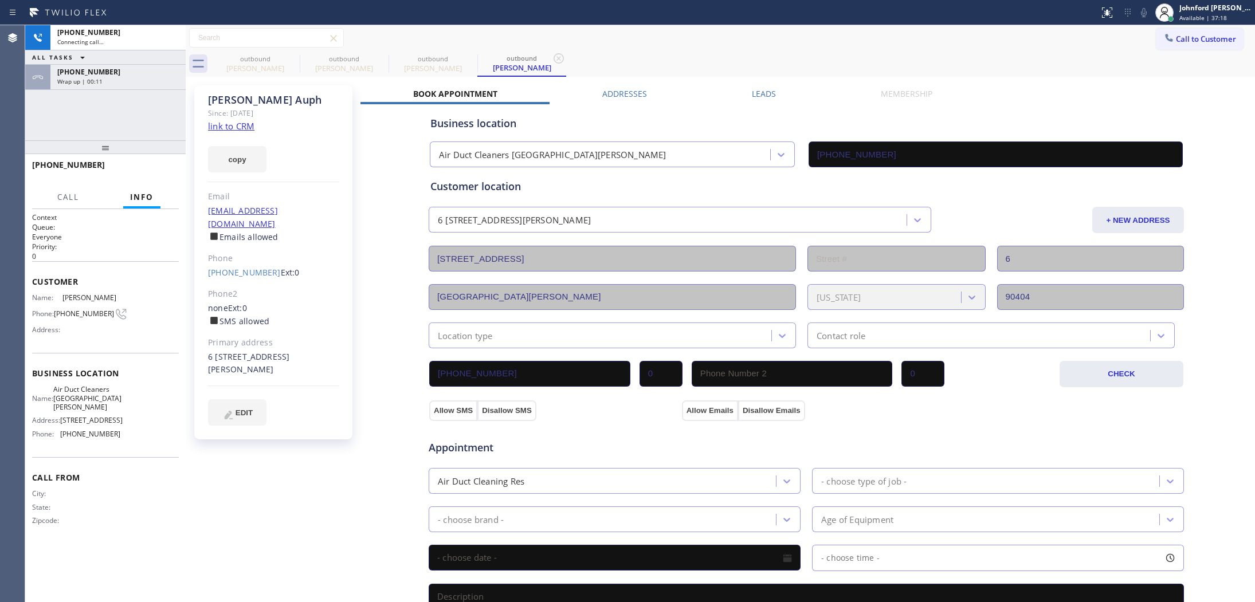
type input "[PHONE_NUMBER]"
click at [171, 40] on icon at bounding box center [171, 38] width 14 height 14
click at [295, 58] on icon at bounding box center [292, 59] width 14 height 14
click at [0, 0] on icon at bounding box center [0, 0] width 0 height 0
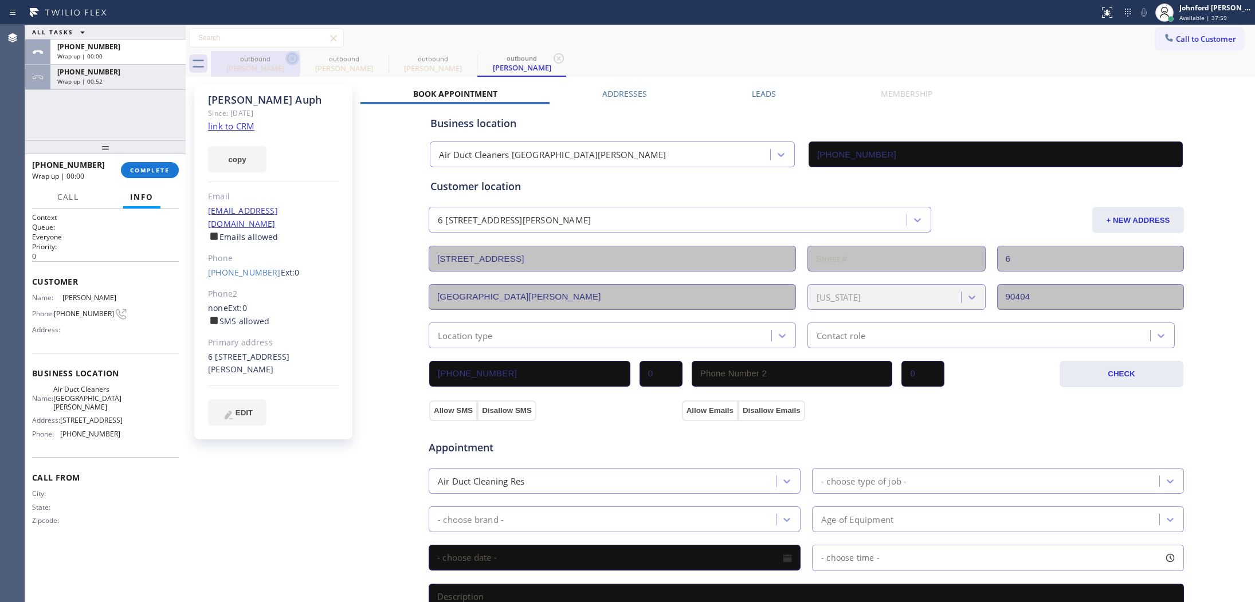
click at [552, 58] on icon at bounding box center [559, 59] width 14 height 14
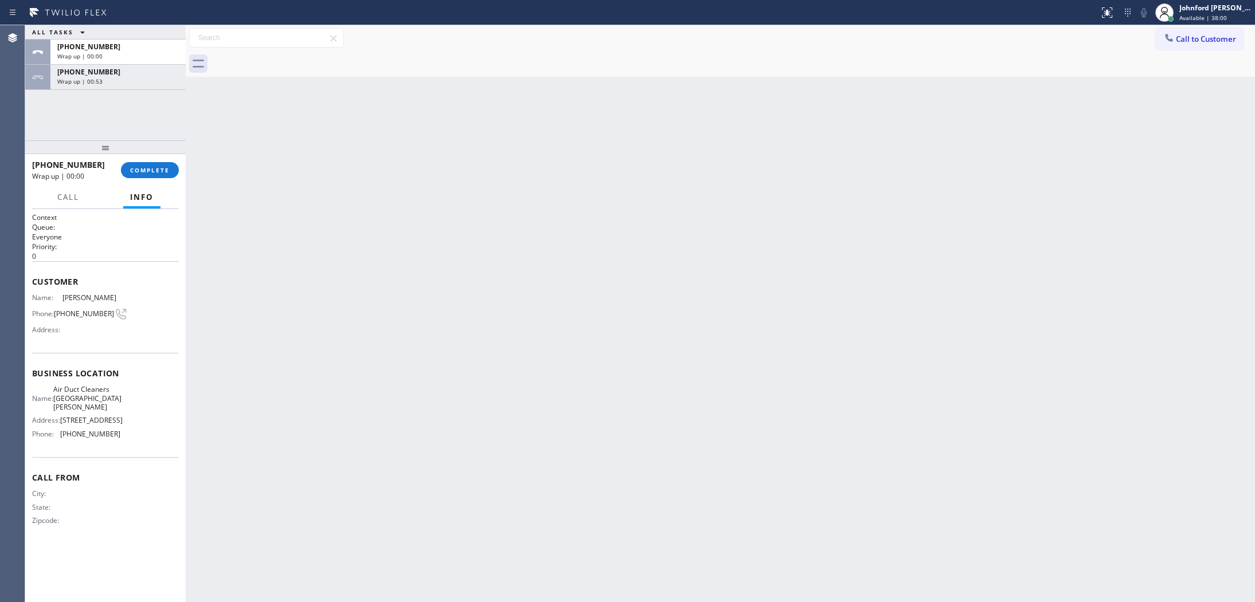
click at [150, 160] on div "[PHONE_NUMBER] Wrap up | 00:00 COMPLETE" at bounding box center [105, 170] width 147 height 30
click at [159, 175] on button "COMPLETE" at bounding box center [150, 170] width 58 height 16
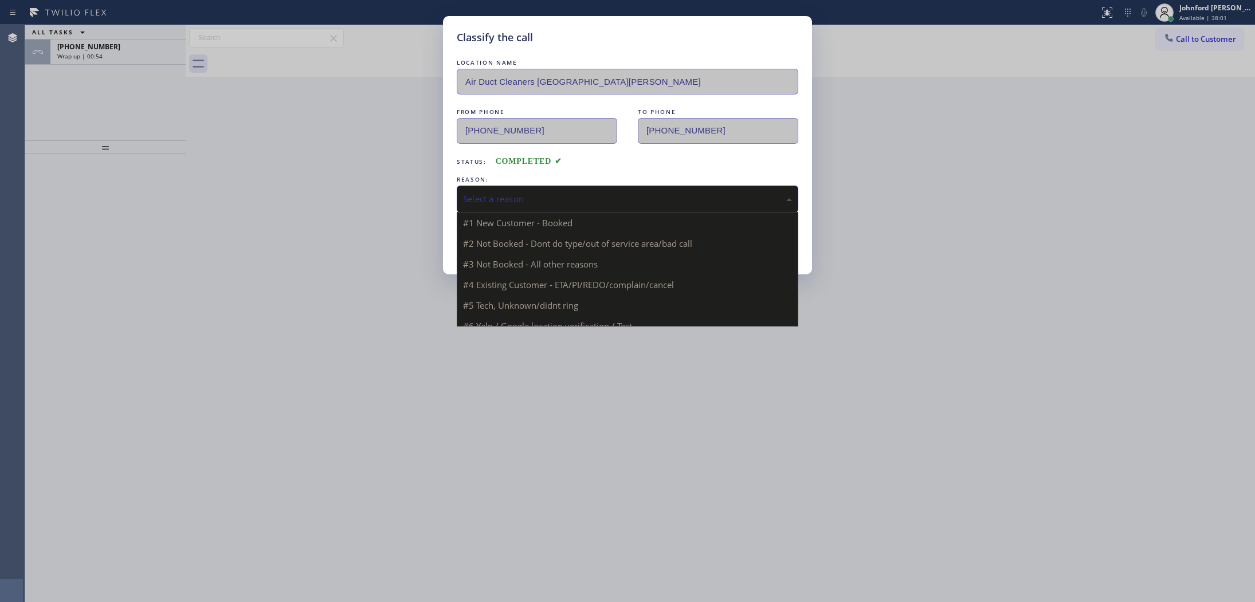
click at [556, 193] on div "Select a reason" at bounding box center [627, 198] width 329 height 13
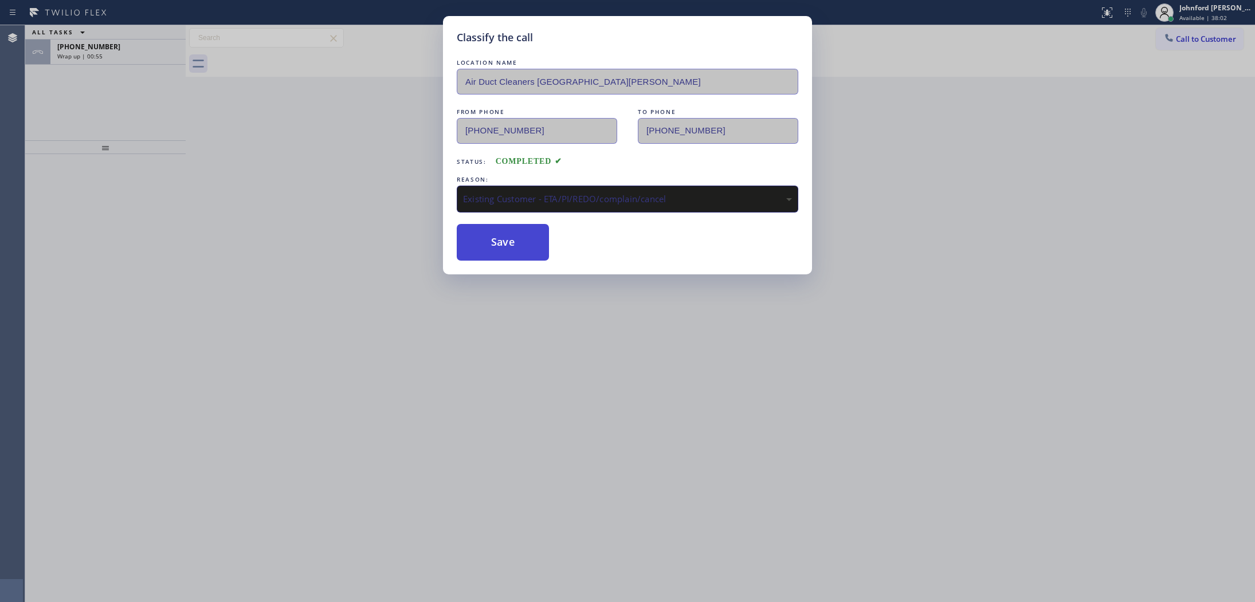
click at [508, 247] on button "Save" at bounding box center [503, 242] width 92 height 37
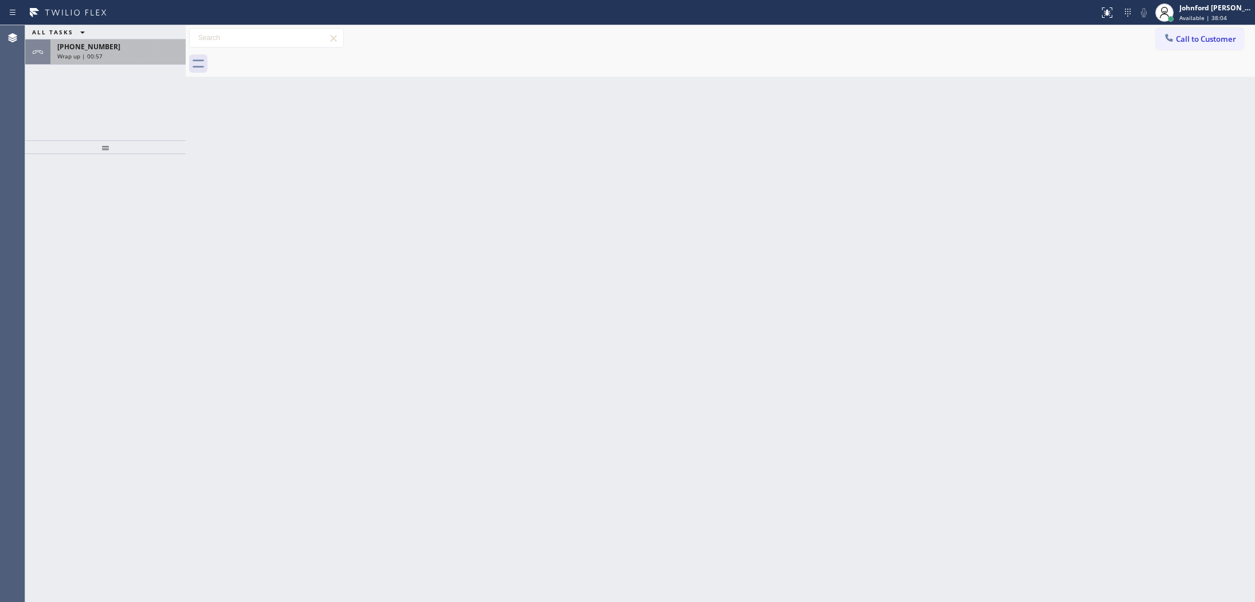
click at [124, 58] on div "Wrap up | 00:57" at bounding box center [117, 56] width 121 height 8
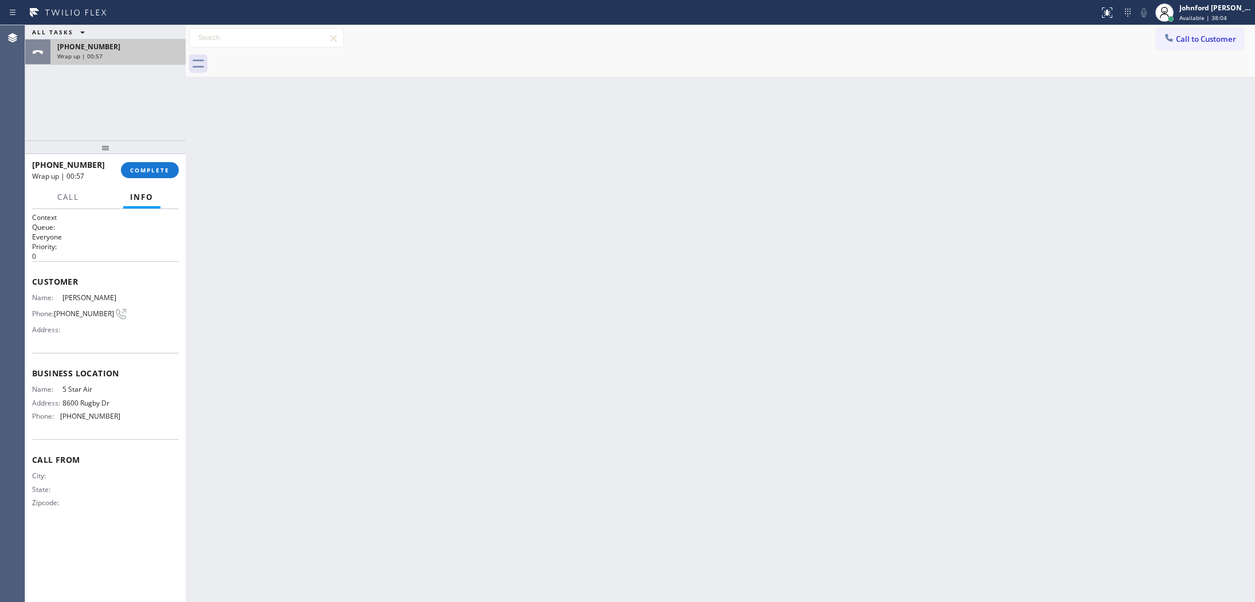
click at [124, 58] on div "Wrap up | 00:57" at bounding box center [117, 56] width 121 height 8
click at [139, 167] on span "COMPLETE" at bounding box center [150, 170] width 40 height 8
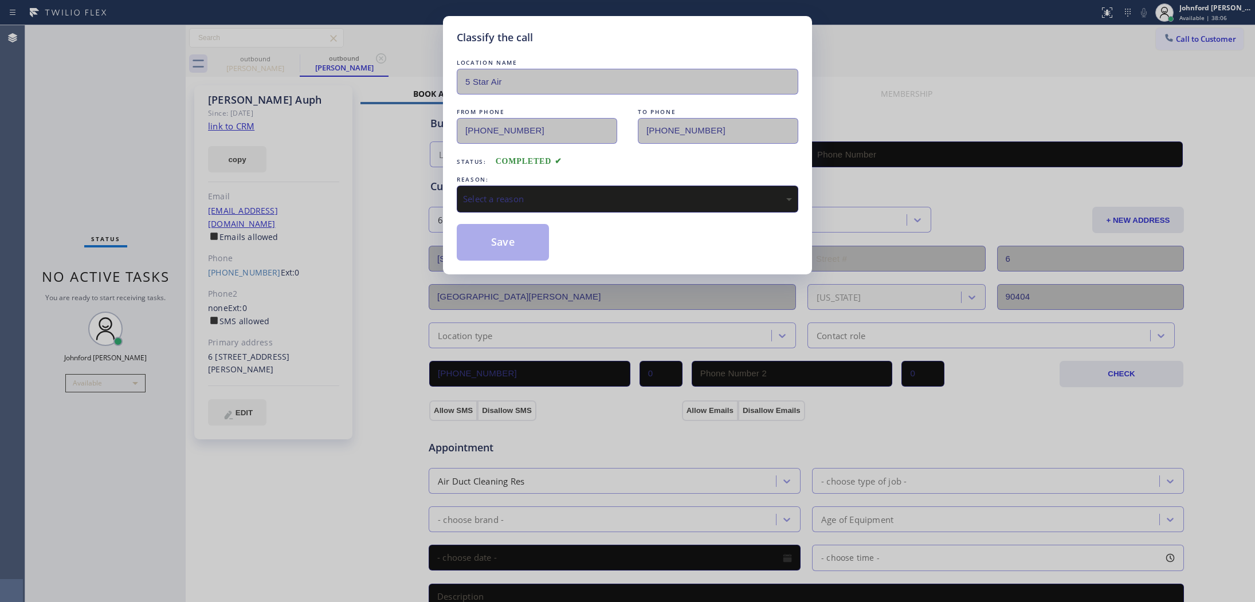
type input "[PHONE_NUMBER]"
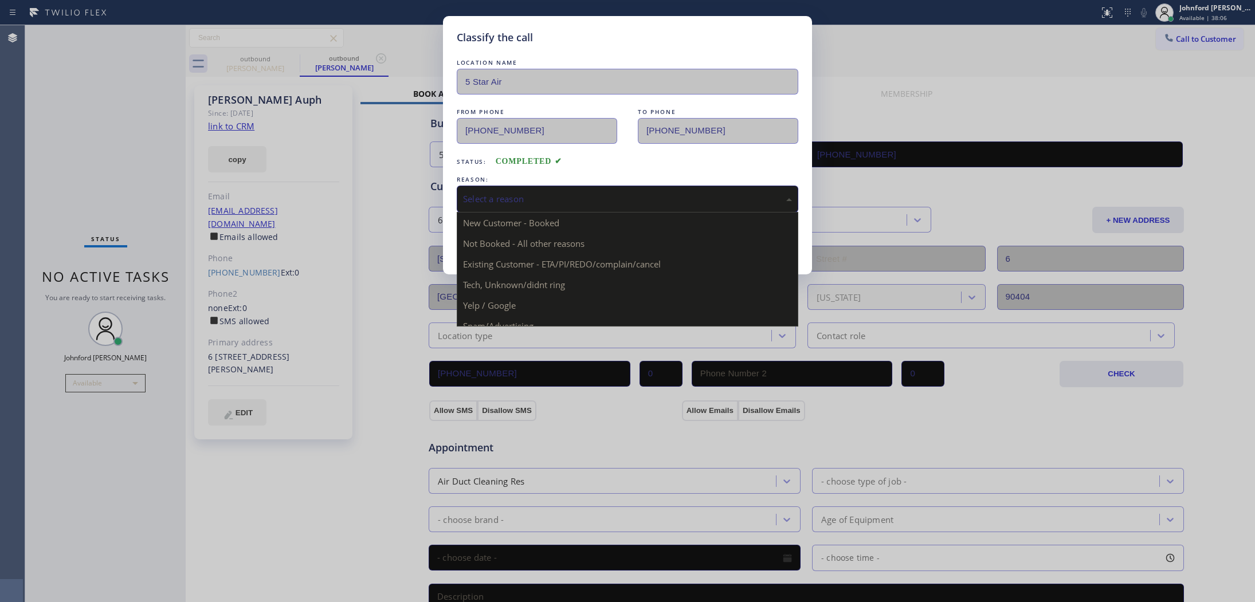
click at [482, 195] on div "Select a reason" at bounding box center [627, 198] width 329 height 13
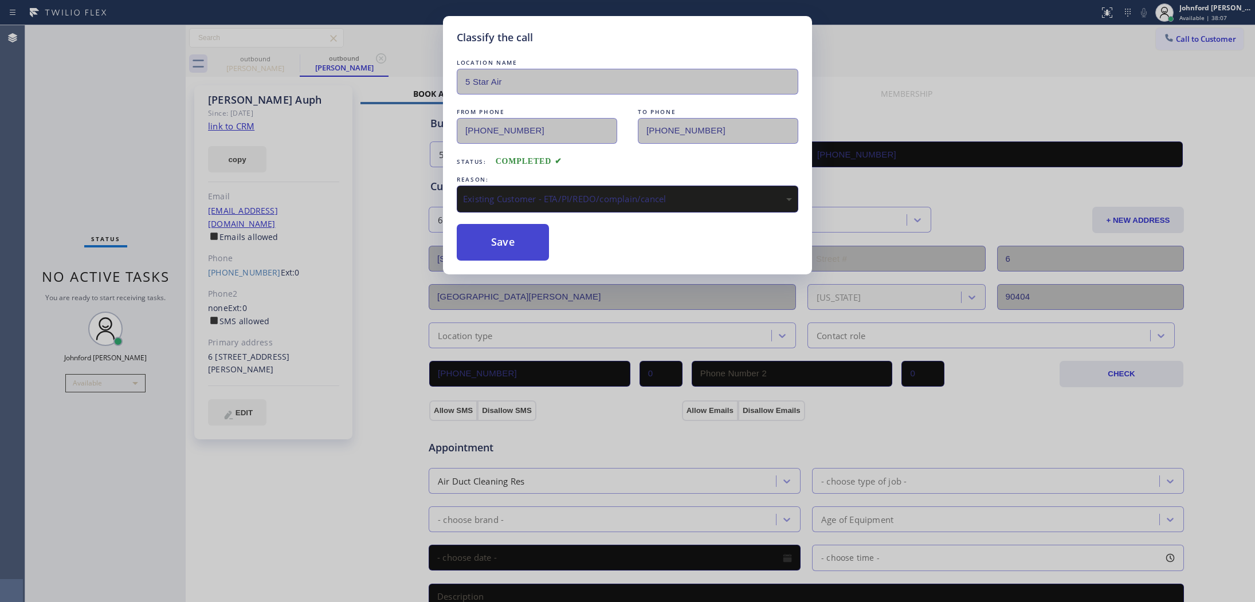
click at [501, 247] on button "Save" at bounding box center [503, 242] width 92 height 37
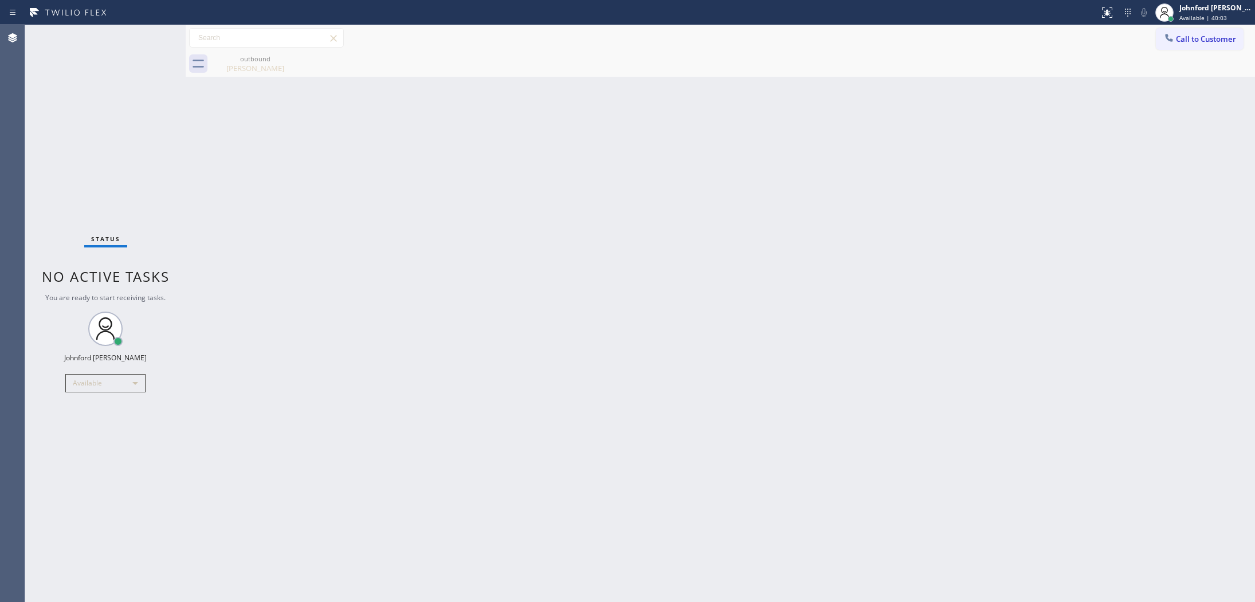
click at [1036, 319] on div "Back to Dashboard Change Sender ID Customers Technicians Select a contact Outbo…" at bounding box center [720, 313] width 1069 height 577
click at [1001, 304] on div "Back to Dashboard Change Sender ID Customers Technicians Select a contact Outbo…" at bounding box center [720, 313] width 1069 height 577
click at [899, 394] on div "Back to Dashboard Change Sender ID Customers Technicians Select a contact Outbo…" at bounding box center [720, 313] width 1069 height 577
click at [1181, 36] on span "Call to Customer" at bounding box center [1206, 39] width 60 height 10
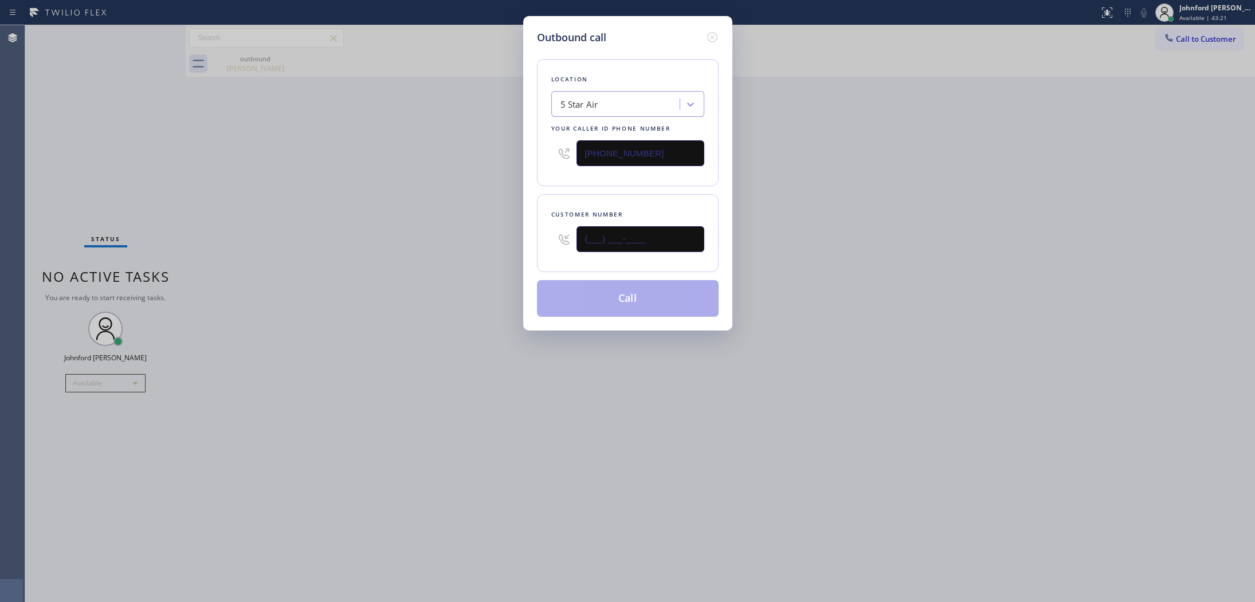
drag, startPoint x: 579, startPoint y: 238, endPoint x: 450, endPoint y: 238, distance: 128.9
click at [451, 238] on div "Outbound call Location 5 Star Air Your caller id phone number [PHONE_NUMBER] Cu…" at bounding box center [627, 301] width 1255 height 602
paste input "310) 804-6732"
click at [436, 238] on div "Outbound call Location 5 Star Air Your caller id phone number [PHONE_NUMBER] Cu…" at bounding box center [627, 301] width 1255 height 602
click at [119, 44] on div "Outbound call Location 5 Star Air Your caller id phone number [PHONE_NUMBER] Cu…" at bounding box center [627, 301] width 1255 height 602
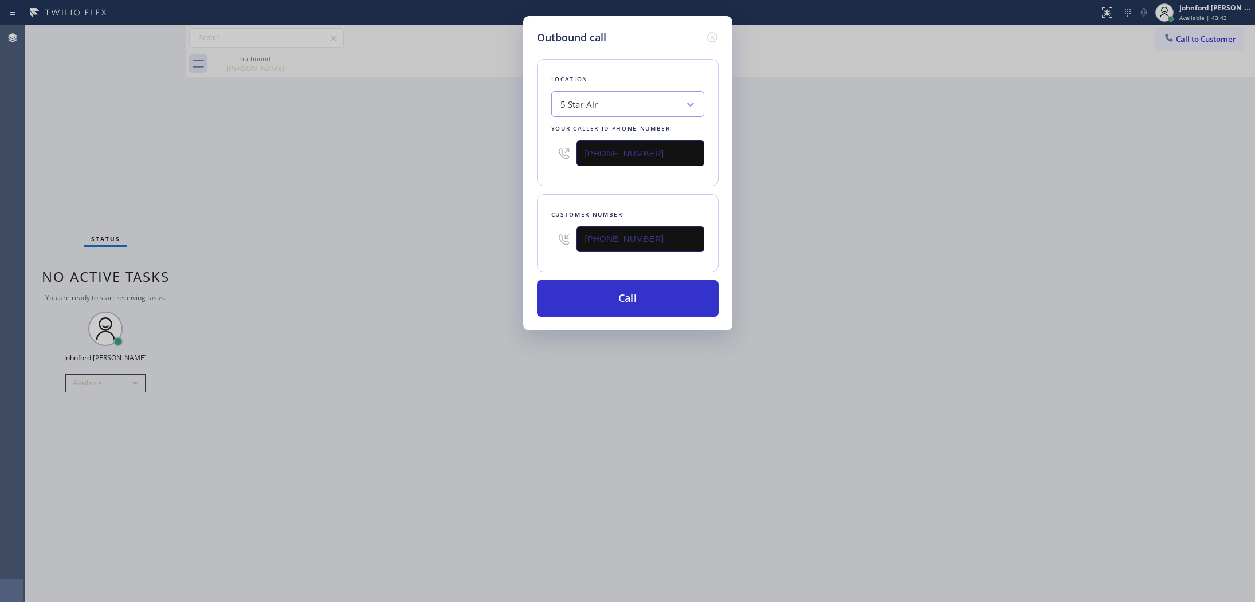
drag, startPoint x: 678, startPoint y: 231, endPoint x: 511, endPoint y: 231, distance: 166.7
click at [511, 231] on div "Outbound call Location 5 Star Air Your caller id phone number [PHONE_NUMBER] Cu…" at bounding box center [627, 301] width 1255 height 602
paste input "text"
type input "[PHONE_NUMBER]"
click at [760, 193] on div "Outbound call Location 5 Star Air Your caller id phone number [PHONE_NUMBER] Cu…" at bounding box center [627, 301] width 1255 height 602
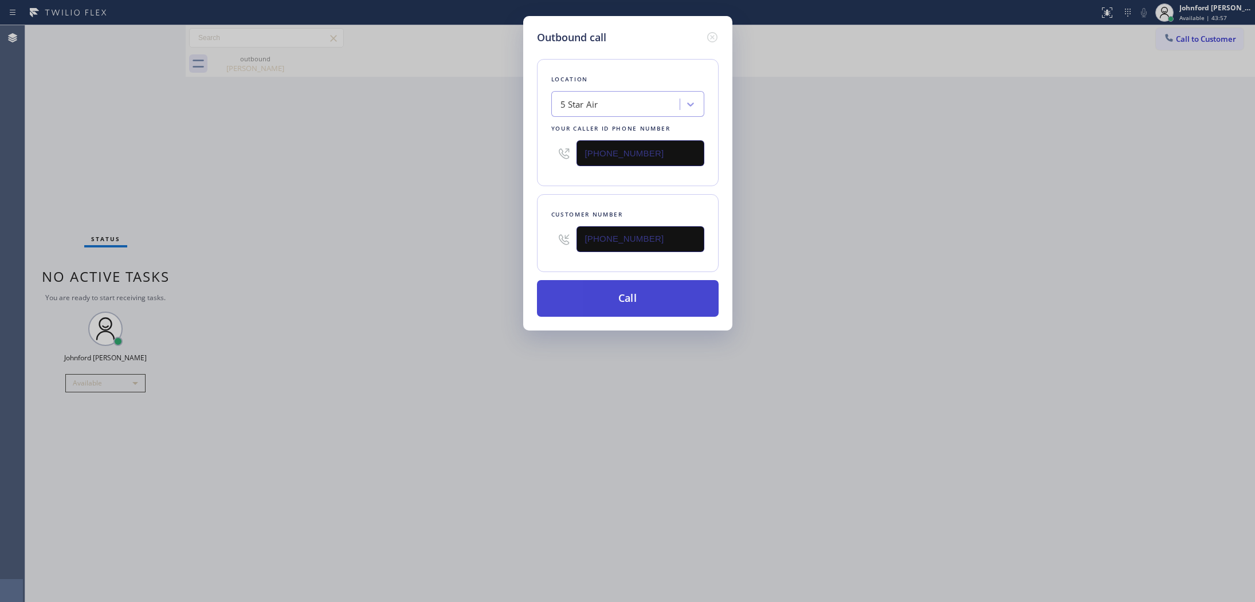
click at [661, 285] on button "Call" at bounding box center [628, 298] width 182 height 37
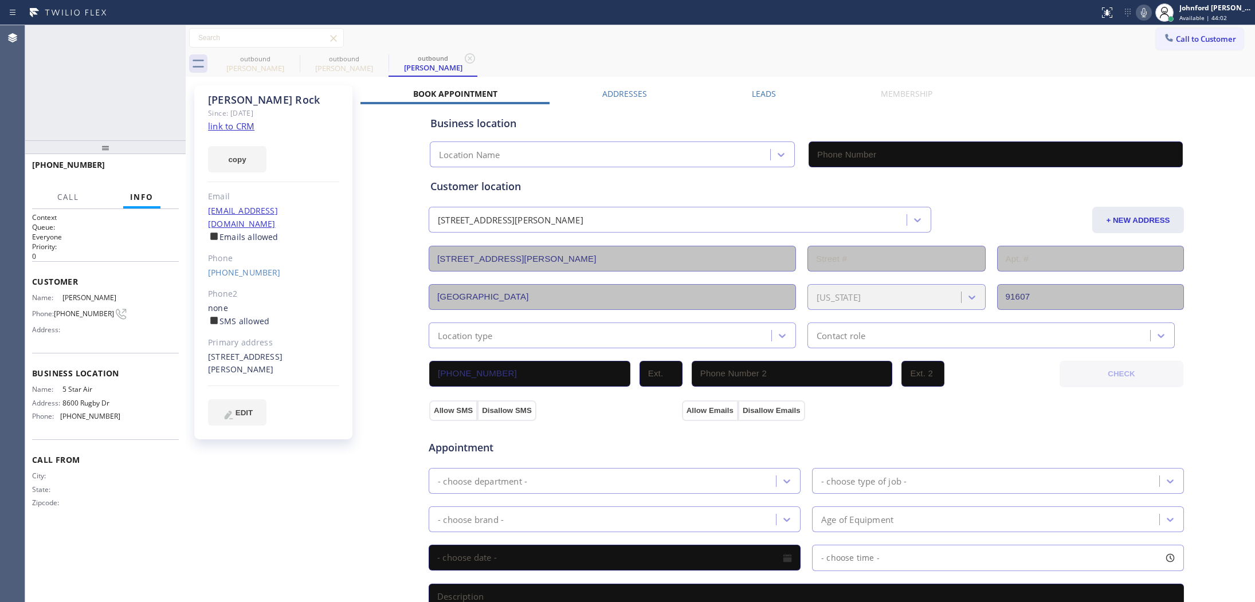
type input "[PHONE_NUMBER]"
click at [156, 167] on span "HANG UP" at bounding box center [152, 170] width 35 height 8
click at [259, 267] on div "[PERSON_NAME] Since: [DATE] link to CRM copy Email [EMAIL_ADDRESS][DOMAIN_NAME]…" at bounding box center [273, 262] width 158 height 354
click at [257, 267] on link "[PHONE_NUMBER]" at bounding box center [244, 272] width 73 height 11
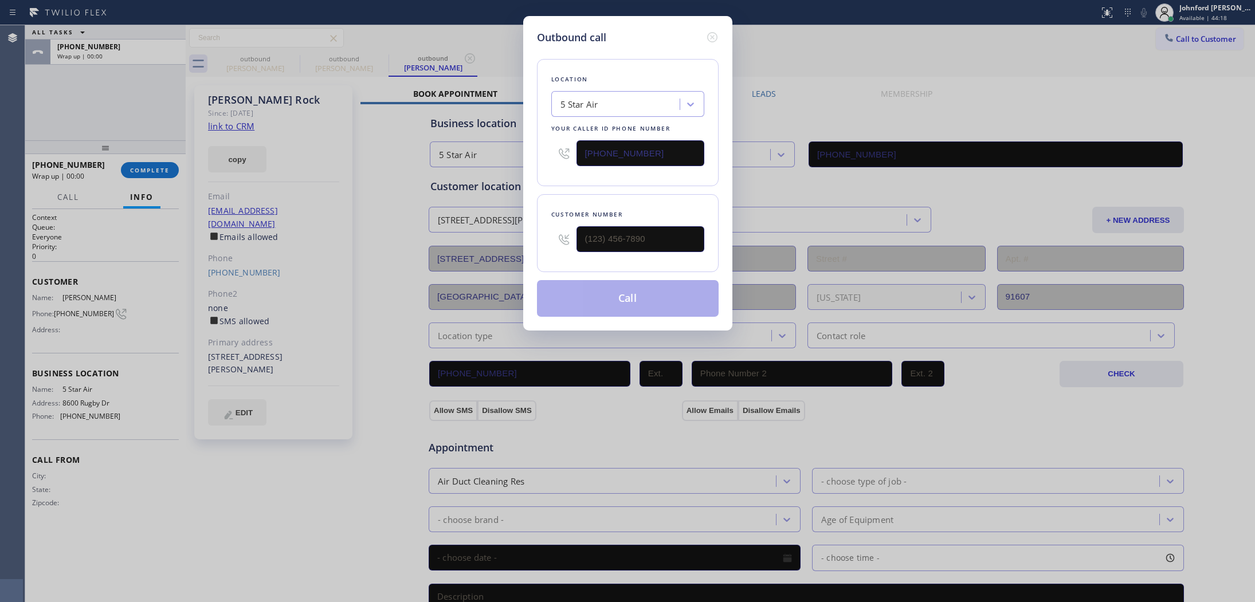
type input "[PHONE_NUMBER]"
drag, startPoint x: 658, startPoint y: 147, endPoint x: 564, endPoint y: 147, distance: 93.4
click at [564, 147] on div "[PHONE_NUMBER]" at bounding box center [627, 153] width 153 height 37
paste input "747) 998-0095"
type input "[PHONE_NUMBER]"
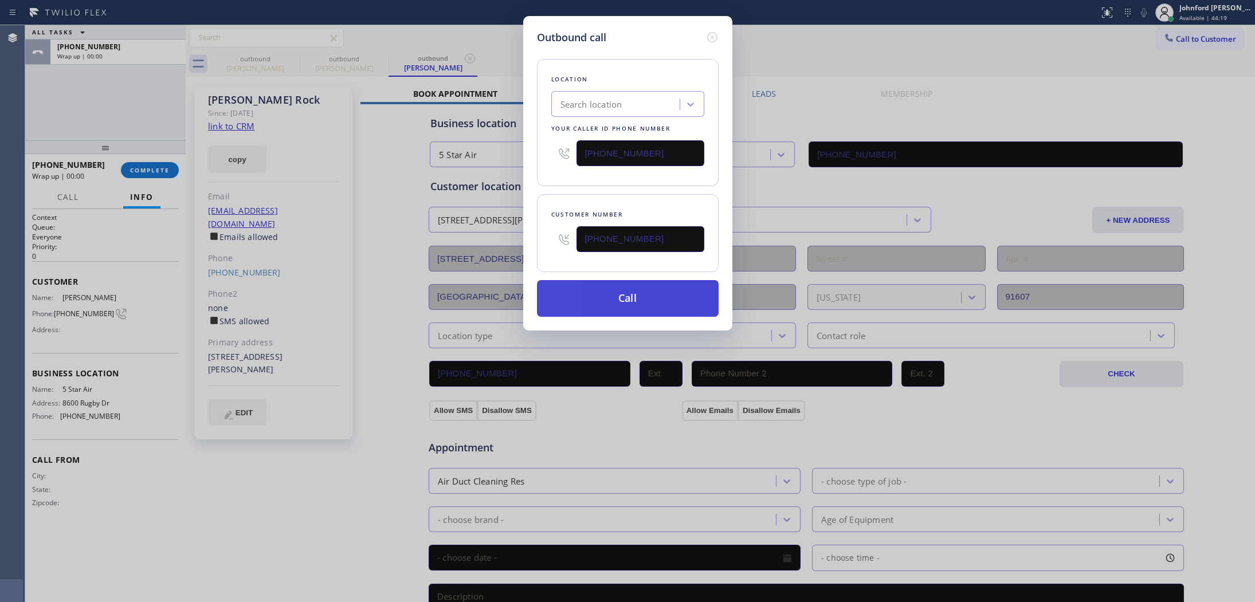
click at [585, 290] on button "Call" at bounding box center [628, 298] width 182 height 37
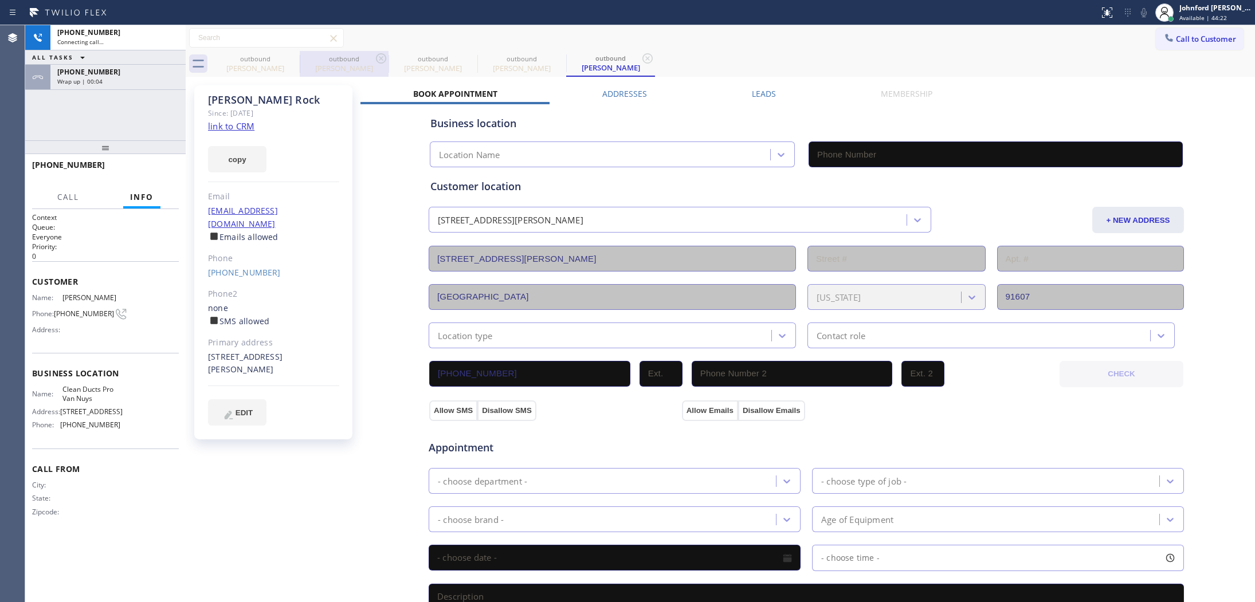
click at [749, 33] on div "Call to Customer Outbound call Location 5 Star Air Your caller id phone number …" at bounding box center [720, 38] width 1069 height 20
click at [296, 58] on icon at bounding box center [292, 59] width 14 height 14
click at [0, 0] on icon at bounding box center [0, 0] width 0 height 0
type input "[PHONE_NUMBER]"
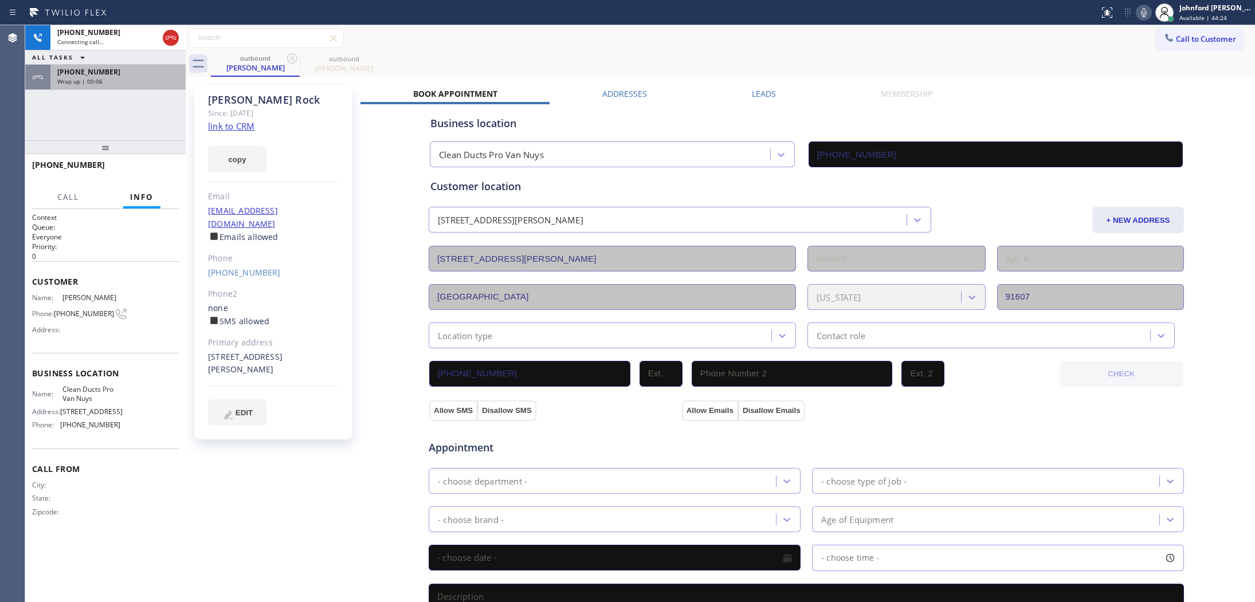
drag, startPoint x: 105, startPoint y: 90, endPoint x: 111, endPoint y: 80, distance: 11.3
click at [105, 89] on div "[PHONE_NUMBER] Connecting call… ALL TASKS ALL TASKS ACTIVE TASKS TASKS IN WRAP …" at bounding box center [105, 82] width 160 height 115
click at [113, 81] on div "Wrap up | 00:06" at bounding box center [117, 81] width 121 height 8
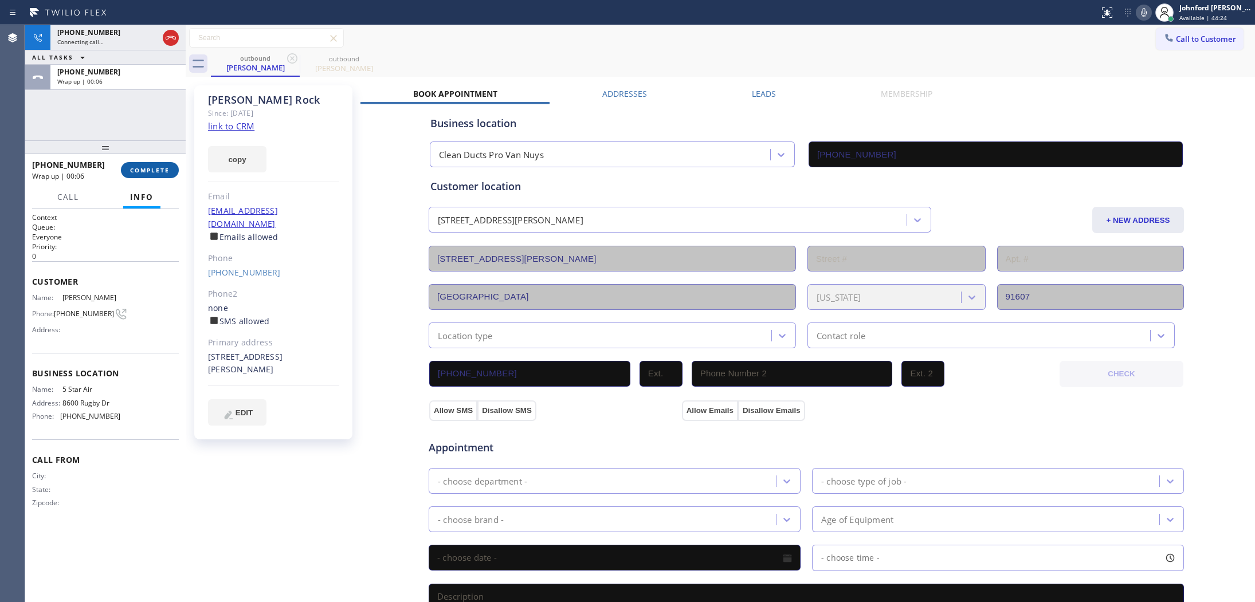
click at [144, 168] on span "COMPLETE" at bounding box center [150, 170] width 40 height 8
type input "[PHONE_NUMBER]"
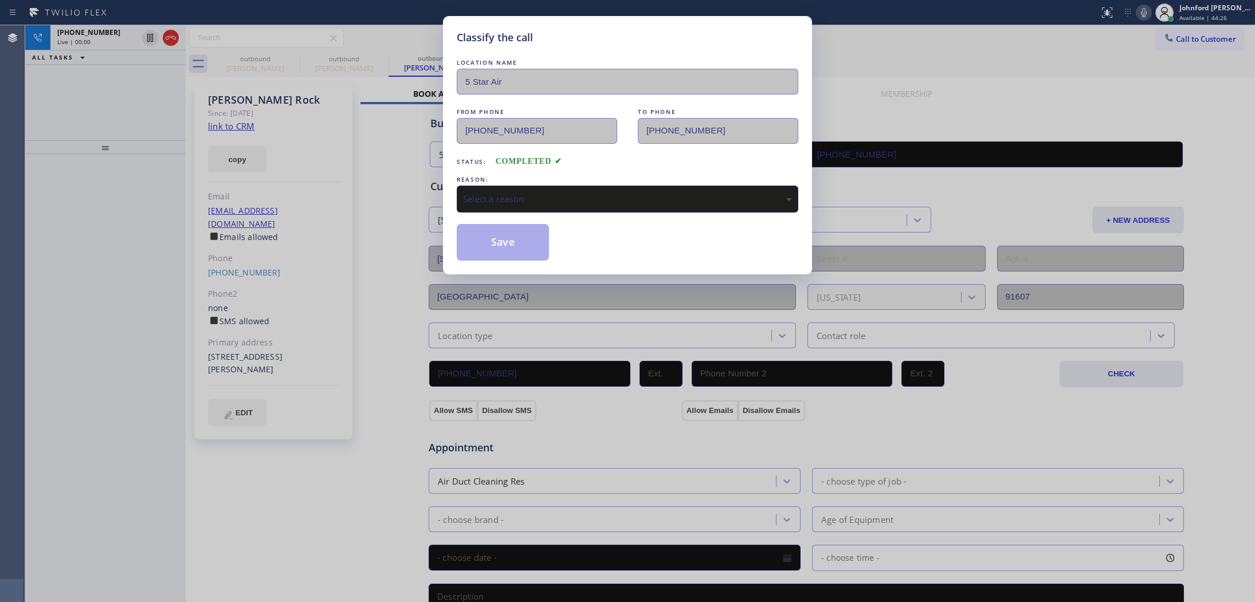
click at [496, 199] on div "Select a reason" at bounding box center [627, 198] width 329 height 13
click at [512, 245] on button "Save" at bounding box center [503, 242] width 92 height 37
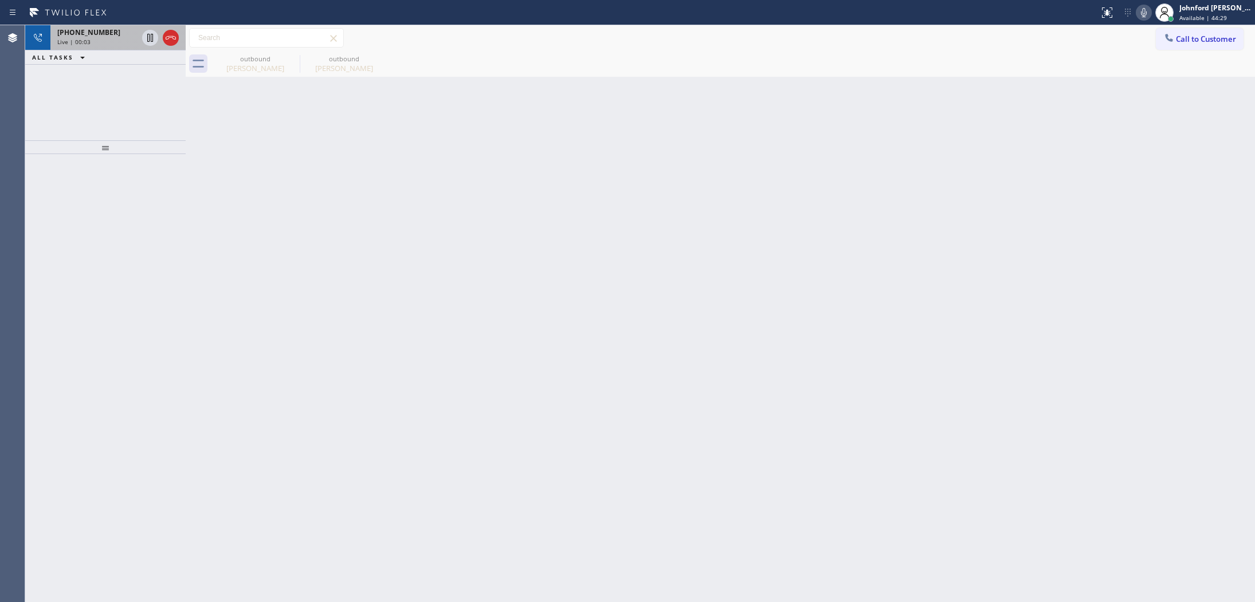
click at [161, 26] on div at bounding box center [160, 37] width 41 height 25
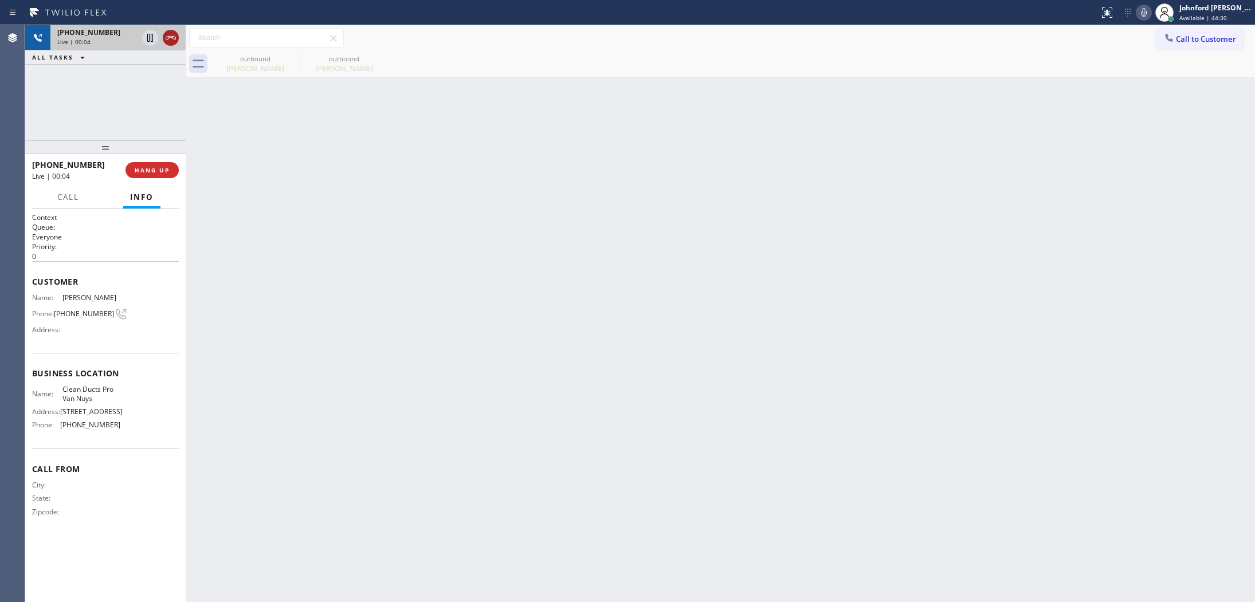
click at [167, 31] on icon at bounding box center [171, 38] width 14 height 14
click at [158, 169] on span "COMPLETE" at bounding box center [150, 170] width 40 height 8
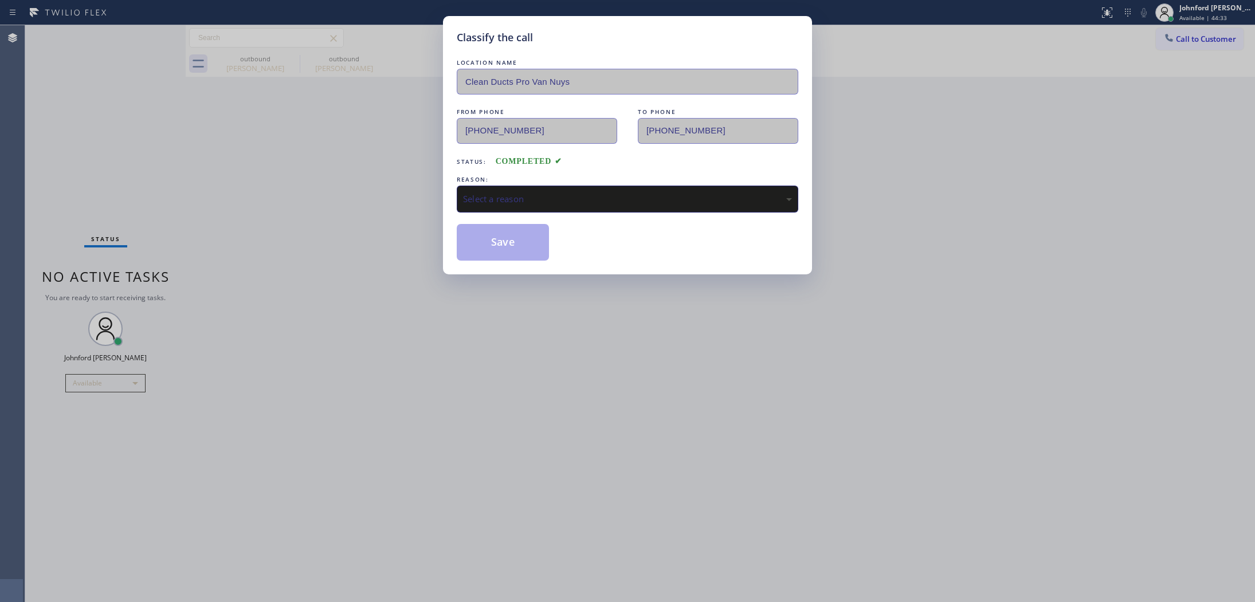
click at [526, 208] on div "LOCATION NAME Clean Ducts Pro Van Nuys FROM PHONE [PHONE_NUMBER] TO PHONE [PHON…" at bounding box center [627, 159] width 341 height 204
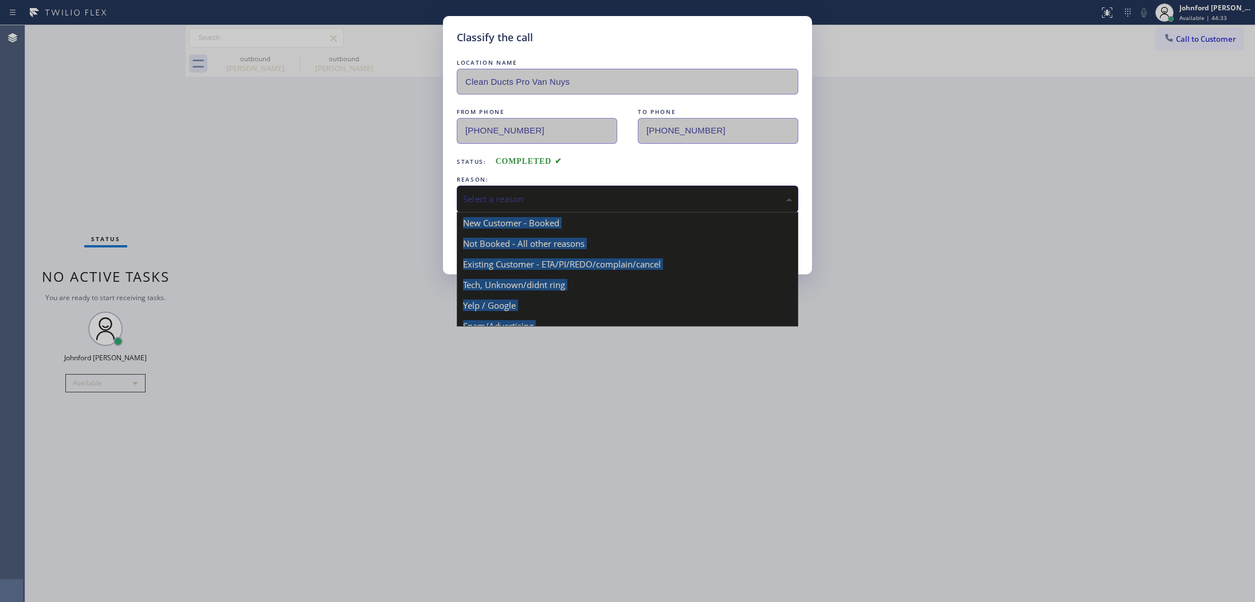
click at [537, 196] on div "Select a reason" at bounding box center [627, 198] width 329 height 13
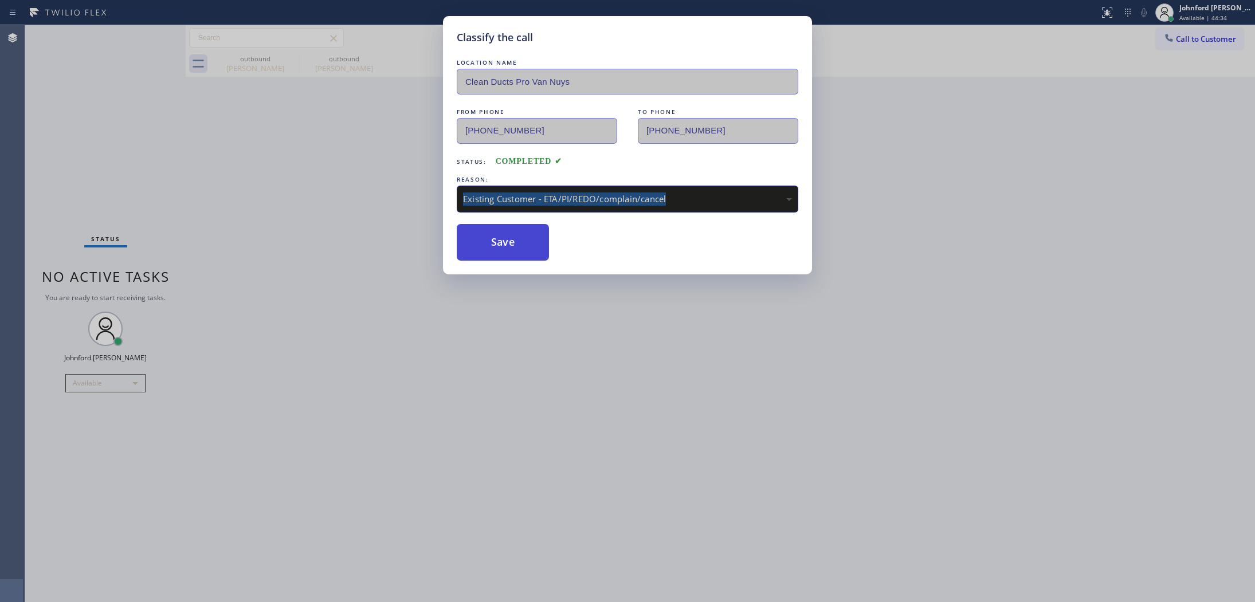
click at [519, 251] on button "Save" at bounding box center [503, 242] width 92 height 37
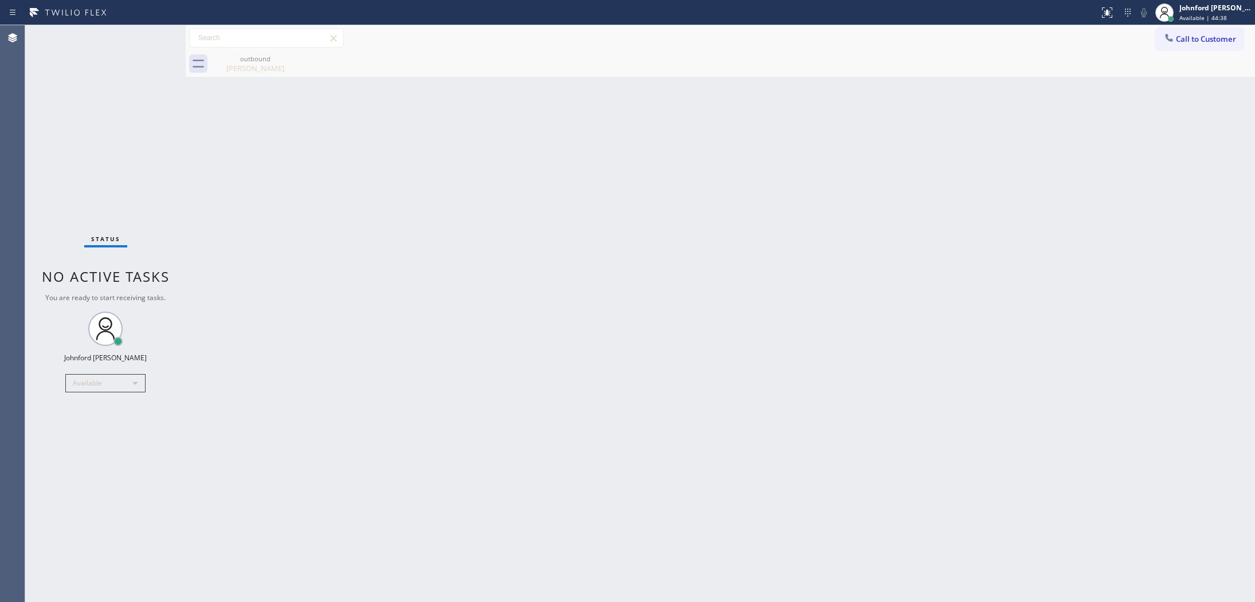
drag, startPoint x: 969, startPoint y: 293, endPoint x: 962, endPoint y: 179, distance: 114.7
click at [969, 293] on div "Back to Dashboard Change Sender ID Customers Technicians Select a contact Outbo…" at bounding box center [720, 313] width 1069 height 577
click at [1187, 43] on button "Call to Customer" at bounding box center [1199, 39] width 88 height 22
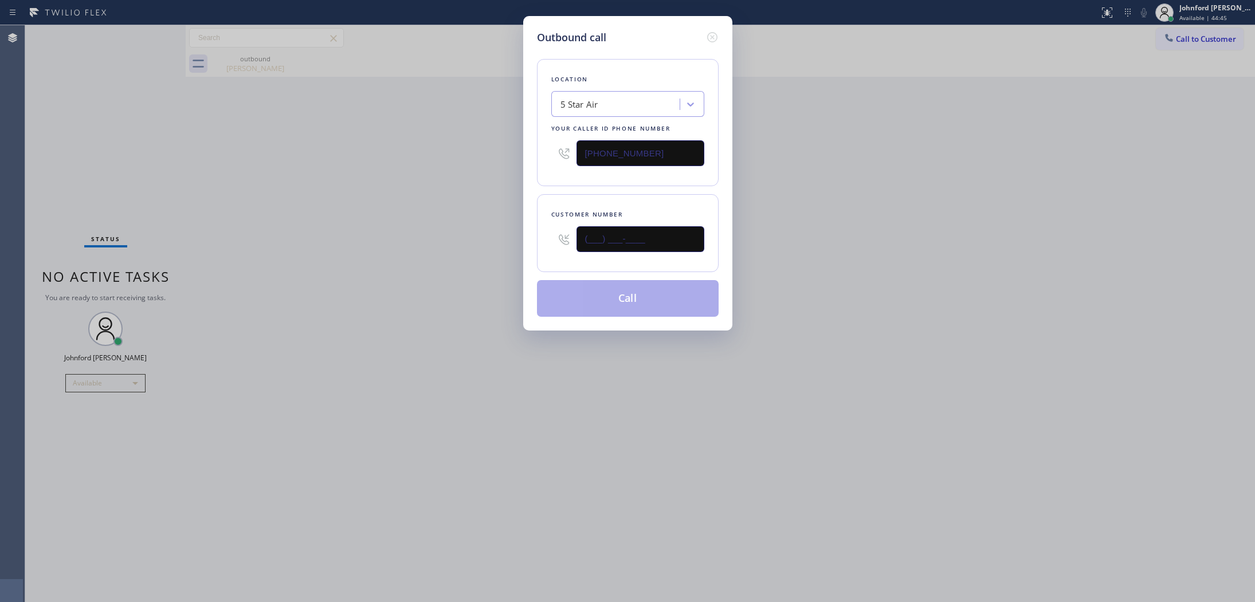
drag, startPoint x: 514, startPoint y: 238, endPoint x: 463, endPoint y: 241, distance: 51.0
click at [496, 238] on div "Outbound call Location 5 Star Air Your caller id phone number [PHONE_NUMBER] Cu…" at bounding box center [627, 301] width 1255 height 602
paste input "302) 745-5678"
click at [407, 244] on div "Outbound call Location 5 Star Air Your caller id phone number [PHONE_NUMBER] Cu…" at bounding box center [627, 301] width 1255 height 602
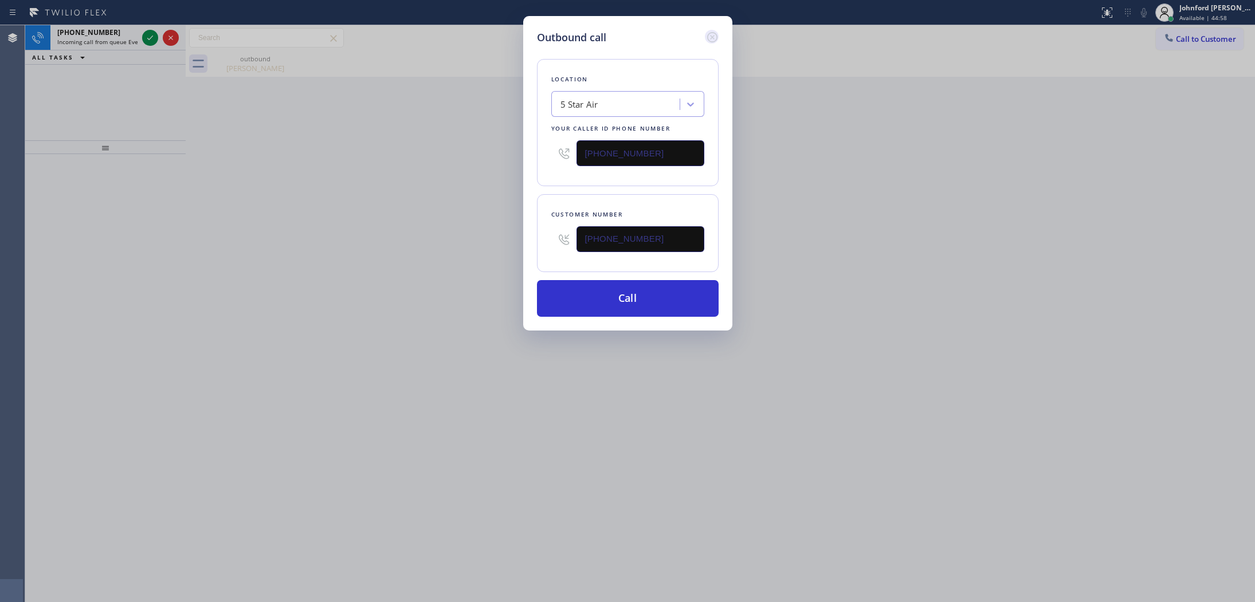
click at [709, 36] on icon at bounding box center [712, 37] width 14 height 14
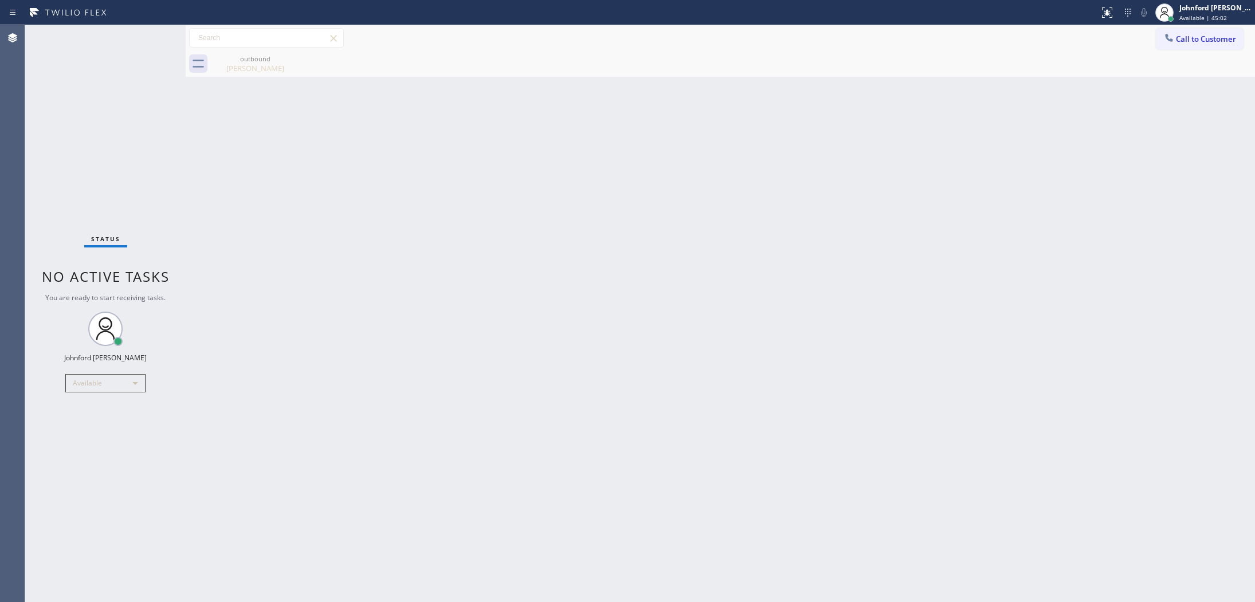
click at [951, 312] on div "Back to Dashboard Change Sender ID Customers Technicians Select a contact Outbo…" at bounding box center [720, 313] width 1069 height 577
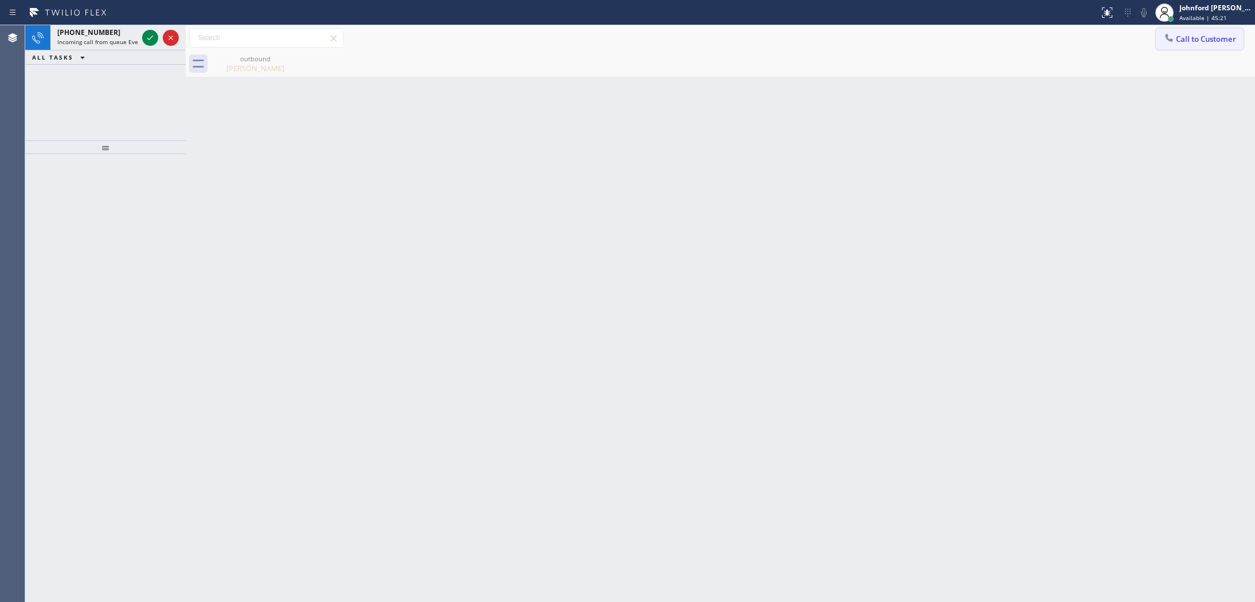
click at [1202, 48] on button "Call to Customer" at bounding box center [1199, 39] width 88 height 22
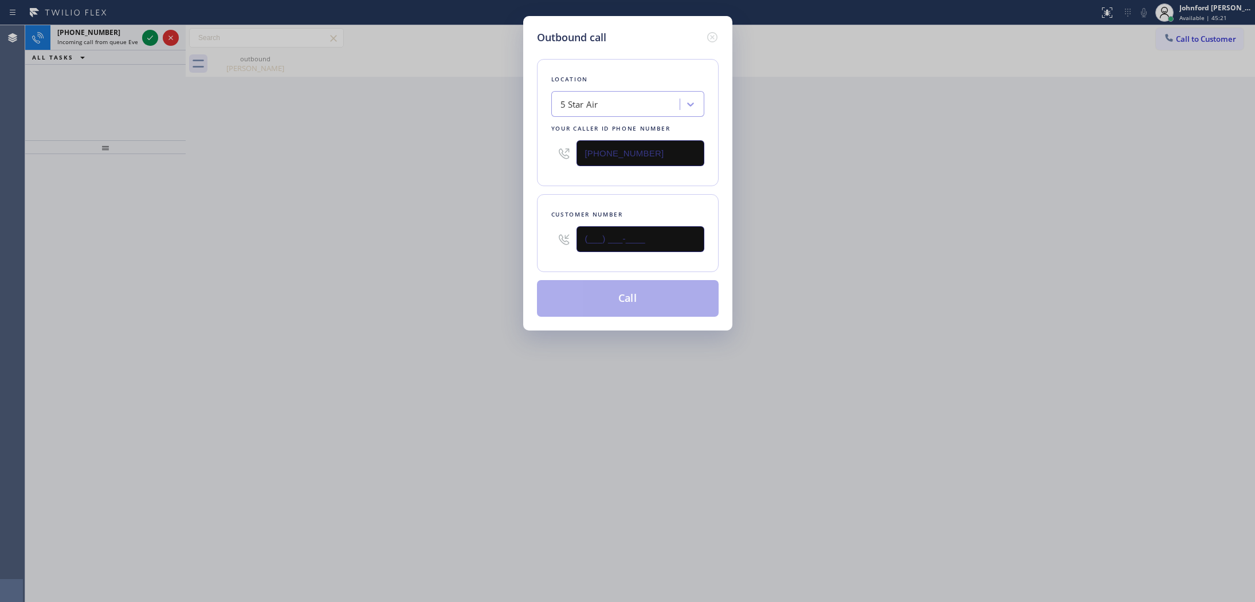
drag, startPoint x: 643, startPoint y: 233, endPoint x: 547, endPoint y: 233, distance: 96.2
click at [555, 235] on div "(___) ___-____" at bounding box center [627, 239] width 153 height 37
paste input "323) 736-5409"
type input "[PHONE_NUMBER]"
click at [712, 30] on icon at bounding box center [712, 37] width 14 height 14
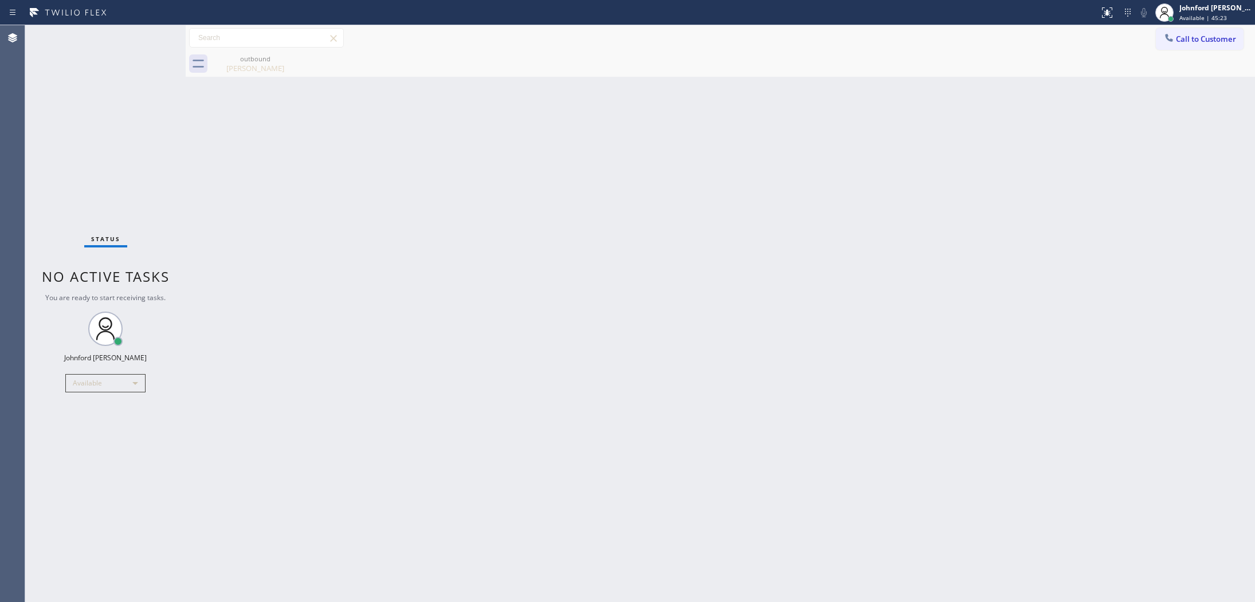
click at [484, 127] on div "Back to Dashboard Change Sender ID Customers Technicians Select a contact Outbo…" at bounding box center [720, 313] width 1069 height 577
type input "[PHONE_NUMBER]"
drag, startPoint x: 1189, startPoint y: 36, endPoint x: 713, endPoint y: 202, distance: 503.9
click at [1177, 40] on span "Call to Customer" at bounding box center [1206, 39] width 60 height 10
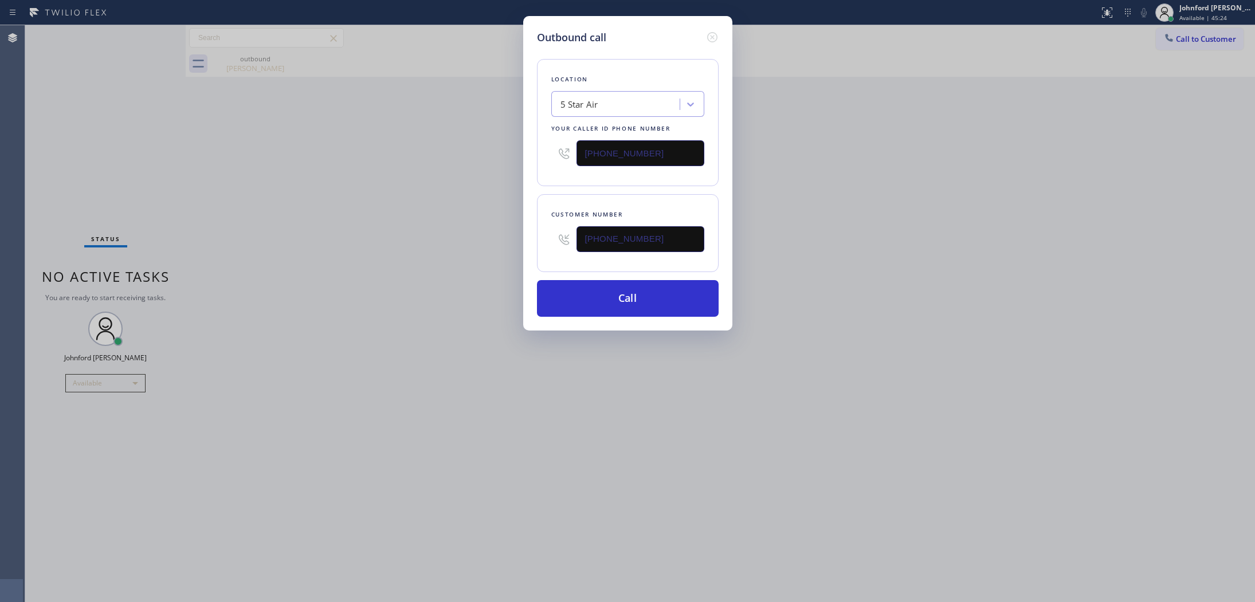
drag, startPoint x: 616, startPoint y: 242, endPoint x: 470, endPoint y: 247, distance: 146.2
click at [481, 247] on div "Outbound call Location 5 Star Air Your caller id phone number [PHONE_NUMBER] Cu…" at bounding box center [627, 301] width 1255 height 602
paste input "text"
type input "[PHONE_NUMBER]"
click at [416, 253] on div "Outbound call Location 5 Star Air Your caller id phone number [PHONE_NUMBER] Cu…" at bounding box center [627, 301] width 1255 height 602
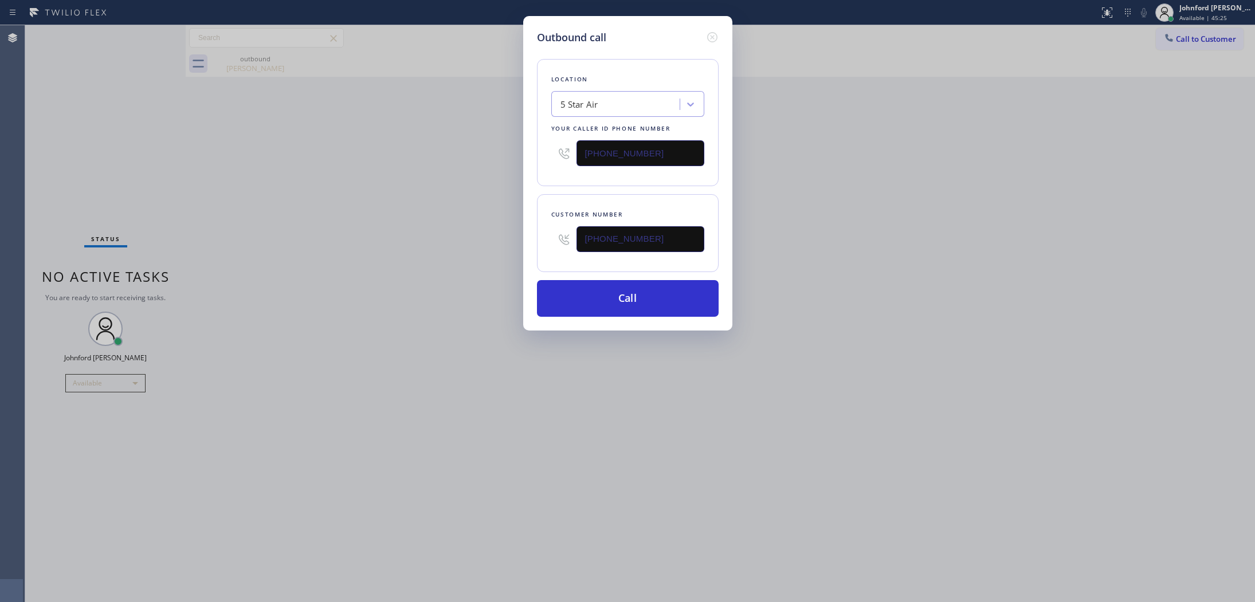
click at [618, 235] on input "[PHONE_NUMBER]" at bounding box center [640, 239] width 128 height 26
click at [814, 132] on div "Outbound call Location 5 Star Air Your caller id phone number [PHONE_NUMBER] Cu…" at bounding box center [627, 301] width 1255 height 602
click at [624, 288] on button "Call" at bounding box center [628, 298] width 182 height 37
drag, startPoint x: 880, startPoint y: 234, endPoint x: 883, endPoint y: 223, distance: 10.9
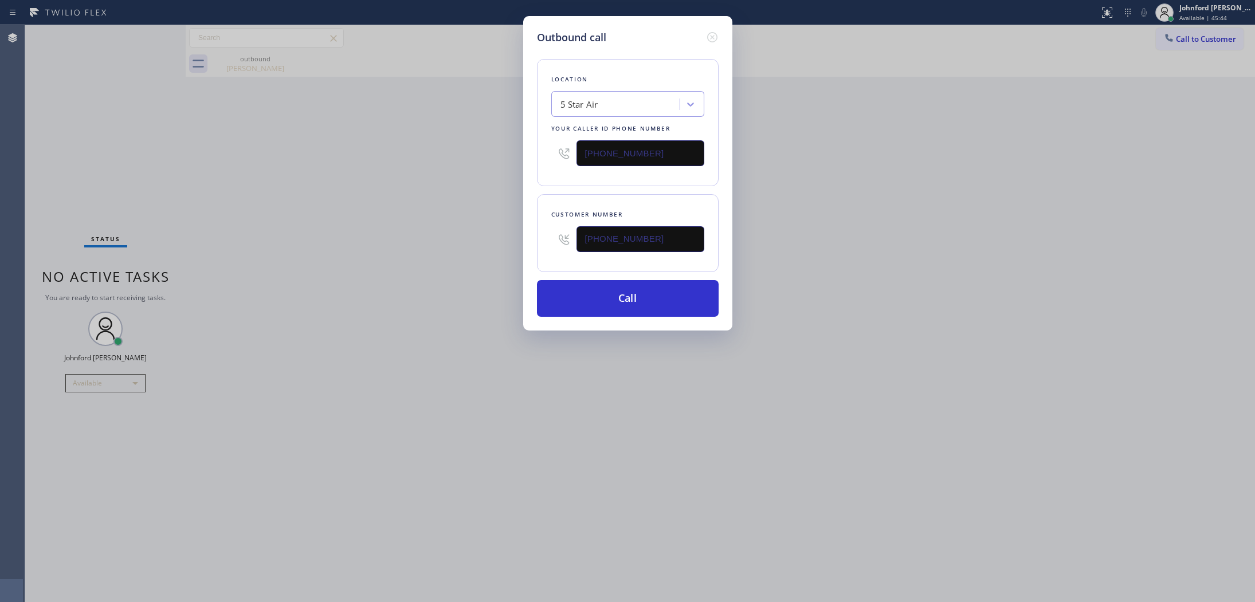
click at [883, 223] on div "Outbound call Location 5 Star Air Your caller id phone number [PHONE_NUMBER] Cu…" at bounding box center [627, 301] width 1255 height 602
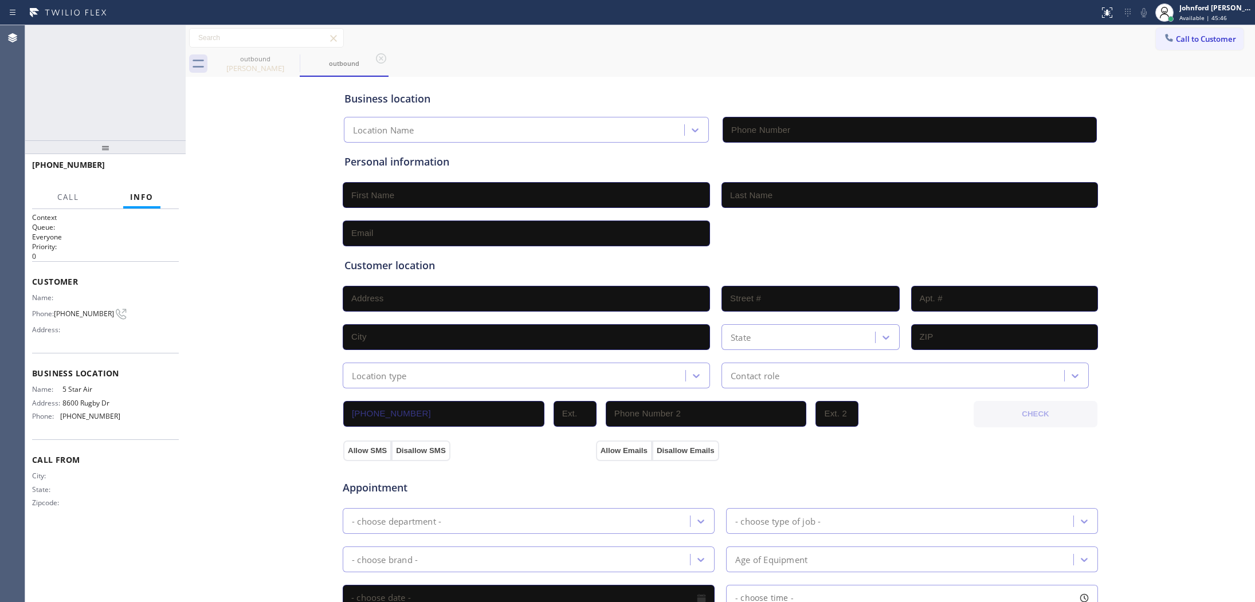
type input "[PHONE_NUMBER]"
click at [152, 176] on button "HANG UP" at bounding box center [151, 170] width 53 height 16
click at [1163, 37] on button "Call to Customer" at bounding box center [1199, 39] width 88 height 22
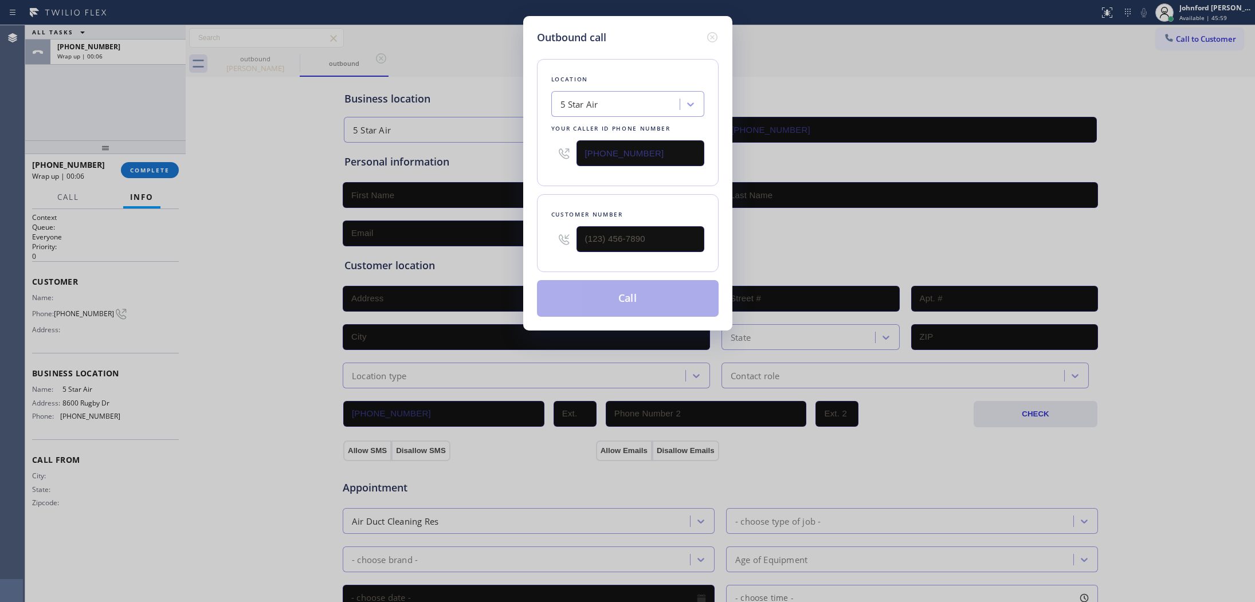
drag, startPoint x: 659, startPoint y: 152, endPoint x: 536, endPoint y: 158, distance: 122.7
click at [537, 158] on div "Location 5 Star Air Your caller id phone number [PHONE_NUMBER]" at bounding box center [628, 122] width 182 height 127
paste input "323) 736-5409"
type input "[PHONE_NUMBER]"
drag, startPoint x: 648, startPoint y: 243, endPoint x: 540, endPoint y: 245, distance: 108.3
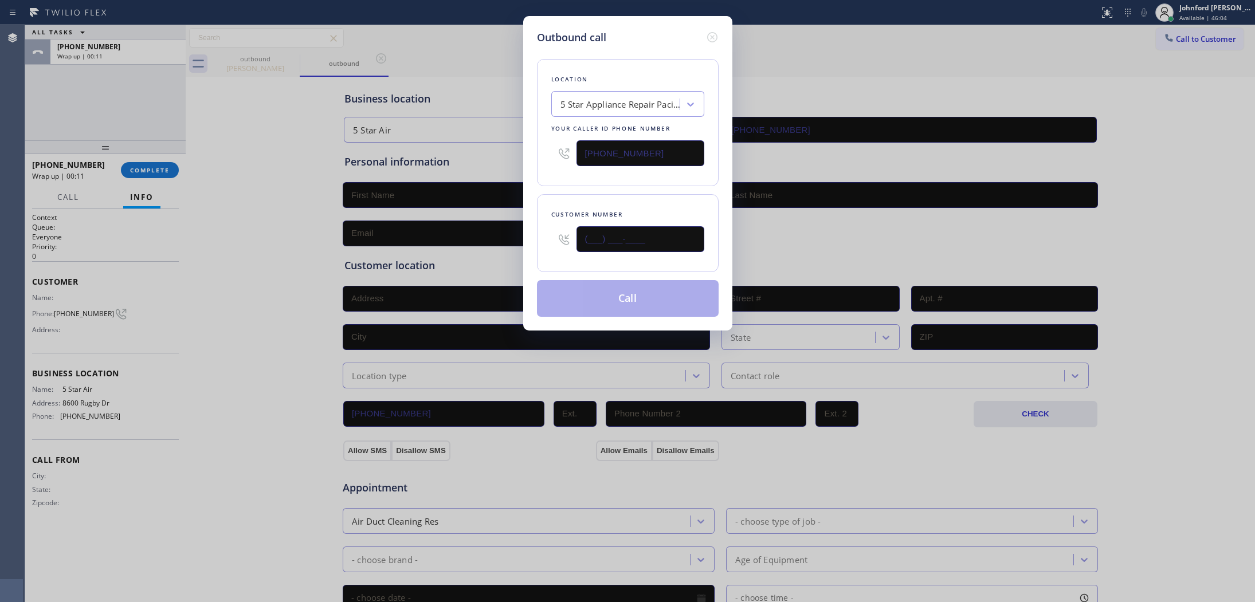
click at [540, 245] on div "Customer number (___) ___-____" at bounding box center [628, 233] width 182 height 78
paste input "302) 745-5678"
type input "[PHONE_NUMBER]"
click at [547, 196] on div "Customer number [PHONE_NUMBER]" at bounding box center [628, 233] width 182 height 78
click at [628, 301] on button "Call" at bounding box center [628, 298] width 182 height 37
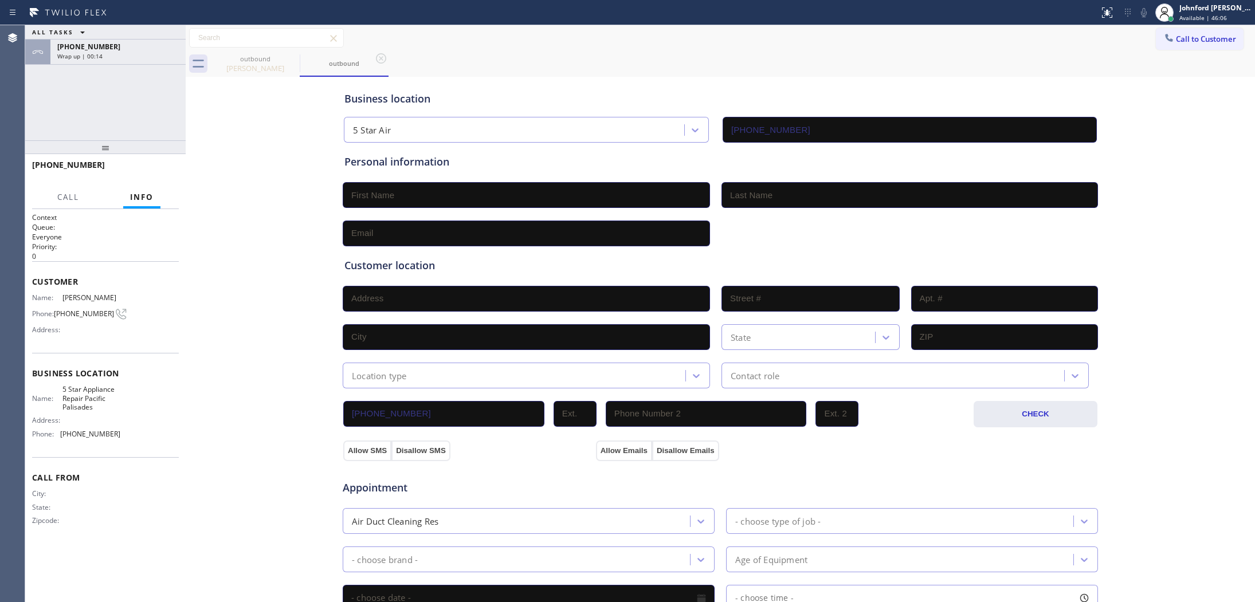
drag, startPoint x: 782, startPoint y: 39, endPoint x: 843, endPoint y: 9, distance: 67.9
click at [782, 39] on div "Call to Customer Outbound call Location Search location Your caller id phone nu…" at bounding box center [720, 38] width 1069 height 20
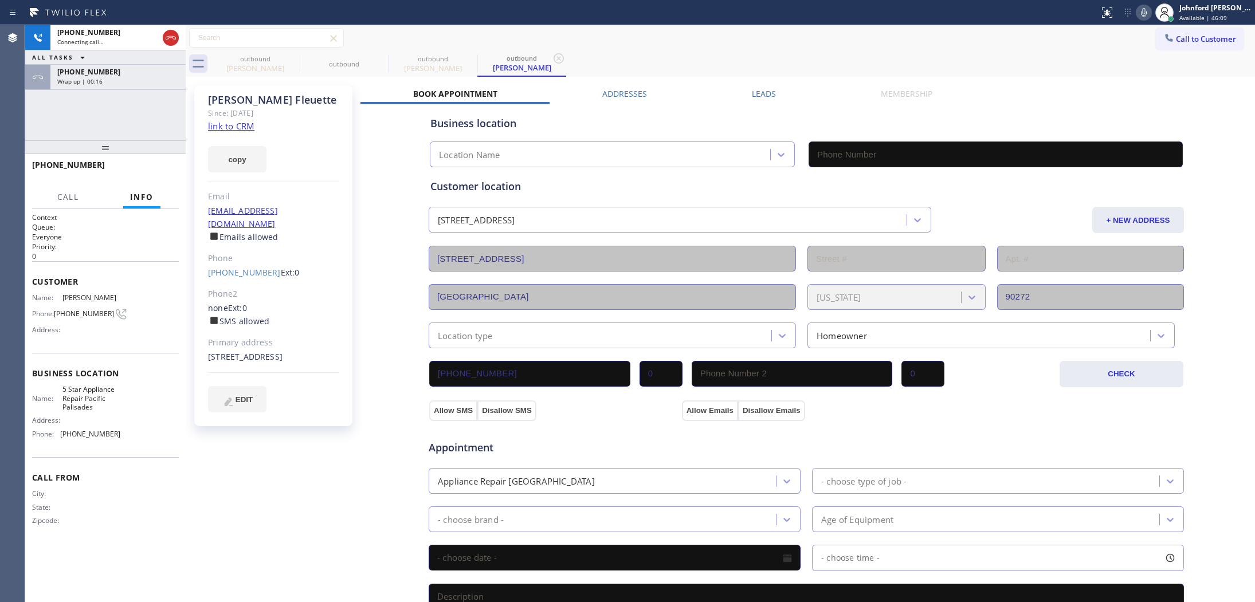
type input "[PHONE_NUMBER]"
click at [87, 81] on span "Wrap up | 00:31" at bounding box center [79, 81] width 45 height 8
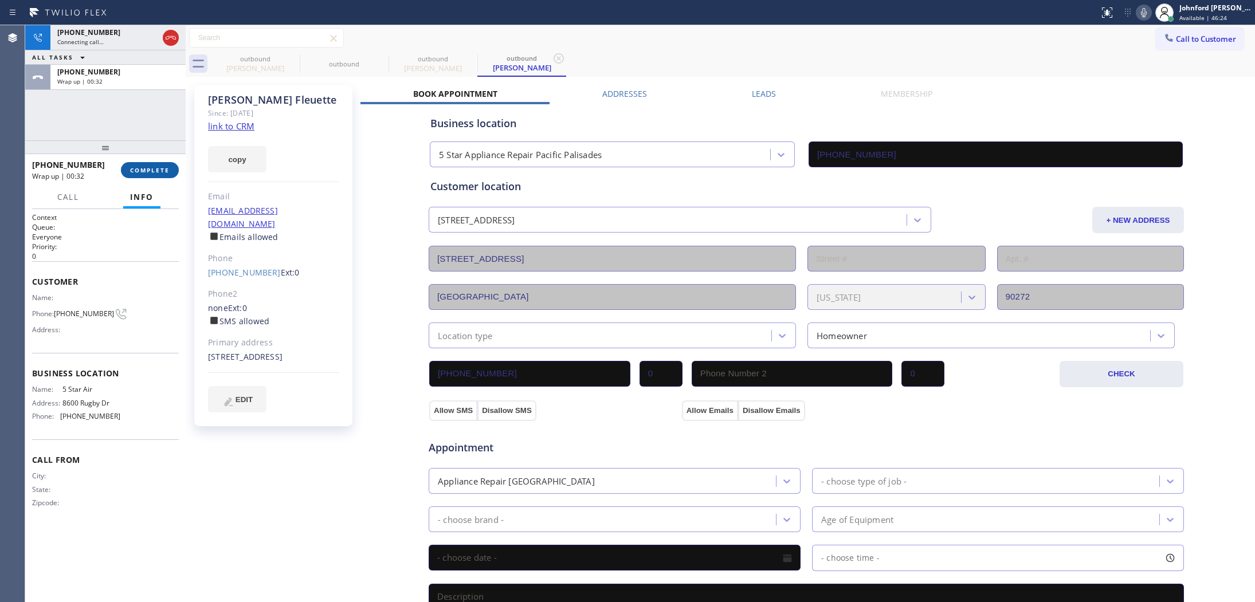
click at [137, 162] on button "COMPLETE" at bounding box center [150, 170] width 58 height 16
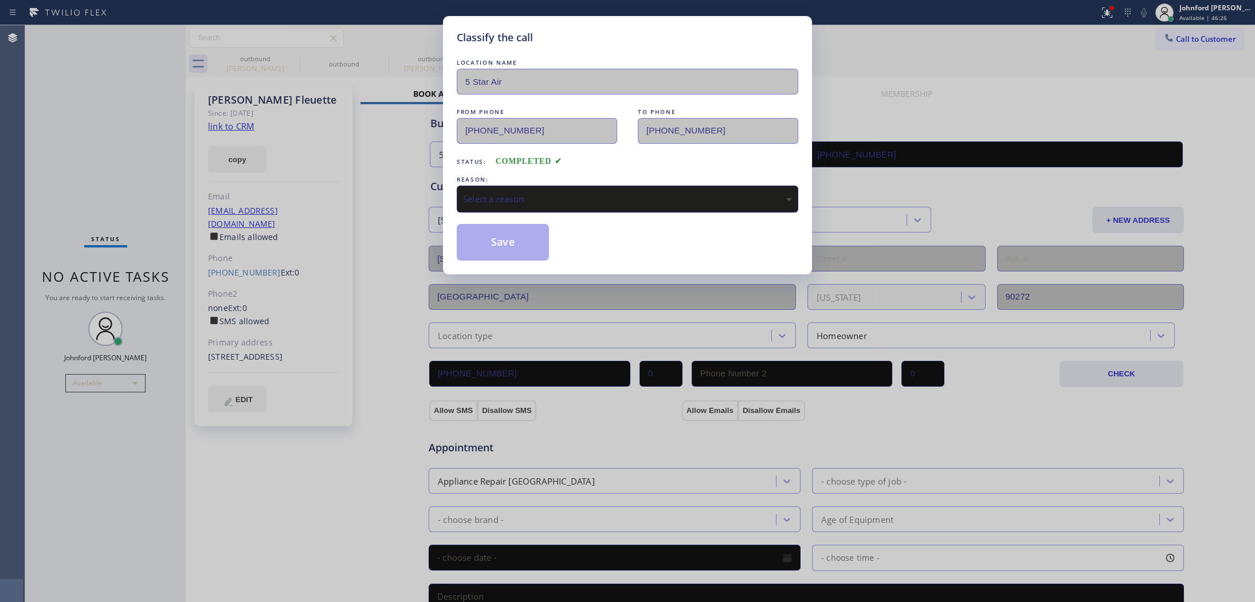
drag, startPoint x: 520, startPoint y: 195, endPoint x: 618, endPoint y: 203, distance: 98.3
click at [525, 192] on div "Select a reason" at bounding box center [627, 198] width 329 height 13
click at [540, 253] on button "Save" at bounding box center [503, 242] width 92 height 37
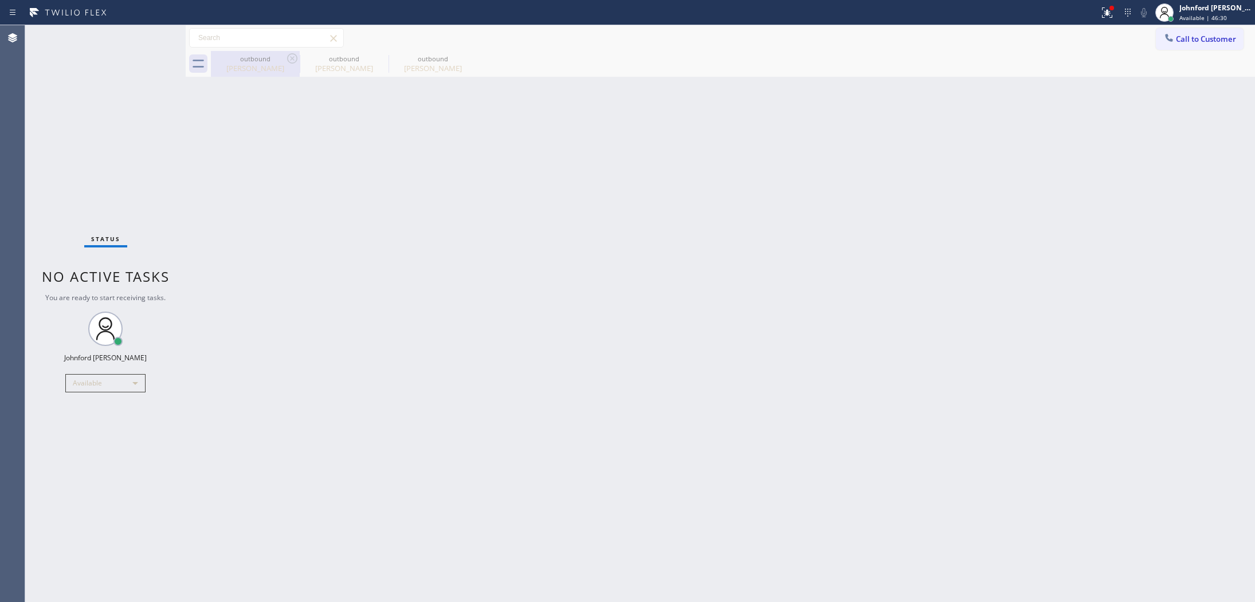
drag, startPoint x: 268, startPoint y: 66, endPoint x: 280, endPoint y: 61, distance: 12.6
click at [268, 64] on div "[PERSON_NAME]" at bounding box center [255, 68] width 87 height 10
type input "[PHONE_NUMBER]"
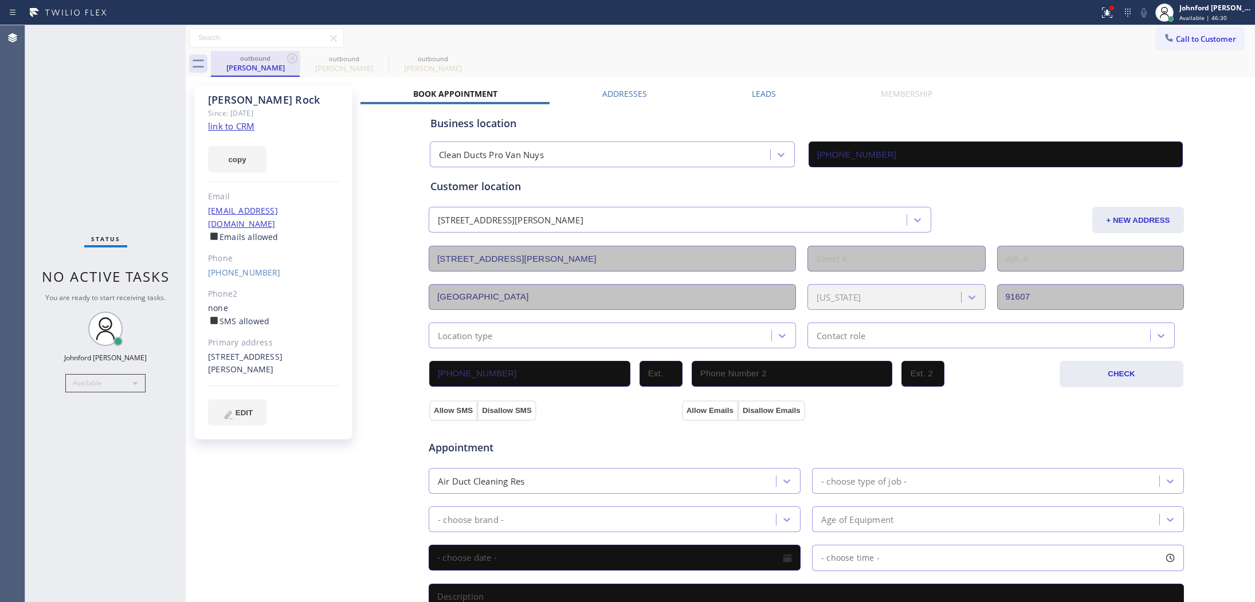
click at [280, 61] on div "outbound" at bounding box center [255, 58] width 87 height 9
click at [284, 59] on div "outbound" at bounding box center [255, 58] width 87 height 9
click at [234, 267] on link "[PHONE_NUMBER]" at bounding box center [244, 272] width 73 height 11
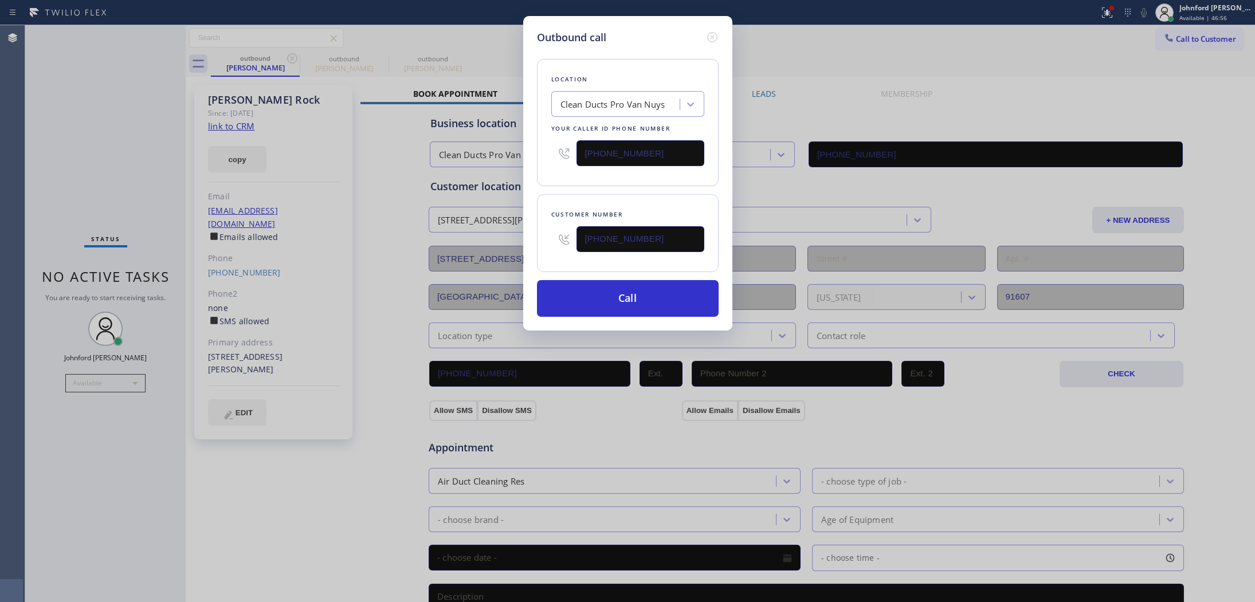
click at [989, 59] on div "Outbound call Location Clean Ducts Pro Van Nuys Your caller id phone number [PH…" at bounding box center [627, 301] width 1255 height 602
drag, startPoint x: 669, startPoint y: 233, endPoint x: 541, endPoint y: 234, distance: 127.2
click at [541, 234] on div "Customer number [PHONE_NUMBER]" at bounding box center [628, 233] width 182 height 78
paste input "626) 590-8175"
type input "[PHONE_NUMBER]"
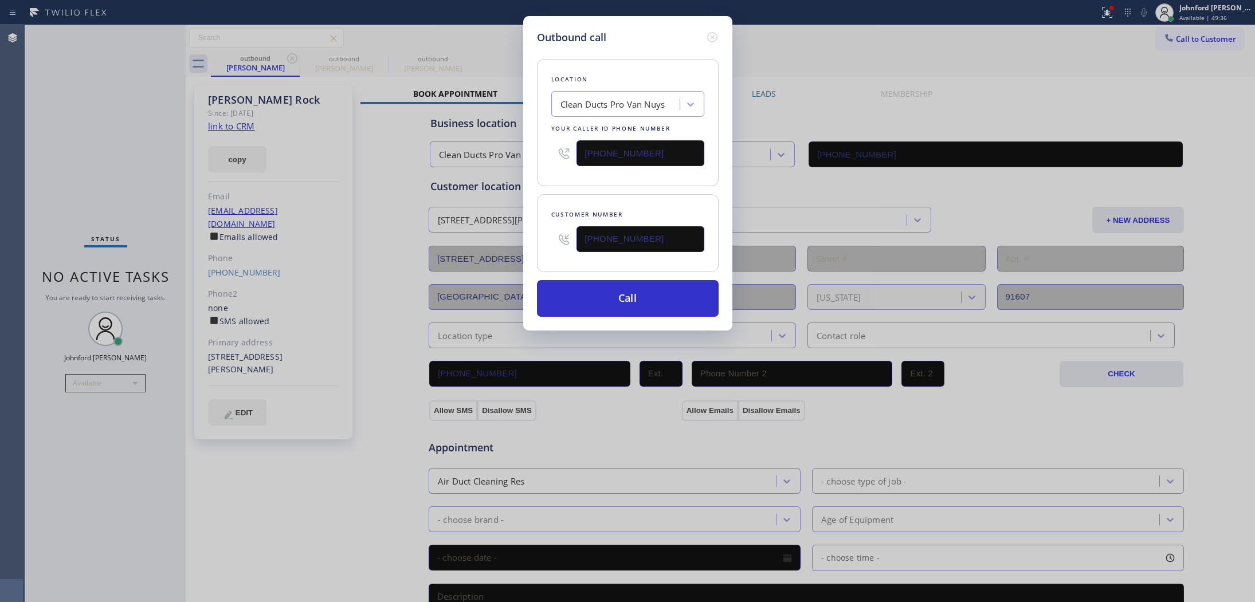
drag, startPoint x: 655, startPoint y: 151, endPoint x: 477, endPoint y: 151, distance: 177.6
click at [478, 151] on div "Outbound call Location Clean Ducts Pro Van Nuys Your caller id phone number [PH…" at bounding box center [627, 301] width 1255 height 602
paste input "800) 686-5038"
type input "[PHONE_NUMBER]"
click at [534, 196] on div "Outbound call Location Clean Ducts Pro Van Nuys Your caller id phone number [PH…" at bounding box center [627, 173] width 209 height 315
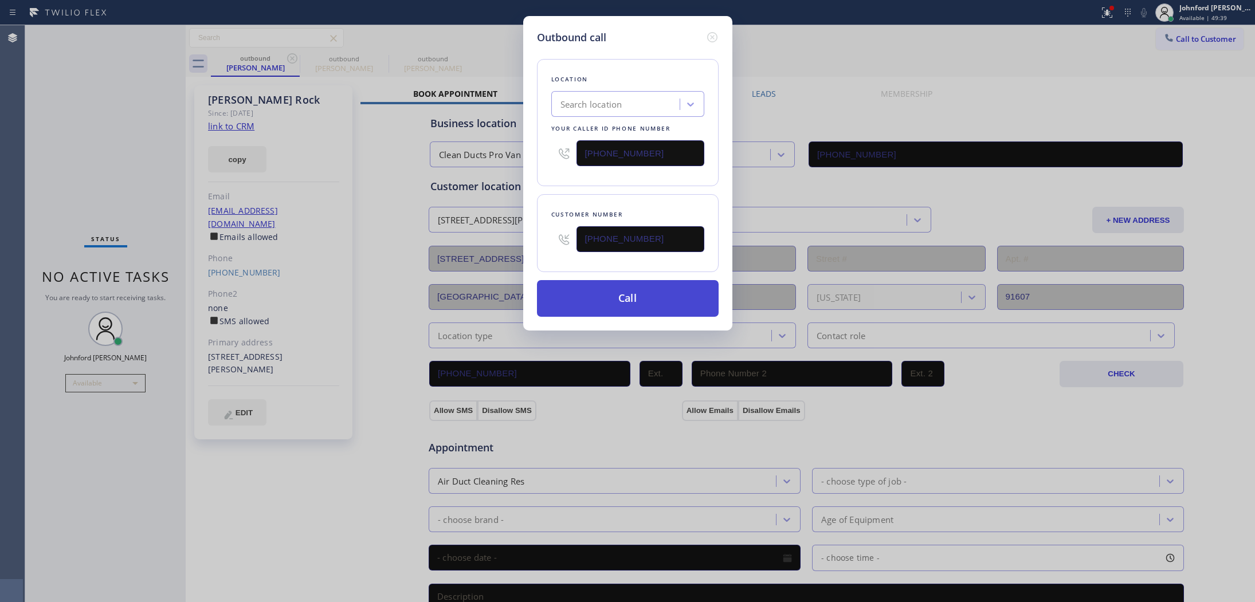
click at [586, 290] on button "Call" at bounding box center [628, 298] width 182 height 37
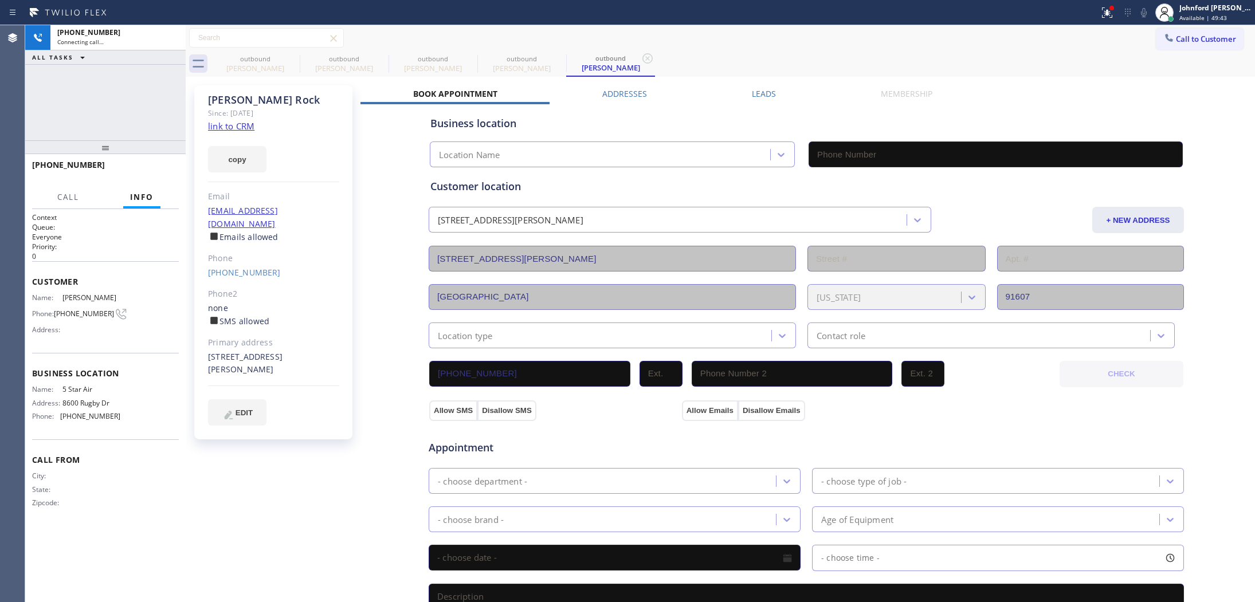
type input "[PHONE_NUMBER]"
click at [289, 58] on icon at bounding box center [292, 59] width 14 height 14
click at [0, 0] on icon at bounding box center [0, 0] width 0 height 0
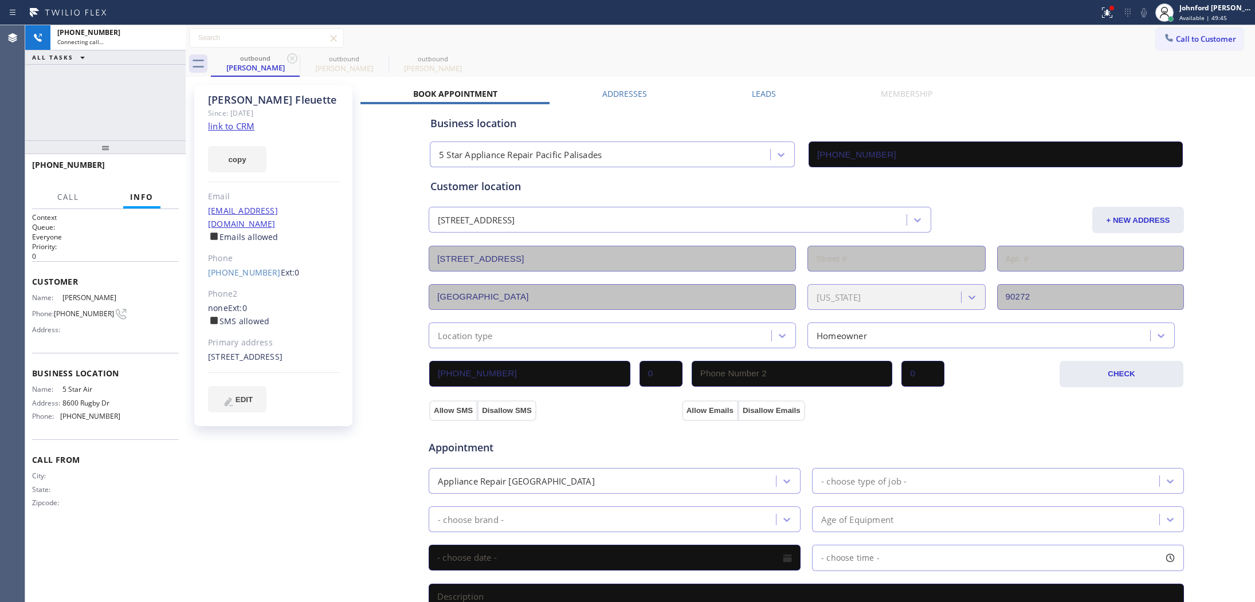
click at [289, 58] on icon at bounding box center [292, 59] width 14 height 14
type input "[PHONE_NUMBER]"
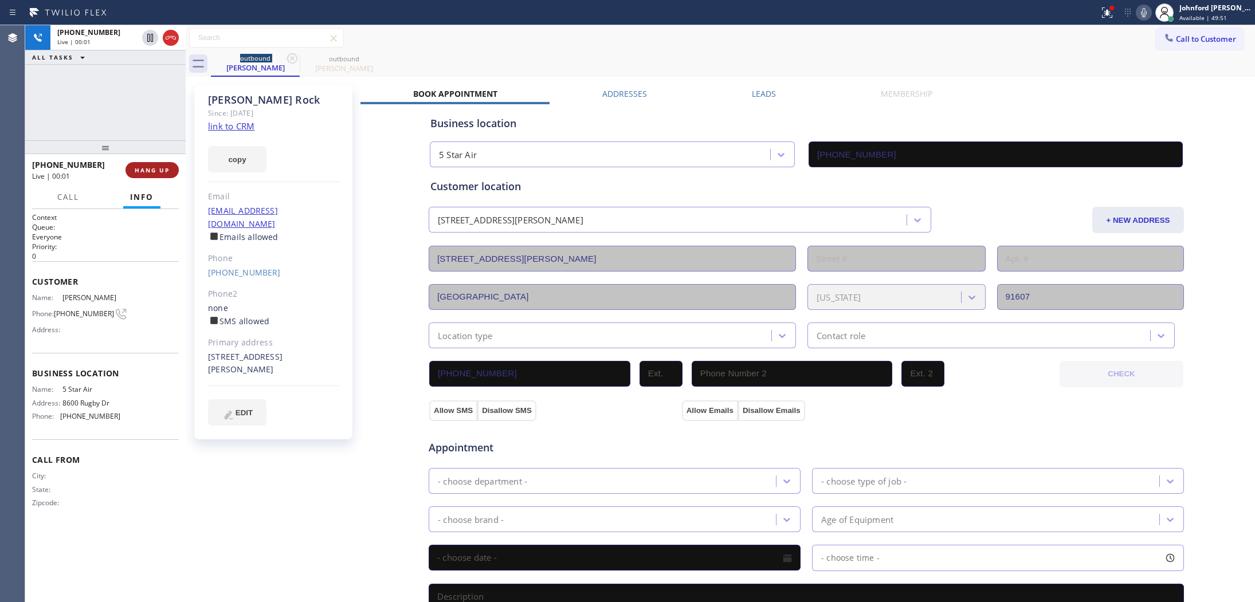
click at [151, 171] on span "HANG UP" at bounding box center [152, 170] width 35 height 8
click at [254, 267] on link "[PHONE_NUMBER]" at bounding box center [244, 272] width 73 height 11
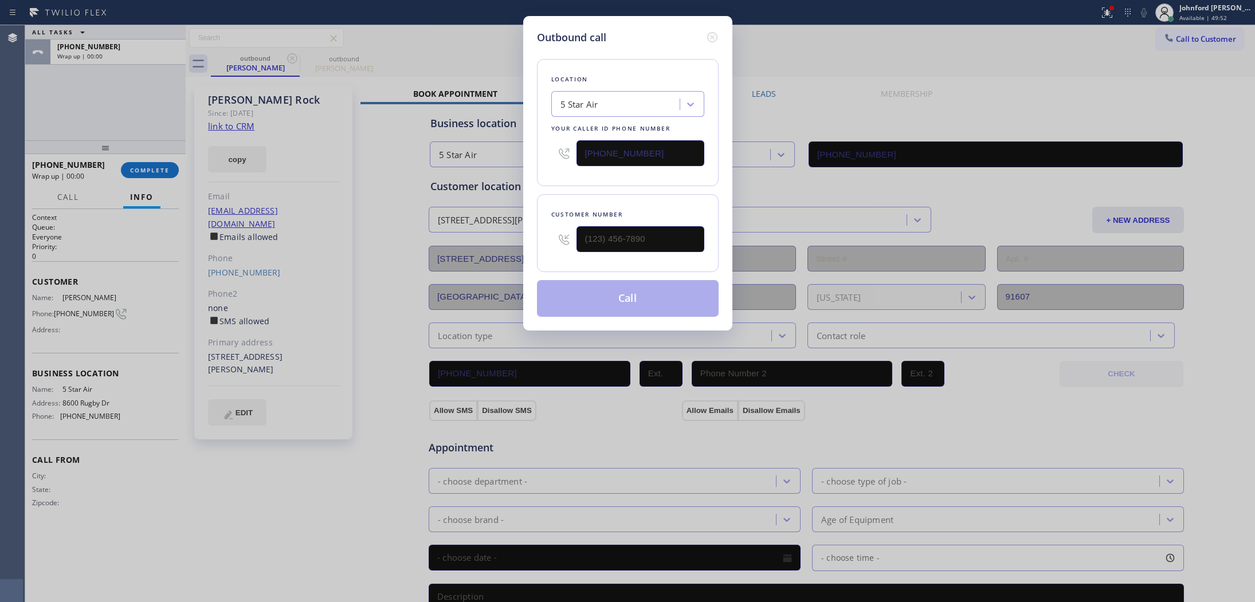
type input "[PHONE_NUMBER]"
paste input "text"
drag, startPoint x: 659, startPoint y: 152, endPoint x: 553, endPoint y: 158, distance: 106.1
click at [556, 158] on div "[PHONE_NUMBER]" at bounding box center [627, 153] width 153 height 37
click at [887, 40] on div "Outbound call Location 5 Star Air Your caller id phone number [PHONE_NUMBER] Cu…" at bounding box center [627, 301] width 1255 height 602
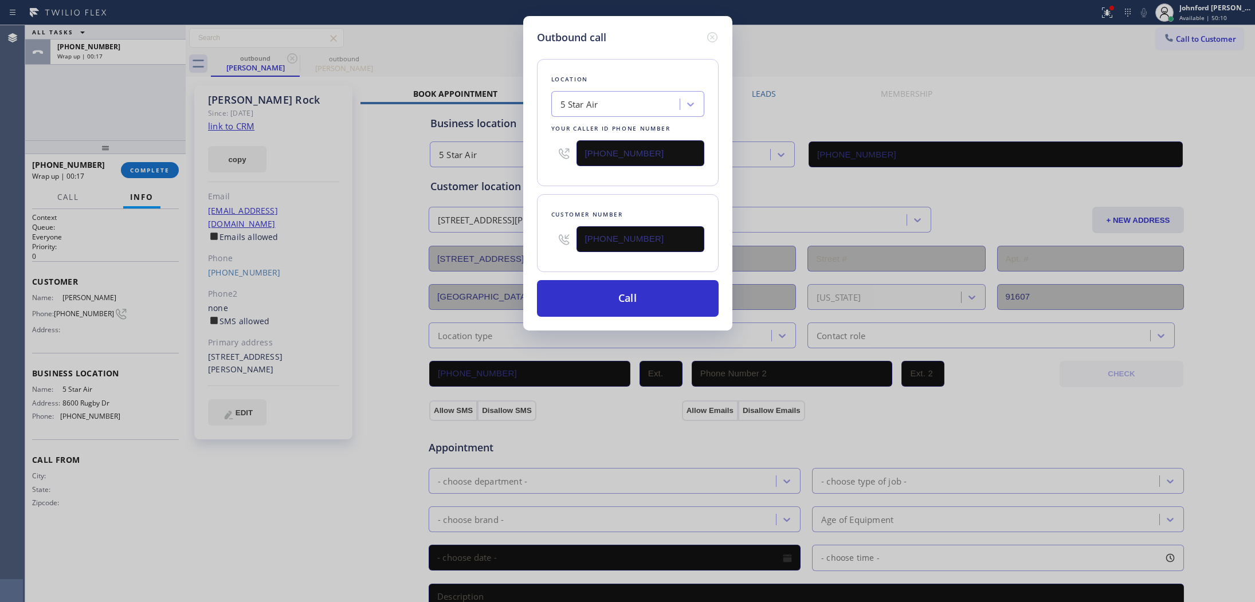
drag, startPoint x: 662, startPoint y: 141, endPoint x: 518, endPoint y: 156, distance: 144.6
click at [524, 156] on div "Outbound call Location 5 Star Air Your caller id phone number [PHONE_NUMBER] Cu…" at bounding box center [627, 173] width 209 height 315
paste input "88) 909-0120"
type input "[PHONE_NUMBER]"
click at [561, 178] on div "Location 5 Star Air Your caller id phone number [PHONE_NUMBER]" at bounding box center [628, 122] width 182 height 127
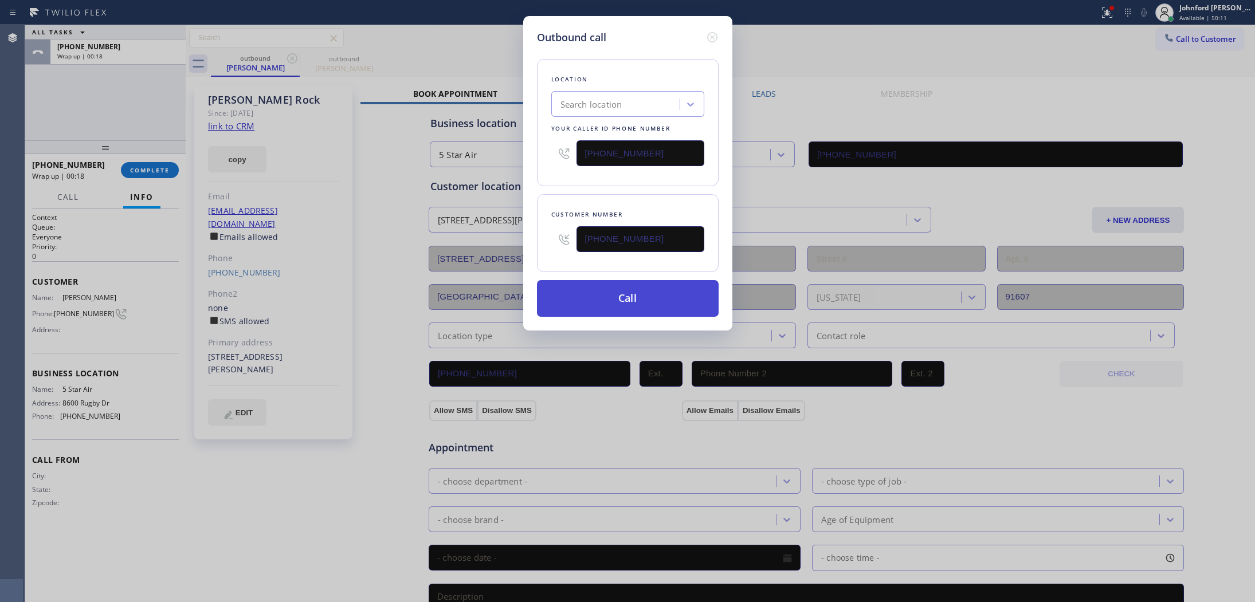
click at [626, 289] on button "Call" at bounding box center [628, 298] width 182 height 37
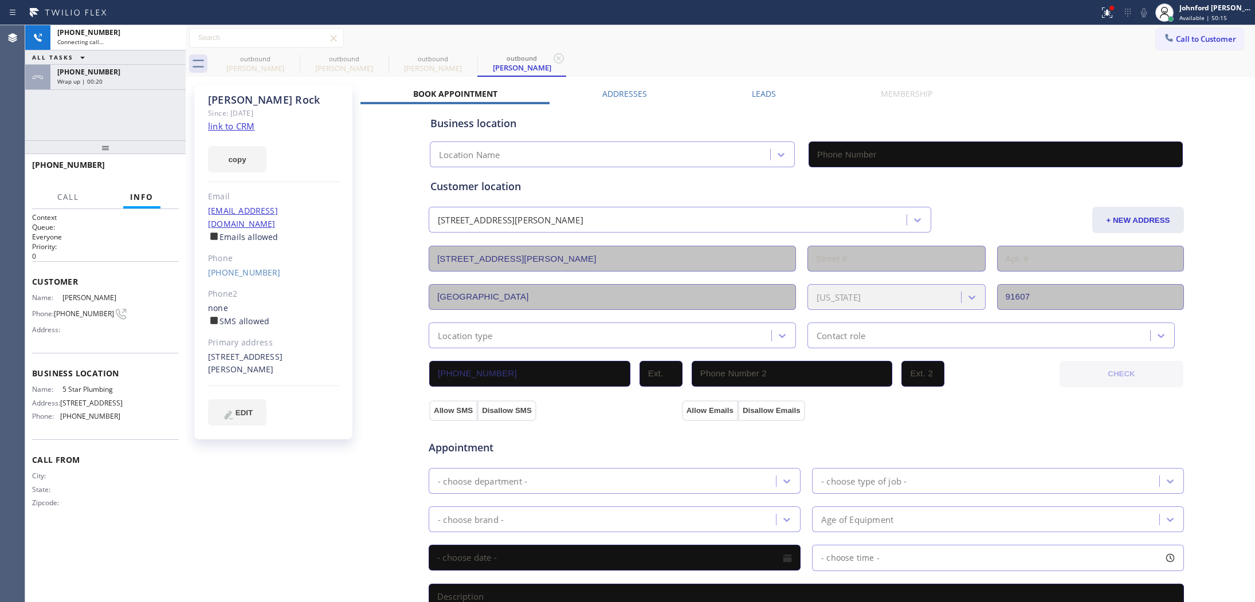
click at [129, 92] on div "[PHONE_NUMBER] Connecting call… ALL TASKS ALL TASKS ACTIVE TASKS TASKS IN WRAP …" at bounding box center [105, 82] width 160 height 115
click at [121, 81] on div "Wrap up | 00:20" at bounding box center [117, 81] width 121 height 8
click at [147, 178] on button "COMPLETE" at bounding box center [150, 170] width 58 height 16
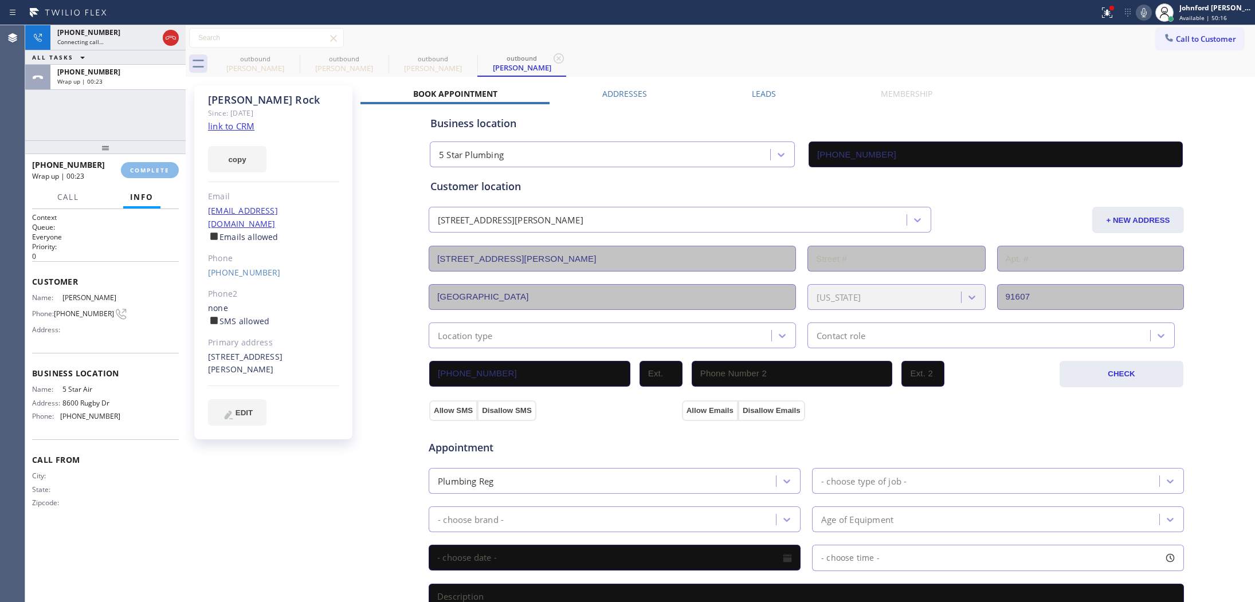
type input "[PHONE_NUMBER]"
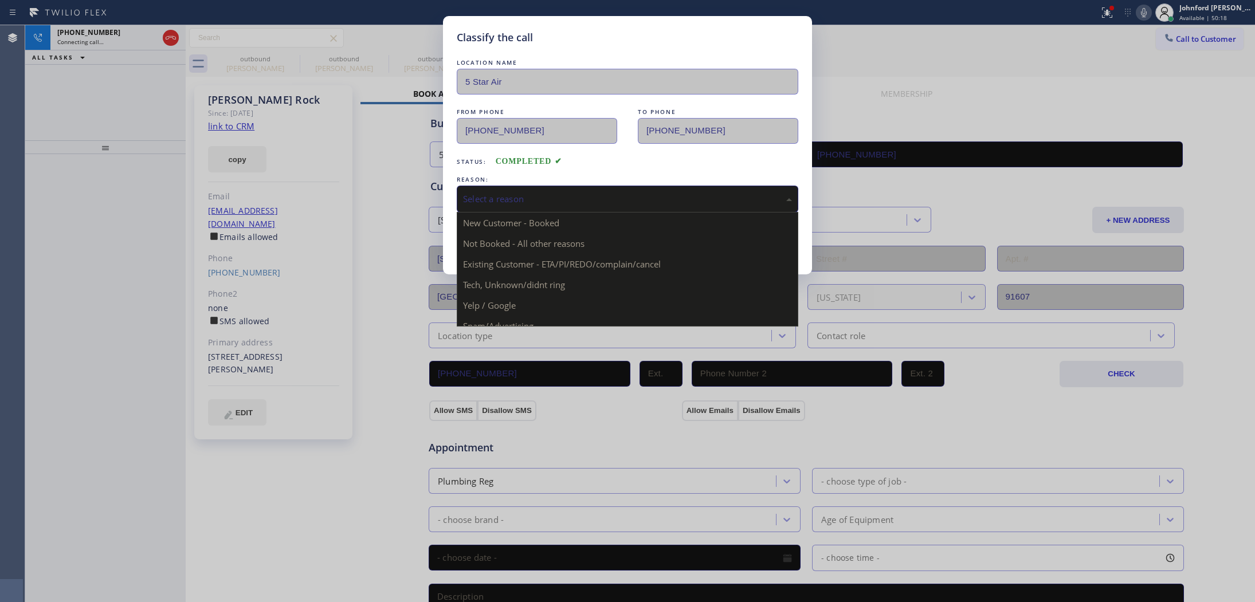
click at [492, 192] on div "Select a reason" at bounding box center [627, 198] width 329 height 13
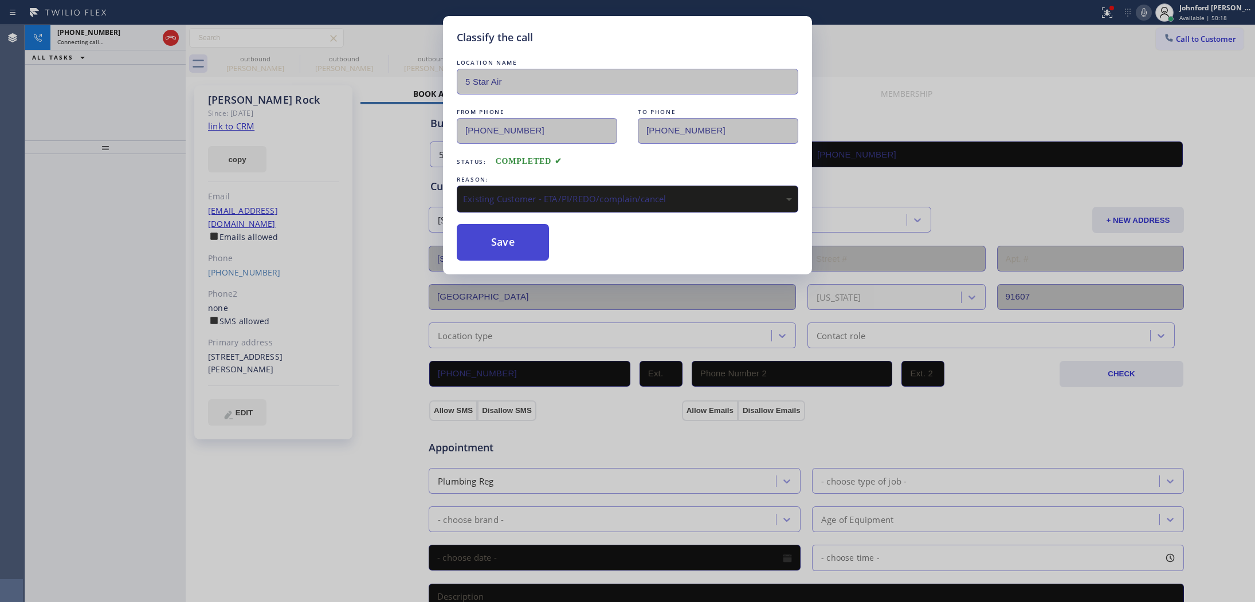
click at [499, 239] on button "Save" at bounding box center [503, 242] width 92 height 37
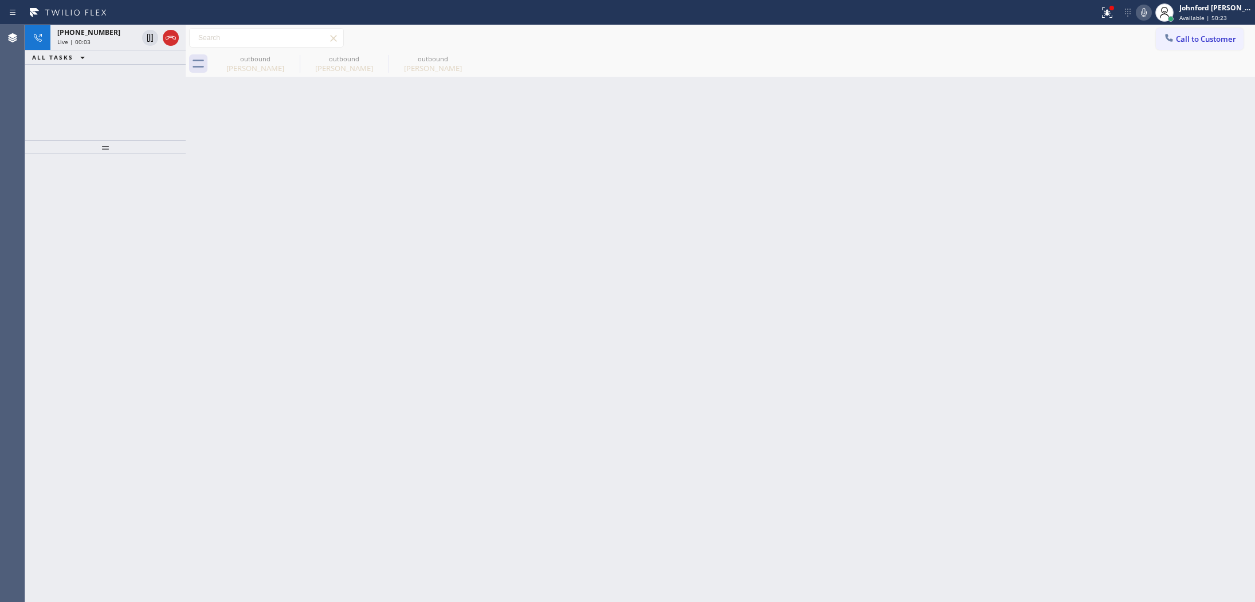
drag, startPoint x: 166, startPoint y: 36, endPoint x: 153, endPoint y: 93, distance: 58.8
click at [167, 36] on icon at bounding box center [171, 38] width 14 height 14
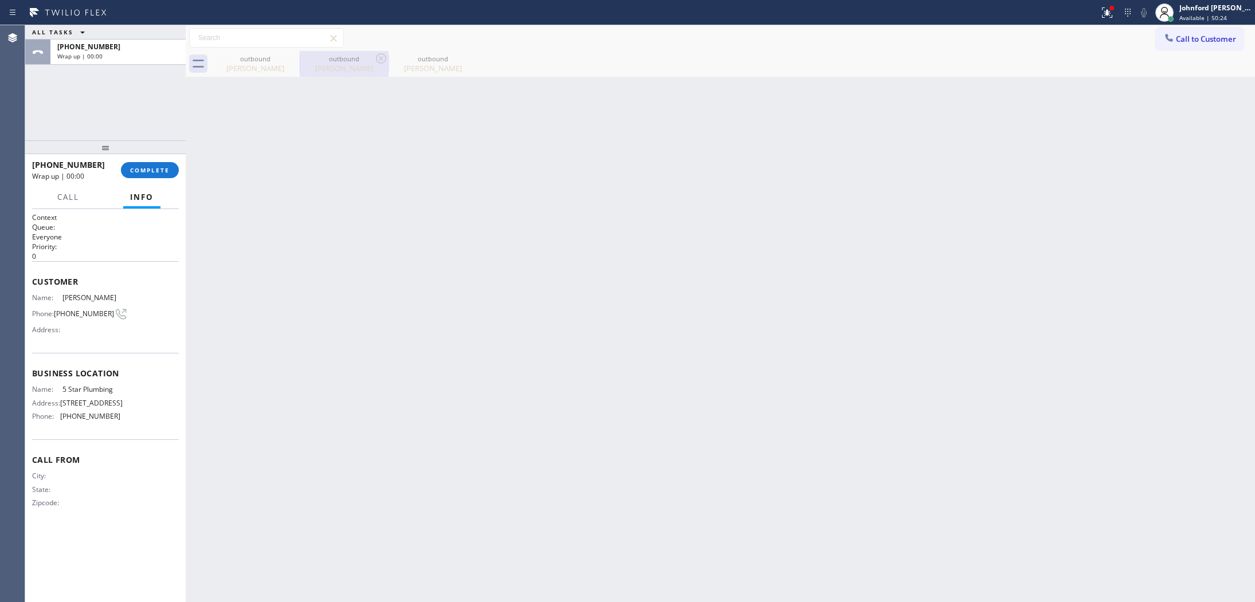
click at [308, 63] on div "[PERSON_NAME]" at bounding box center [344, 68] width 87 height 10
click at [301, 61] on div "outbound" at bounding box center [344, 58] width 87 height 9
type input "[PHONE_NUMBER]"
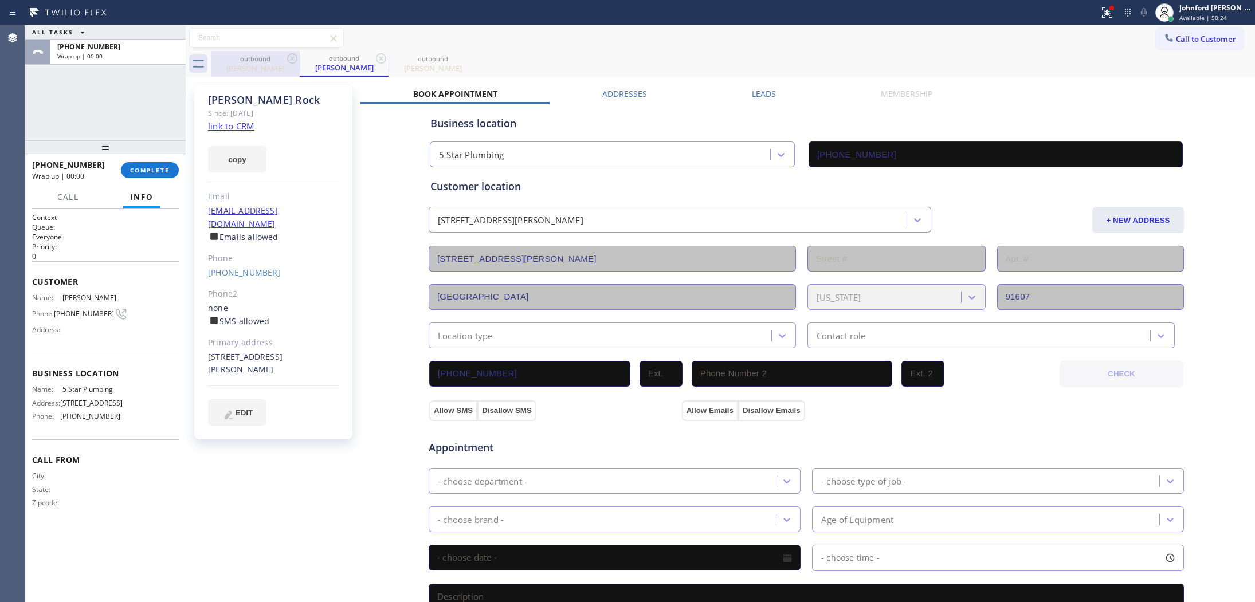
click at [298, 60] on icon at bounding box center [292, 59] width 14 height 14
click at [300, 60] on div "outbound [PERSON_NAME]" at bounding box center [344, 64] width 89 height 26
click at [374, 59] on icon at bounding box center [381, 59] width 14 height 14
click at [465, 59] on icon at bounding box center [470, 58] width 10 height 10
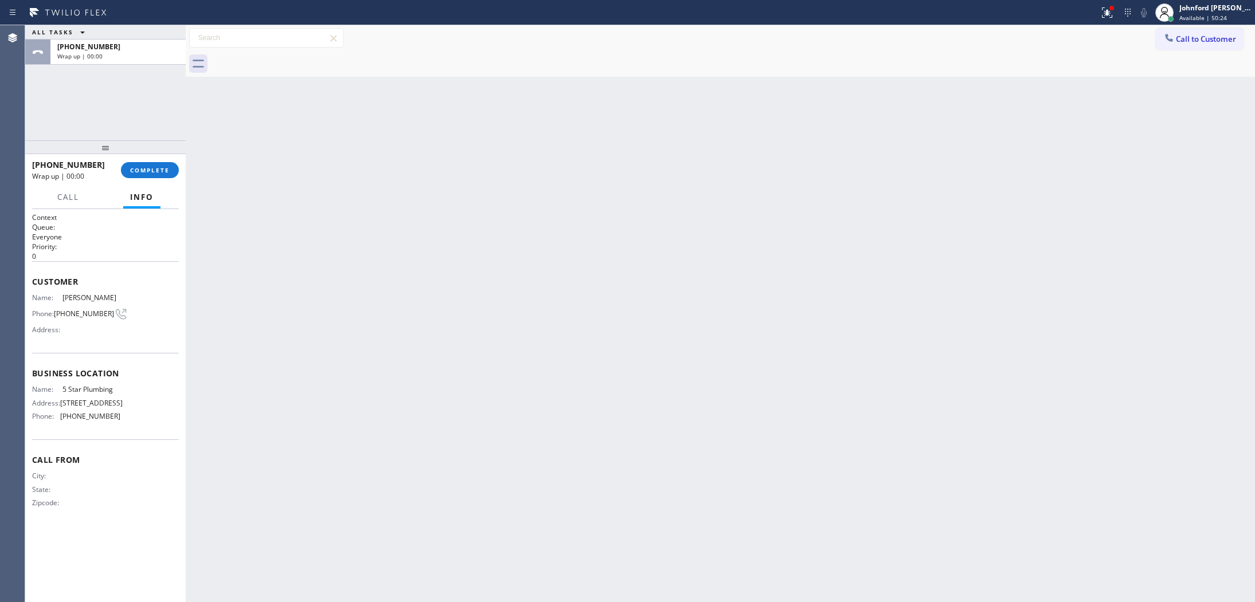
click at [297, 59] on div at bounding box center [733, 64] width 1044 height 26
click at [136, 176] on button "COMPLETE" at bounding box center [150, 170] width 58 height 16
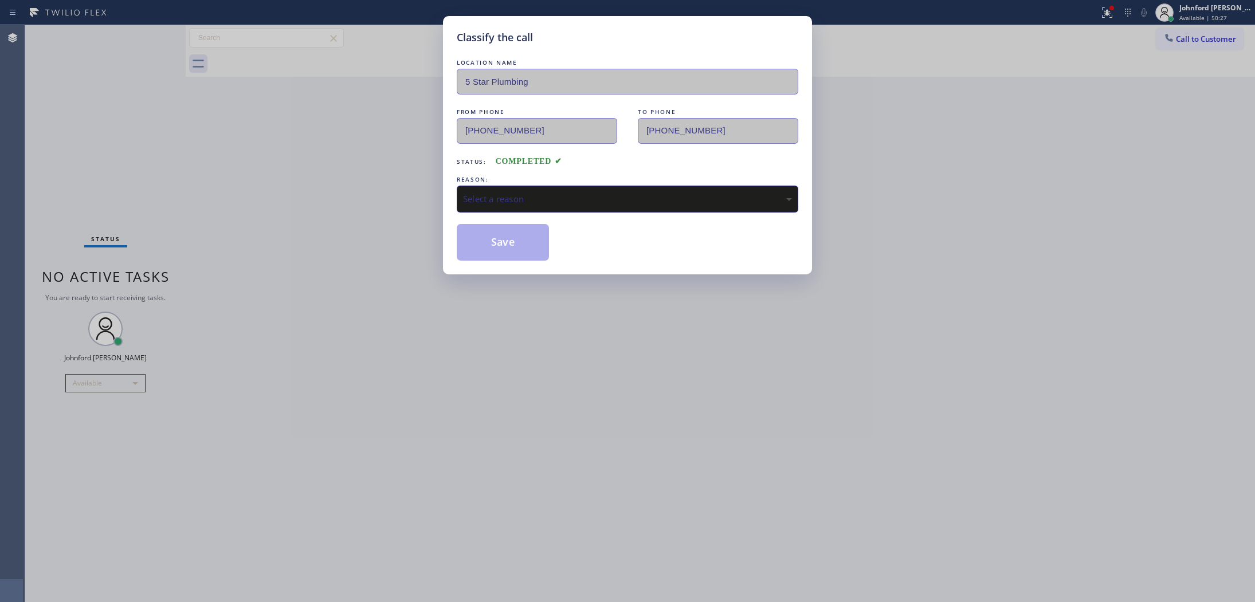
click at [555, 193] on div "Select a reason" at bounding box center [627, 198] width 329 height 13
click at [509, 250] on button "Save" at bounding box center [503, 242] width 92 height 37
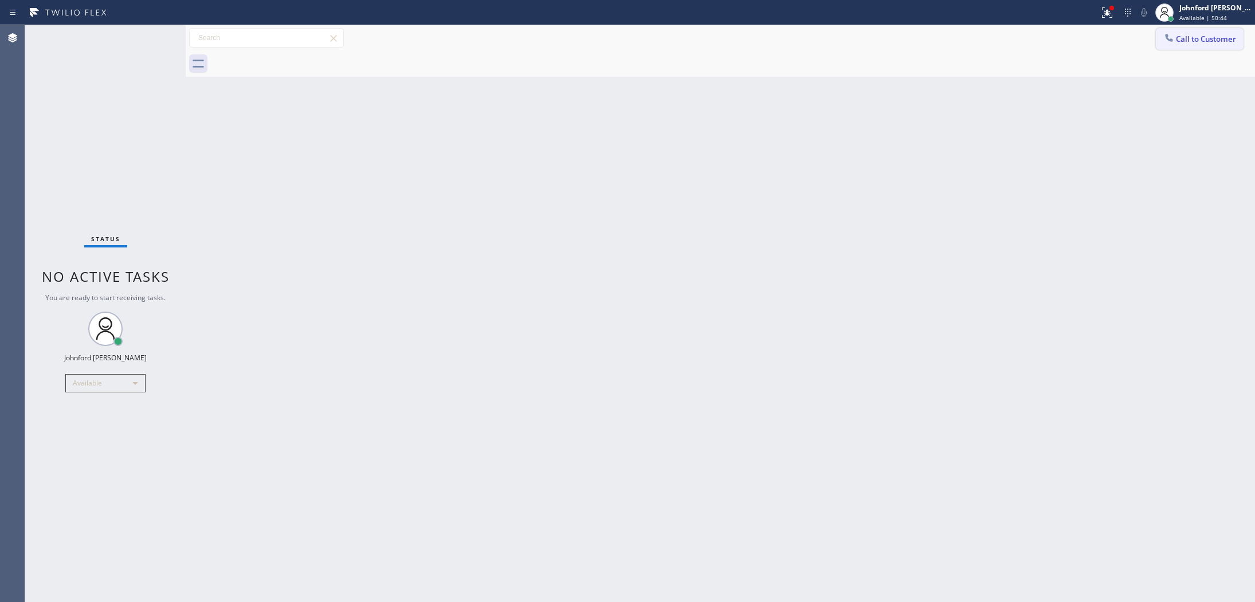
click at [1213, 30] on button "Call to Customer" at bounding box center [1199, 39] width 88 height 22
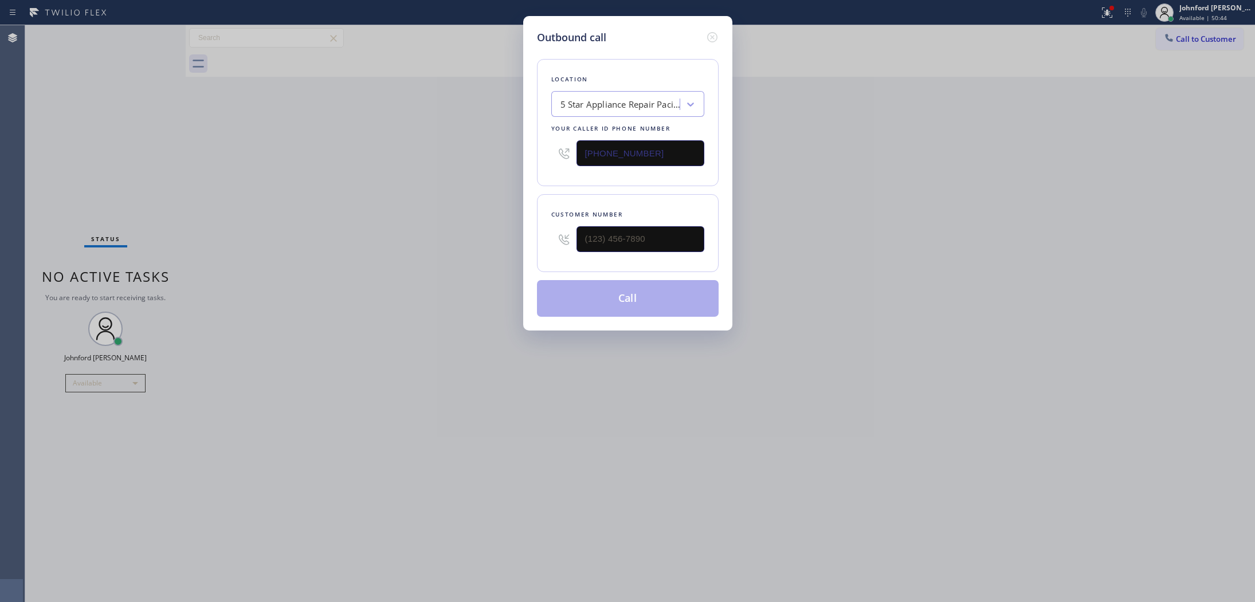
drag, startPoint x: 591, startPoint y: 222, endPoint x: 522, endPoint y: 227, distance: 68.9
click at [524, 226] on div "Outbound call Location 5 Star Appliance Repair [GEOGRAPHIC_DATA] Your caller id…" at bounding box center [627, 173] width 209 height 315
drag, startPoint x: 629, startPoint y: 239, endPoint x: 477, endPoint y: 259, distance: 153.6
click at [477, 259] on div "Outbound call Location 5 Star Appliance Repair [GEOGRAPHIC_DATA] Your caller id…" at bounding box center [627, 301] width 1255 height 602
paste input "818) 400-1909"
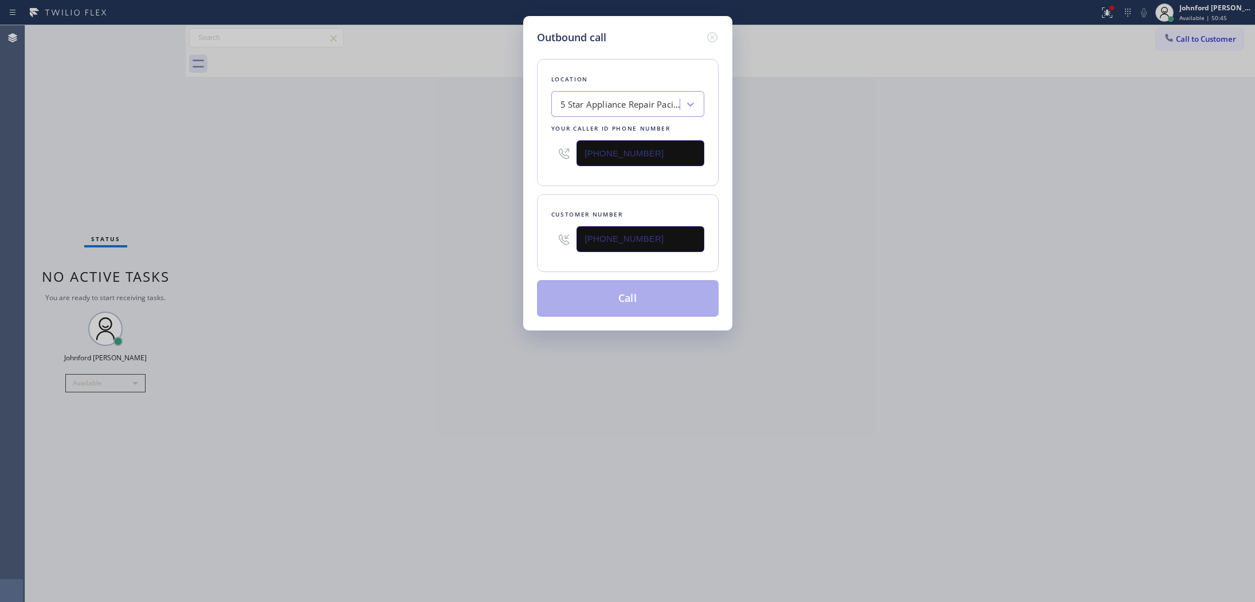
type input "[PHONE_NUMBER]"
click at [470, 258] on div "Outbound call Location 5 Star Appliance Repair [GEOGRAPHIC_DATA] Your caller id…" at bounding box center [627, 301] width 1255 height 602
click at [946, 192] on div "Outbound call Location 5 Star Appliance Repair [GEOGRAPHIC_DATA] Your caller id…" at bounding box center [627, 301] width 1255 height 602
drag, startPoint x: 656, startPoint y: 147, endPoint x: 518, endPoint y: 155, distance: 137.7
click at [528, 155] on div "Outbound call Location 5 Star Appliance Repair [GEOGRAPHIC_DATA] Your caller id…" at bounding box center [627, 173] width 209 height 315
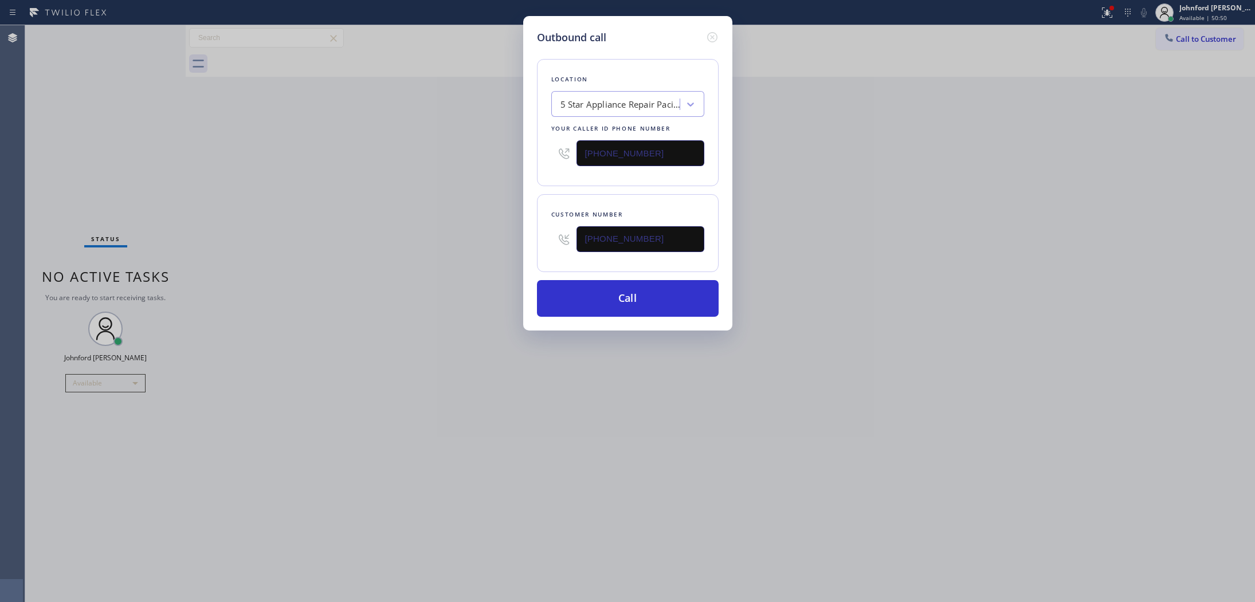
paste input "800) 686-5038"
type input "[PHONE_NUMBER]"
click at [888, 154] on div "Outbound call Location 5 Star Appliance Repair [GEOGRAPHIC_DATA] Your caller id…" at bounding box center [627, 301] width 1255 height 602
click at [619, 301] on button "Call" at bounding box center [628, 298] width 182 height 37
drag, startPoint x: 917, startPoint y: 221, endPoint x: 913, endPoint y: 172, distance: 49.5
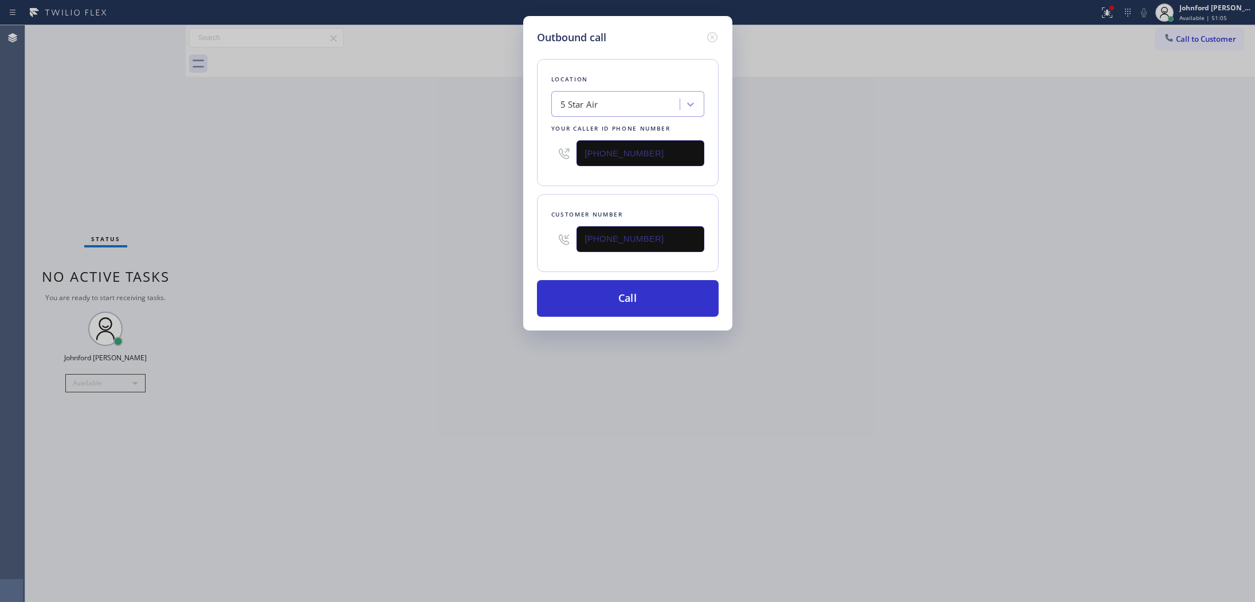
click at [918, 206] on div "Outbound call Location 5 Star Air Your caller id phone number [PHONE_NUMBER] Cu…" at bounding box center [627, 301] width 1255 height 602
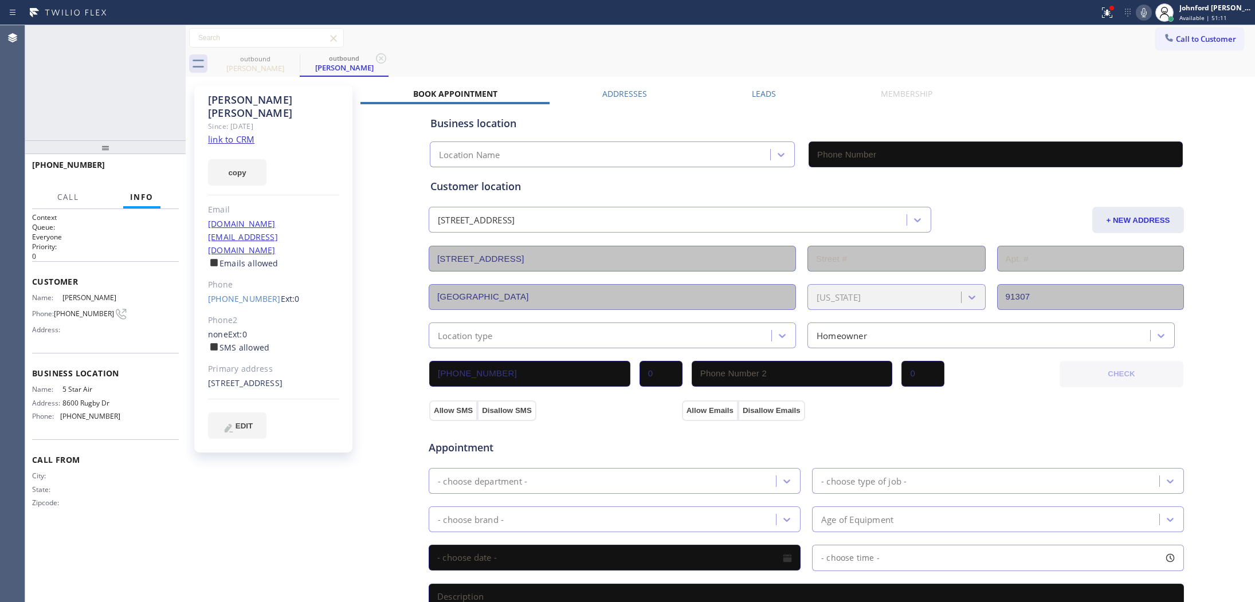
type input "[PHONE_NUMBER]"
click at [171, 165] on button "HANG UP" at bounding box center [151, 170] width 53 height 16
click at [227, 293] on link "[PHONE_NUMBER]" at bounding box center [244, 298] width 73 height 11
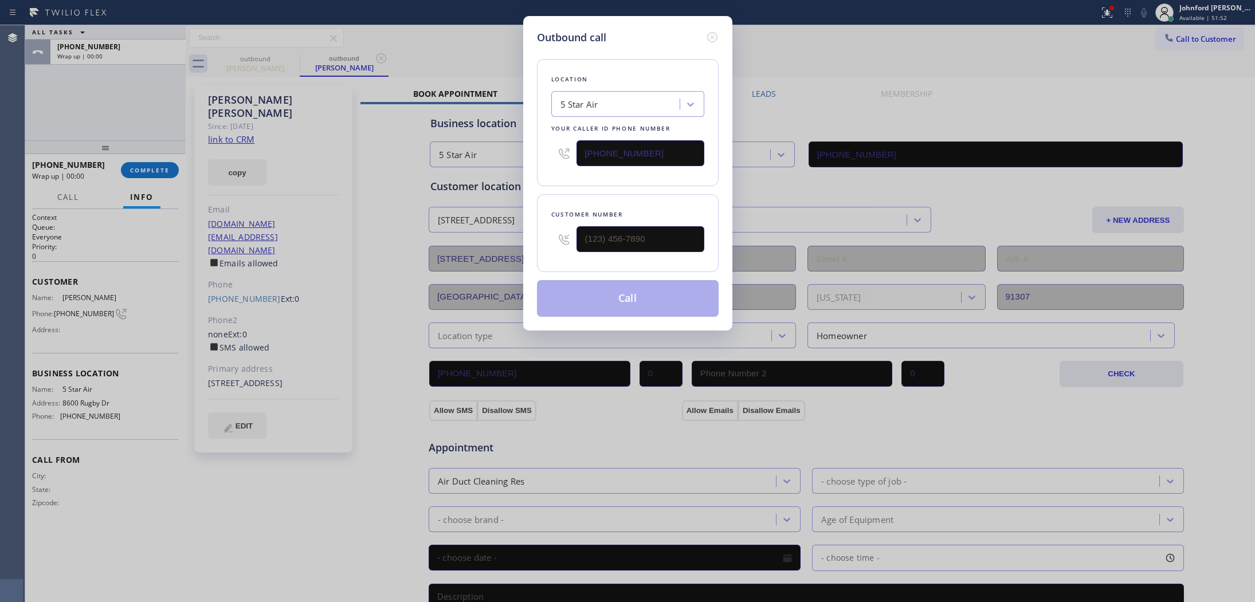
type input "[PHONE_NUMBER]"
drag, startPoint x: 670, startPoint y: 159, endPoint x: 540, endPoint y: 159, distance: 130.6
click at [540, 159] on div "Location 5 Star Air Your caller id phone number [PHONE_NUMBER]" at bounding box center [628, 122] width 182 height 127
paste input "55) 731-4952"
type input "[PHONE_NUMBER]"
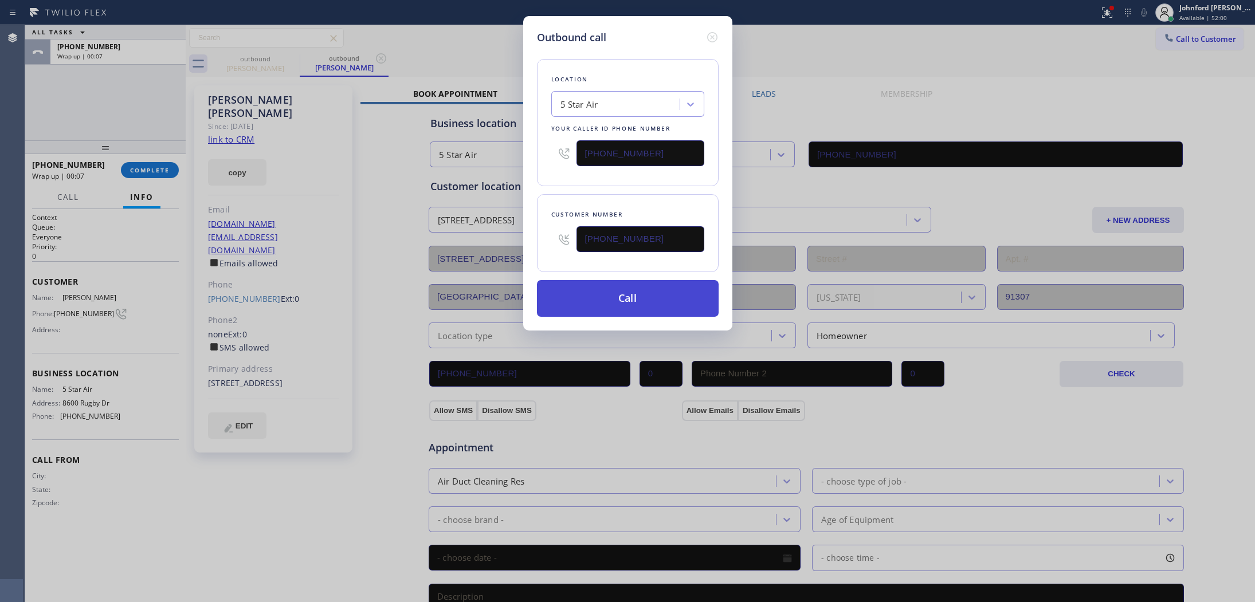
click at [628, 288] on button "Call" at bounding box center [628, 298] width 182 height 37
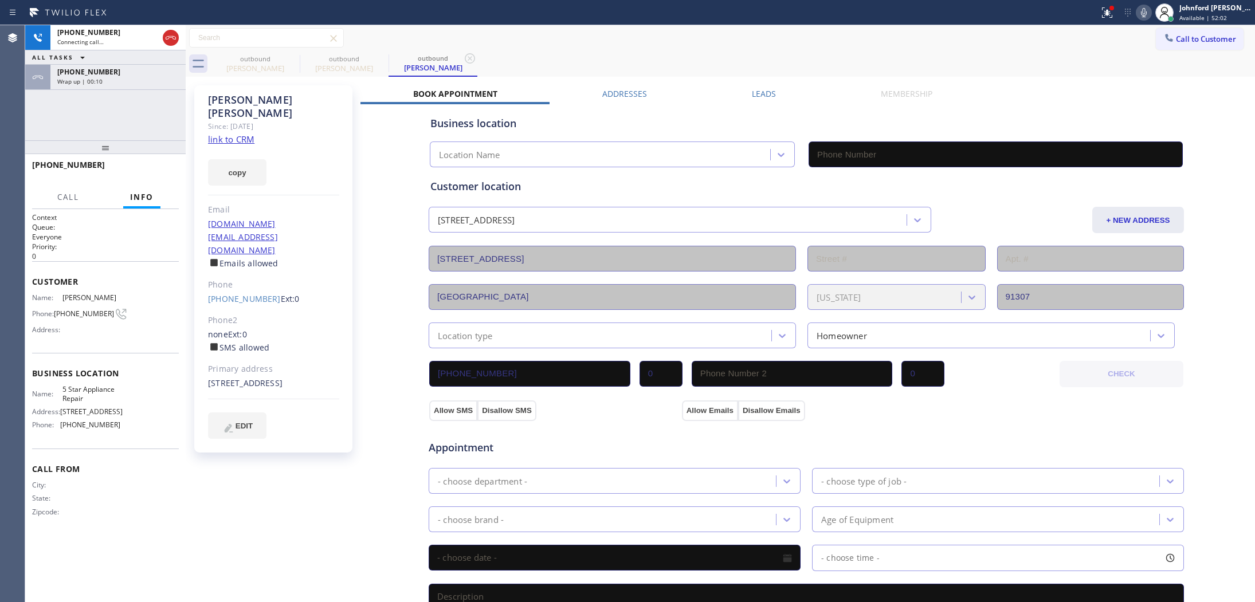
click at [152, 99] on div "[PHONE_NUMBER] Connecting call… ALL TASKS ALL TASKS ACTIVE TASKS TASKS IN WRAP …" at bounding box center [105, 82] width 160 height 115
click at [151, 87] on div "[PHONE_NUMBER] Wrap up | 00:10" at bounding box center [115, 77] width 131 height 25
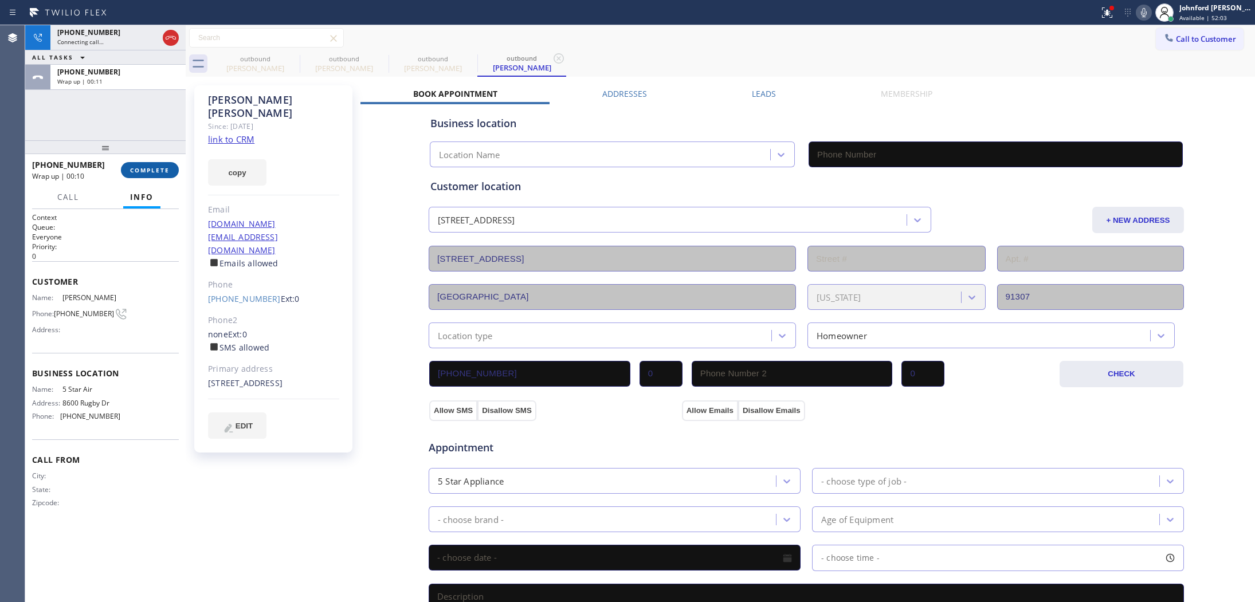
type input "[PHONE_NUMBER]"
click at [164, 172] on span "COMPLETE" at bounding box center [150, 170] width 40 height 8
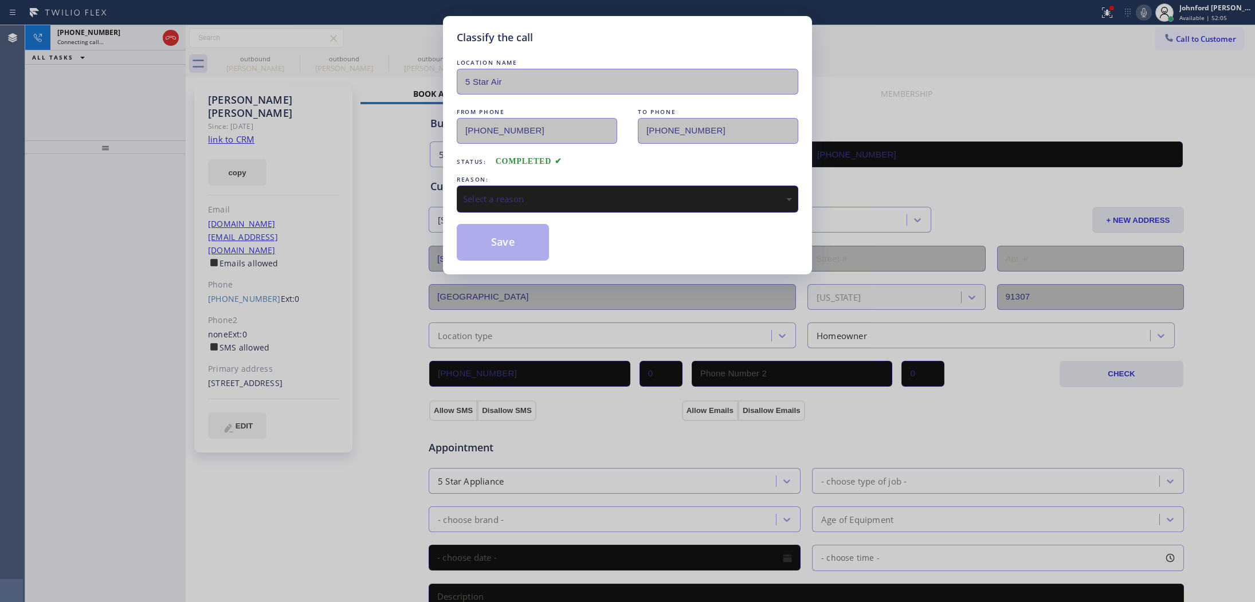
click at [577, 186] on div "Select a reason" at bounding box center [627, 199] width 341 height 27
click at [520, 238] on button "Save" at bounding box center [503, 242] width 92 height 37
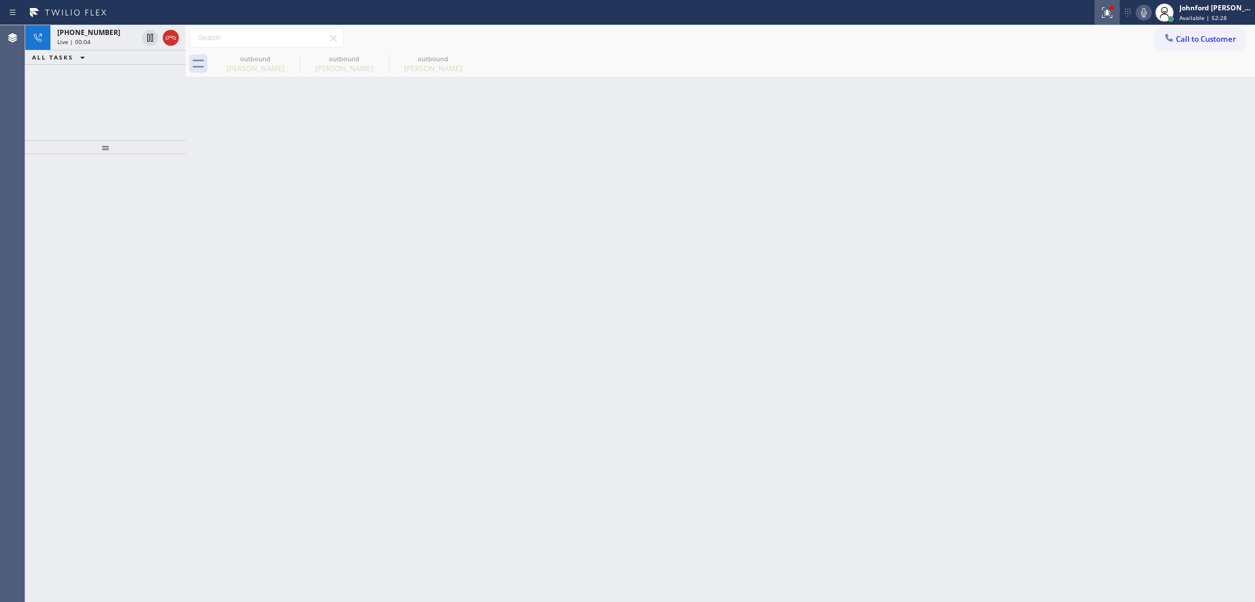
click at [1101, 18] on icon at bounding box center [1107, 13] width 14 height 14
click at [1023, 156] on button "Clear issue" at bounding box center [1045, 150] width 134 height 16
click at [125, 53] on div "Wrap up | 00:05" at bounding box center [117, 56] width 121 height 8
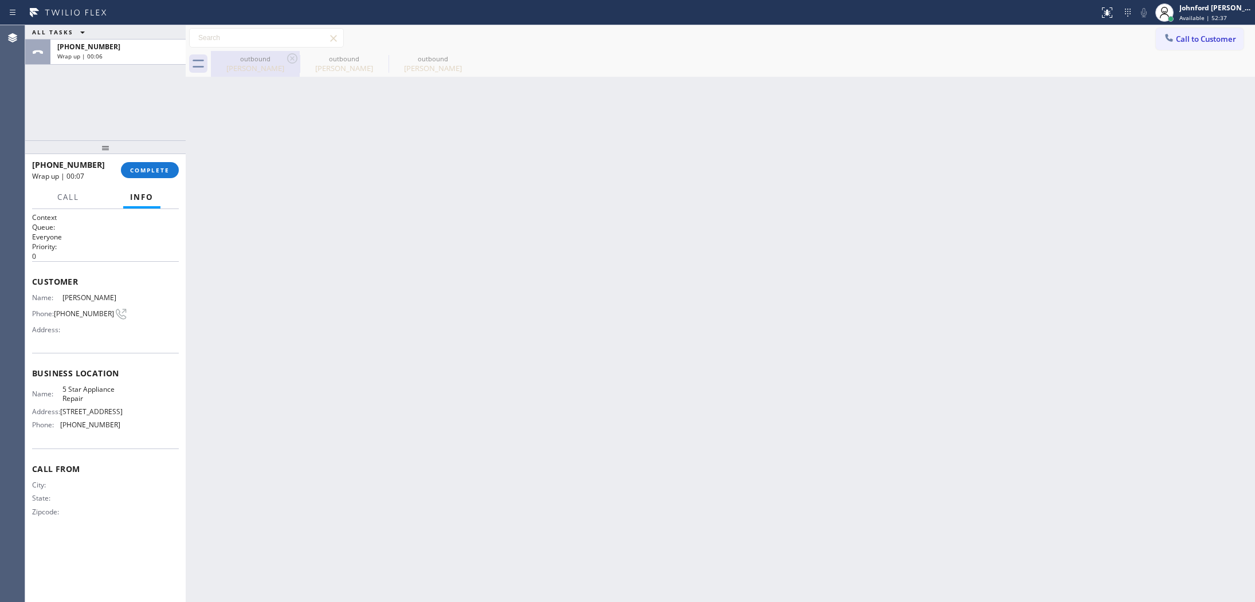
click at [230, 66] on div "[PERSON_NAME]" at bounding box center [255, 68] width 87 height 10
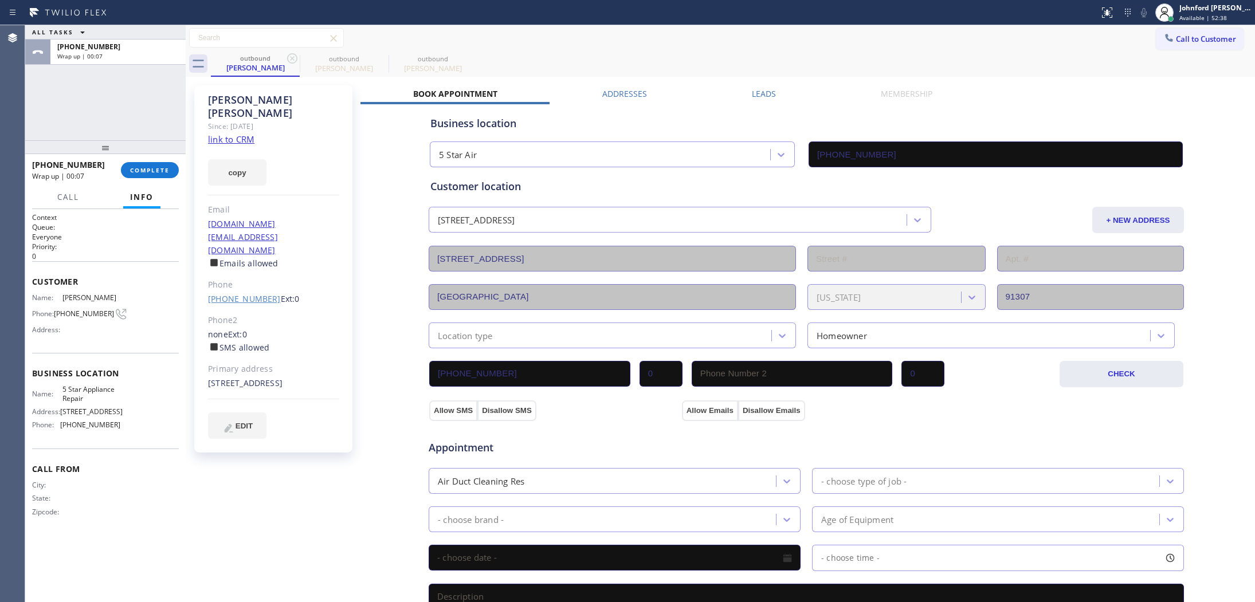
click at [253, 293] on link "[PHONE_NUMBER]" at bounding box center [244, 298] width 73 height 11
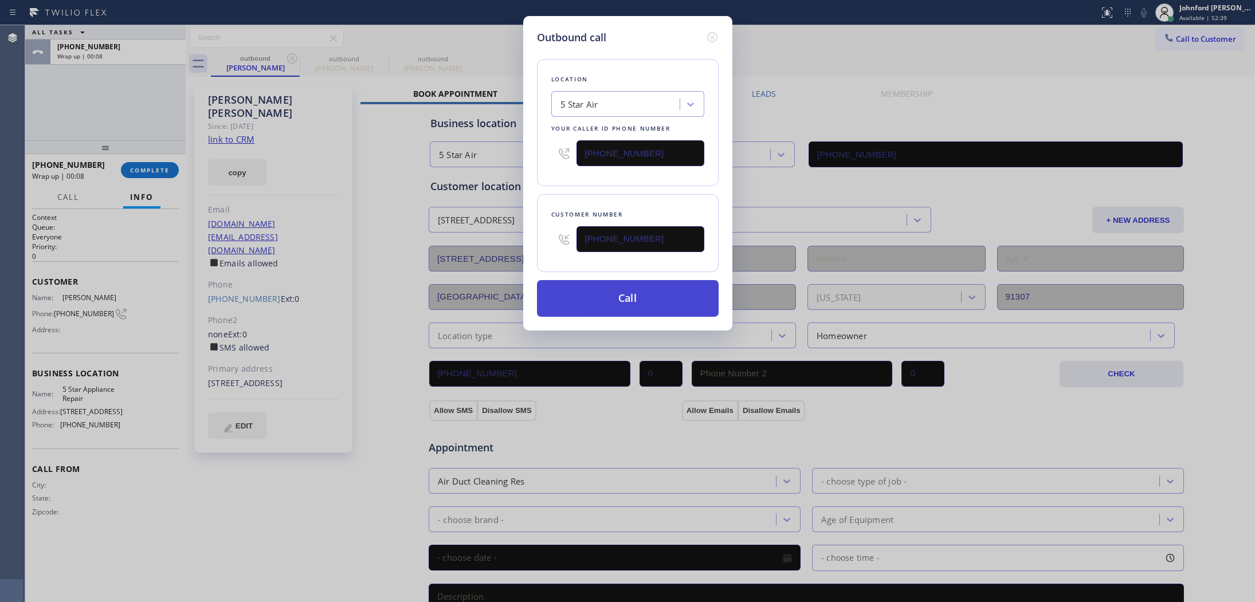
click at [653, 302] on button "Call" at bounding box center [628, 298] width 182 height 37
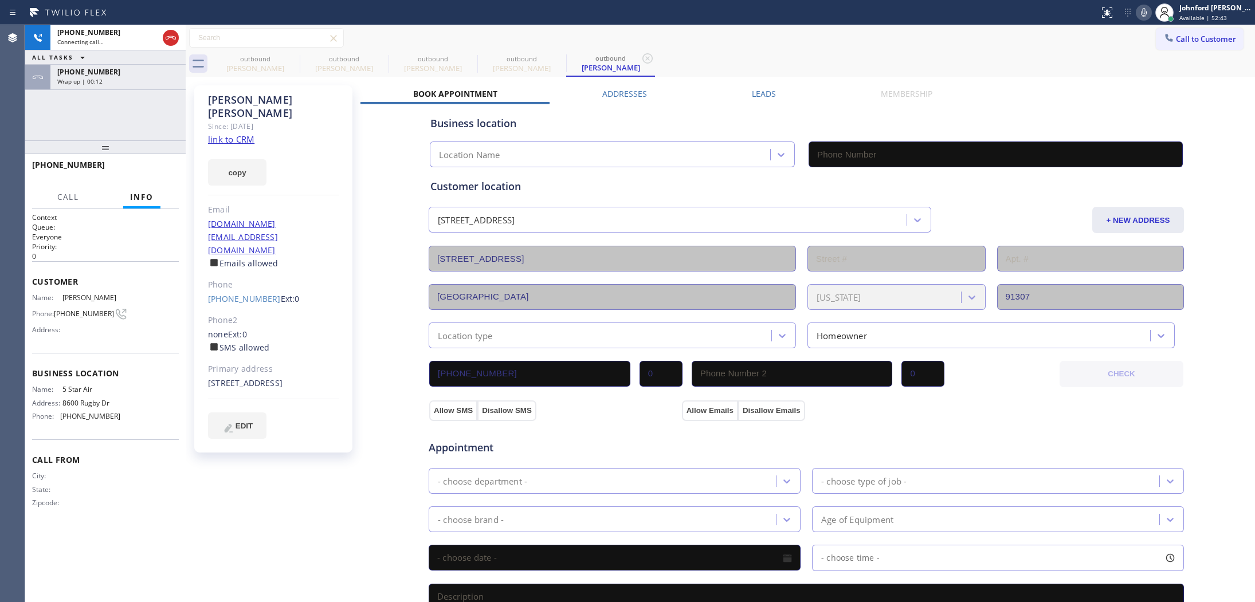
type input "[PHONE_NUMBER]"
click at [108, 117] on div "[PHONE_NUMBER] Connecting call… ALL TASKS ALL TASKS ACTIVE TASKS TASKS IN WRAP …" at bounding box center [105, 82] width 160 height 115
click at [117, 81] on div "Wrap up | 00:13" at bounding box center [117, 81] width 121 height 8
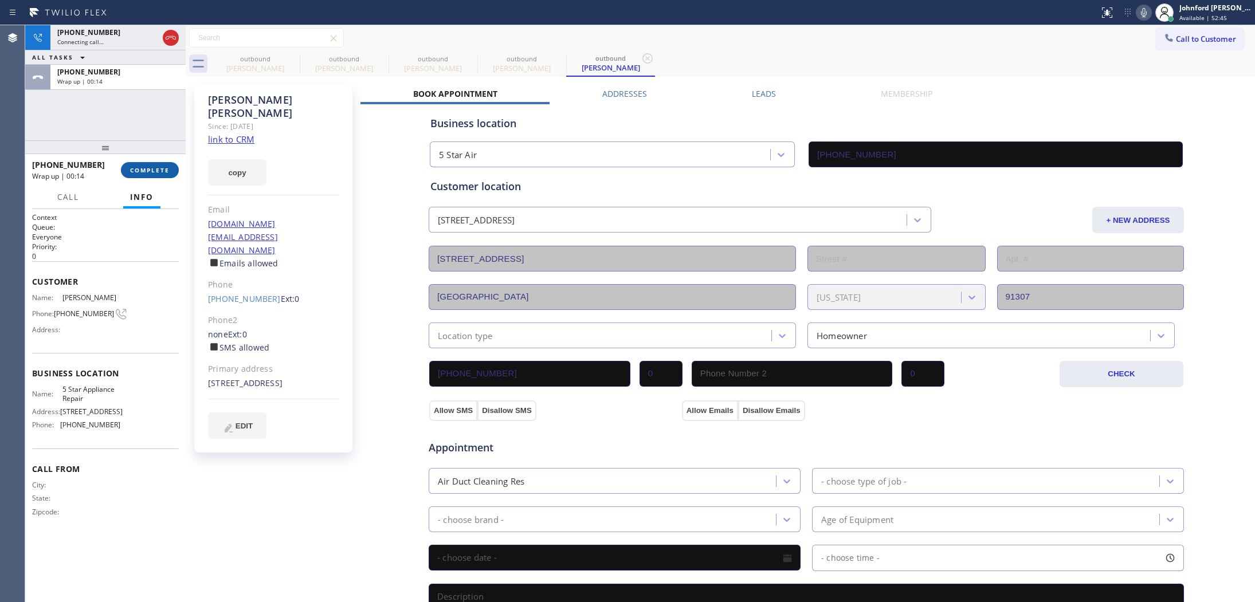
click at [129, 172] on button "COMPLETE" at bounding box center [150, 170] width 58 height 16
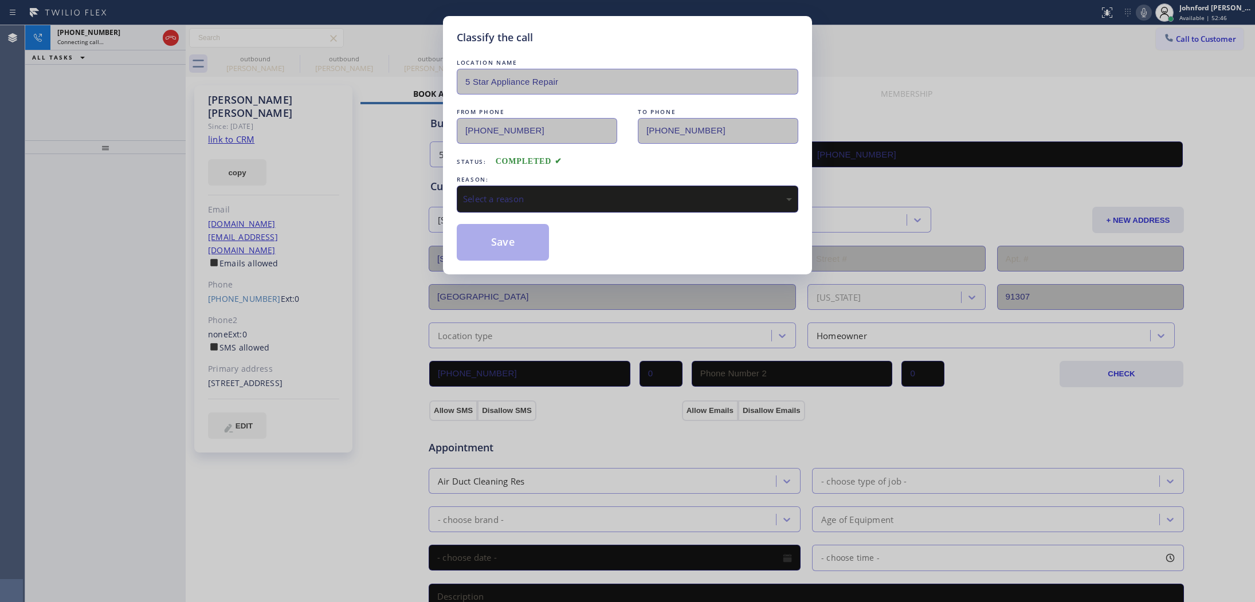
click at [496, 186] on div "Select a reason" at bounding box center [627, 199] width 341 height 27
click at [489, 244] on button "Save" at bounding box center [503, 242] width 92 height 37
type input "[PHONE_NUMBER]"
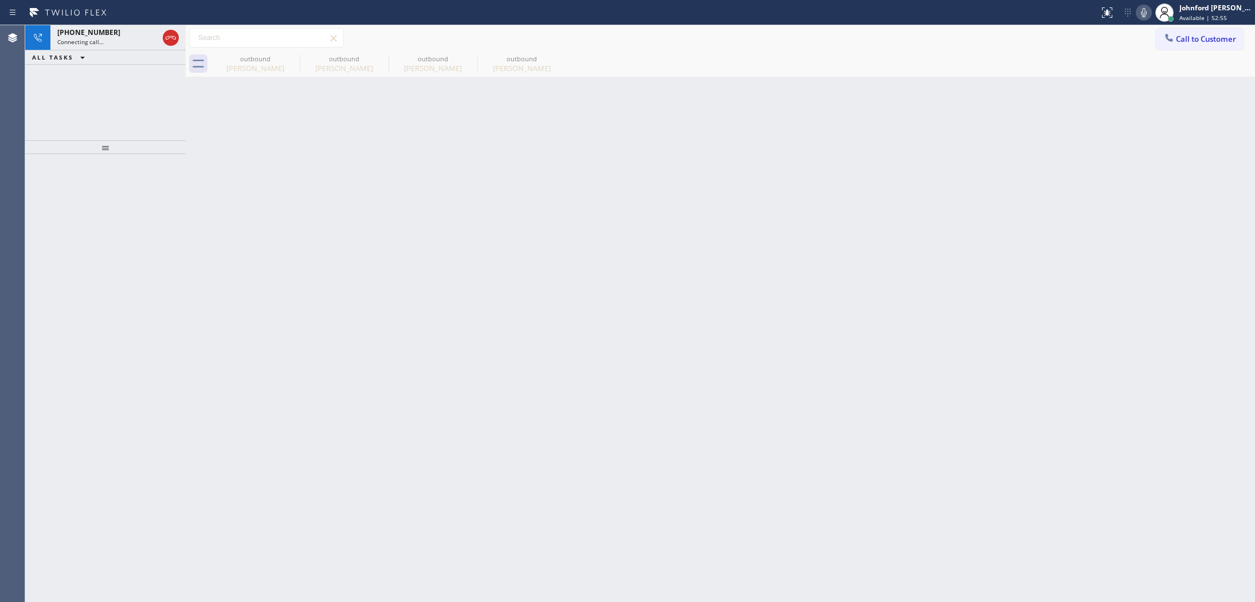
click at [130, 259] on div at bounding box center [105, 378] width 160 height 448
click at [1063, 331] on div "Back to Dashboard Change Sender ID Customers Technicians Select a contact Outbo…" at bounding box center [720, 313] width 1069 height 577
click at [169, 38] on icon at bounding box center [171, 38] width 14 height 14
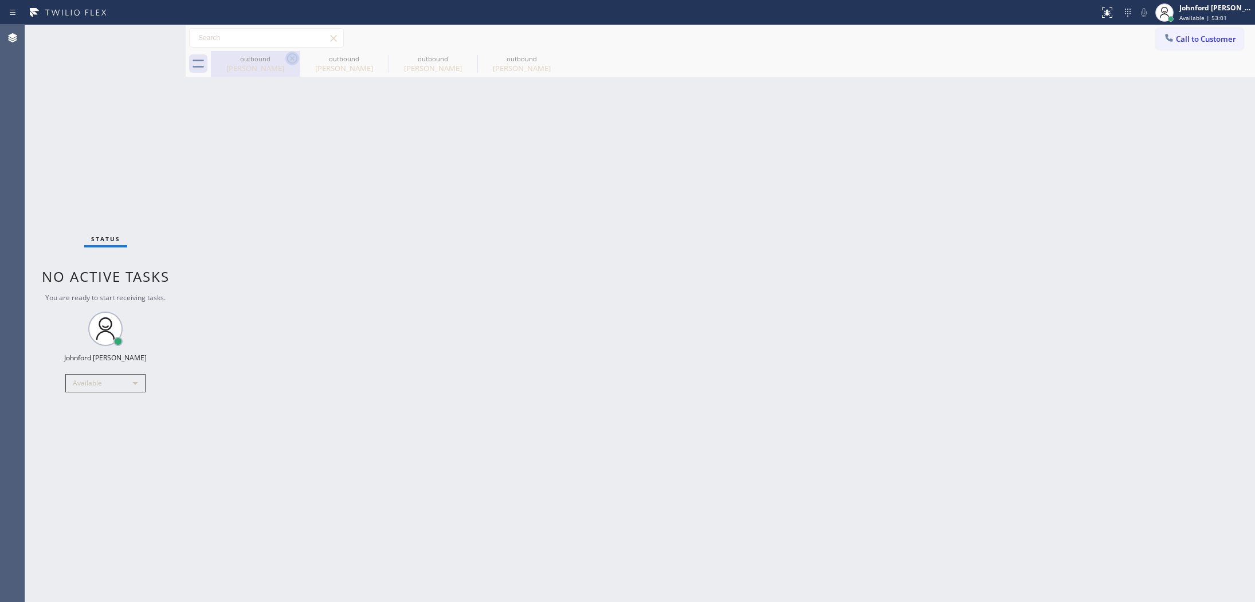
click at [293, 56] on icon at bounding box center [292, 58] width 10 height 10
click at [0, 0] on icon at bounding box center [0, 0] width 0 height 0
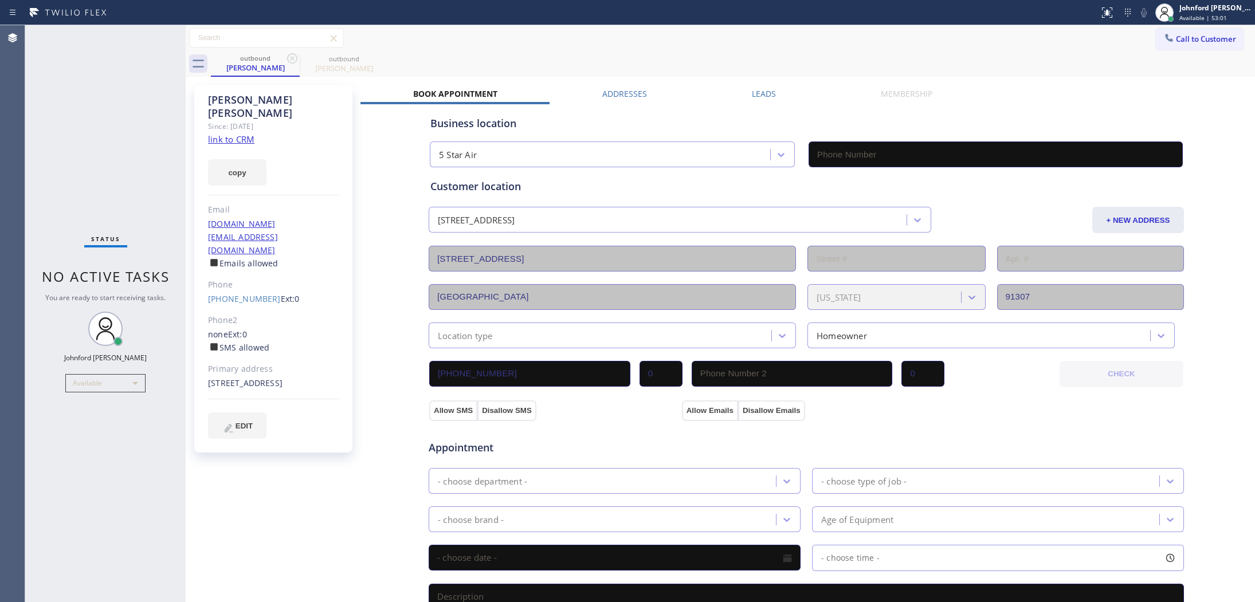
type input "[PHONE_NUMBER]"
click at [293, 56] on icon at bounding box center [292, 58] width 10 height 10
drag, startPoint x: 194, startPoint y: 259, endPoint x: 264, endPoint y: 260, distance: 70.5
click at [264, 260] on div "[PERSON_NAME] Since: [DATE] link to CRM copy Email [DOMAIN_NAME][EMAIL_ADDRESS]…" at bounding box center [273, 268] width 158 height 367
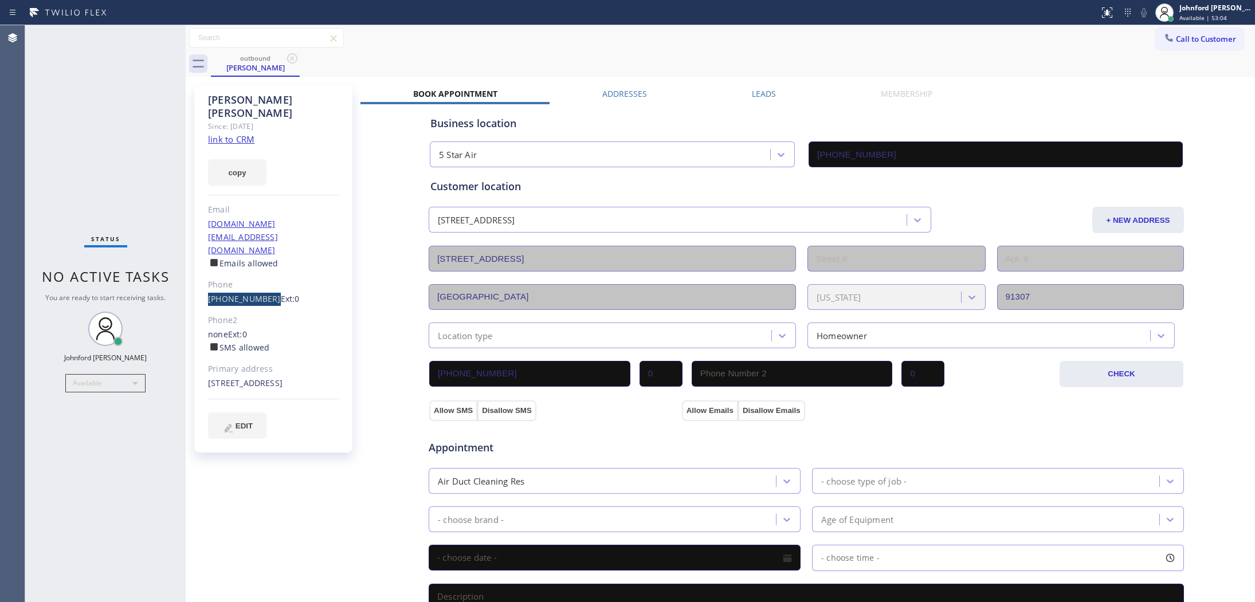
copy link "[PHONE_NUMBER]"
click at [96, 44] on div "Status No active tasks You are ready to start receiving tasks. [PERSON_NAME] Av…" at bounding box center [105, 313] width 160 height 577
click at [164, 116] on div "Status No active tasks You are ready to start receiving tasks. [PERSON_NAME] Av…" at bounding box center [105, 313] width 160 height 577
click at [944, 53] on div "outbound [PERSON_NAME]" at bounding box center [733, 64] width 1044 height 26
click at [1055, 44] on div "Call to Customer Outbound call Location 5 Star Air Your caller id phone number …" at bounding box center [720, 38] width 1069 height 20
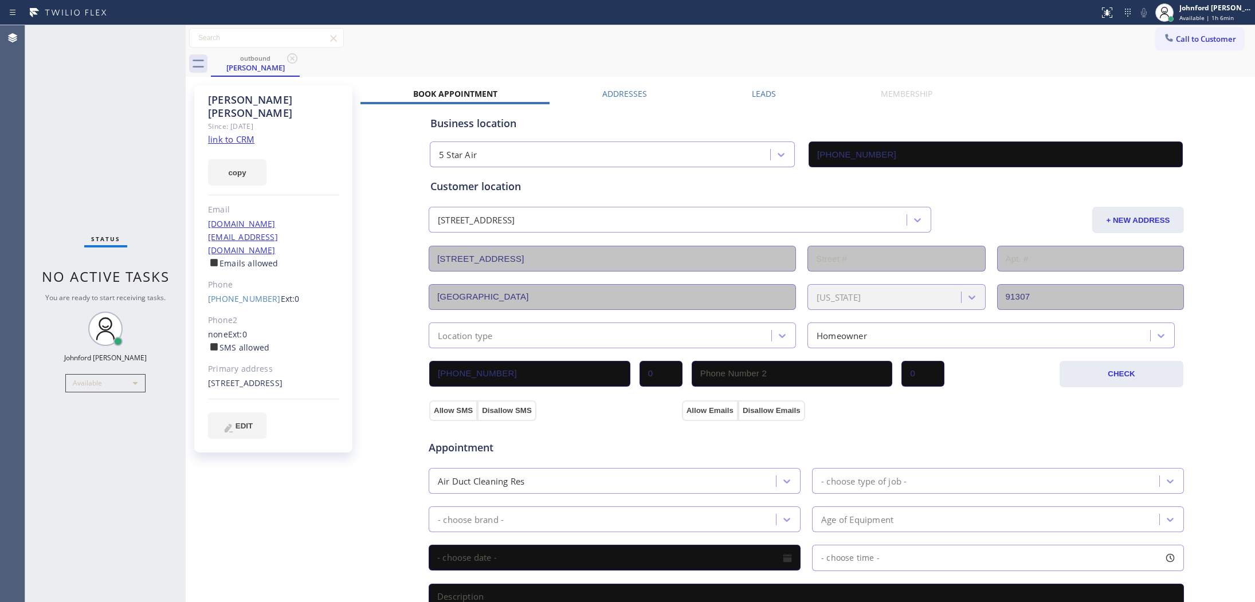
drag, startPoint x: 1163, startPoint y: 35, endPoint x: 1156, endPoint y: 41, distance: 9.3
click at [1164, 36] on div at bounding box center [1169, 39] width 14 height 14
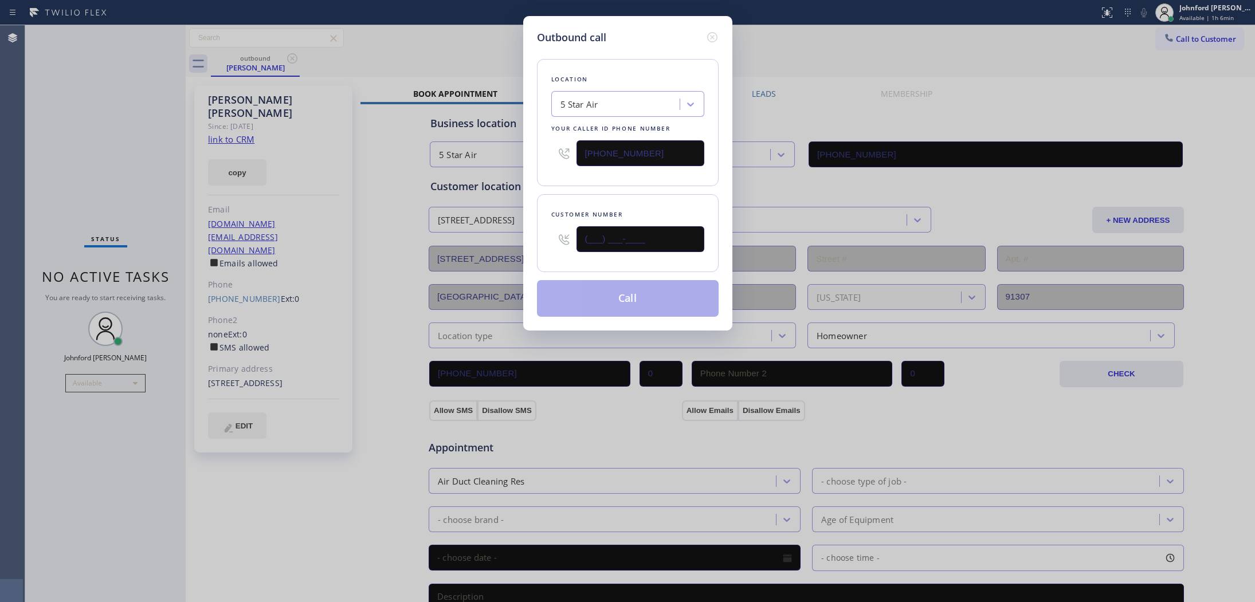
drag, startPoint x: 599, startPoint y: 242, endPoint x: 548, endPoint y: 242, distance: 51.6
click at [549, 242] on div "Customer number (___) ___-____" at bounding box center [628, 233] width 182 height 78
paste input "626) 622-7697"
type input "[PHONE_NUMBER]"
click at [576, 285] on button "Call" at bounding box center [628, 298] width 182 height 37
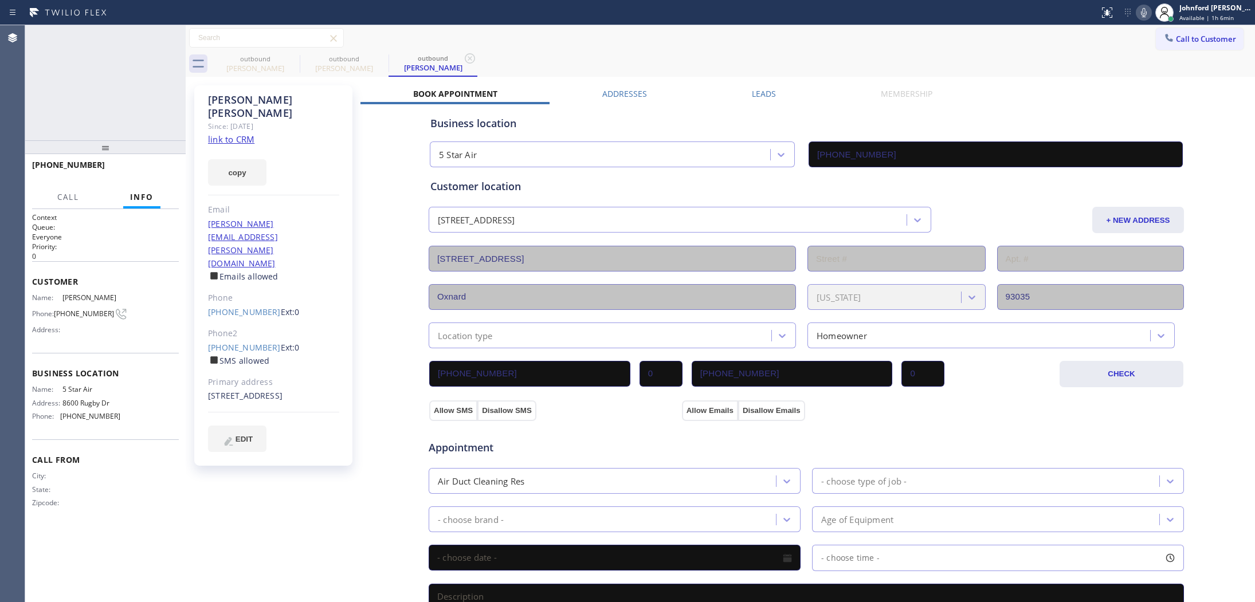
type input "[PHONE_NUMBER]"
click at [149, 162] on button "HANG UP" at bounding box center [151, 170] width 53 height 16
click at [229, 341] on div "[PHONE_NUMBER] Ext: 0 SMS allowed" at bounding box center [273, 354] width 131 height 26
click at [253, 327] on div "Phone2" at bounding box center [273, 333] width 131 height 13
click at [249, 342] on link "[PHONE_NUMBER]" at bounding box center [244, 347] width 73 height 11
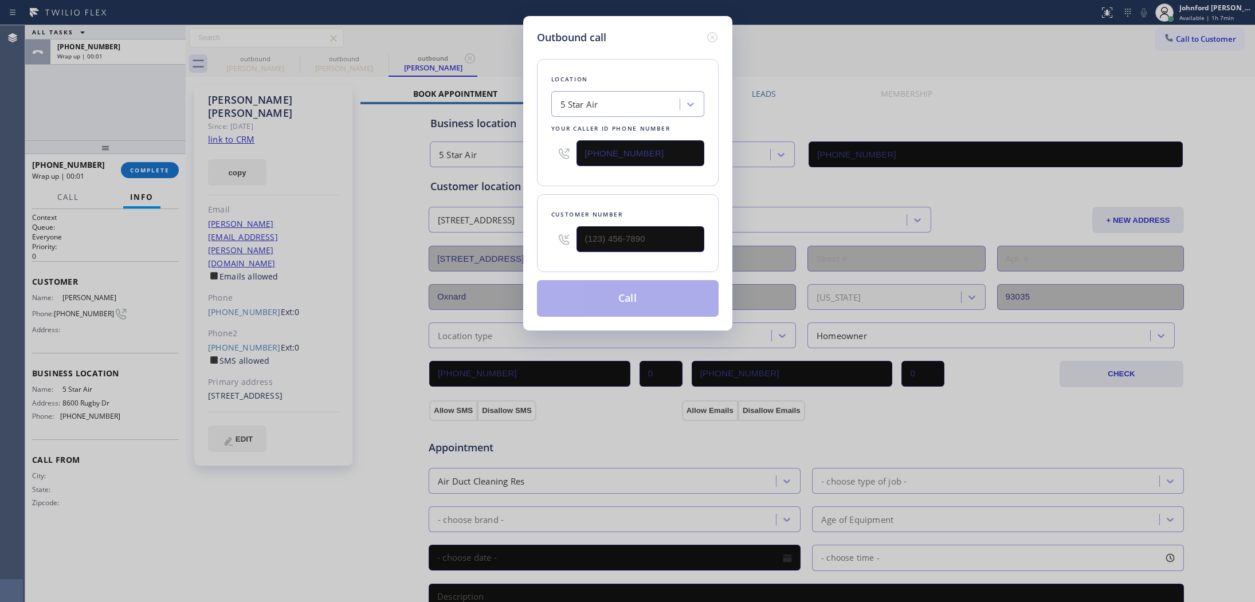
type input "[PHONE_NUMBER]"
click at [619, 288] on button "Call" at bounding box center [628, 298] width 182 height 37
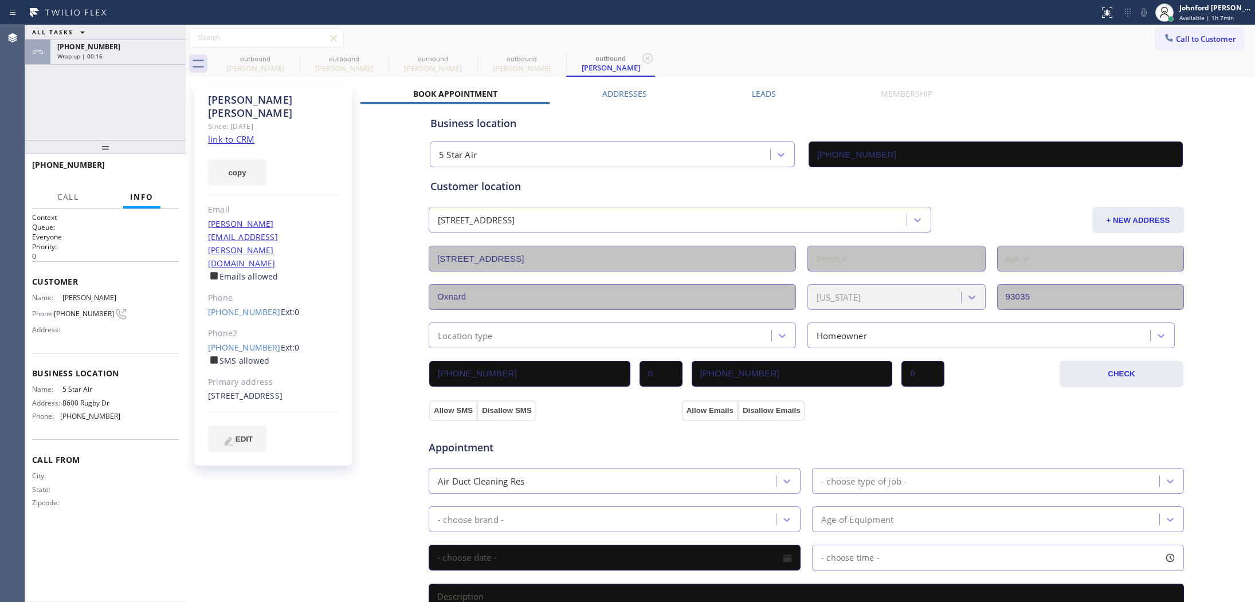
type input "[PHONE_NUMBER]"
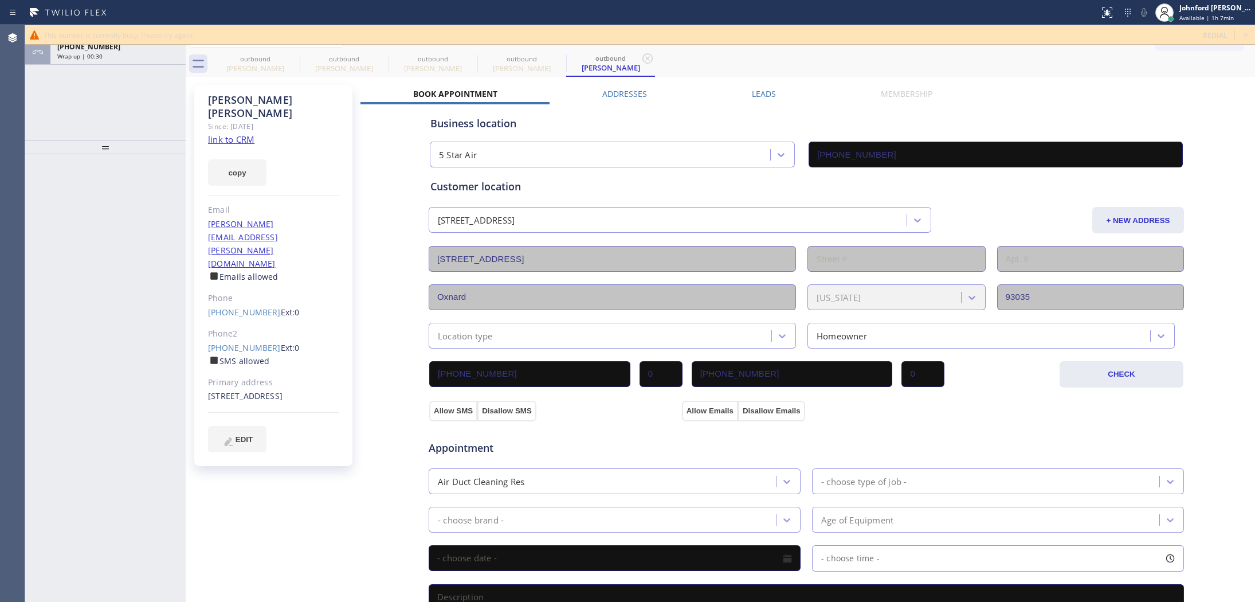
click at [132, 70] on div "ALL TASKS ALL TASKS ACTIVE TASKS TASKS IN WRAP UP [PHONE_NUMBER] Wrap up | 00:30" at bounding box center [105, 82] width 160 height 115
click at [139, 53] on div "Wrap up | 00:30" at bounding box center [117, 56] width 121 height 8
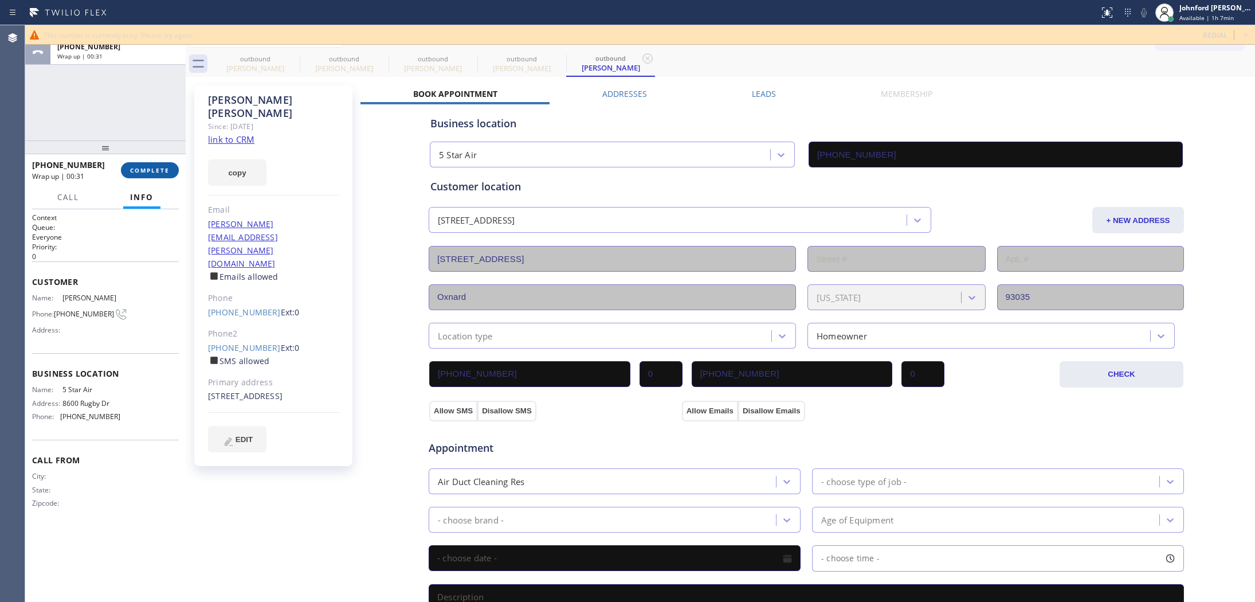
click at [158, 163] on button "COMPLETE" at bounding box center [150, 170] width 58 height 16
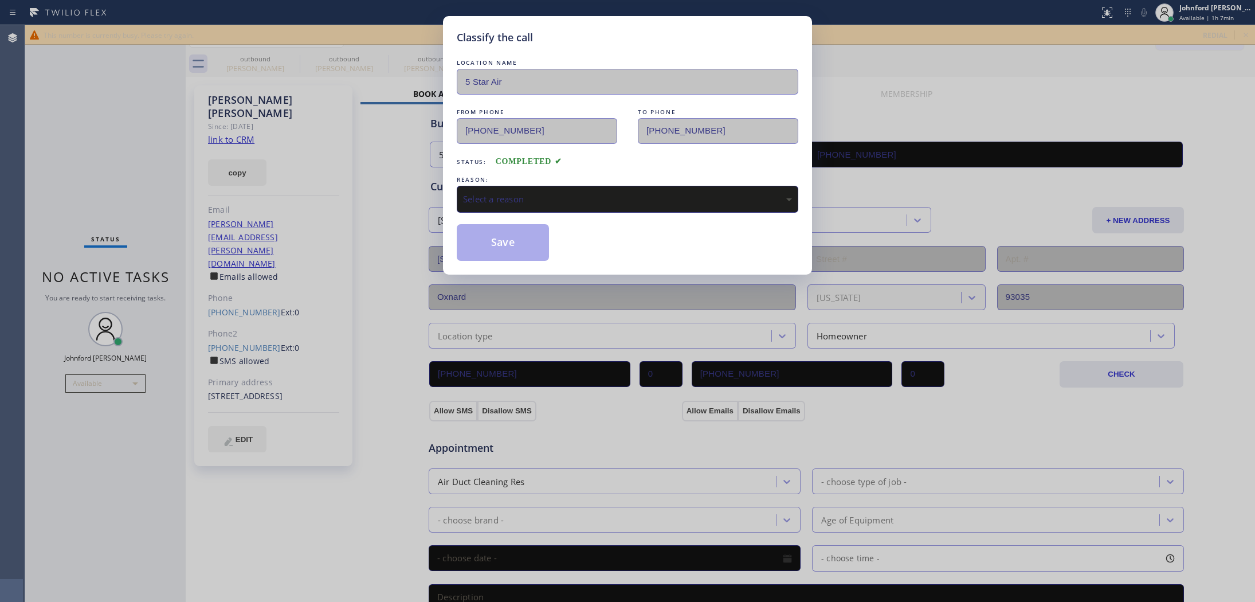
click at [566, 186] on div "Select a reason" at bounding box center [627, 199] width 341 height 27
drag, startPoint x: 551, startPoint y: 258, endPoint x: 489, endPoint y: 239, distance: 64.7
click at [489, 239] on button "Save" at bounding box center [503, 242] width 92 height 37
click at [519, 196] on div "#3 Not Booked - All other reasons" at bounding box center [627, 198] width 329 height 13
click at [496, 224] on button "Save" at bounding box center [503, 242] width 92 height 37
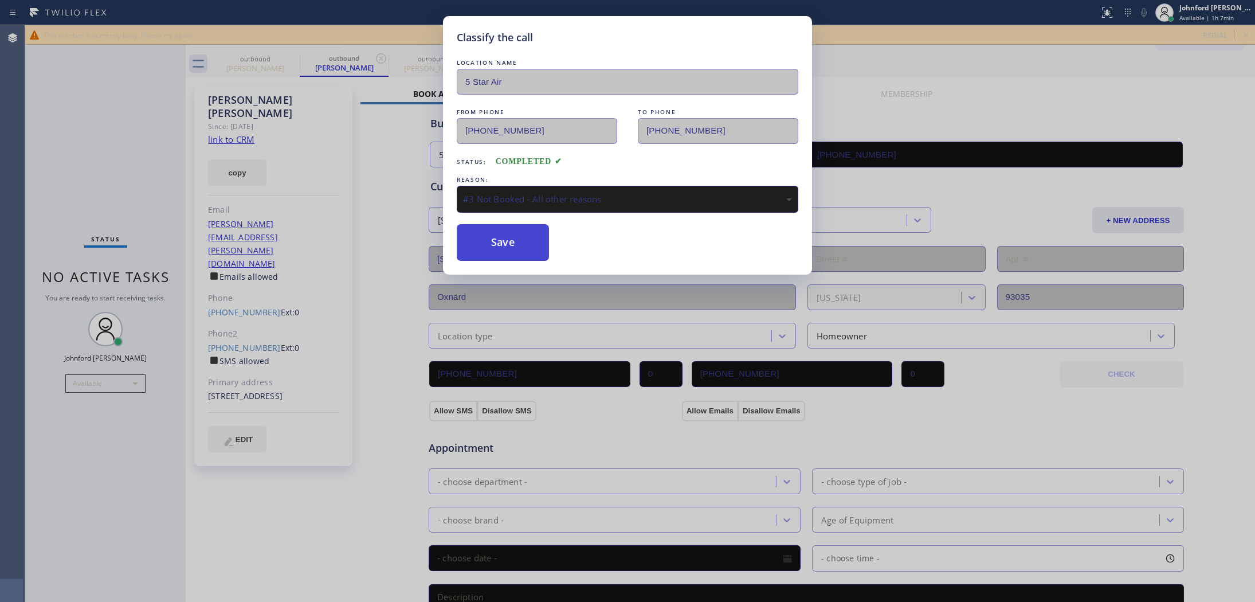
click at [496, 231] on button "Save" at bounding box center [503, 242] width 92 height 37
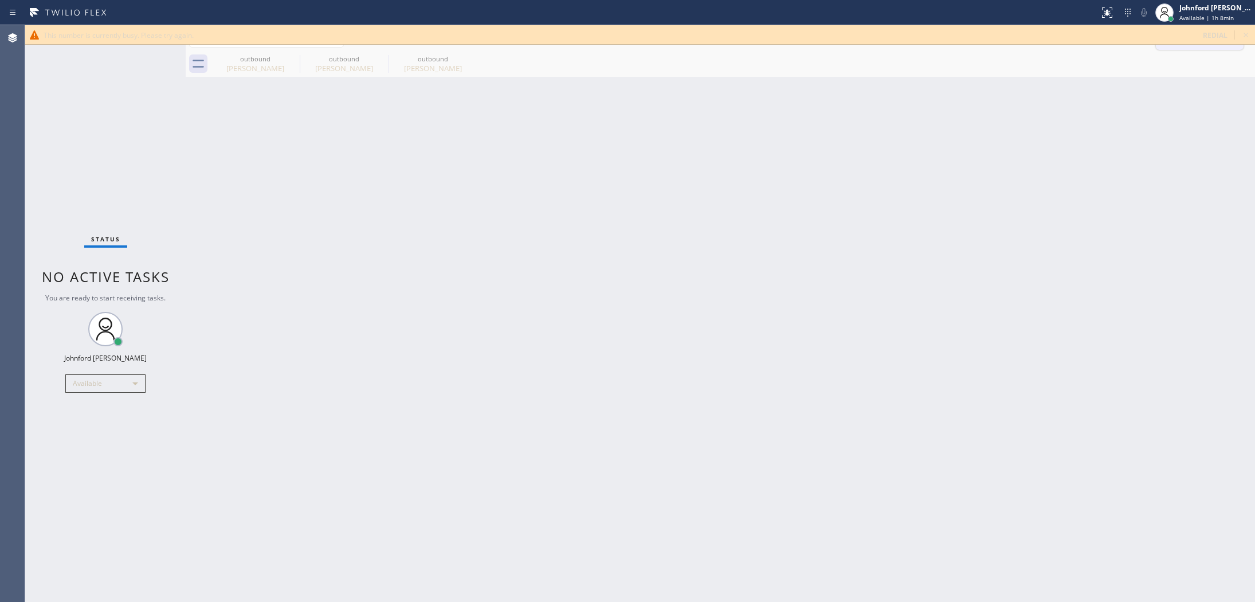
drag, startPoint x: 1244, startPoint y: 32, endPoint x: 1213, endPoint y: 33, distance: 31.5
click at [1244, 32] on icon at bounding box center [1246, 35] width 14 height 14
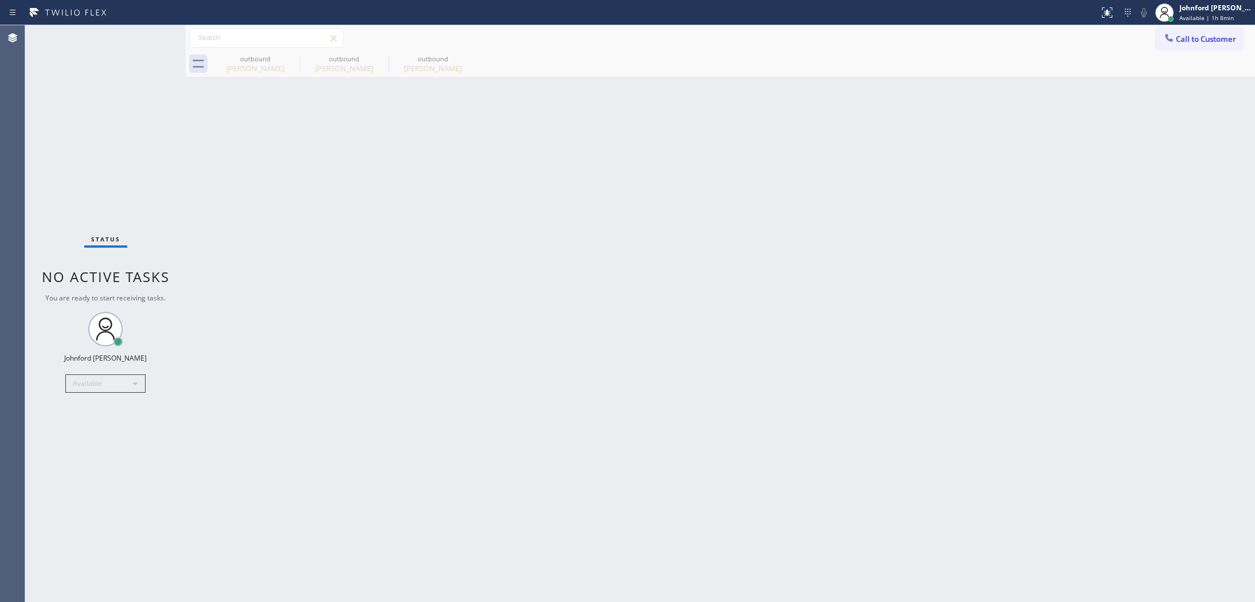
drag, startPoint x: 1213, startPoint y: 33, endPoint x: 1025, endPoint y: 106, distance: 201.2
click at [1212, 33] on button "Call to Customer" at bounding box center [1199, 39] width 88 height 22
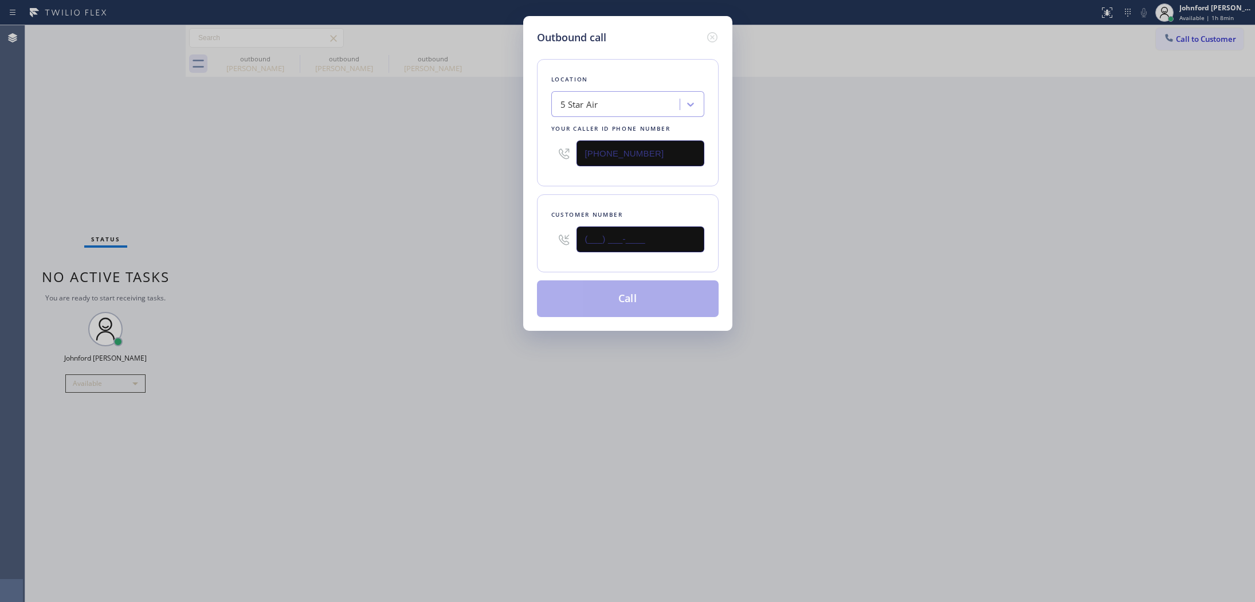
drag, startPoint x: 604, startPoint y: 236, endPoint x: 498, endPoint y: 238, distance: 106.0
click at [514, 236] on div "Outbound call Location 5 Star Air Your caller id phone number [PHONE_NUMBER] Cu…" at bounding box center [627, 301] width 1255 height 602
paste input "310) 850-4774"
type input "[PHONE_NUMBER]"
click at [475, 243] on div "Outbound call Location 5 Star Air Your caller id phone number [PHONE_NUMBER] Cu…" at bounding box center [627, 301] width 1255 height 602
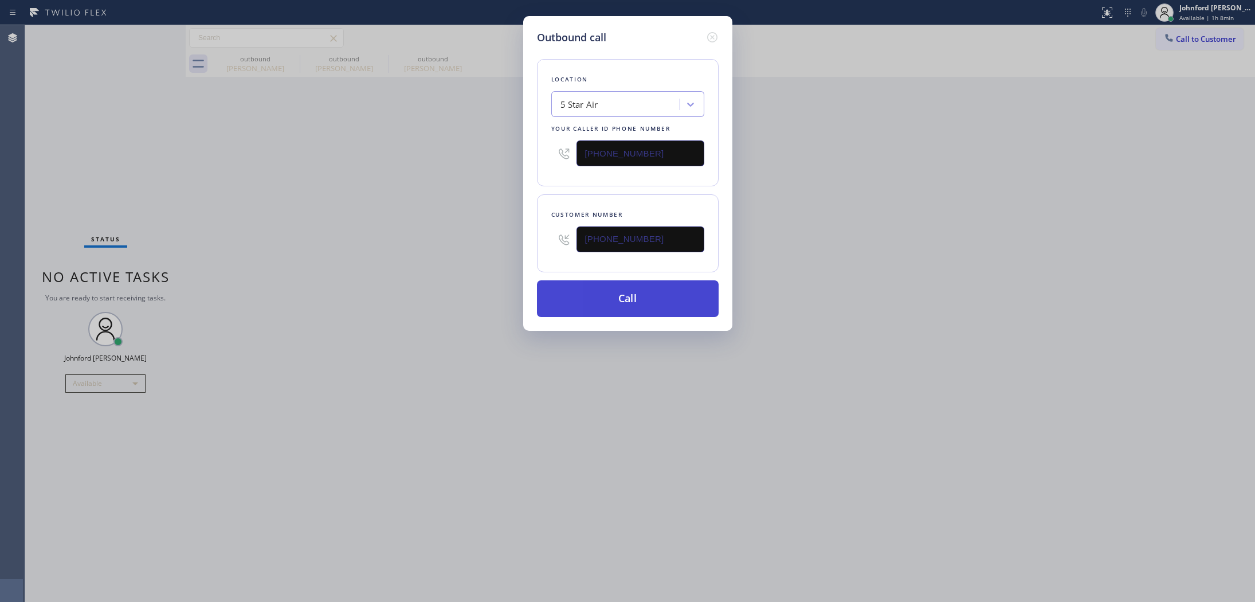
click at [600, 293] on button "Call" at bounding box center [628, 298] width 182 height 37
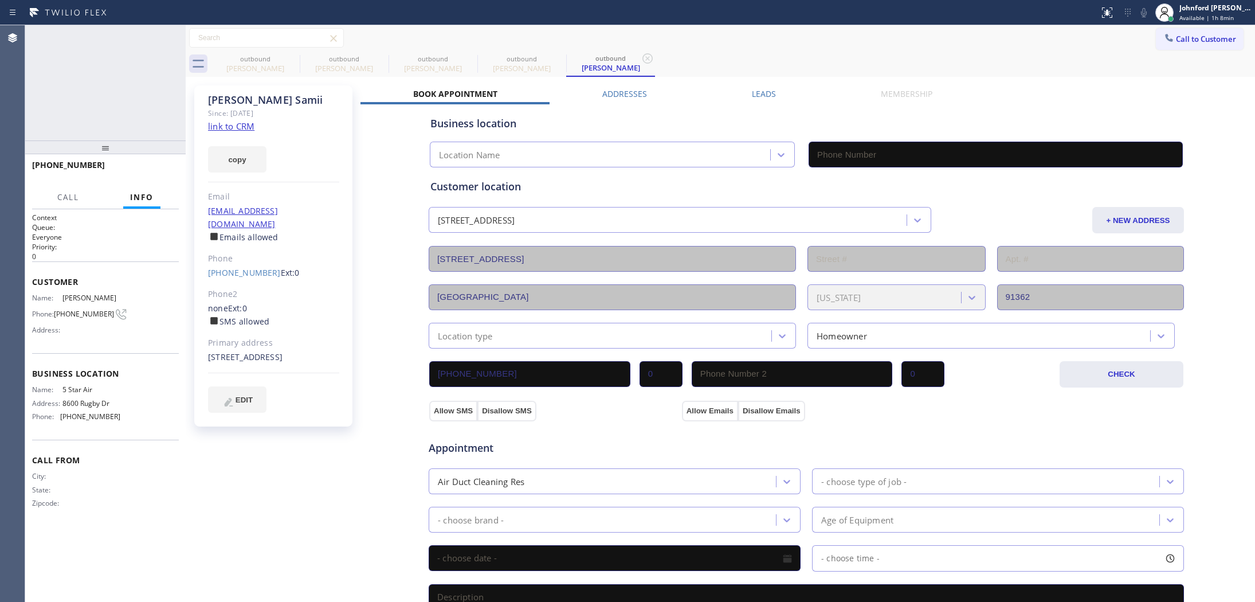
type input "[PHONE_NUMBER]"
click at [285, 61] on icon at bounding box center [292, 59] width 14 height 14
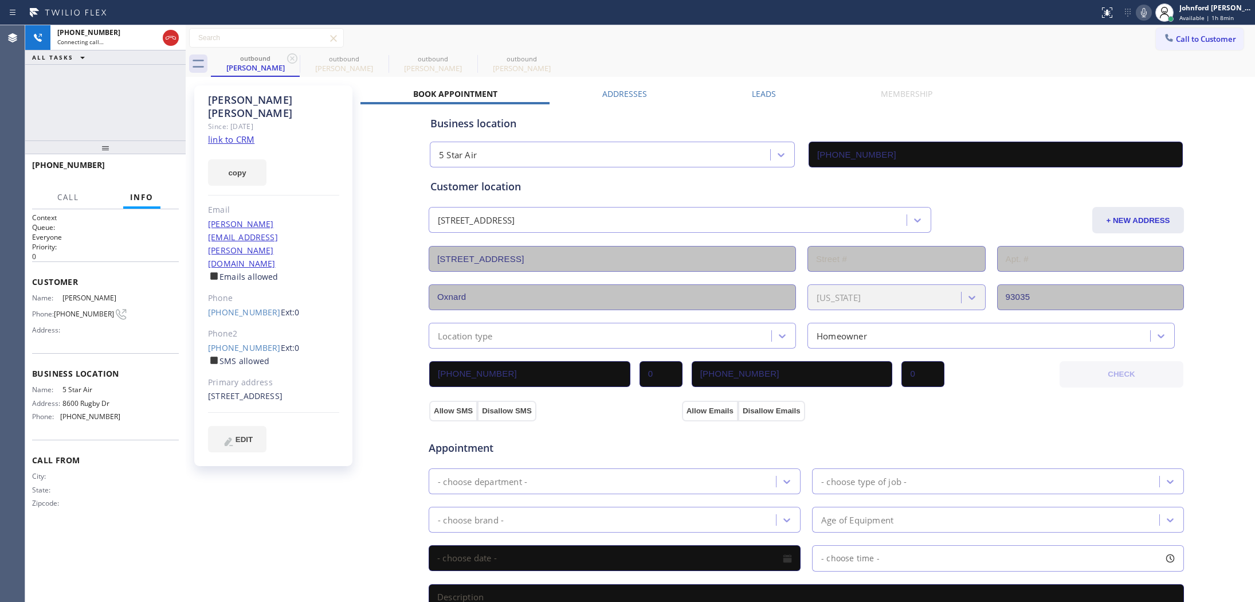
click at [285, 61] on icon at bounding box center [292, 59] width 14 height 14
click at [374, 59] on icon at bounding box center [381, 59] width 14 height 14
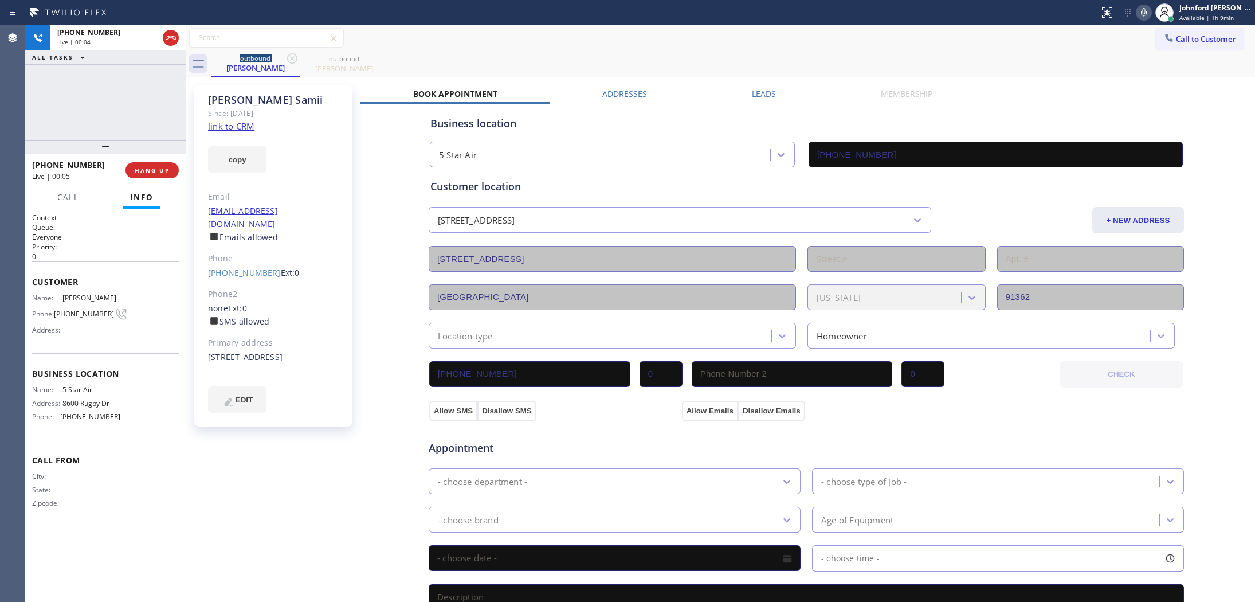
click at [104, 80] on div "[PHONE_NUMBER] Live | 00:04 ALL TASKS ALL TASKS ACTIVE TASKS TASKS IN WRAP UP" at bounding box center [105, 82] width 160 height 115
click at [153, 168] on span "HANG UP" at bounding box center [152, 170] width 35 height 8
click at [246, 271] on div "[PERSON_NAME] Since: [DATE] link to CRM copy Email [EMAIL_ADDRESS][DOMAIN_NAME]…" at bounding box center [273, 255] width 158 height 341
click at [246, 267] on div "[PERSON_NAME] Since: [DATE] link to CRM copy Email [EMAIL_ADDRESS][DOMAIN_NAME]…" at bounding box center [273, 255] width 158 height 341
click at [253, 267] on link "[PHONE_NUMBER]" at bounding box center [244, 272] width 73 height 11
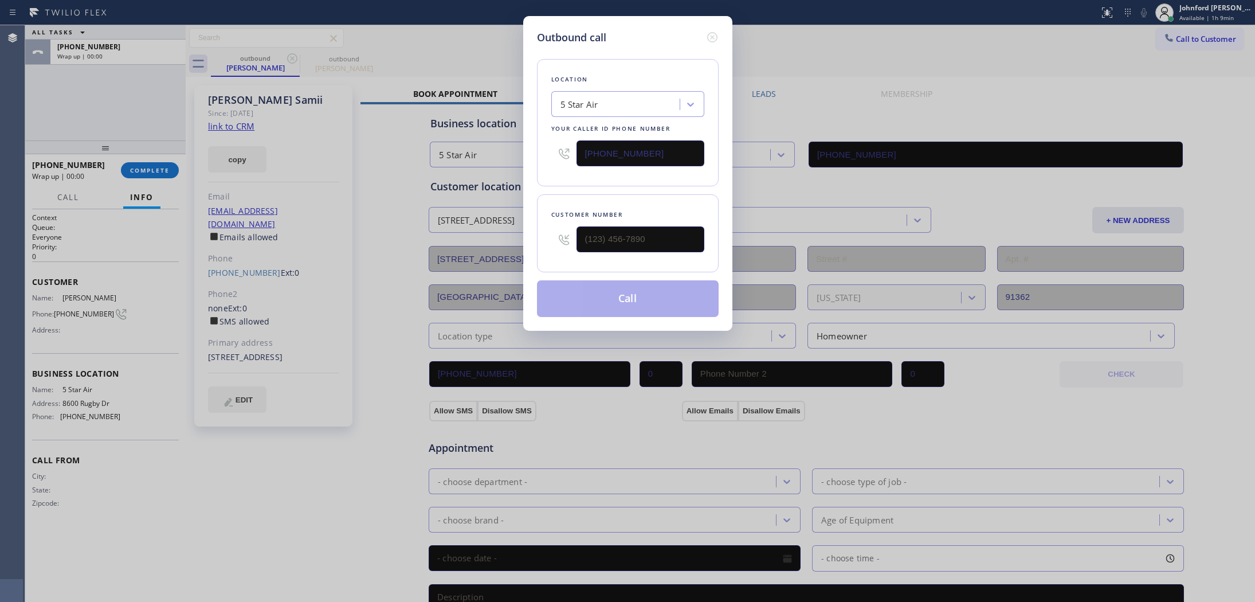
type input "[PHONE_NUMBER]"
drag, startPoint x: 666, startPoint y: 152, endPoint x: 502, endPoint y: 164, distance: 164.3
click at [502, 164] on div "Outbound call Location 5 Star Air Your caller id phone number [PHONE_NUMBER] Cu…" at bounding box center [627, 301] width 1255 height 602
paste input "5) 303-5539"
type input "[PHONE_NUMBER]"
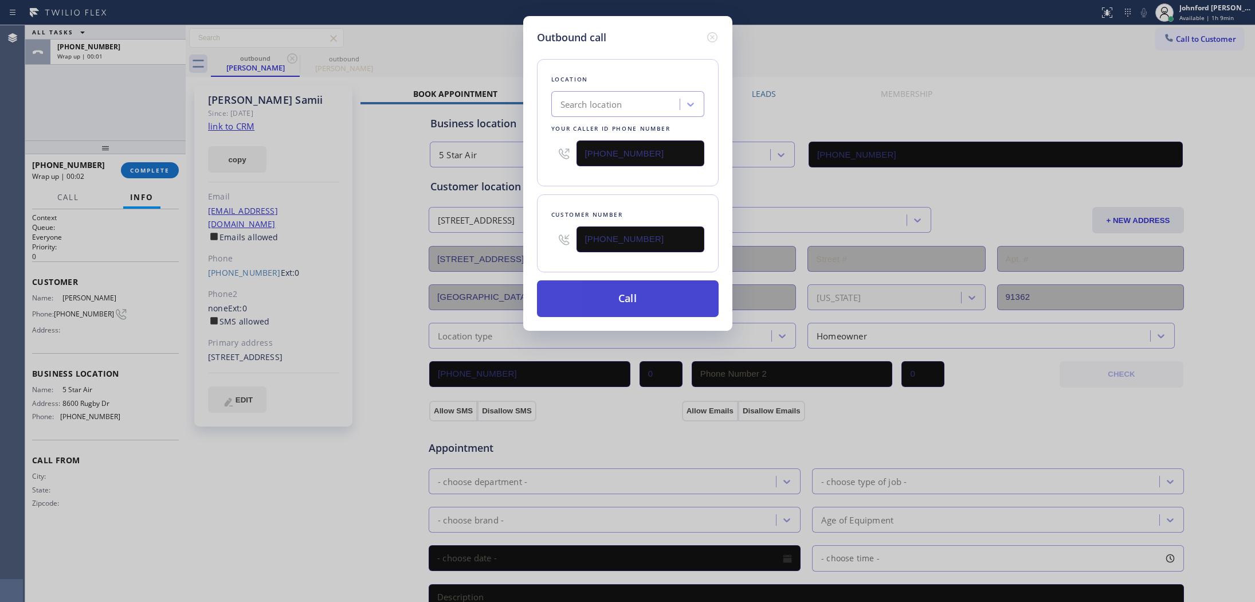
click at [561, 290] on button "Call" at bounding box center [628, 298] width 182 height 37
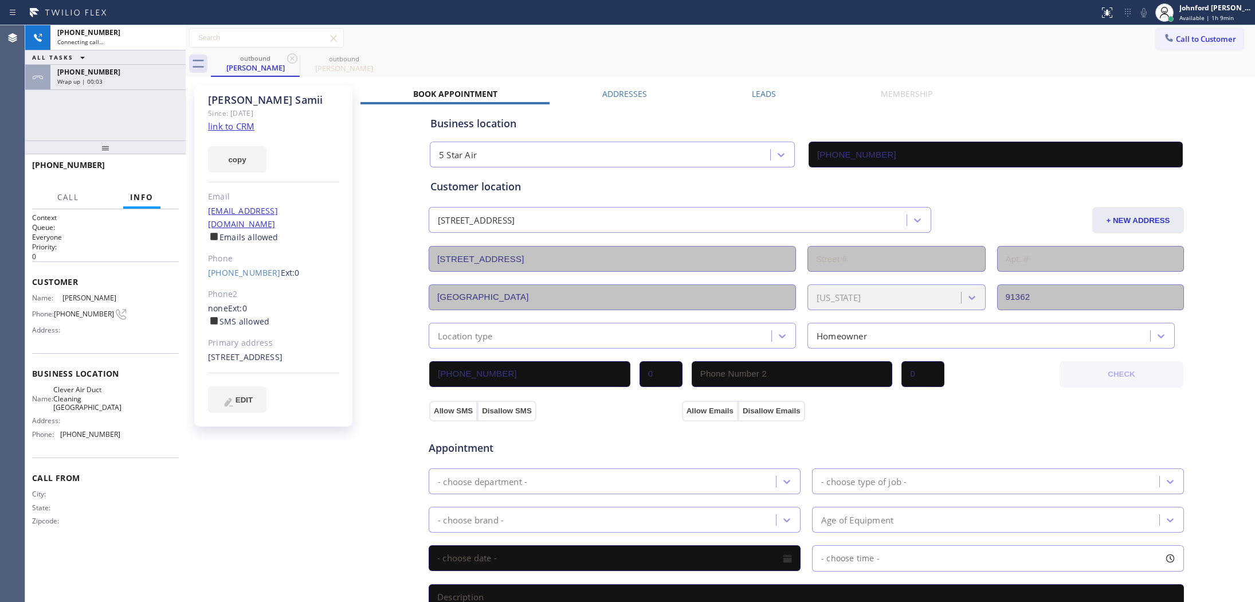
click at [609, 42] on div "Call to Customer Outbound call Location 5 Star Air Your caller id phone number …" at bounding box center [720, 38] width 1069 height 20
type input "[PHONE_NUMBER]"
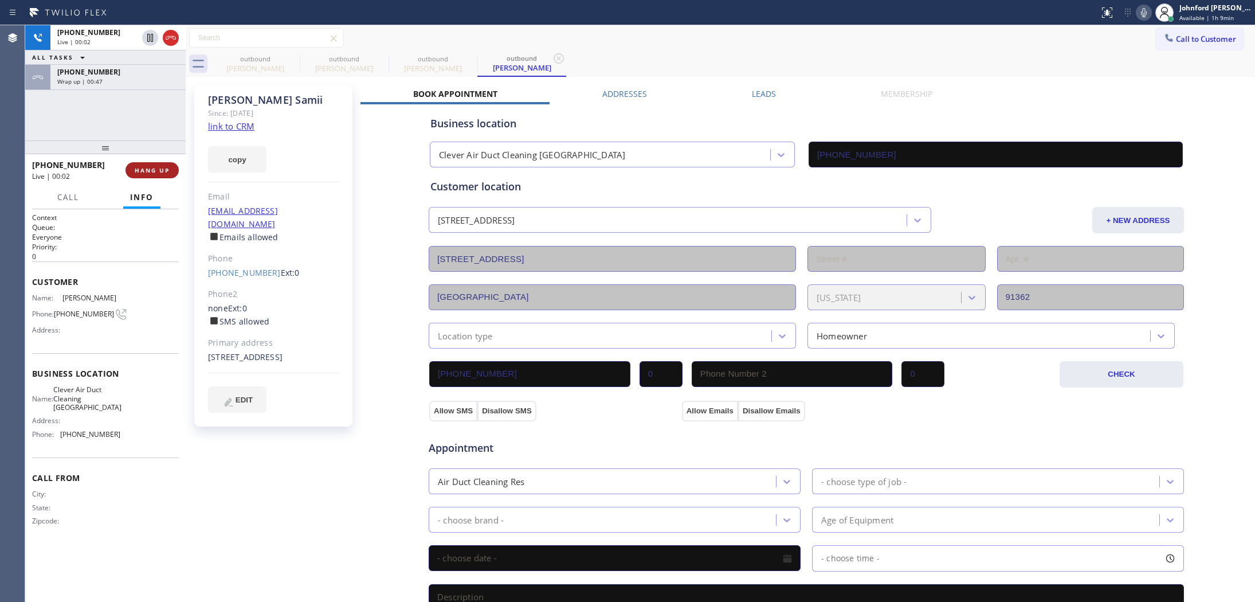
click at [138, 176] on button "HANG UP" at bounding box center [151, 170] width 53 height 16
click at [116, 121] on div "ALL TASKS ALL TASKS ACTIVE TASKS TASKS IN WRAP UP [PHONE_NUMBER] Wrap up | 00:0…" at bounding box center [105, 82] width 160 height 115
click at [147, 90] on div "ALL TASKS ALL TASKS ACTIVE TASKS TASKS IN WRAP UP [PHONE_NUMBER] Wrap up | 00:0…" at bounding box center [105, 82] width 160 height 115
click at [152, 171] on span "COMPLETE" at bounding box center [150, 170] width 40 height 8
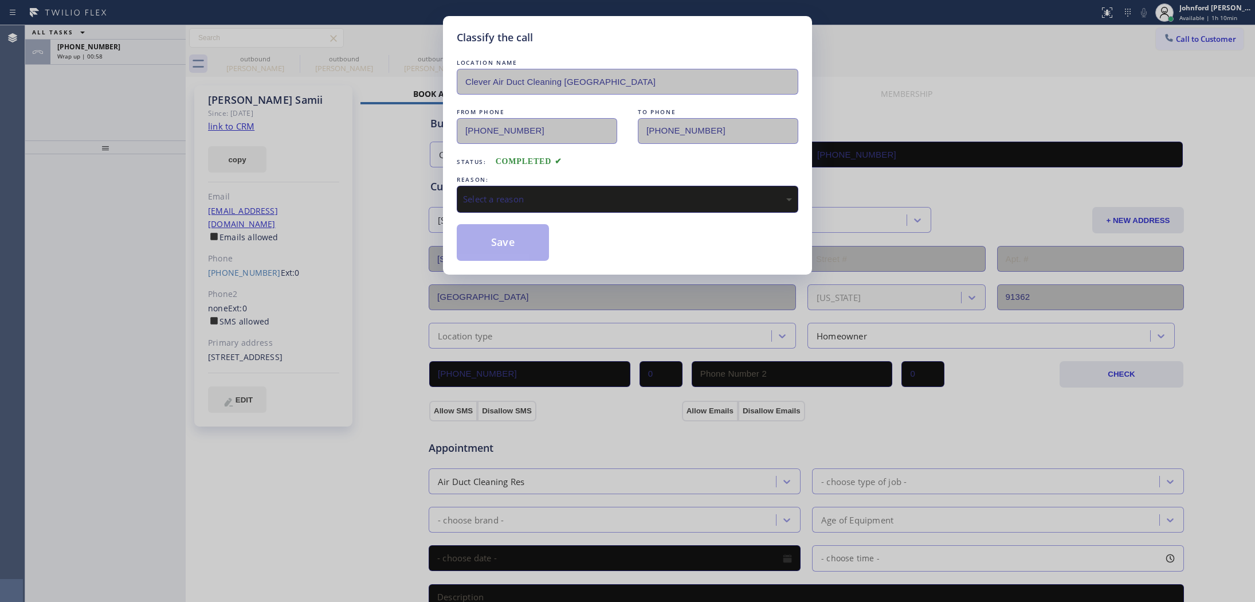
drag, startPoint x: 516, startPoint y: 193, endPoint x: 571, endPoint y: 201, distance: 55.5
click at [517, 192] on div "Select a reason" at bounding box center [627, 198] width 329 height 13
click at [511, 247] on button "Save" at bounding box center [503, 242] width 92 height 37
click at [147, 61] on div "Classify the call LOCATION NAME Clever Air Duct Cleaning [GEOGRAPHIC_DATA] FROM…" at bounding box center [627, 301] width 1255 height 602
click at [147, 61] on div "[PHONE_NUMBER] Wrap up | 00:59" at bounding box center [115, 52] width 131 height 25
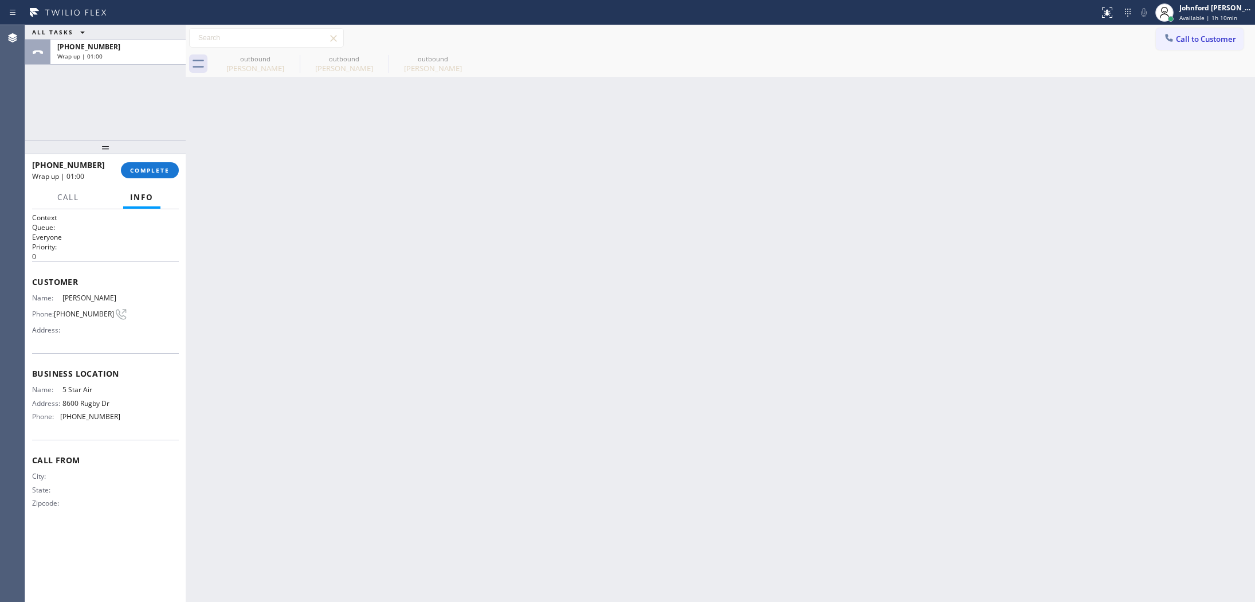
click at [147, 61] on div "[PHONE_NUMBER] Wrap up | 01:00" at bounding box center [115, 52] width 131 height 25
click at [144, 179] on div "[PHONE_NUMBER] Wrap up | 01:00 COMPLETE" at bounding box center [105, 170] width 147 height 30
click at [158, 164] on button "COMPLETE" at bounding box center [150, 170] width 58 height 16
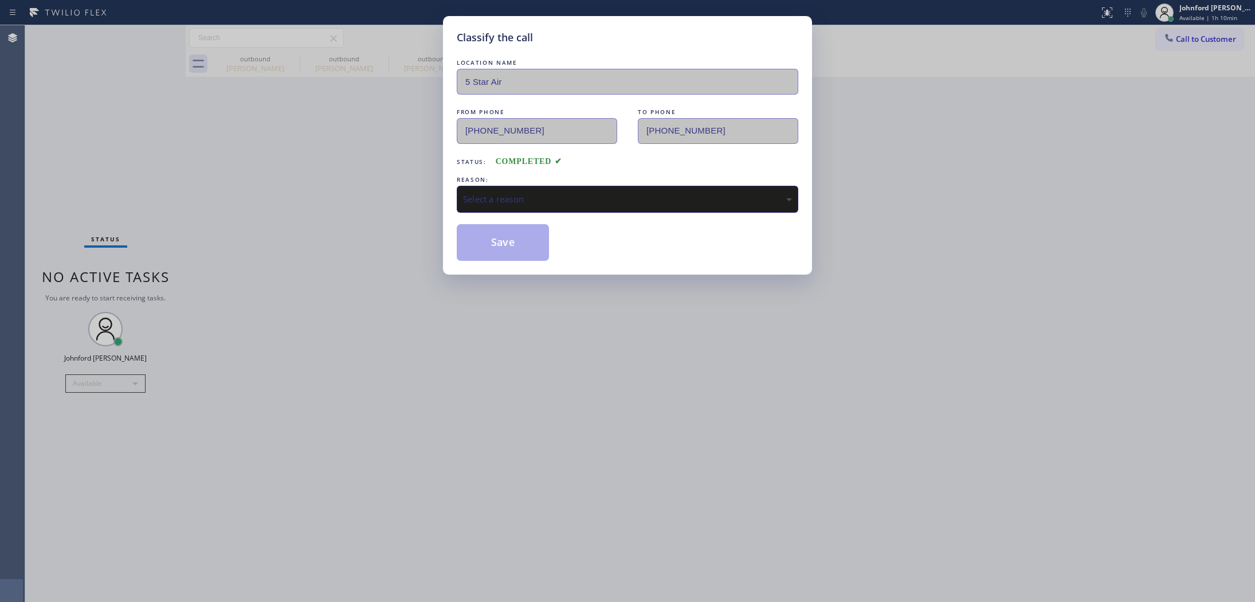
click at [565, 198] on div "Select a reason" at bounding box center [627, 198] width 329 height 13
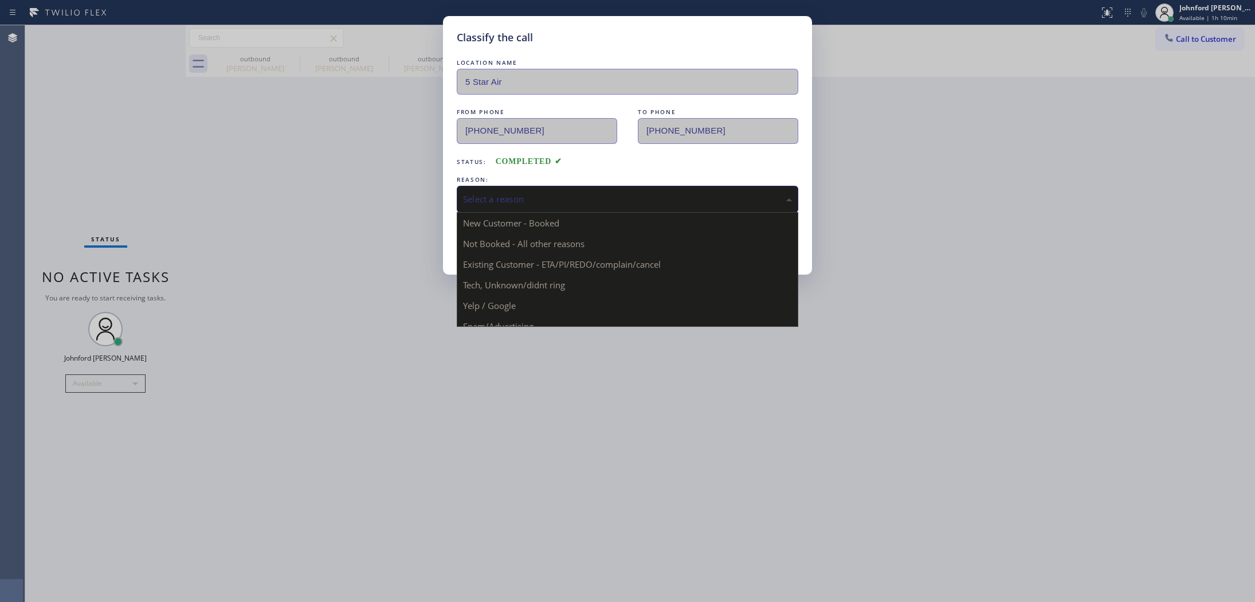
drag, startPoint x: 553, startPoint y: 259, endPoint x: 493, endPoint y: 232, distance: 65.9
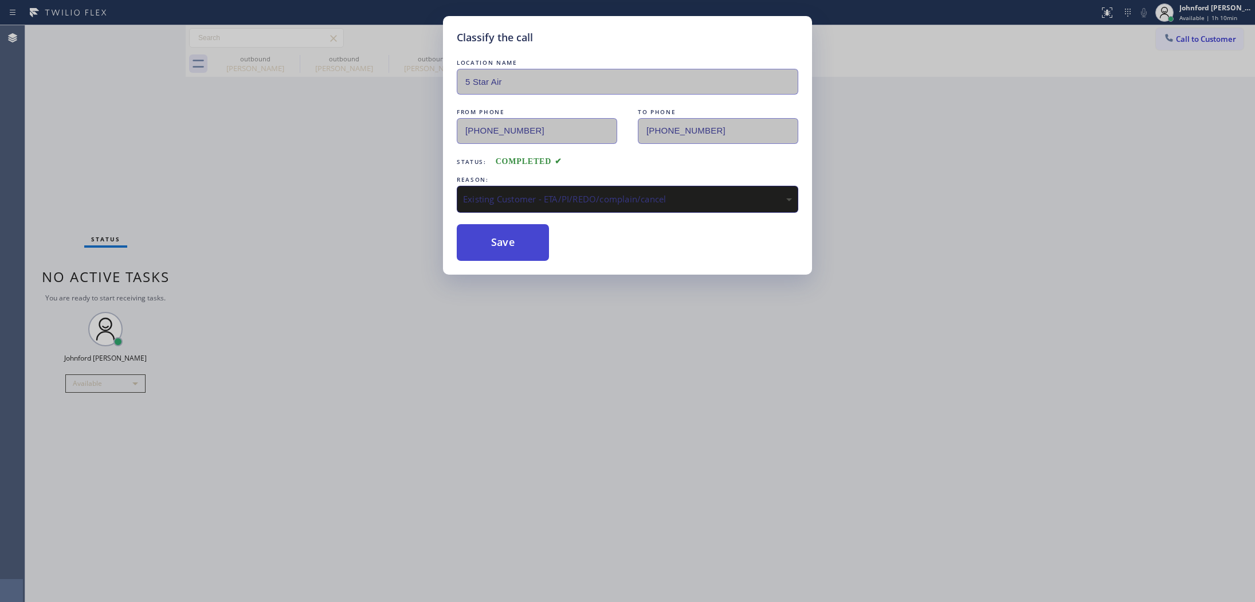
click at [493, 232] on button "Save" at bounding box center [503, 242] width 92 height 37
type input "[PHONE_NUMBER]"
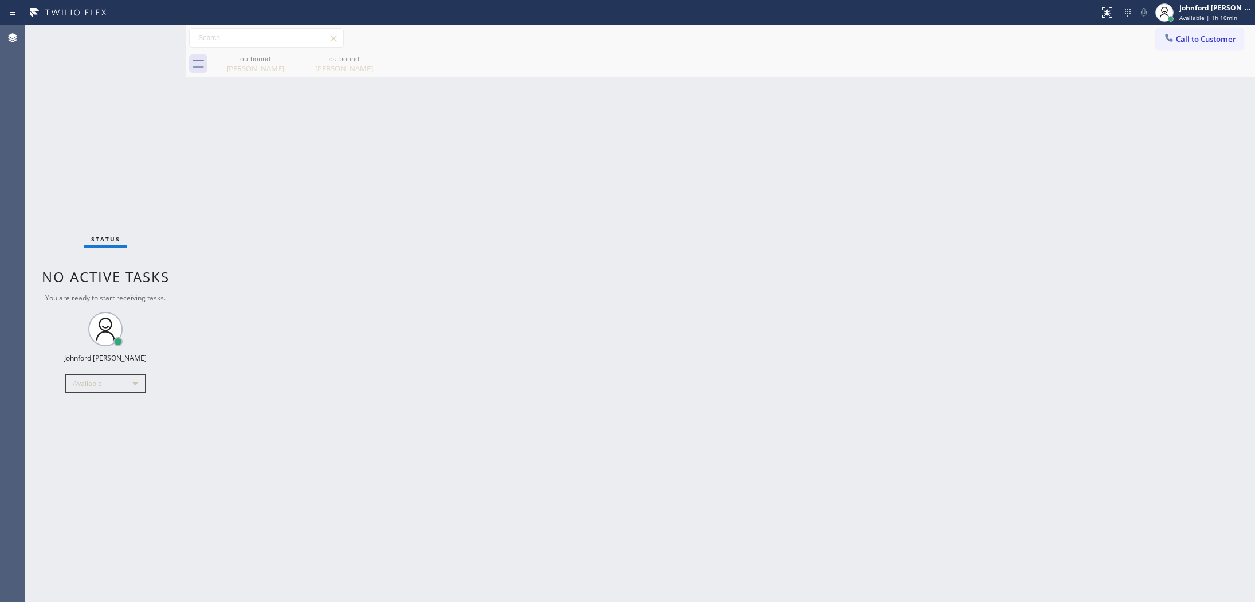
click at [58, 174] on div "Status No active tasks You are ready to start receiving tasks. [PERSON_NAME] Av…" at bounding box center [105, 313] width 160 height 576
drag, startPoint x: 1003, startPoint y: 273, endPoint x: 645, endPoint y: 152, distance: 377.5
click at [995, 273] on div "Back to Dashboard Change Sender ID Customers Technicians Select a contact Outbo…" at bounding box center [720, 313] width 1069 height 576
drag, startPoint x: 899, startPoint y: 367, endPoint x: 895, endPoint y: 358, distance: 10.2
click at [899, 367] on div "Back to Dashboard Change Sender ID Customers Technicians Select a contact Outbo…" at bounding box center [720, 313] width 1069 height 576
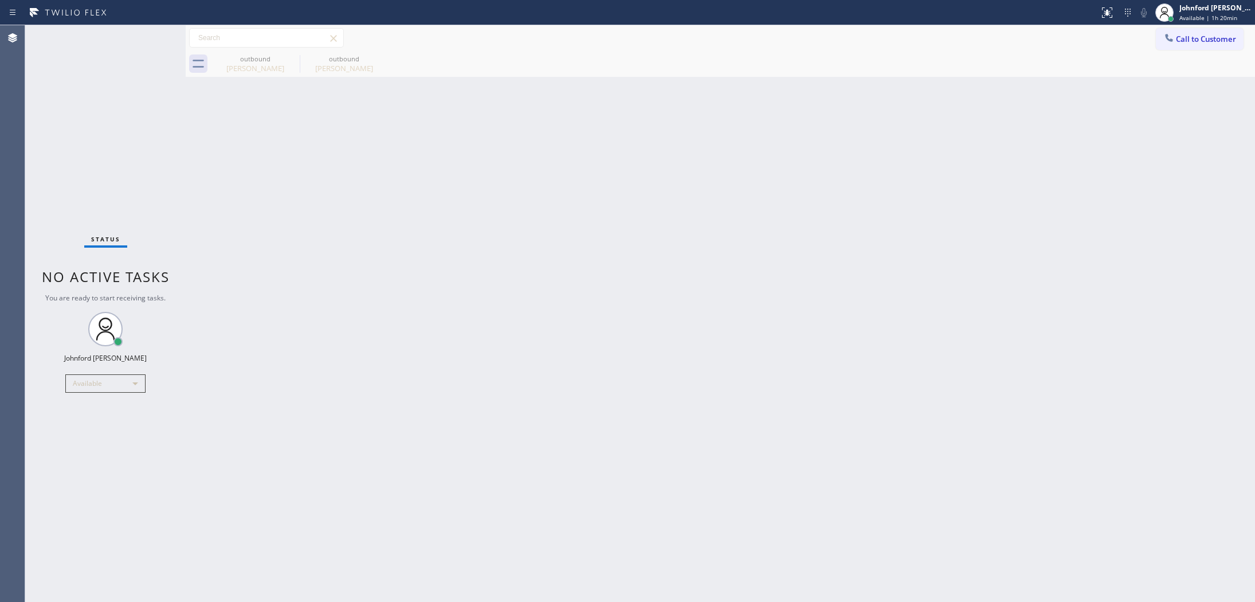
click at [1127, 292] on div "Back to Dashboard Change Sender ID Customers Technicians Select a contact Outbo…" at bounding box center [720, 313] width 1069 height 576
click at [118, 383] on div "Available" at bounding box center [105, 383] width 80 height 18
click at [89, 440] on li "Break" at bounding box center [105, 442] width 78 height 14
click at [87, 388] on div "Break" at bounding box center [105, 388] width 80 height 18
